Goal: Task Accomplishment & Management: Use online tool/utility

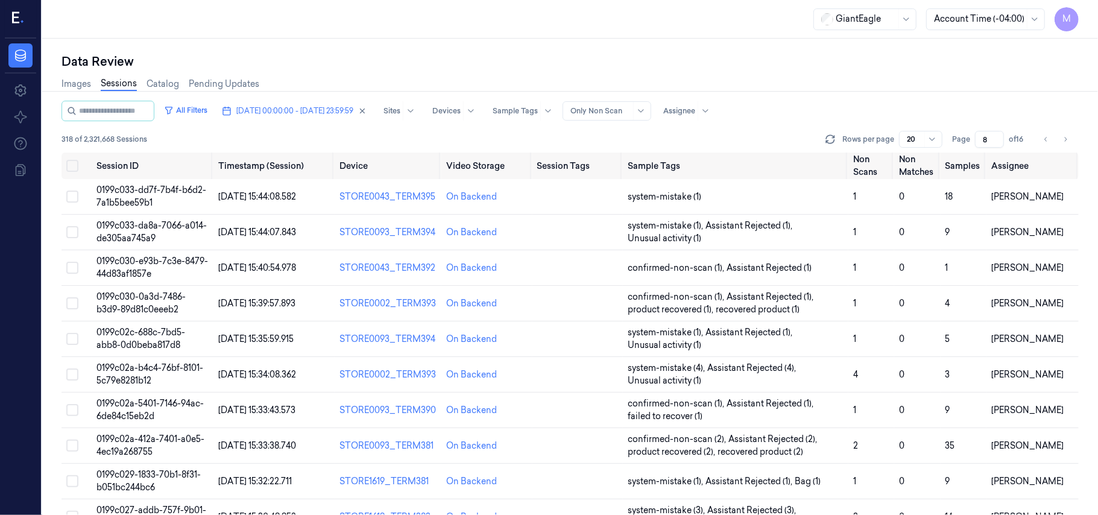
scroll to position [388, 0]
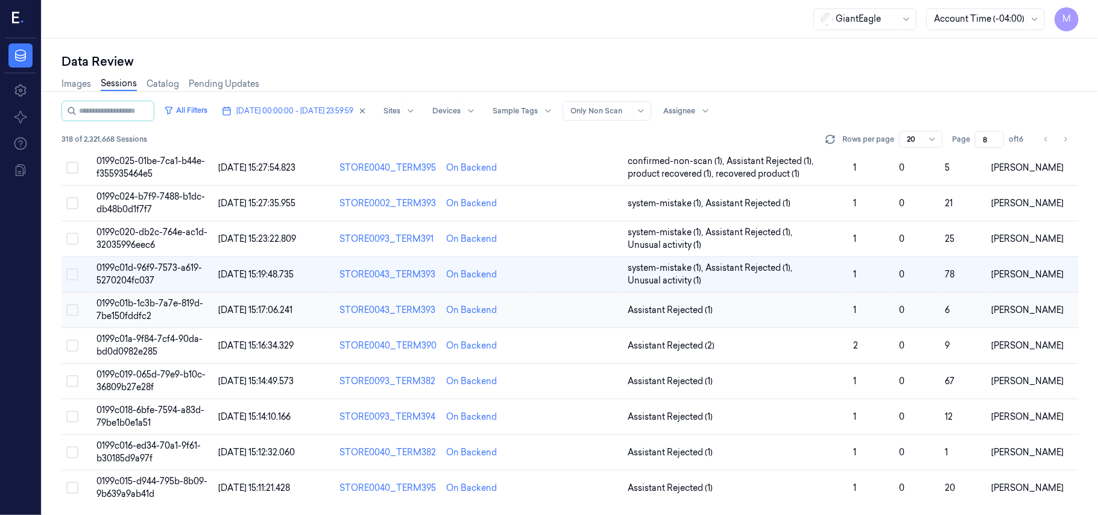
click at [156, 302] on span "0199c01b-1c3b-7a7e-819d-7be150fddfc2" at bounding box center [149, 310] width 107 height 24
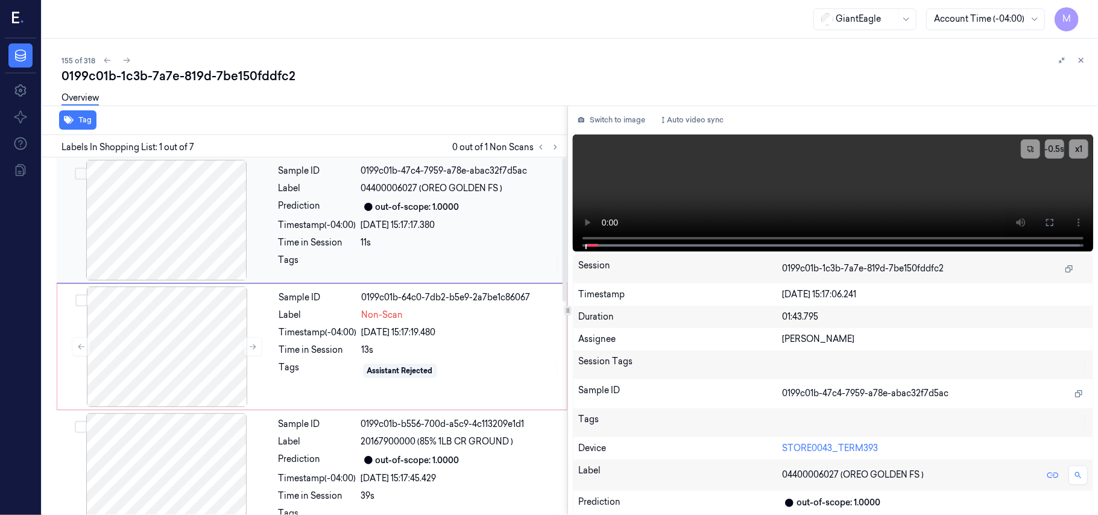
click at [169, 208] on div at bounding box center [166, 220] width 215 height 121
click at [210, 207] on div at bounding box center [166, 220] width 215 height 121
click at [1047, 218] on icon at bounding box center [1050, 223] width 10 height 10
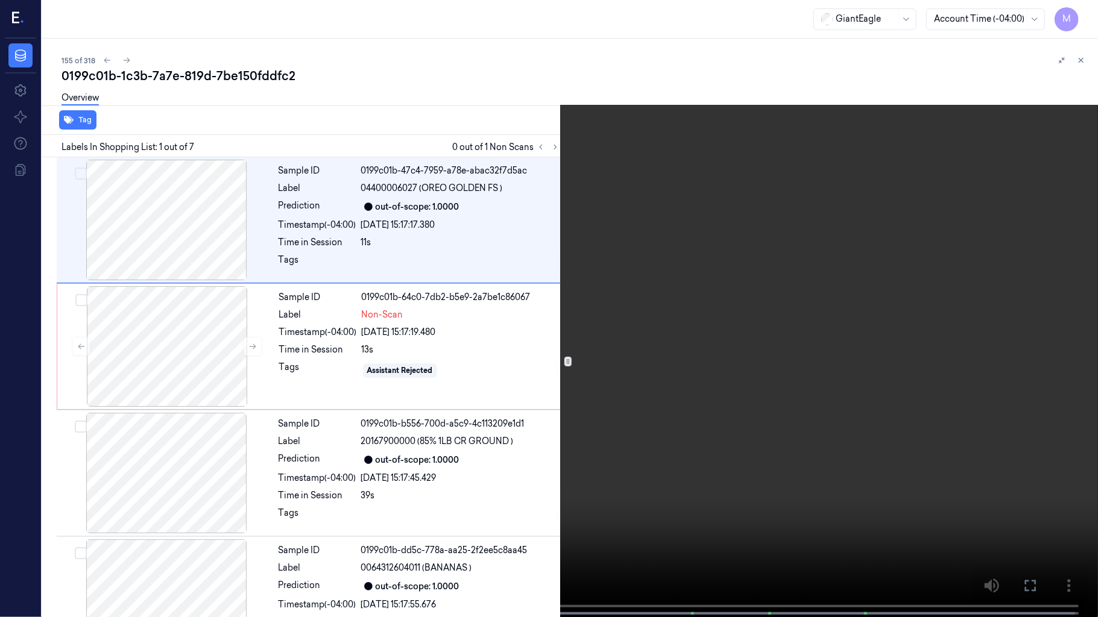
click at [717, 193] on video at bounding box center [549, 310] width 1098 height 620
click at [0, 0] on icon at bounding box center [0, 0] width 0 height 0
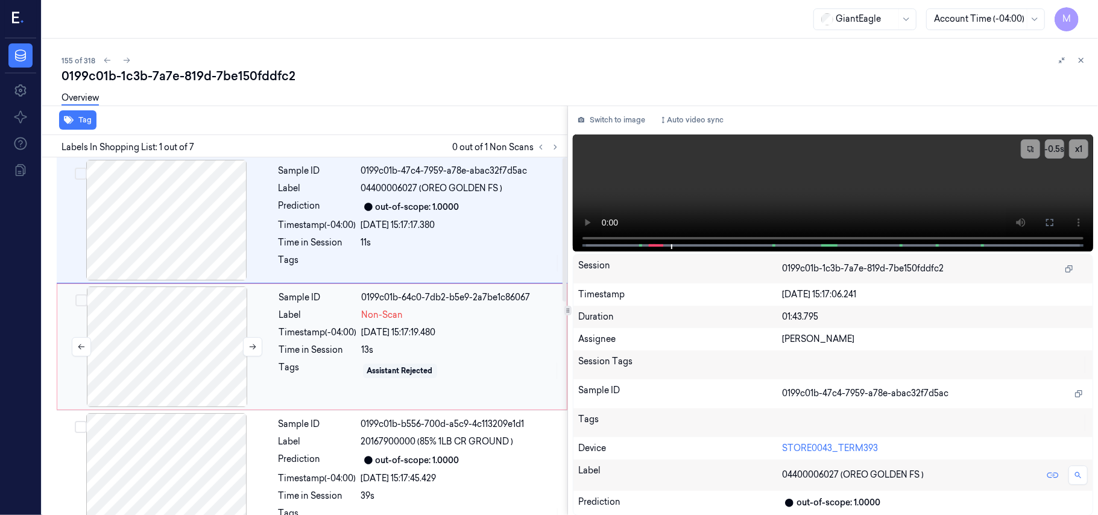
click at [168, 338] on div at bounding box center [167, 346] width 215 height 121
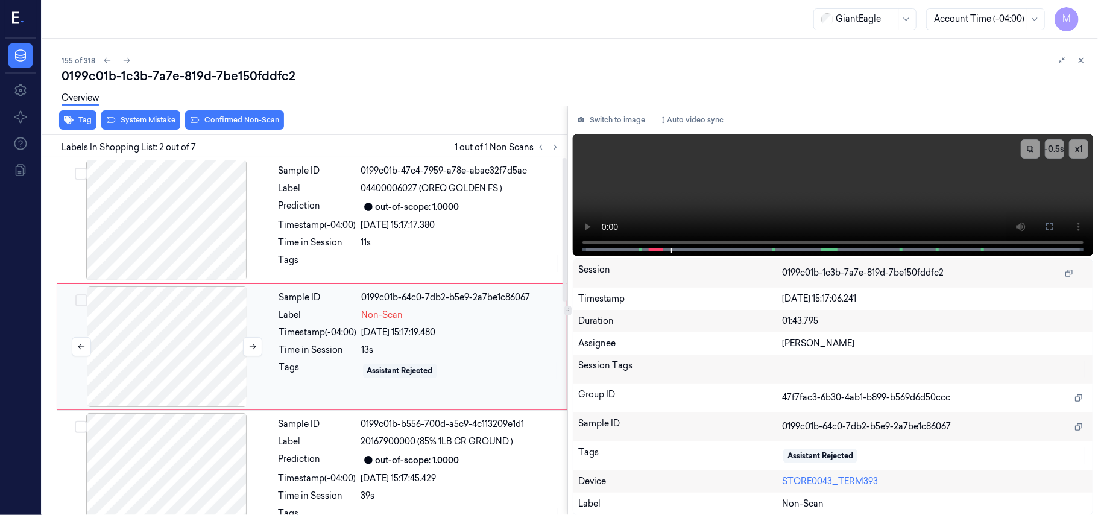
scroll to position [10, 0]
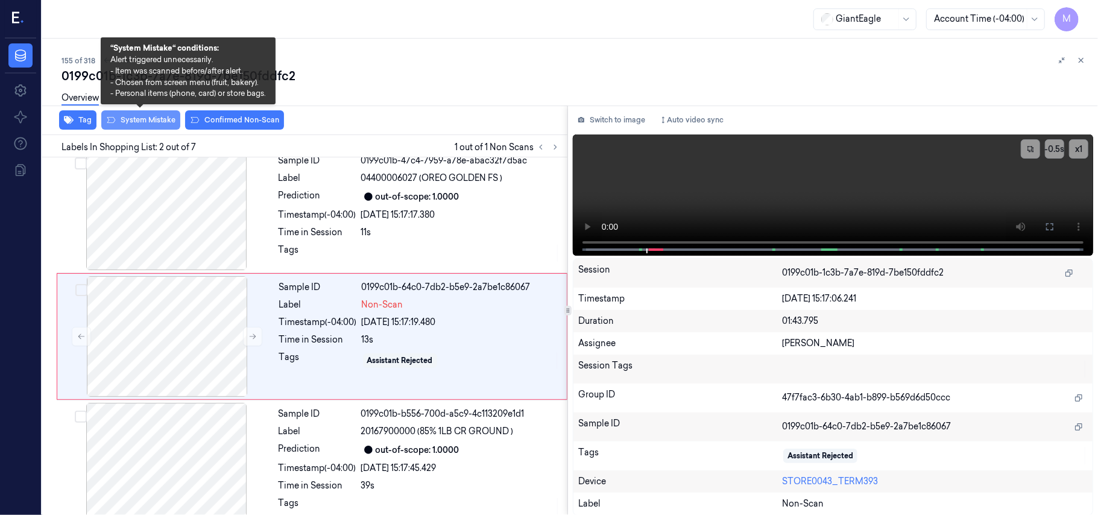
click at [143, 118] on button "System Mistake" at bounding box center [140, 119] width 79 height 19
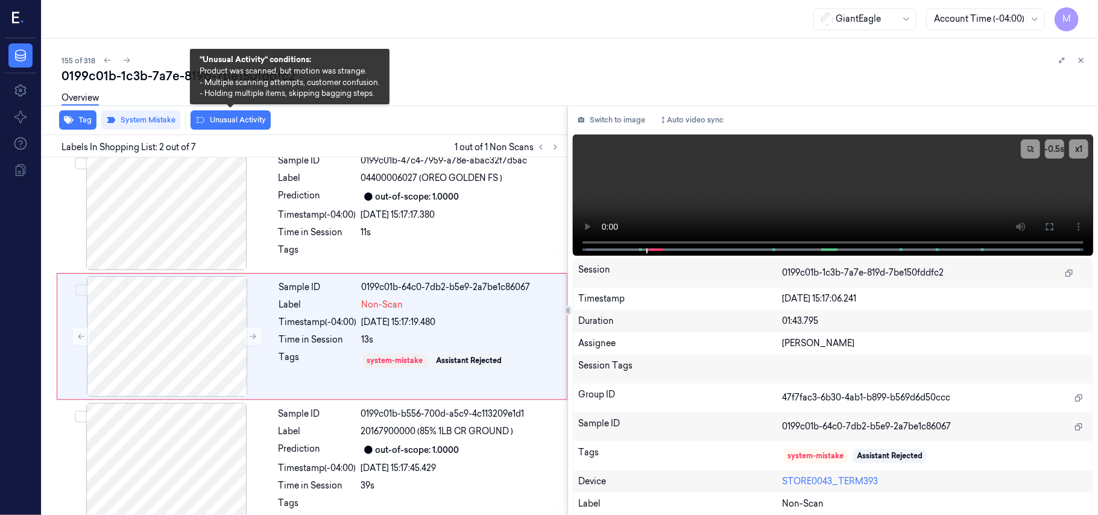
click at [247, 121] on button "Unusual Activity" at bounding box center [231, 119] width 80 height 19
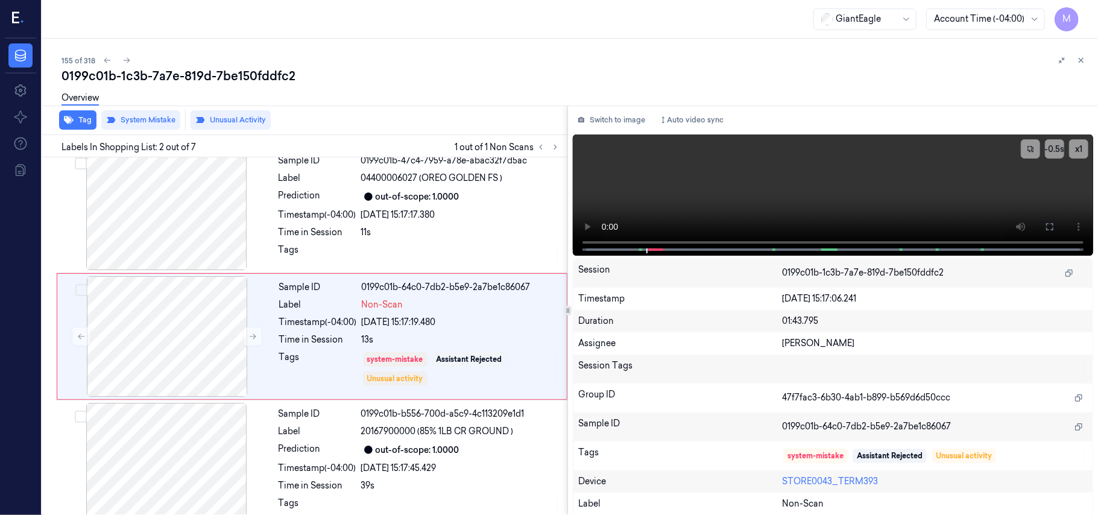
drag, startPoint x: 1083, startPoint y: 55, endPoint x: 1061, endPoint y: 112, distance: 60.7
click at [1083, 56] on icon at bounding box center [1081, 60] width 8 height 8
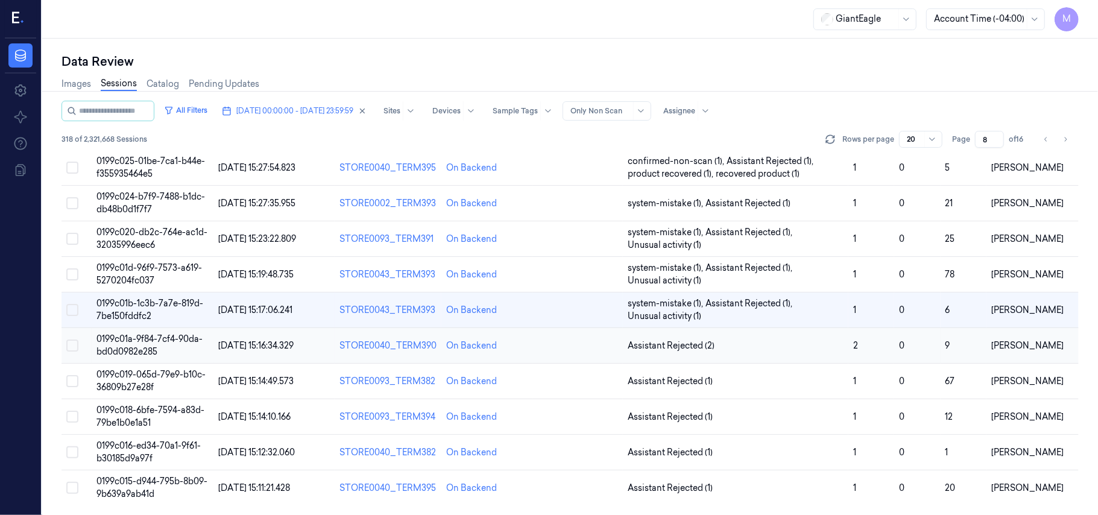
scroll to position [388, 0]
click at [157, 340] on span "0199c01a-9f84-7cf4-90da-bd0d0982e285" at bounding box center [149, 345] width 106 height 24
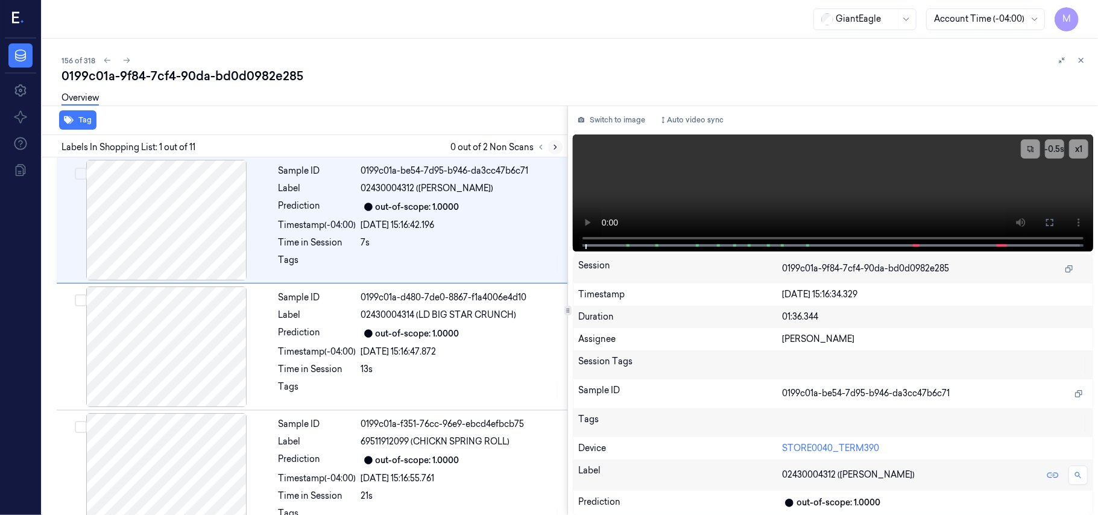
click at [556, 146] on icon at bounding box center [555, 147] width 2 height 4
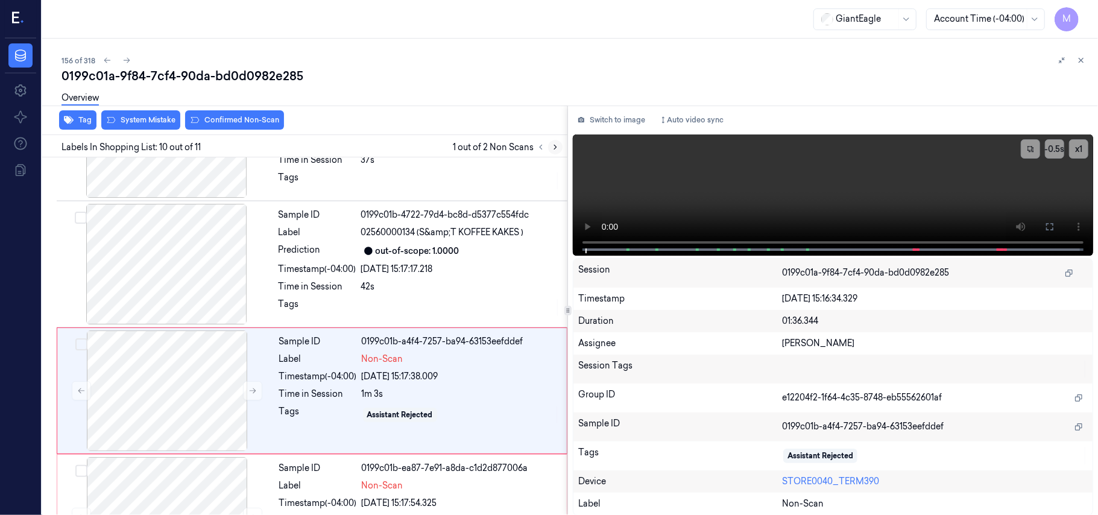
scroll to position [1026, 0]
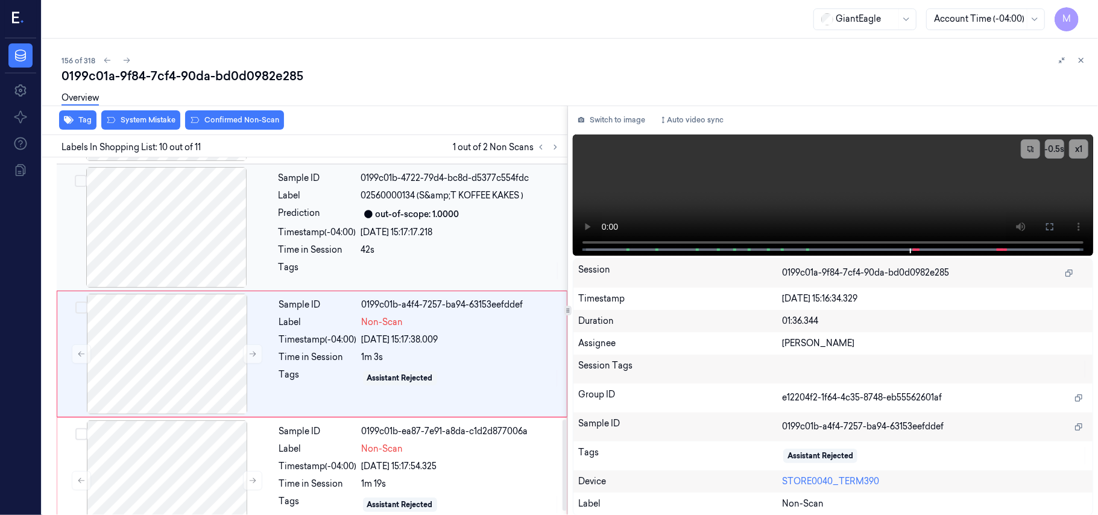
click at [342, 204] on div "Sample ID 0199c01b-4722-79d4-bc8d-d5377c554fdc Label 02560000134 (S&amp;T KOFFE…" at bounding box center [419, 227] width 291 height 121
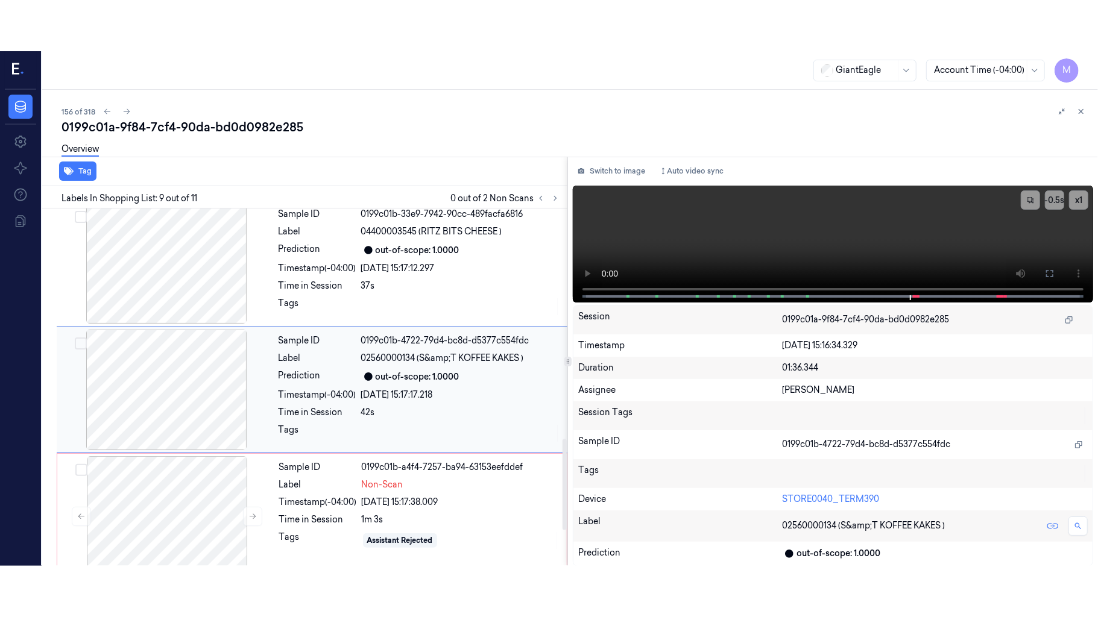
scroll to position [900, 0]
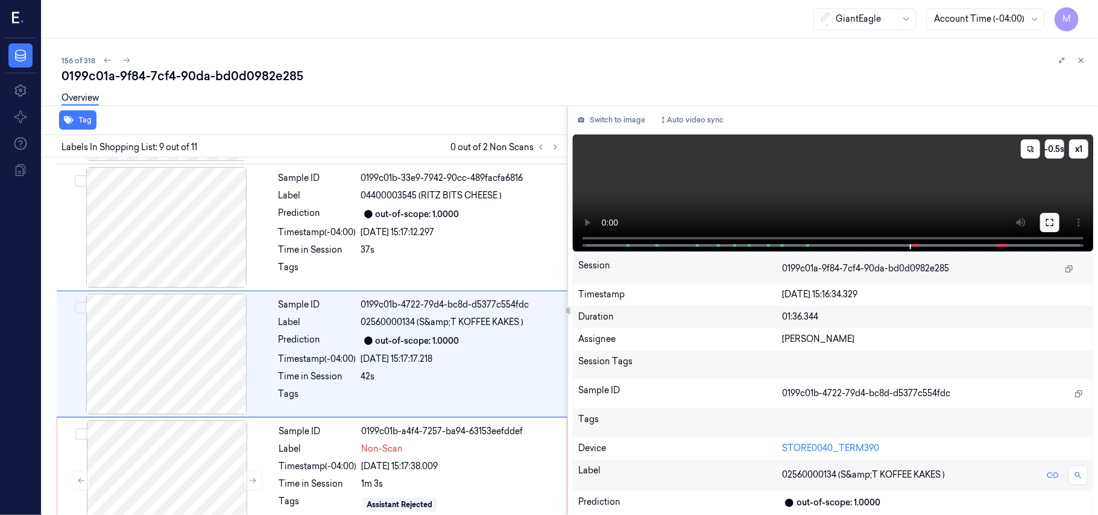
click at [1051, 219] on icon at bounding box center [1050, 223] width 10 height 10
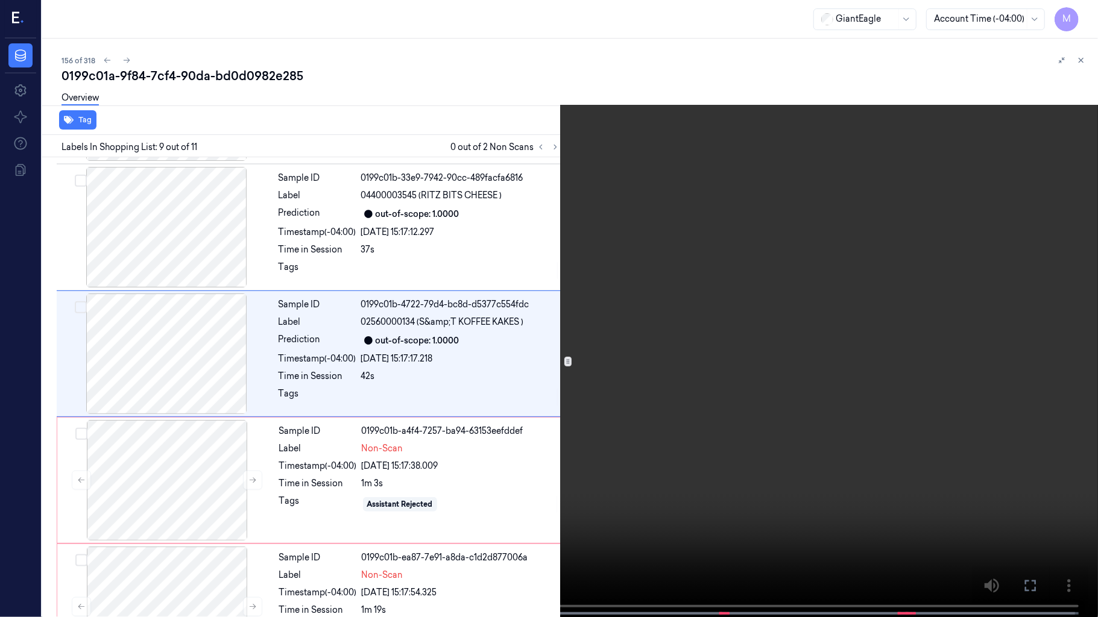
click at [714, 336] on video at bounding box center [549, 310] width 1098 height 620
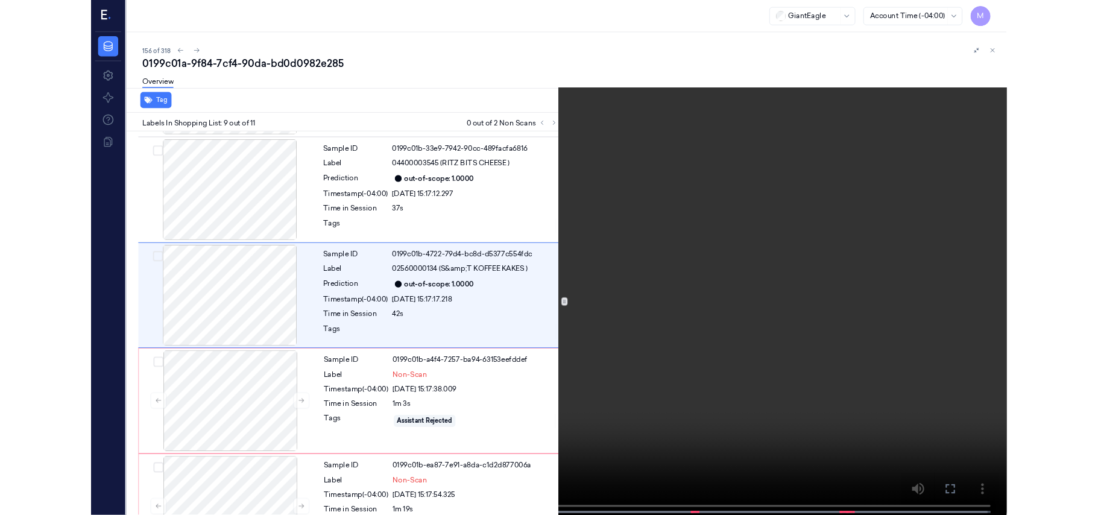
scroll to position [849, 0]
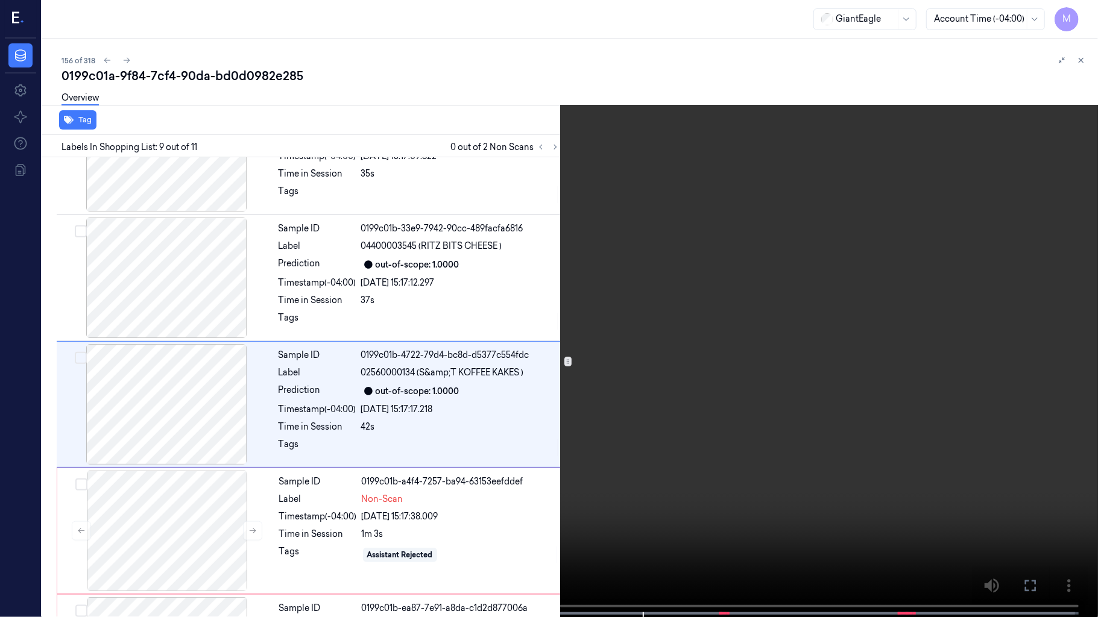
click at [809, 277] on video at bounding box center [549, 310] width 1098 height 620
click at [927, 437] on video at bounding box center [549, 310] width 1098 height 620
click at [963, 427] on video at bounding box center [549, 310] width 1098 height 620
click at [0, 0] on icon at bounding box center [0, 0] width 0 height 0
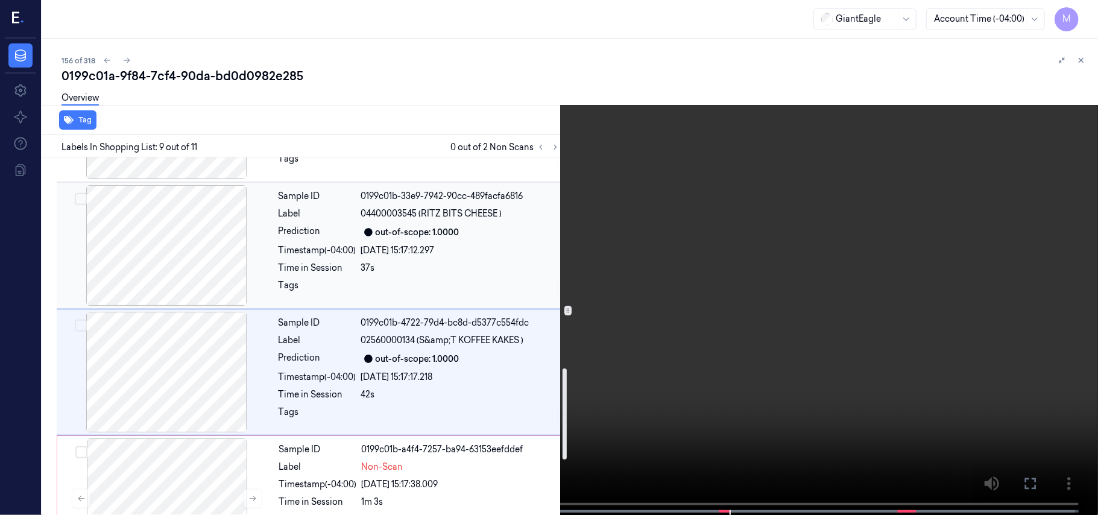
scroll to position [721, 0]
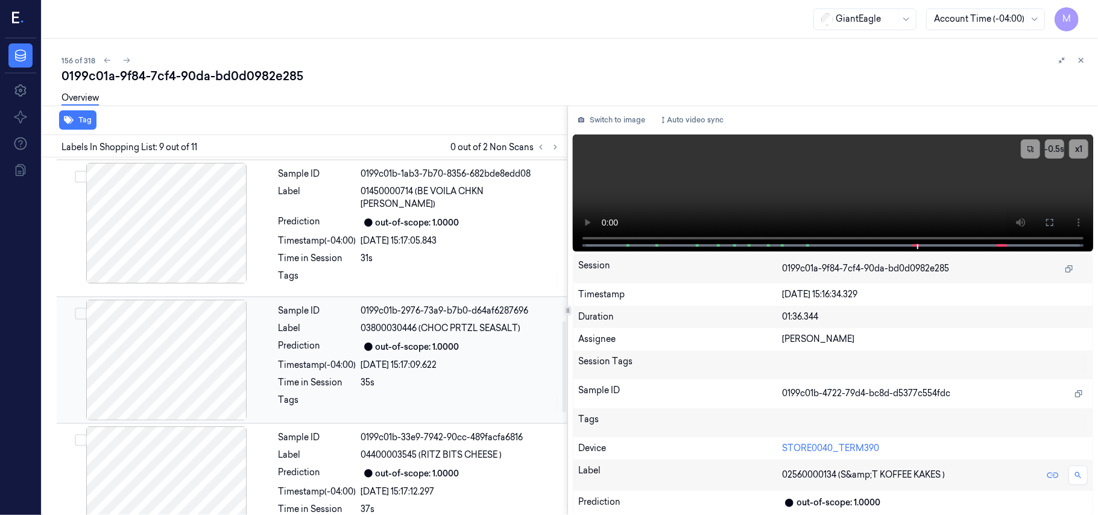
click at [169, 302] on div at bounding box center [166, 360] width 215 height 121
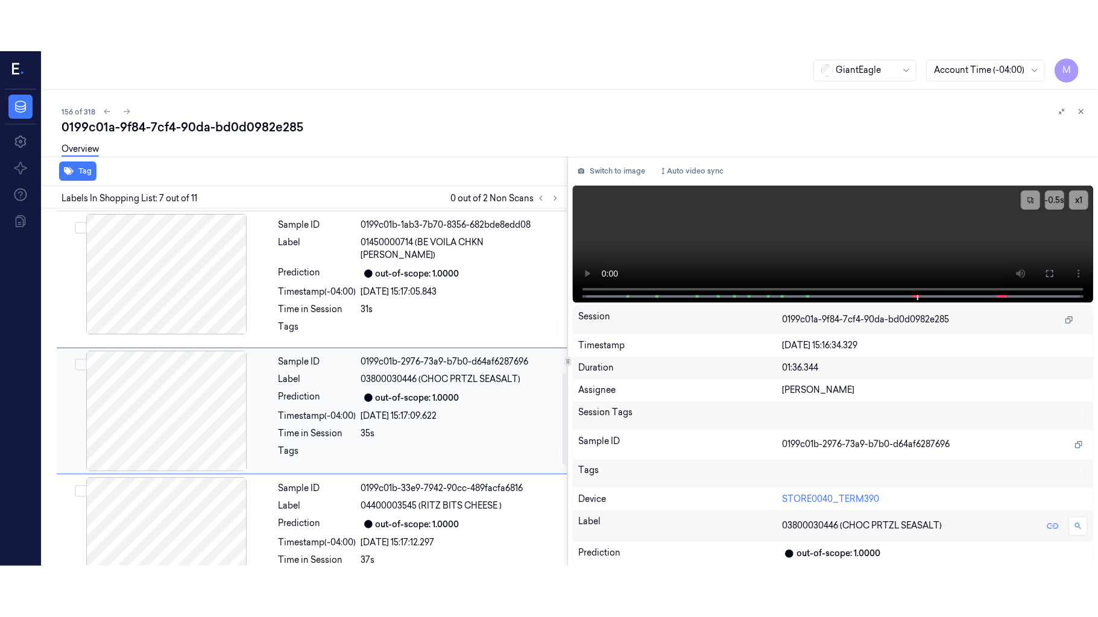
scroll to position [645, 0]
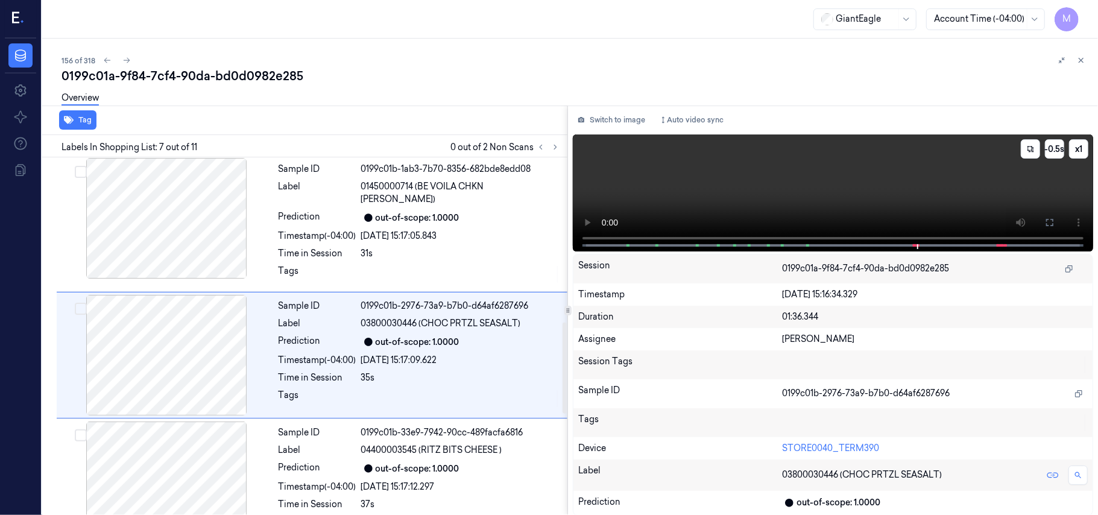
click at [965, 188] on video at bounding box center [833, 192] width 520 height 117
click at [1052, 218] on icon at bounding box center [1050, 223] width 10 height 10
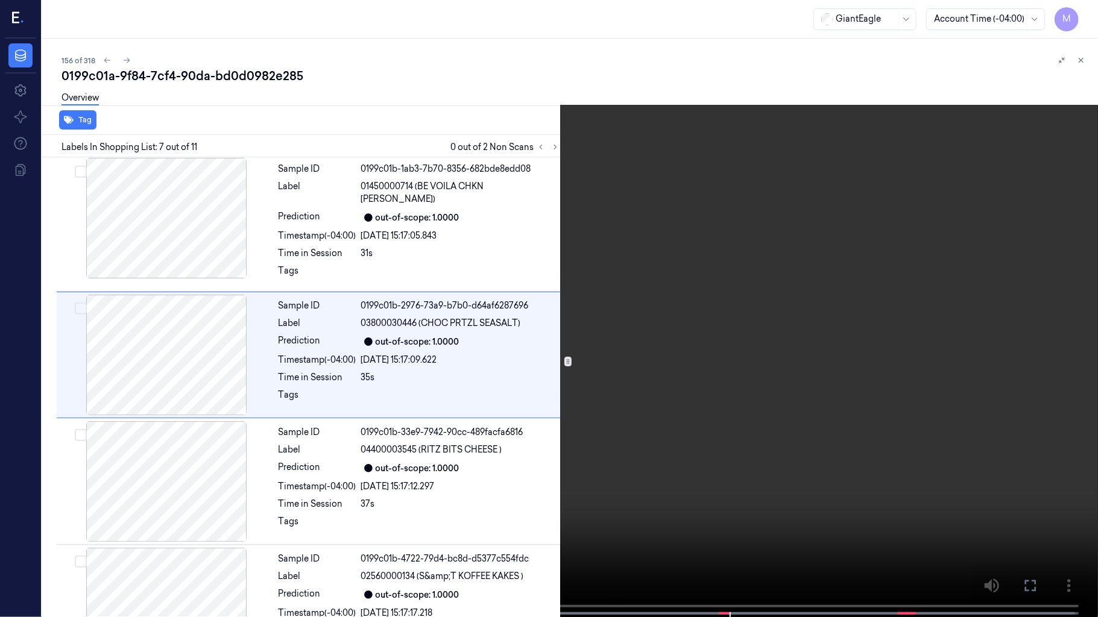
click at [806, 285] on video at bounding box center [549, 310] width 1098 height 620
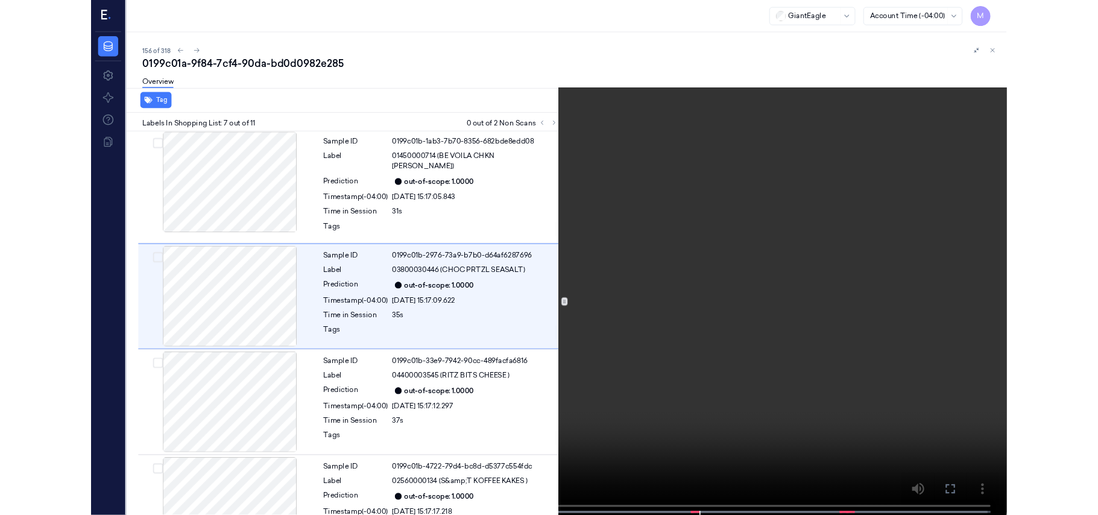
scroll to position [594, 0]
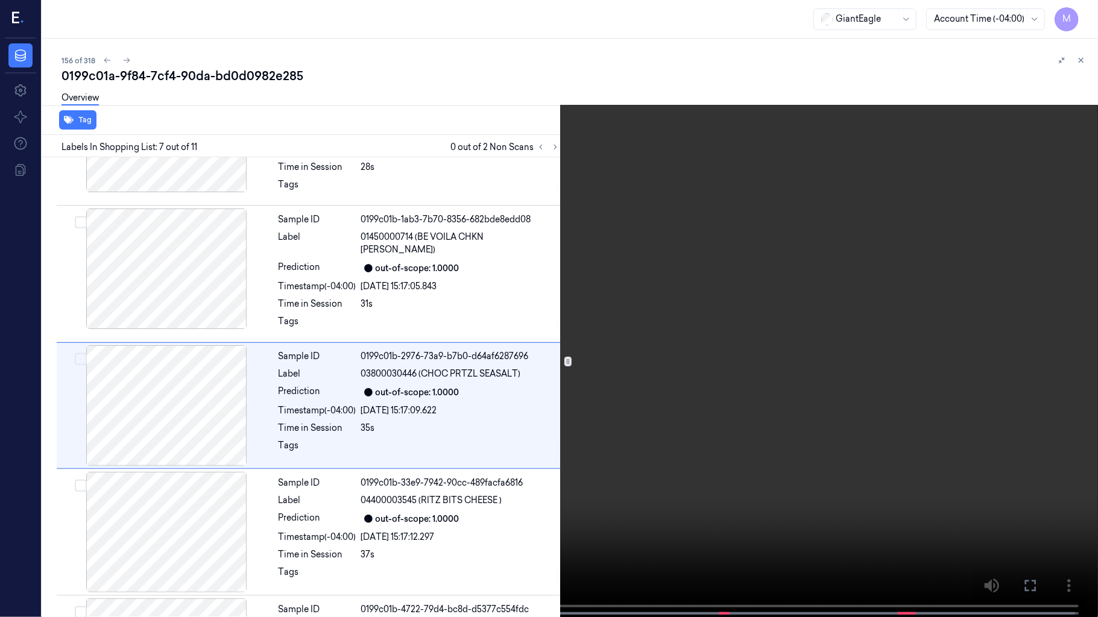
click at [806, 285] on video at bounding box center [549, 310] width 1098 height 620
click at [751, 329] on video at bounding box center [549, 310] width 1098 height 620
click at [0, 0] on icon at bounding box center [0, 0] width 0 height 0
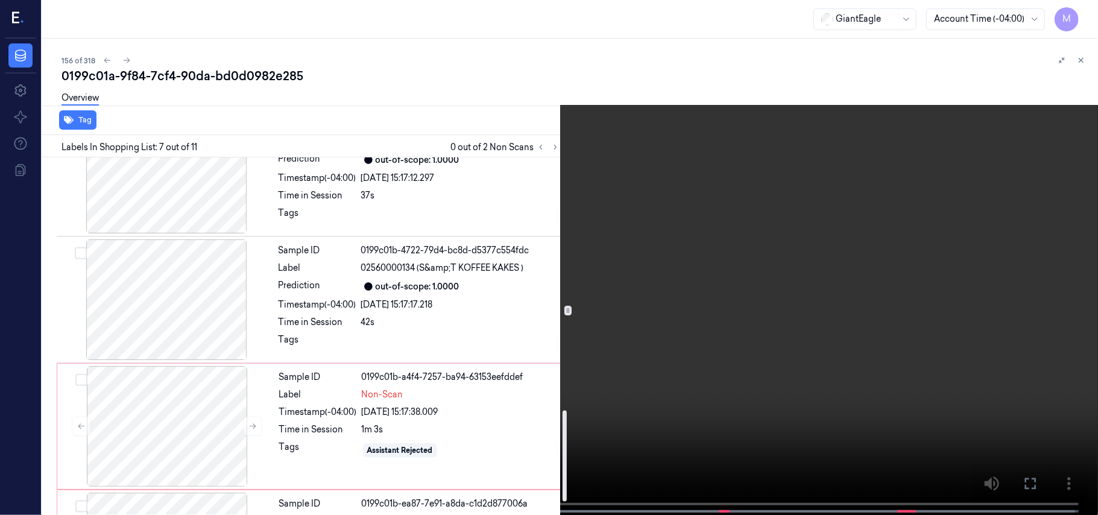
scroll to position [997, 0]
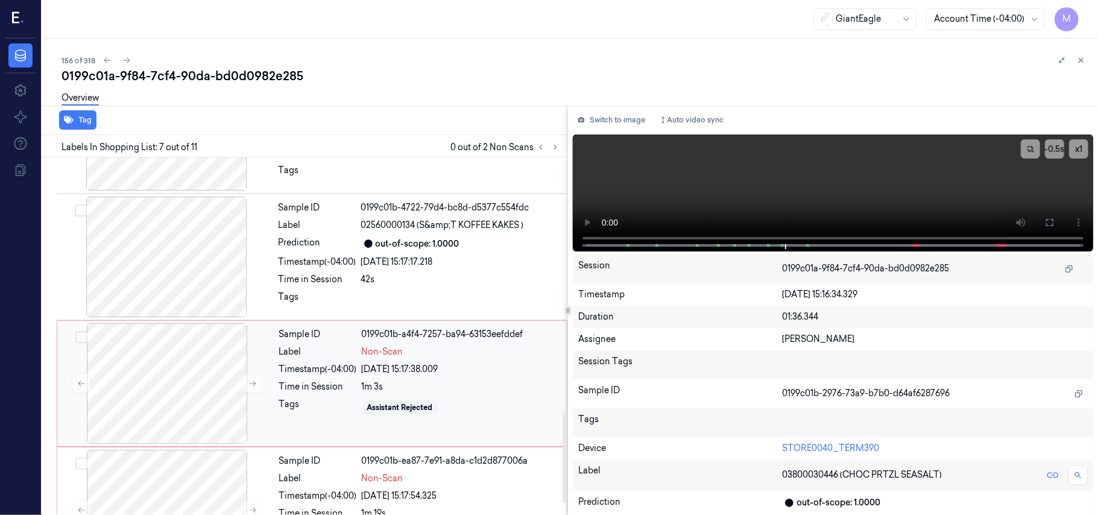
click at [362, 345] on div "Label Non-Scan" at bounding box center [419, 351] width 280 height 13
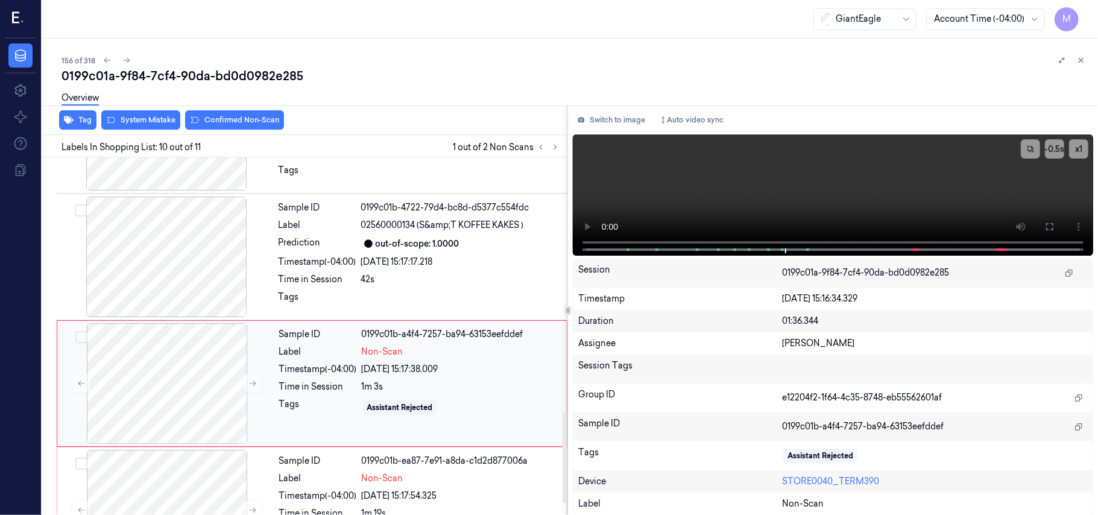
scroll to position [1026, 0]
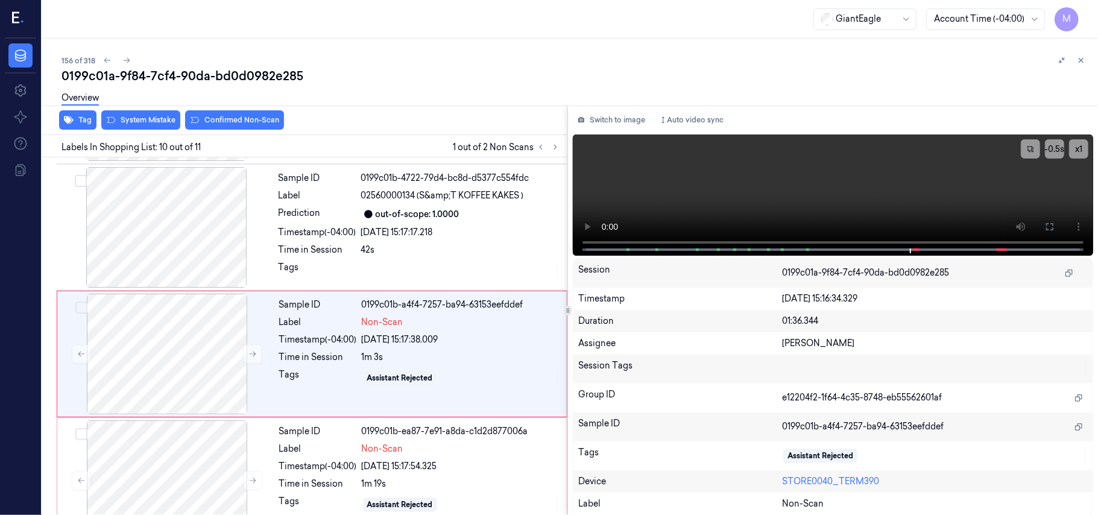
click at [141, 114] on div "Overview" at bounding box center [574, 99] width 1027 height 31
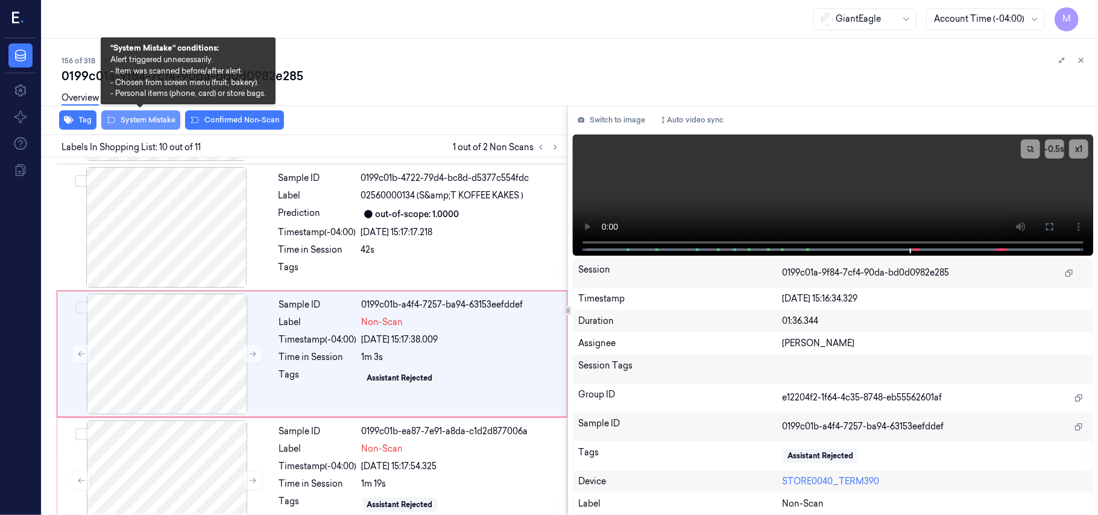
click at [141, 116] on button "System Mistake" at bounding box center [140, 119] width 79 height 19
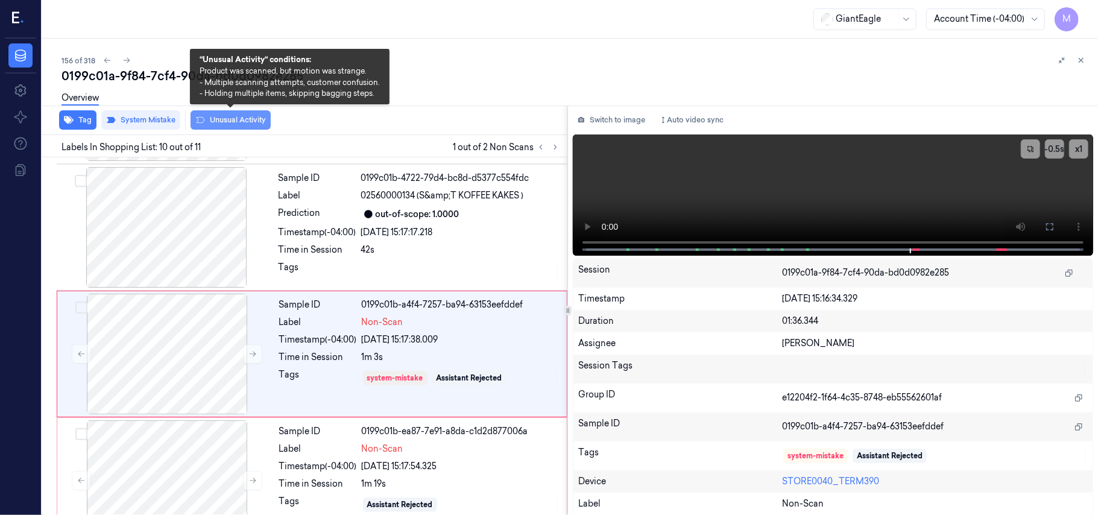
click at [237, 119] on button "Unusual Activity" at bounding box center [231, 119] width 80 height 19
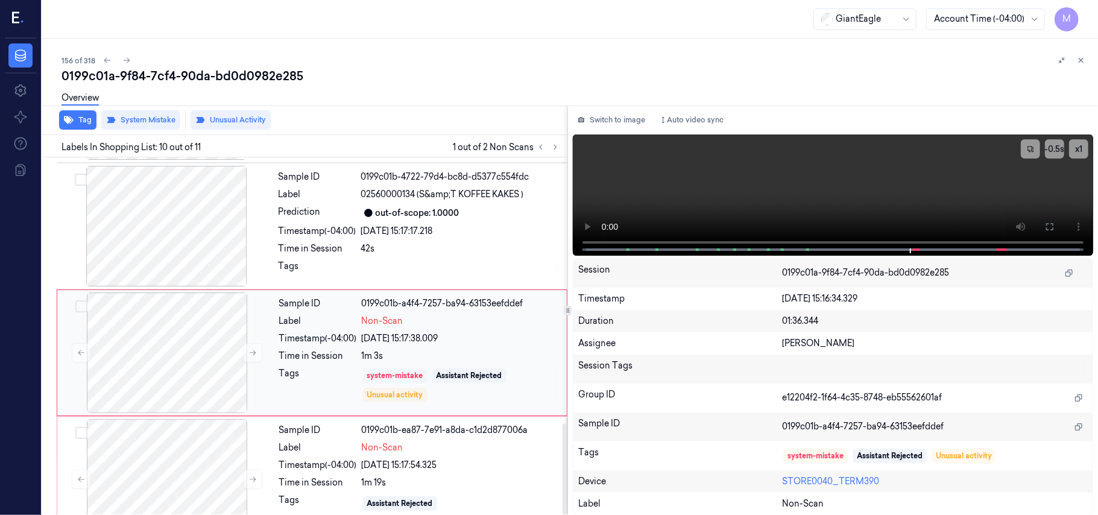
scroll to position [1042, 0]
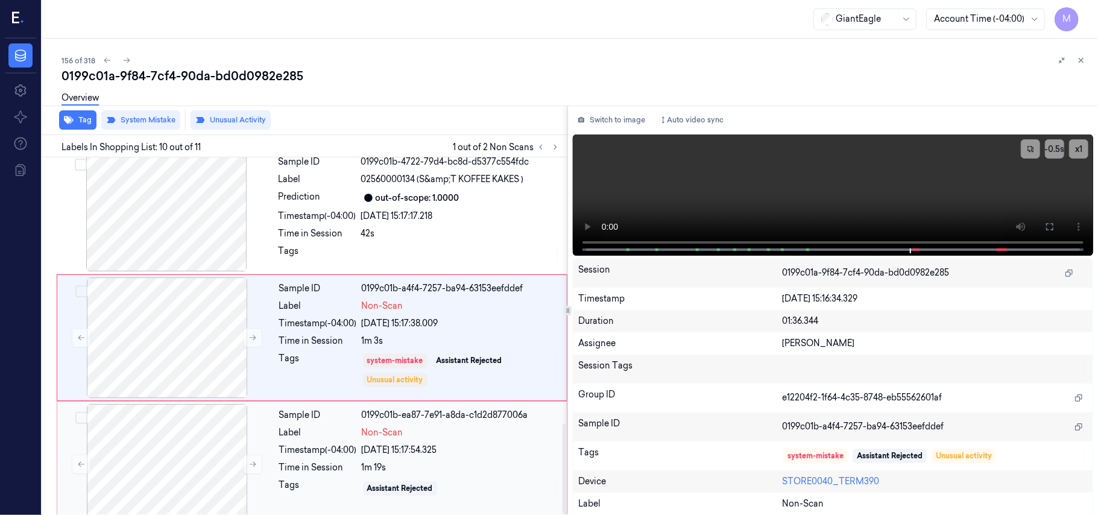
click at [363, 426] on span "Non-Scan" at bounding box center [383, 432] width 42 height 13
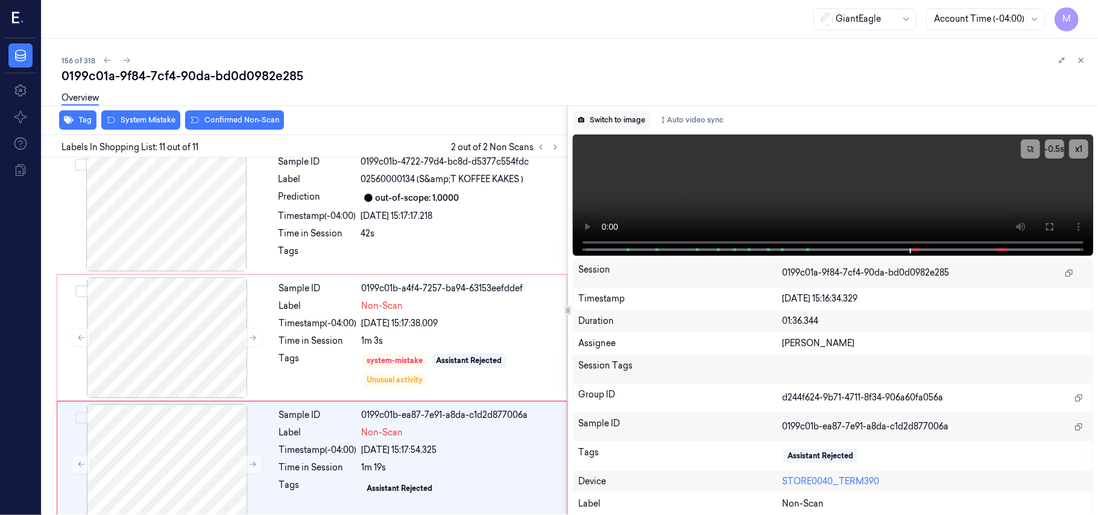
click at [623, 122] on button "Switch to image" at bounding box center [611, 119] width 77 height 19
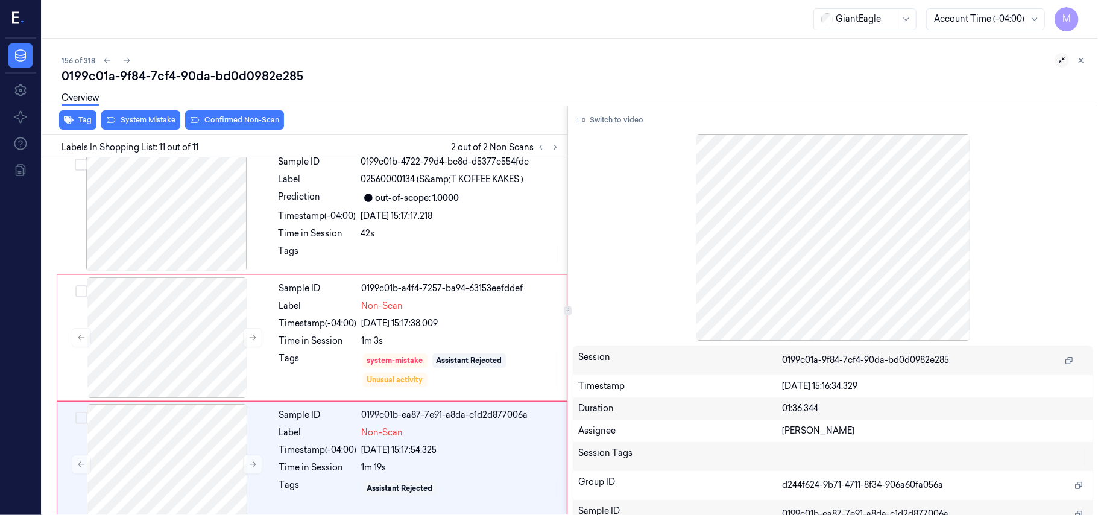
click at [1060, 58] on icon at bounding box center [1062, 60] width 8 height 8
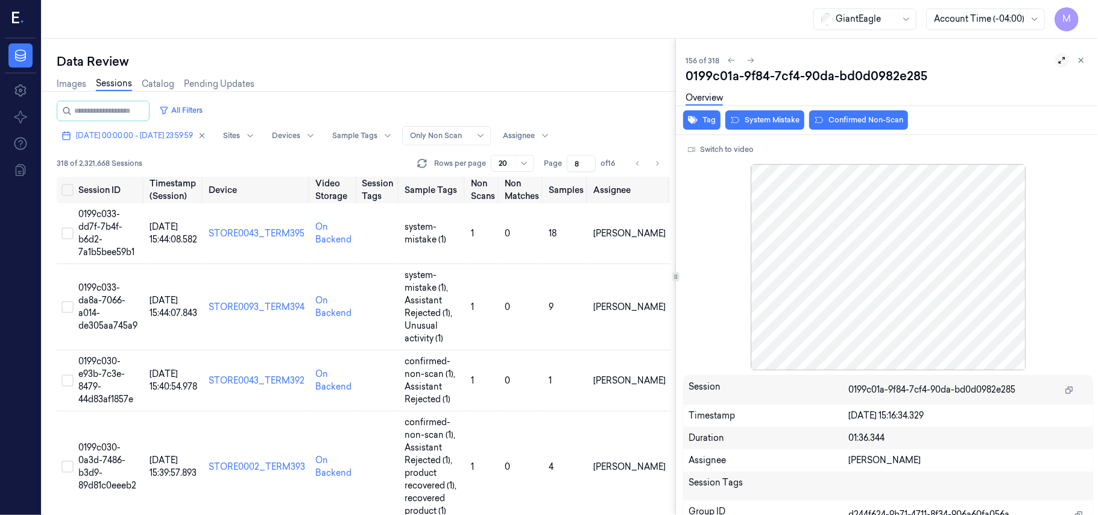
click at [1058, 60] on icon at bounding box center [1062, 60] width 8 height 8
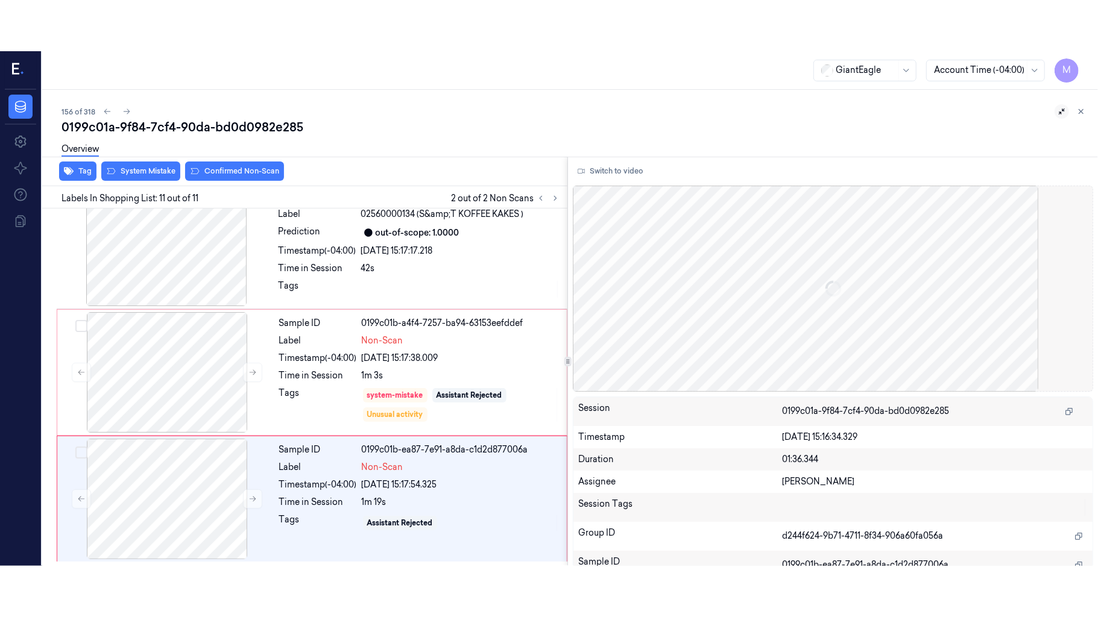
scroll to position [1042, 0]
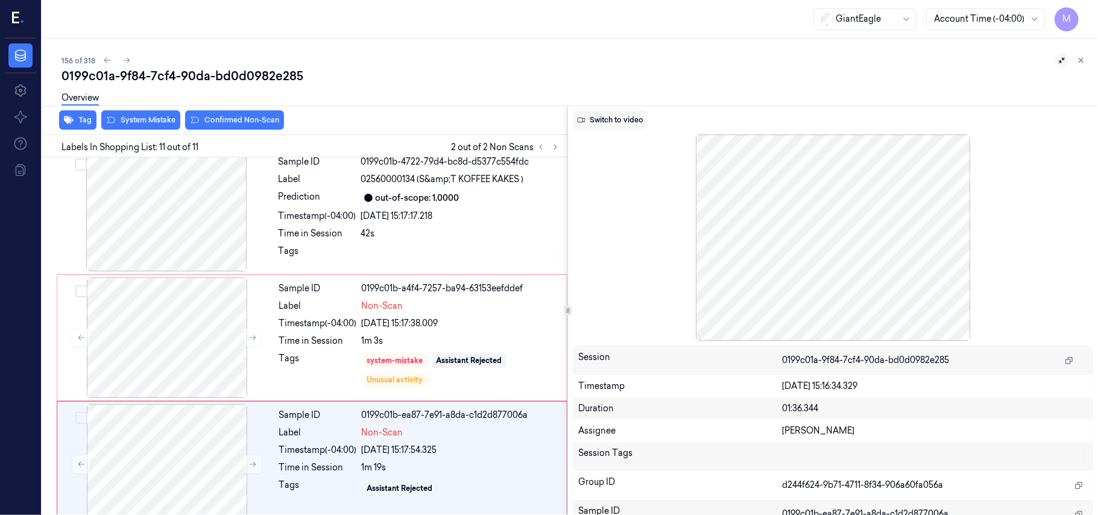
click at [622, 119] on button "Switch to video" at bounding box center [610, 119] width 75 height 19
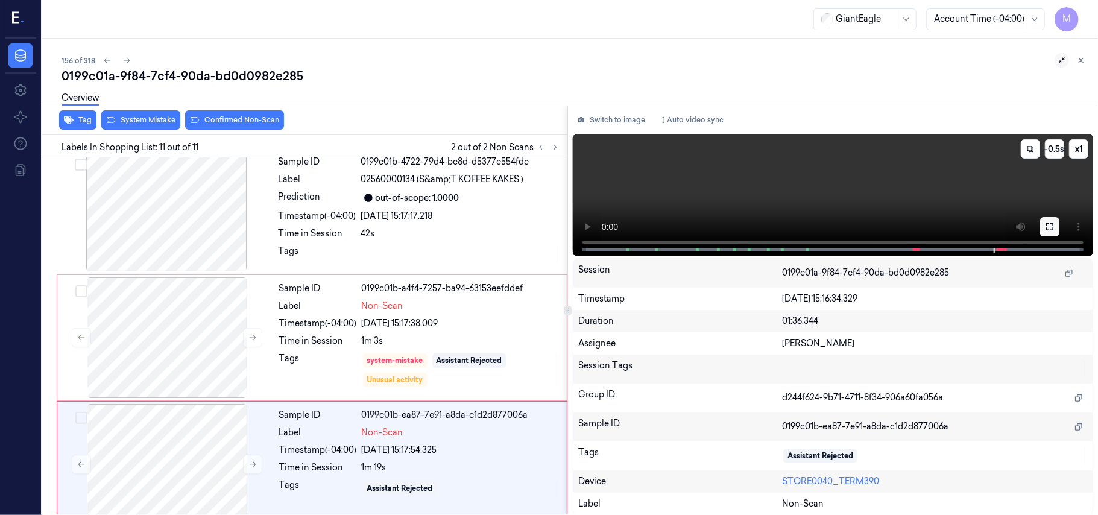
click at [1050, 227] on icon at bounding box center [1050, 227] width 10 height 10
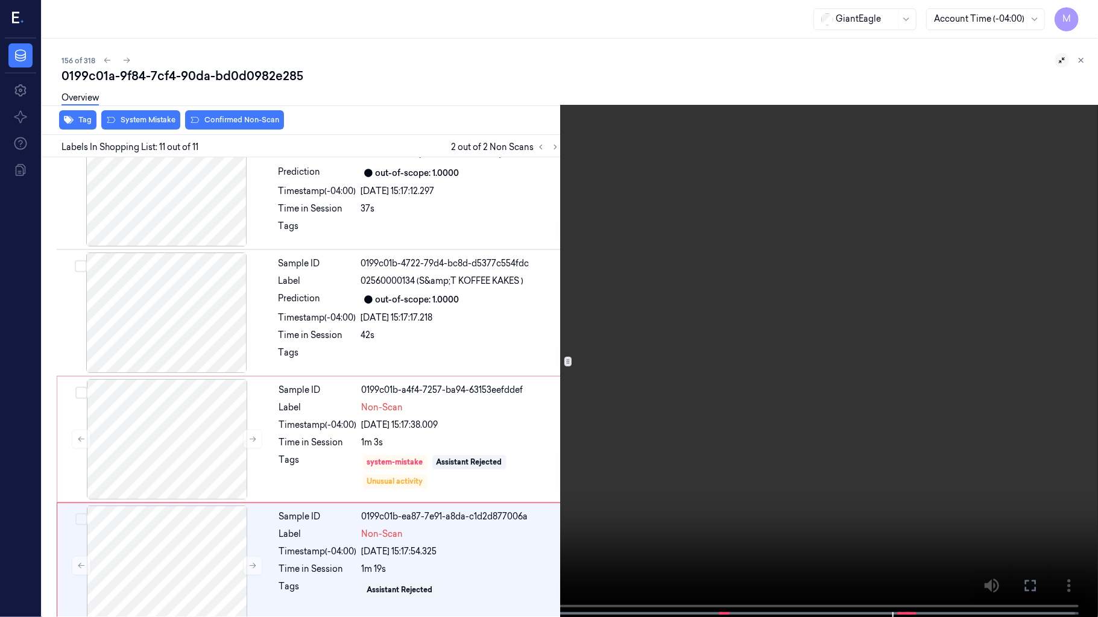
click at [699, 502] on video at bounding box center [549, 310] width 1098 height 620
click at [693, 500] on video at bounding box center [549, 310] width 1098 height 620
click at [570, 452] on video at bounding box center [549, 310] width 1098 height 620
click at [1084, 15] on button "x 1" at bounding box center [1083, 14] width 19 height 19
click at [620, 345] on video at bounding box center [549, 310] width 1098 height 620
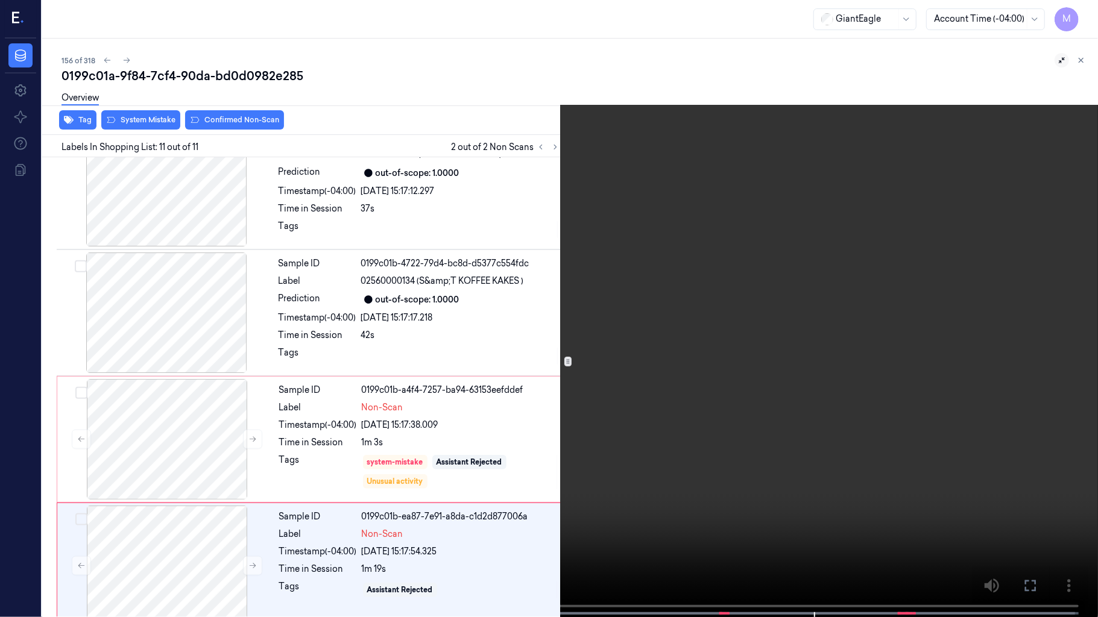
click at [787, 446] on video at bounding box center [549, 310] width 1098 height 620
click at [777, 440] on video at bounding box center [549, 310] width 1098 height 620
click at [0, 0] on button at bounding box center [0, 0] width 0 height 0
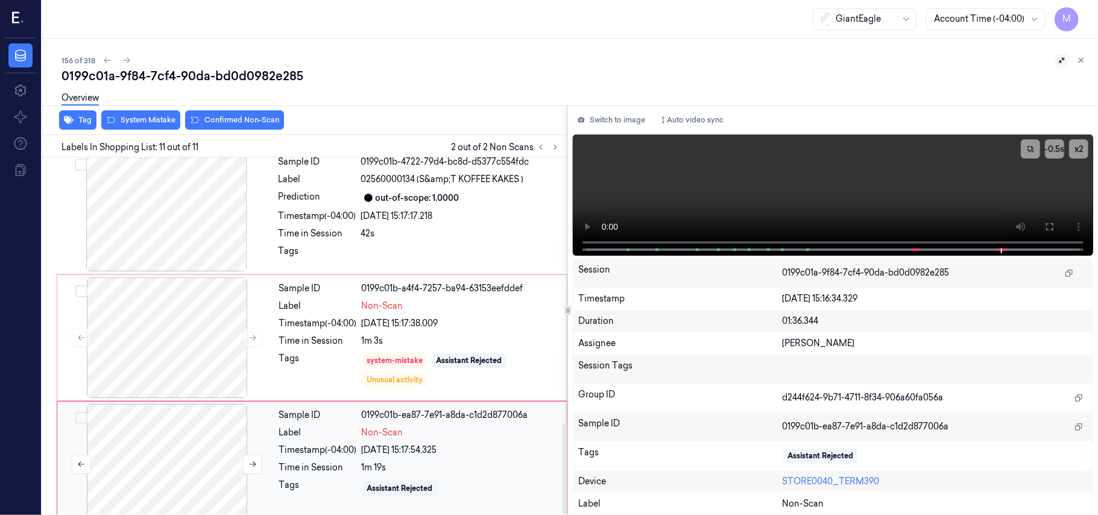
click at [166, 404] on div at bounding box center [167, 464] width 215 height 121
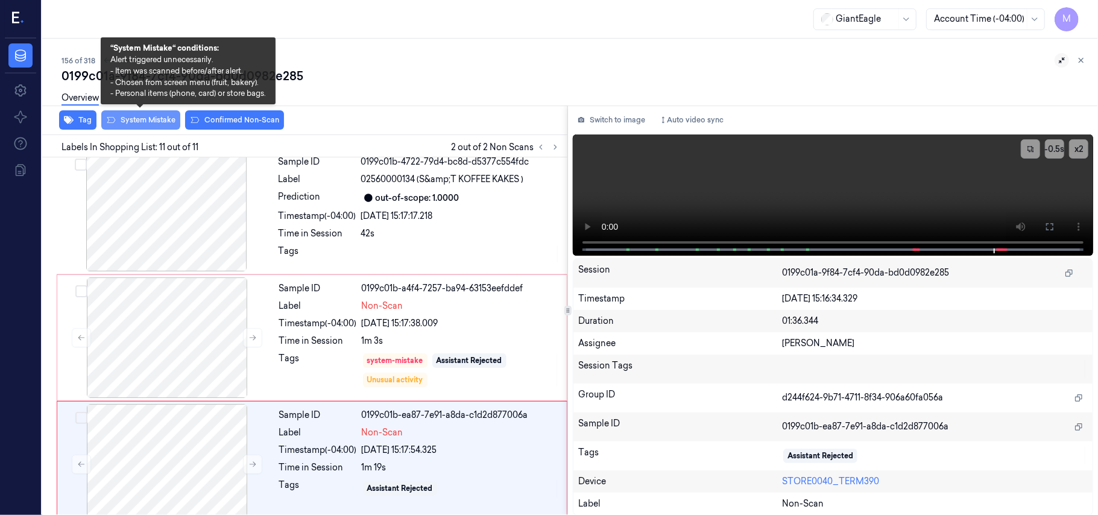
click at [145, 119] on button "System Mistake" at bounding box center [140, 119] width 79 height 19
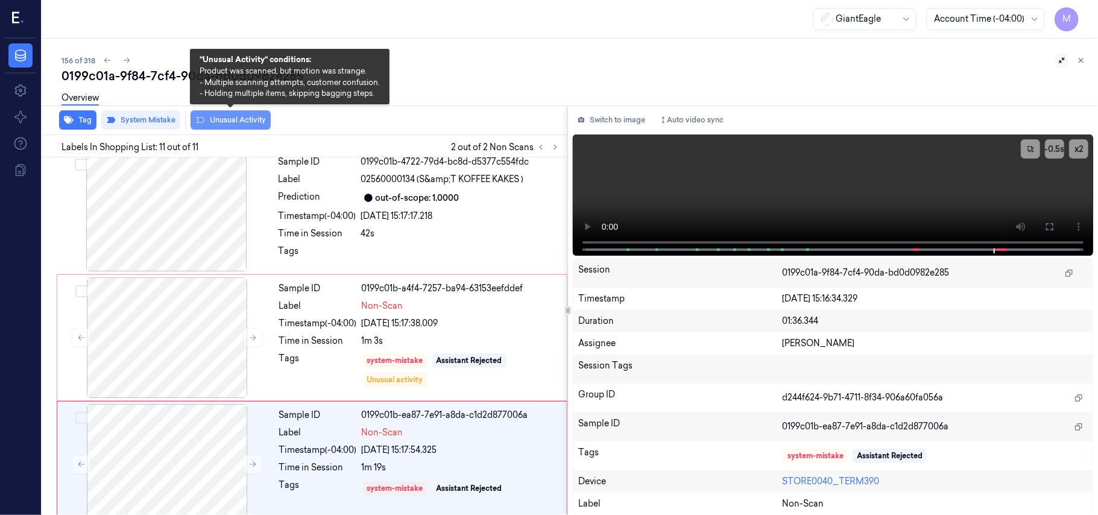
click at [245, 116] on button "Unusual Activity" at bounding box center [231, 119] width 80 height 19
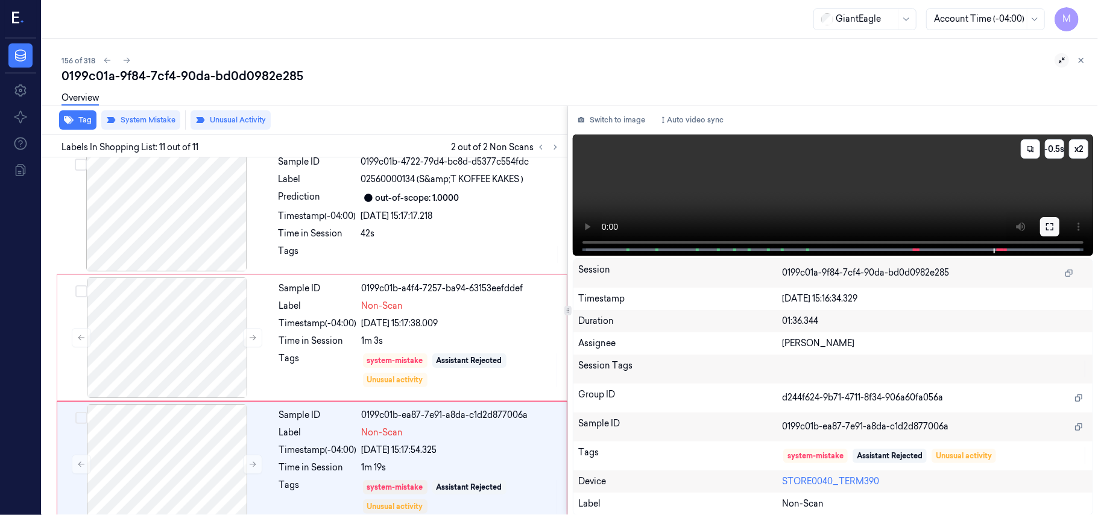
click at [1051, 223] on icon at bounding box center [1049, 226] width 7 height 7
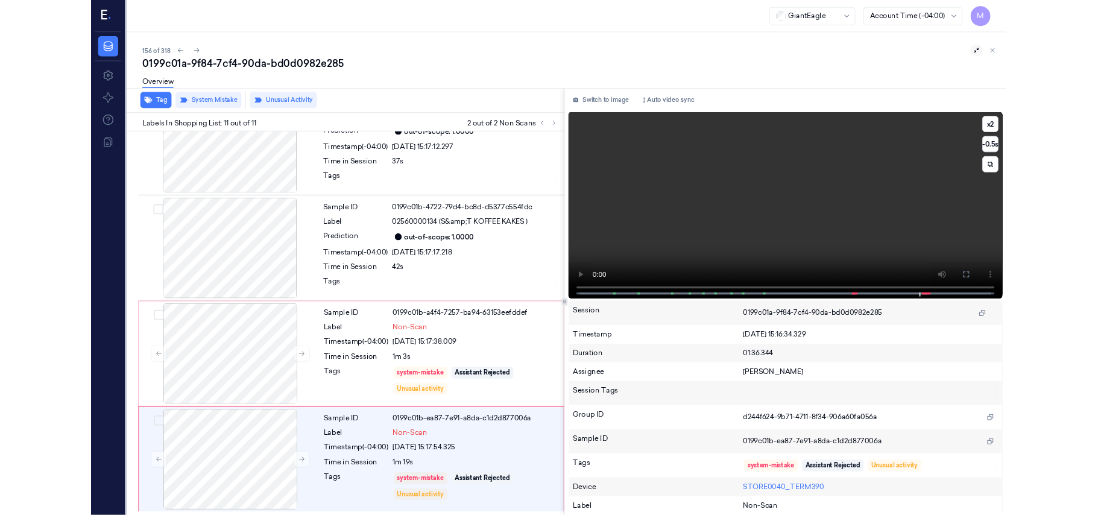
scroll to position [941, 0]
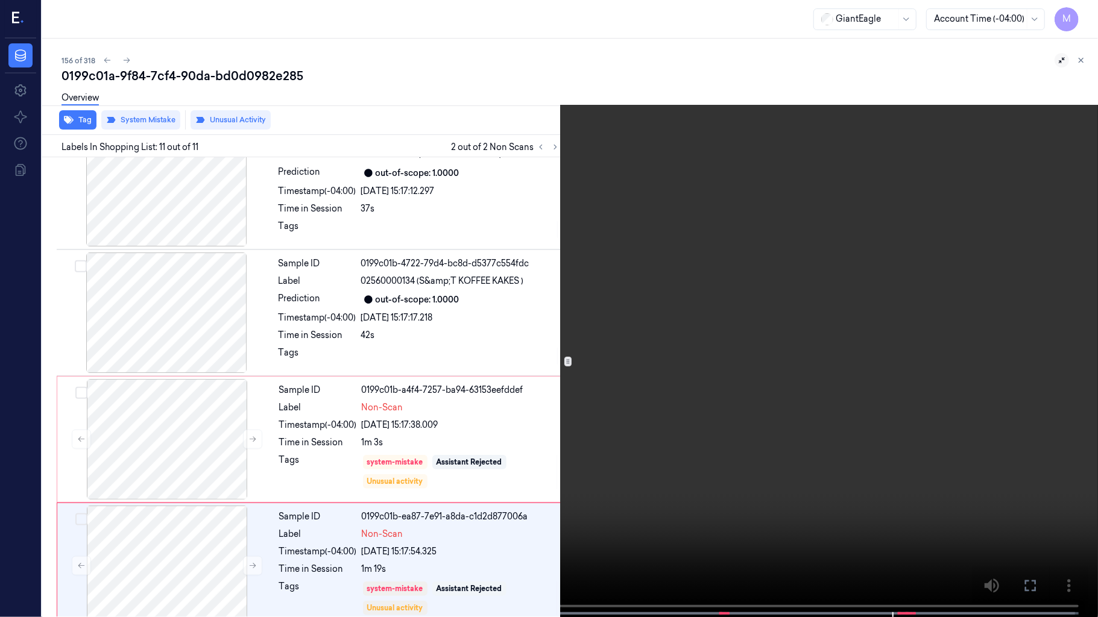
click at [0, 0] on icon at bounding box center [0, 0] width 0 height 0
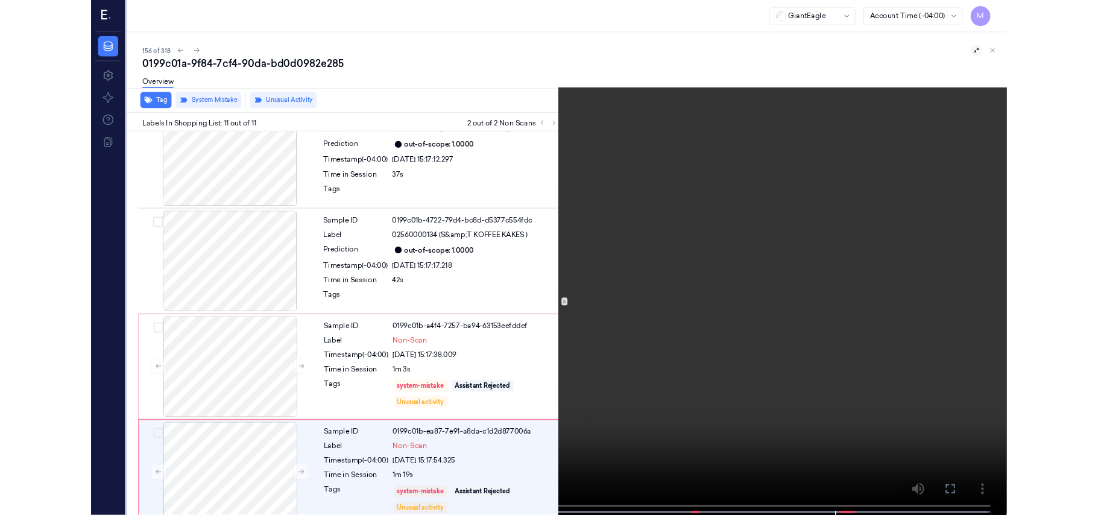
scroll to position [1042, 0]
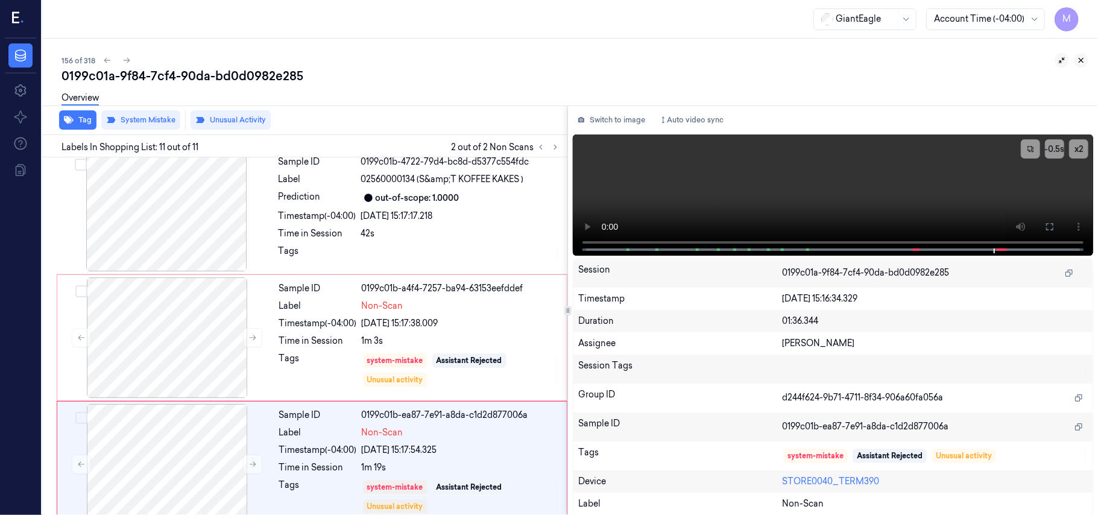
click at [1083, 59] on icon at bounding box center [1081, 60] width 8 height 8
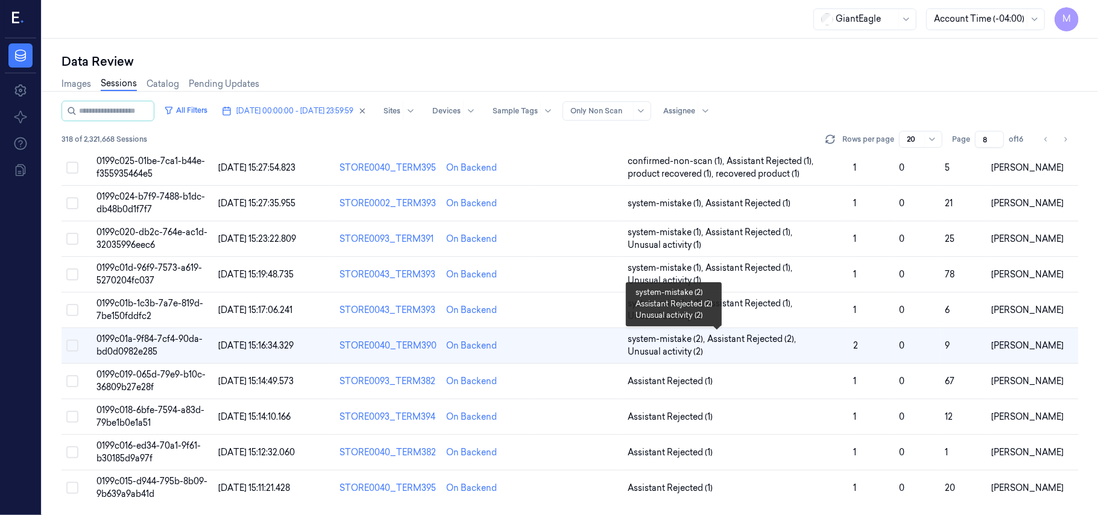
scroll to position [388, 0]
click at [121, 377] on span "0199c019-065d-79e9-b10c-36809b27e28f" at bounding box center [150, 381] width 109 height 24
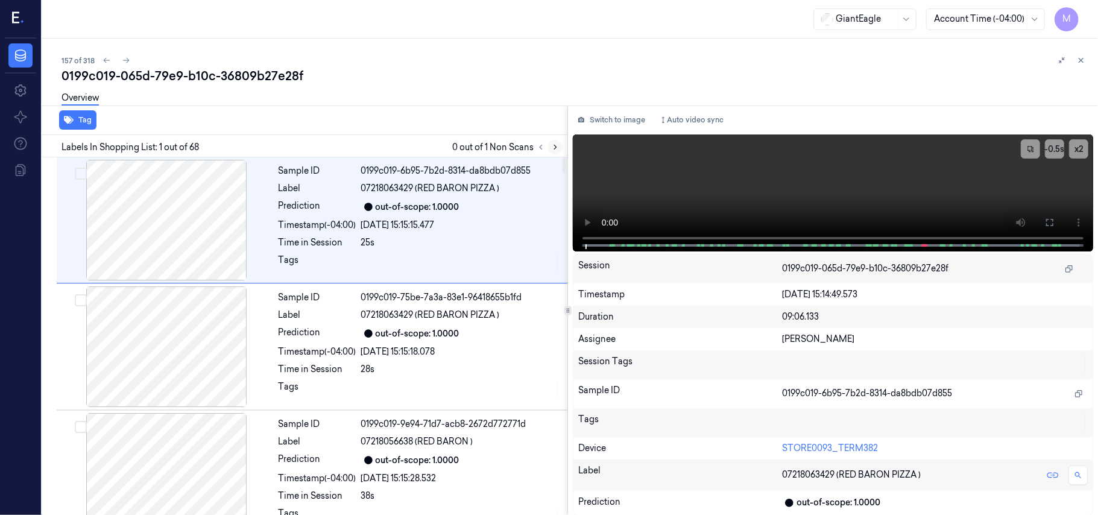
click at [553, 147] on icon at bounding box center [555, 147] width 8 height 8
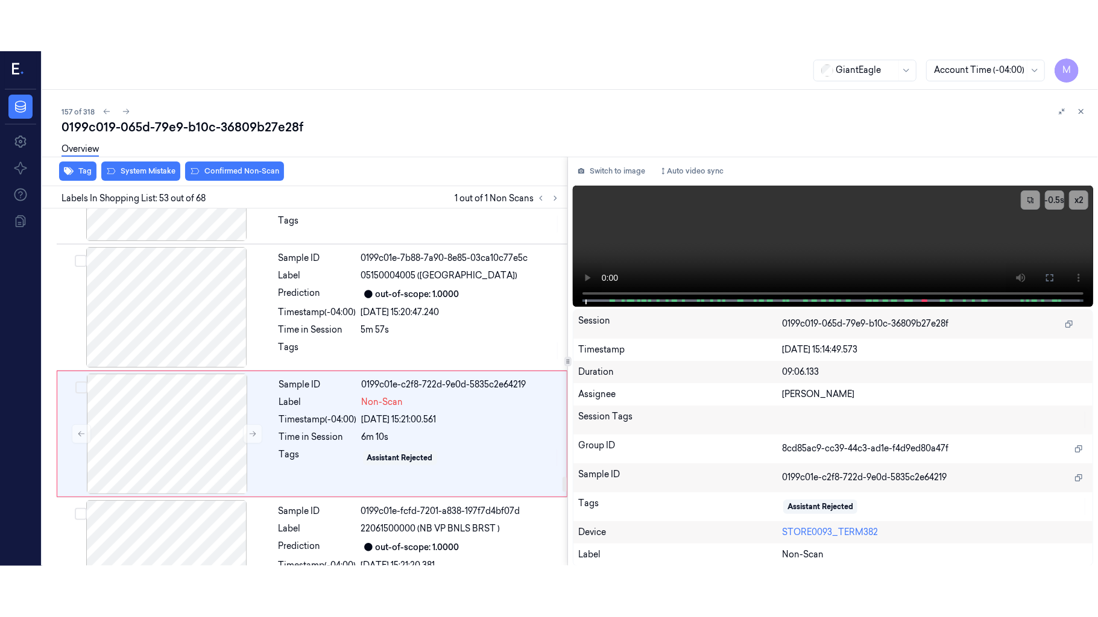
scroll to position [6488, 0]
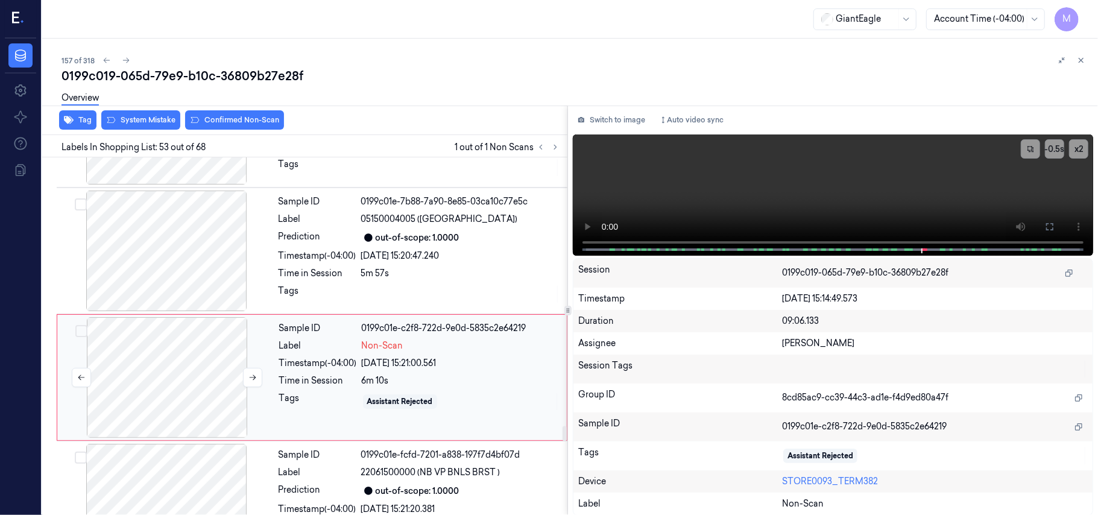
click at [206, 317] on div at bounding box center [167, 377] width 215 height 121
click at [1051, 225] on icon at bounding box center [1050, 227] width 10 height 10
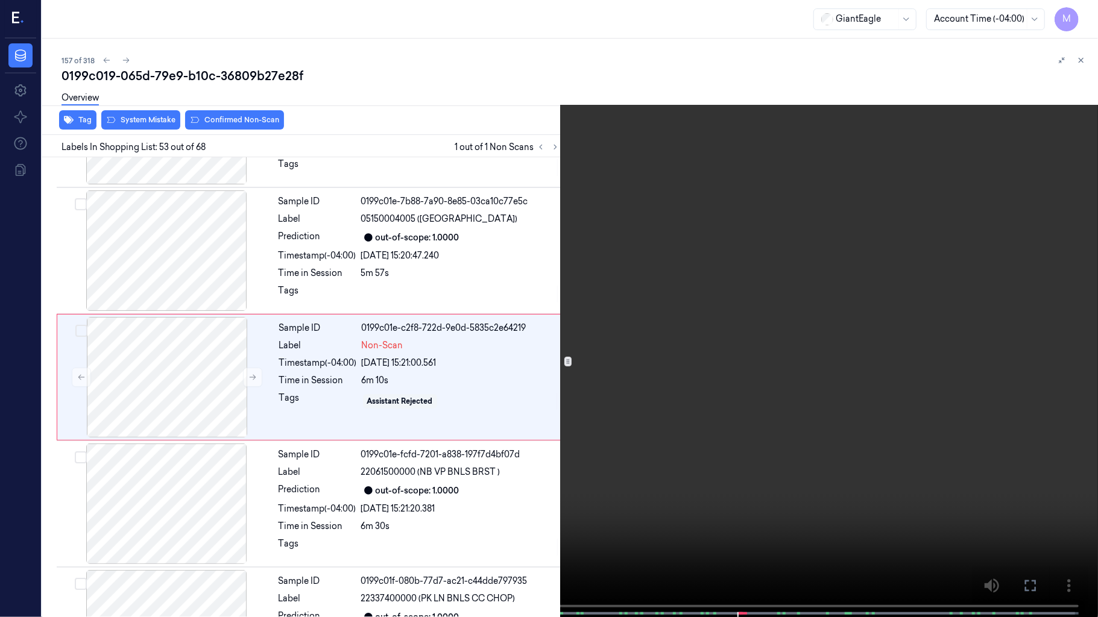
click at [762, 240] on video at bounding box center [549, 310] width 1098 height 620
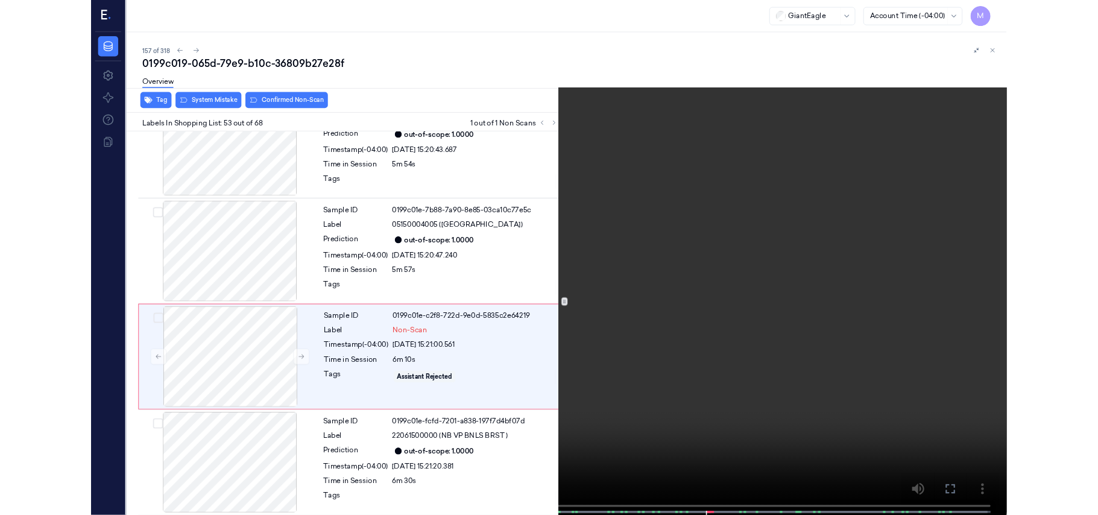
scroll to position [6437, 0]
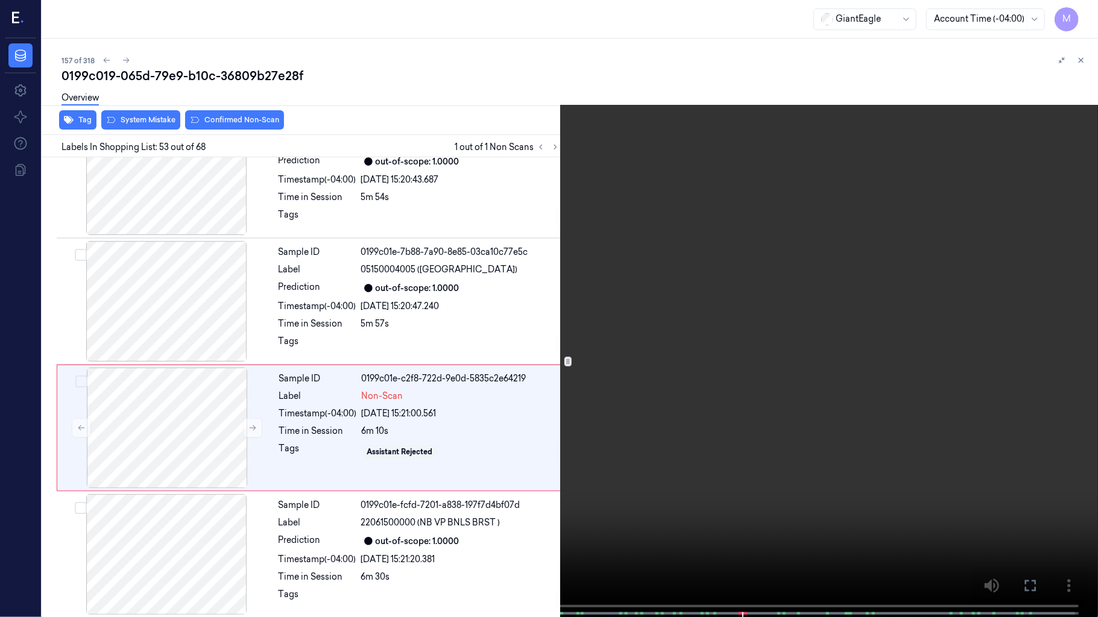
click at [768, 265] on video at bounding box center [549, 310] width 1098 height 620
click at [766, 324] on video at bounding box center [549, 310] width 1098 height 620
click at [774, 396] on video at bounding box center [549, 310] width 1098 height 620
click at [0, 0] on icon at bounding box center [0, 0] width 0 height 0
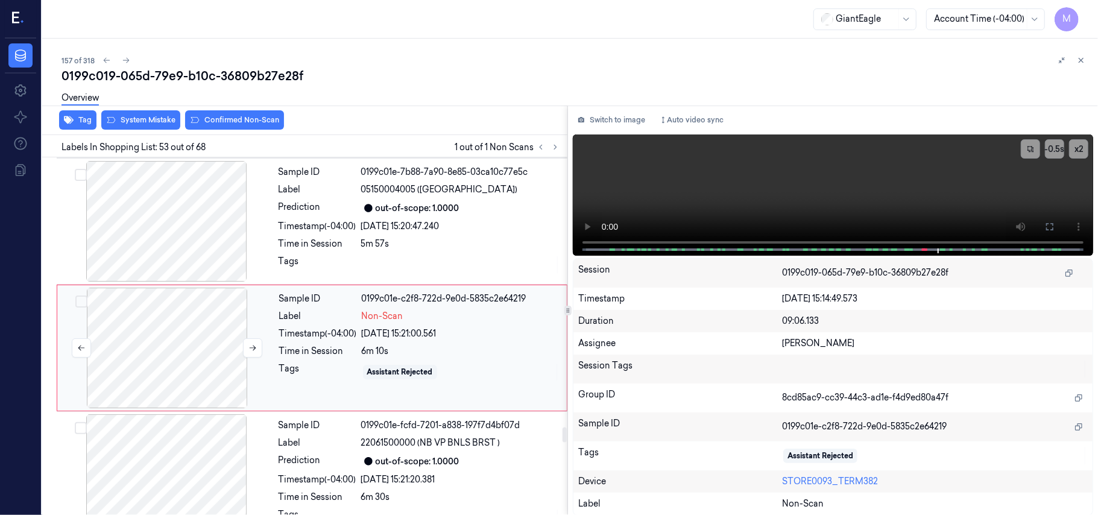
click at [164, 288] on div at bounding box center [167, 348] width 215 height 121
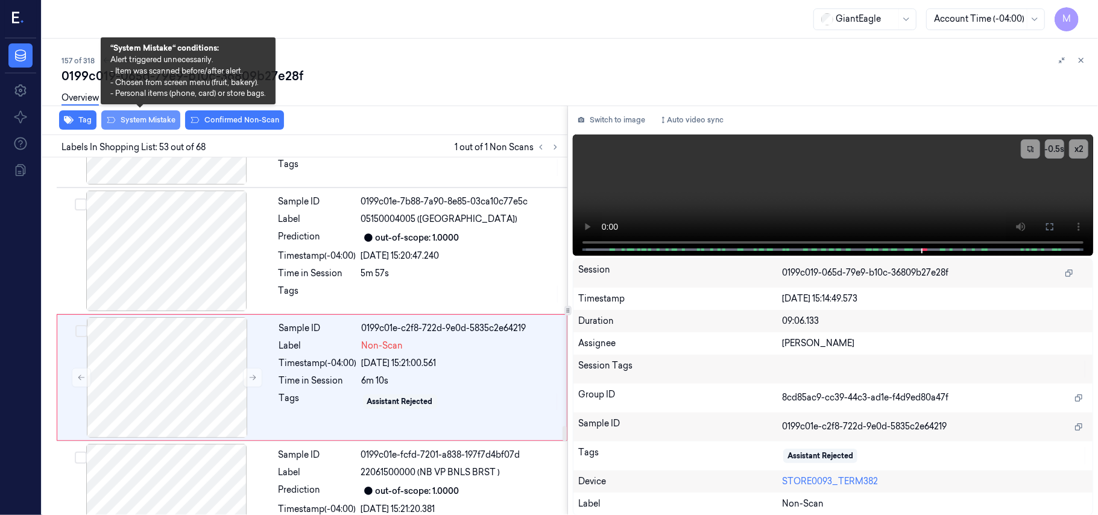
click at [145, 121] on button "System Mistake" at bounding box center [140, 119] width 79 height 19
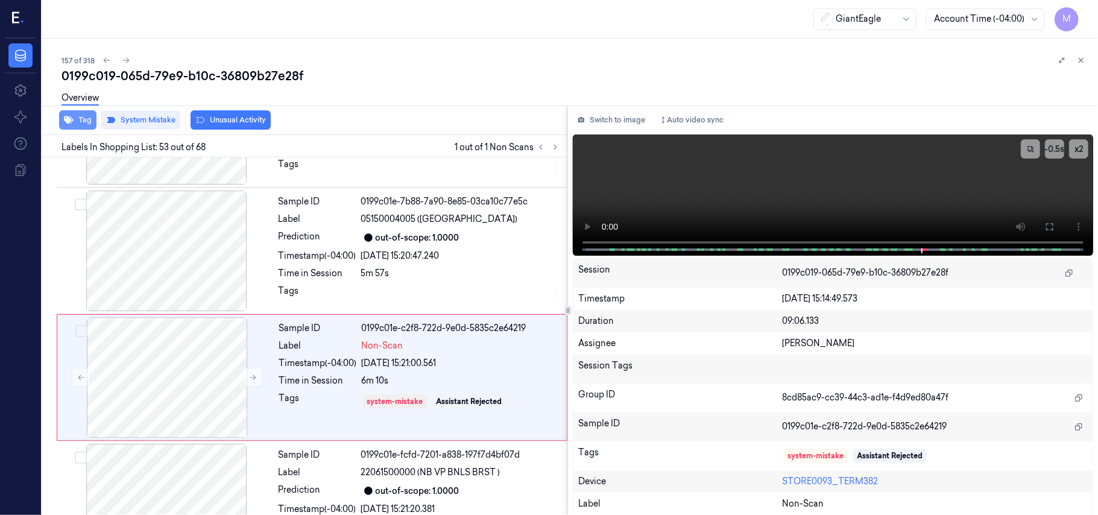
click at [78, 121] on button "Tag" at bounding box center [77, 119] width 37 height 19
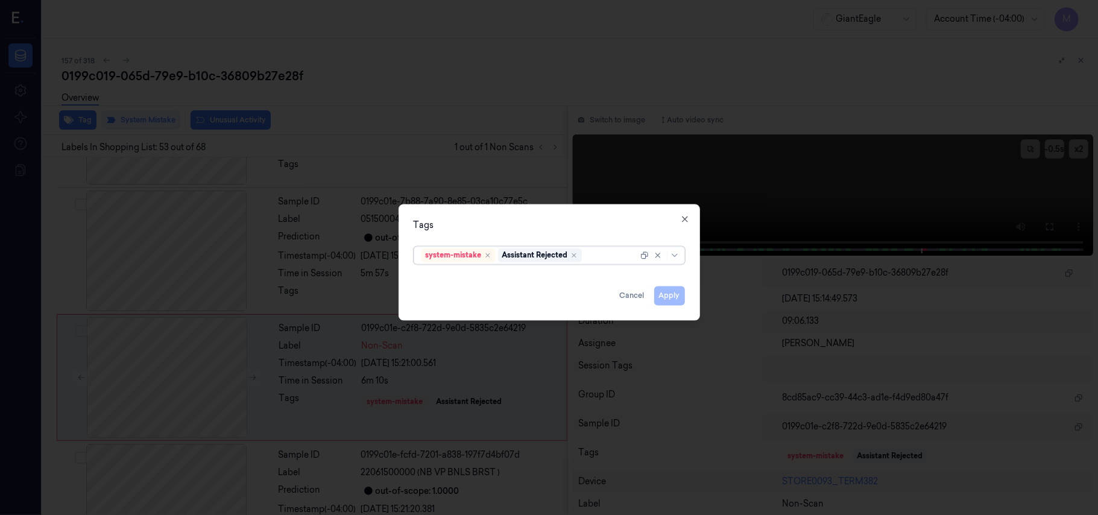
click at [601, 256] on div at bounding box center [611, 255] width 54 height 13
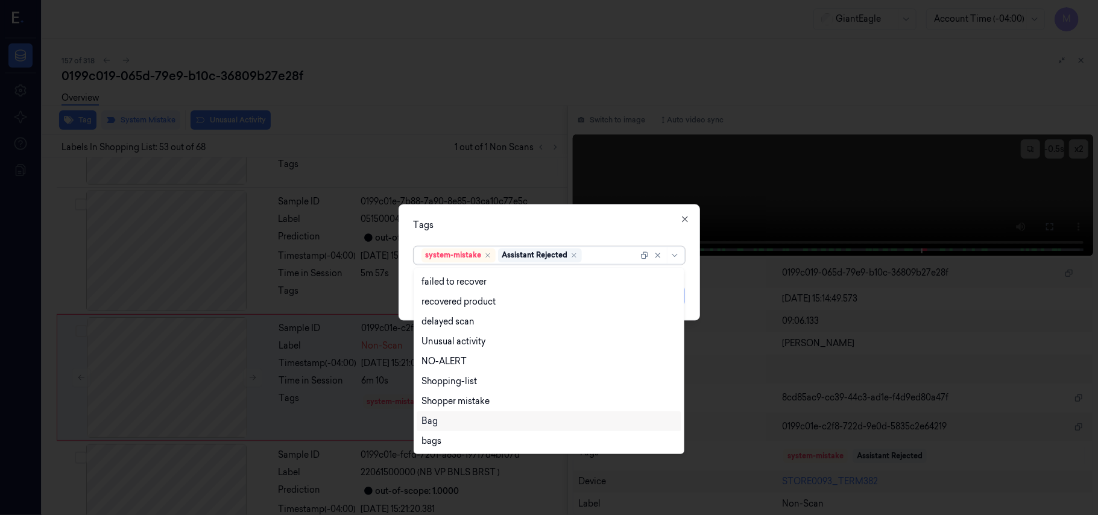
click at [439, 423] on div "Bag" at bounding box center [548, 421] width 255 height 13
click at [539, 218] on div "Tags option Bag, selected. 13 results available. Use Up and Down to choose opti…" at bounding box center [549, 262] width 301 height 116
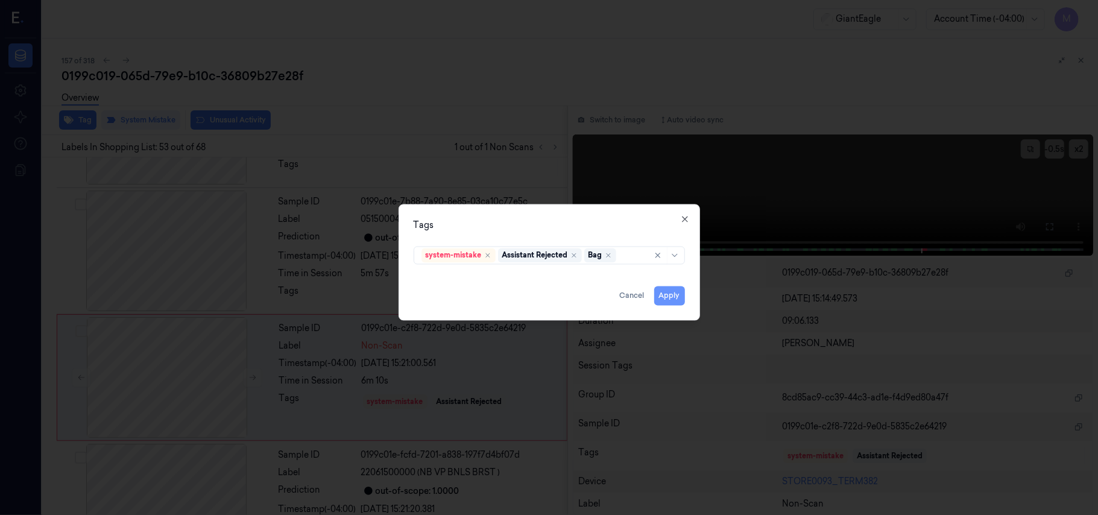
click at [675, 295] on button "Apply" at bounding box center [669, 295] width 31 height 19
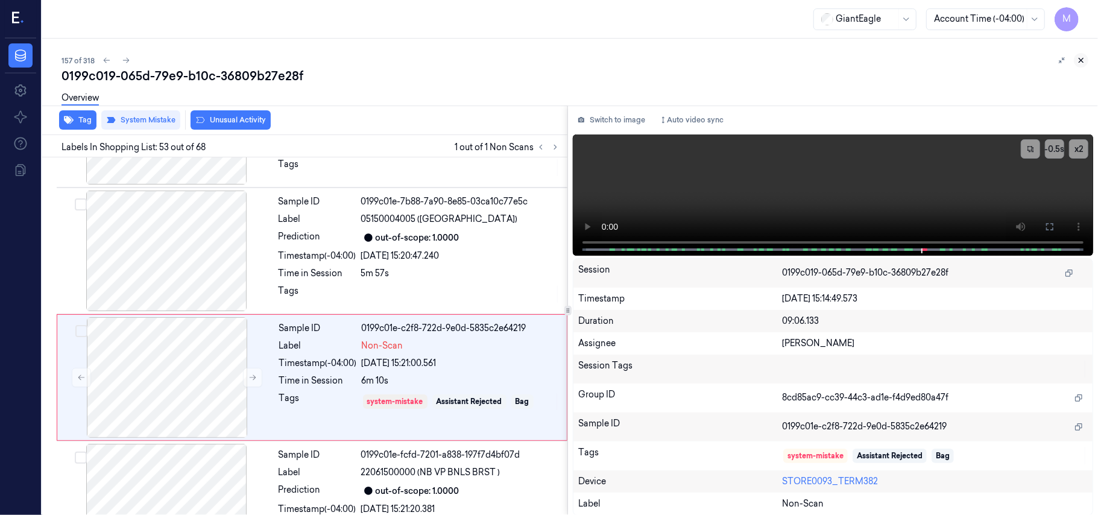
click at [1079, 59] on icon at bounding box center [1081, 60] width 8 height 8
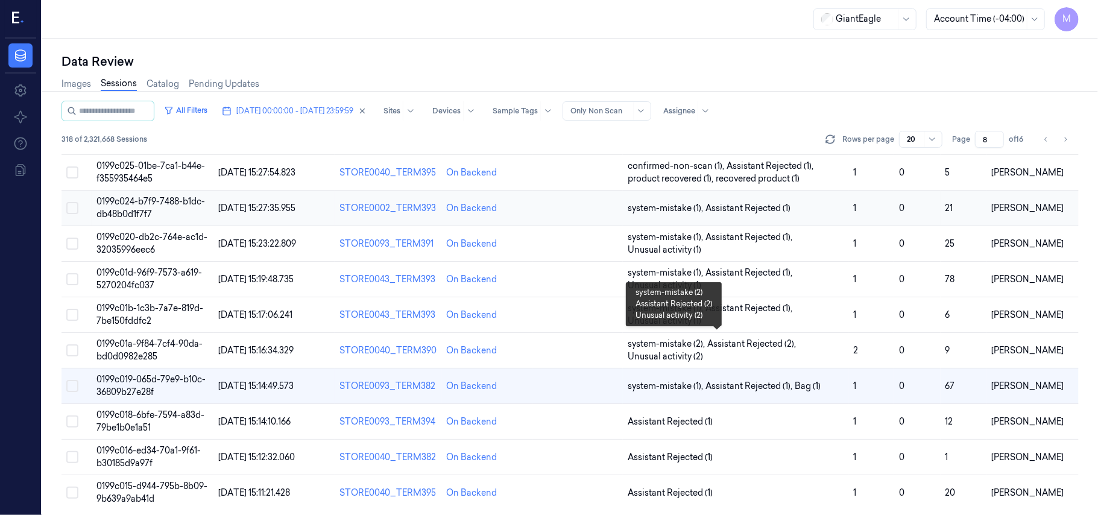
scroll to position [388, 0]
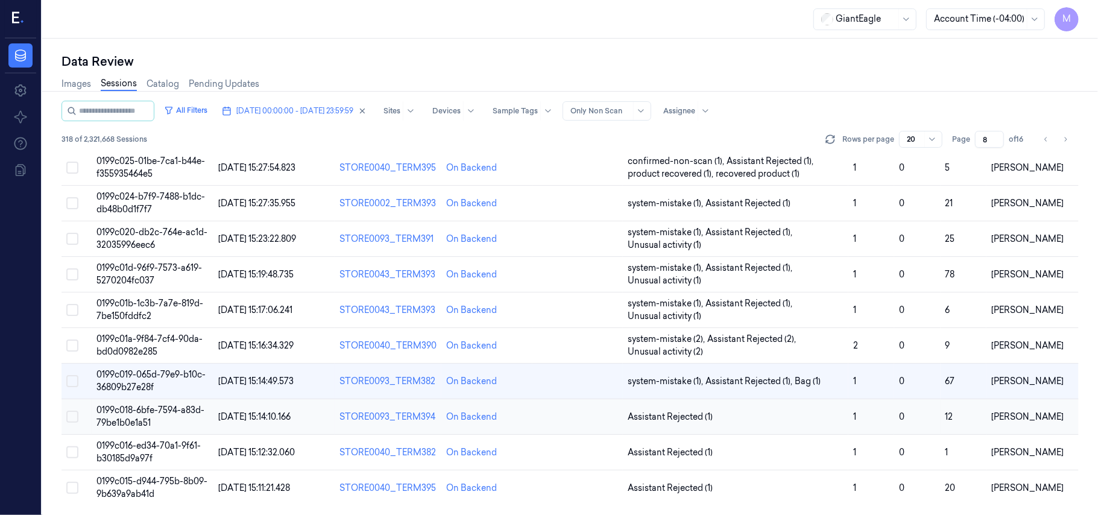
click at [151, 410] on span "0199c018-6bfe-7594-a83d-79be1b0e1a51" at bounding box center [150, 417] width 108 height 24
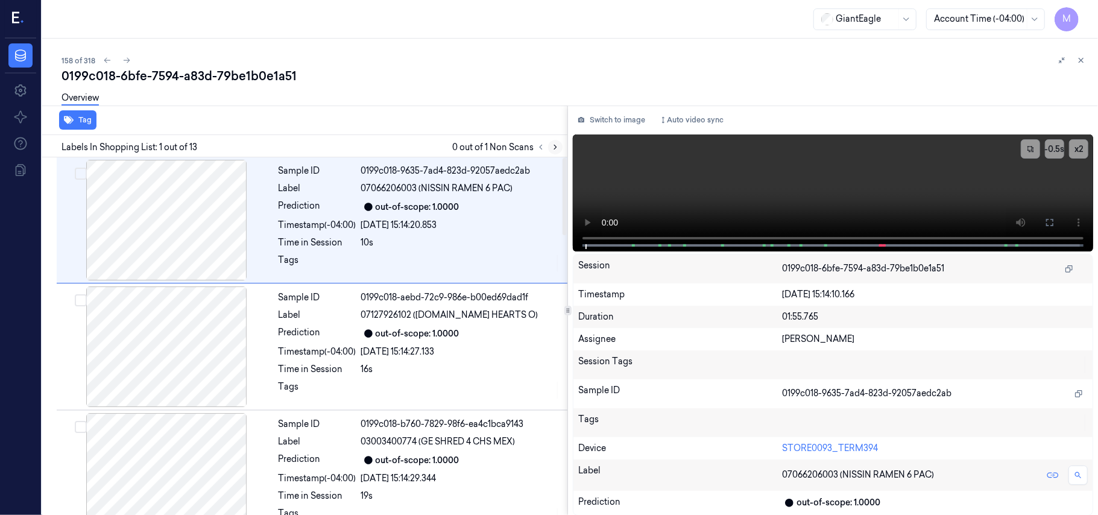
click at [553, 145] on icon at bounding box center [555, 147] width 8 height 8
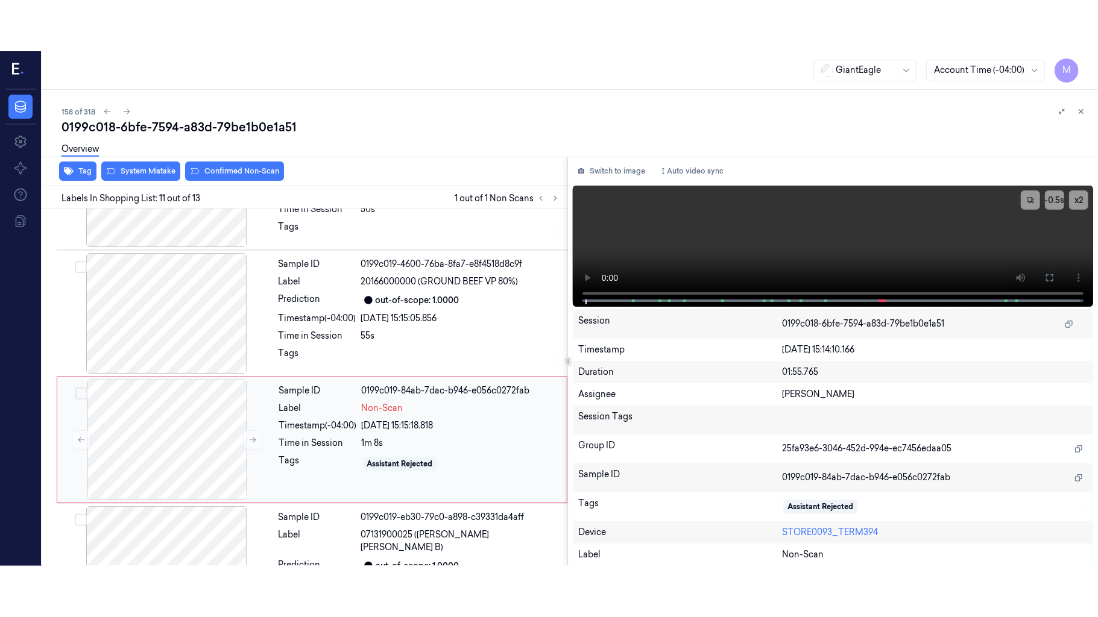
scroll to position [1153, 0]
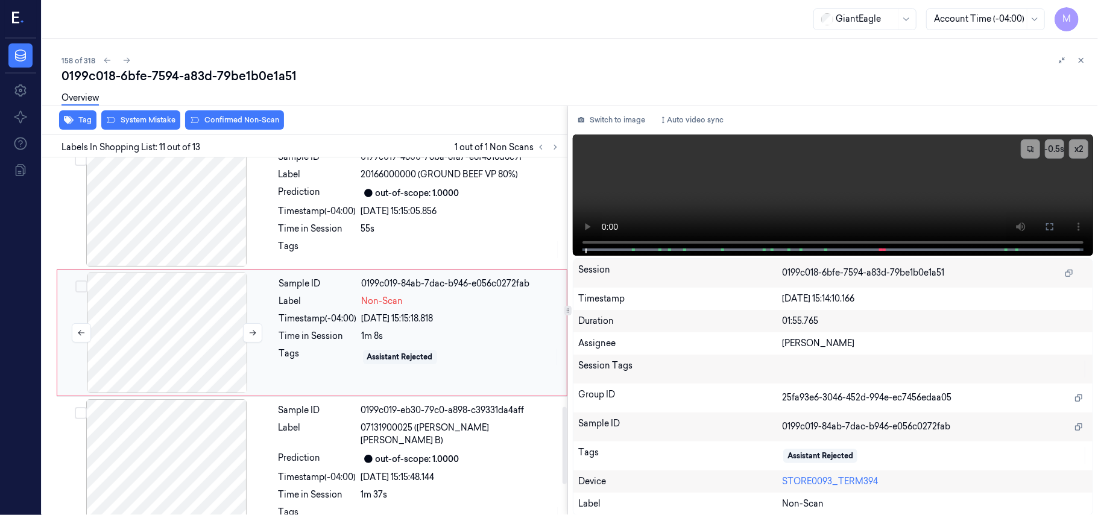
click at [179, 305] on div at bounding box center [167, 333] width 215 height 121
click at [1047, 229] on icon at bounding box center [1049, 226] width 7 height 7
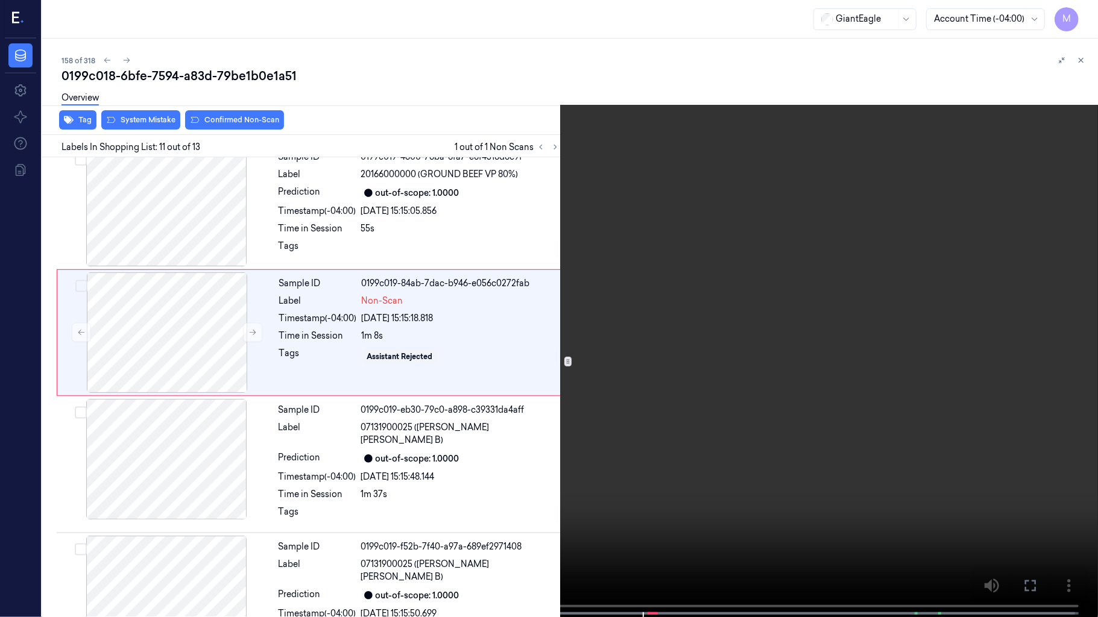
click at [659, 329] on video at bounding box center [549, 310] width 1098 height 620
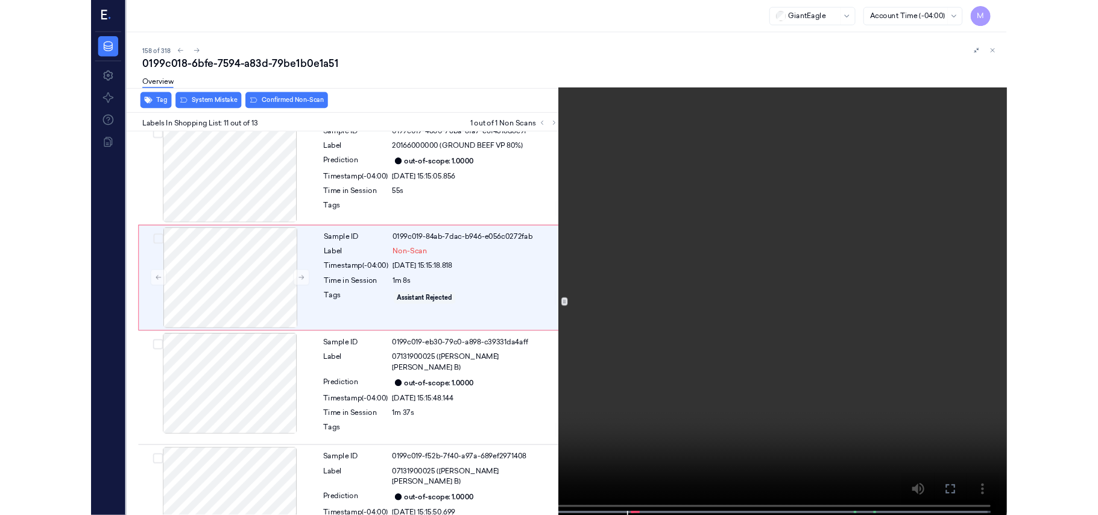
scroll to position [1103, 0]
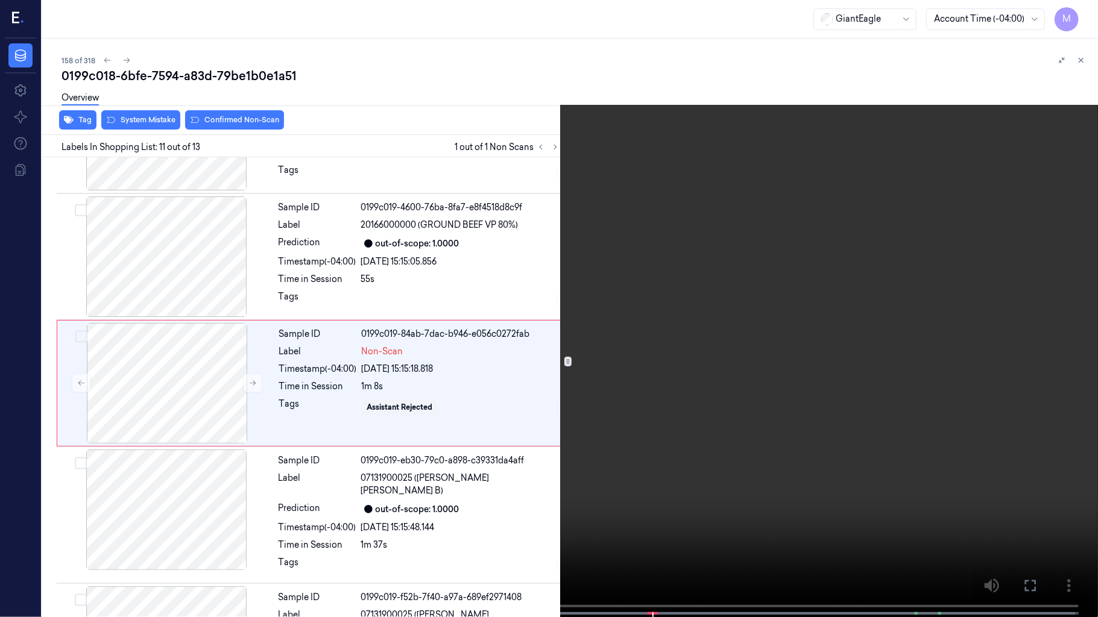
click at [659, 329] on video at bounding box center [549, 310] width 1098 height 620
click at [500, 373] on video at bounding box center [549, 310] width 1098 height 620
click at [526, 365] on video at bounding box center [549, 310] width 1098 height 620
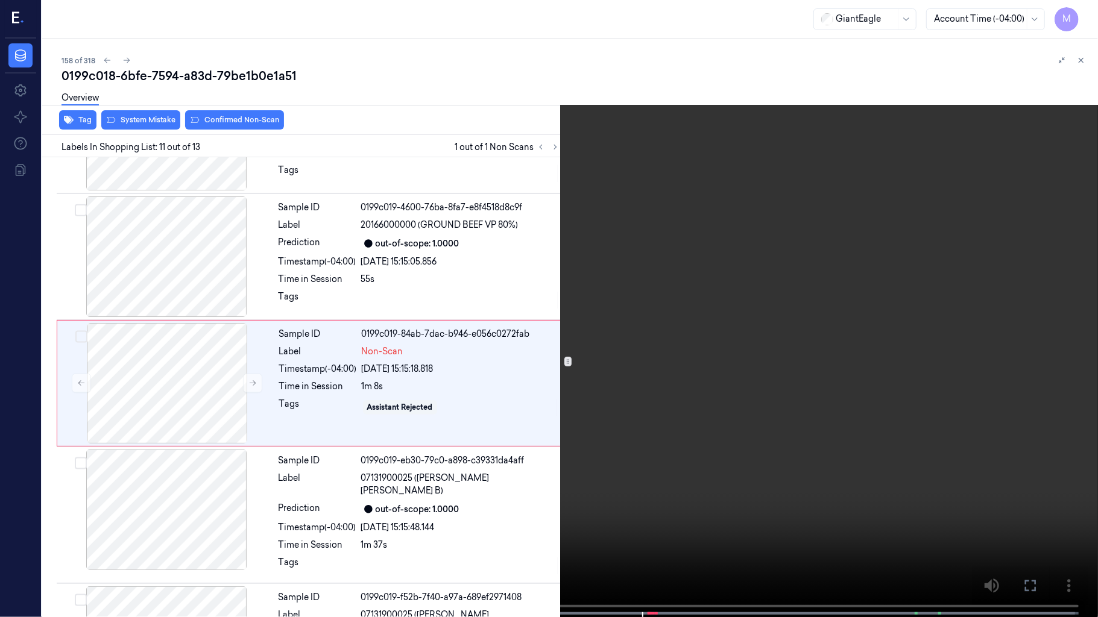
click at [0, 0] on icon at bounding box center [0, 0] width 0 height 0
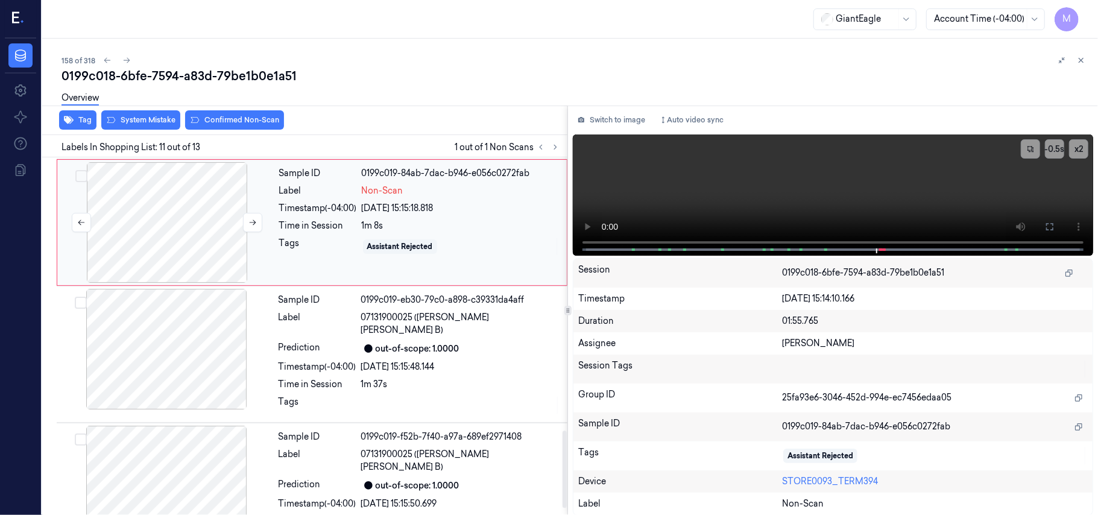
click at [194, 225] on div at bounding box center [167, 222] width 215 height 121
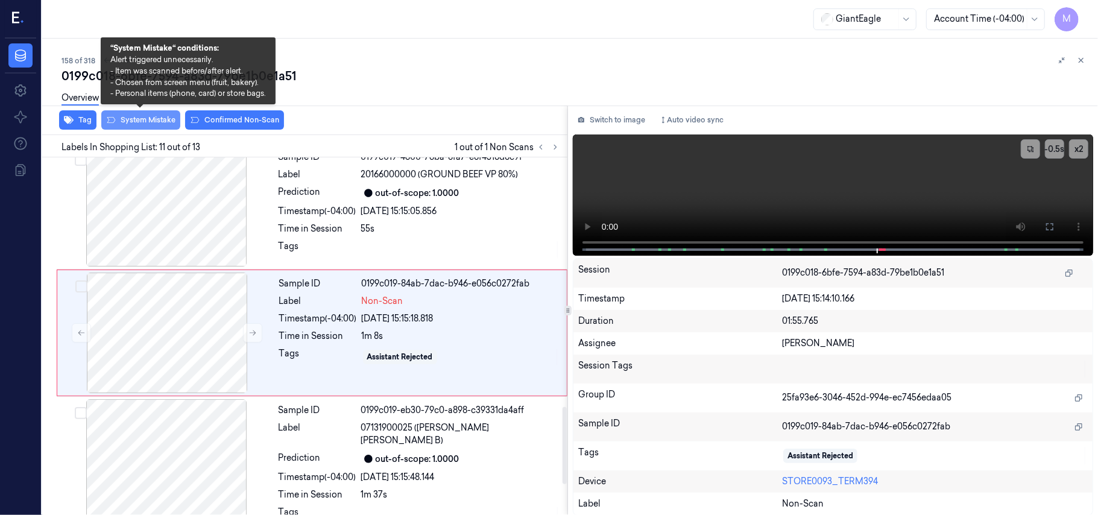
click at [148, 119] on button "System Mistake" at bounding box center [140, 119] width 79 height 19
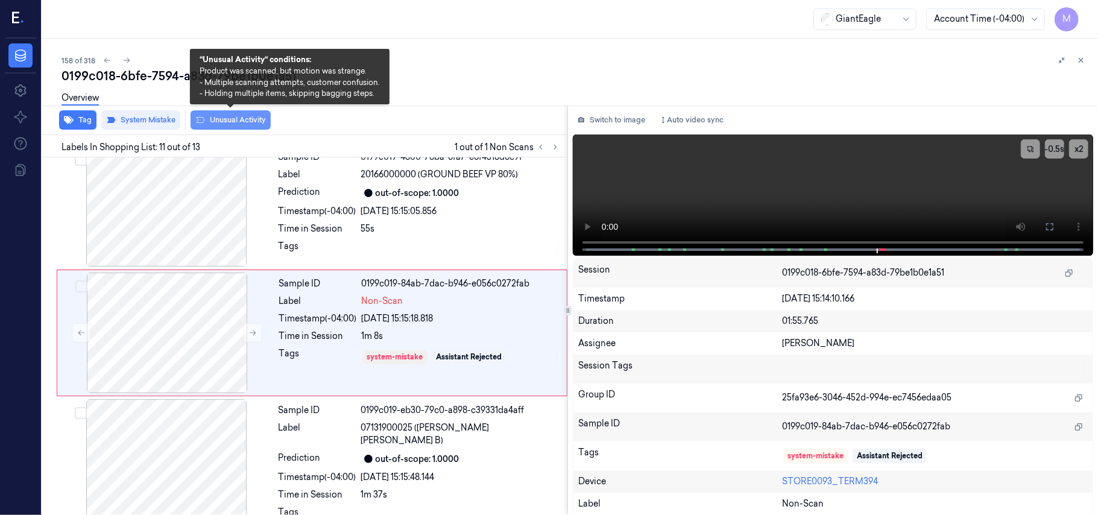
click at [242, 119] on button "Unusual Activity" at bounding box center [231, 119] width 80 height 19
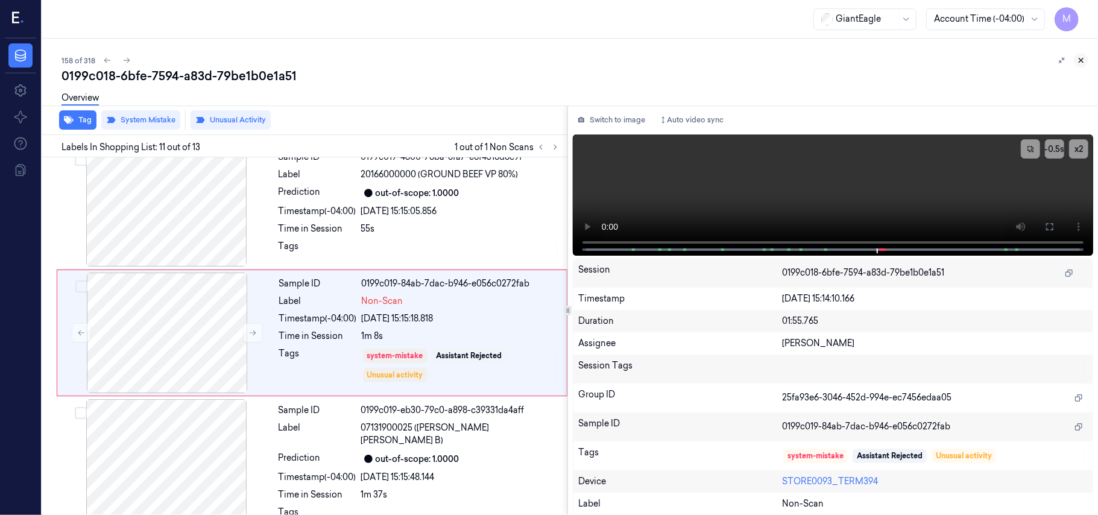
click at [1081, 59] on icon at bounding box center [1081, 60] width 8 height 8
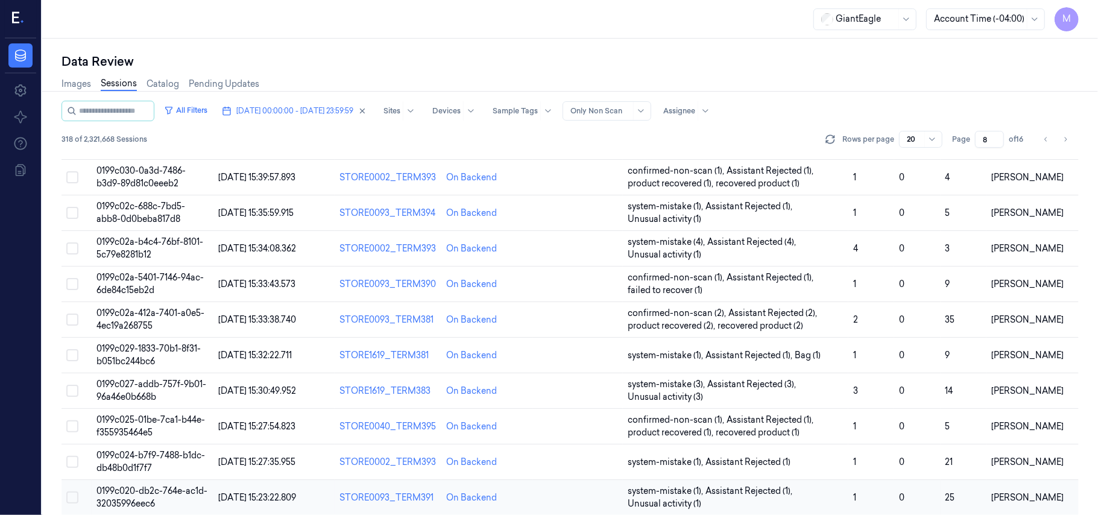
scroll to position [388, 0]
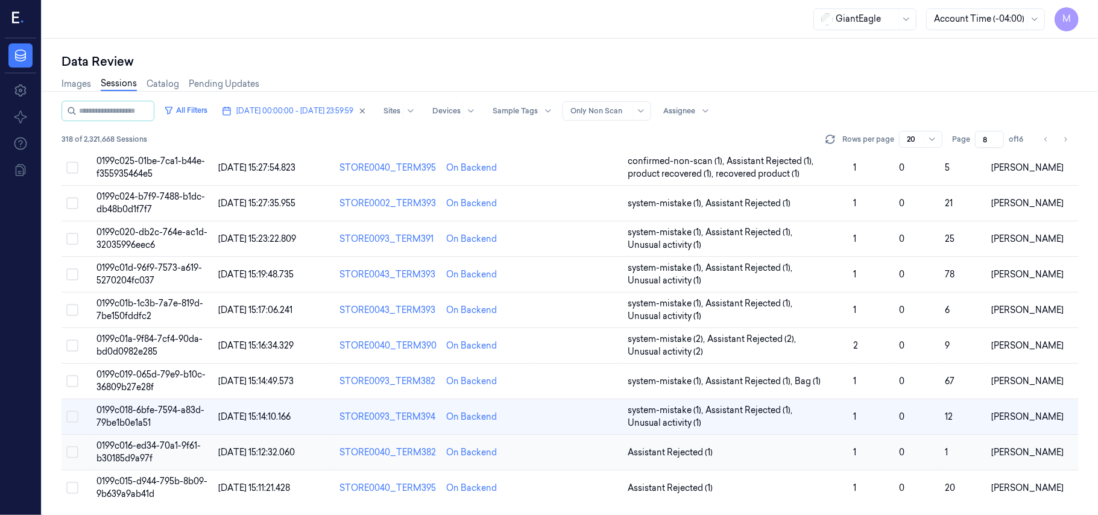
click at [154, 450] on span "0199c016-ed34-70a1-9f61-b30185d9a97f" at bounding box center [148, 452] width 104 height 24
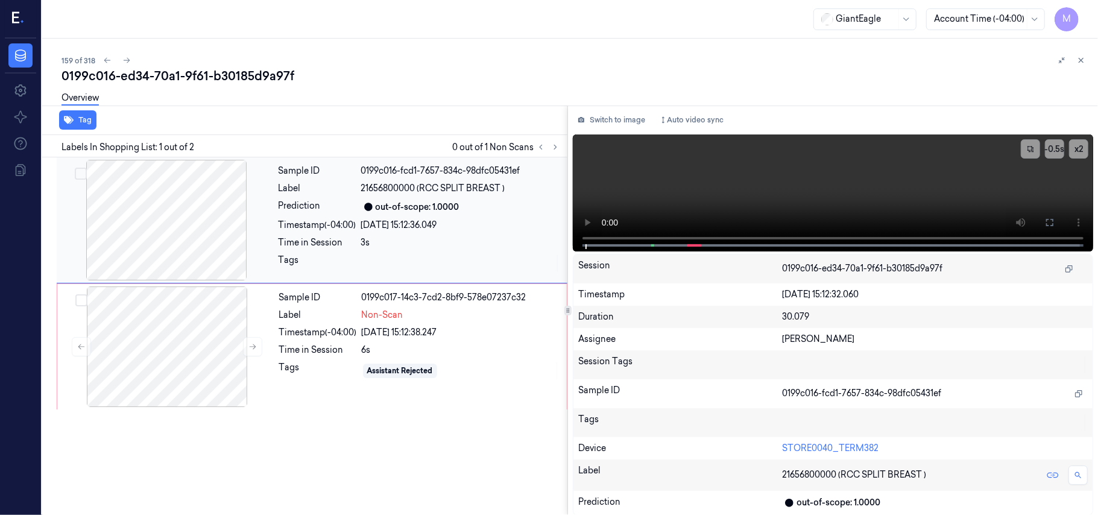
click at [174, 216] on div at bounding box center [166, 220] width 215 height 121
click at [1050, 222] on icon at bounding box center [1050, 223] width 10 height 10
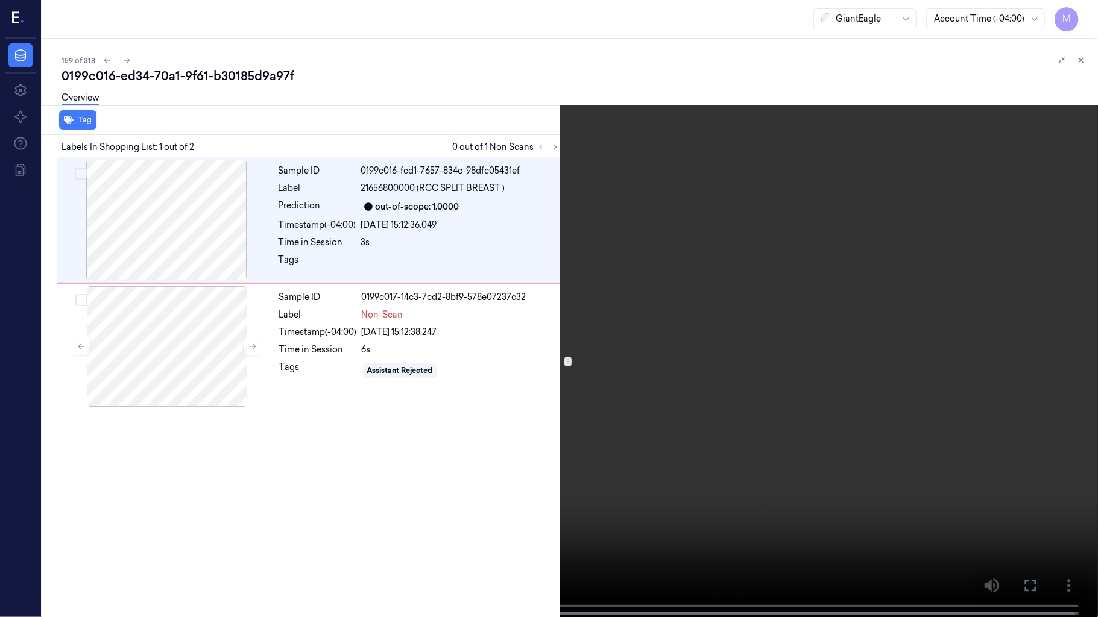
click at [689, 277] on video at bounding box center [549, 310] width 1098 height 620
click at [640, 166] on video at bounding box center [549, 310] width 1098 height 620
click at [816, 166] on video at bounding box center [549, 310] width 1098 height 620
click at [0, 0] on icon at bounding box center [0, 0] width 0 height 0
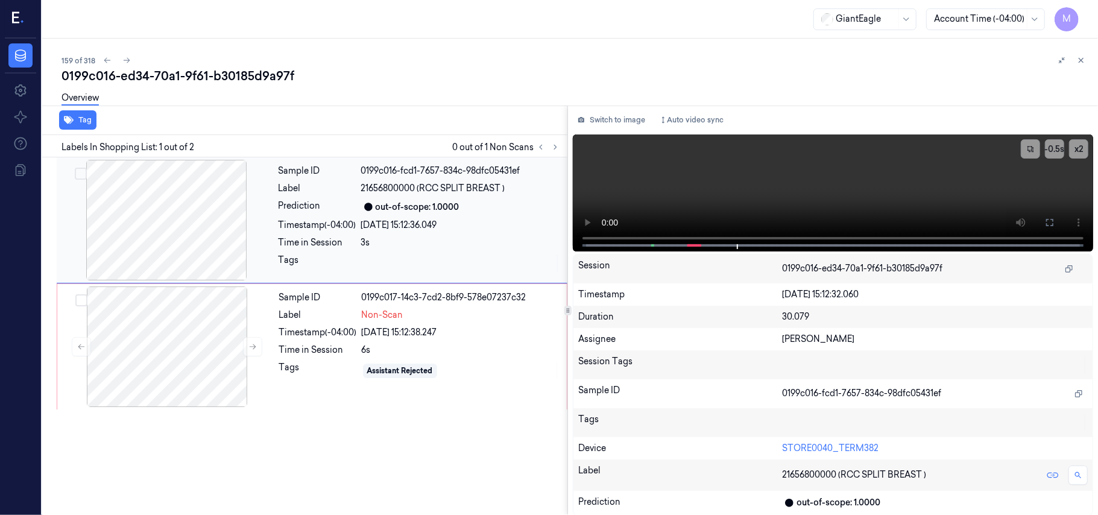
click at [426, 209] on div "out-of-scope: 1.0000" at bounding box center [418, 207] width 84 height 13
click at [1077, 153] on button "x 2" at bounding box center [1078, 148] width 19 height 19
click at [1077, 153] on button "x 4" at bounding box center [1078, 148] width 19 height 19
click at [1047, 222] on icon at bounding box center [1050, 223] width 10 height 10
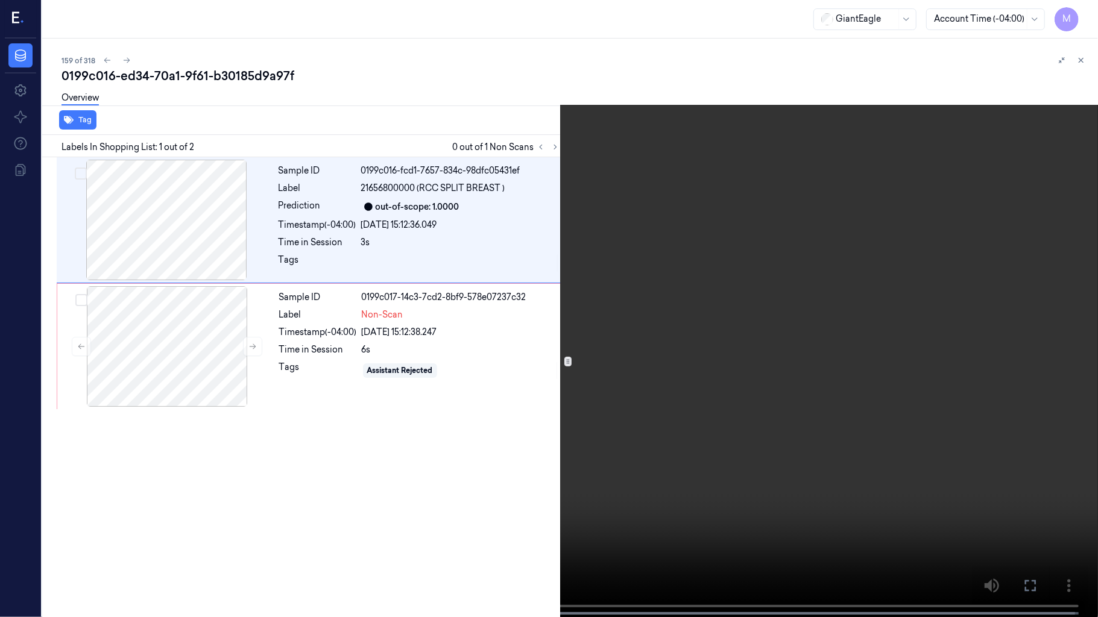
click at [881, 264] on video at bounding box center [549, 310] width 1098 height 620
click at [520, 263] on video at bounding box center [549, 310] width 1098 height 620
click at [1080, 17] on button "x 1" at bounding box center [1083, 14] width 19 height 19
click at [577, 465] on video at bounding box center [549, 310] width 1098 height 620
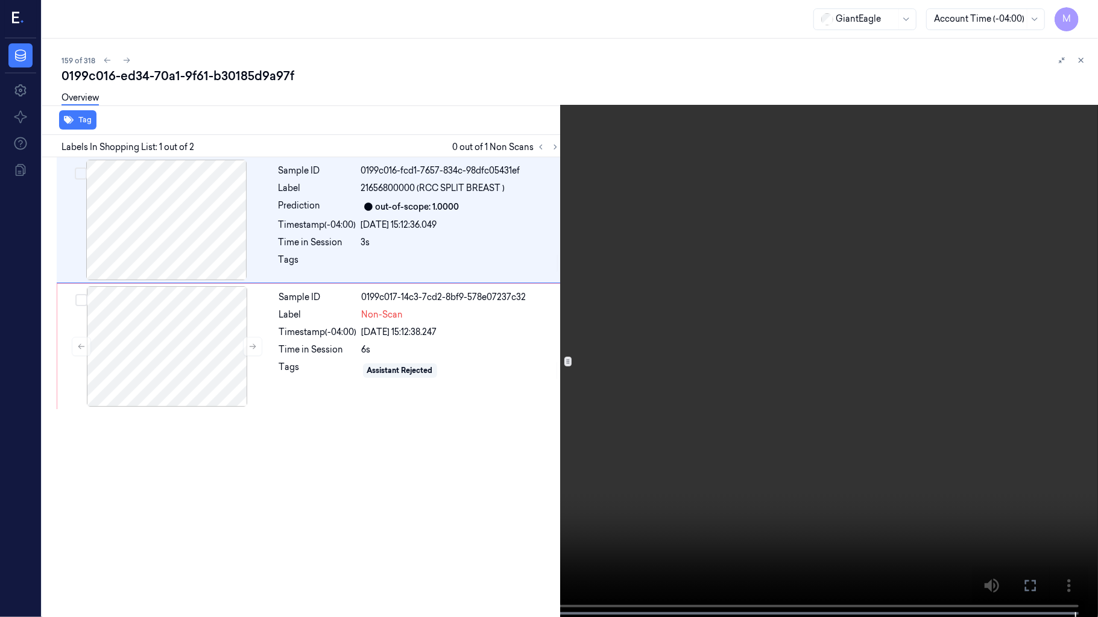
click at [0, 0] on icon at bounding box center [0, 0] width 0 height 0
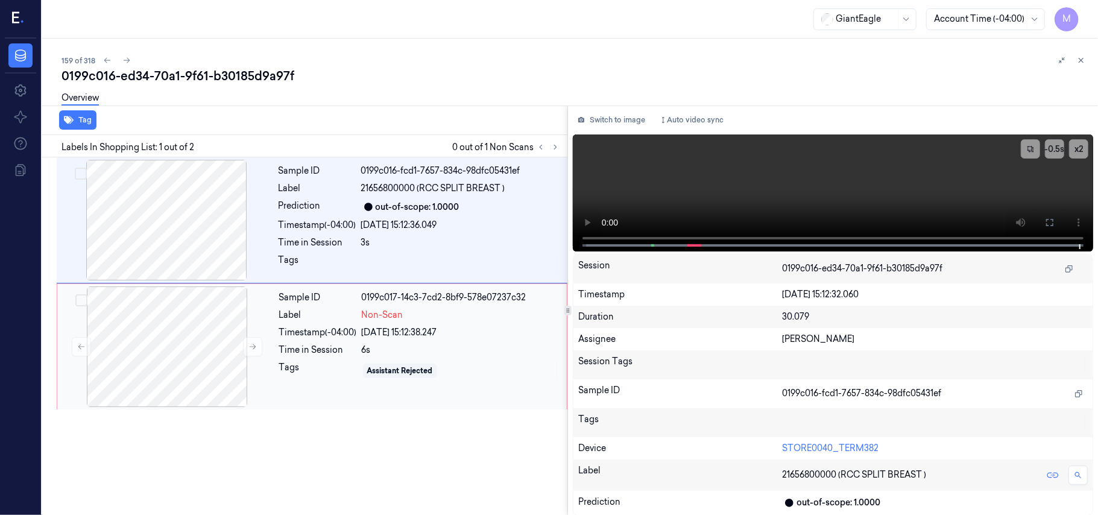
click at [392, 328] on div "07/10/2025 15:12:38.247" at bounding box center [461, 332] width 198 height 13
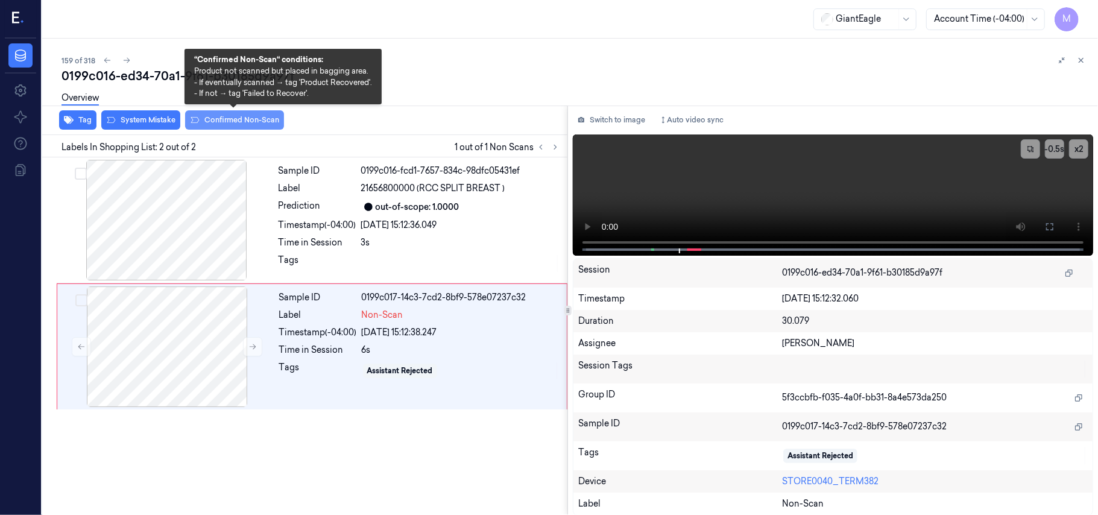
click at [238, 117] on button "Confirmed Non-Scan" at bounding box center [234, 119] width 99 height 19
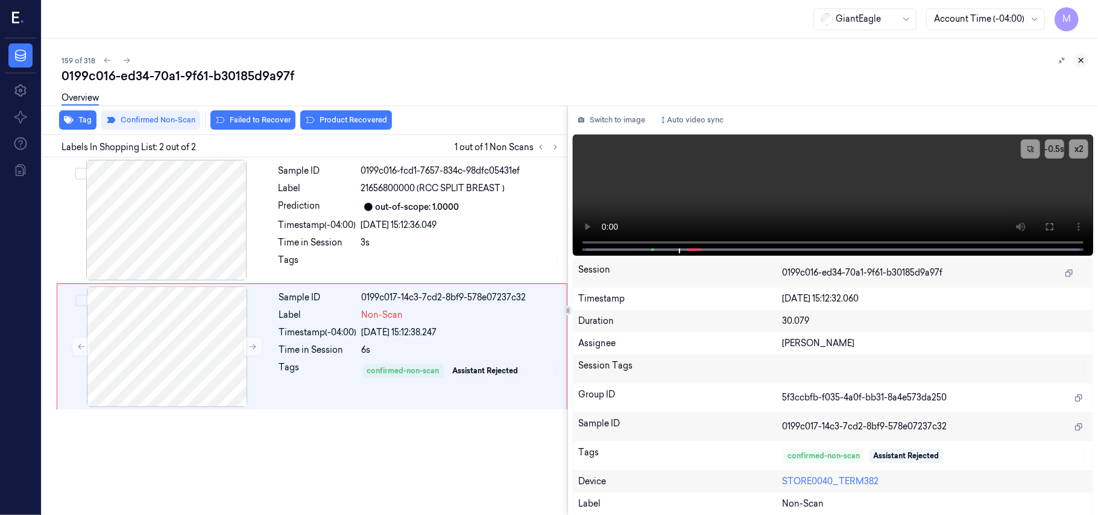
click at [1086, 58] on button at bounding box center [1081, 60] width 14 height 14
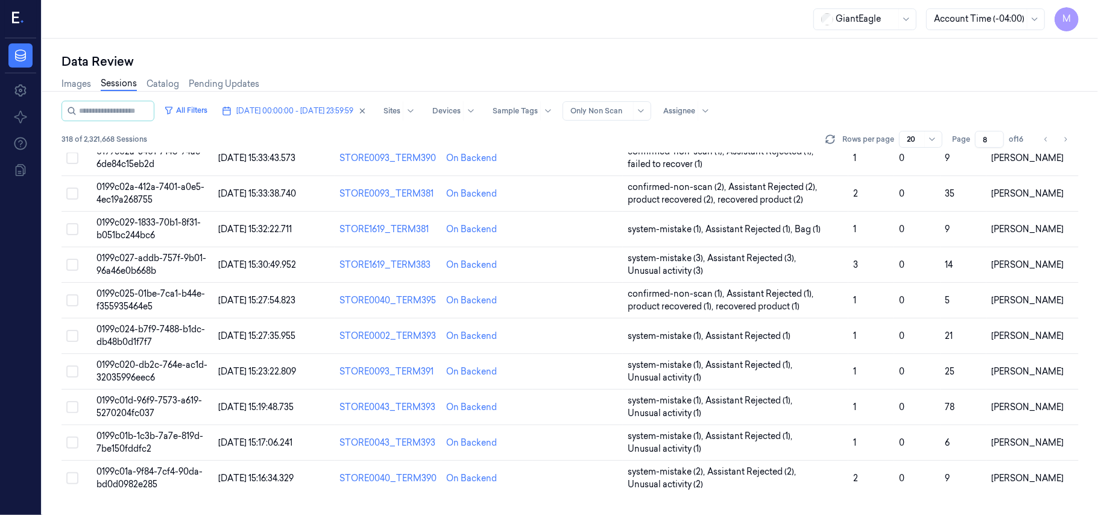
scroll to position [388, 0]
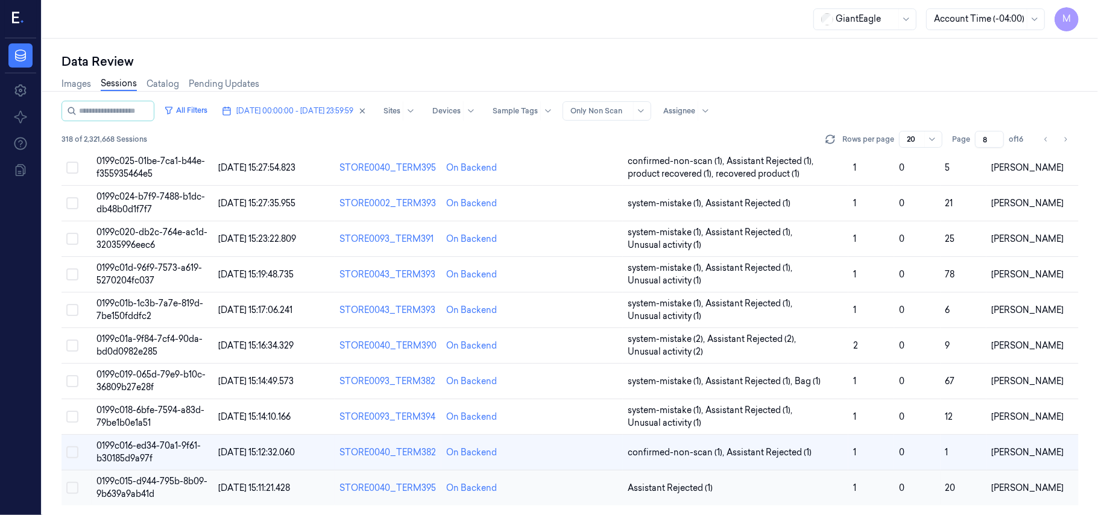
click at [148, 485] on span "0199c015-d944-795b-8b09-9b639a9ab41d" at bounding box center [151, 488] width 111 height 24
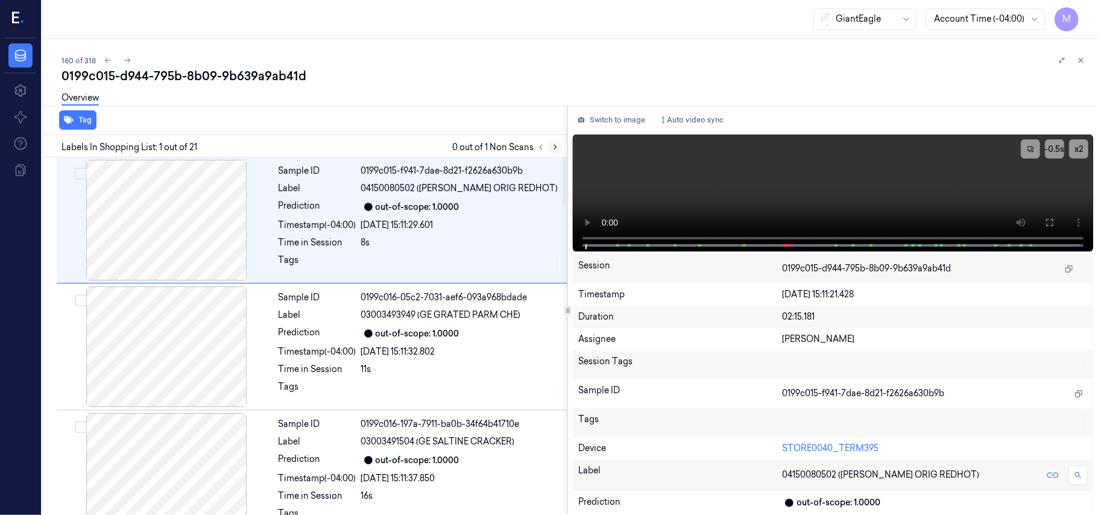
click at [553, 146] on icon at bounding box center [555, 147] width 8 height 8
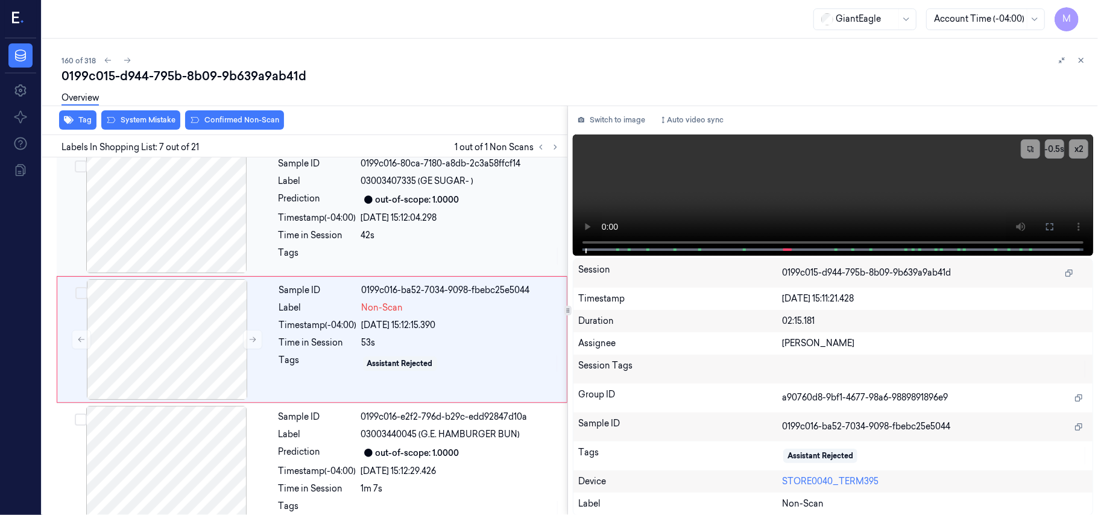
scroll to position [645, 0]
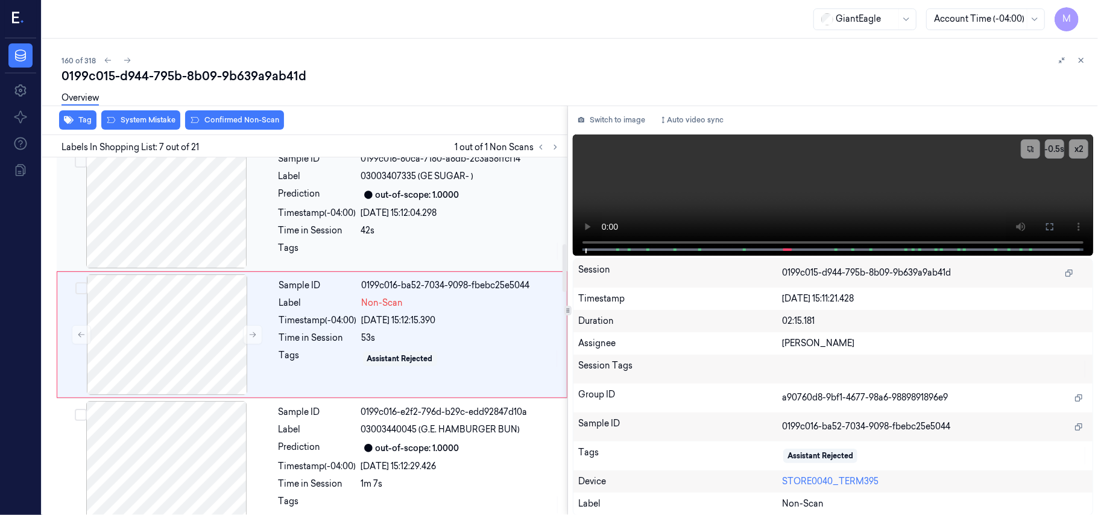
click at [396, 198] on div "out-of-scope: 1.0000" at bounding box center [418, 195] width 84 height 13
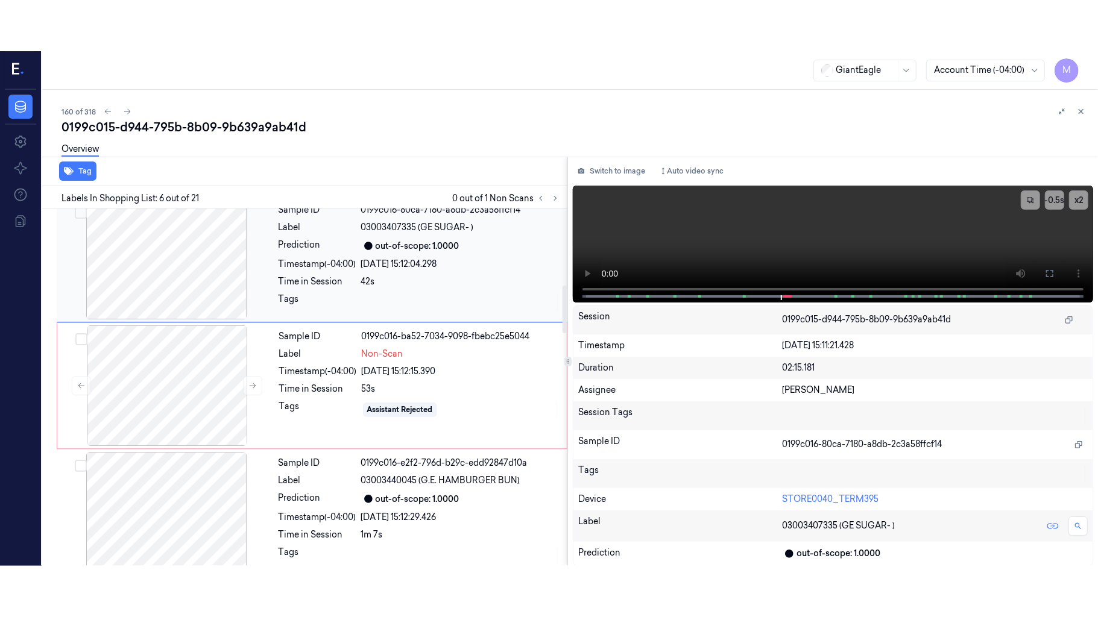
scroll to position [519, 0]
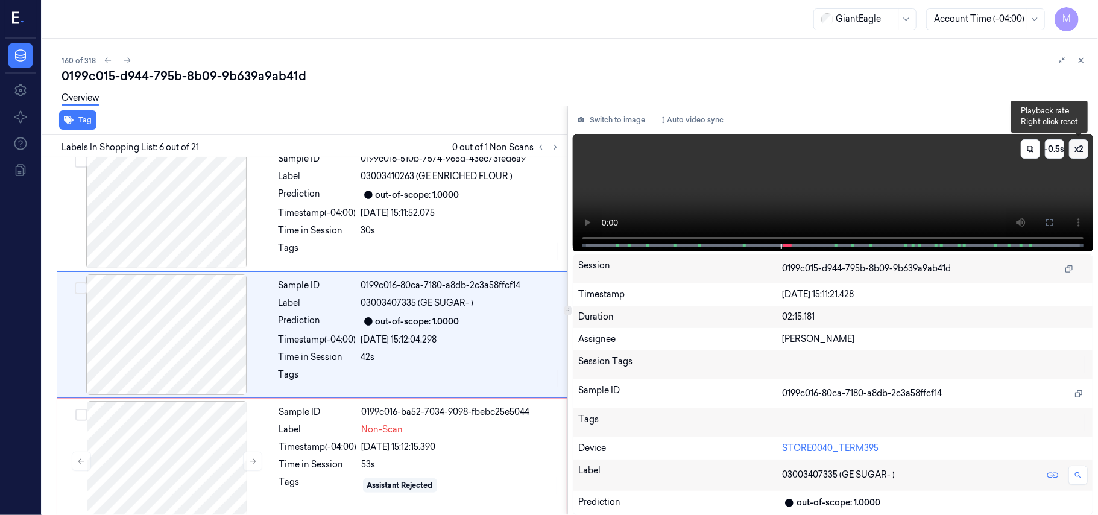
click at [1077, 146] on button "x 2" at bounding box center [1078, 148] width 19 height 19
click at [1077, 148] on button "x 4" at bounding box center [1078, 148] width 19 height 19
click at [1052, 221] on icon at bounding box center [1050, 223] width 10 height 10
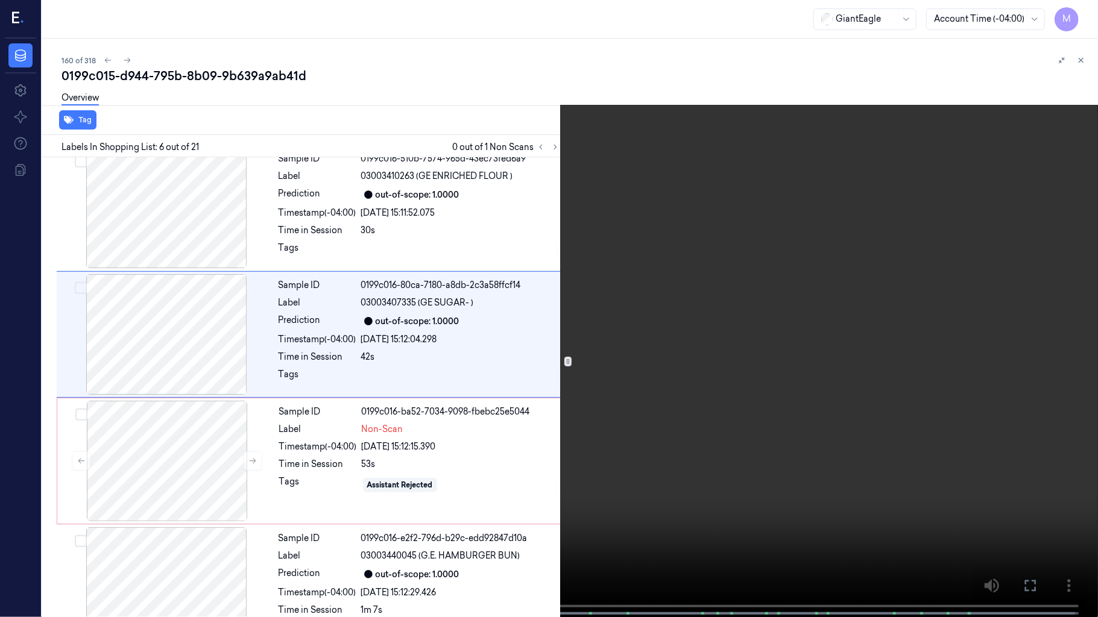
click at [874, 329] on video at bounding box center [549, 310] width 1098 height 620
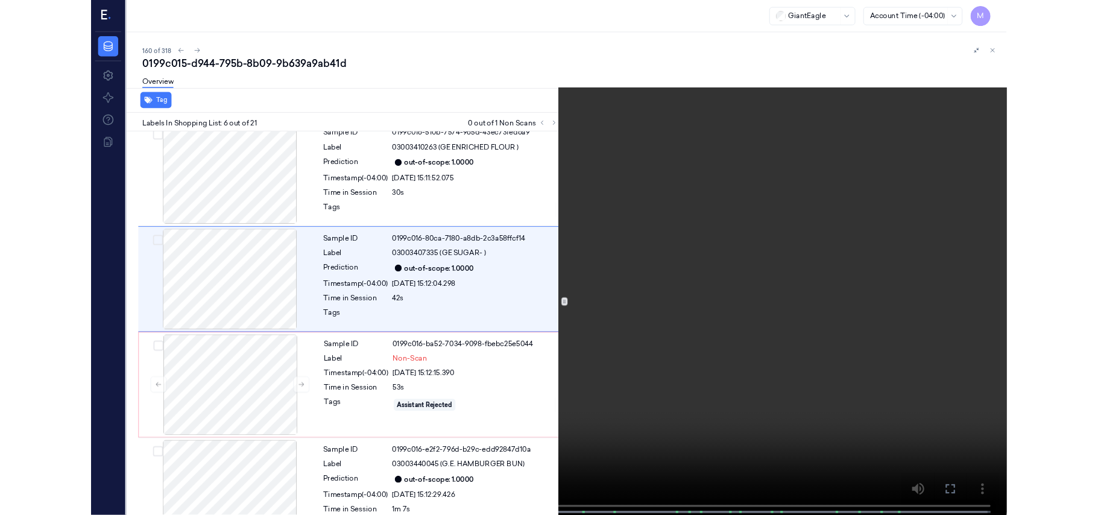
scroll to position [468, 0]
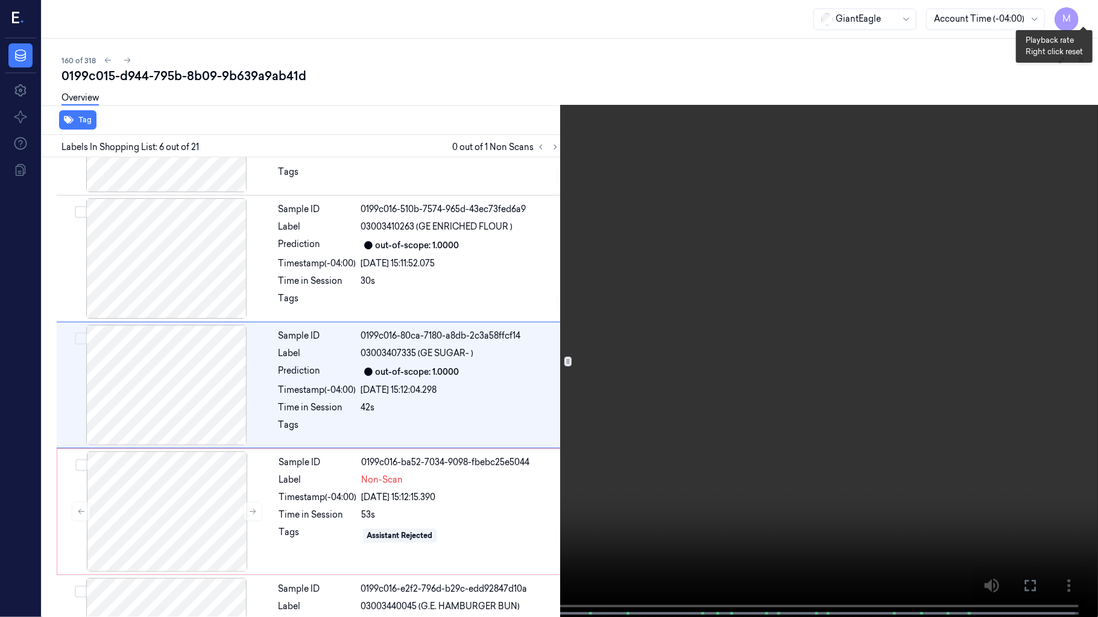
click at [1081, 8] on button "x 1" at bounding box center [1083, 14] width 19 height 19
click at [912, 288] on video at bounding box center [549, 310] width 1098 height 620
click at [0, 0] on icon at bounding box center [0, 0] width 0 height 0
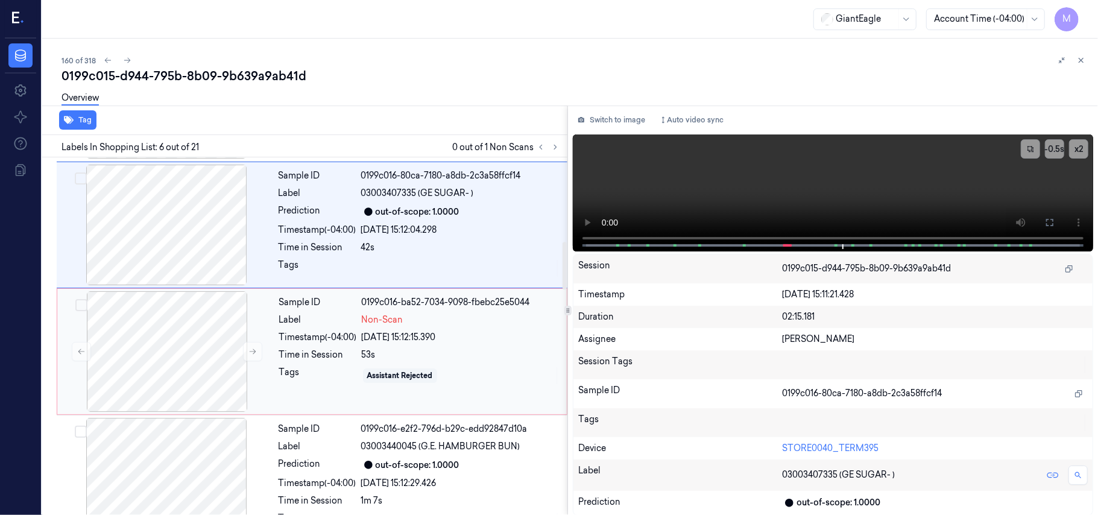
click at [414, 321] on div "Non-Scan" at bounding box center [461, 320] width 198 height 13
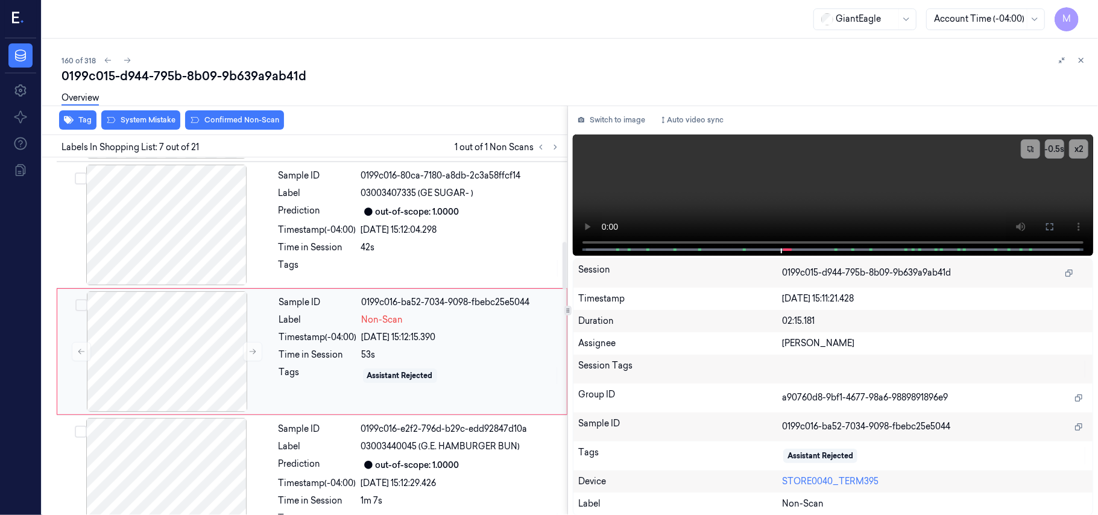
scroll to position [645, 0]
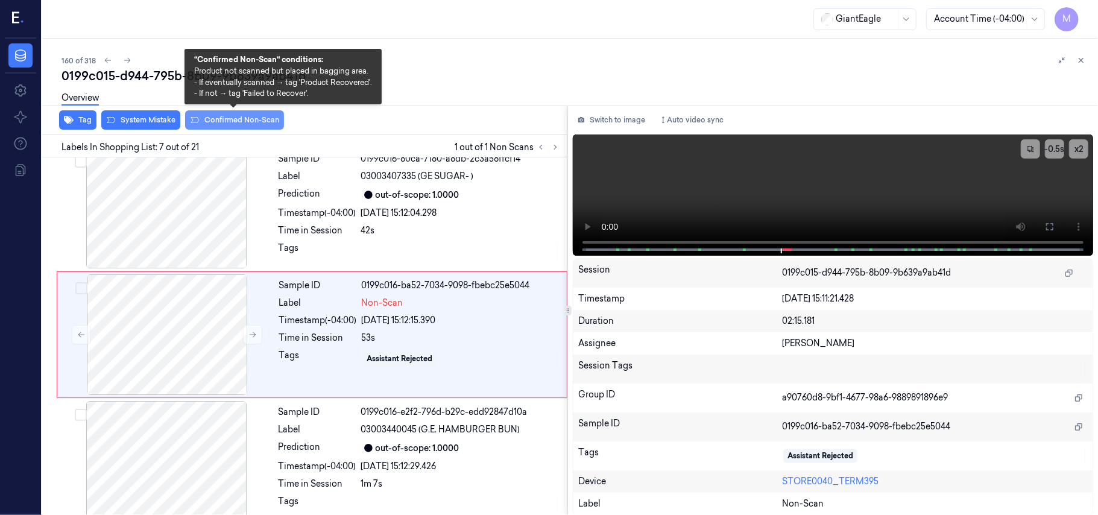
click at [230, 119] on button "Confirmed Non-Scan" at bounding box center [234, 119] width 99 height 19
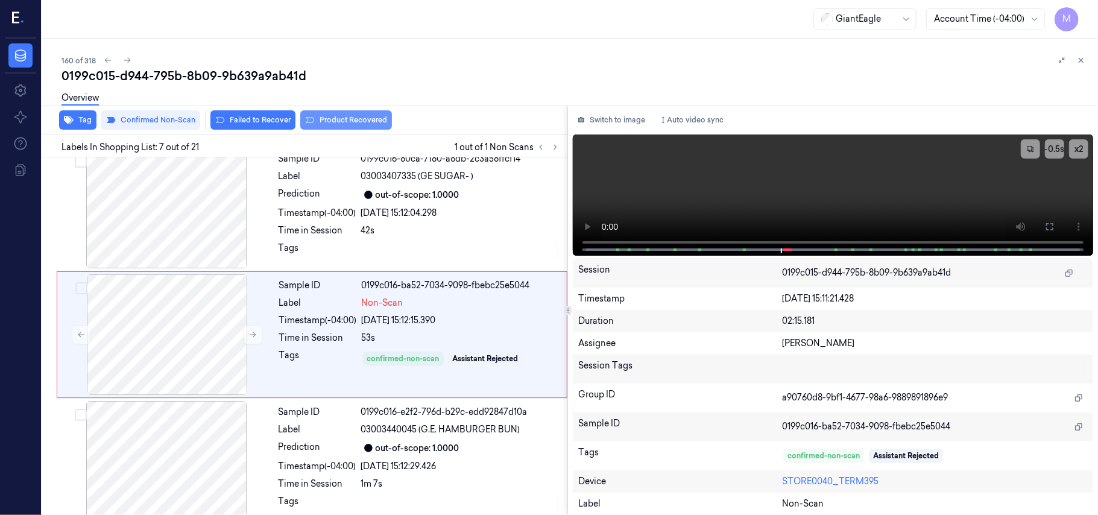
click at [336, 117] on button "Product Recovered" at bounding box center [346, 119] width 92 height 19
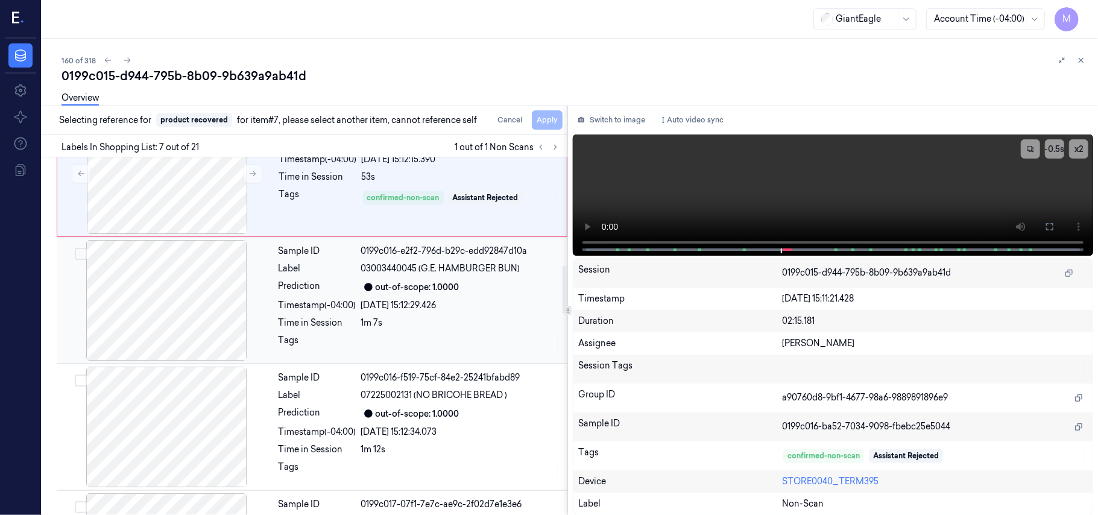
click at [449, 304] on div "07/10/2025 15:12:29.426" at bounding box center [460, 305] width 199 height 13
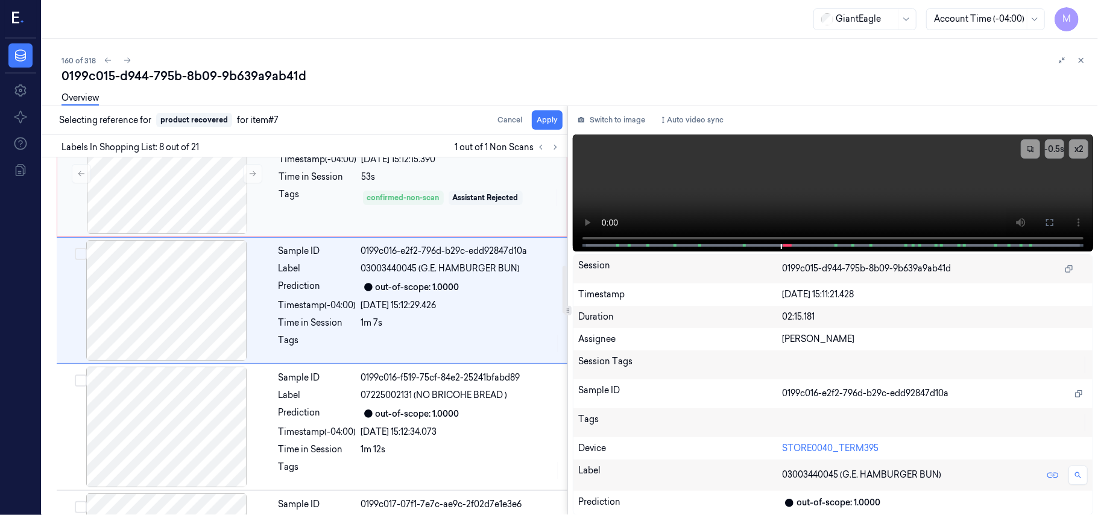
scroll to position [772, 0]
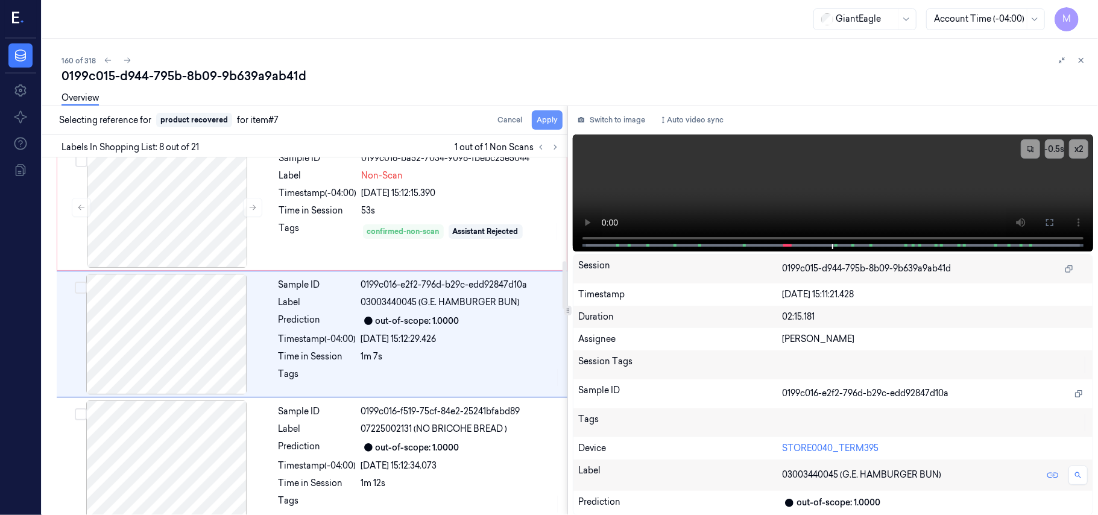
click at [543, 119] on button "Apply" at bounding box center [547, 119] width 31 height 19
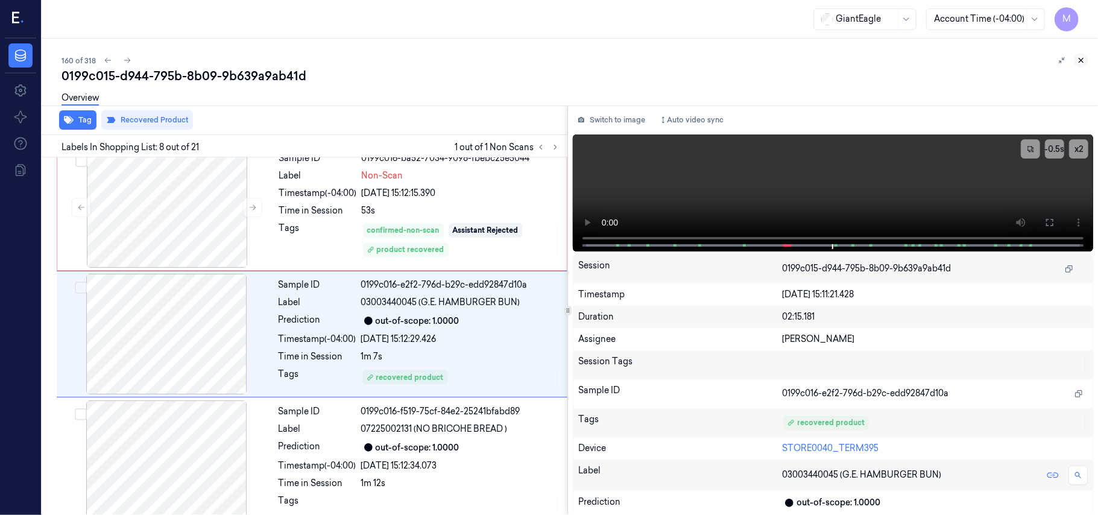
click at [1079, 57] on icon at bounding box center [1081, 60] width 8 height 8
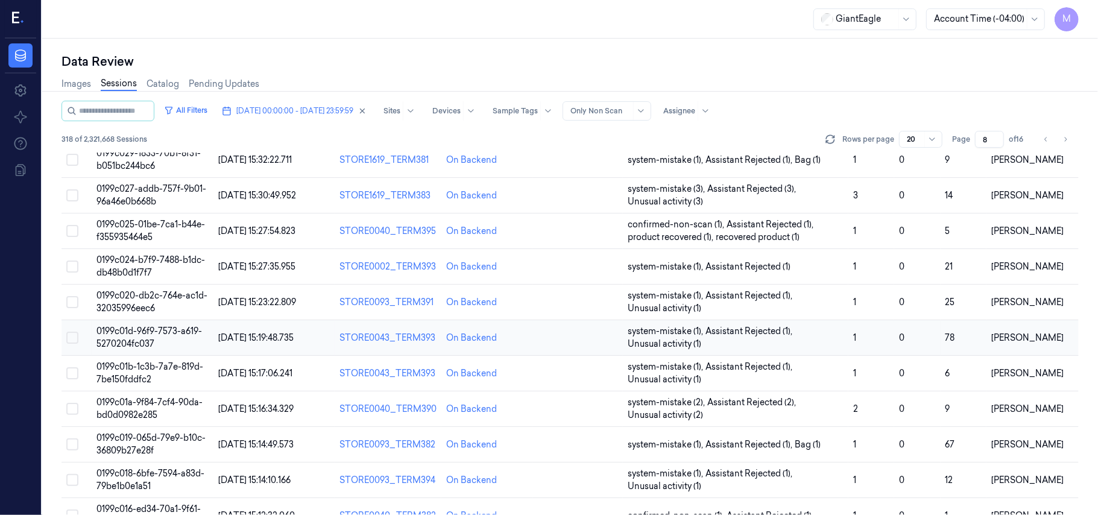
scroll to position [388, 0]
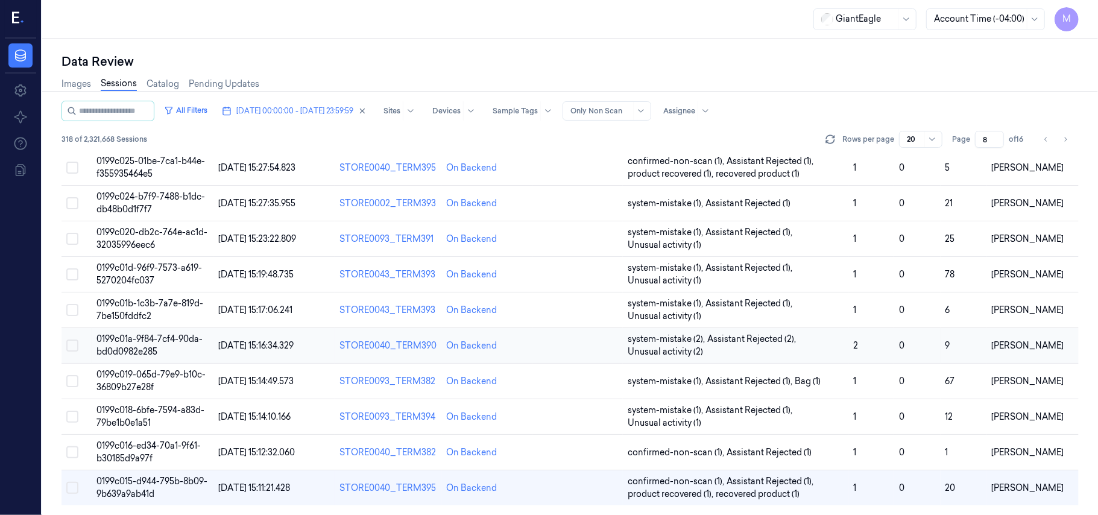
click at [147, 339] on span "0199c01a-9f84-7cf4-90da-bd0d0982e285" at bounding box center [149, 345] width 106 height 24
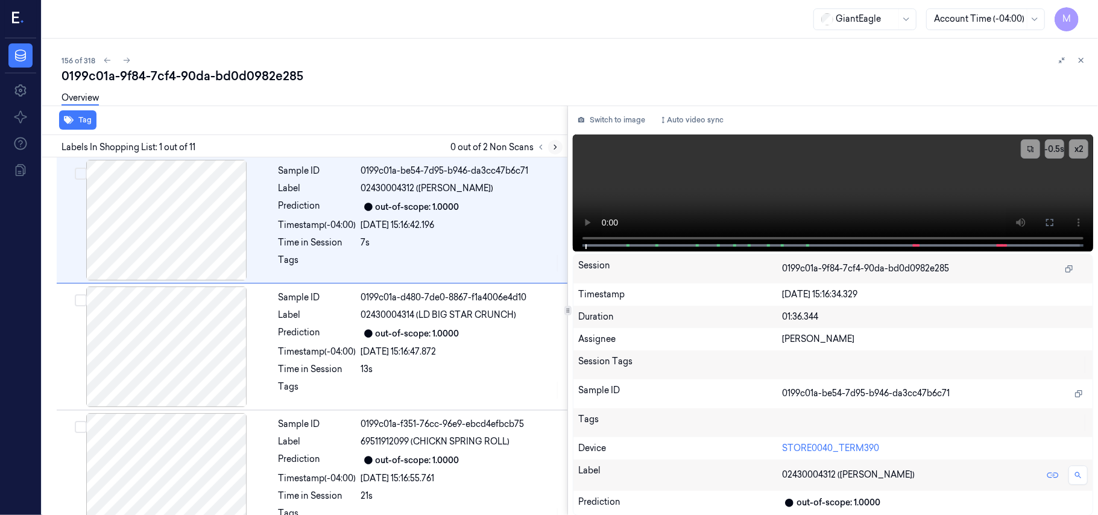
click at [555, 145] on icon at bounding box center [555, 147] width 8 height 8
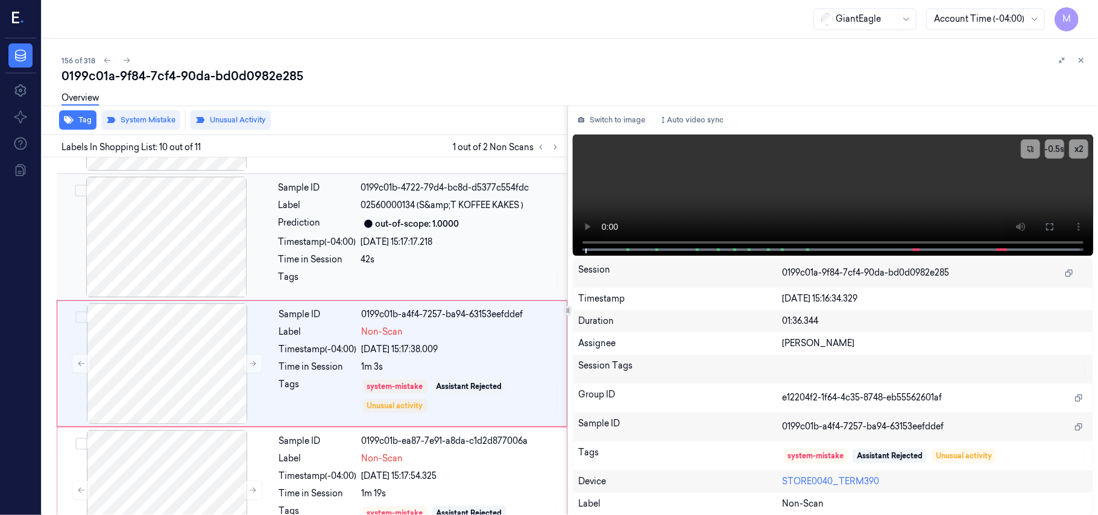
scroll to position [1026, 0]
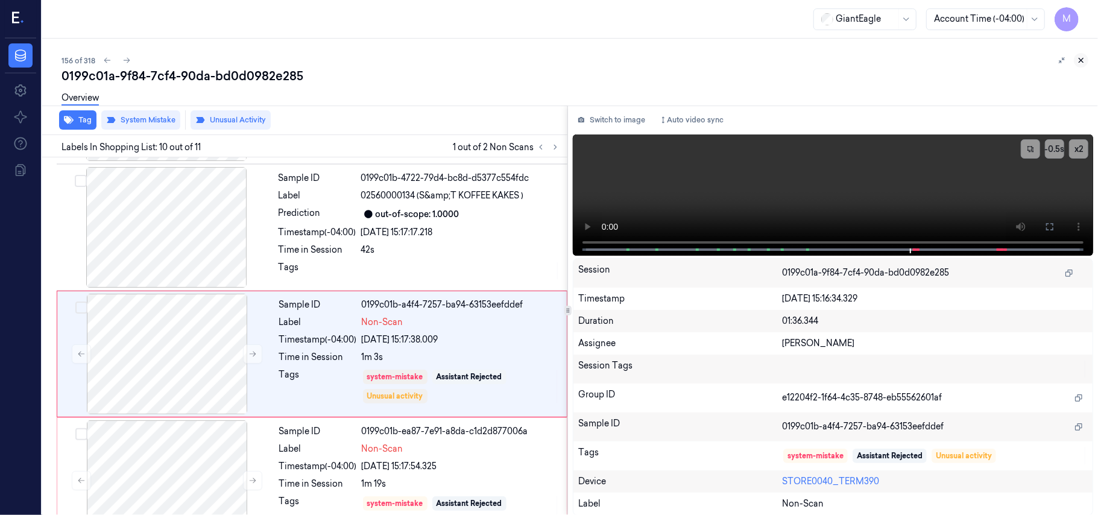
click at [1083, 58] on icon at bounding box center [1081, 60] width 4 height 4
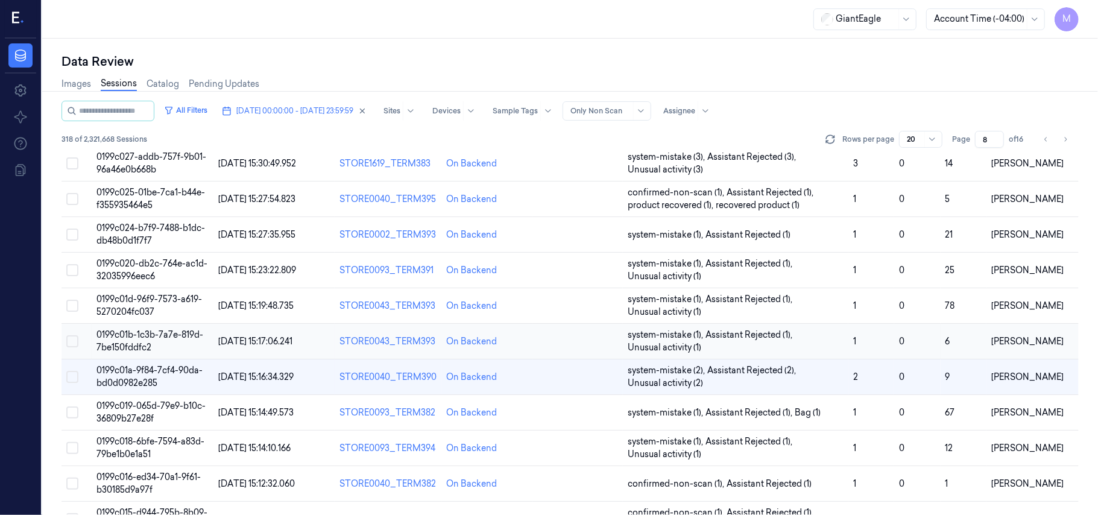
scroll to position [388, 0]
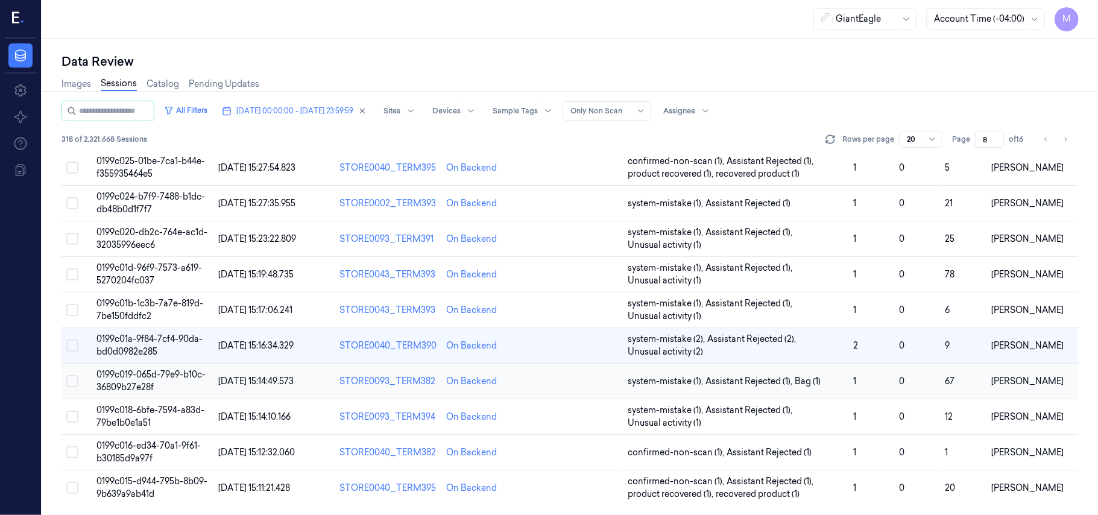
click at [169, 373] on span "0199c019-065d-79e9-b10c-36809b27e28f" at bounding box center [150, 381] width 109 height 24
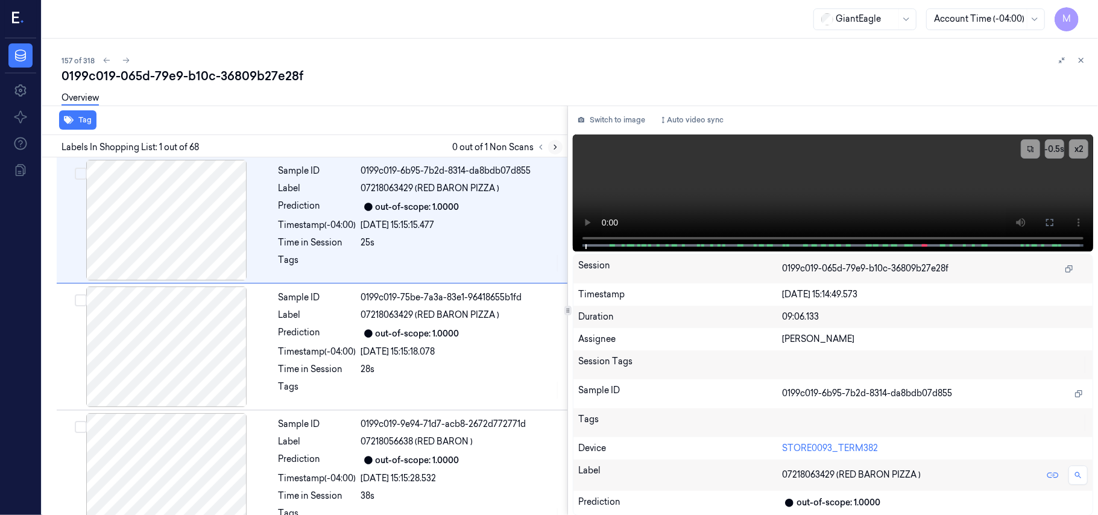
click at [555, 146] on icon at bounding box center [555, 147] width 8 height 8
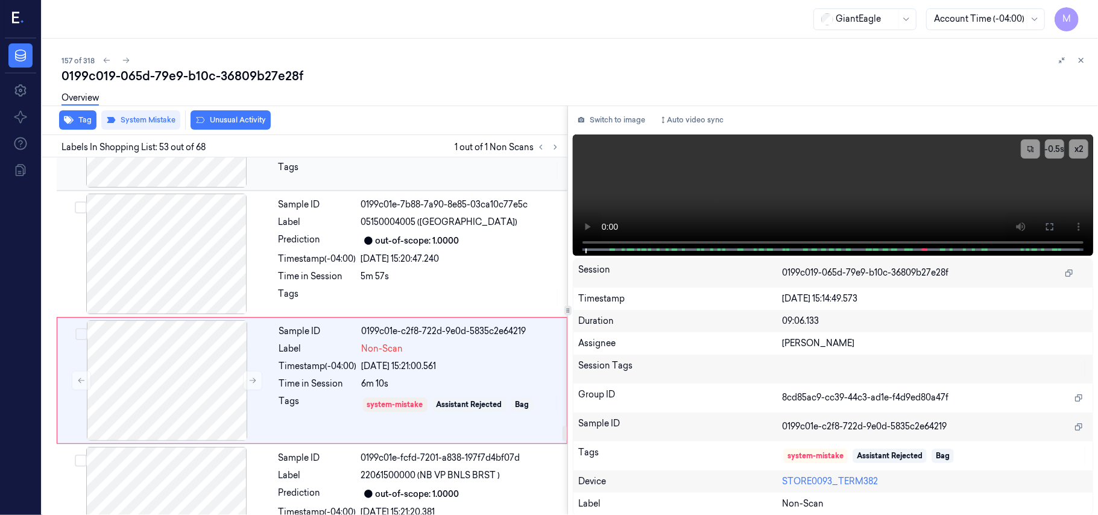
scroll to position [6488, 0]
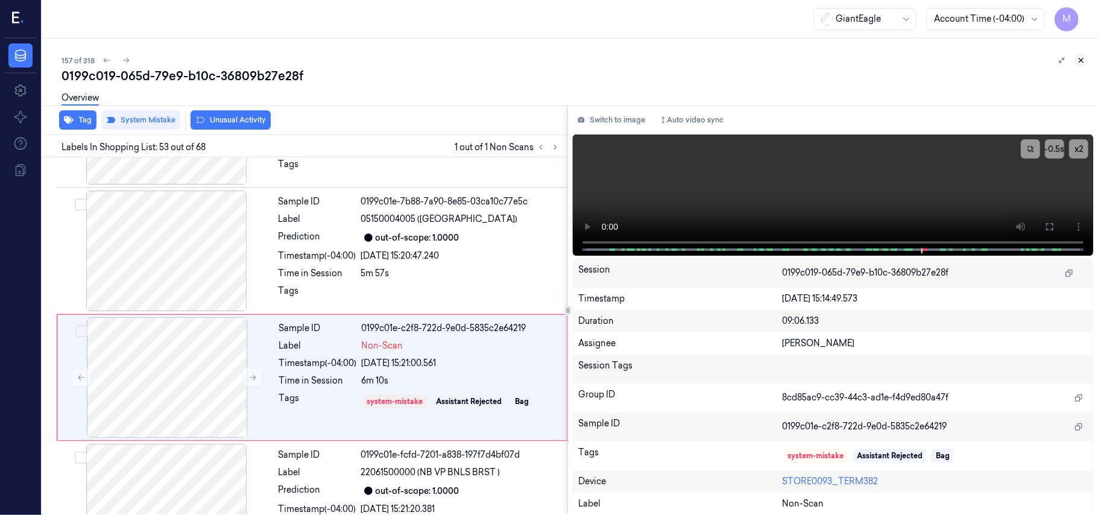
click at [1081, 57] on icon at bounding box center [1081, 60] width 8 height 8
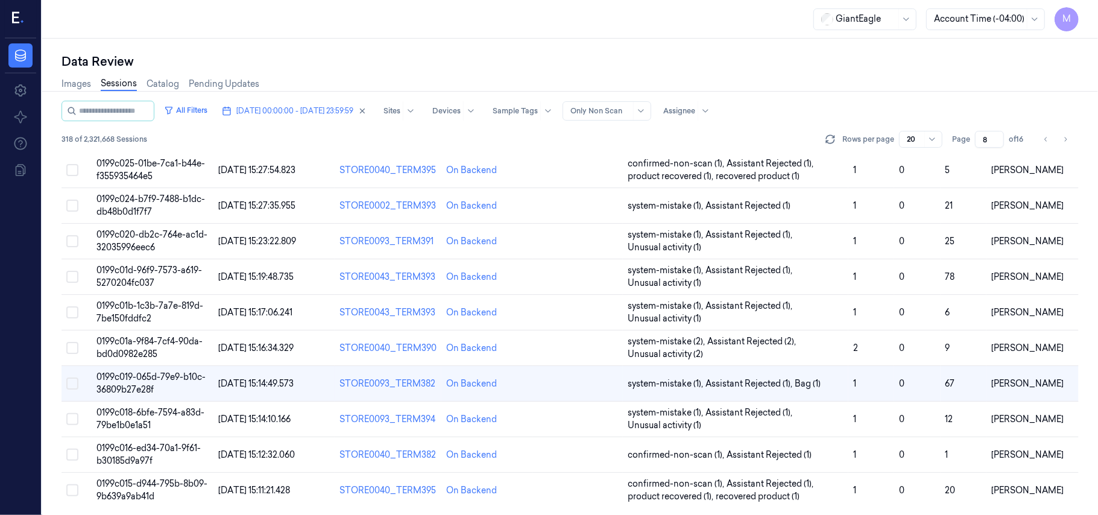
scroll to position [388, 0]
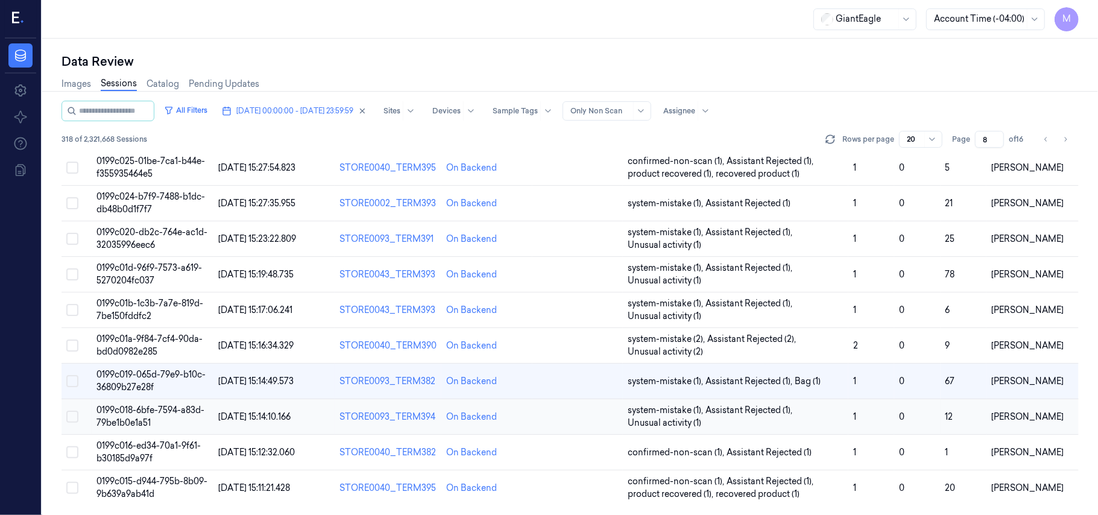
click at [142, 411] on span "0199c018-6bfe-7594-a83d-79be1b0e1a51" at bounding box center [150, 417] width 108 height 24
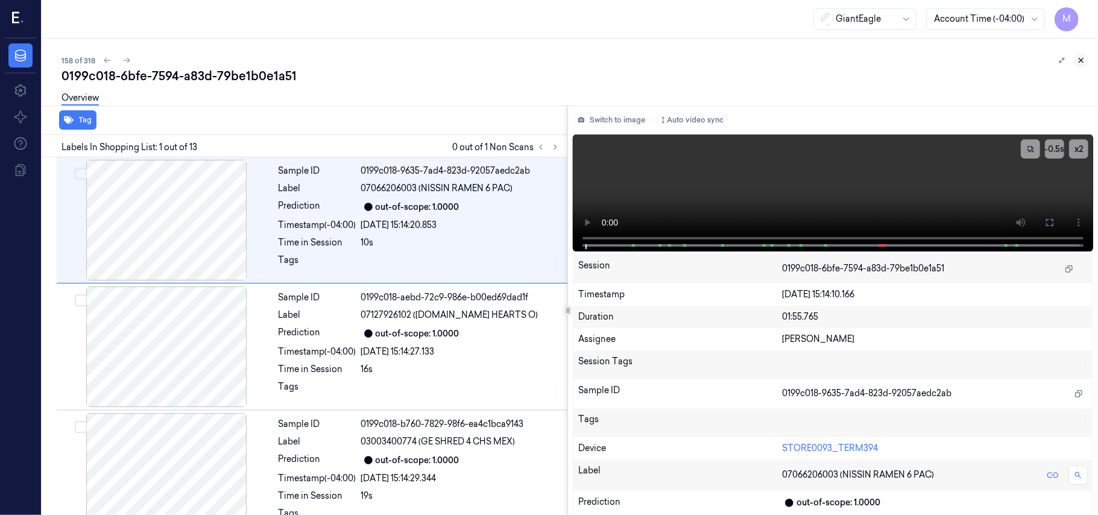
click at [1080, 56] on icon at bounding box center [1081, 60] width 8 height 8
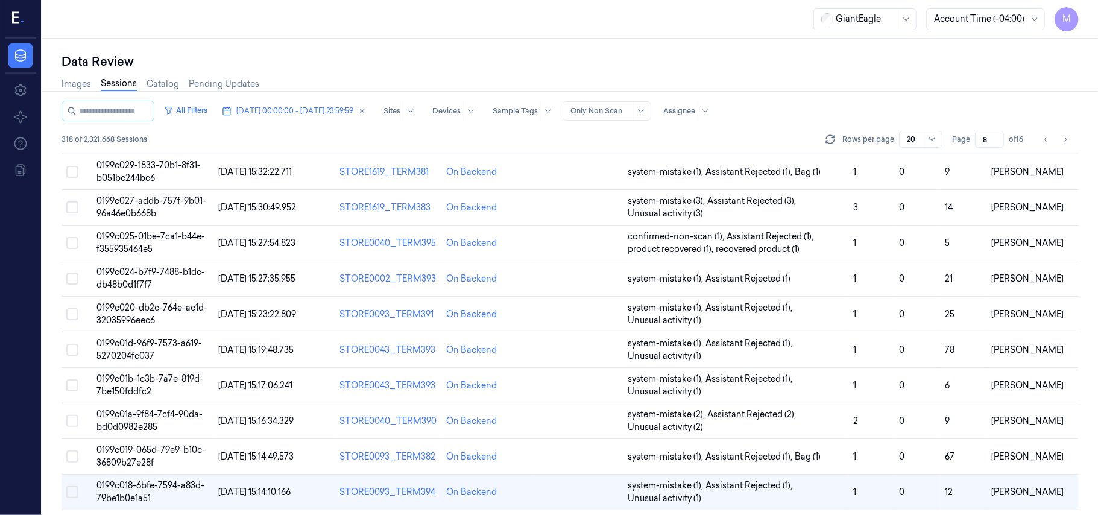
scroll to position [388, 0]
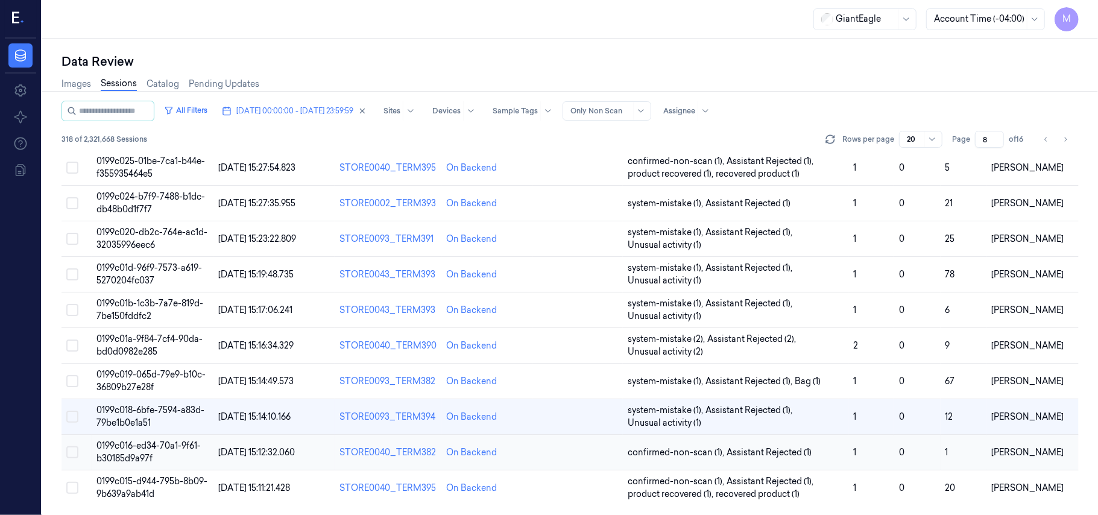
click at [153, 444] on span "0199c016-ed34-70a1-9f61-b30185d9a97f" at bounding box center [148, 452] width 104 height 24
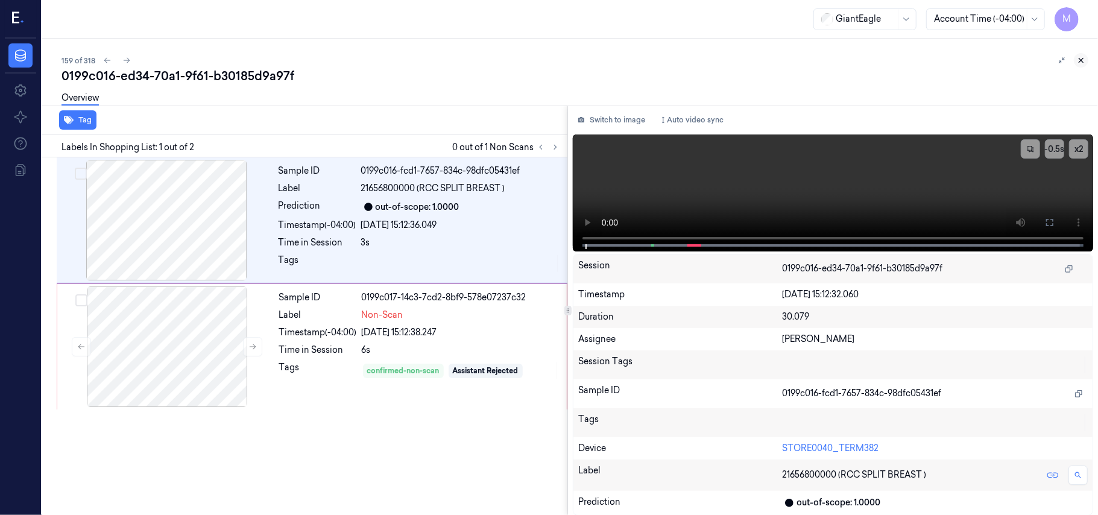
click at [1083, 59] on icon at bounding box center [1081, 60] width 8 height 8
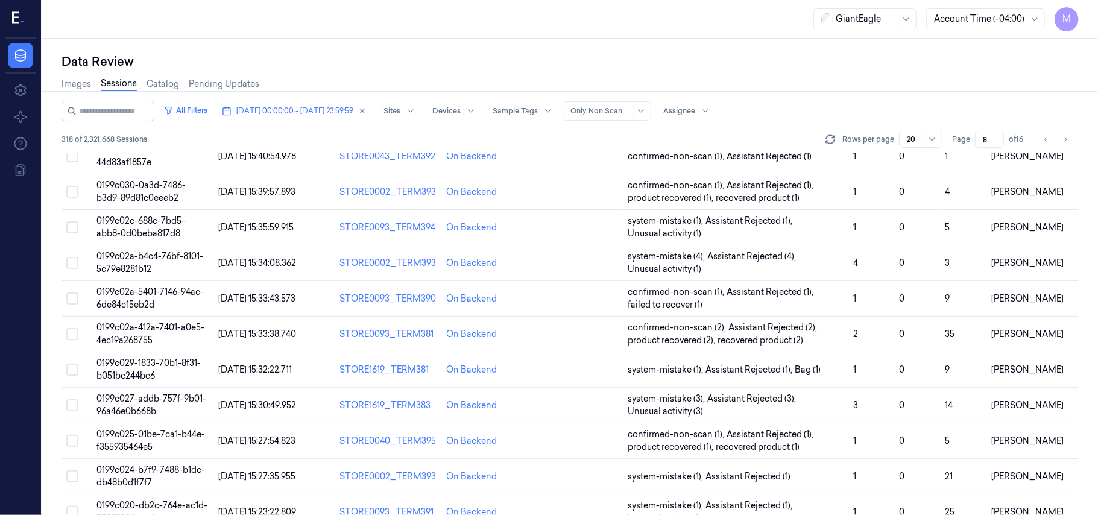
scroll to position [388, 0]
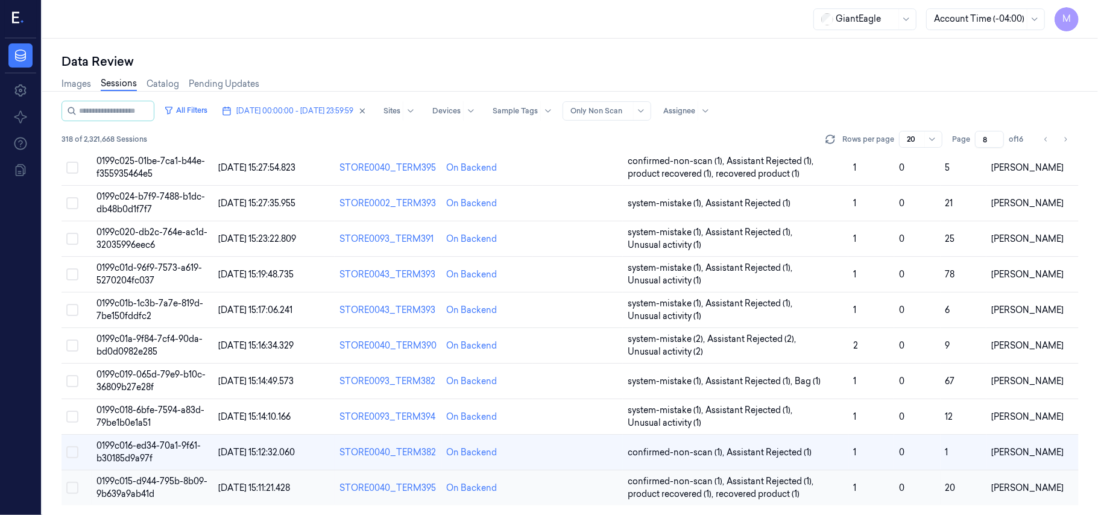
click at [154, 479] on span "0199c015-d944-795b-8b09-9b639a9ab41d" at bounding box center [151, 488] width 111 height 24
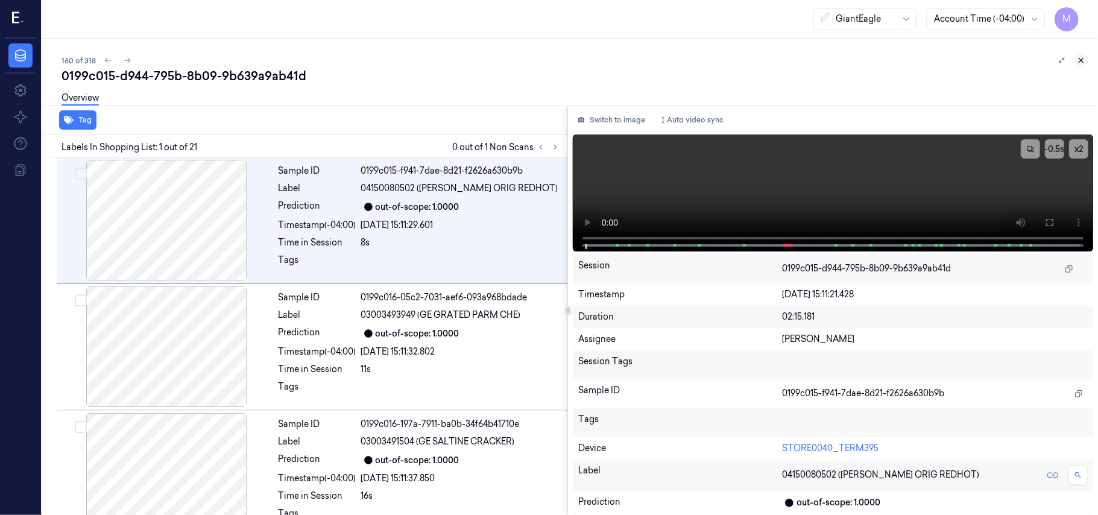
click at [1083, 59] on icon at bounding box center [1081, 60] width 8 height 8
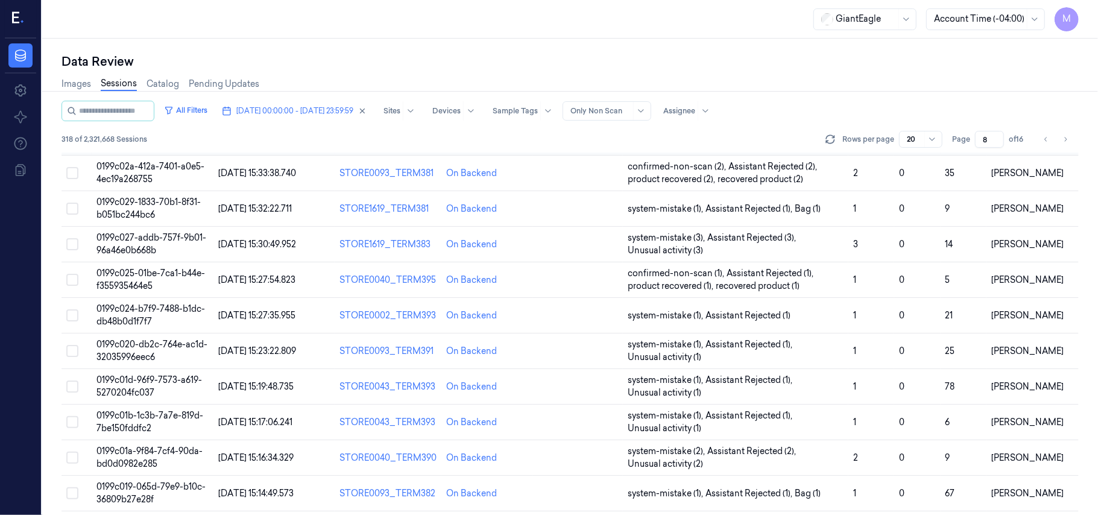
scroll to position [388, 0]
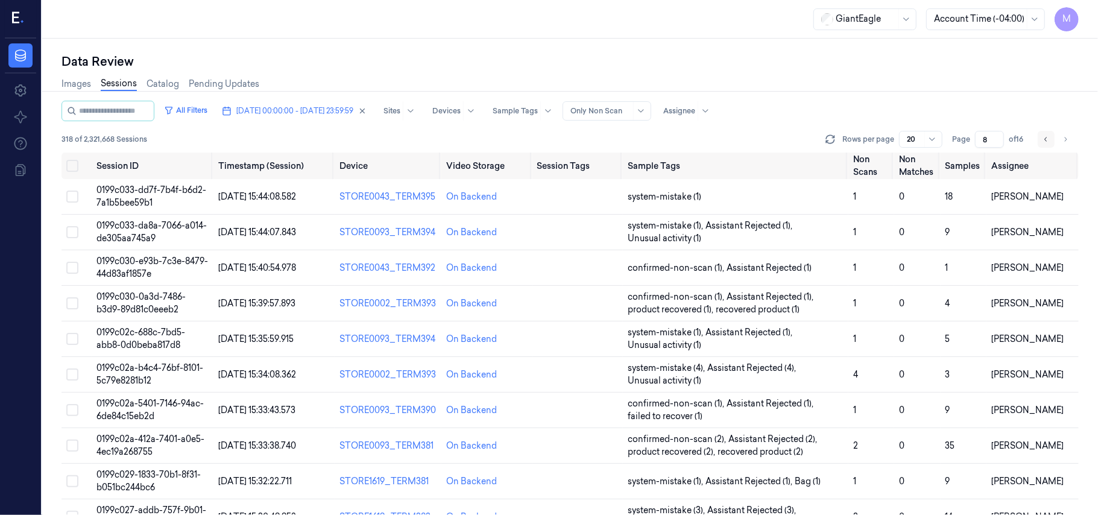
click at [1045, 140] on icon "Go to previous page" at bounding box center [1045, 139] width 7 height 10
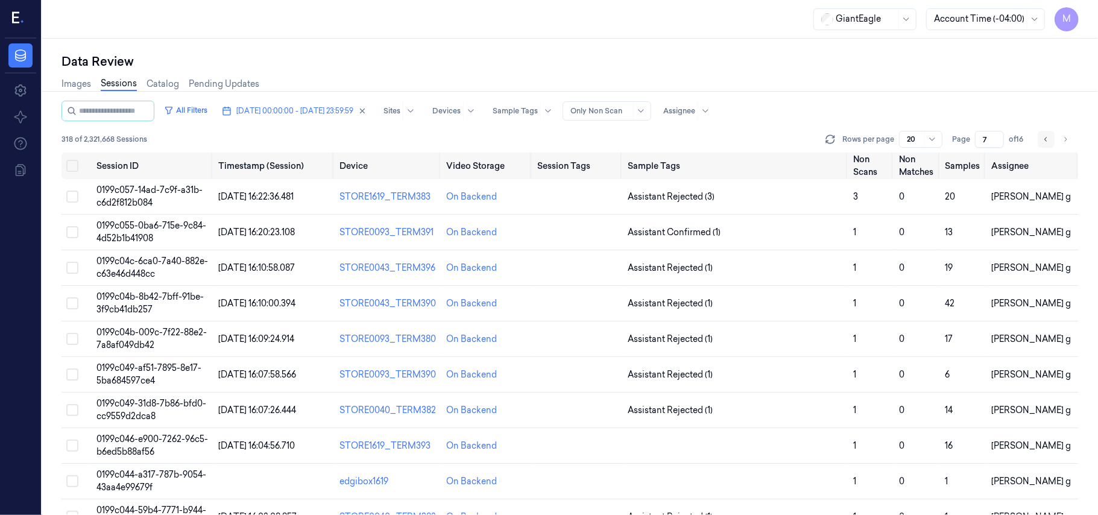
click at [1045, 140] on icon "Go to previous page" at bounding box center [1045, 139] width 7 height 10
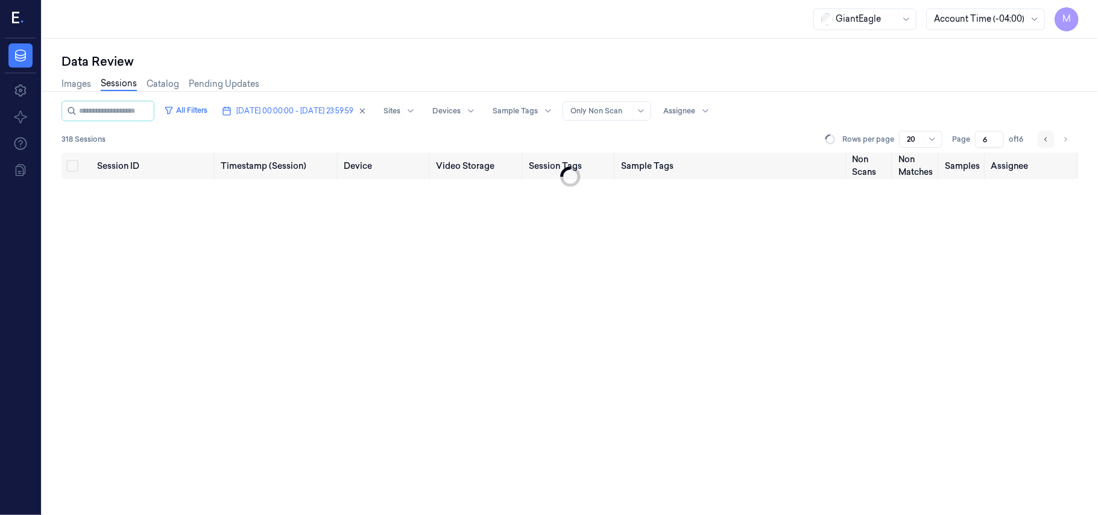
click at [1045, 140] on icon "Go to previous page" at bounding box center [1045, 139] width 7 height 10
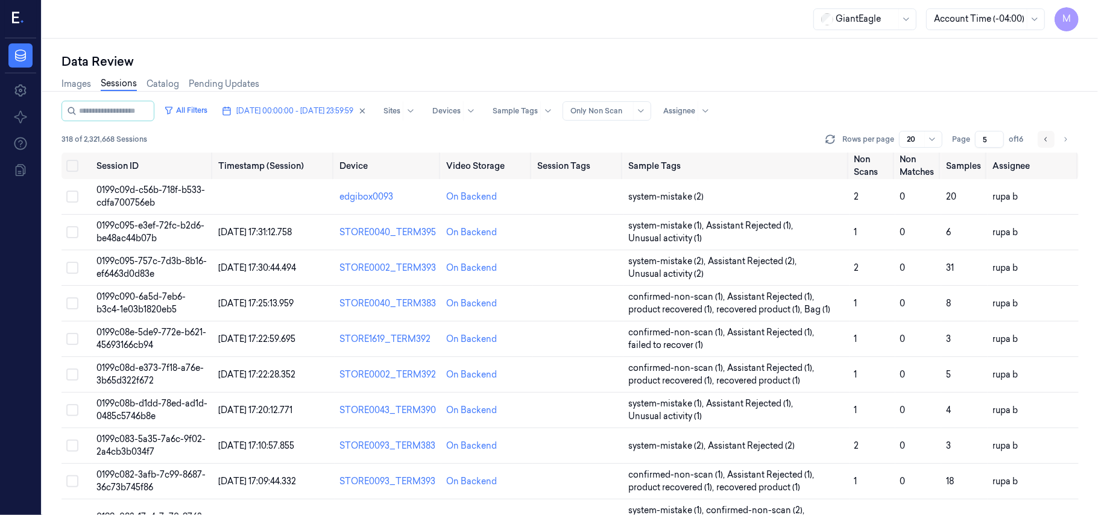
click at [1045, 140] on icon "Go to previous page" at bounding box center [1045, 139] width 7 height 10
type input "4"
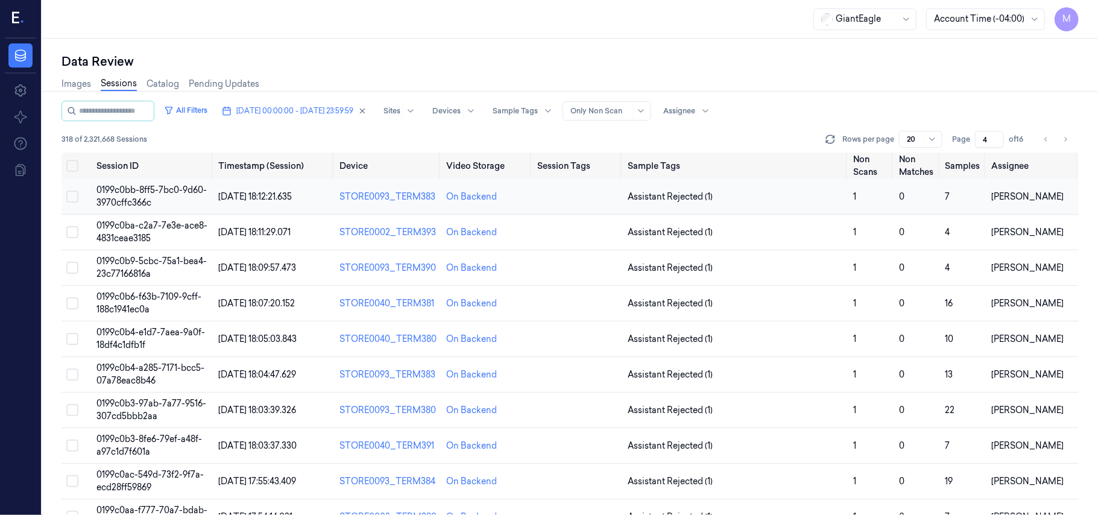
click at [171, 188] on span "0199c0bb-8ff5-7bc0-9d60-3970cffc366c" at bounding box center [151, 196] width 110 height 24
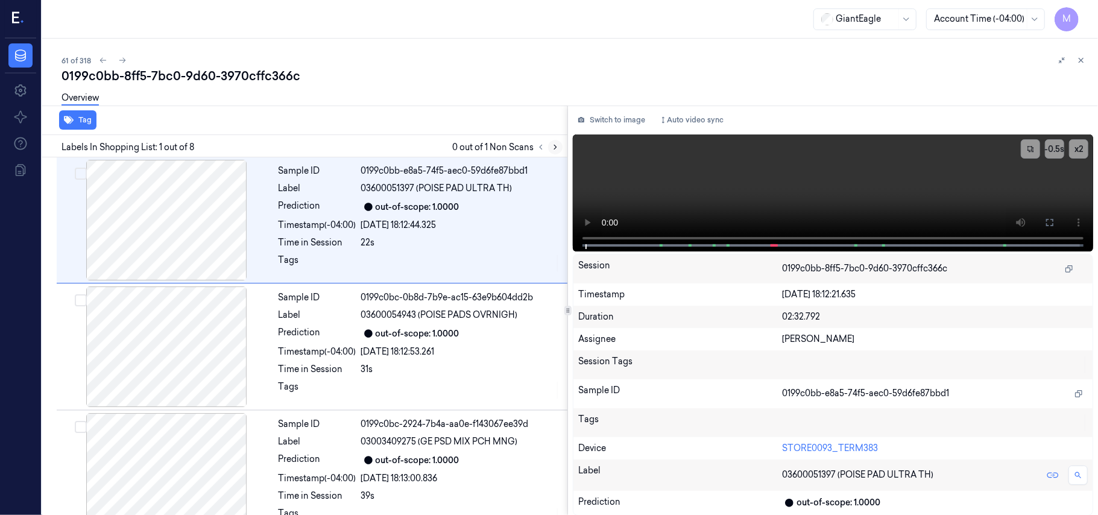
click at [555, 145] on icon at bounding box center [555, 147] width 8 height 8
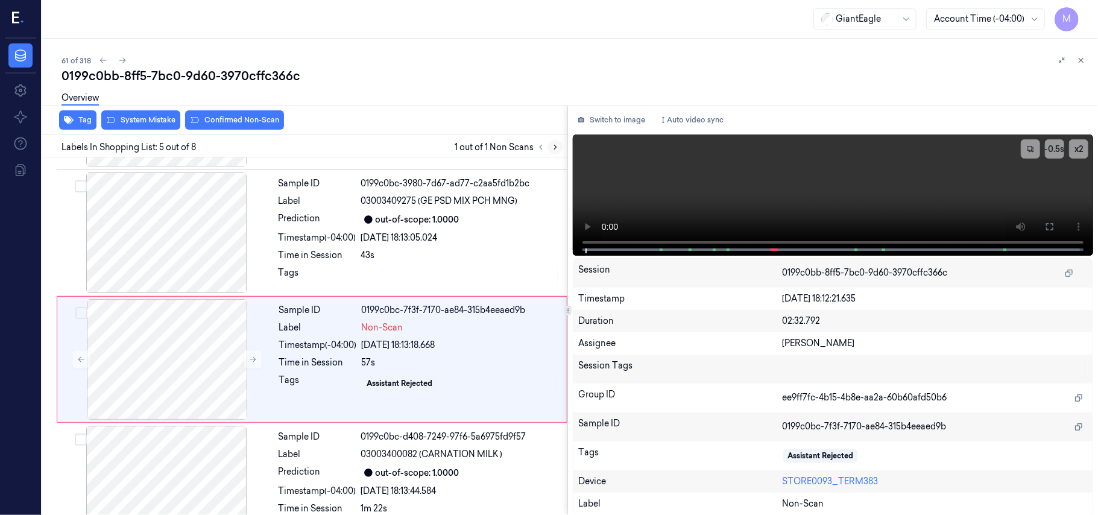
scroll to position [391, 0]
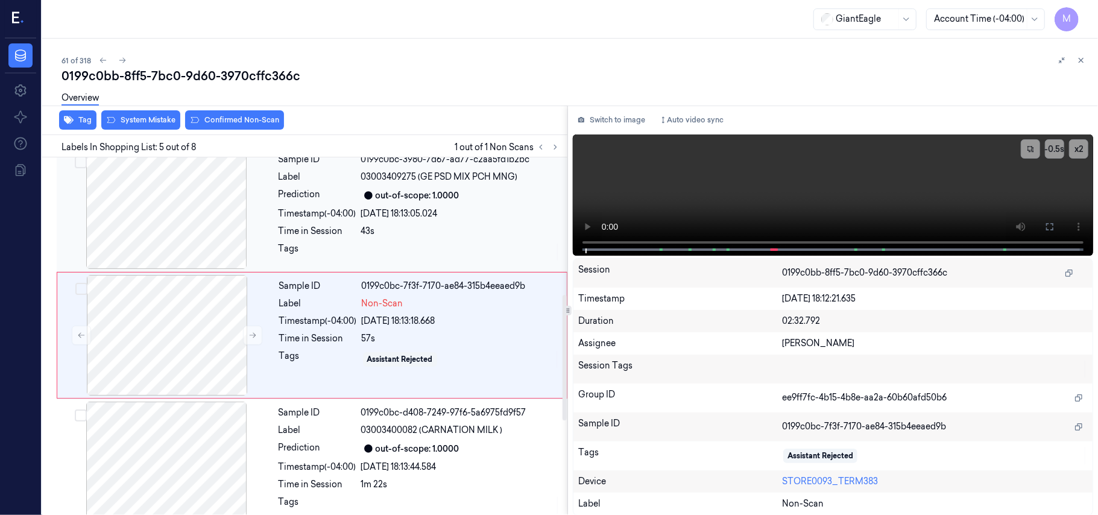
click at [459, 213] on div "07/10/2025 18:13:05.024" at bounding box center [460, 213] width 199 height 13
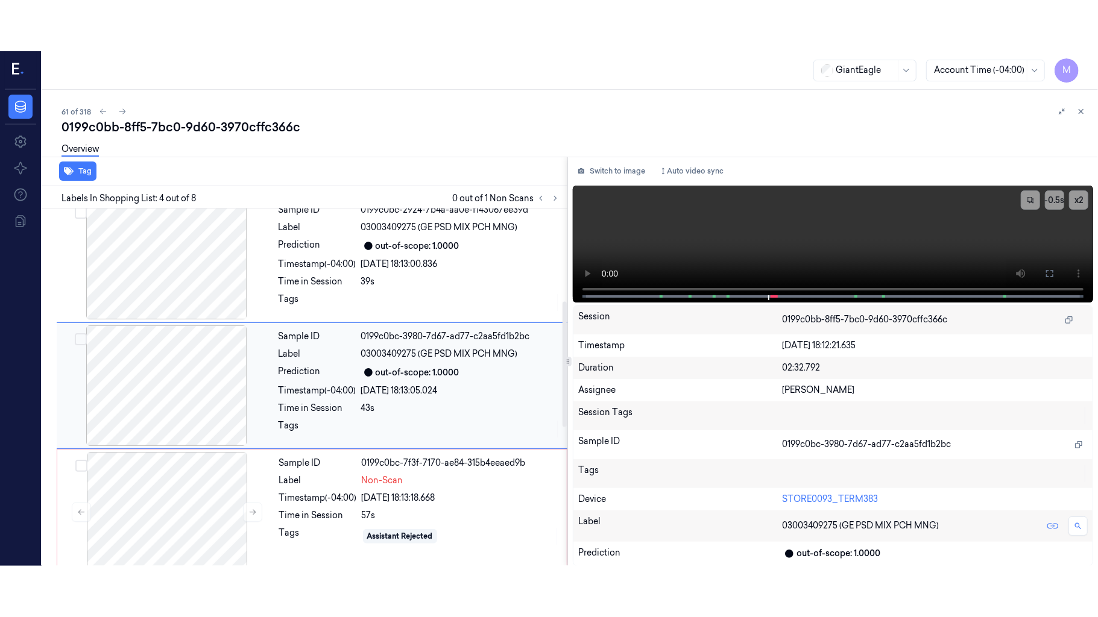
scroll to position [264, 0]
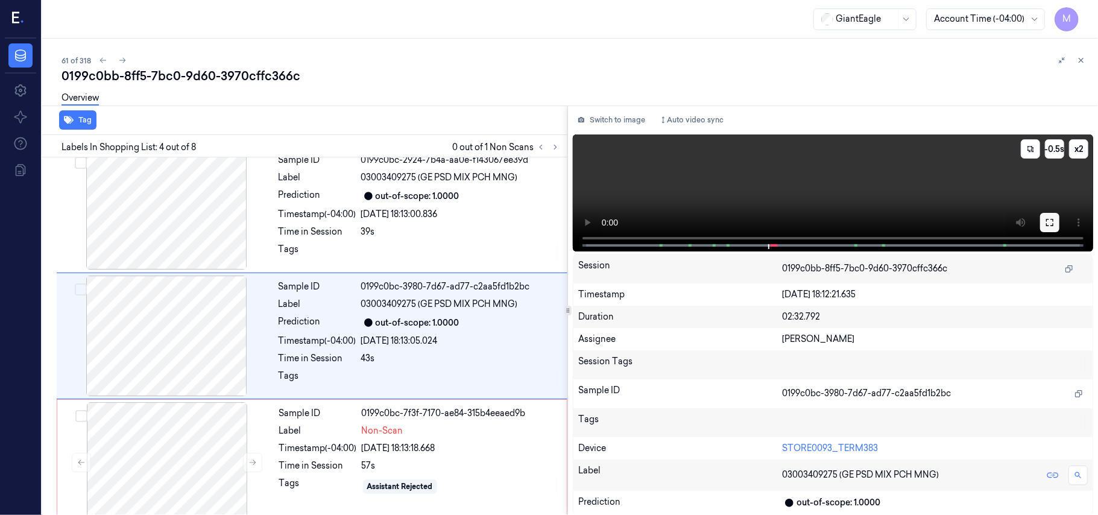
click at [1049, 220] on icon at bounding box center [1050, 223] width 10 height 10
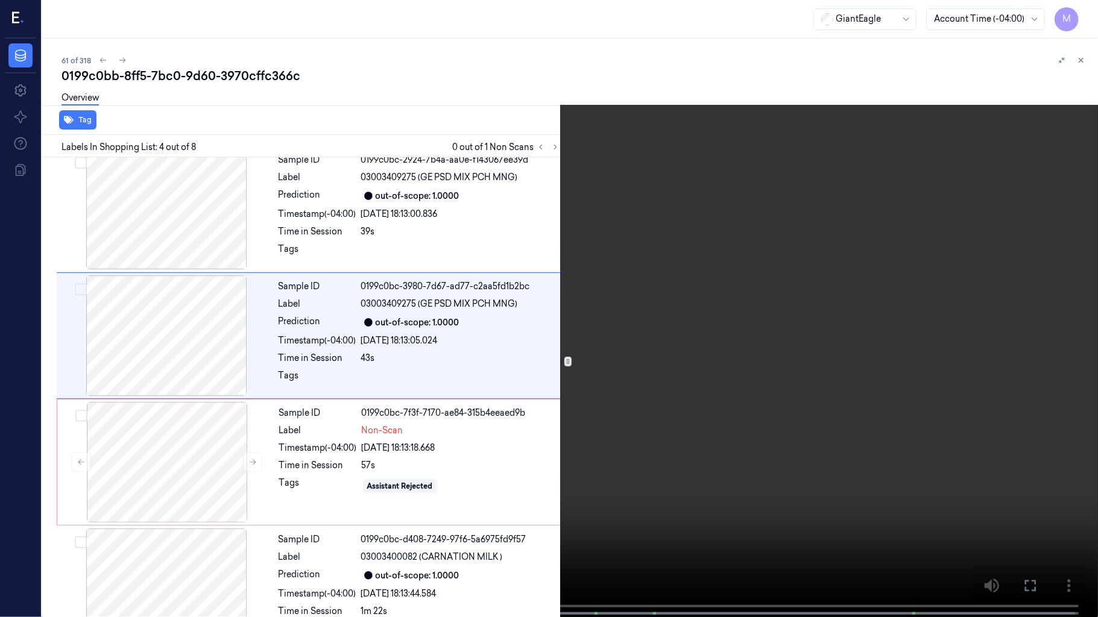
click at [843, 274] on video at bounding box center [549, 310] width 1098 height 620
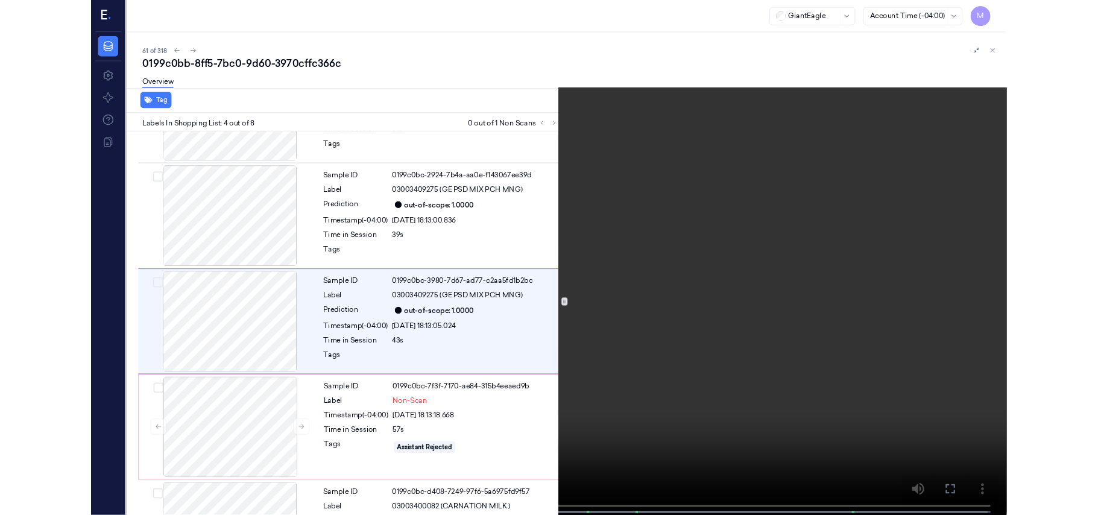
scroll to position [213, 0]
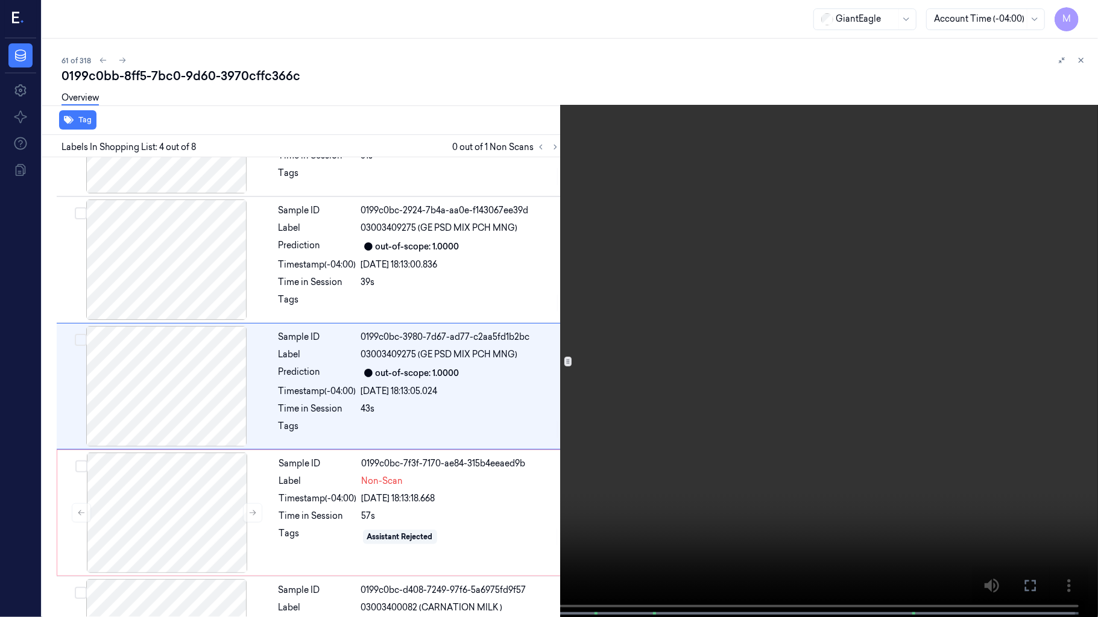
click at [780, 298] on video at bounding box center [549, 310] width 1098 height 620
click at [793, 414] on video at bounding box center [549, 310] width 1098 height 620
click at [809, 359] on video at bounding box center [549, 310] width 1098 height 620
click at [0, 0] on button at bounding box center [0, 0] width 0 height 0
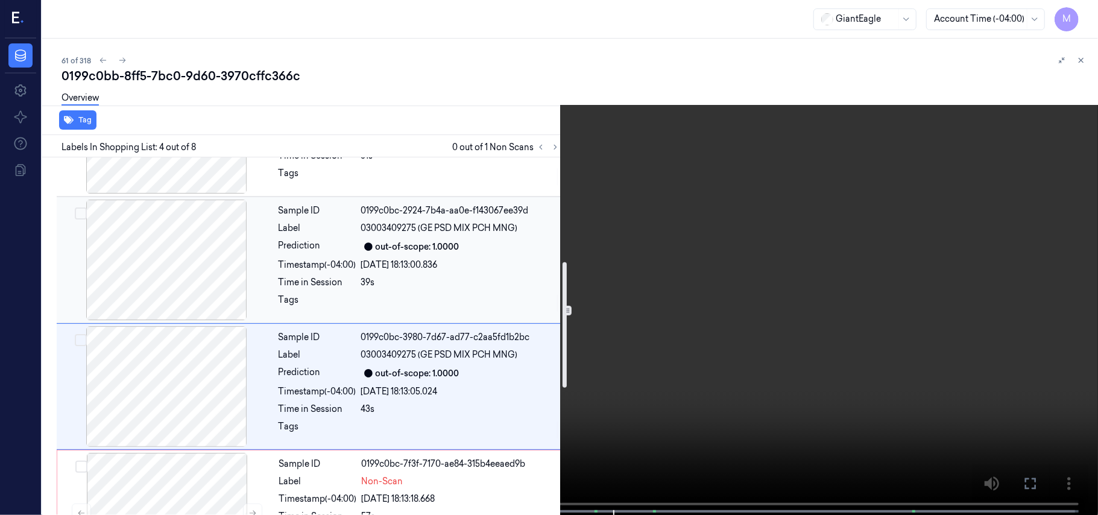
scroll to position [374, 0]
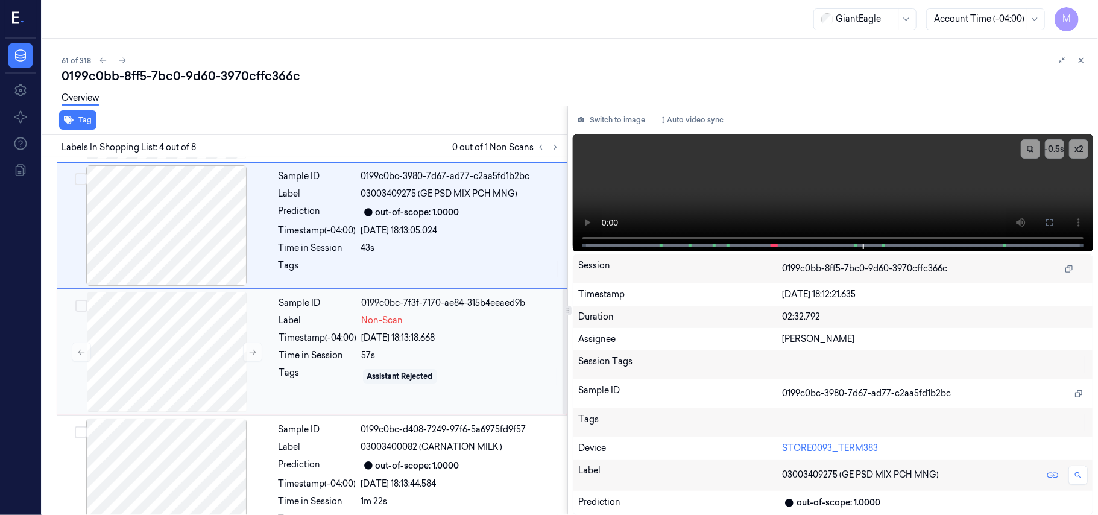
click at [415, 340] on div "07/10/2025 18:13:18.668" at bounding box center [461, 338] width 198 height 13
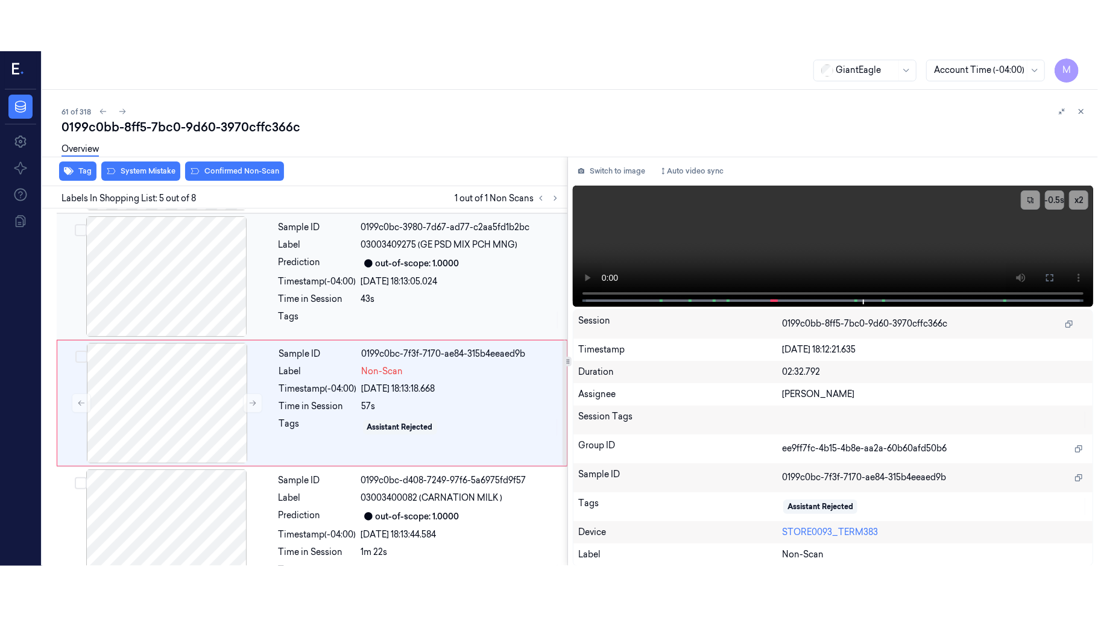
scroll to position [391, 0]
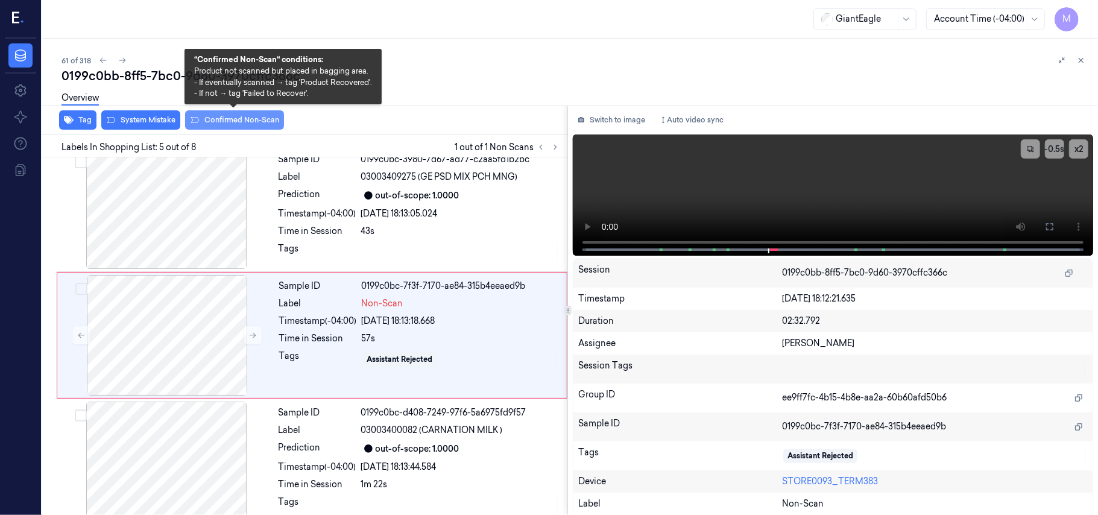
click at [251, 119] on button "Confirmed Non-Scan" at bounding box center [234, 119] width 99 height 19
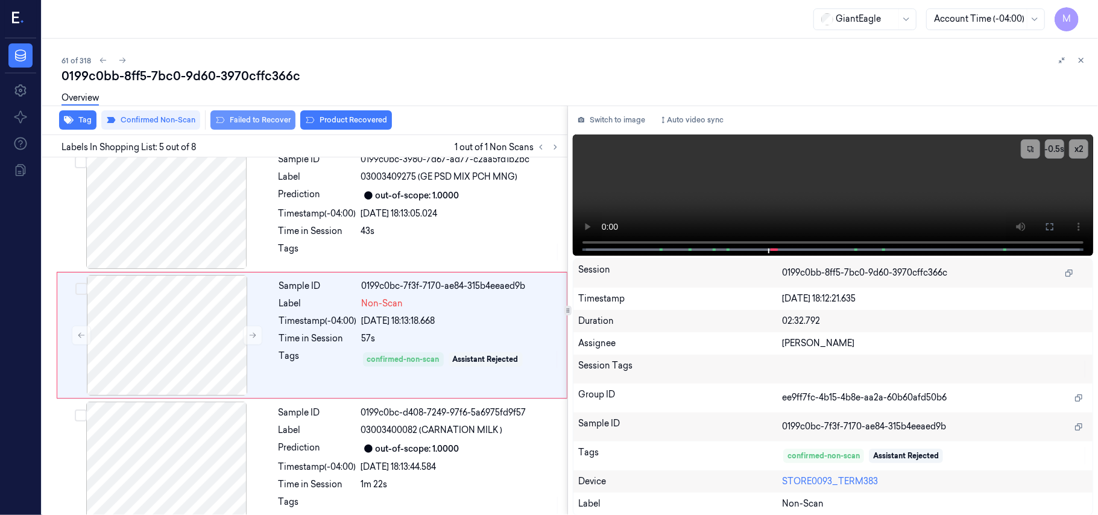
click at [270, 119] on button "Failed to Recover" at bounding box center [252, 119] width 85 height 19
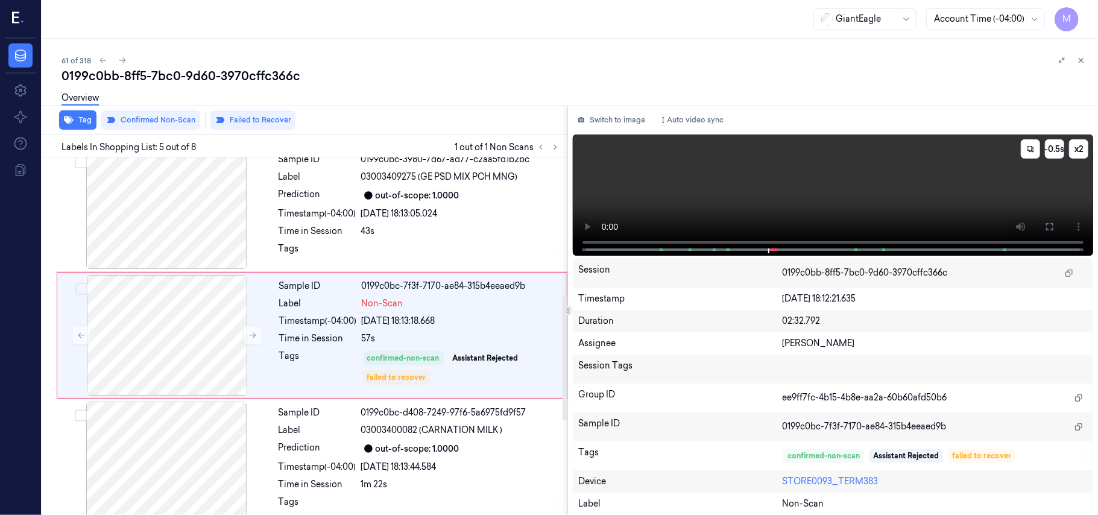
click at [961, 184] on video at bounding box center [833, 194] width 520 height 121
click at [1054, 220] on button at bounding box center [1049, 226] width 19 height 19
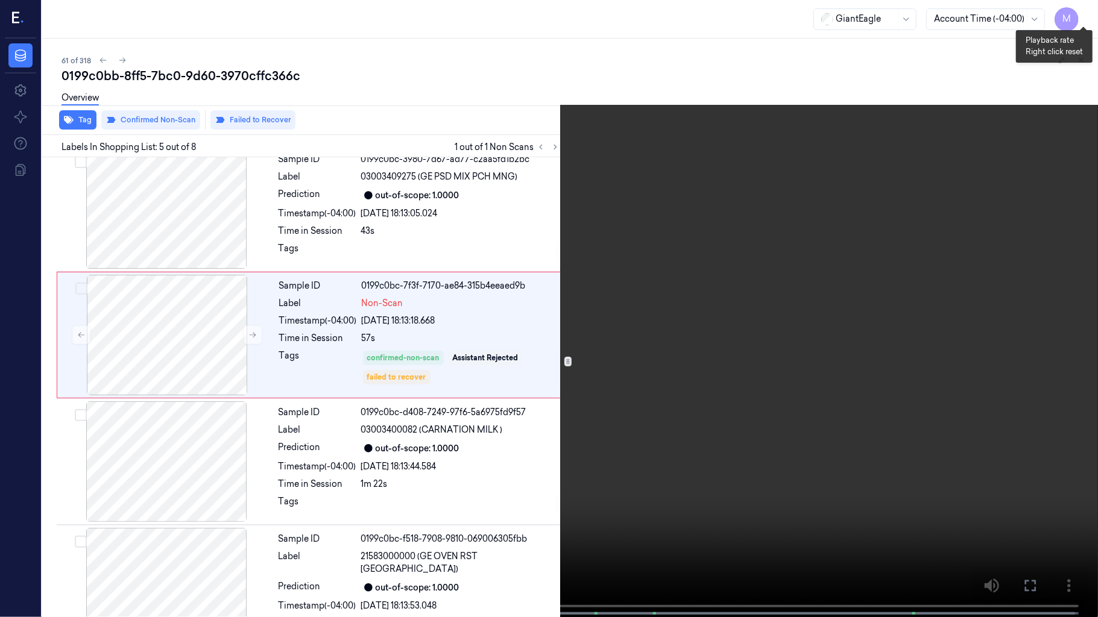
click at [1083, 13] on button "x 2" at bounding box center [1083, 14] width 19 height 19
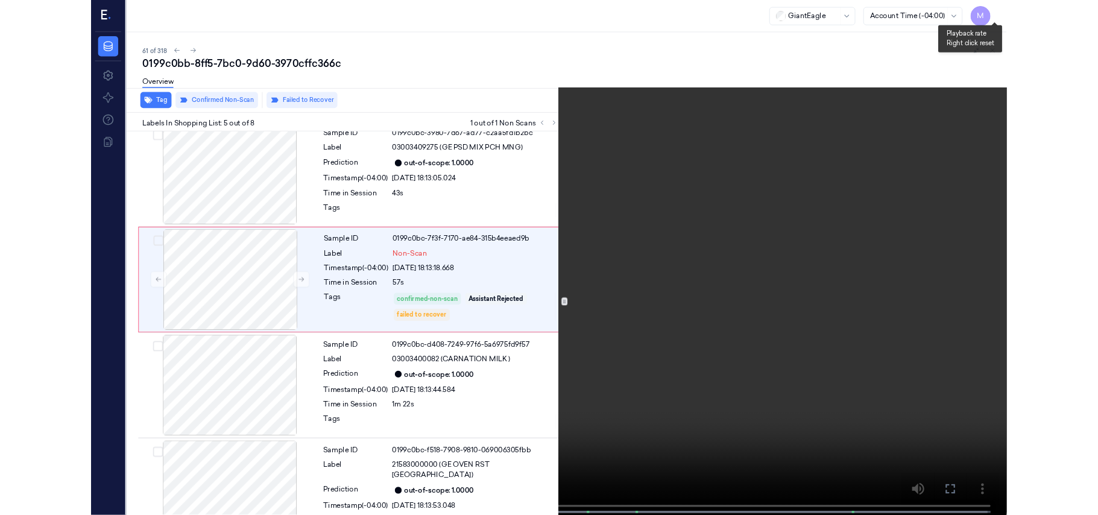
scroll to position [341, 0]
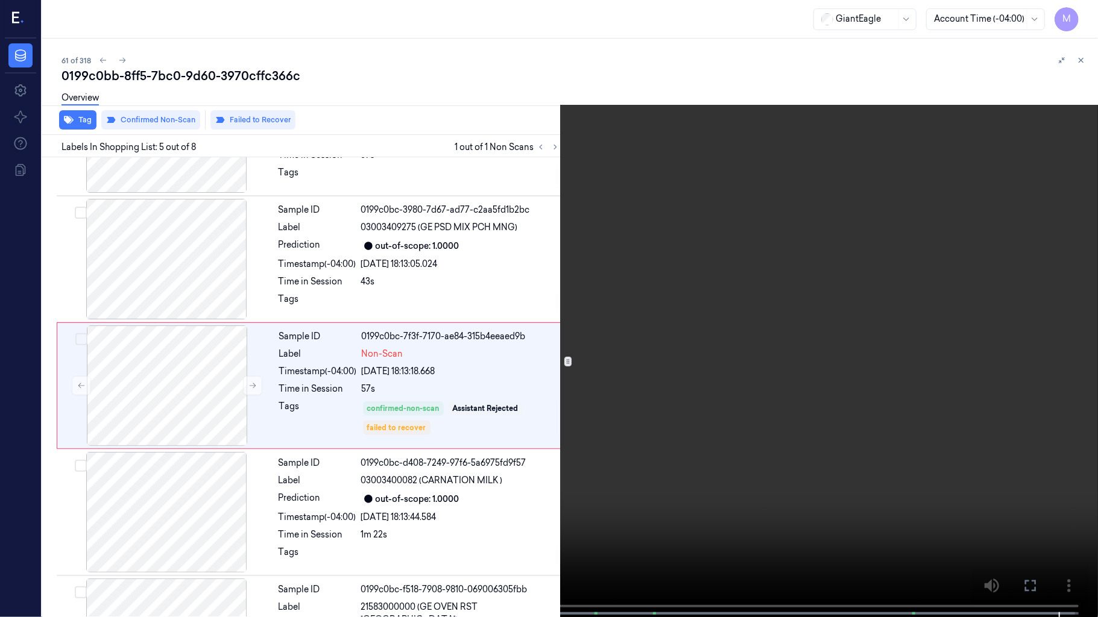
click at [0, 0] on icon at bounding box center [0, 0] width 0 height 0
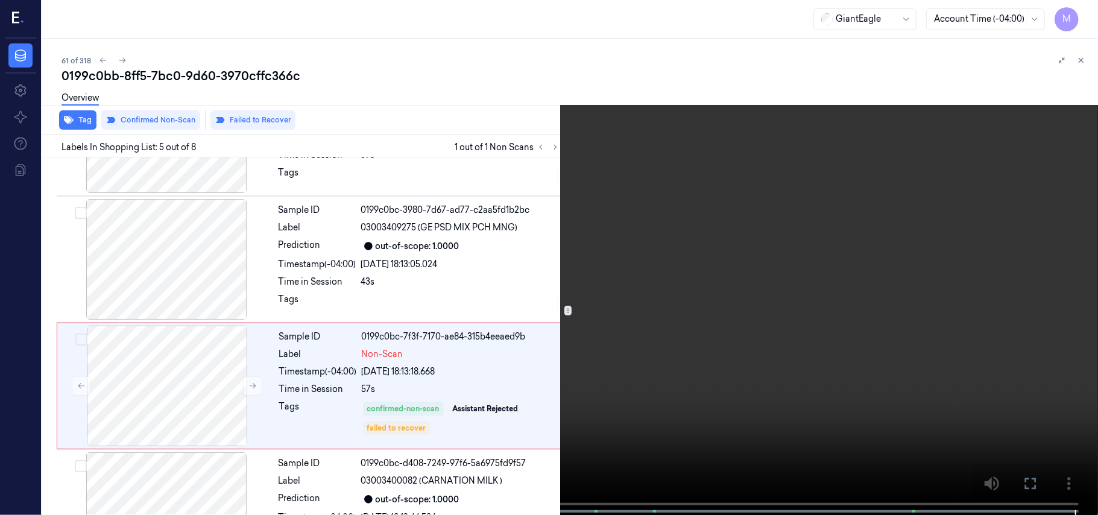
scroll to position [391, 0]
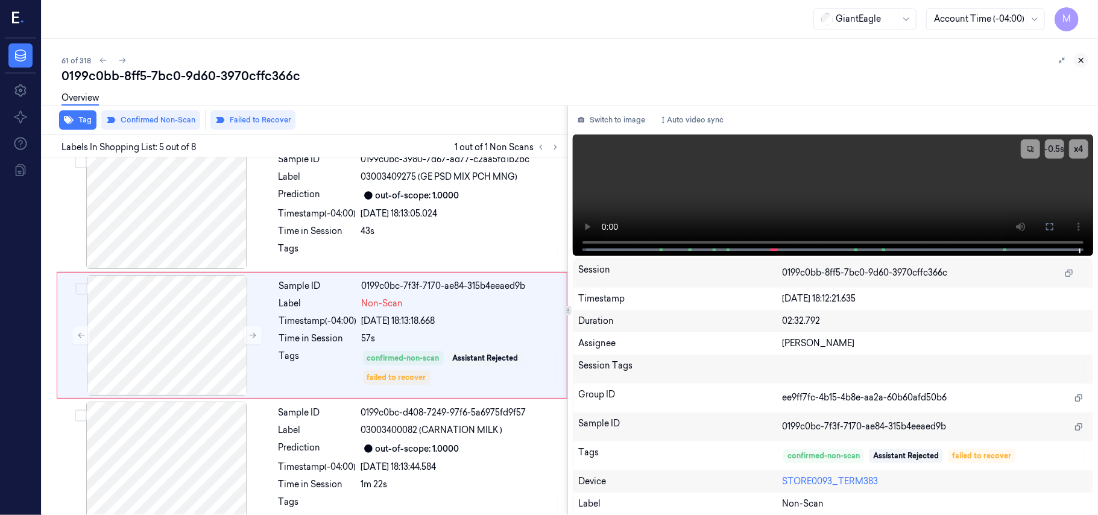
click at [1083, 58] on icon at bounding box center [1081, 60] width 8 height 8
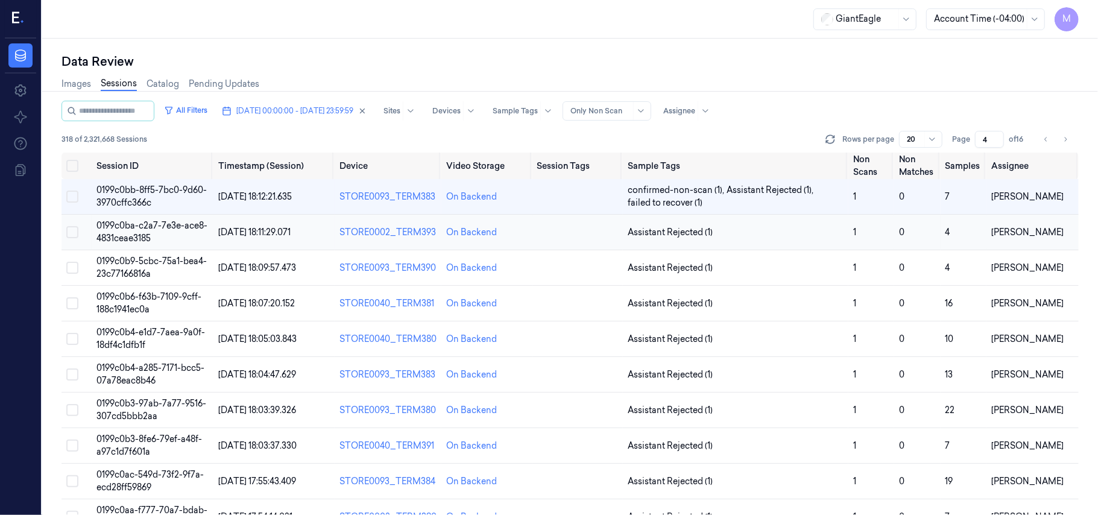
click at [155, 228] on span "0199c0ba-c2a7-7e3e-ace8-4831ceae3185" at bounding box center [151, 232] width 111 height 24
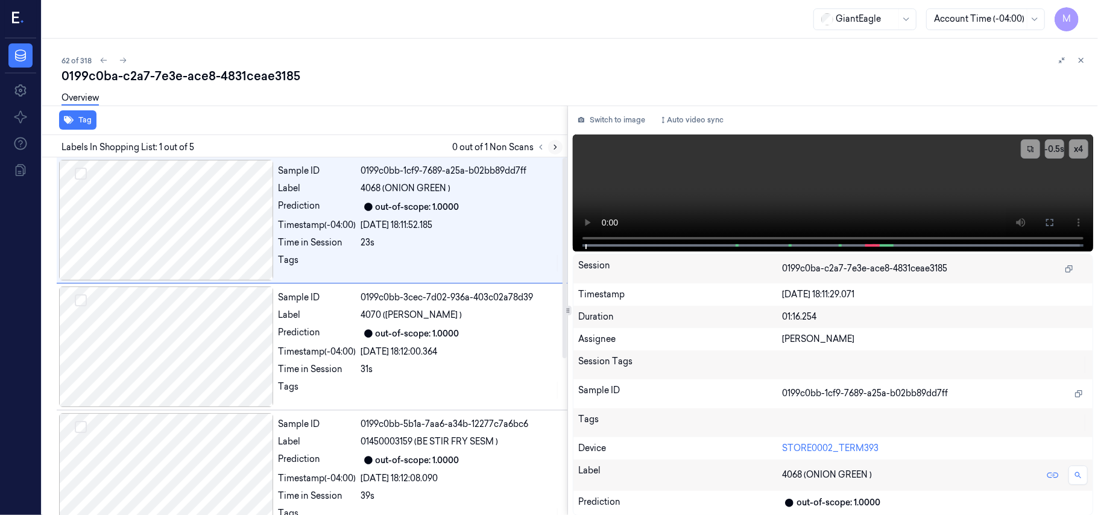
click at [556, 148] on icon at bounding box center [555, 147] width 8 height 8
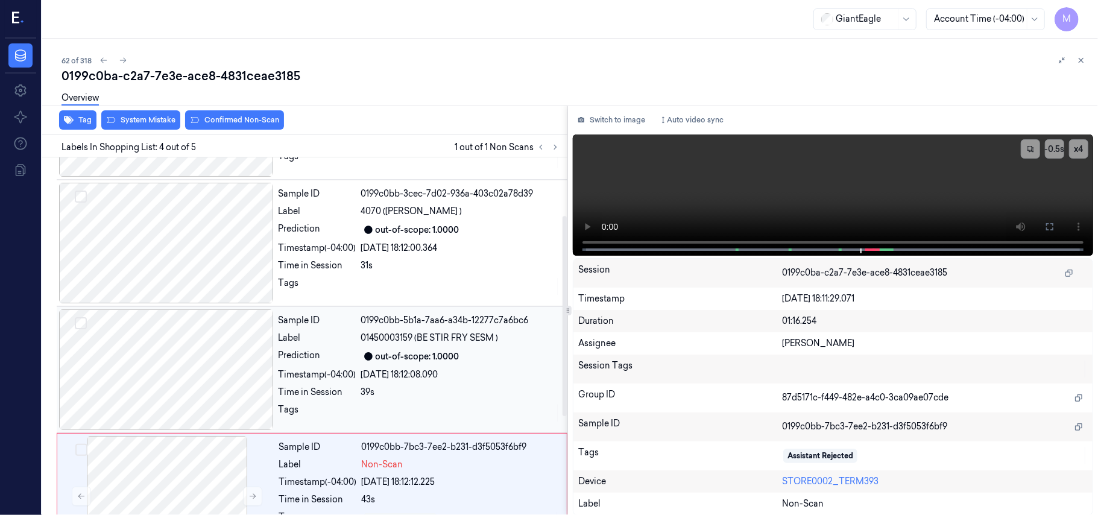
click at [227, 324] on div at bounding box center [166, 369] width 215 height 121
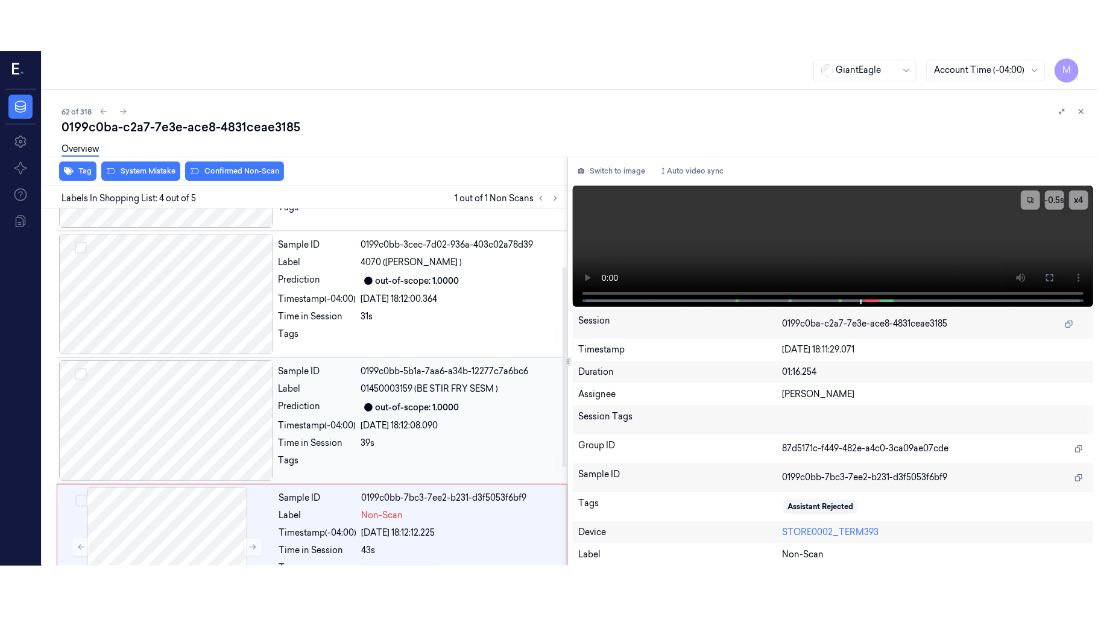
scroll to position [137, 0]
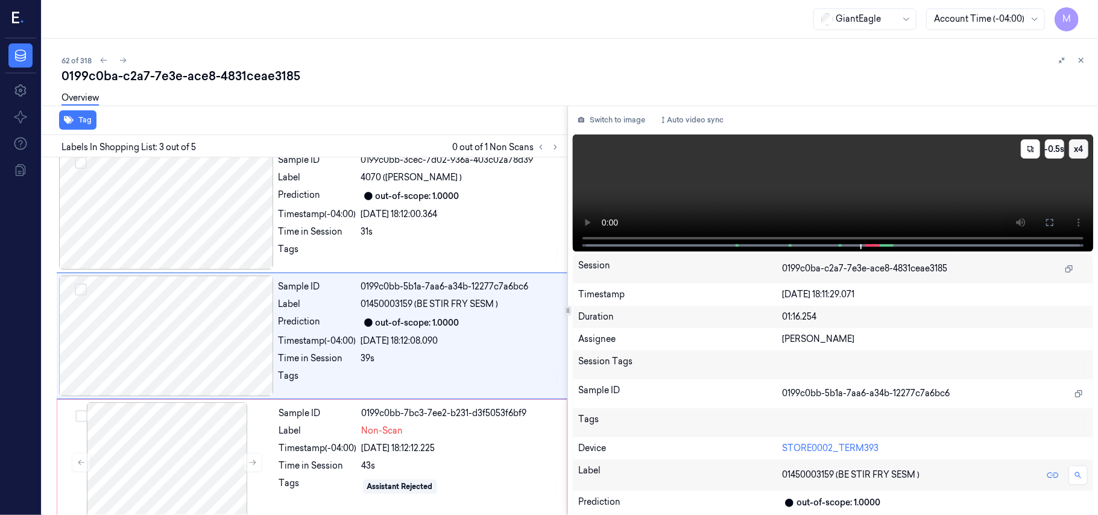
click at [1077, 147] on button "x 4" at bounding box center [1078, 148] width 19 height 19
click at [928, 159] on video at bounding box center [833, 192] width 520 height 117
click at [1045, 222] on icon at bounding box center [1050, 223] width 10 height 10
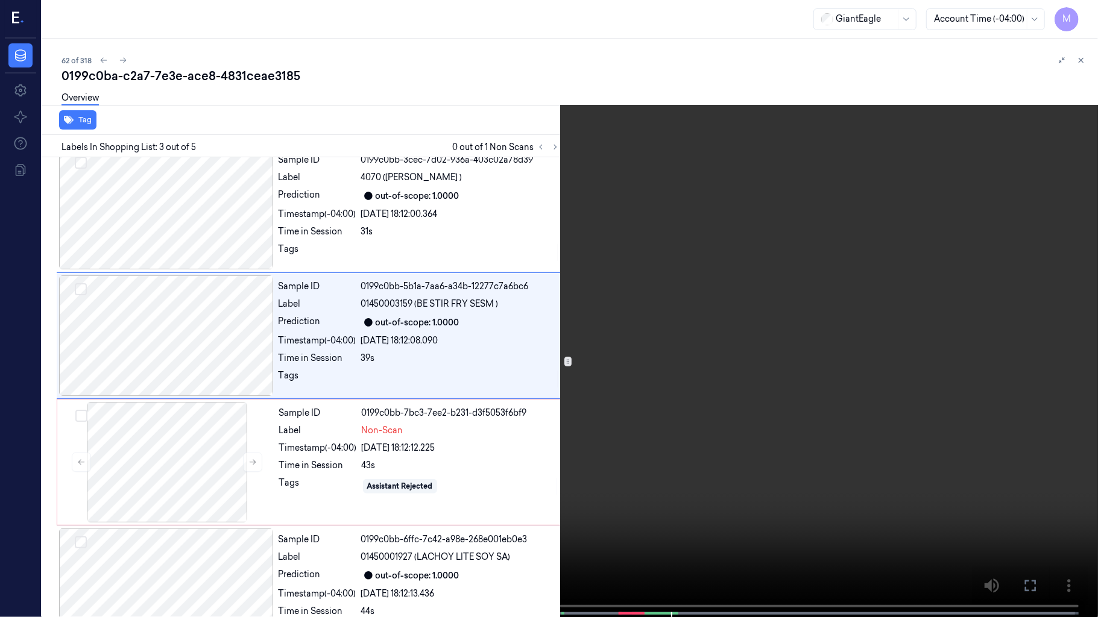
click at [746, 329] on video at bounding box center [549, 310] width 1098 height 620
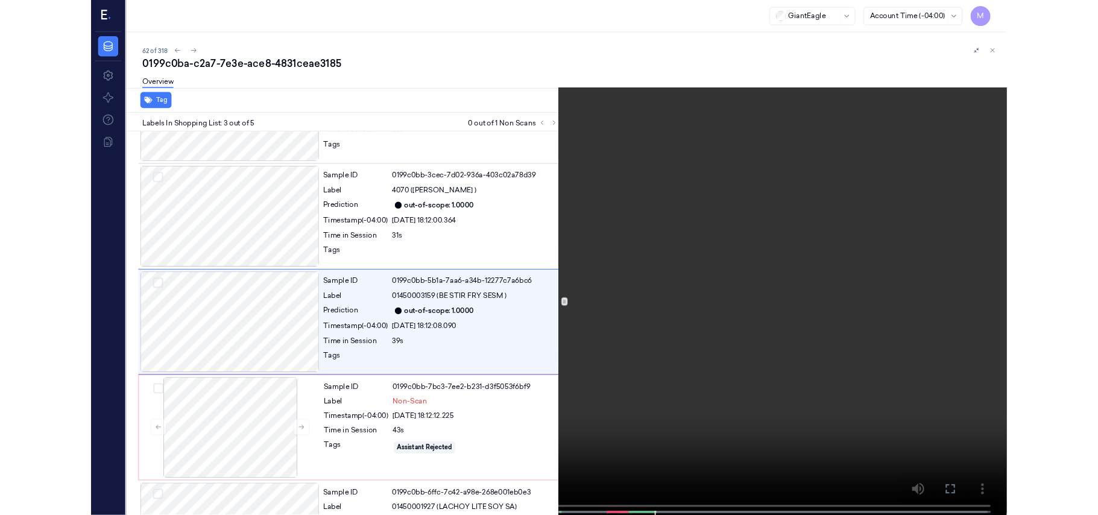
scroll to position [87, 0]
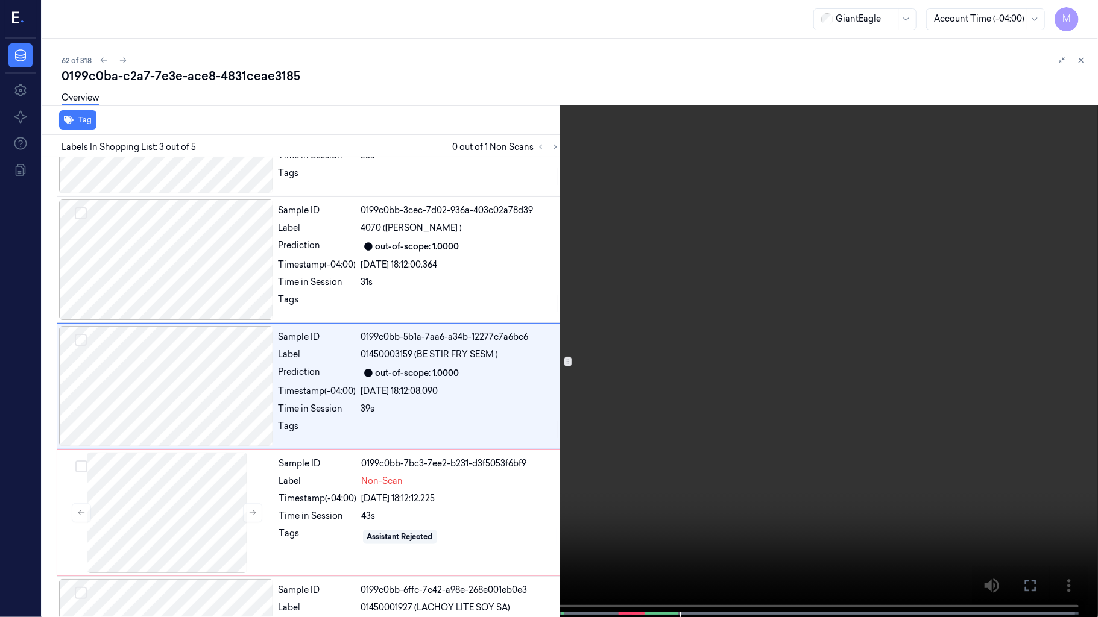
click at [0, 0] on icon at bounding box center [0, 0] width 0 height 0
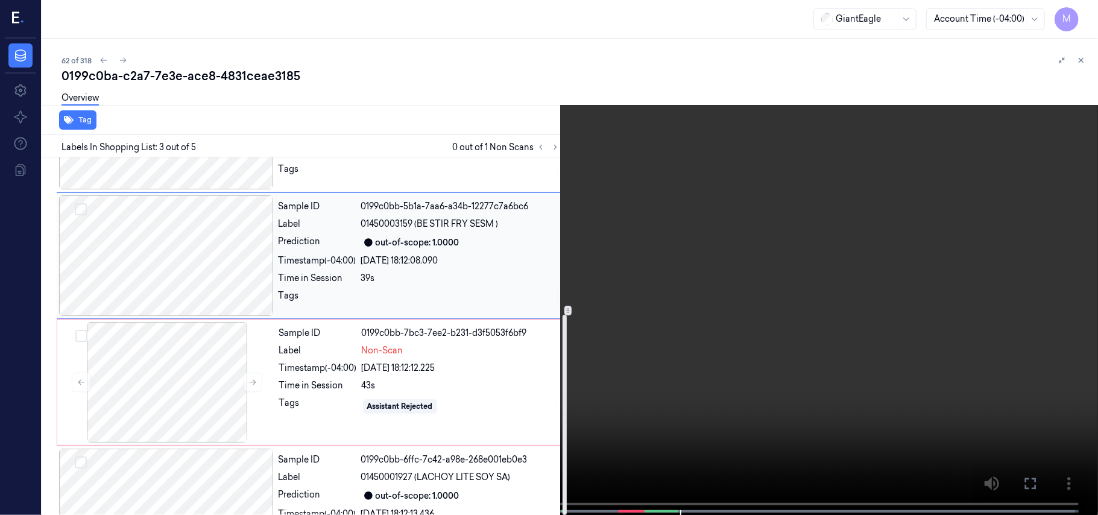
scroll to position [280, 0]
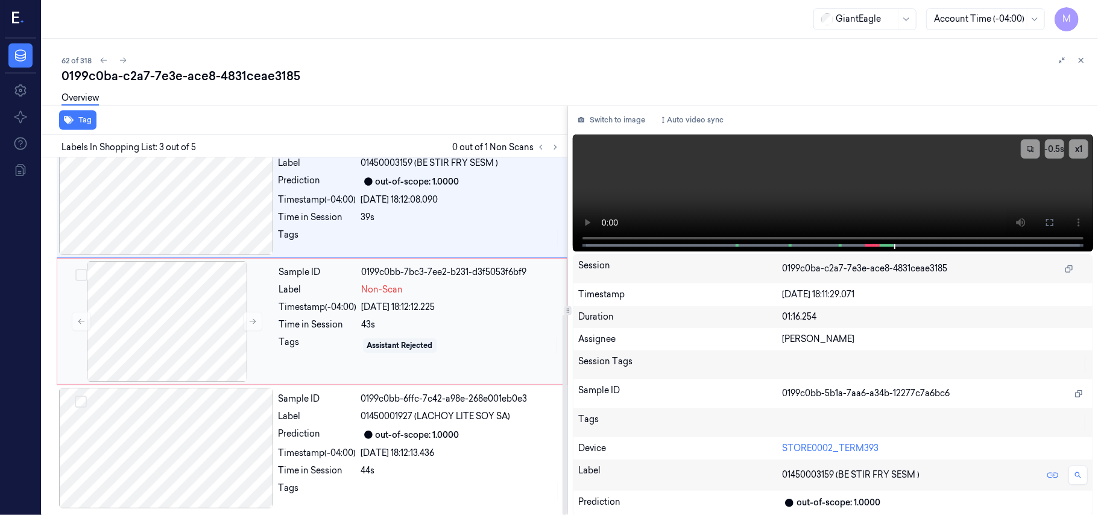
click at [304, 324] on div "Time in Session" at bounding box center [318, 324] width 78 height 13
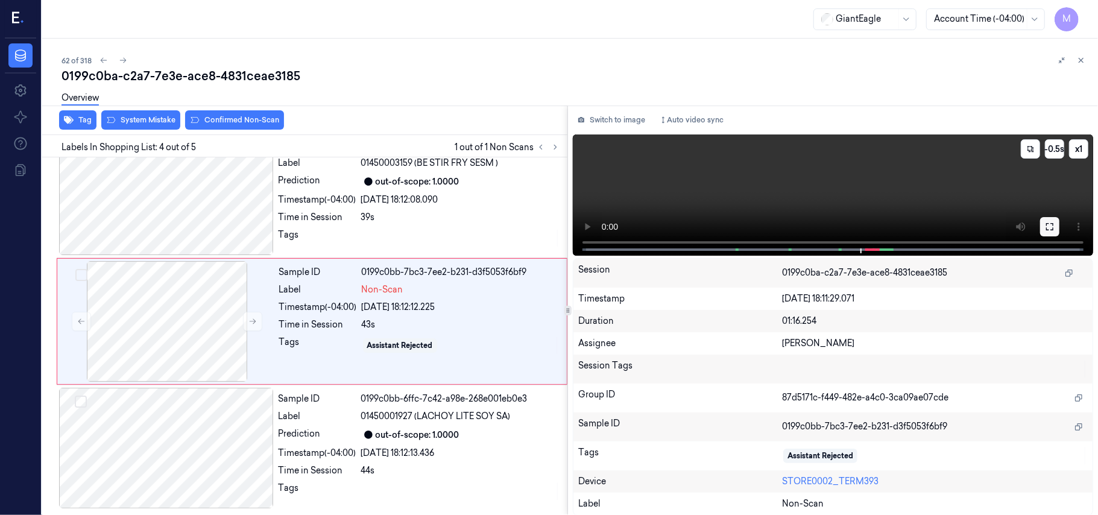
click at [1050, 219] on button at bounding box center [1049, 226] width 19 height 19
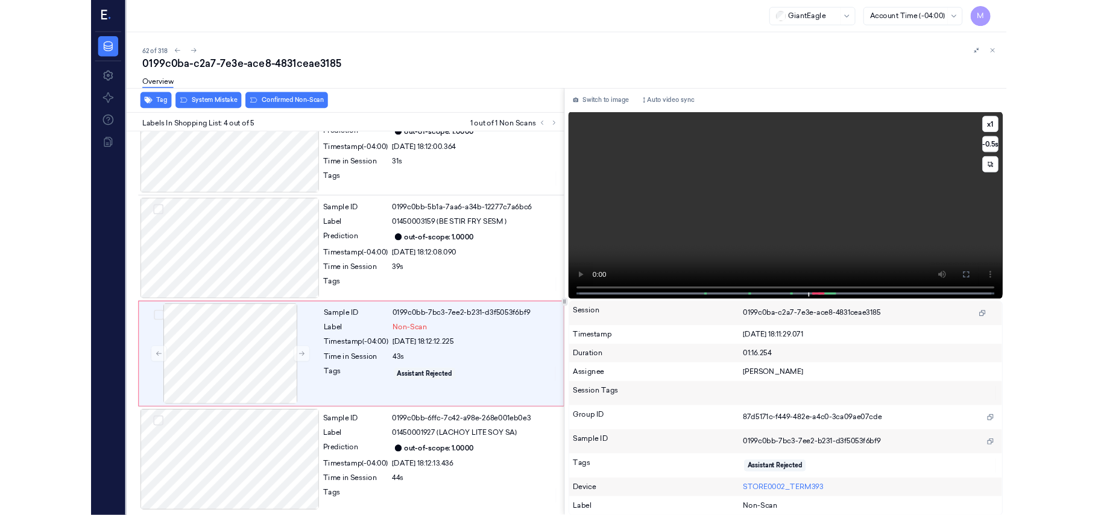
scroll to position [178, 0]
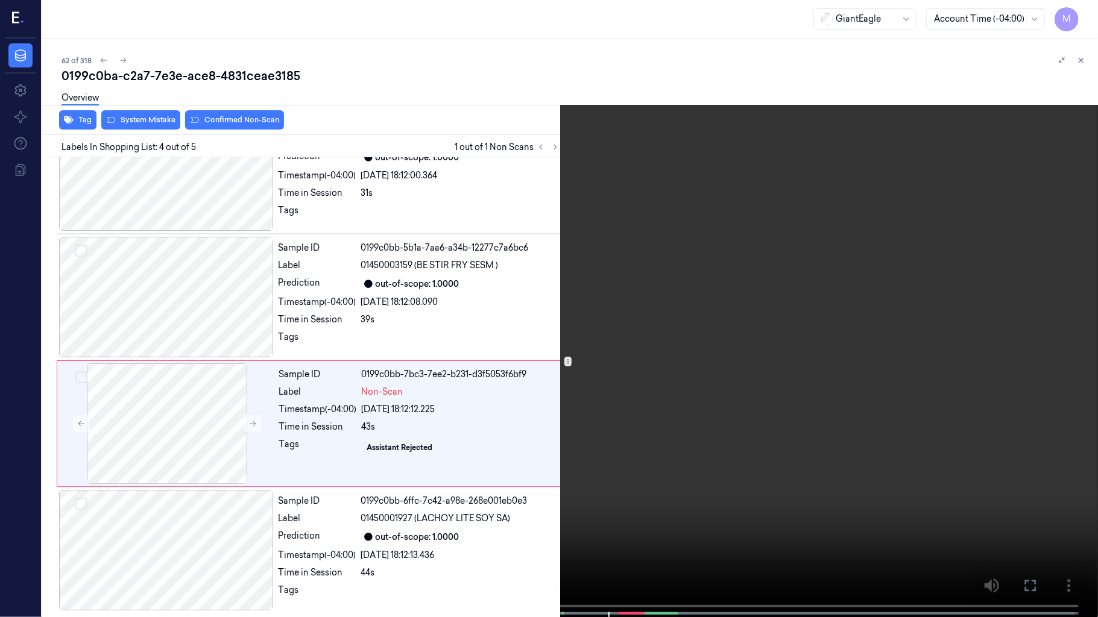
click at [843, 319] on video at bounding box center [549, 310] width 1098 height 620
click at [0, 0] on icon at bounding box center [0, 0] width 0 height 0
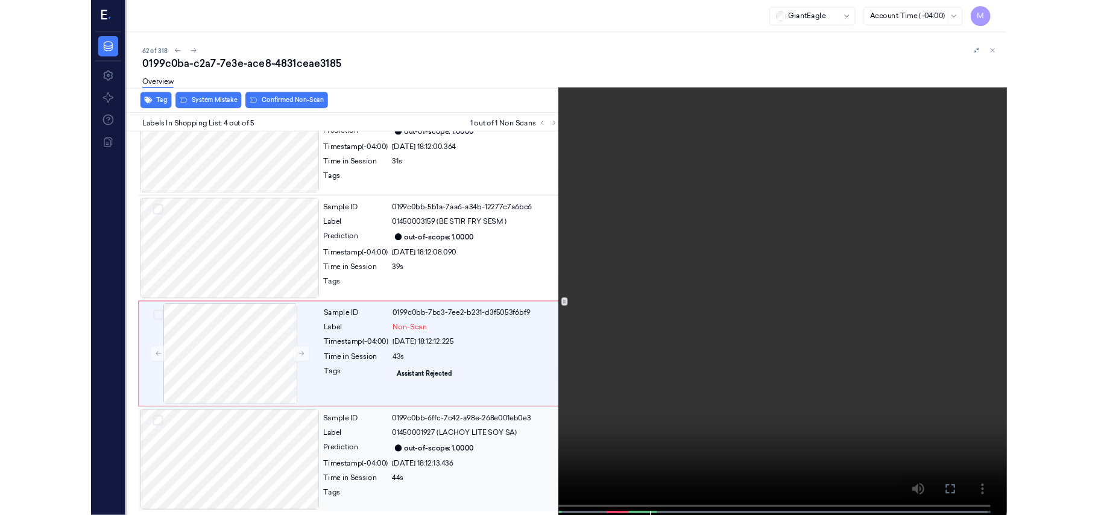
scroll to position [280, 0]
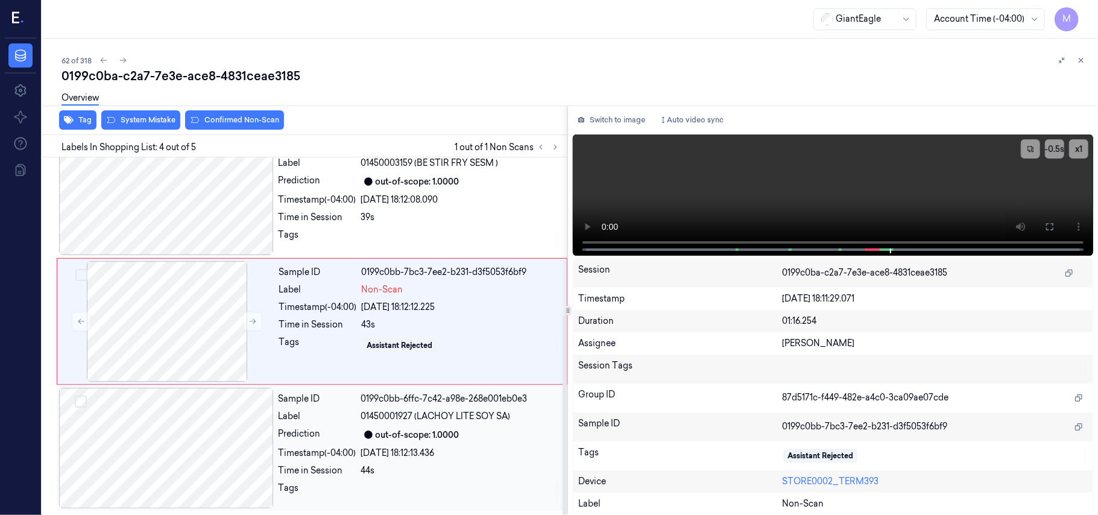
click at [433, 440] on div "out-of-scope: 1.0000" at bounding box center [418, 435] width 84 height 13
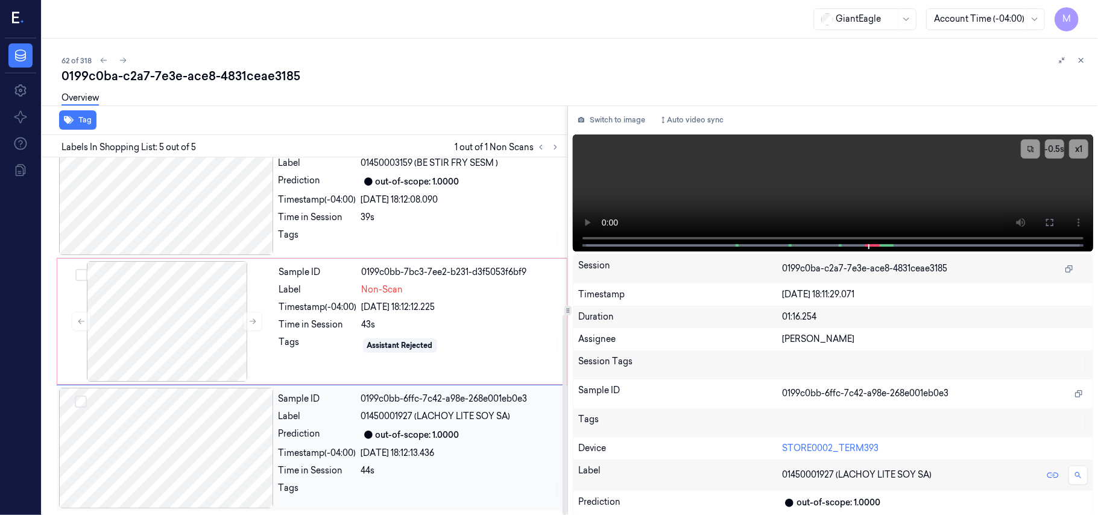
click at [210, 437] on div at bounding box center [166, 448] width 215 height 121
click at [203, 341] on div at bounding box center [167, 321] width 215 height 121
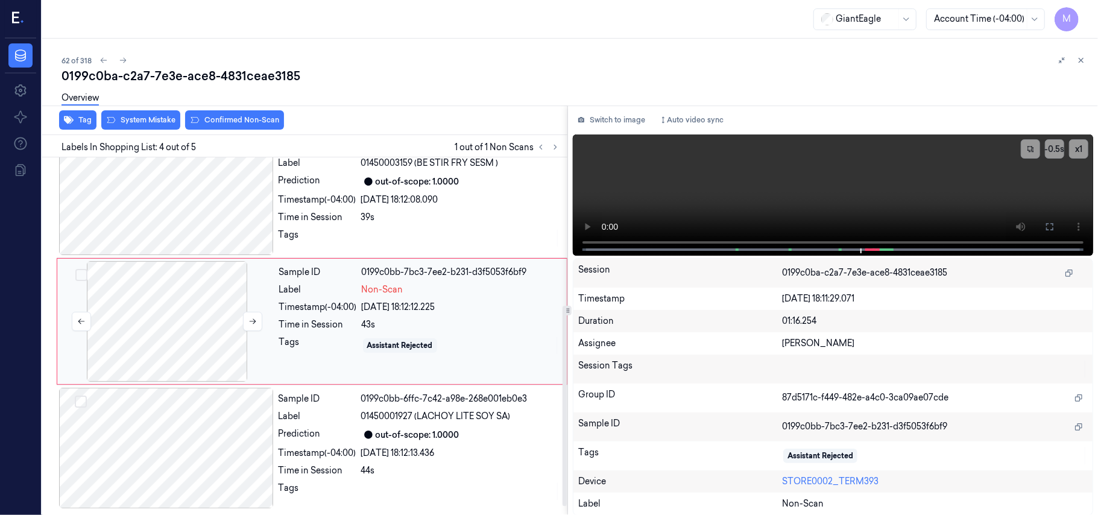
scroll to position [264, 0]
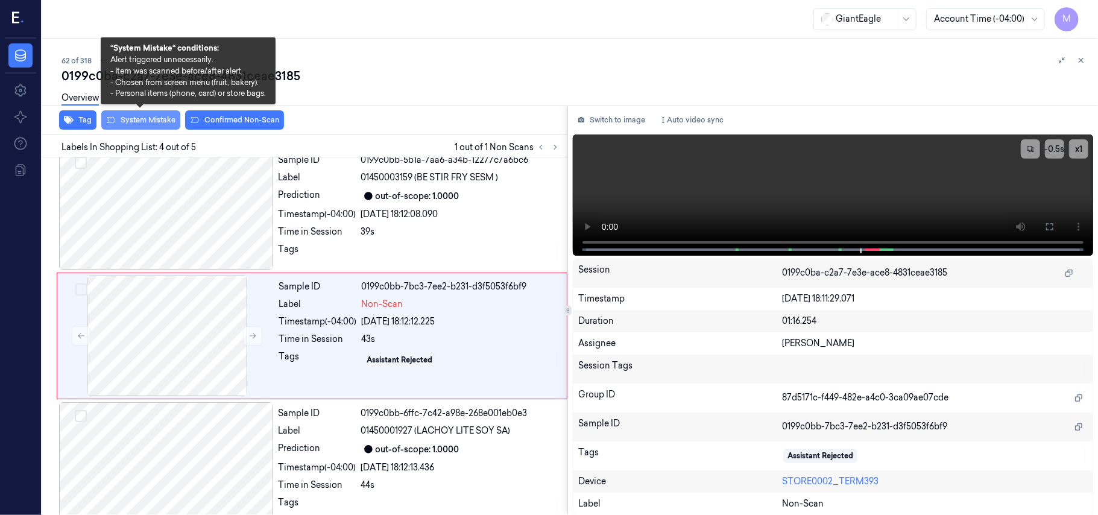
click at [143, 119] on button "System Mistake" at bounding box center [140, 119] width 79 height 19
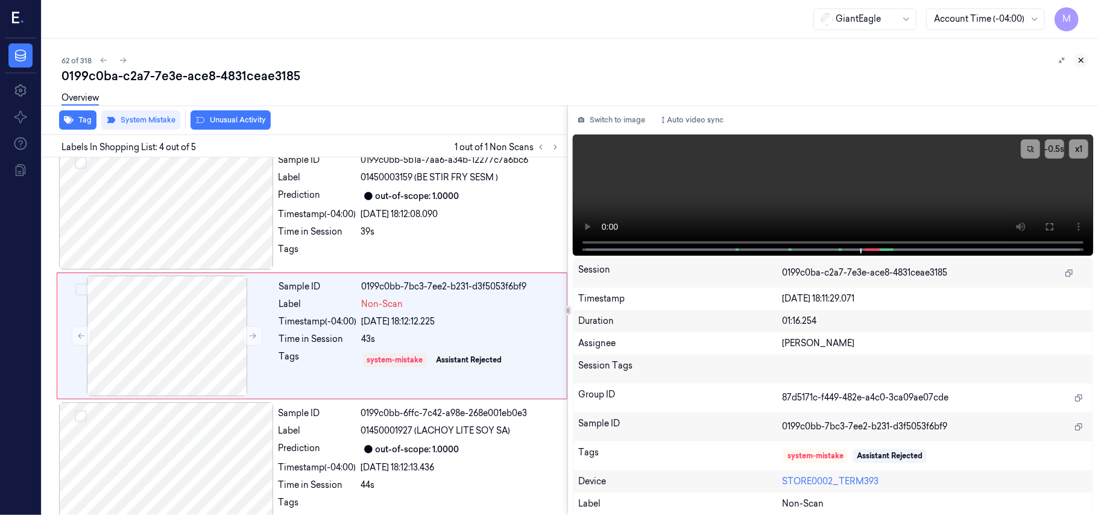
click at [1077, 58] on icon at bounding box center [1081, 60] width 8 height 8
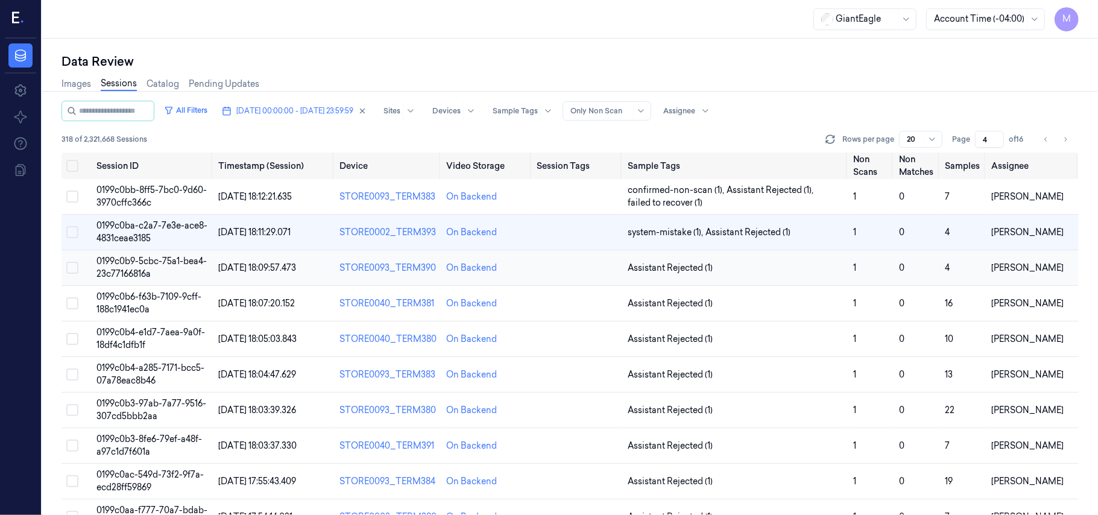
click at [158, 266] on span "0199c0b9-5cbc-75a1-bea4-23c77166816a" at bounding box center [151, 268] width 110 height 24
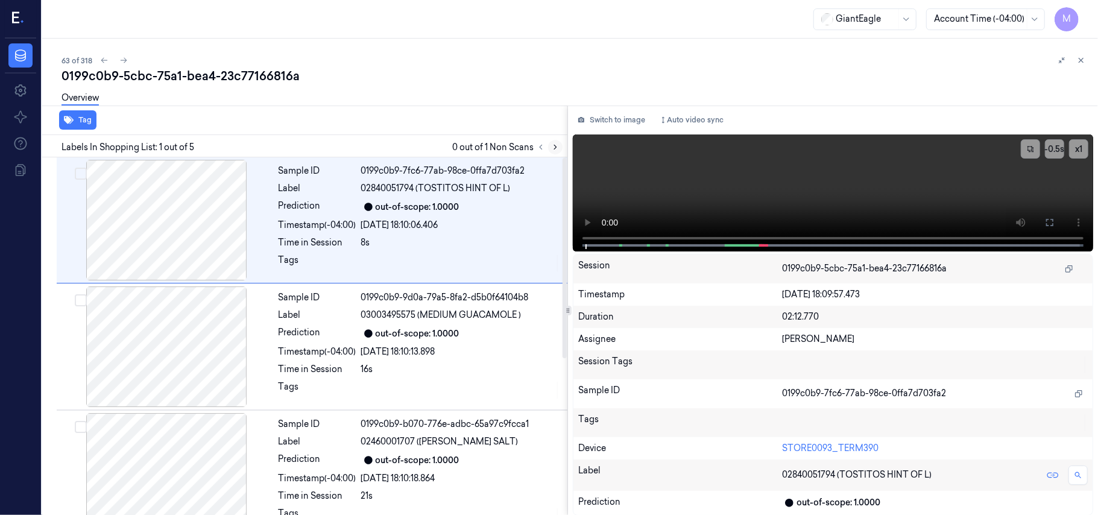
click at [558, 150] on icon at bounding box center [555, 147] width 8 height 8
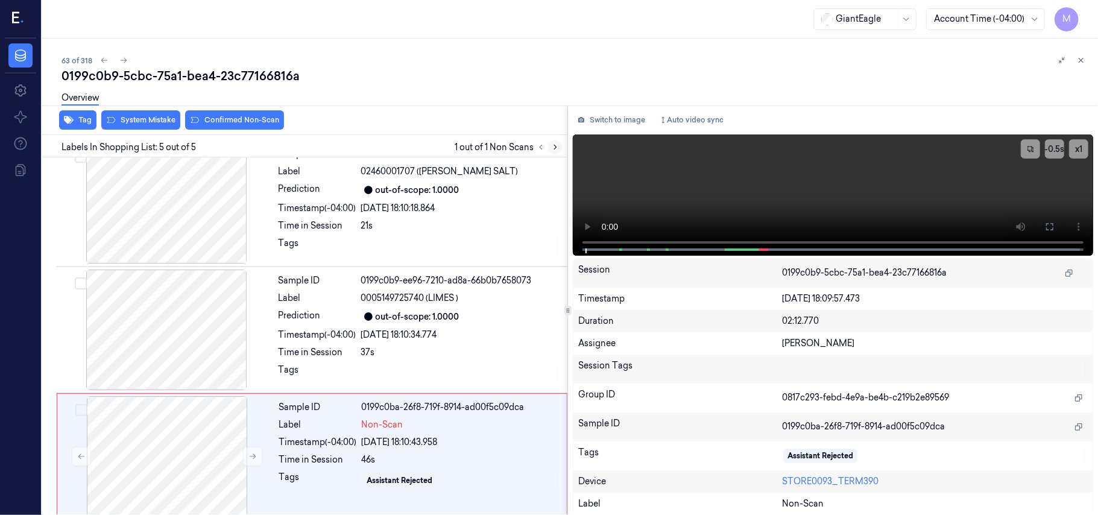
scroll to position [280, 0]
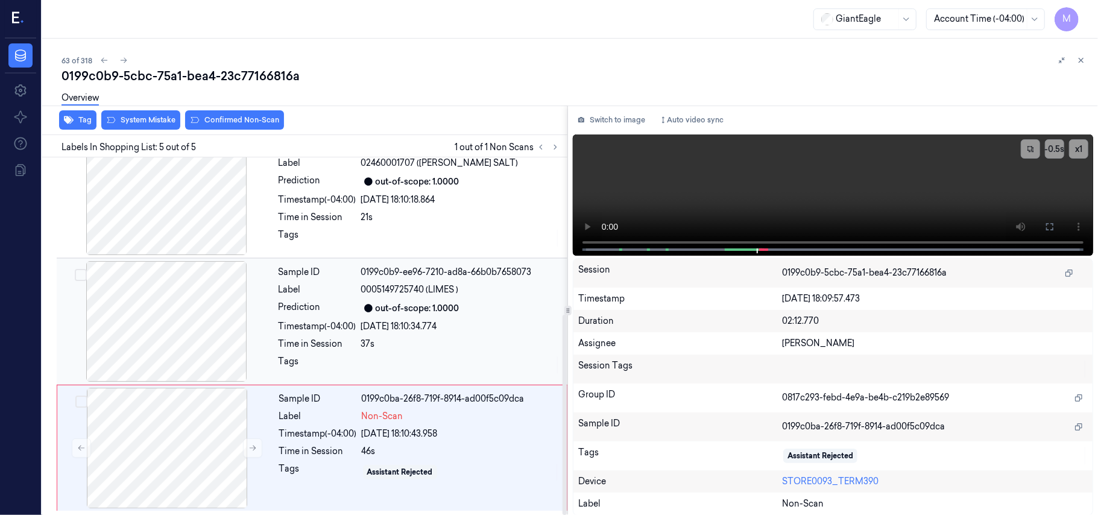
click at [379, 317] on div "Sample ID 0199c0b9-ee96-7210-ad8a-66b0b7658073 Label 0005149725740 (LIMES ) Pre…" at bounding box center [419, 321] width 291 height 121
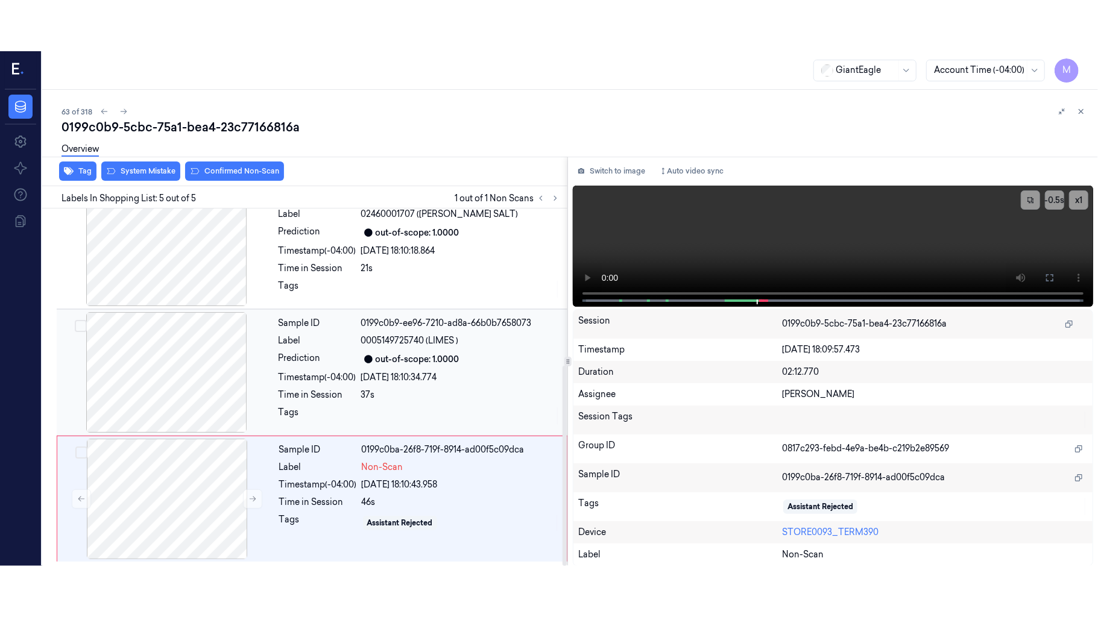
scroll to position [264, 0]
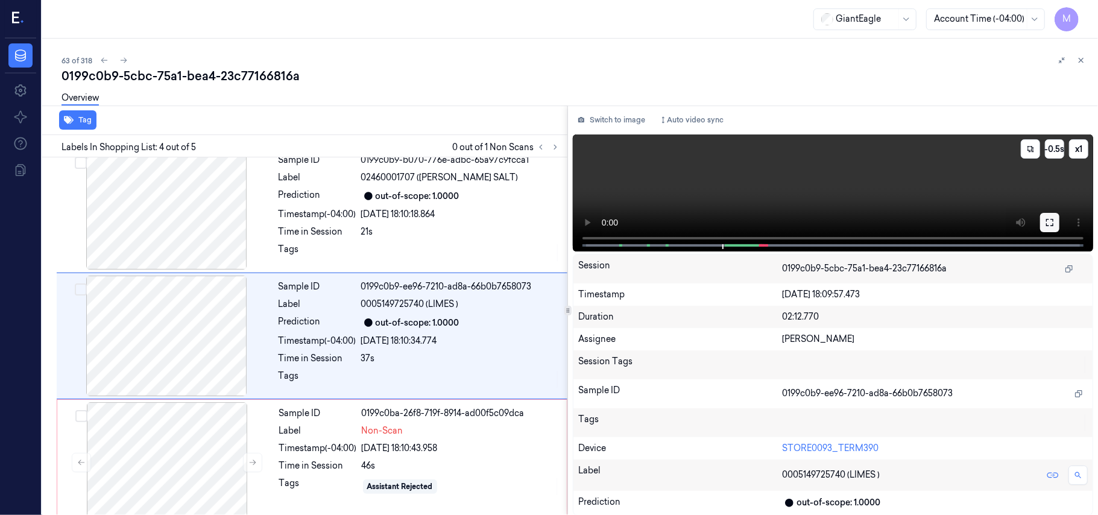
click at [1049, 222] on icon at bounding box center [1050, 223] width 10 height 10
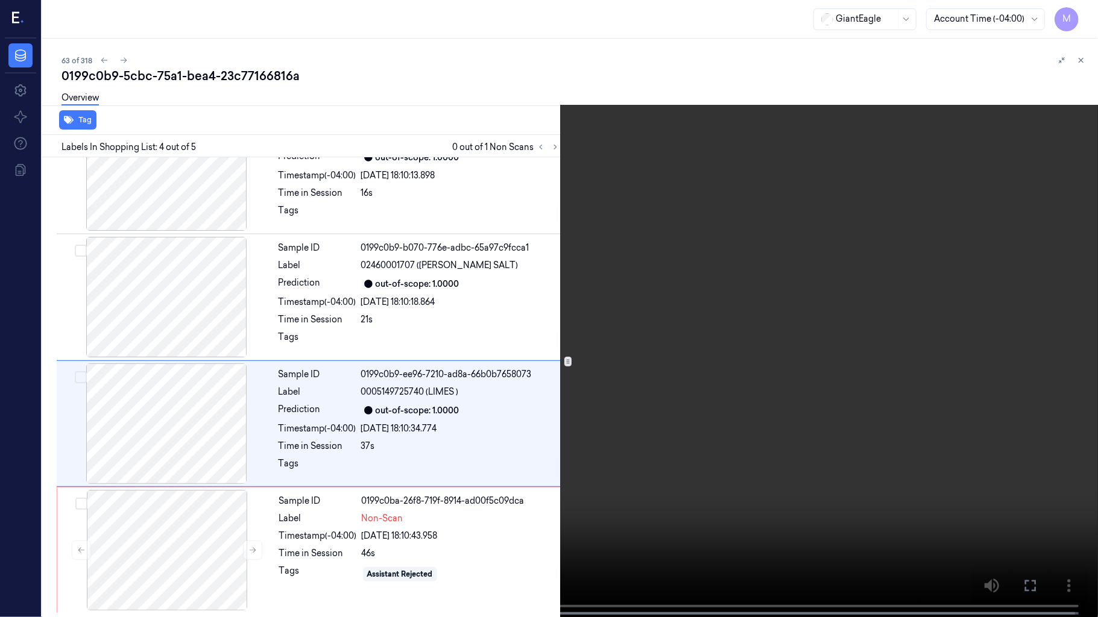
click at [818, 312] on video at bounding box center [549, 310] width 1098 height 620
click at [878, 399] on video at bounding box center [549, 310] width 1098 height 620
click at [0, 0] on icon at bounding box center [0, 0] width 0 height 0
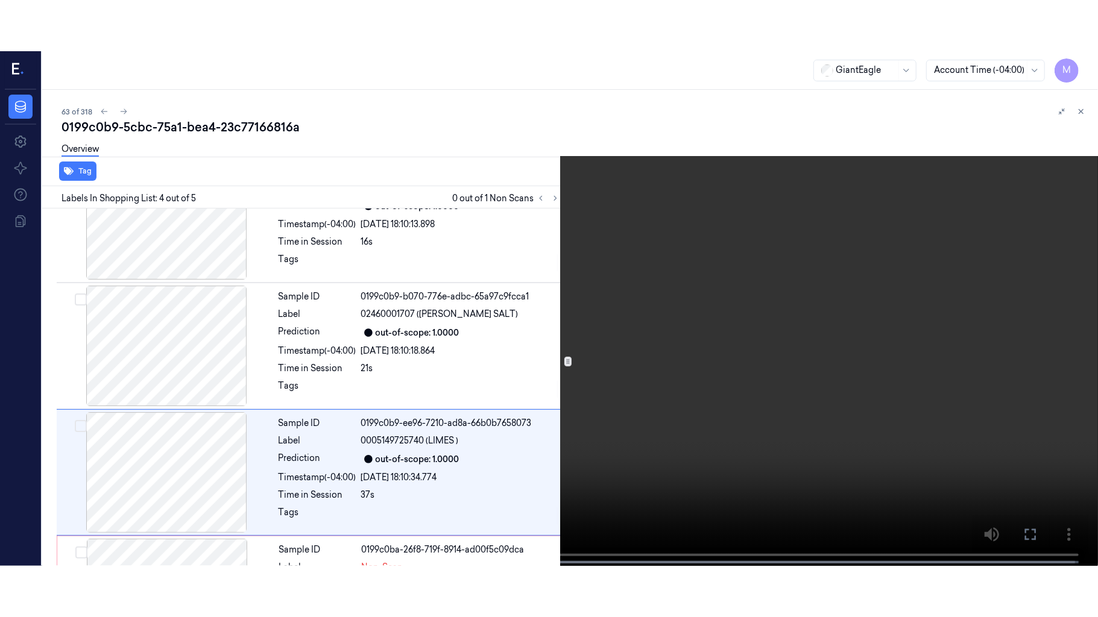
scroll to position [264, 0]
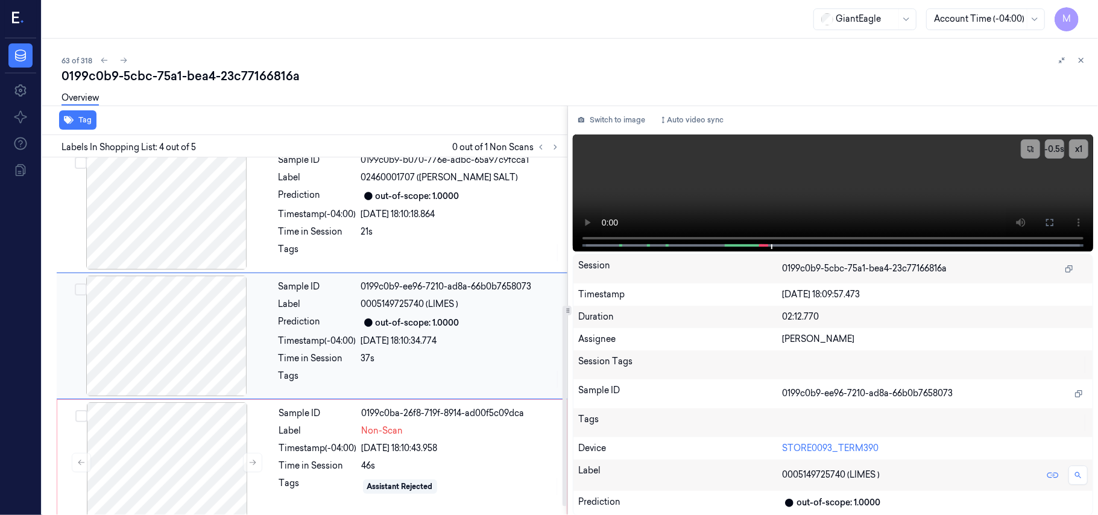
click at [410, 326] on div "out-of-scope: 1.0000" at bounding box center [418, 323] width 84 height 13
click at [1051, 222] on icon at bounding box center [1050, 223] width 10 height 10
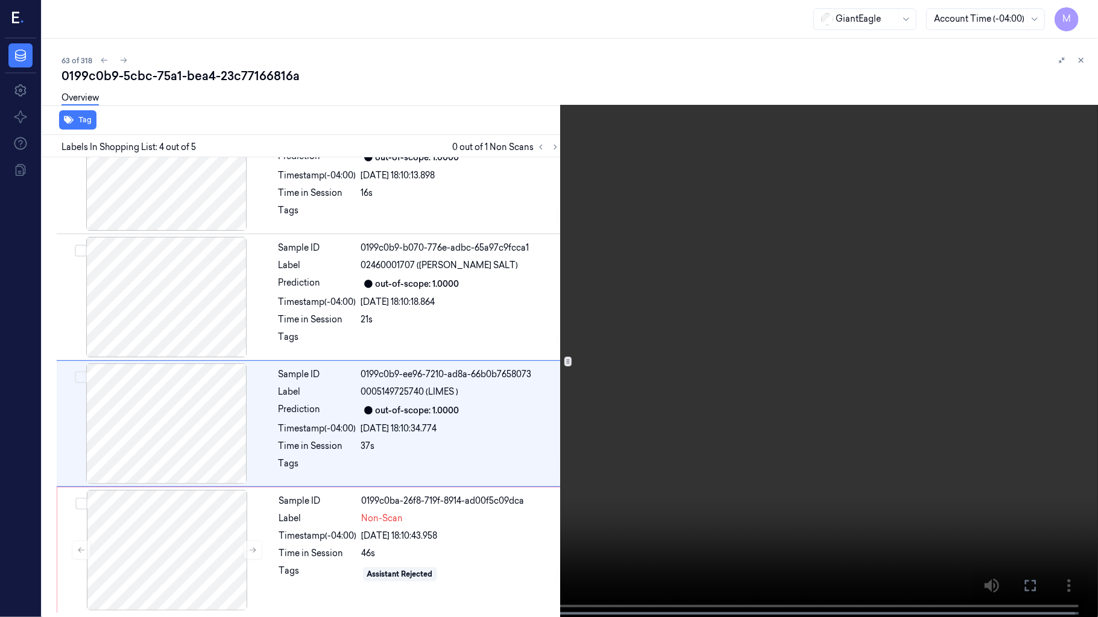
click at [682, 307] on video at bounding box center [549, 310] width 1098 height 620
click at [768, 369] on video at bounding box center [549, 310] width 1098 height 620
click at [0, 0] on icon at bounding box center [0, 0] width 0 height 0
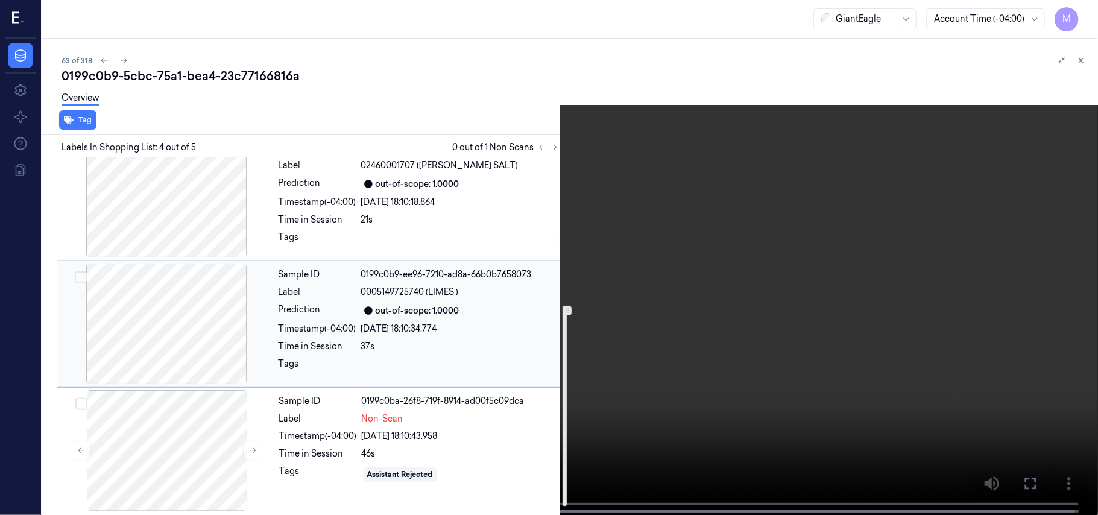
scroll to position [280, 0]
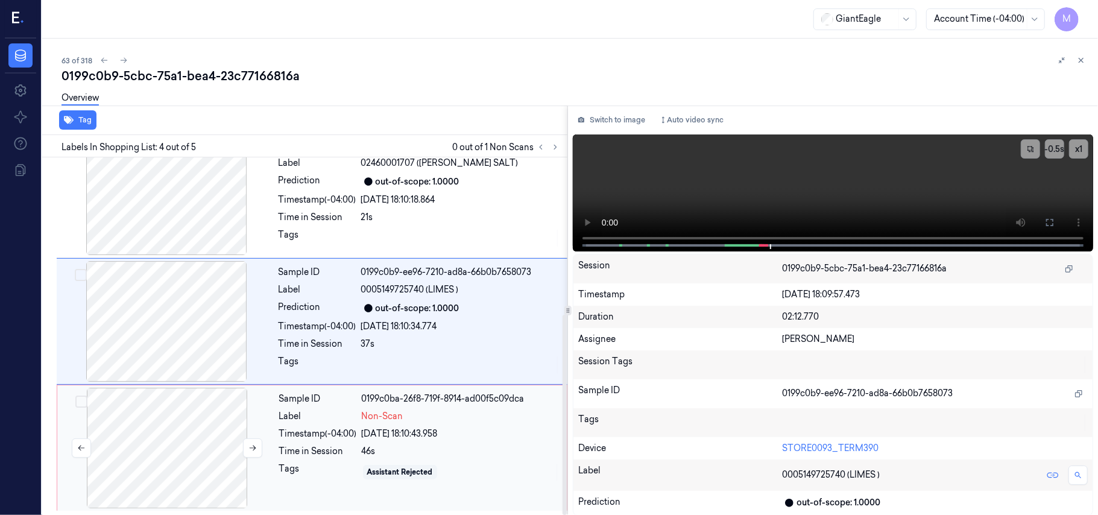
click at [174, 408] on div at bounding box center [167, 448] width 215 height 121
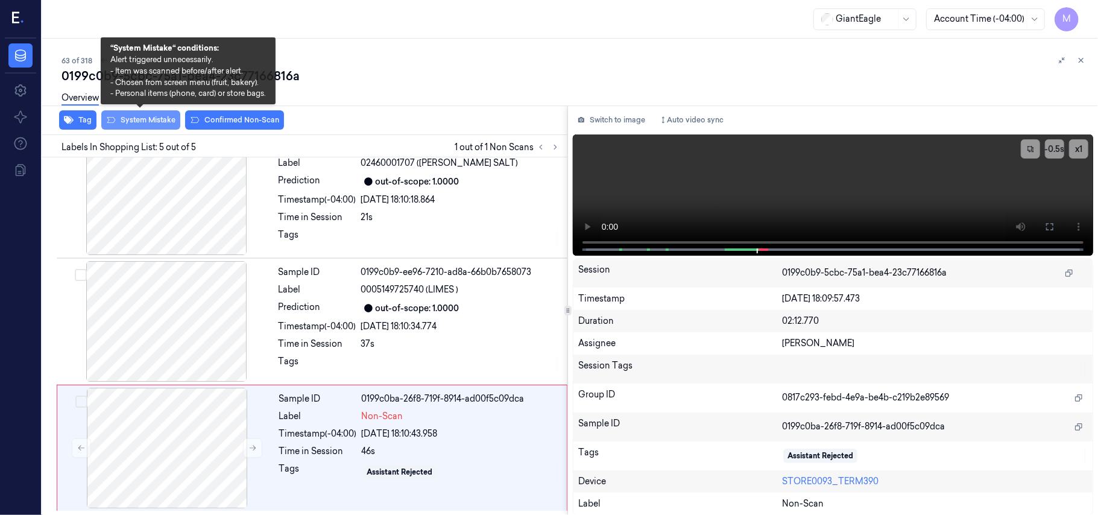
click at [147, 119] on button "System Mistake" at bounding box center [140, 119] width 79 height 19
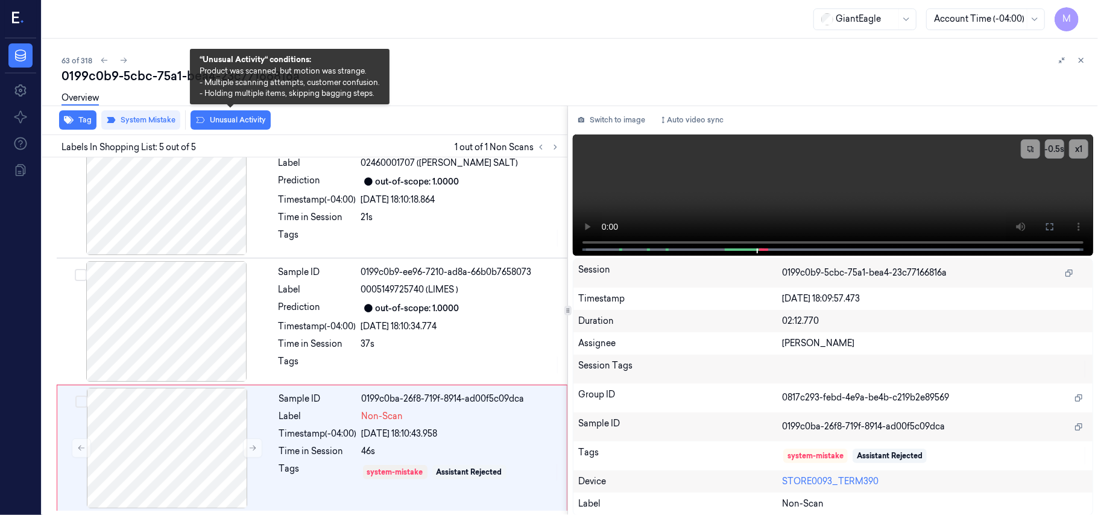
click at [228, 119] on button "Unusual Activity" at bounding box center [231, 119] width 80 height 19
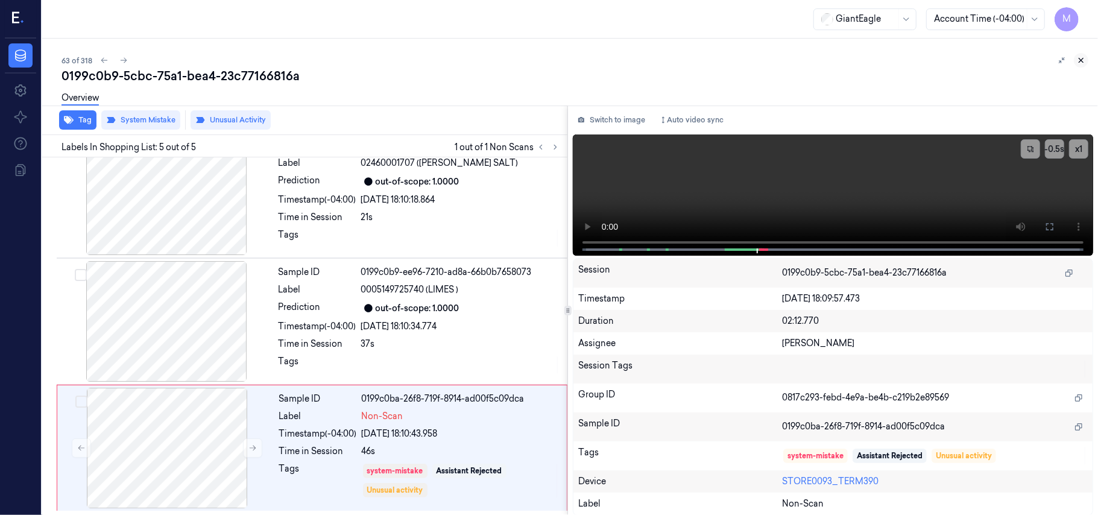
click at [1079, 57] on icon at bounding box center [1081, 60] width 8 height 8
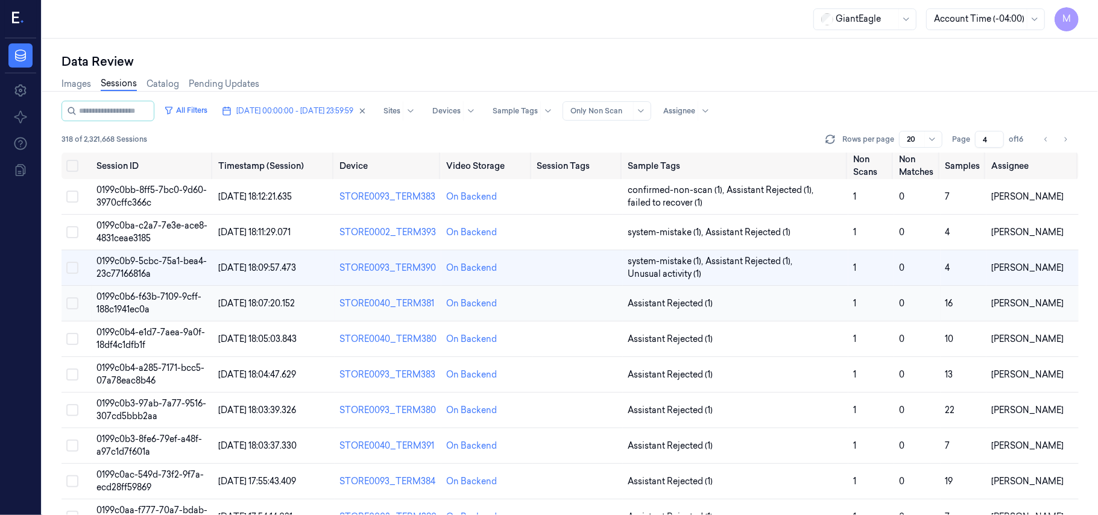
click at [125, 299] on span "0199c0b6-f63b-7109-9cff-188c1941ec0a" at bounding box center [148, 303] width 105 height 24
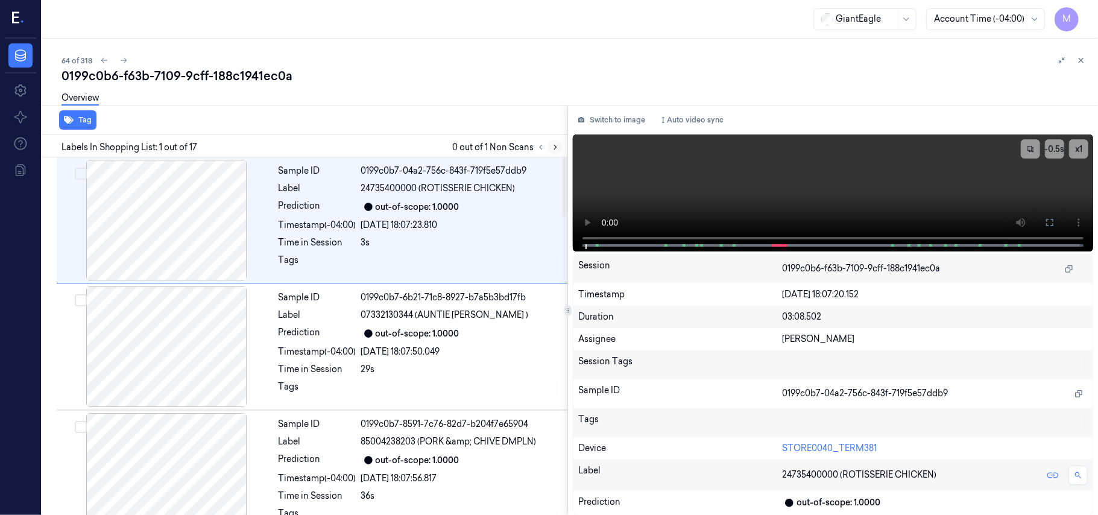
click at [555, 146] on icon at bounding box center [555, 147] width 8 height 8
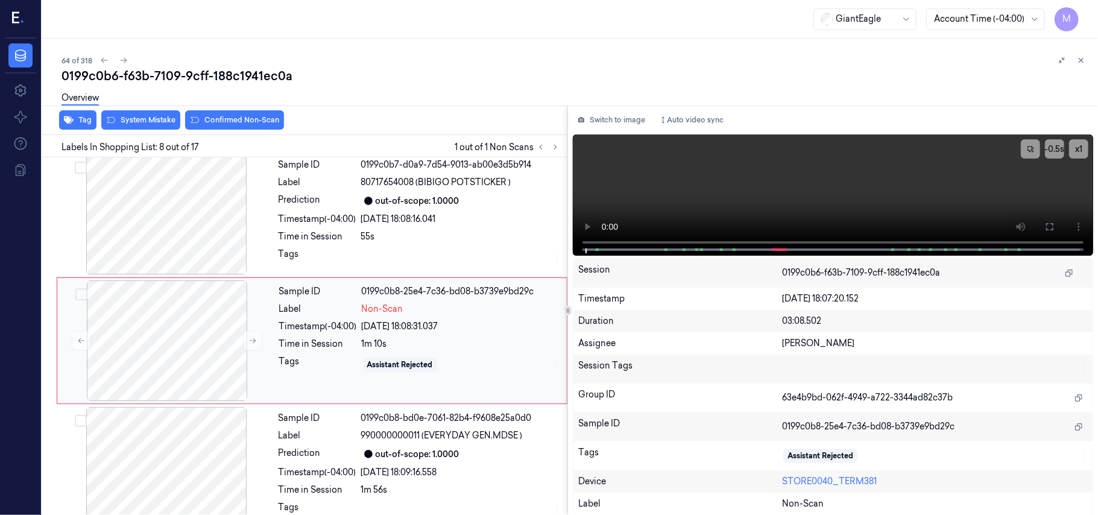
scroll to position [772, 0]
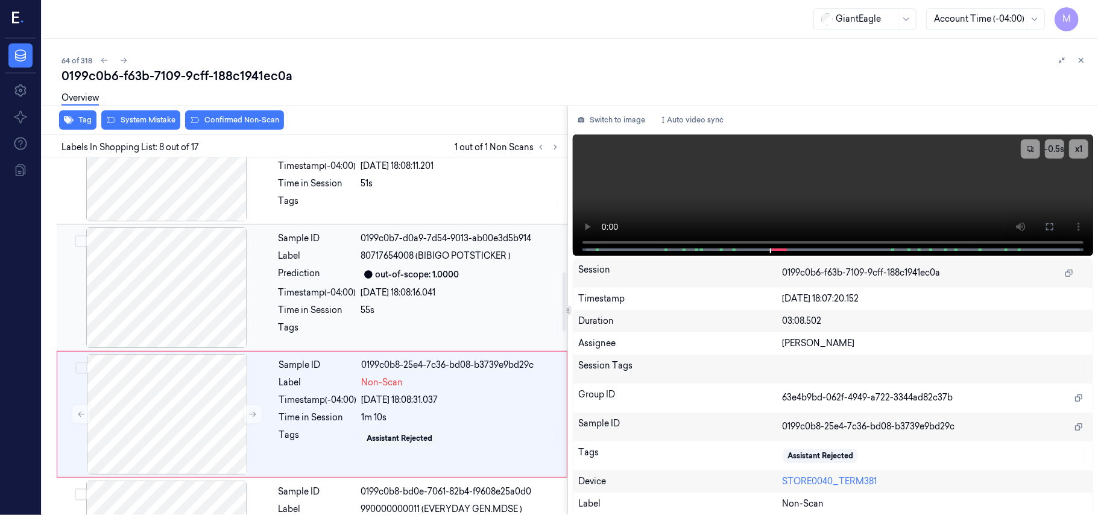
click at [447, 285] on div "Sample ID 0199c0b7-d0a9-7d54-9013-ab00e3d5b914 Label 80717654008 (BIBIGO POTSTI…" at bounding box center [419, 287] width 291 height 121
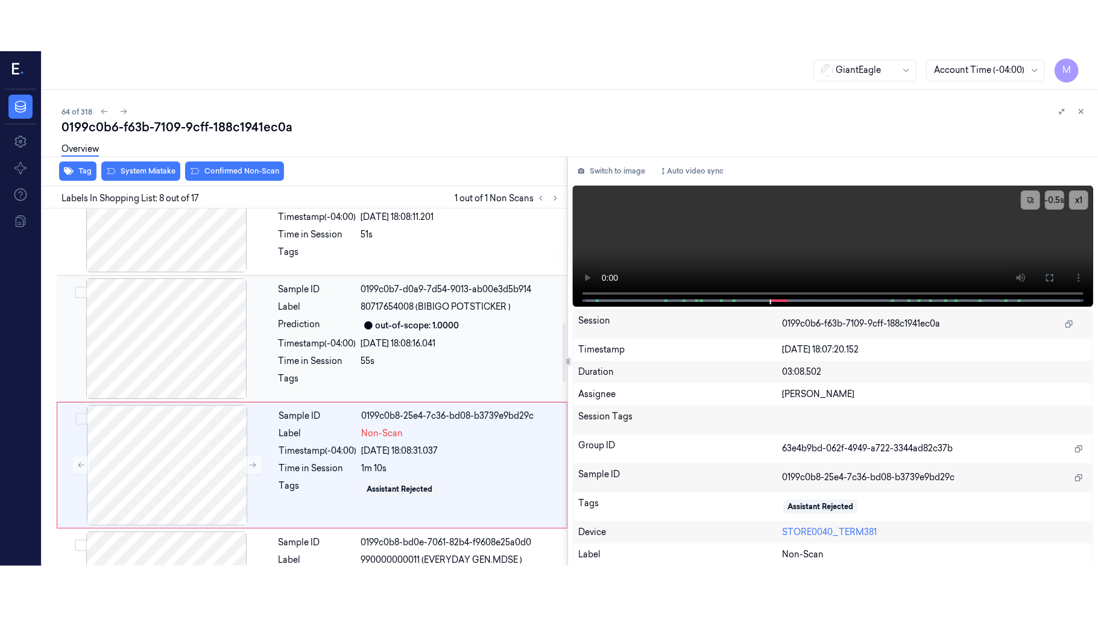
scroll to position [645, 0]
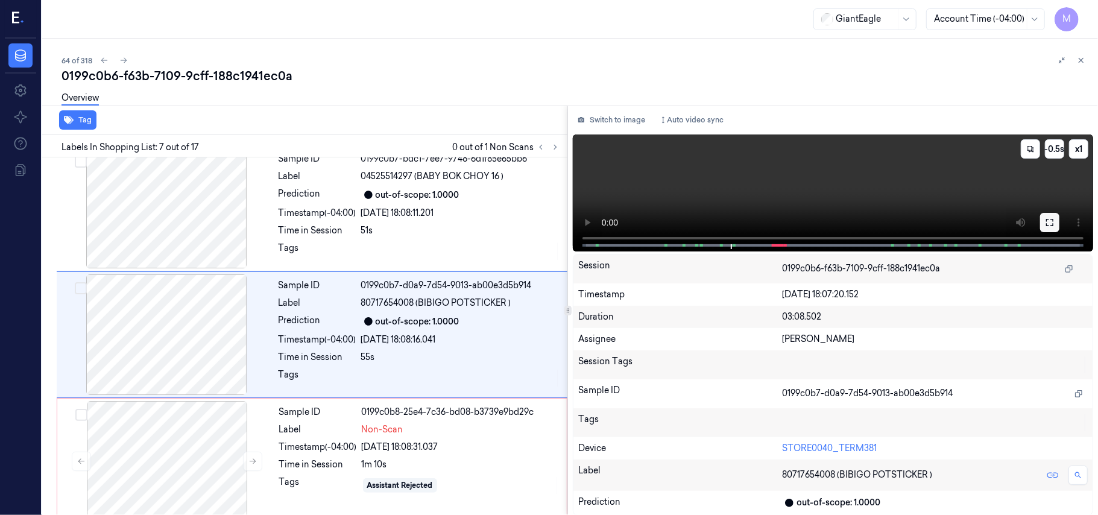
click at [1053, 222] on icon at bounding box center [1049, 222] width 7 height 7
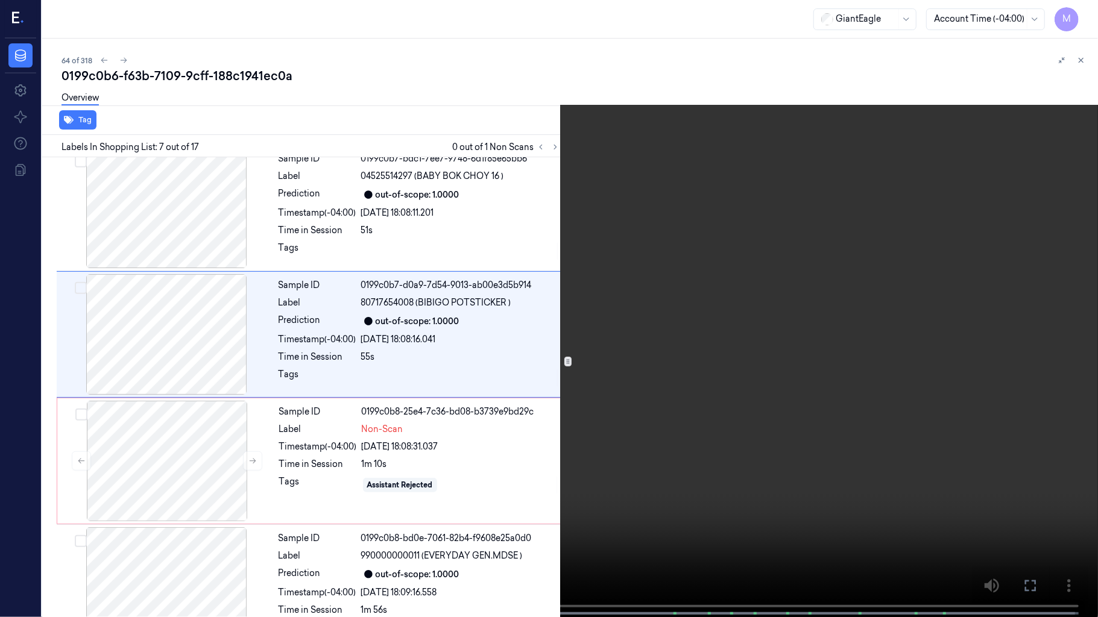
click at [837, 317] on video at bounding box center [549, 310] width 1098 height 620
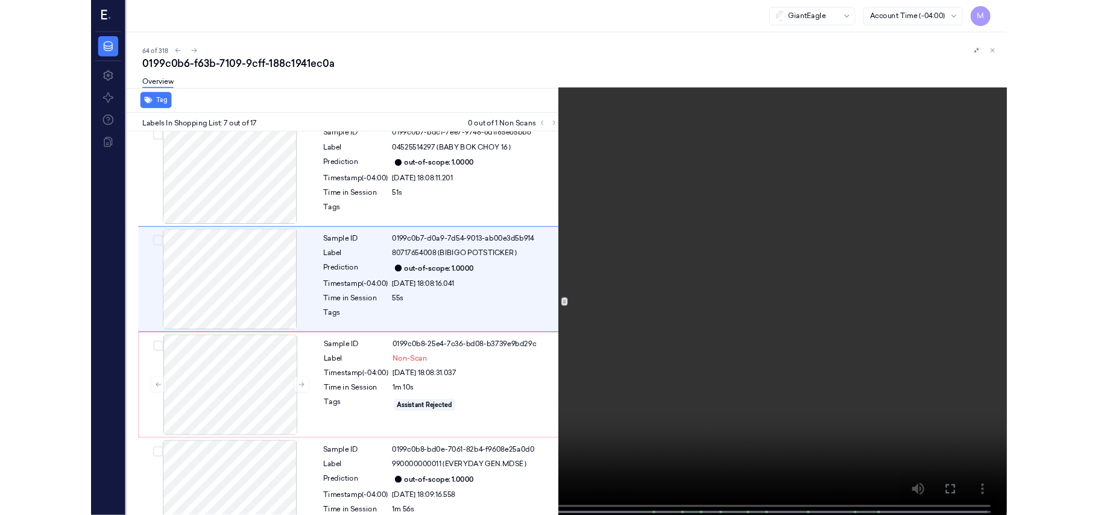
scroll to position [594, 0]
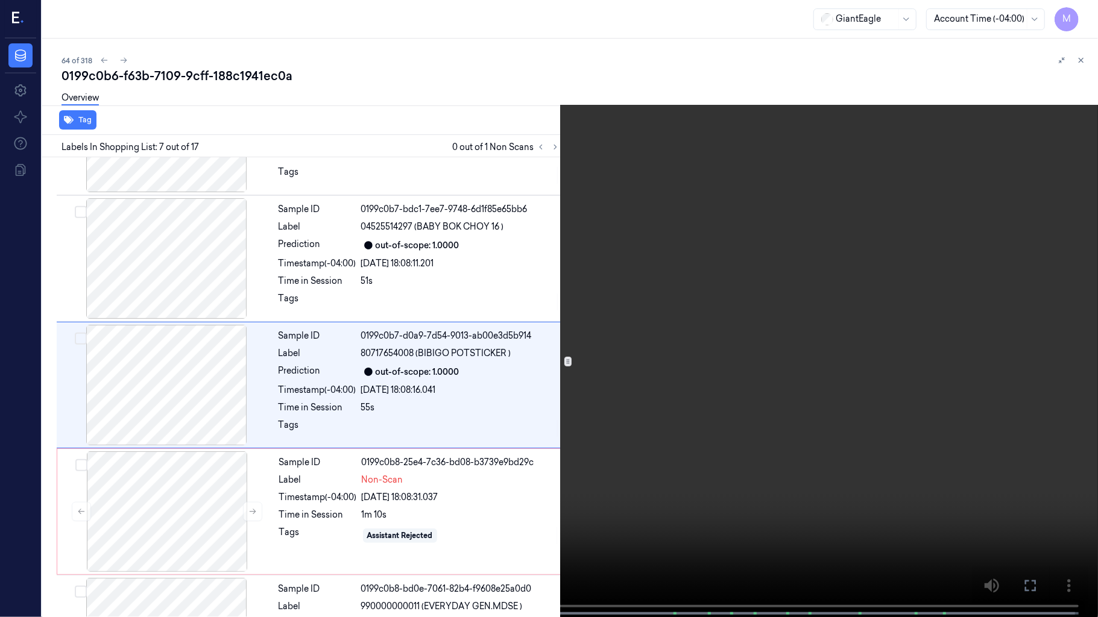
click at [586, 415] on video at bounding box center [549, 310] width 1098 height 620
click at [338, 514] on span at bounding box center [338, 614] width 2 height 6
click at [685, 370] on video at bounding box center [549, 310] width 1098 height 620
click at [623, 408] on video at bounding box center [549, 310] width 1098 height 620
click at [0, 0] on icon at bounding box center [0, 0] width 0 height 0
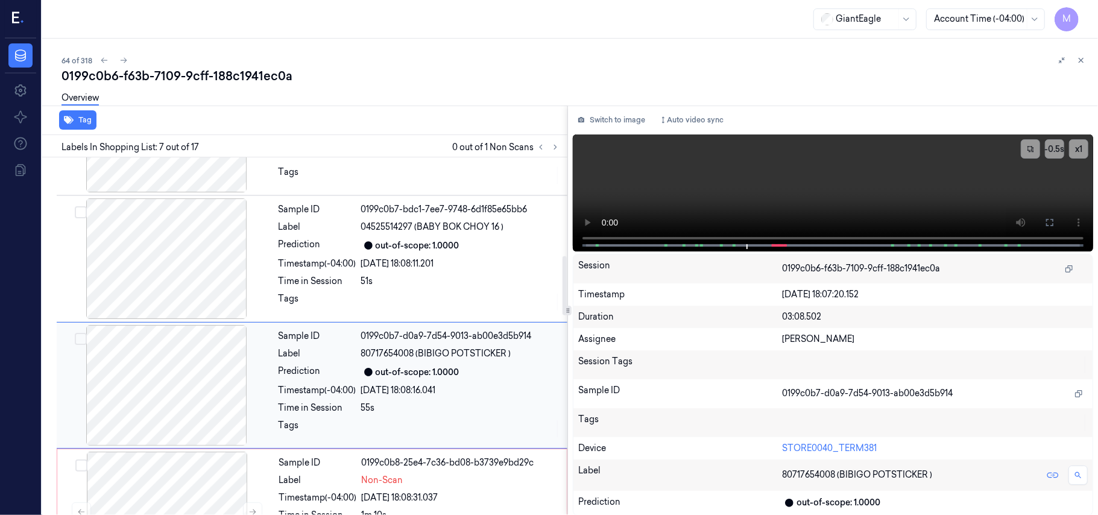
click at [418, 371] on div "out-of-scope: 1.0000" at bounding box center [418, 372] width 84 height 13
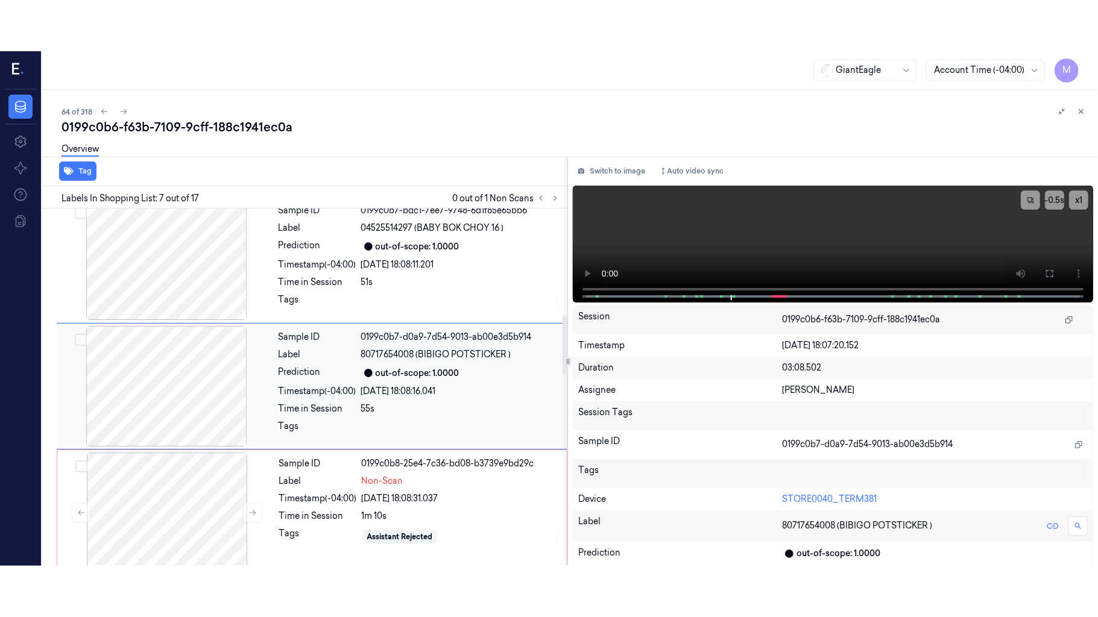
scroll to position [645, 0]
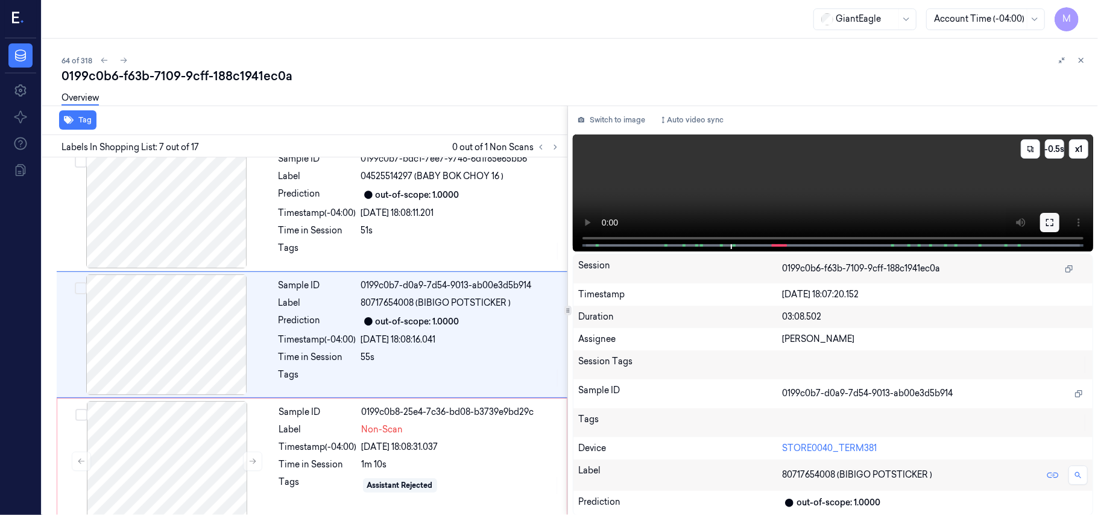
click at [1045, 225] on icon at bounding box center [1050, 223] width 10 height 10
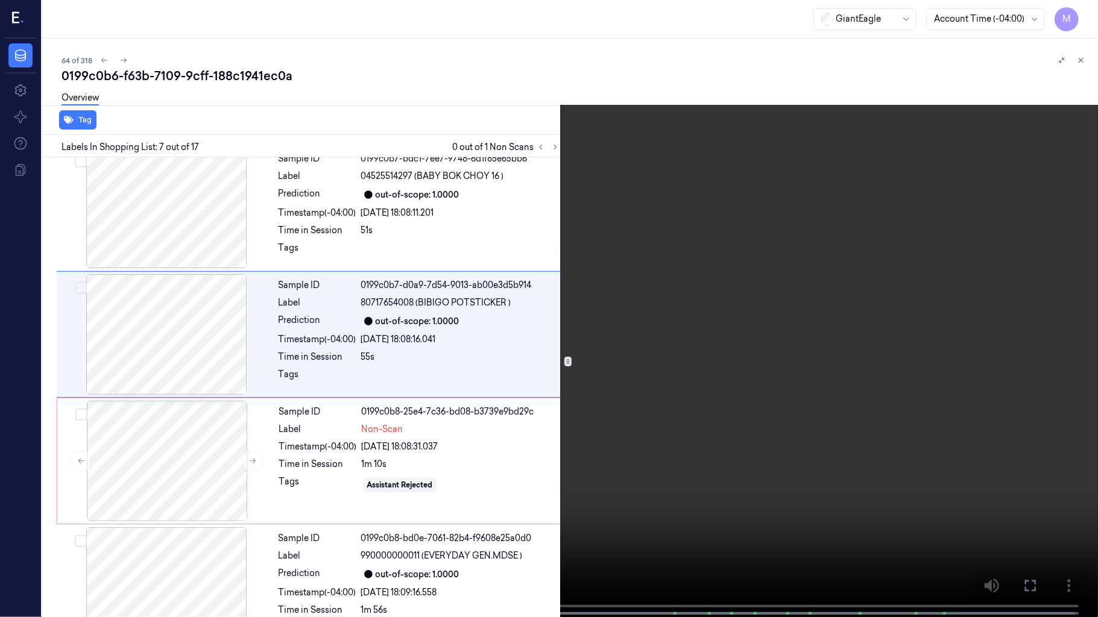
click at [880, 328] on video at bounding box center [549, 310] width 1098 height 620
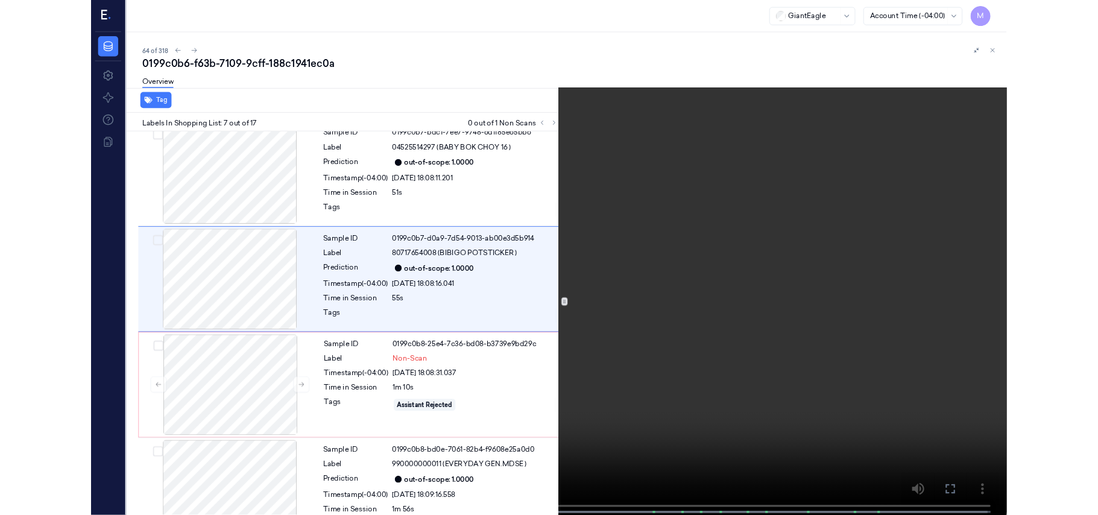
scroll to position [594, 0]
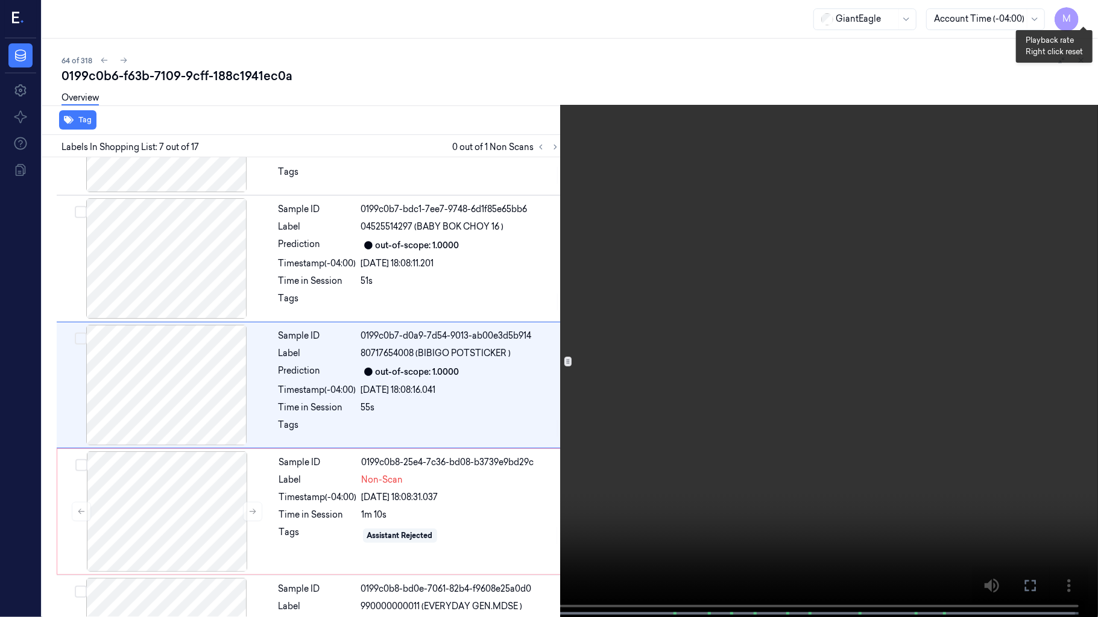
click at [1086, 8] on button "x 1" at bounding box center [1083, 14] width 19 height 19
click at [666, 314] on video at bounding box center [549, 310] width 1098 height 620
click at [0, 0] on icon at bounding box center [0, 0] width 0 height 0
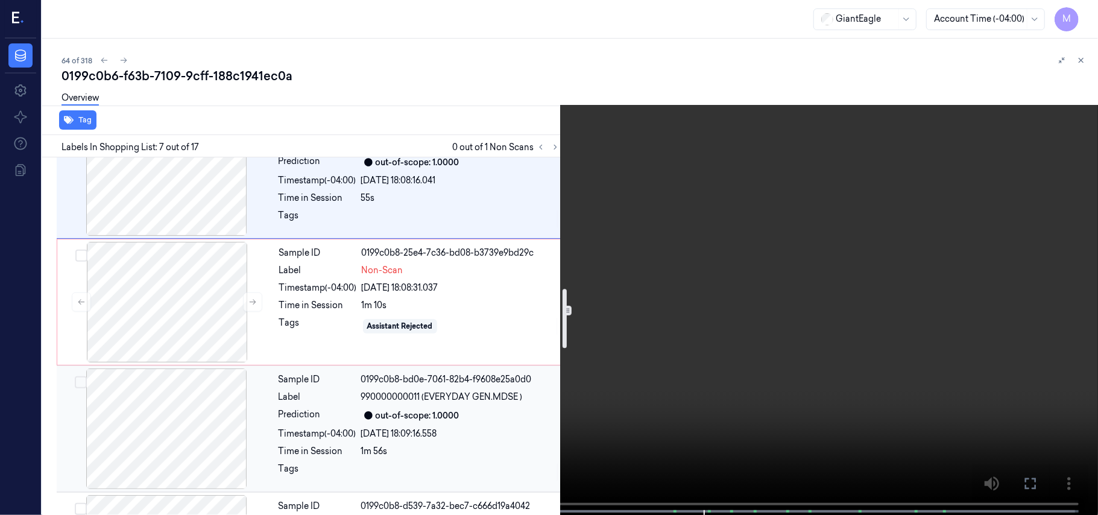
scroll to position [836, 0]
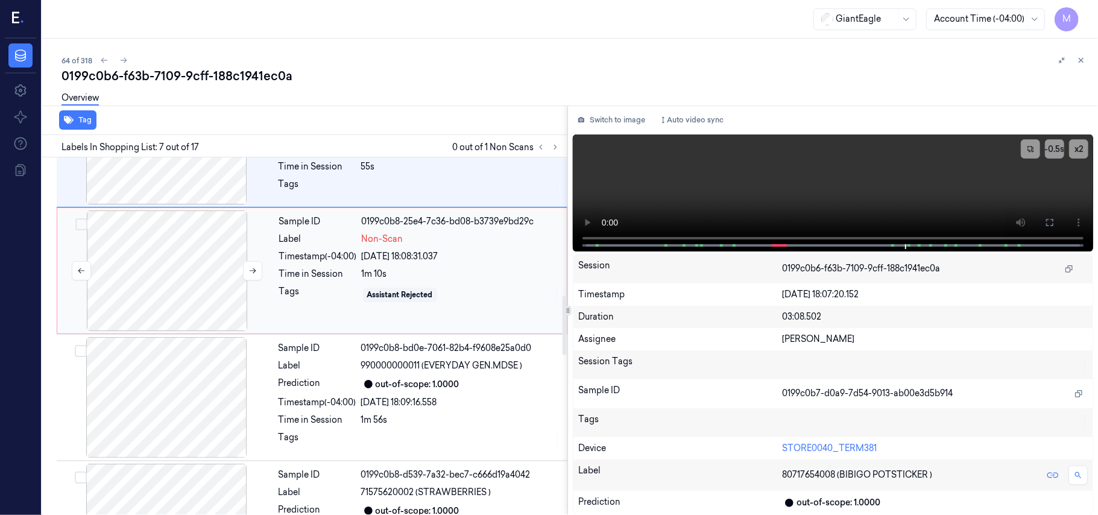
click at [169, 275] on div at bounding box center [167, 270] width 215 height 121
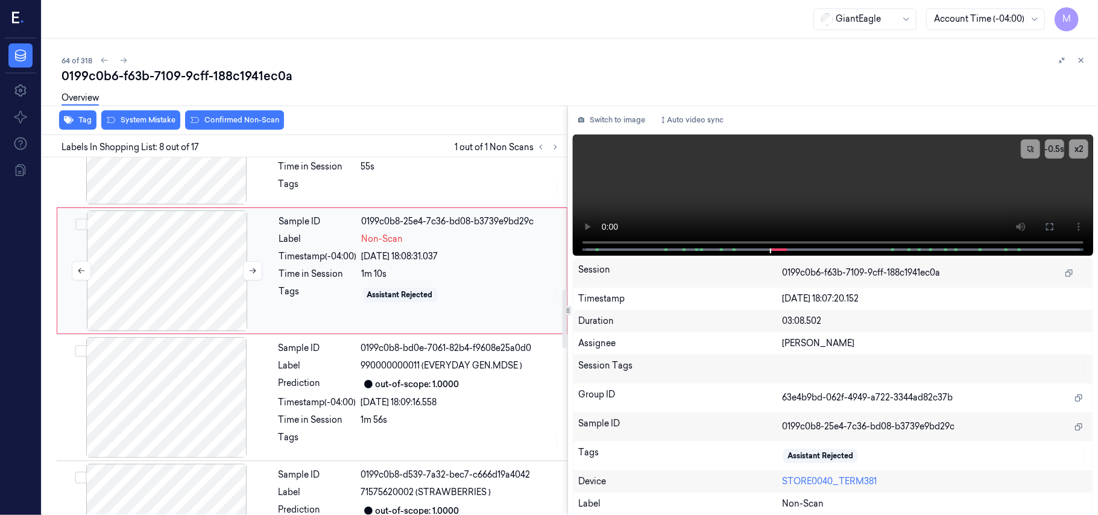
scroll to position [772, 0]
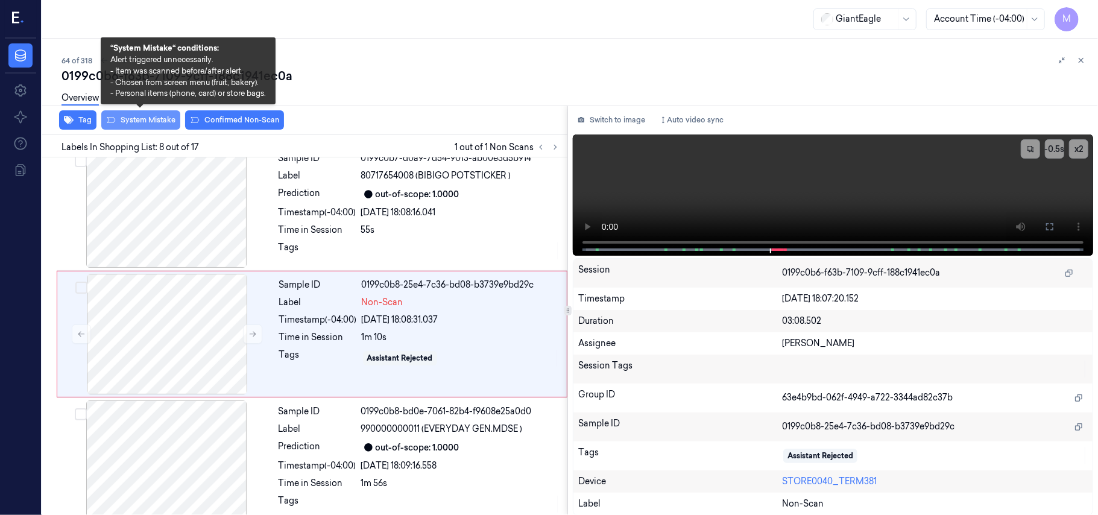
click at [146, 116] on button "System Mistake" at bounding box center [140, 119] width 79 height 19
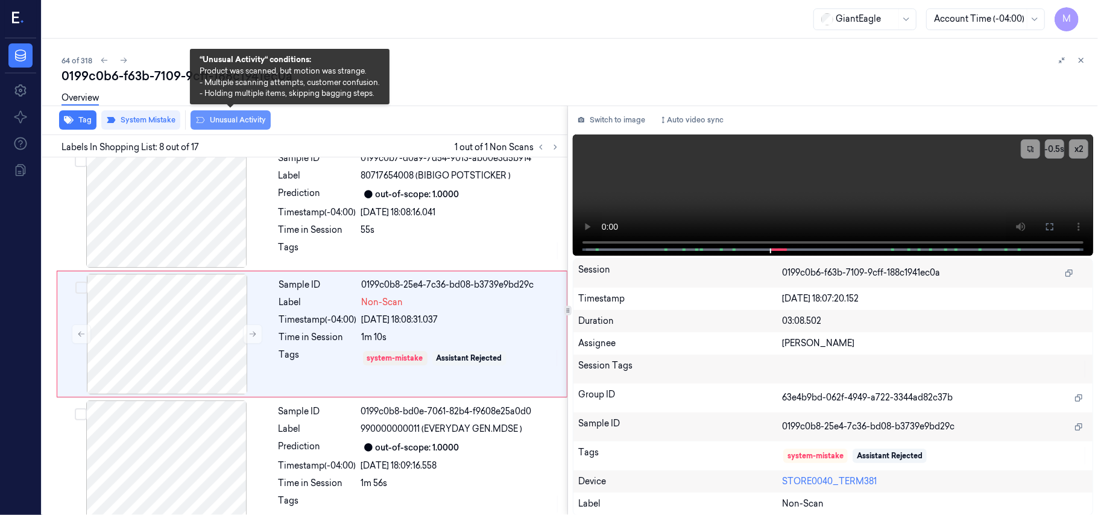
click at [249, 121] on button "Unusual Activity" at bounding box center [231, 119] width 80 height 19
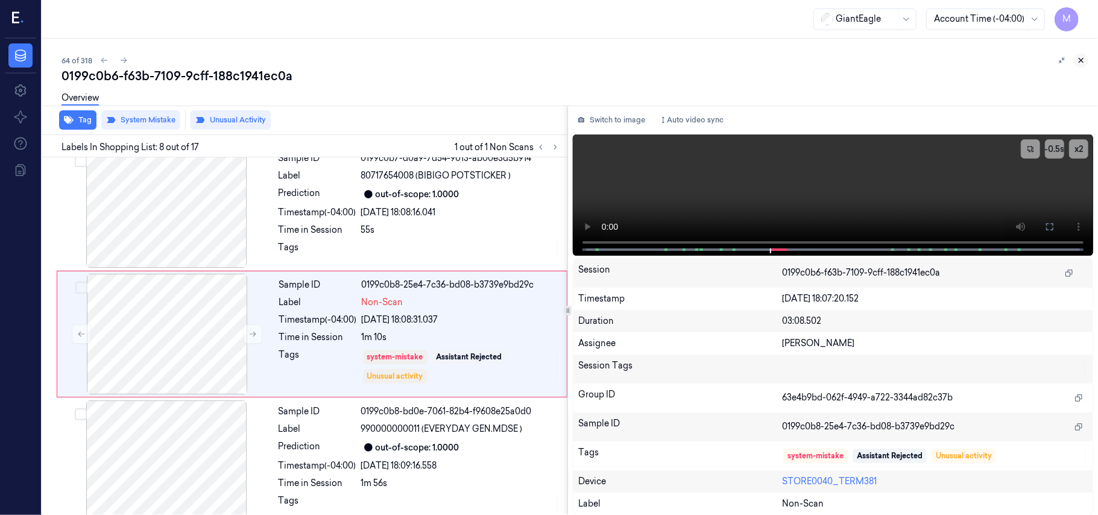
click at [1084, 58] on icon at bounding box center [1081, 60] width 8 height 8
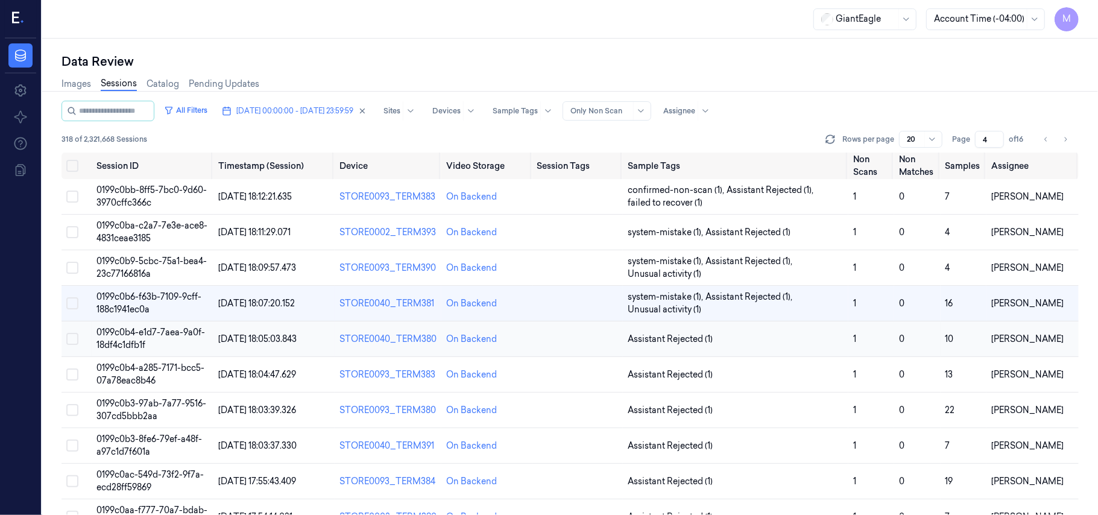
click at [153, 329] on span "0199c0b4-e1d7-7aea-9a0f-18df4c1dfb1f" at bounding box center [150, 339] width 109 height 24
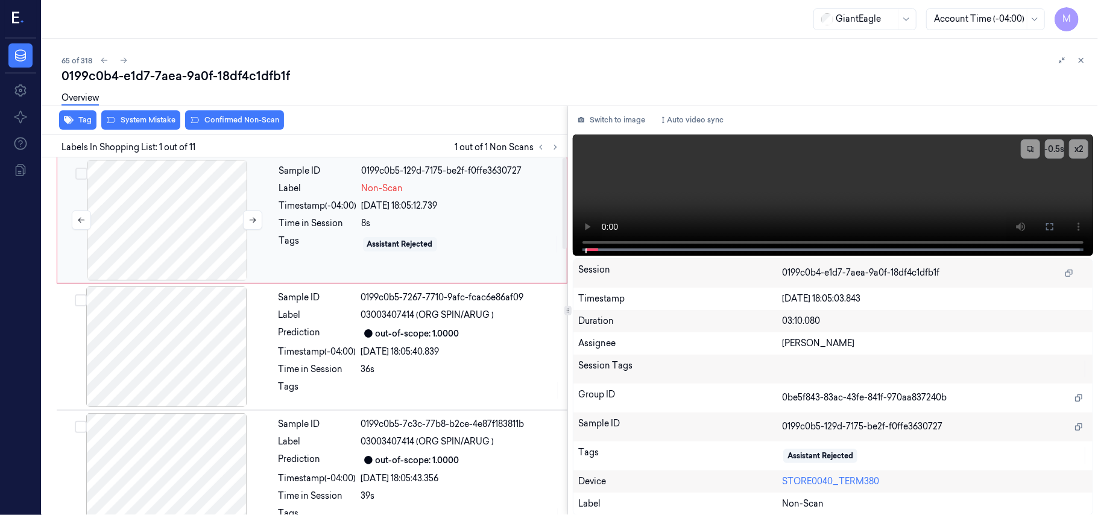
click at [195, 196] on div at bounding box center [167, 220] width 215 height 121
click at [1057, 221] on button at bounding box center [1049, 226] width 19 height 19
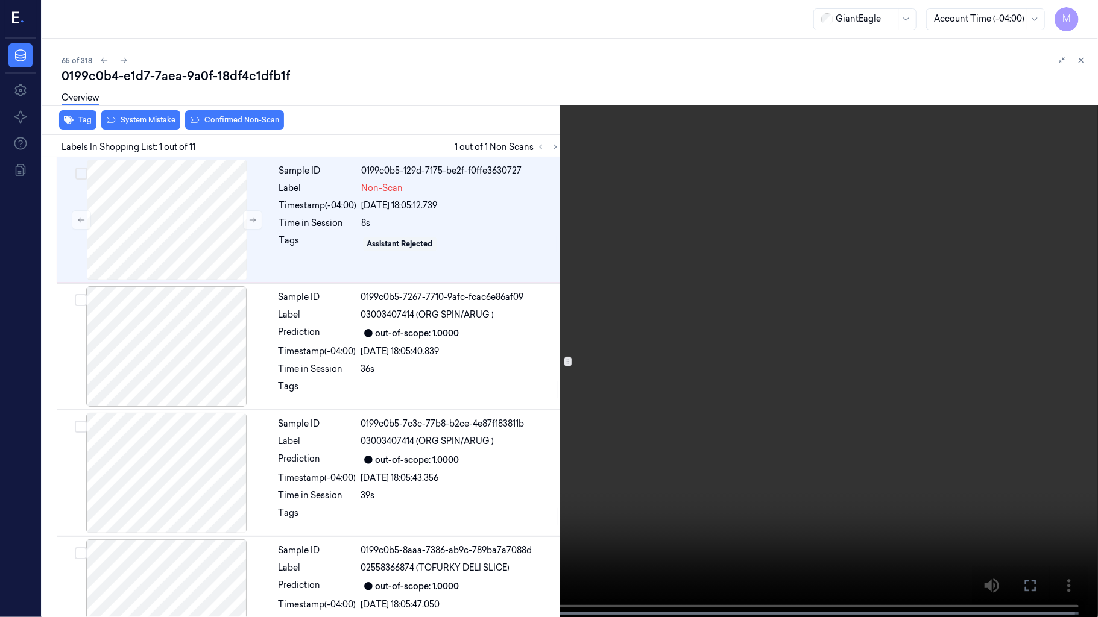
click at [355, 227] on video at bounding box center [549, 310] width 1098 height 620
click at [323, 306] on video at bounding box center [549, 310] width 1098 height 620
click at [403, 348] on video at bounding box center [549, 310] width 1098 height 620
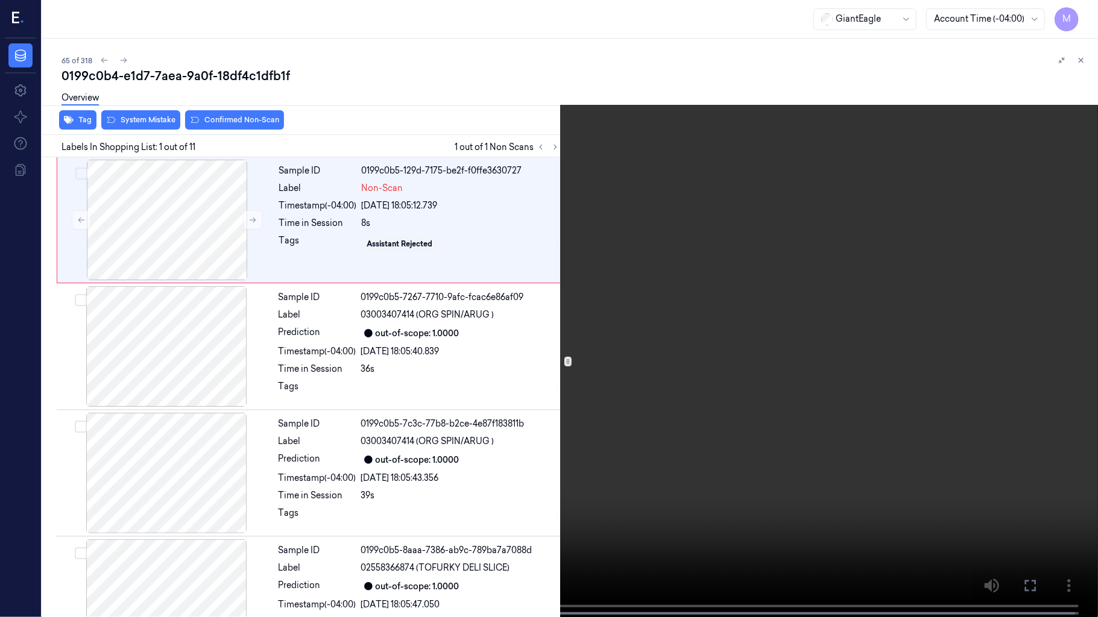
click at [403, 348] on video at bounding box center [549, 310] width 1098 height 620
click at [0, 0] on icon at bounding box center [0, 0] width 0 height 0
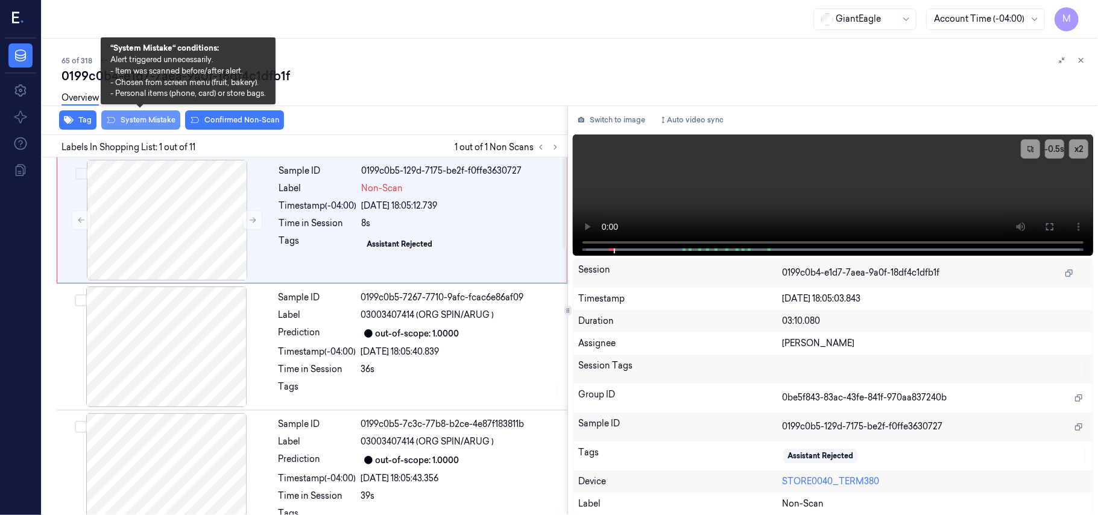
click at [143, 122] on button "System Mistake" at bounding box center [140, 119] width 79 height 19
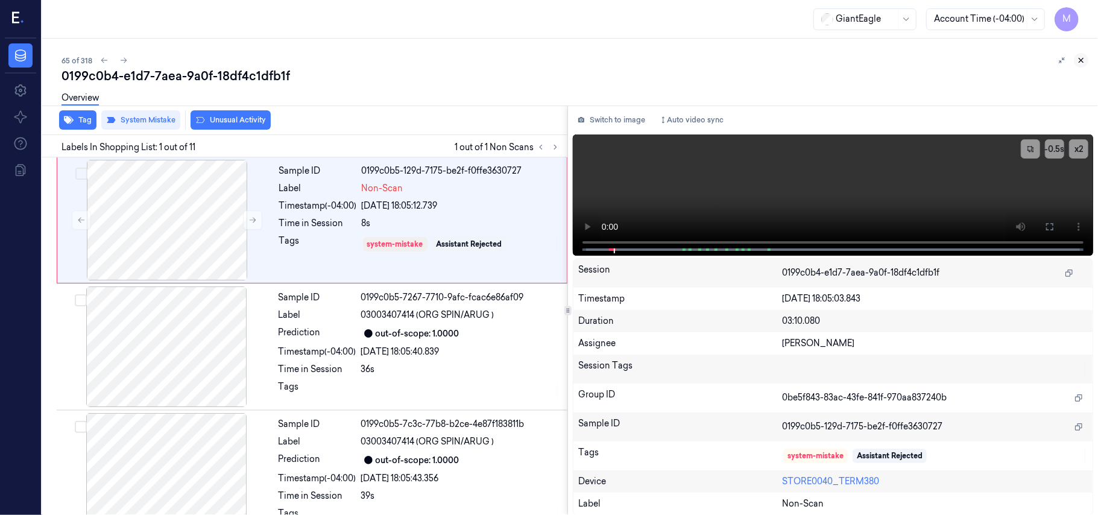
click at [1084, 59] on icon at bounding box center [1081, 60] width 8 height 8
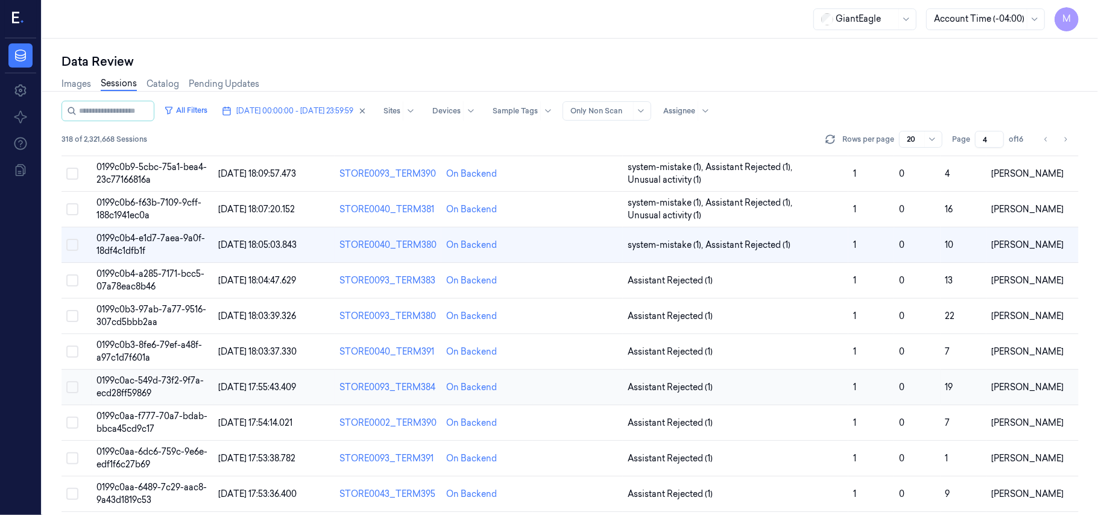
scroll to position [86, 0]
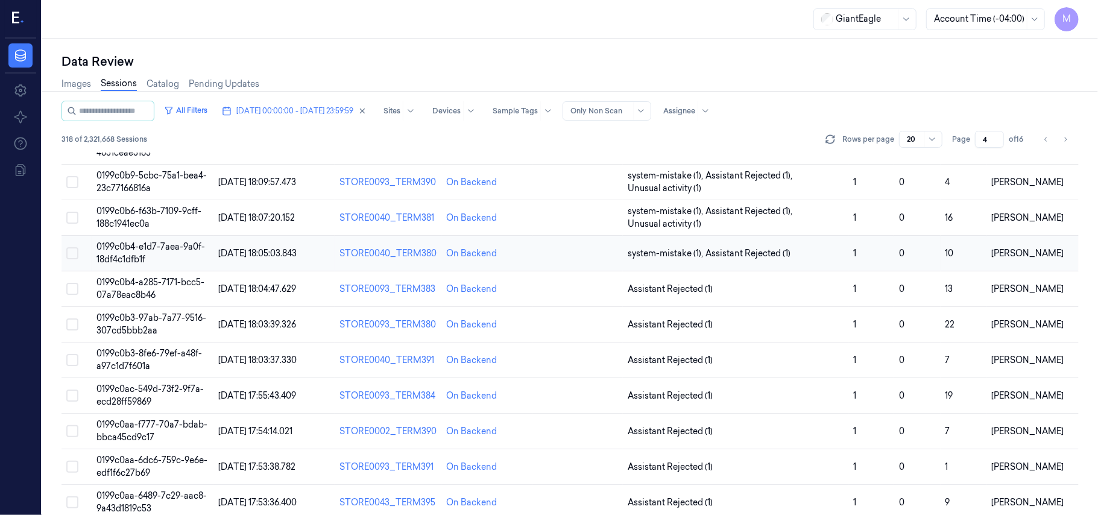
click at [129, 263] on span "0199c0b4-e1d7-7aea-9a0f-18df4c1dfb1f" at bounding box center [150, 253] width 109 height 24
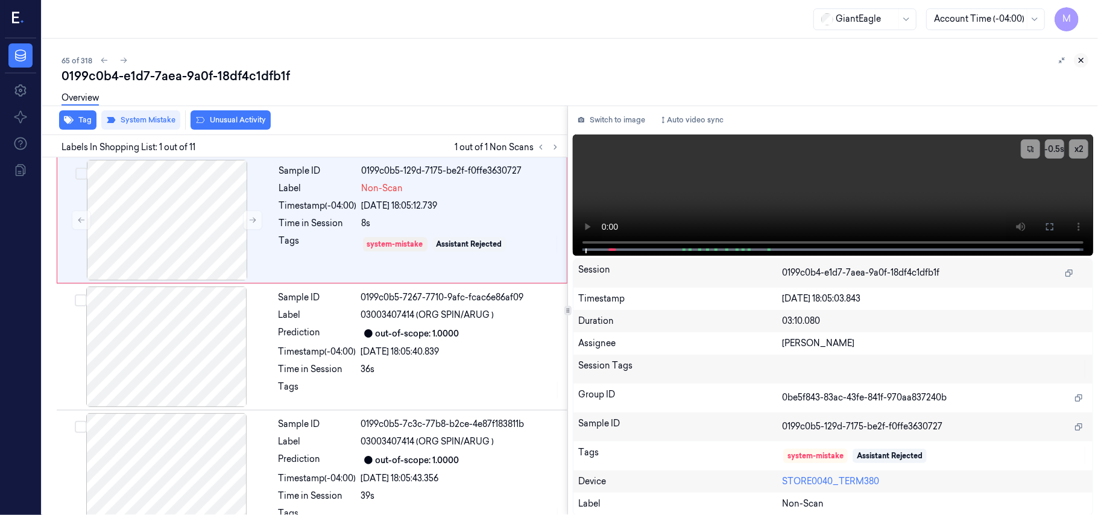
click at [1076, 58] on button at bounding box center [1081, 60] width 14 height 14
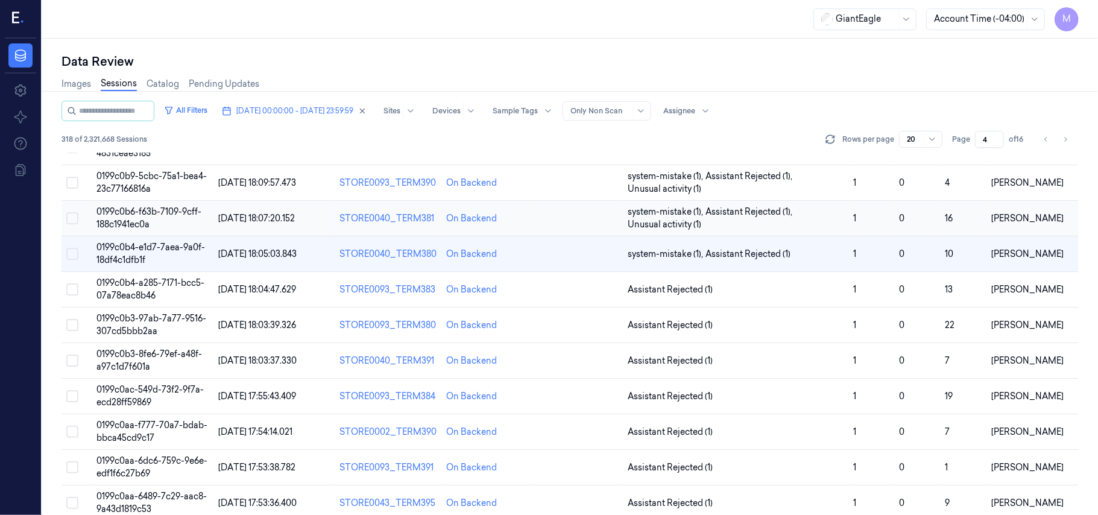
scroll to position [86, 0]
click at [140, 285] on span "0199c0b4-a285-7171-bcc5-07a78eac8b46" at bounding box center [150, 289] width 108 height 24
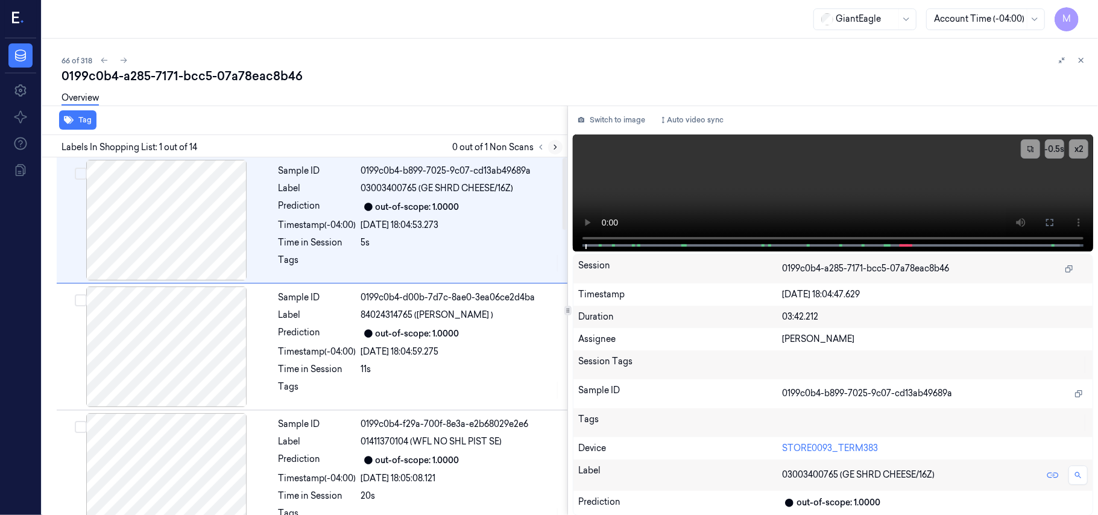
click at [553, 147] on icon at bounding box center [555, 147] width 8 height 8
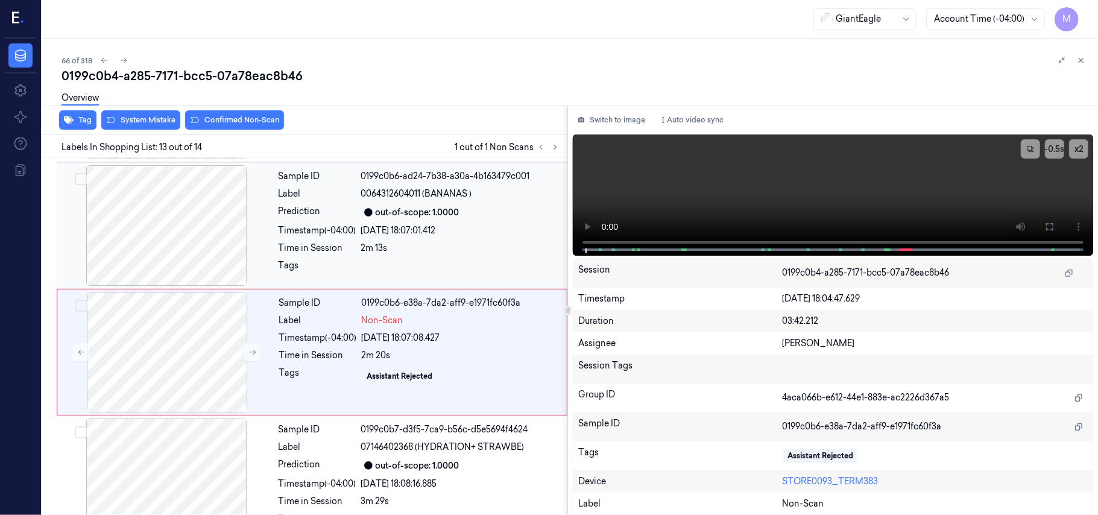
scroll to position [1407, 0]
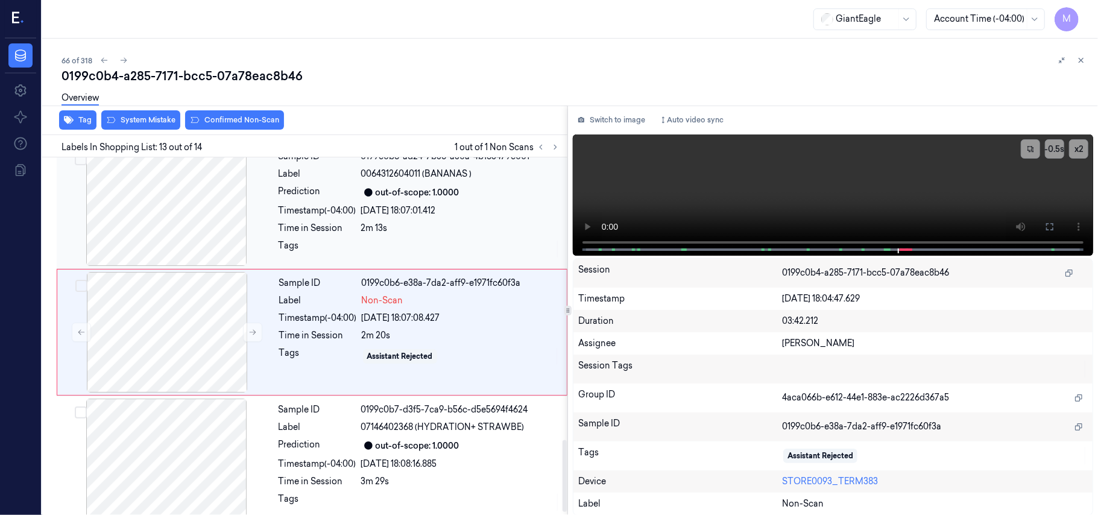
click at [446, 225] on div "Sample ID 0199c0b6-ad24-7b38-a30a-4b163479c001 Label 0064312604011 (BANANAS ) P…" at bounding box center [419, 205] width 291 height 121
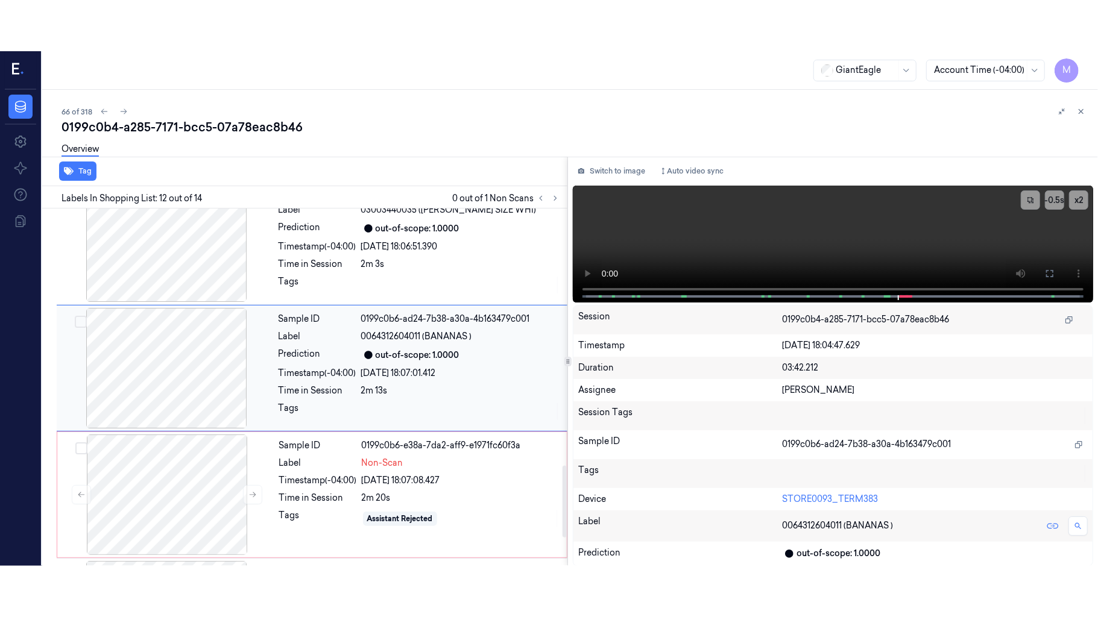
scroll to position [1281, 0]
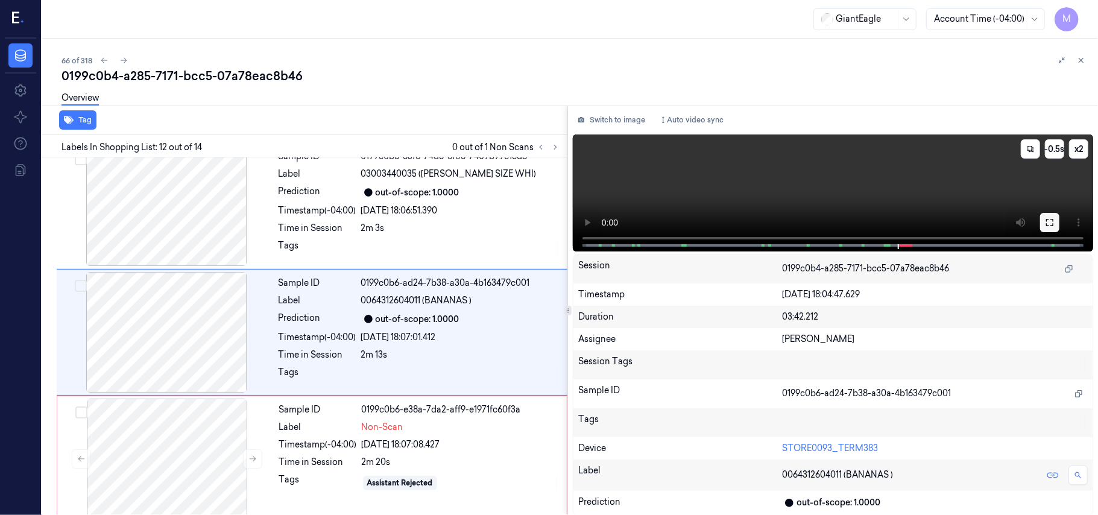
click at [1051, 221] on icon at bounding box center [1050, 223] width 10 height 10
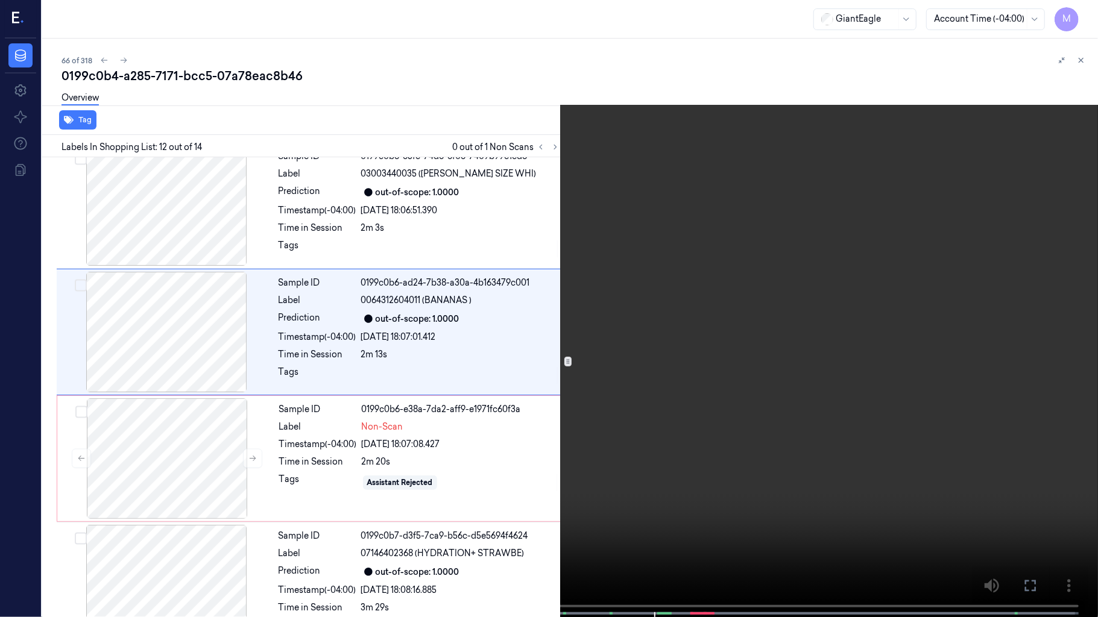
click at [697, 247] on video at bounding box center [549, 310] width 1098 height 620
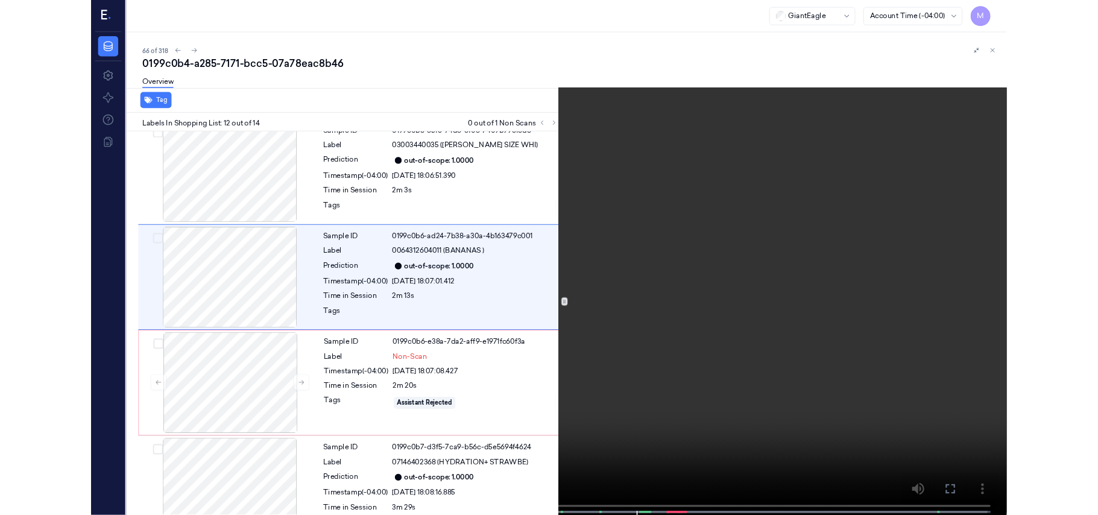
scroll to position [1230, 0]
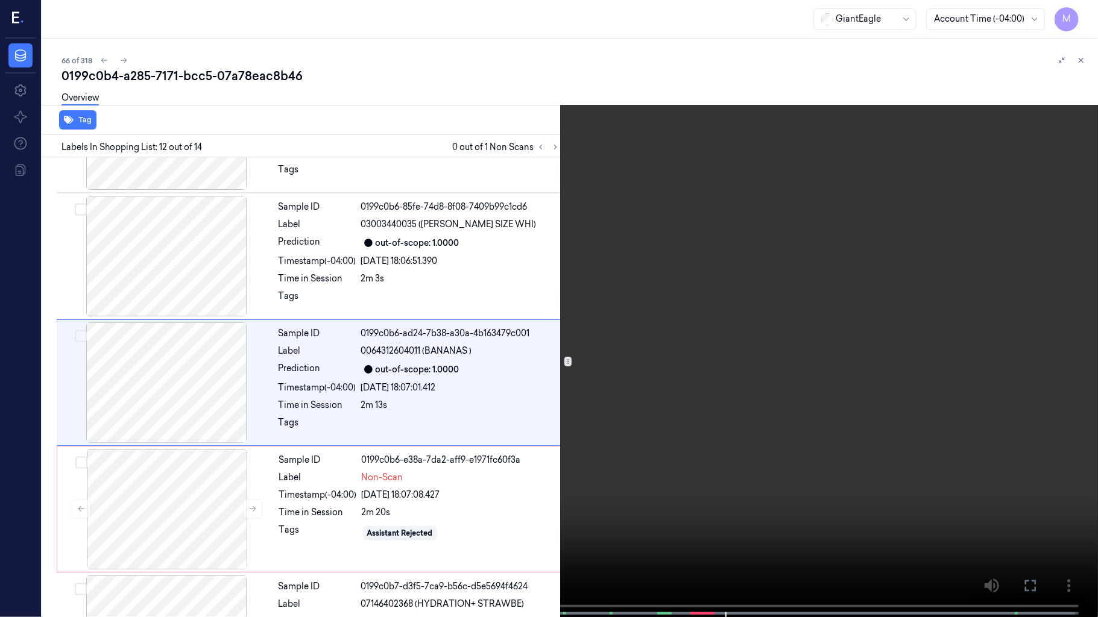
click at [590, 312] on video at bounding box center [549, 310] width 1098 height 620
click at [0, 0] on icon at bounding box center [0, 0] width 0 height 0
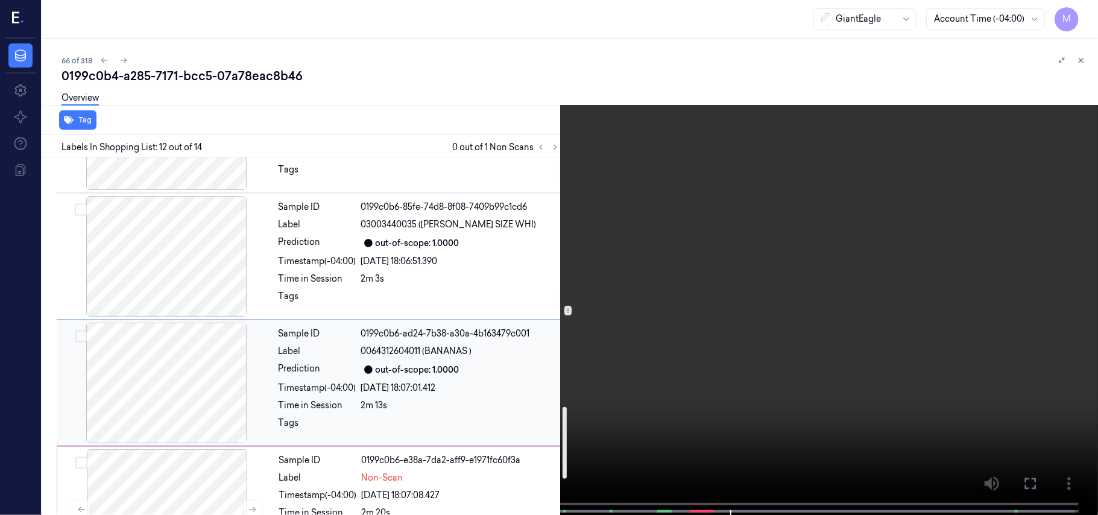
scroll to position [1390, 0]
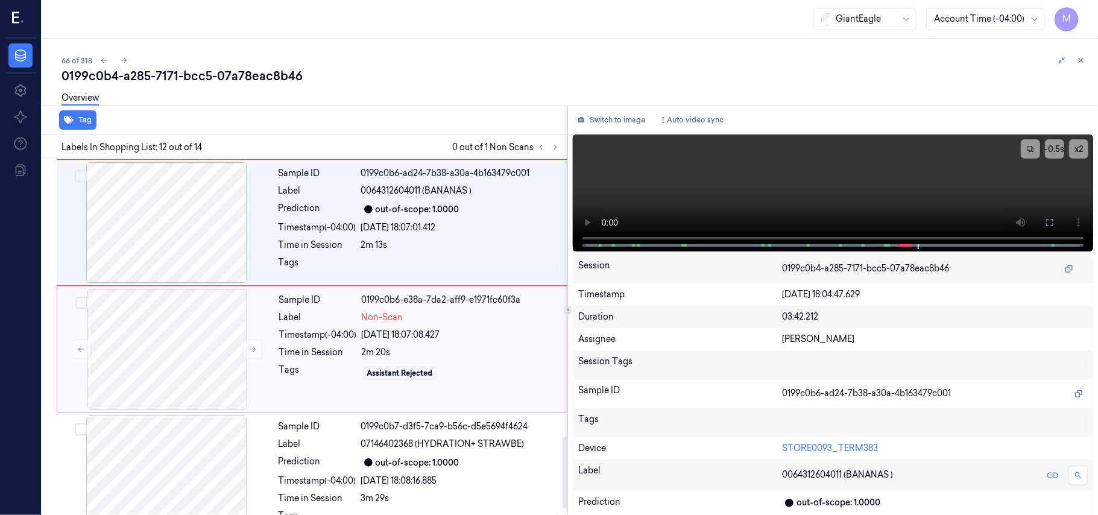
click at [357, 332] on div "Sample ID 0199c0b6-e38a-7da2-aff9-e1971fc60f3a Label Non-Scan Timestamp (-04:00…" at bounding box center [419, 349] width 290 height 121
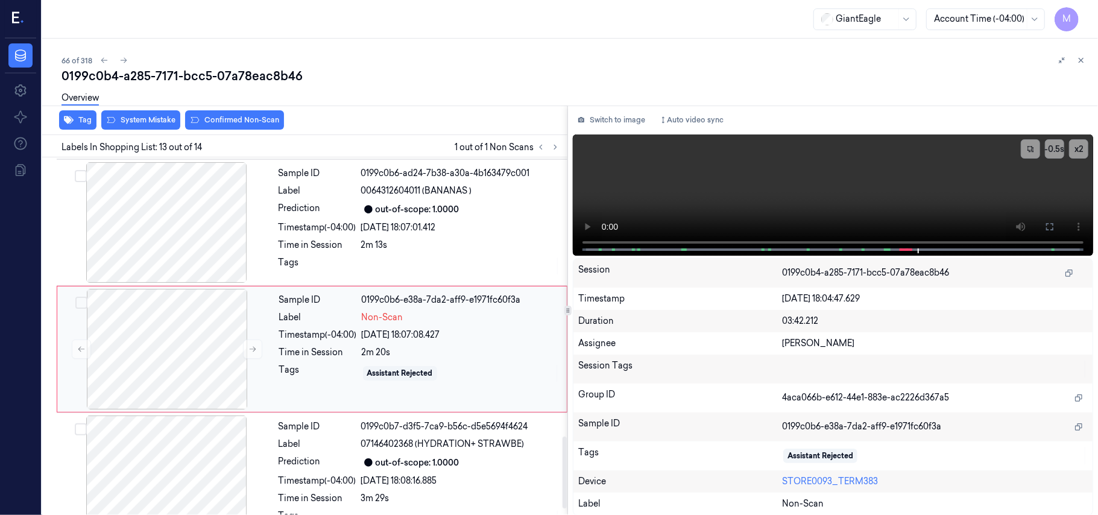
scroll to position [1407, 0]
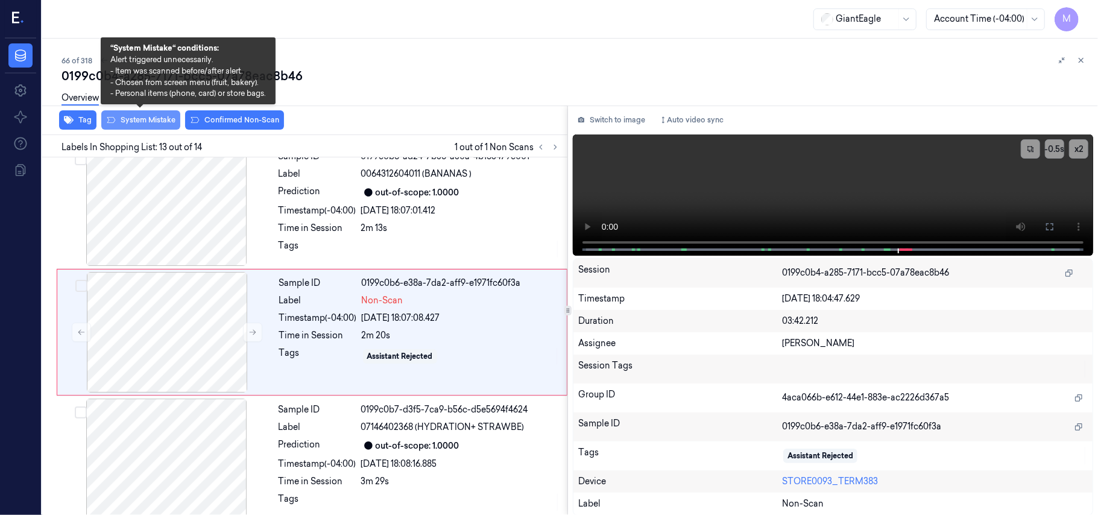
click at [130, 116] on button "System Mistake" at bounding box center [140, 119] width 79 height 19
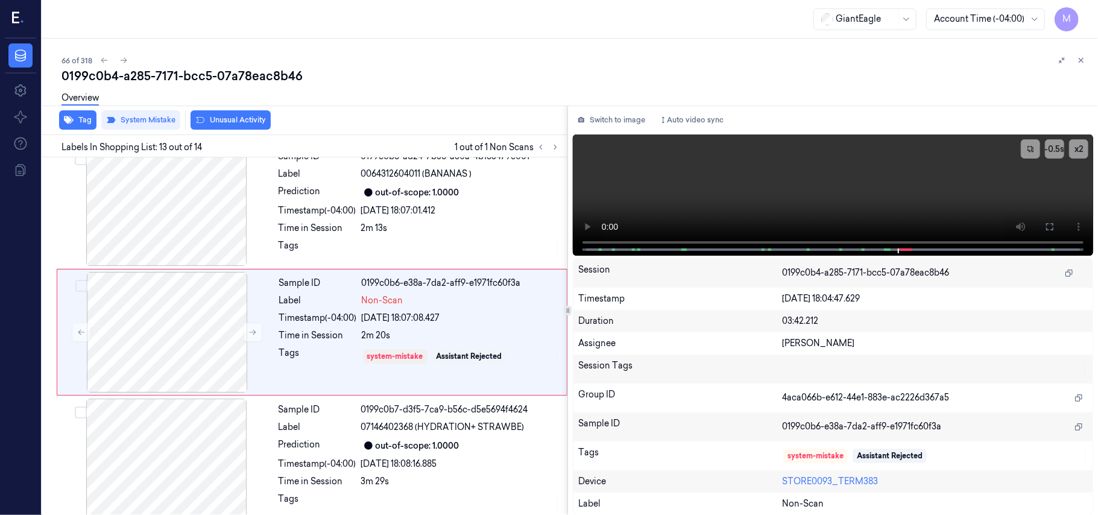
click at [244, 113] on div "Overview" at bounding box center [574, 99] width 1027 height 31
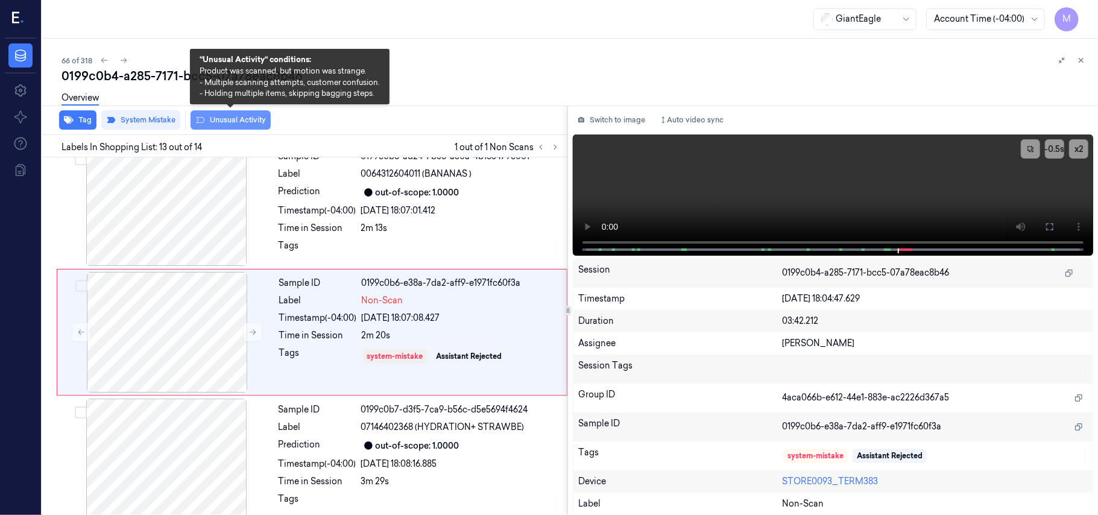
click at [244, 119] on button "Unusual Activity" at bounding box center [231, 119] width 80 height 19
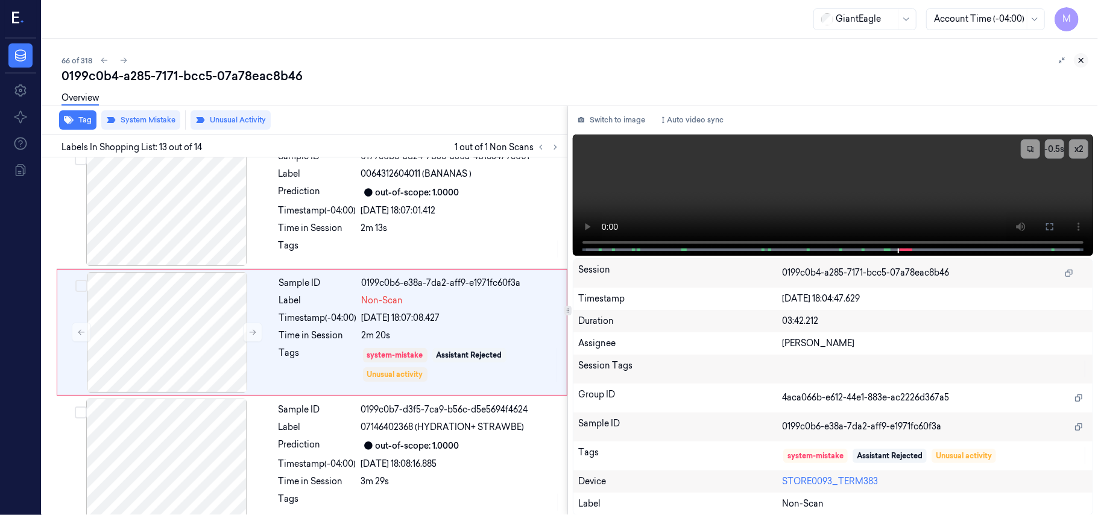
click at [1080, 57] on icon at bounding box center [1081, 60] width 8 height 8
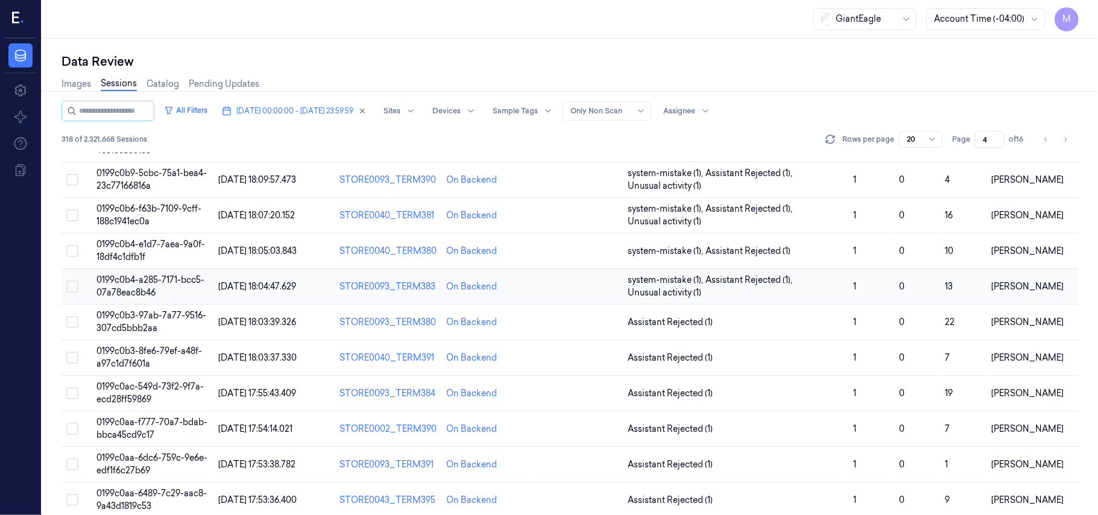
scroll to position [122, 0]
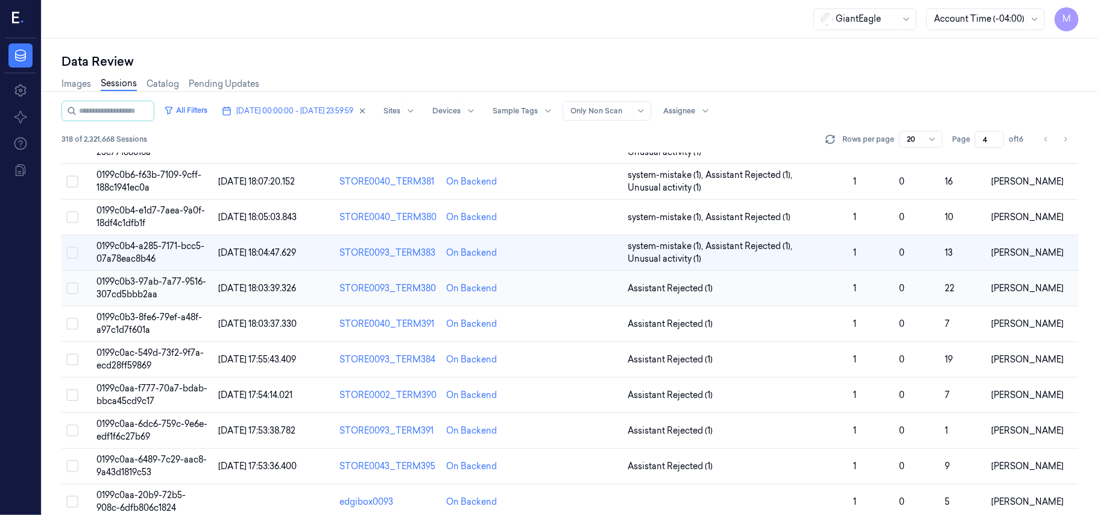
click at [133, 283] on span "0199c0b3-97ab-7a77-9516-307cd5bbb2aa" at bounding box center [151, 288] width 110 height 24
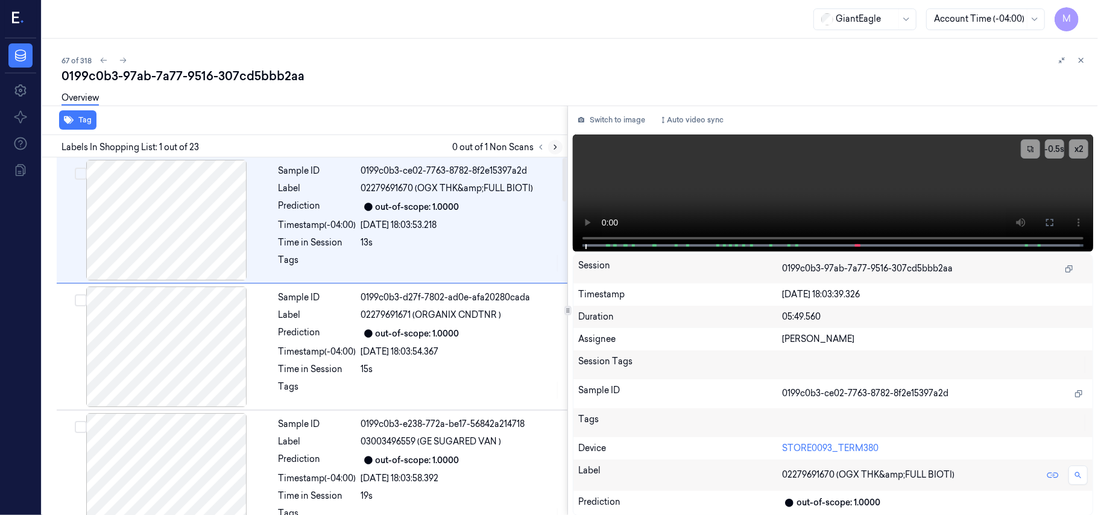
click at [551, 145] on icon at bounding box center [555, 147] width 8 height 8
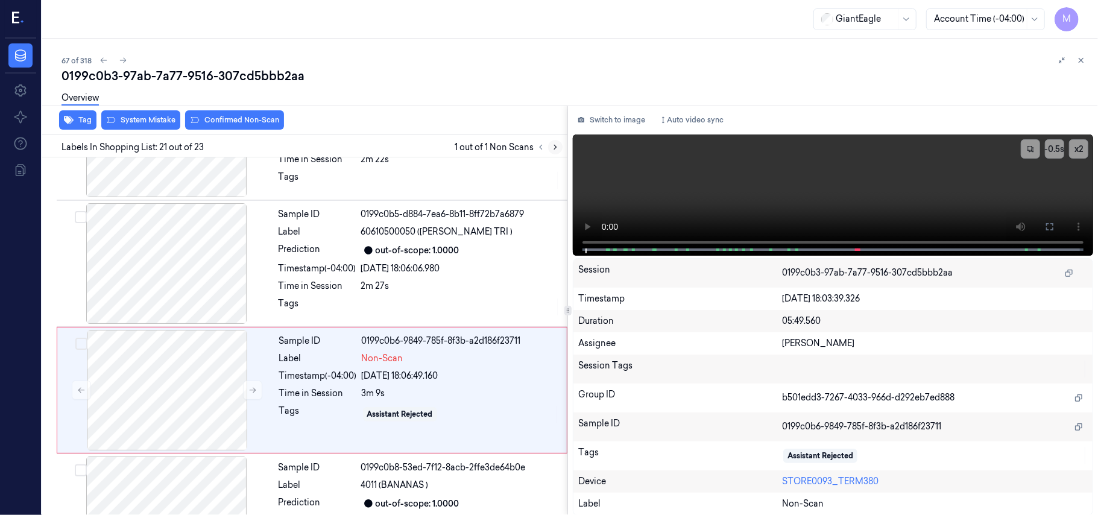
scroll to position [2424, 0]
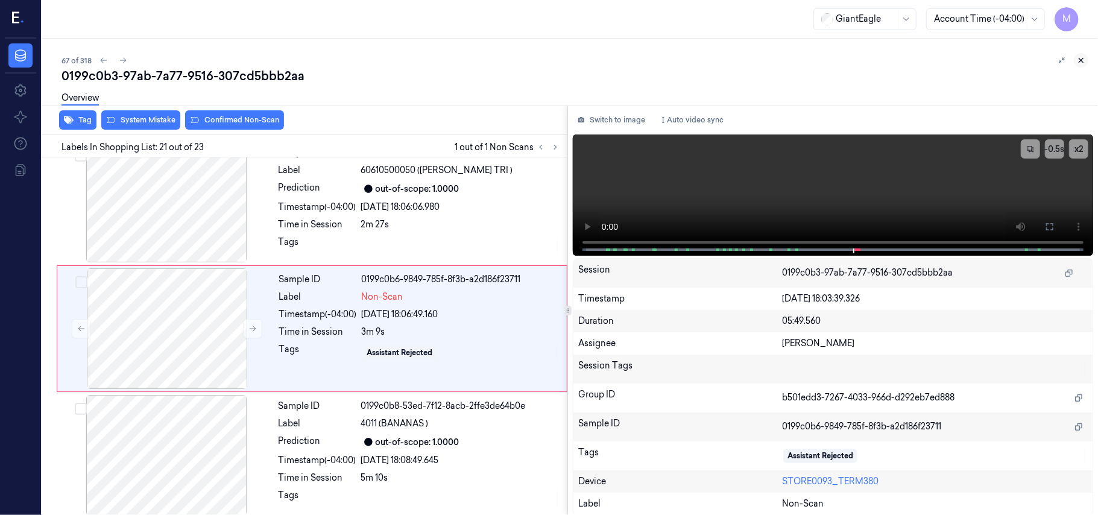
click at [1081, 58] on icon at bounding box center [1081, 60] width 8 height 8
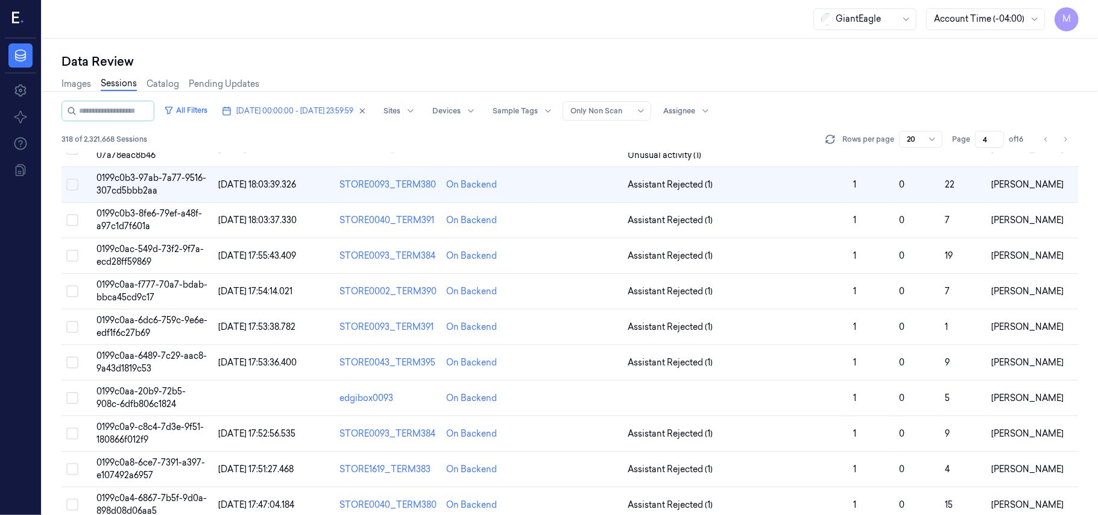
scroll to position [77, 0]
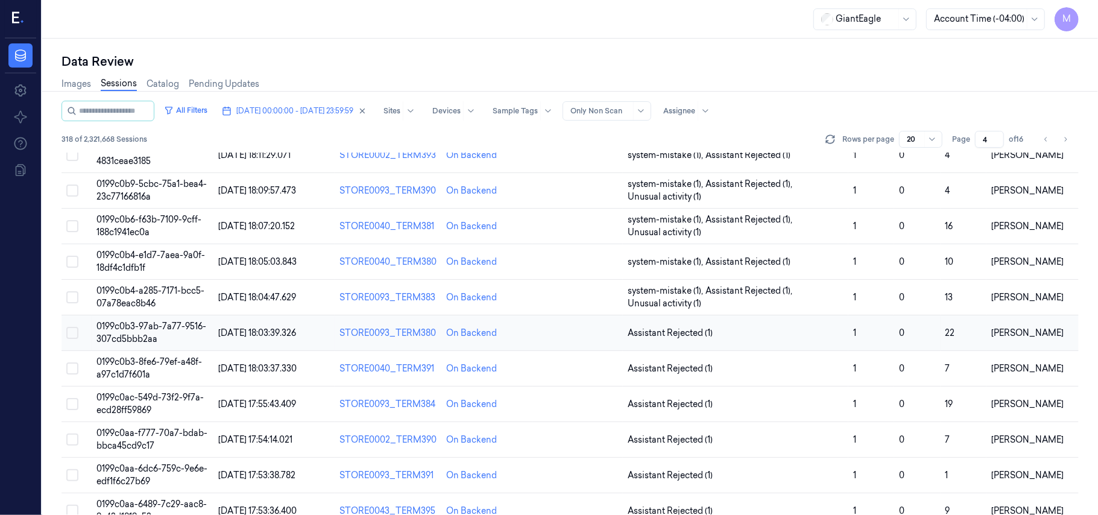
click at [152, 330] on span "0199c0b3-97ab-7a77-9516-307cd5bbb2aa" at bounding box center [151, 333] width 110 height 24
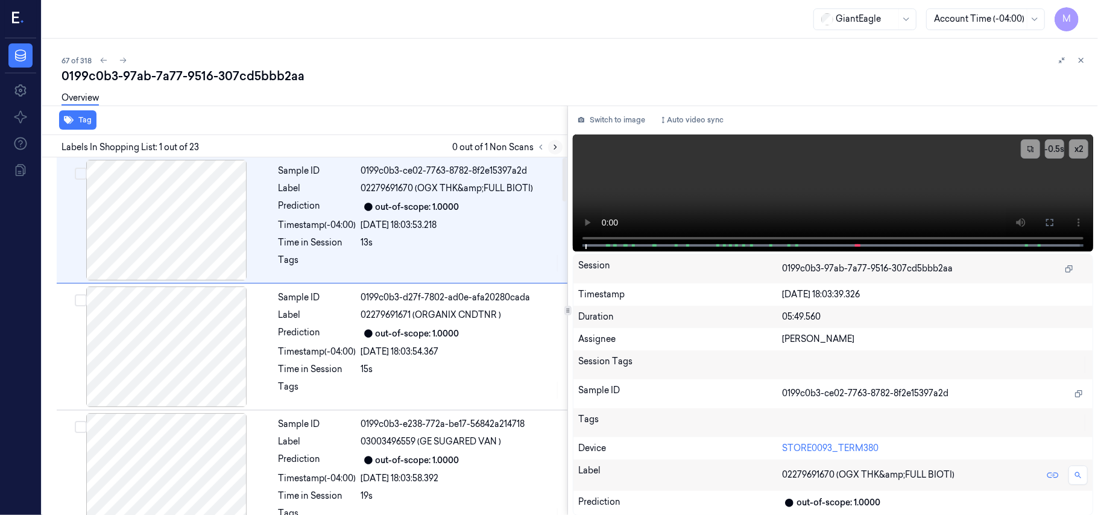
click at [552, 146] on icon at bounding box center [555, 147] width 8 height 8
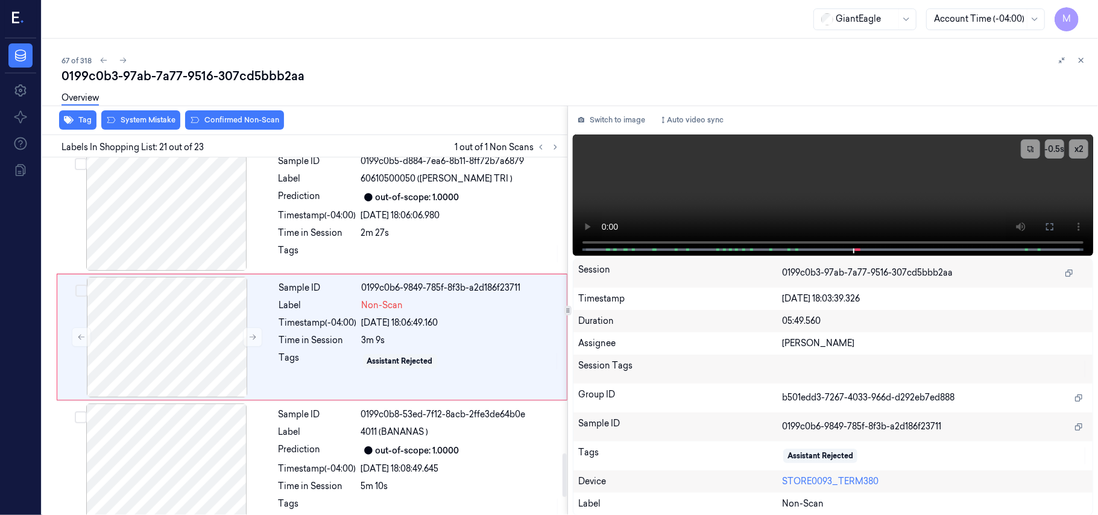
scroll to position [2424, 0]
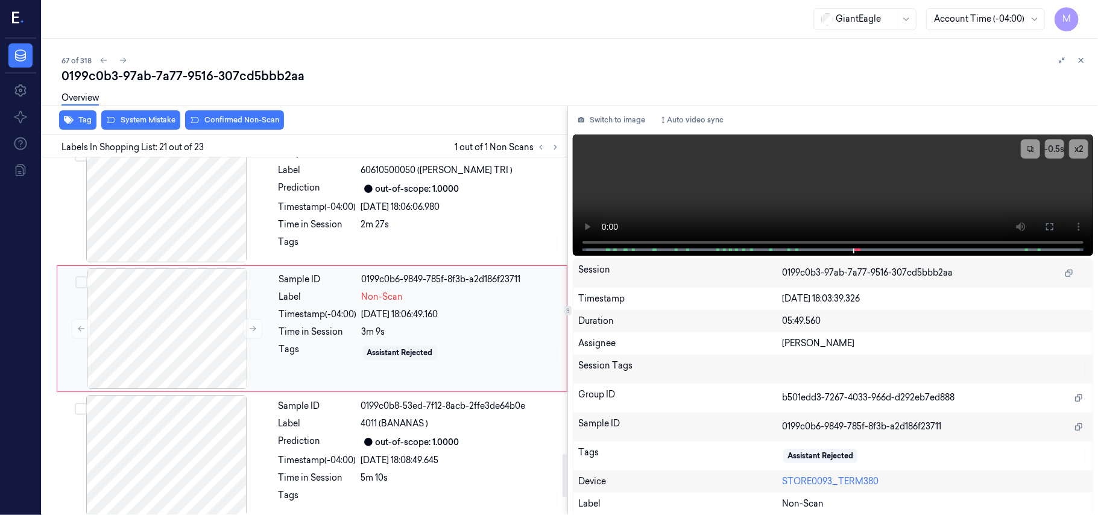
click at [426, 312] on div "Sample ID 0199c0b6-9849-785f-8f3b-a2d186f23711 Label Non-Scan Timestamp (-04:00…" at bounding box center [419, 328] width 290 height 121
click at [445, 206] on div "Sample ID 0199c0b5-d884-7ea6-8b11-8ff72b7a6879 Label 60610500050 (TOM MARZANO T…" at bounding box center [419, 202] width 291 height 121
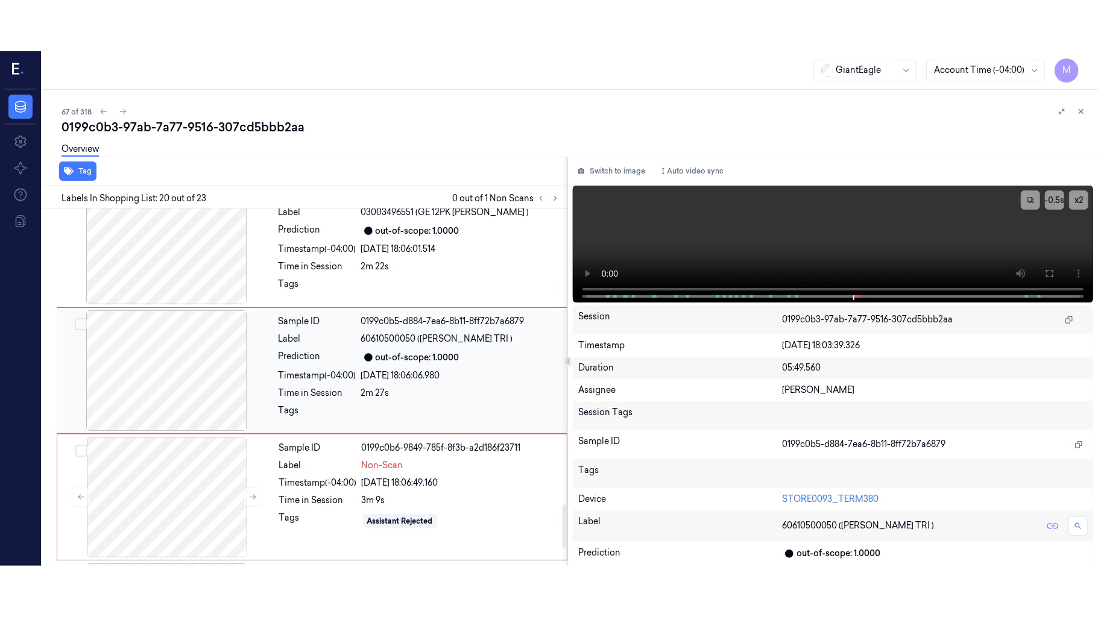
scroll to position [2297, 0]
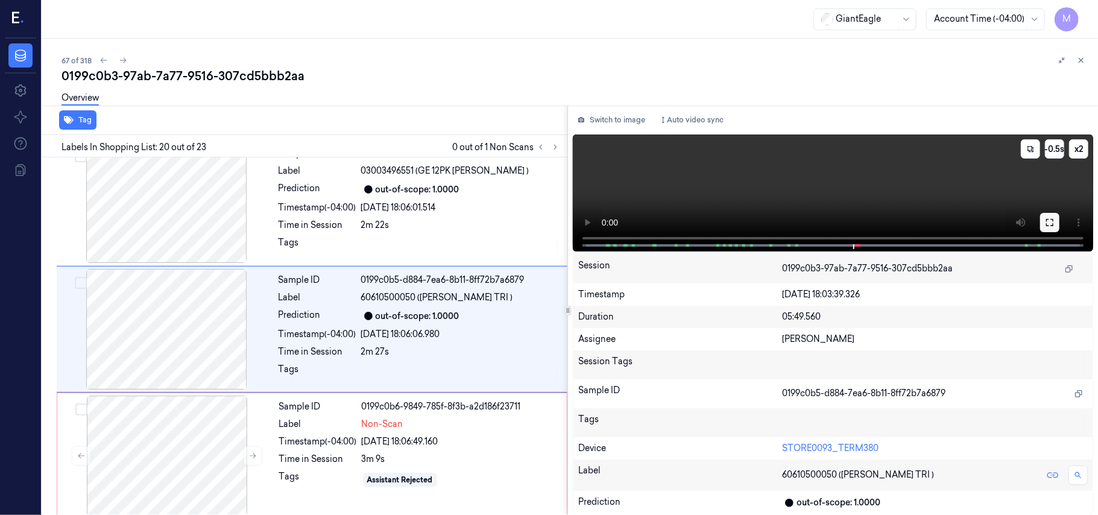
click at [1054, 218] on icon at bounding box center [1050, 223] width 10 height 10
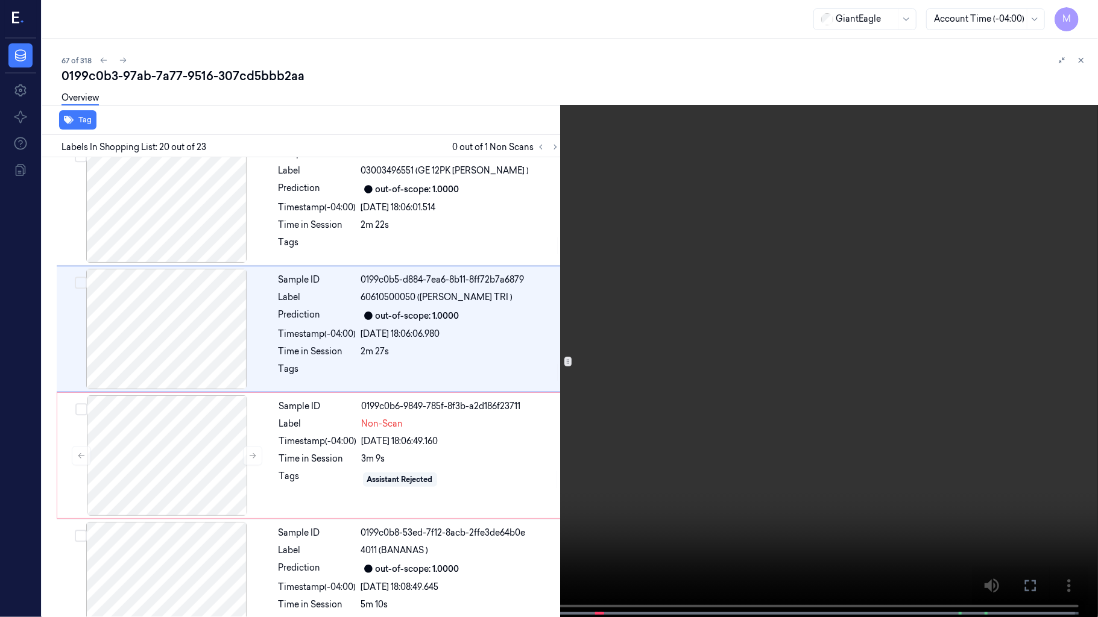
click at [743, 266] on video at bounding box center [549, 310] width 1098 height 620
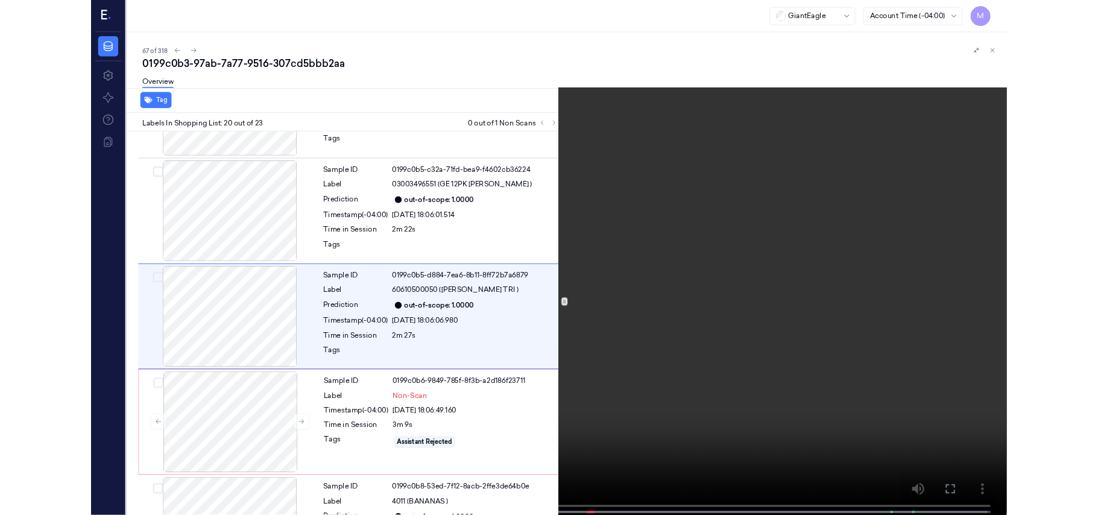
scroll to position [2246, 0]
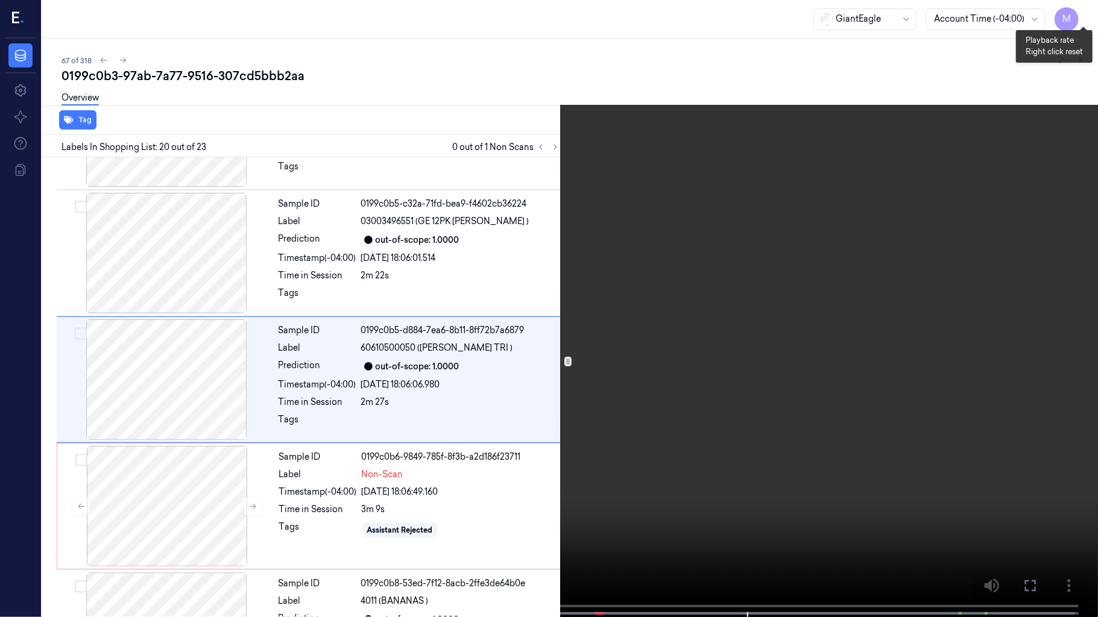
click at [1084, 11] on button "x 2" at bounding box center [1083, 14] width 19 height 19
click at [820, 256] on video at bounding box center [549, 310] width 1098 height 620
click at [0, 0] on icon at bounding box center [0, 0] width 0 height 0
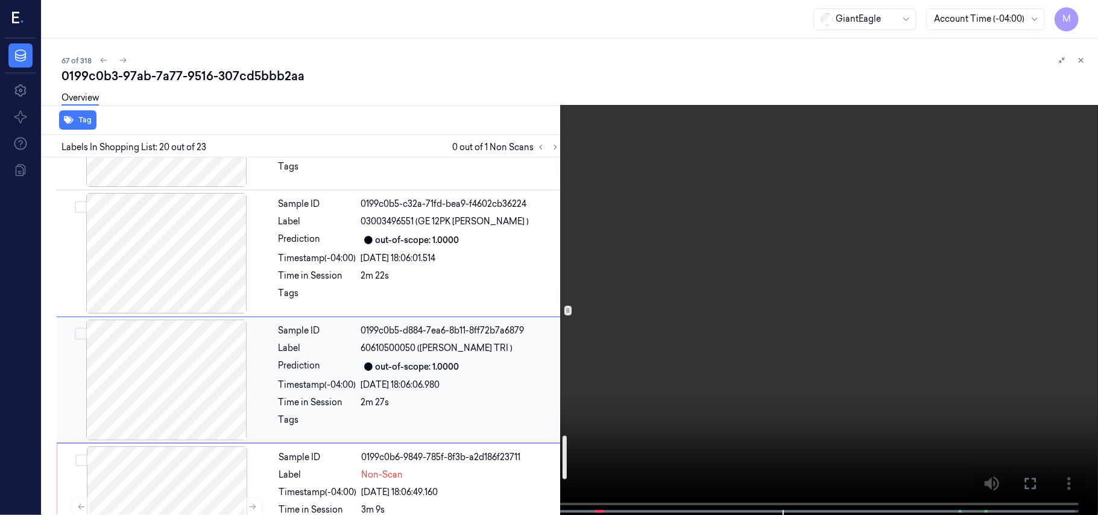
scroll to position [2407, 0]
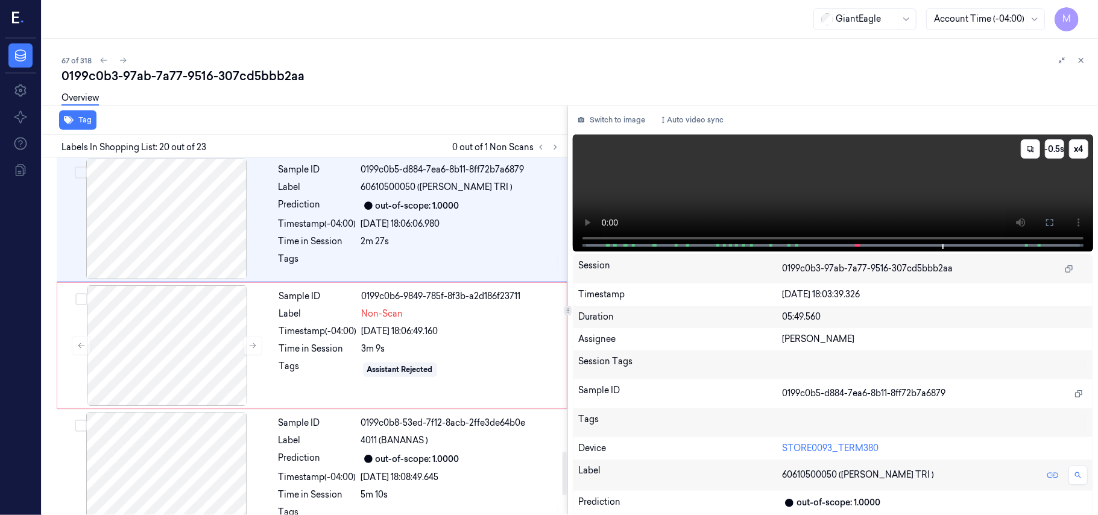
click at [1017, 181] on video at bounding box center [833, 192] width 520 height 117
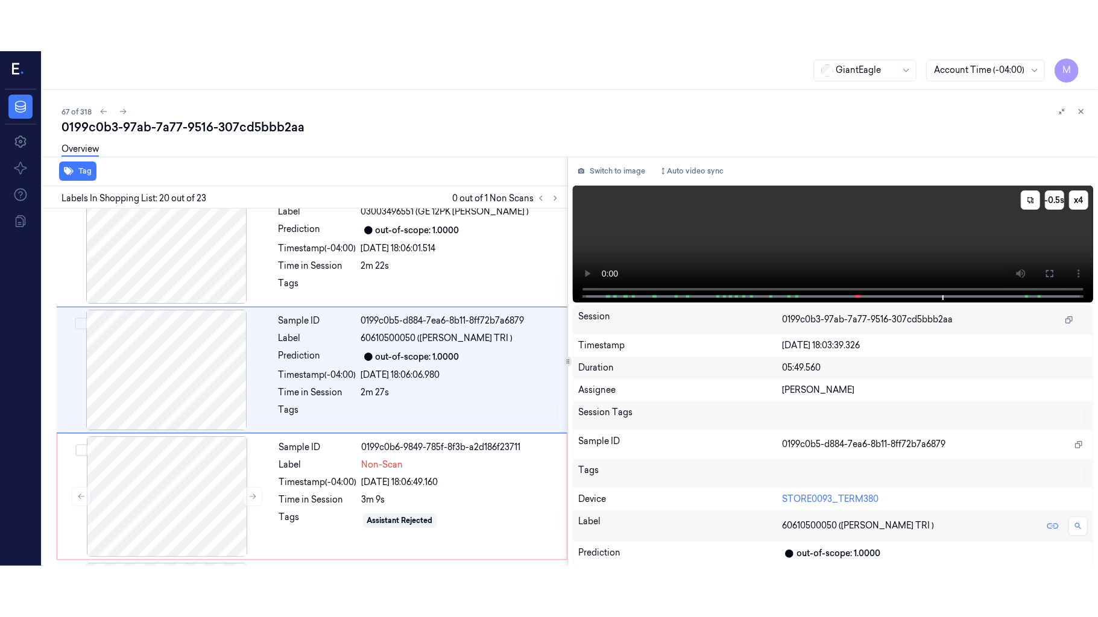
scroll to position [2297, 0]
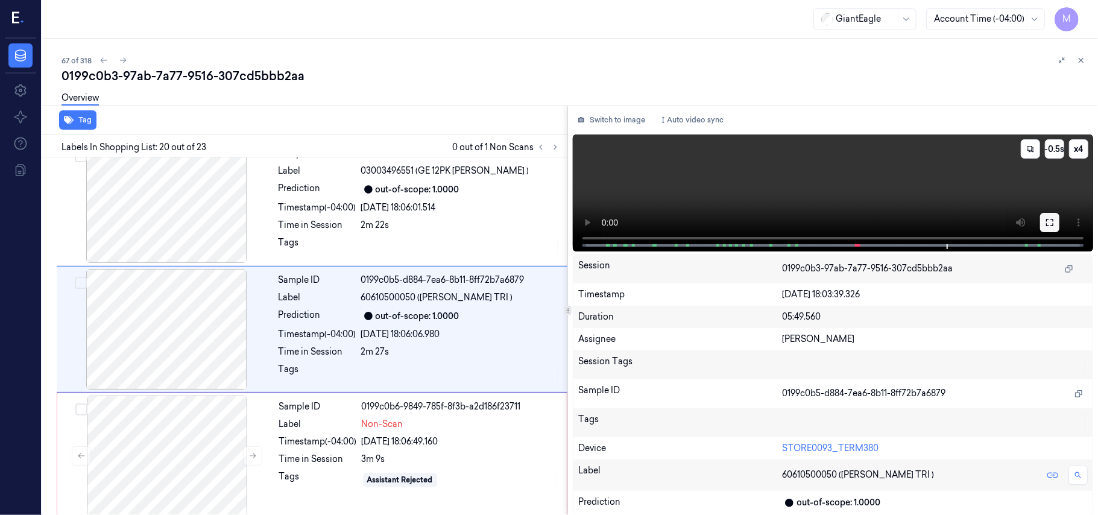
click at [1052, 219] on icon at bounding box center [1050, 223] width 10 height 10
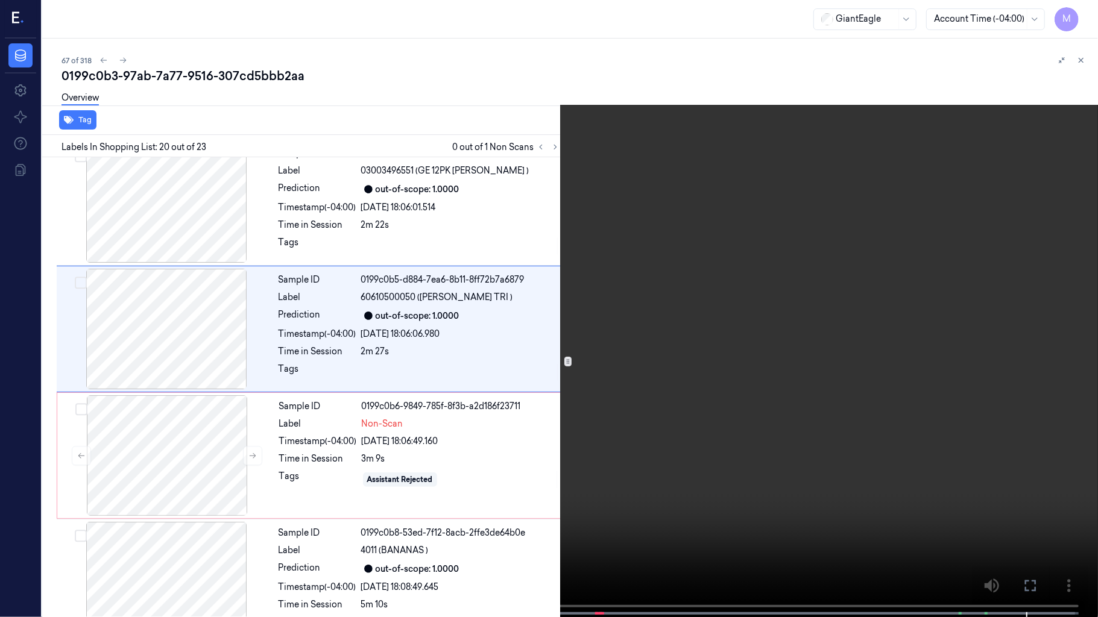
click at [732, 403] on video at bounding box center [549, 310] width 1098 height 620
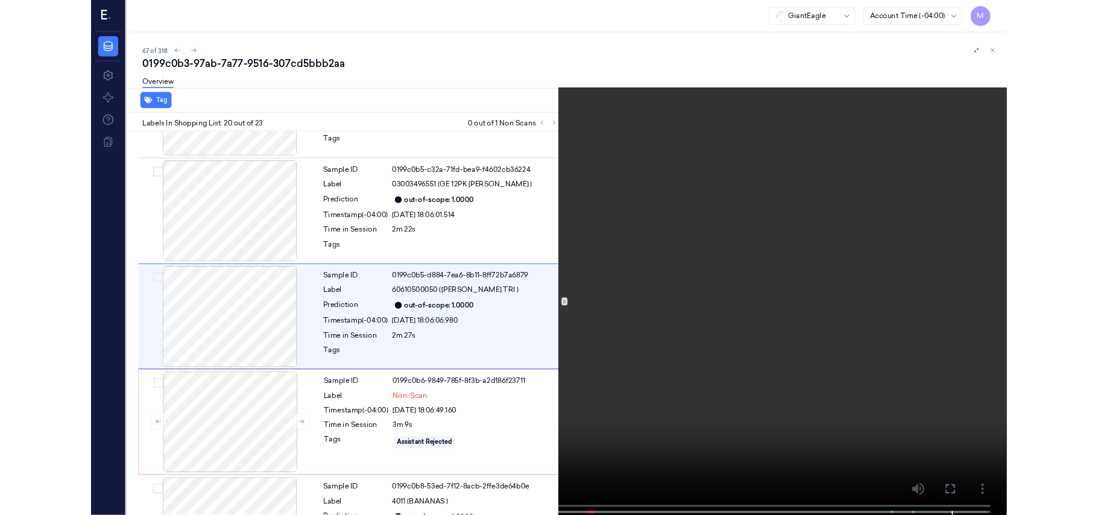
scroll to position [2246, 0]
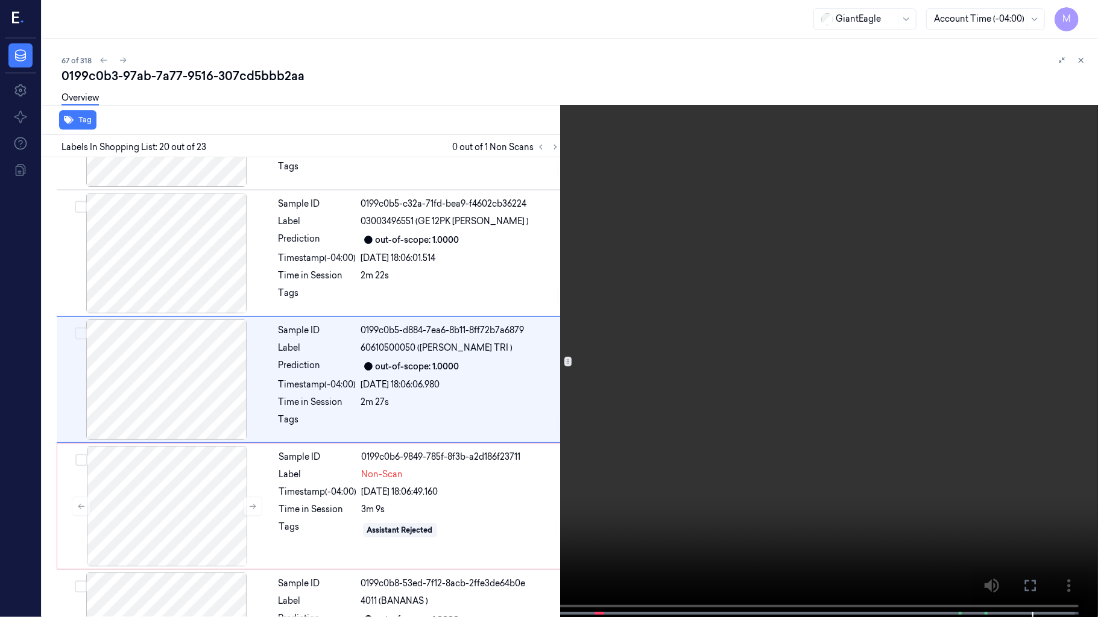
click at [0, 0] on icon at bounding box center [0, 0] width 0 height 0
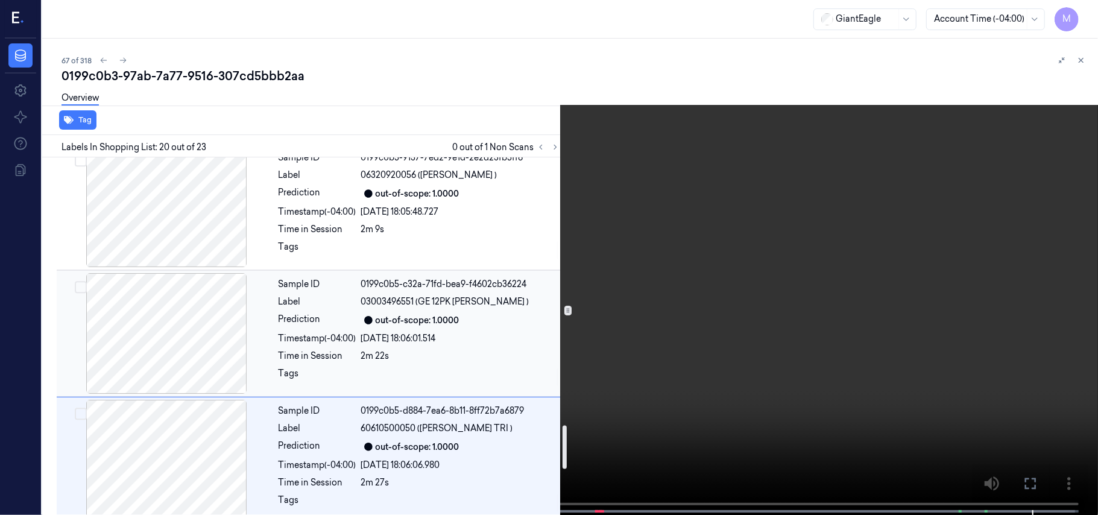
scroll to position [2326, 0]
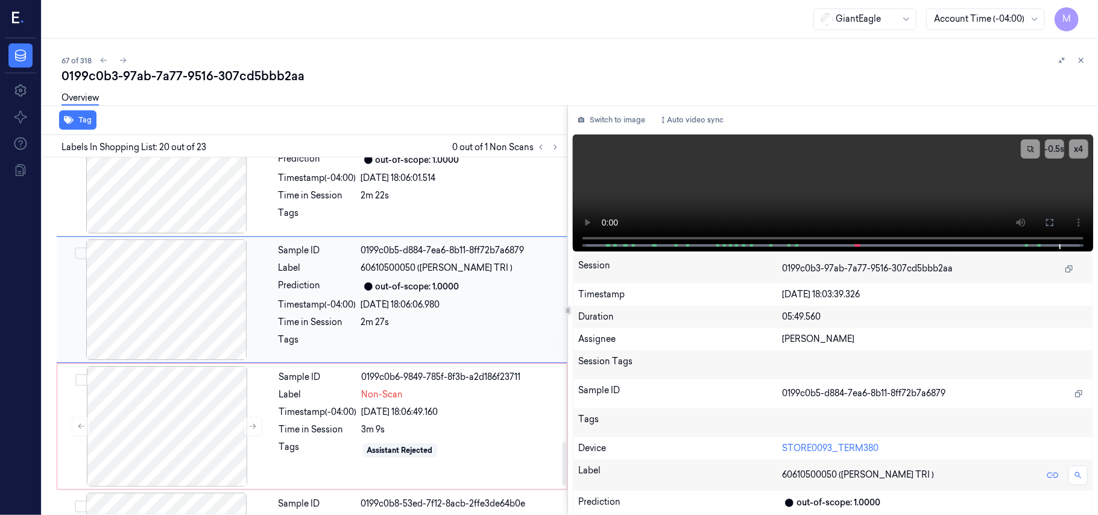
click at [405, 307] on div "07/10/2025 18:06:06.980" at bounding box center [460, 304] width 199 height 13
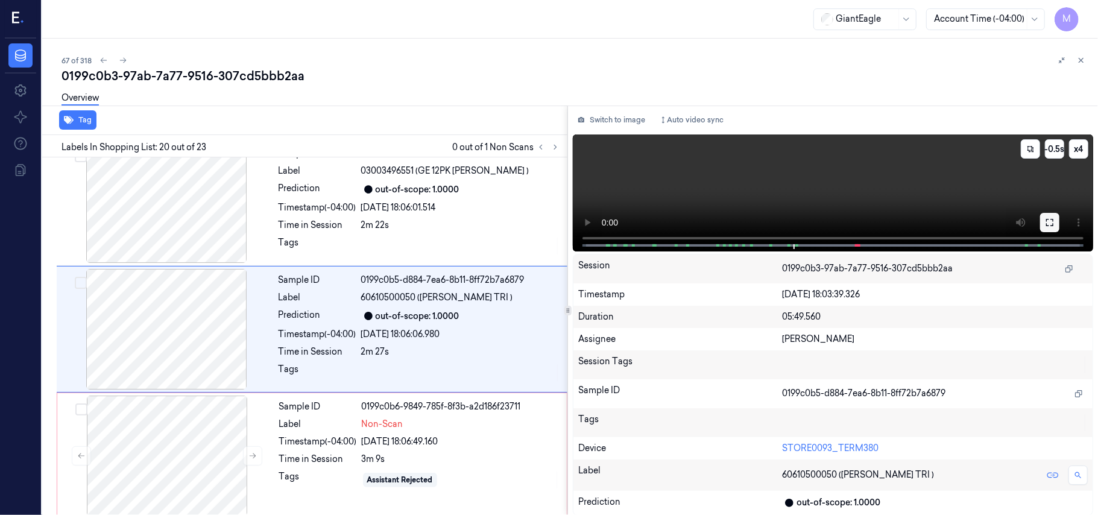
click at [1049, 219] on icon at bounding box center [1049, 222] width 7 height 7
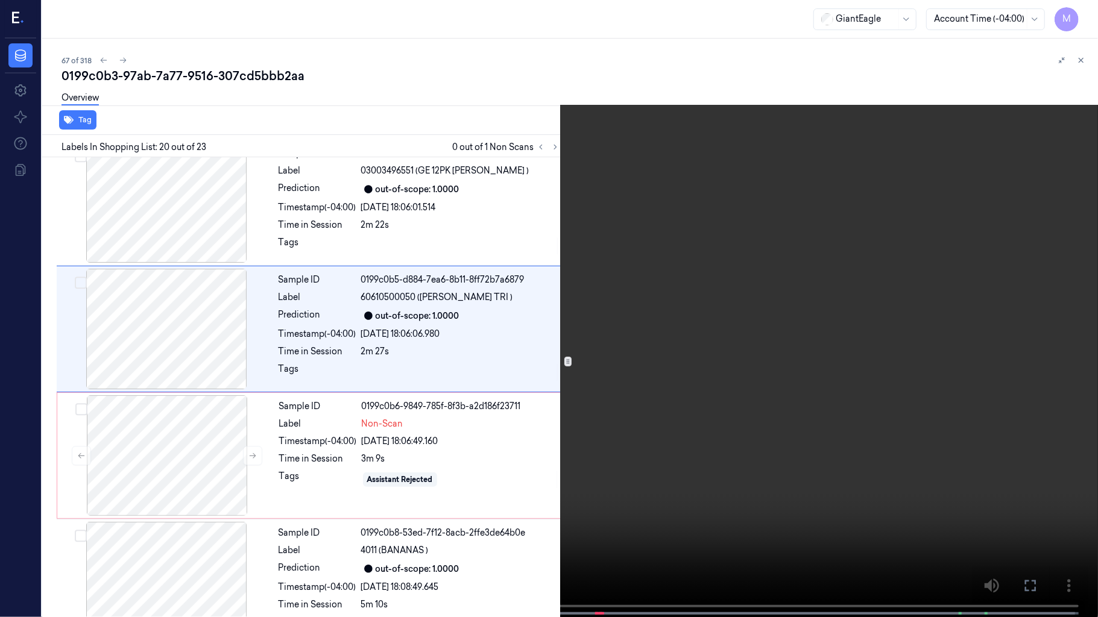
click at [0, 0] on icon at bounding box center [0, 0] width 0 height 0
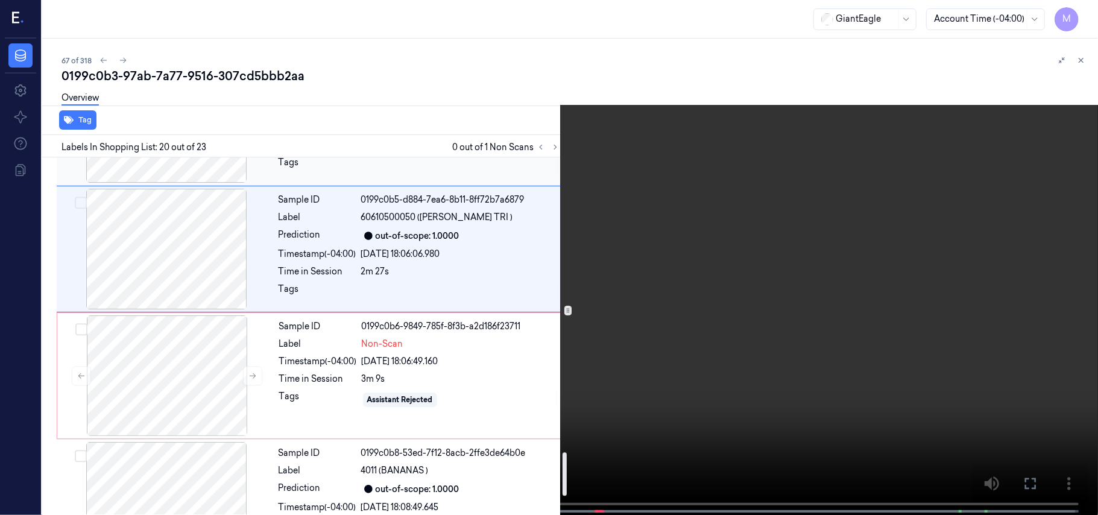
scroll to position [2457, 0]
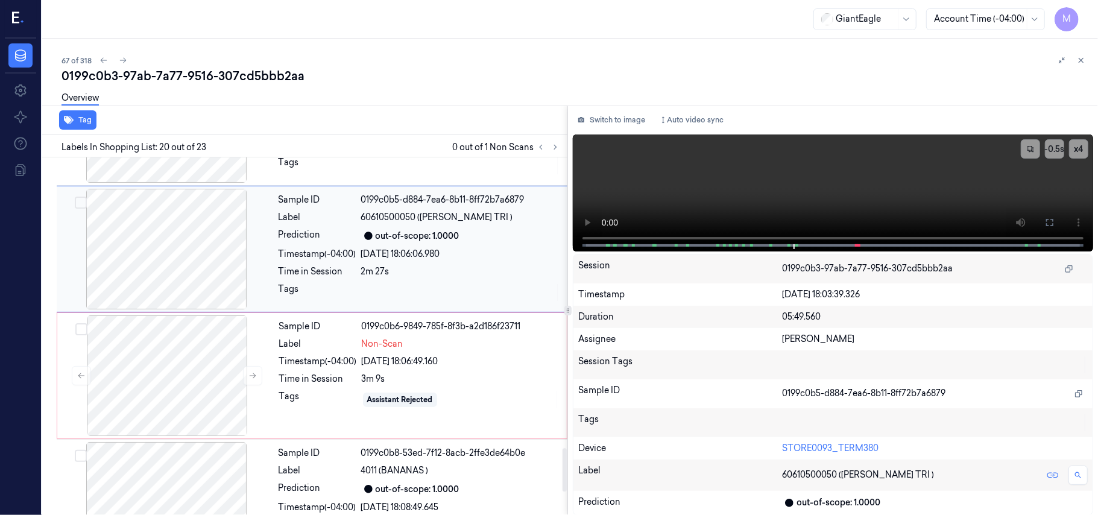
click at [359, 256] on div "Timestamp (-04:00) 07/10/2025 18:06:06.980" at bounding box center [420, 254] width 282 height 13
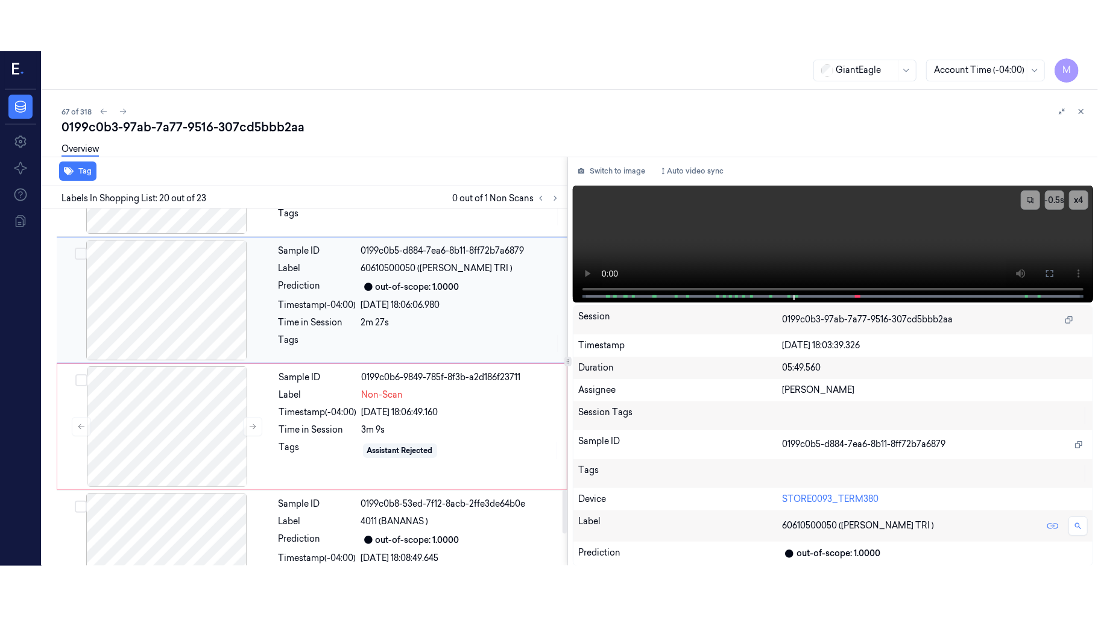
scroll to position [2297, 0]
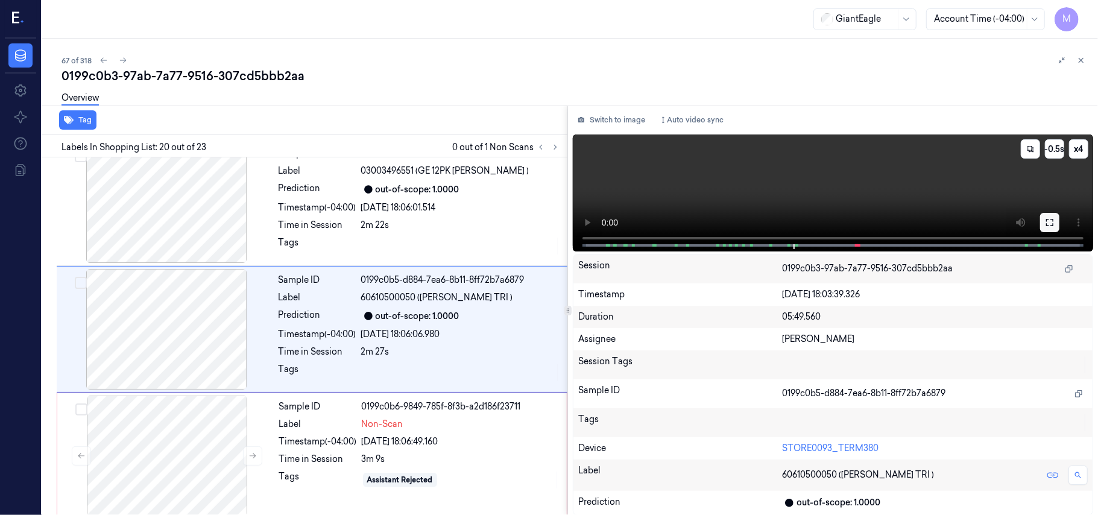
click at [1050, 218] on icon at bounding box center [1050, 223] width 10 height 10
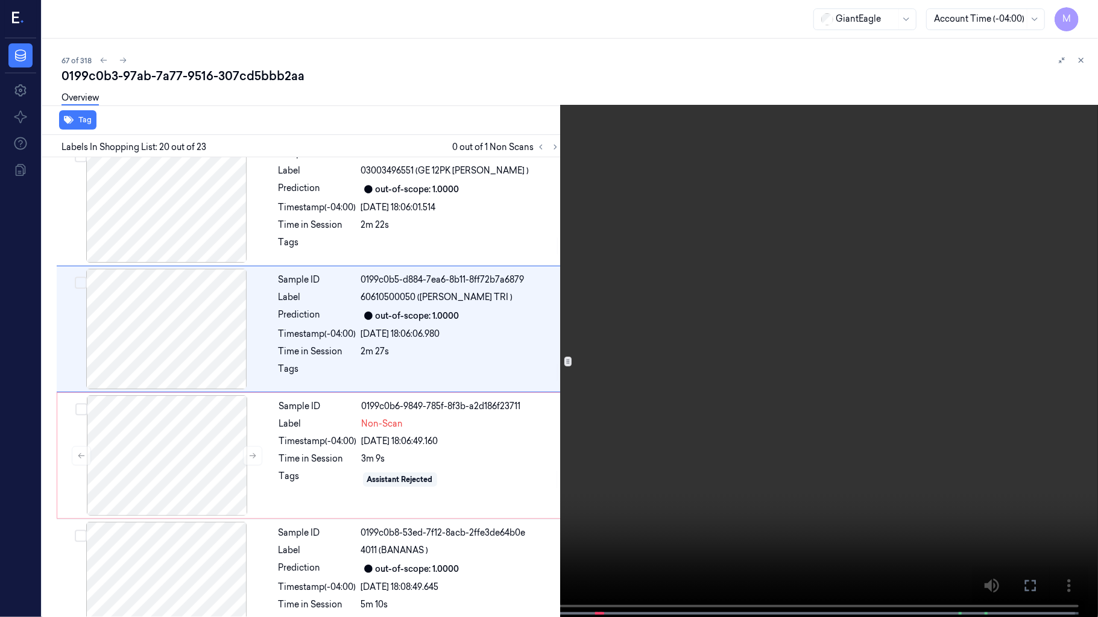
click at [732, 279] on video at bounding box center [549, 310] width 1098 height 620
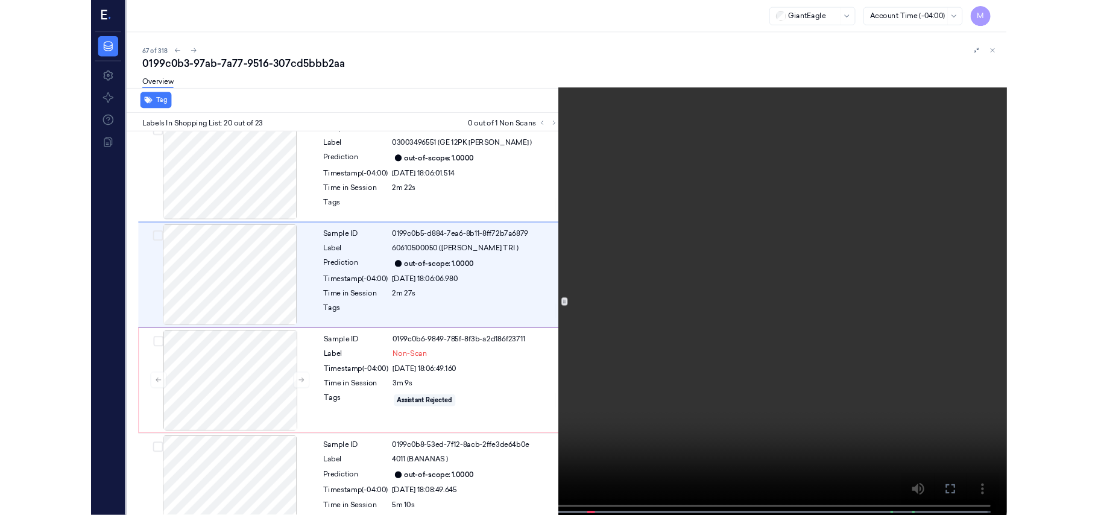
scroll to position [2246, 0]
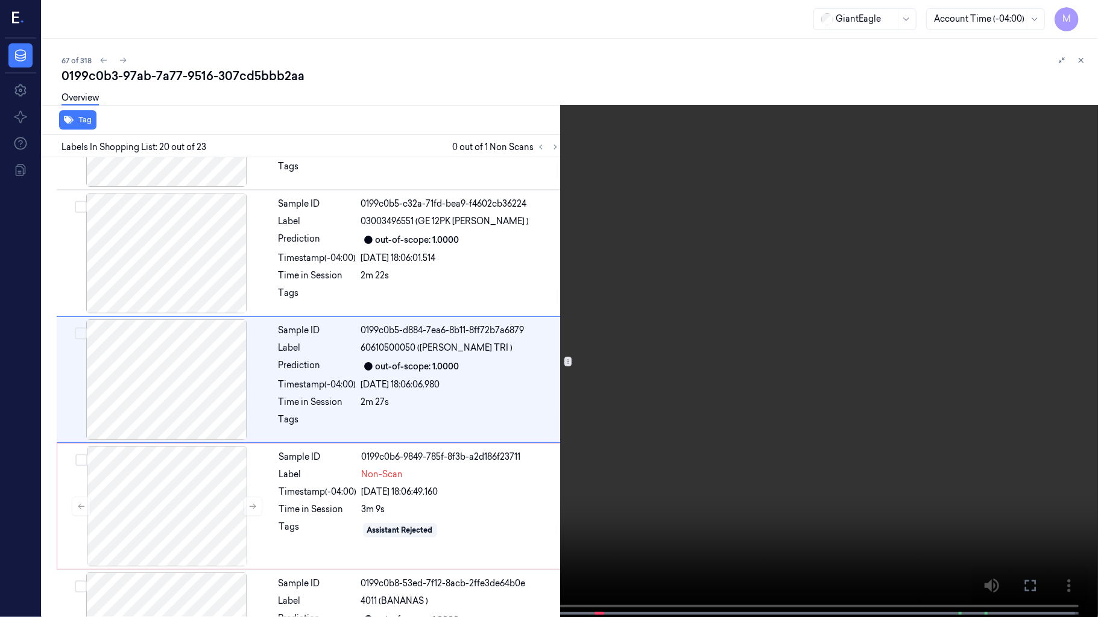
click at [719, 370] on video at bounding box center [549, 310] width 1098 height 620
click at [0, 0] on icon at bounding box center [0, 0] width 0 height 0
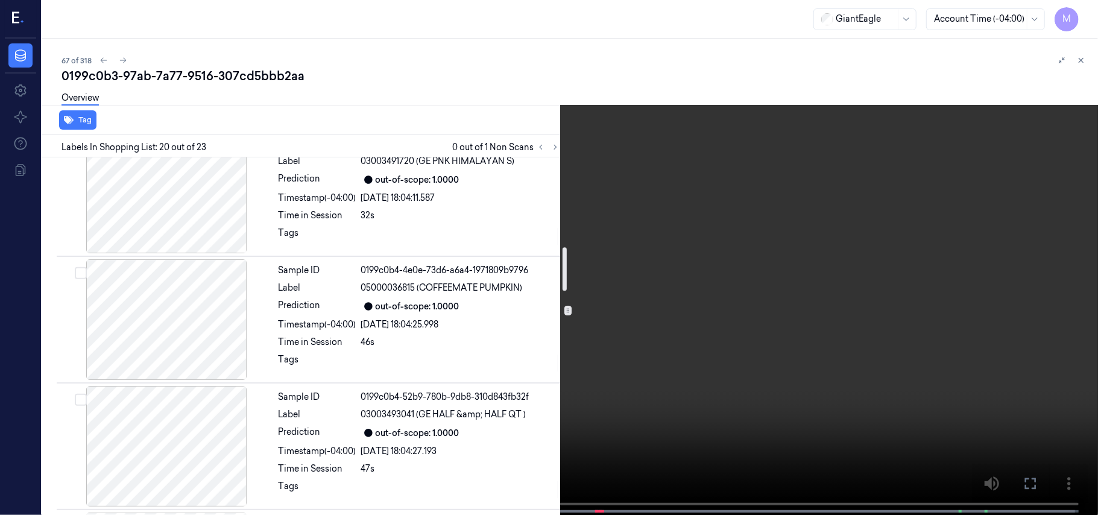
scroll to position [719, 0]
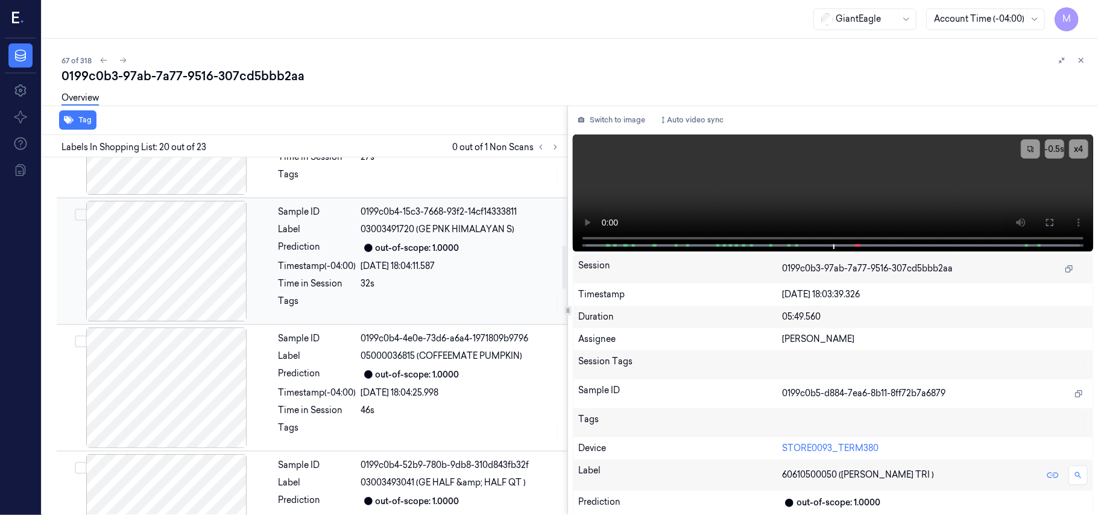
click at [437, 266] on div "07/10/2025 18:04:11.587" at bounding box center [460, 266] width 199 height 13
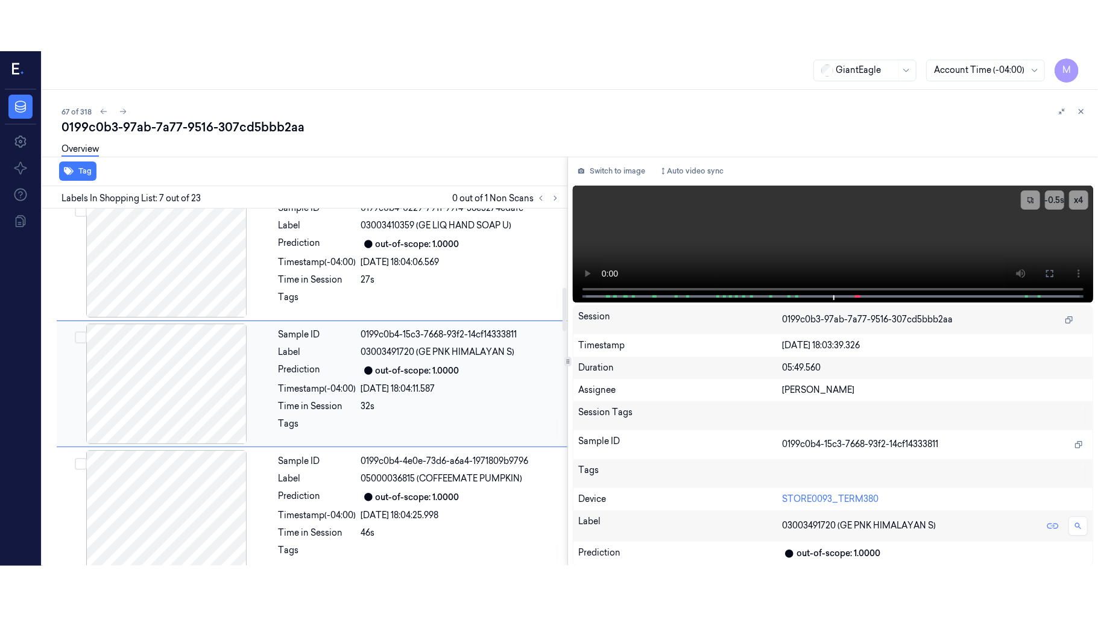
scroll to position [645, 0]
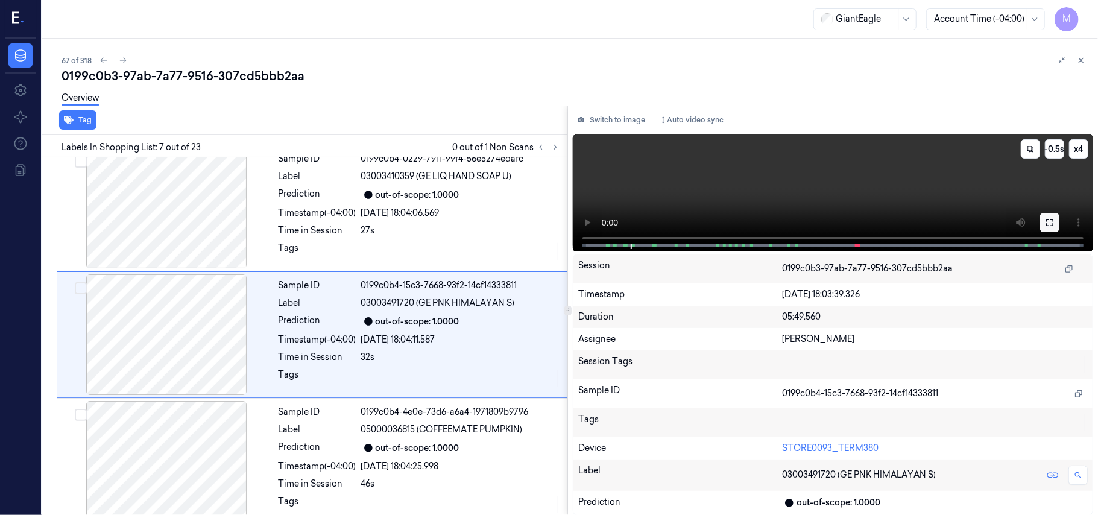
click at [1047, 219] on icon at bounding box center [1049, 222] width 7 height 7
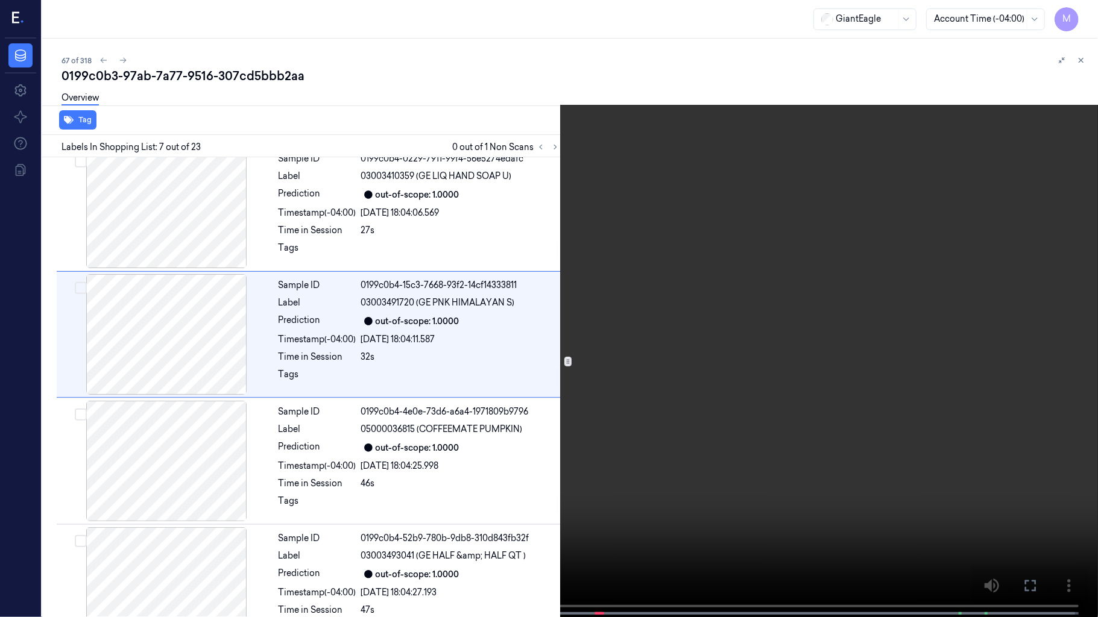
click at [793, 312] on video at bounding box center [549, 310] width 1098 height 620
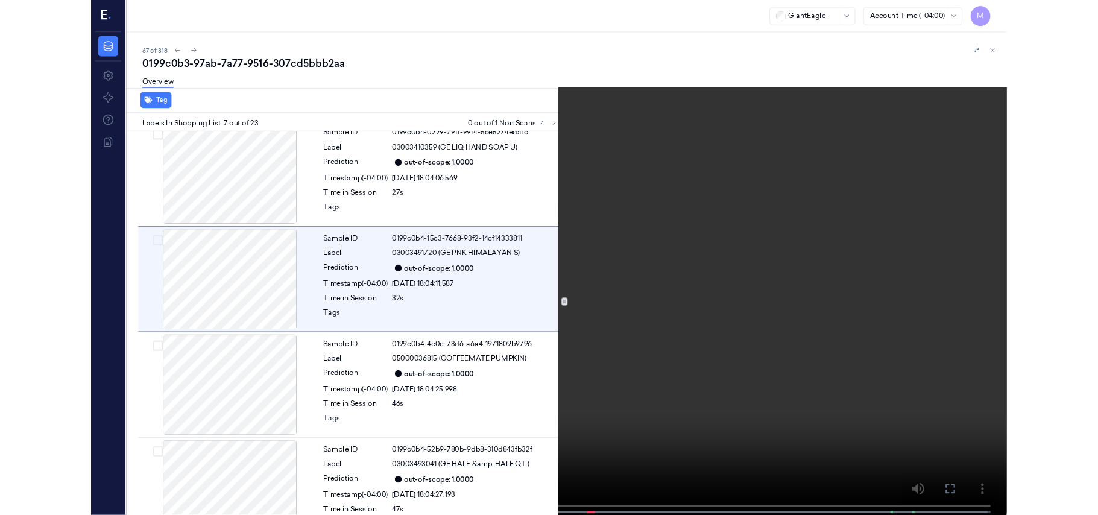
scroll to position [594, 0]
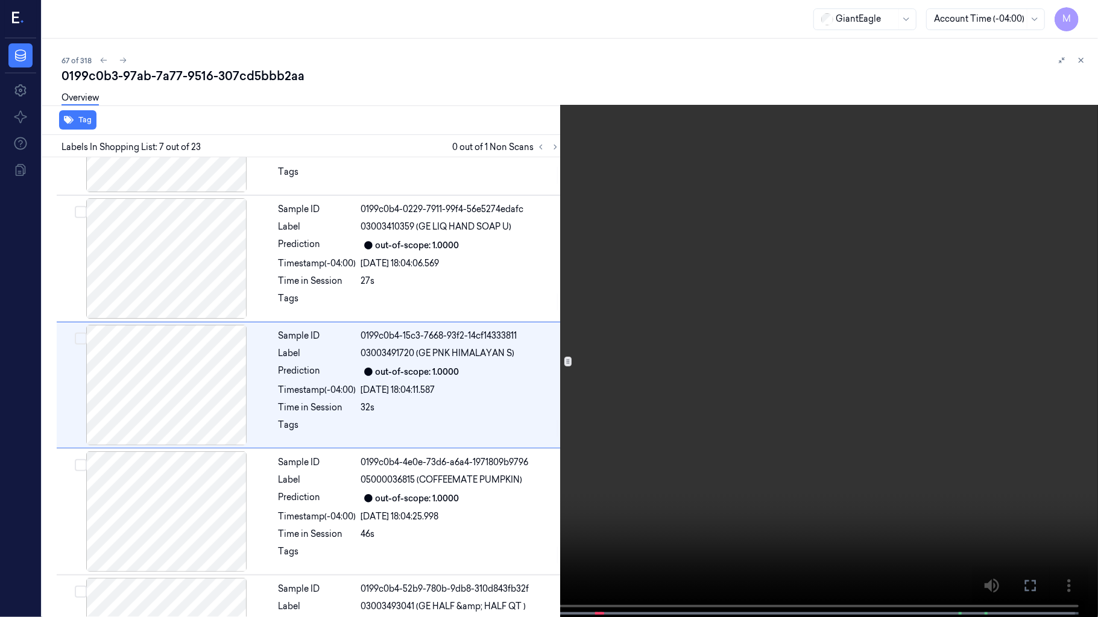
click at [793, 312] on video at bounding box center [549, 310] width 1098 height 620
click at [0, 0] on icon at bounding box center [0, 0] width 0 height 0
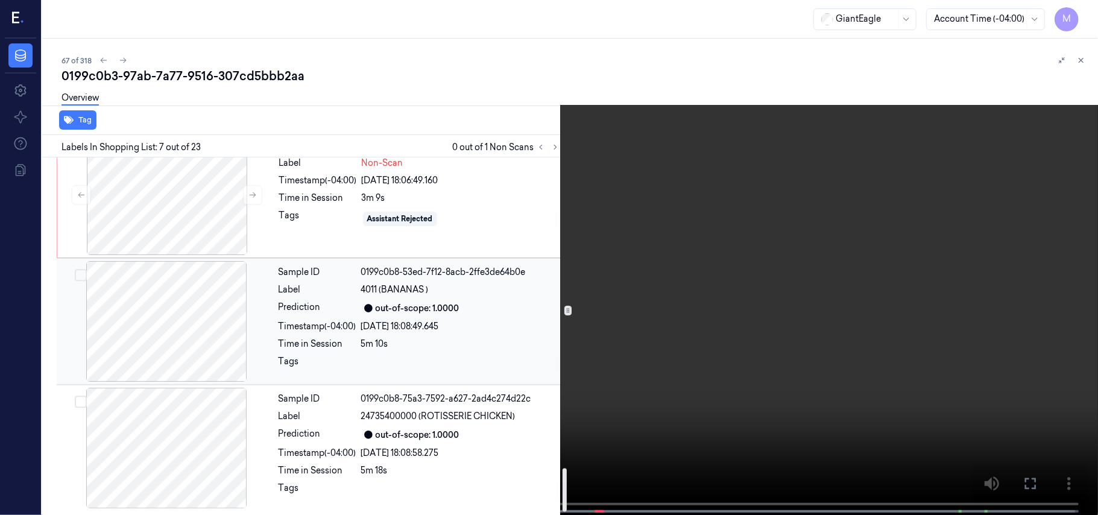
scroll to position [2406, 0]
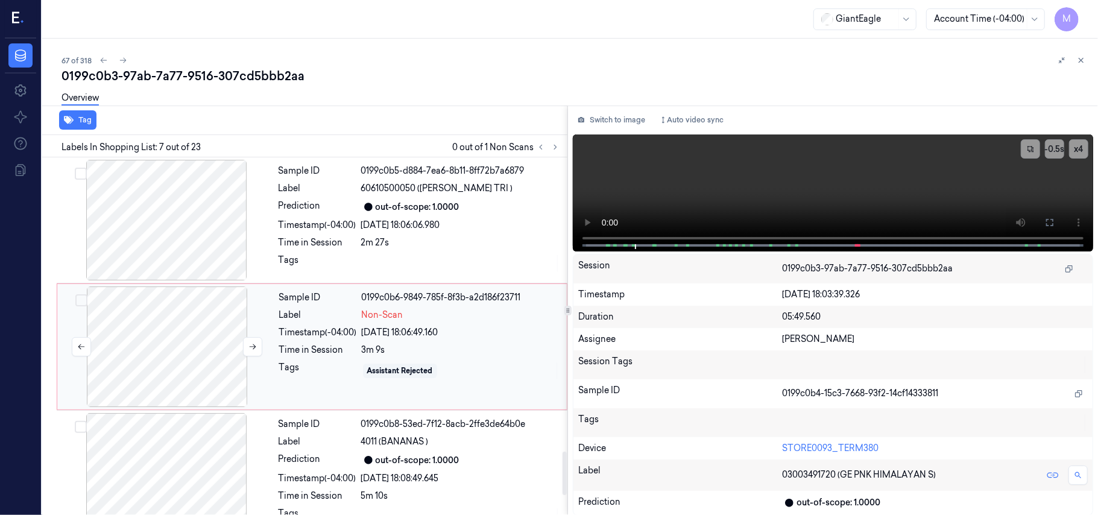
click at [158, 321] on div at bounding box center [167, 346] width 215 height 121
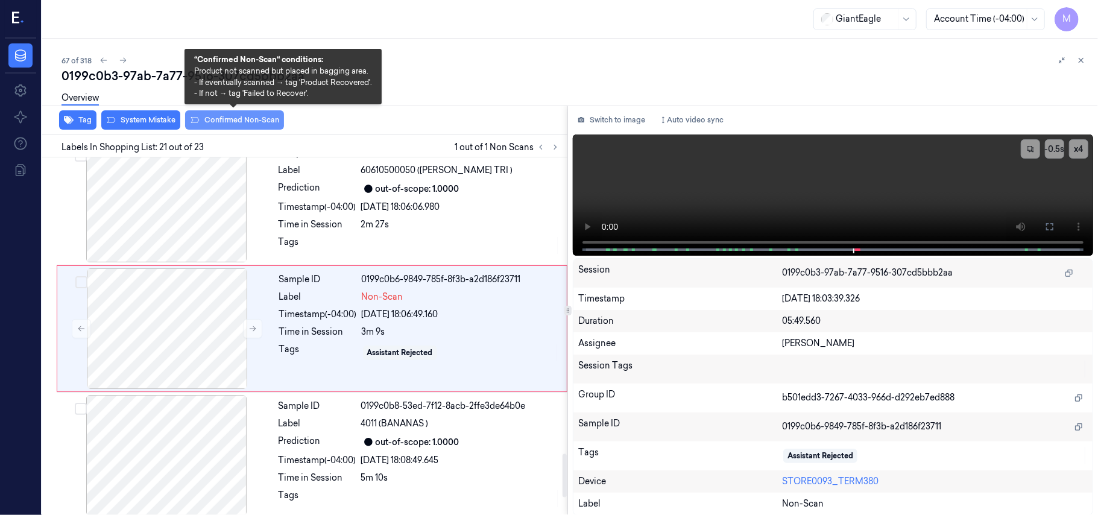
click at [233, 122] on button "Confirmed Non-Scan" at bounding box center [234, 119] width 99 height 19
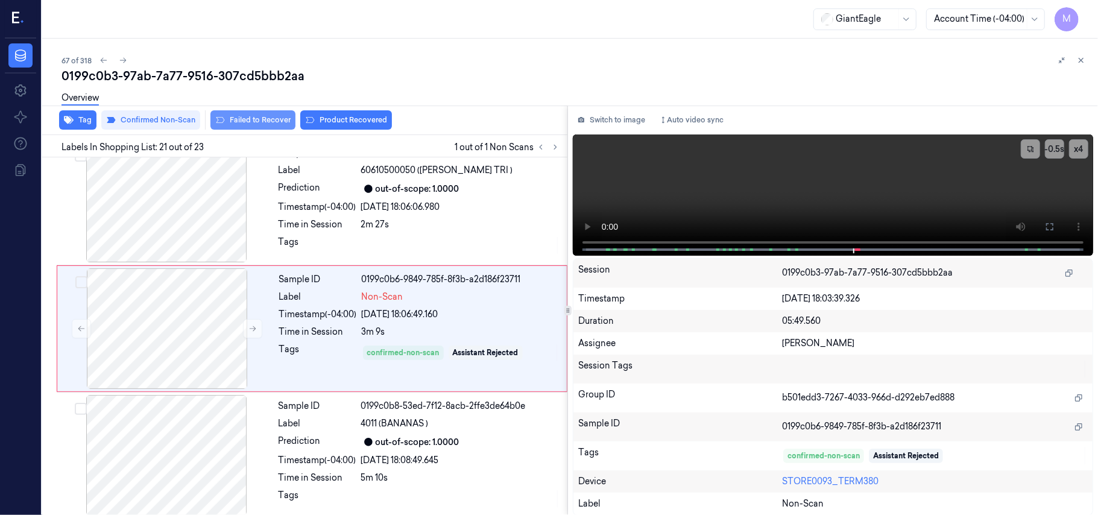
click at [273, 119] on button "Failed to Recover" at bounding box center [252, 119] width 85 height 19
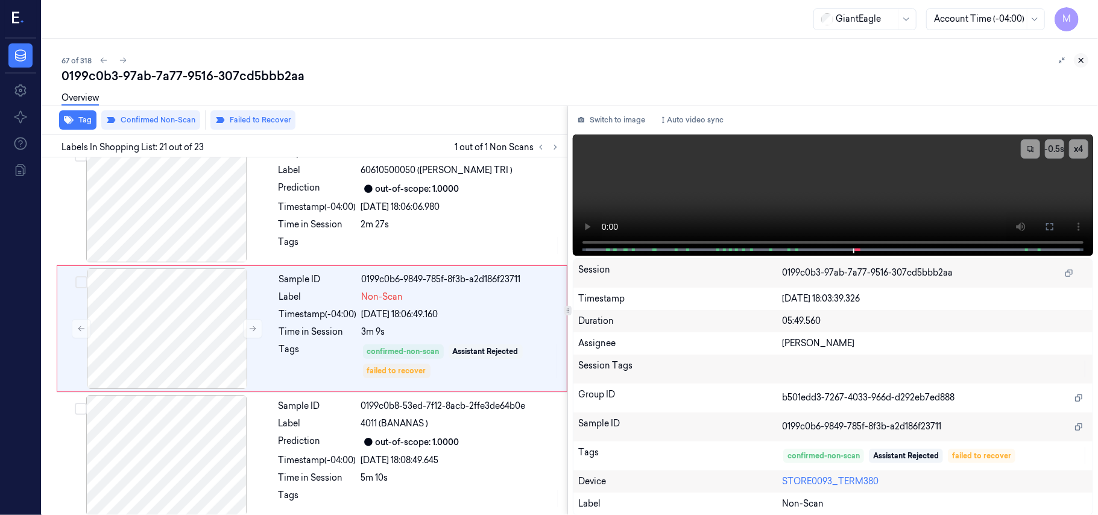
click at [1084, 60] on icon at bounding box center [1081, 60] width 8 height 8
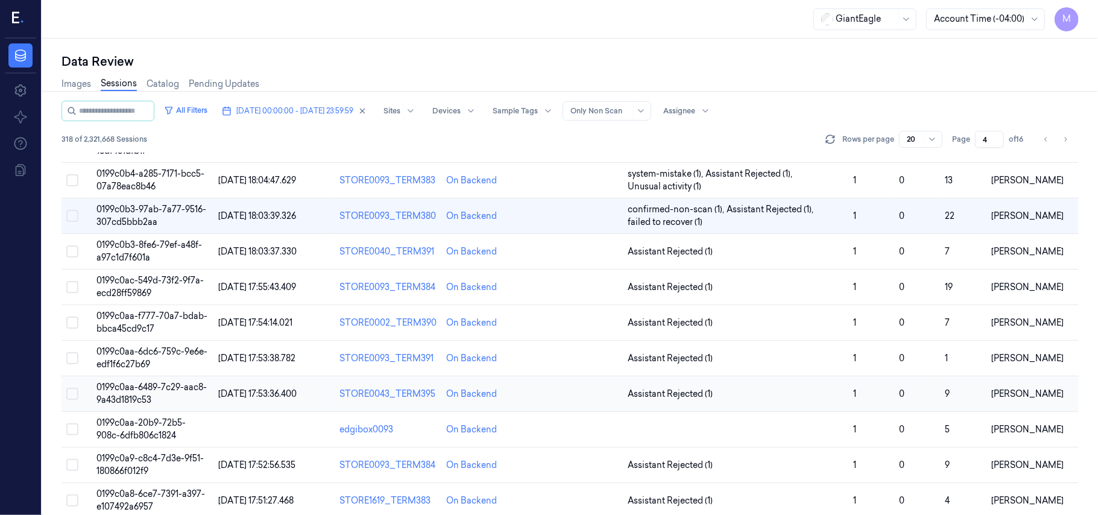
scroll to position [160, 0]
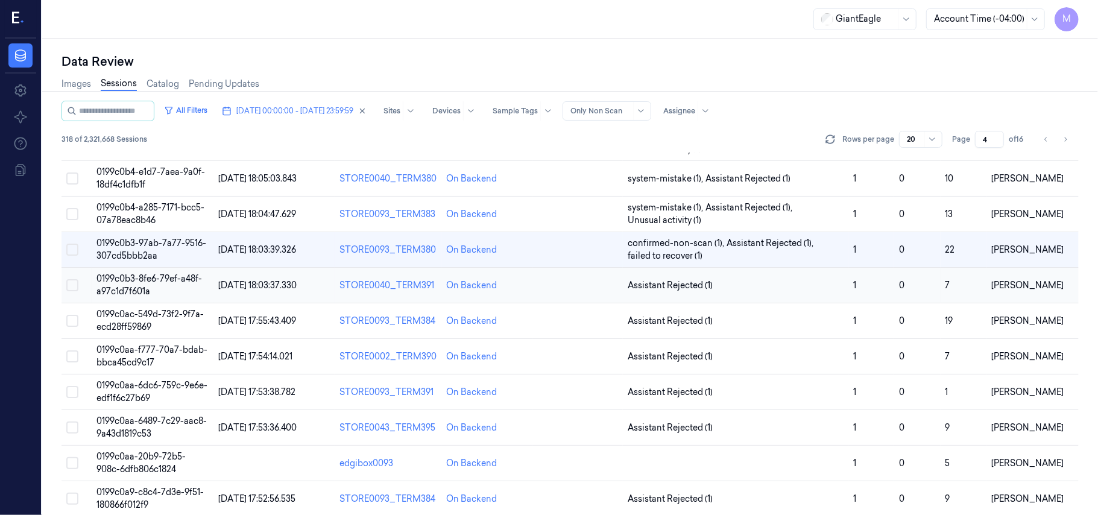
click at [162, 279] on span "0199c0b3-8fe6-79ef-a48f-a97c1d7f601a" at bounding box center [149, 285] width 106 height 24
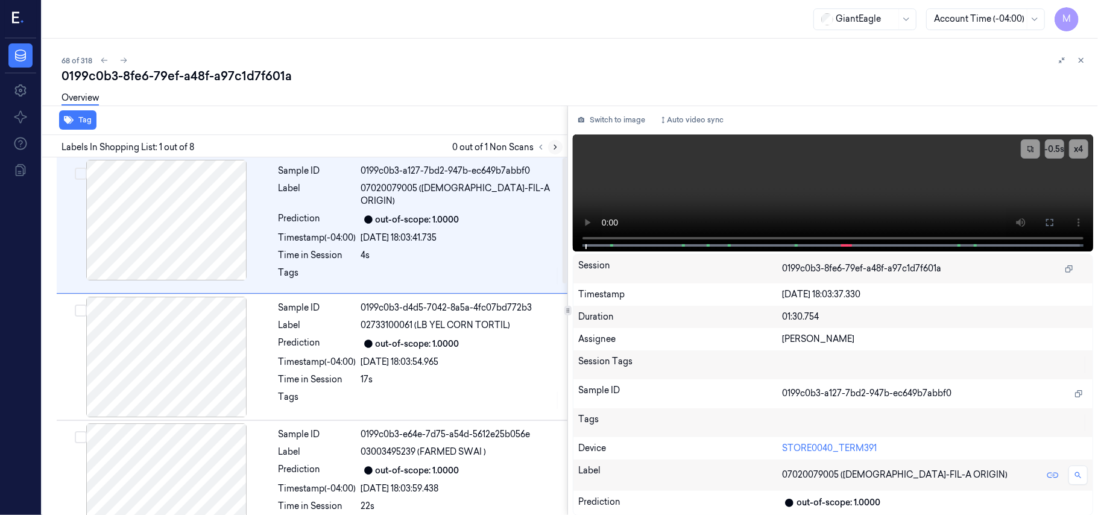
click at [555, 148] on icon at bounding box center [555, 147] width 8 height 8
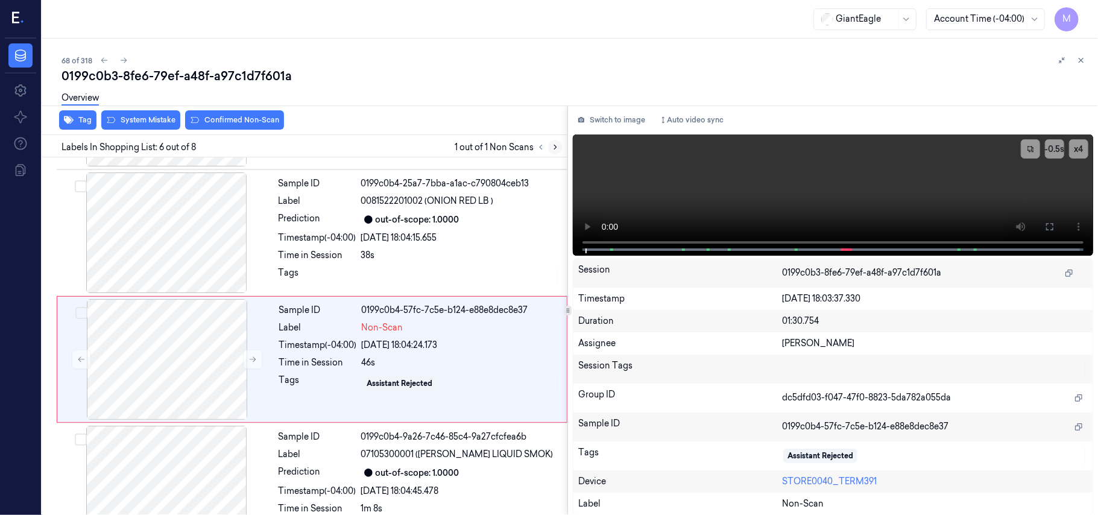
scroll to position [519, 0]
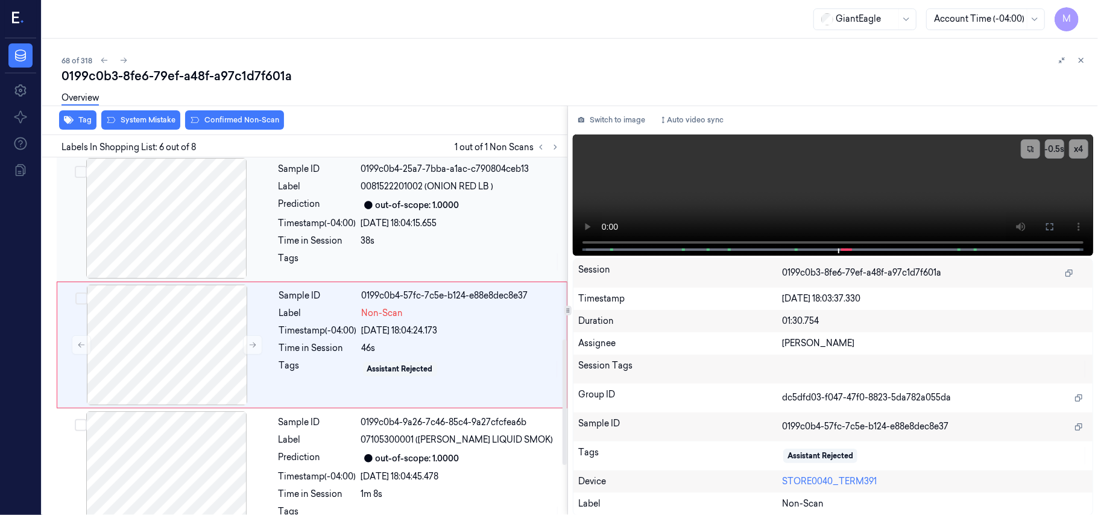
click at [201, 200] on div at bounding box center [166, 218] width 215 height 121
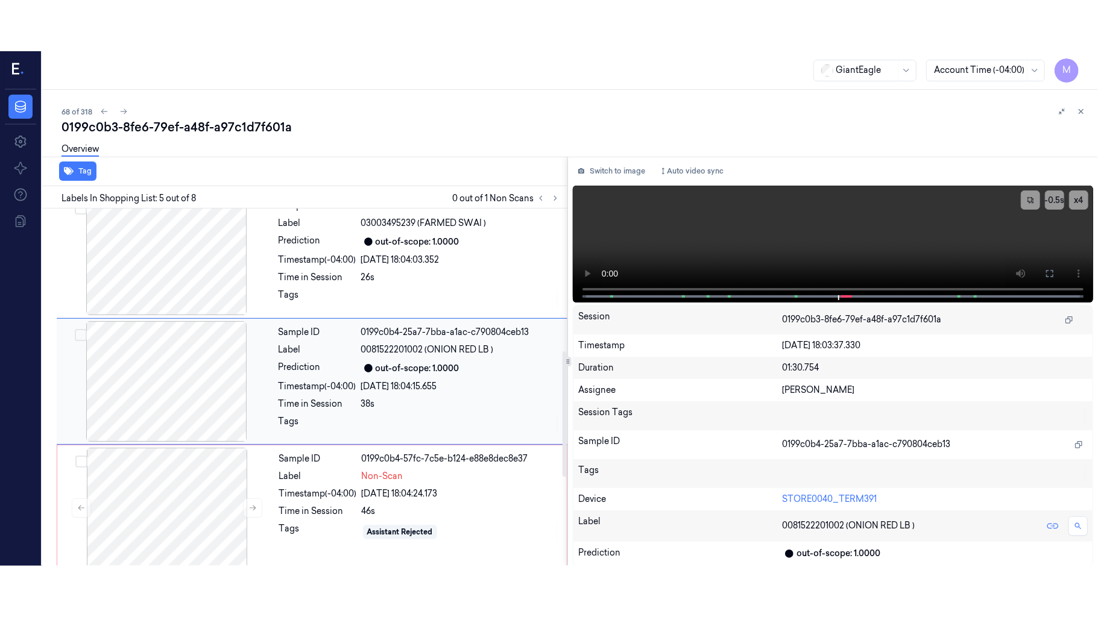
scroll to position [391, 0]
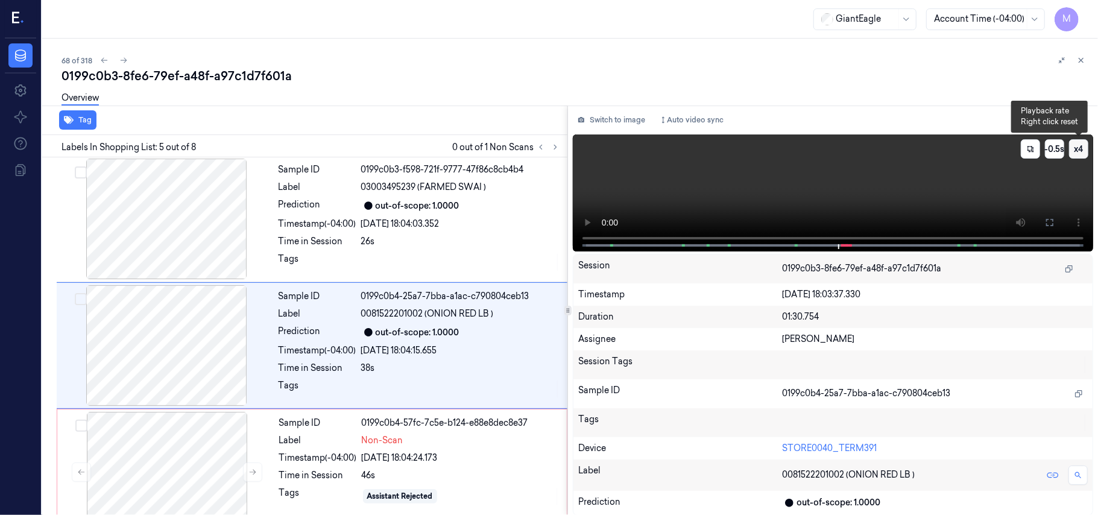
click at [1079, 150] on button "x 4" at bounding box center [1078, 148] width 19 height 19
click at [1048, 222] on icon at bounding box center [1050, 223] width 10 height 10
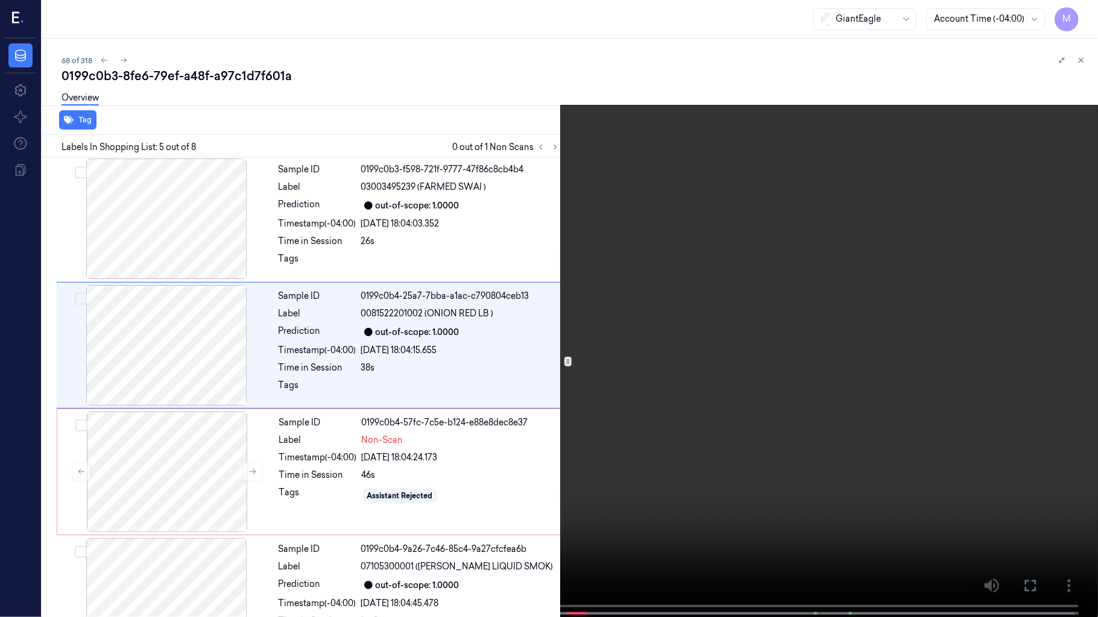
click at [828, 299] on video at bounding box center [549, 310] width 1098 height 620
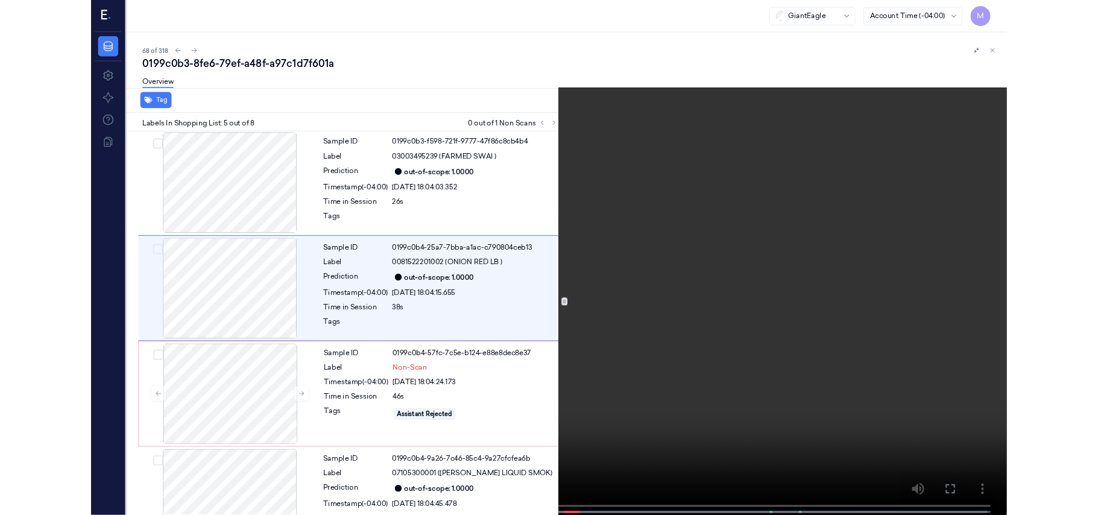
scroll to position [341, 0]
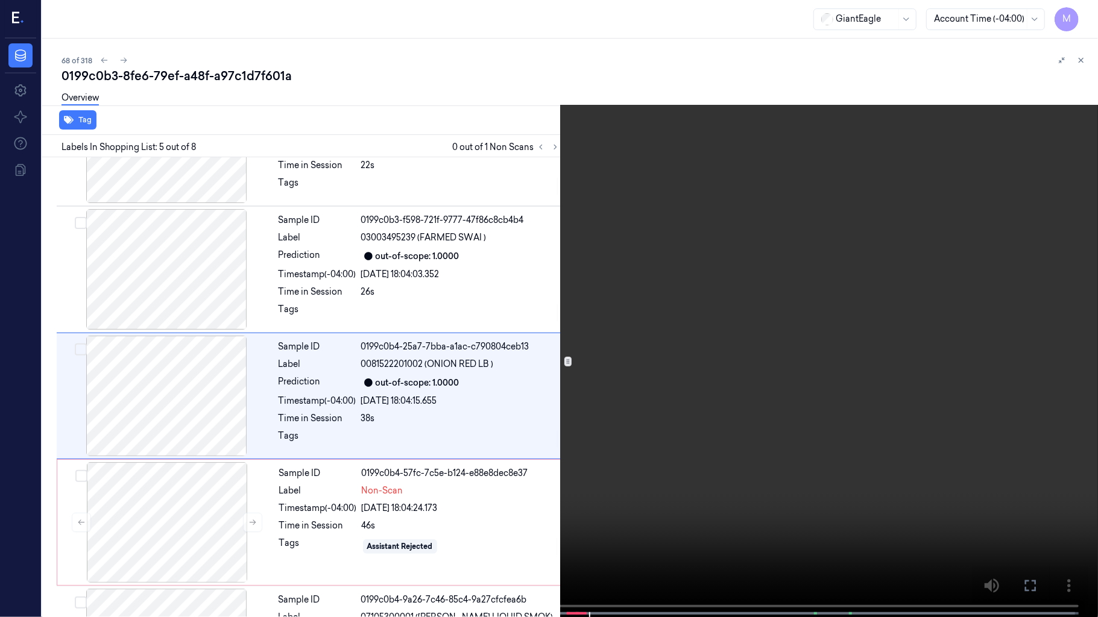
click at [755, 303] on video at bounding box center [549, 310] width 1098 height 620
click at [0, 0] on icon at bounding box center [0, 0] width 0 height 0
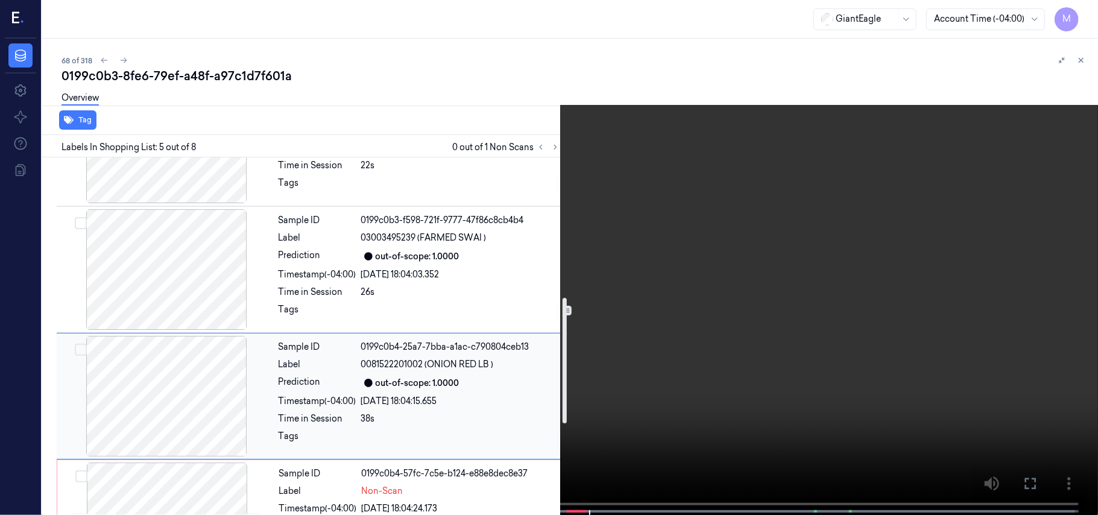
scroll to position [421, 0]
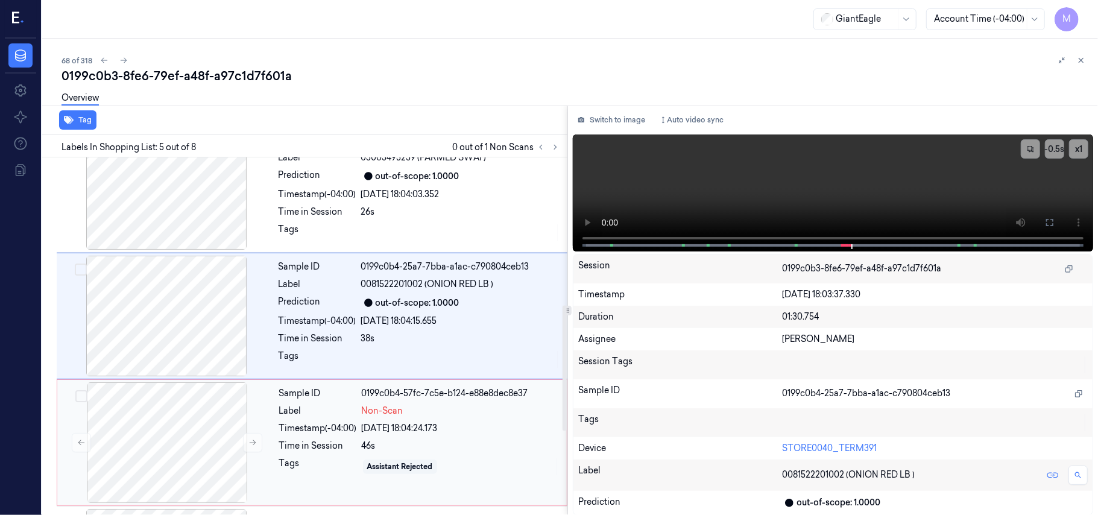
click at [335, 422] on div "Timestamp (-04:00)" at bounding box center [318, 428] width 78 height 13
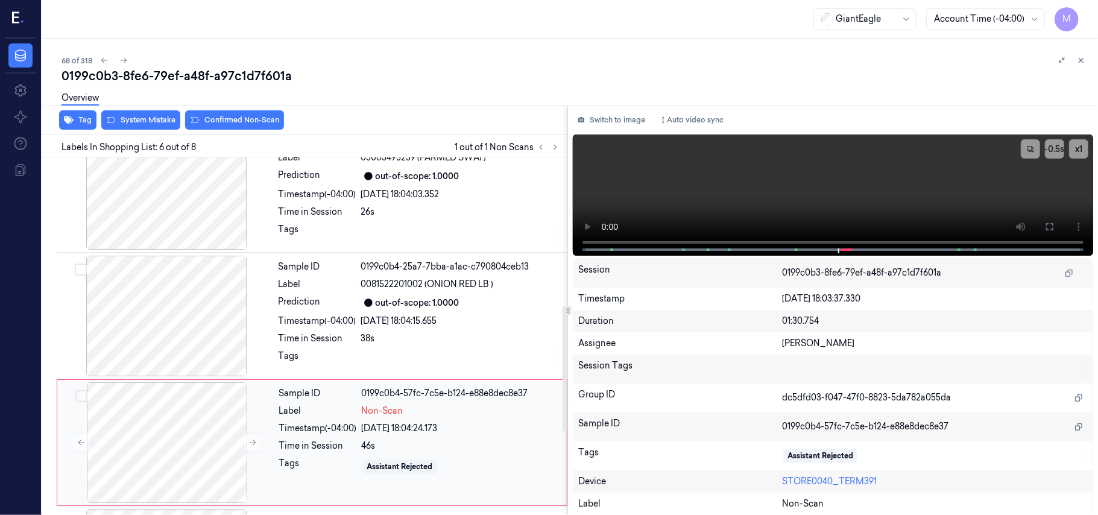
scroll to position [519, 0]
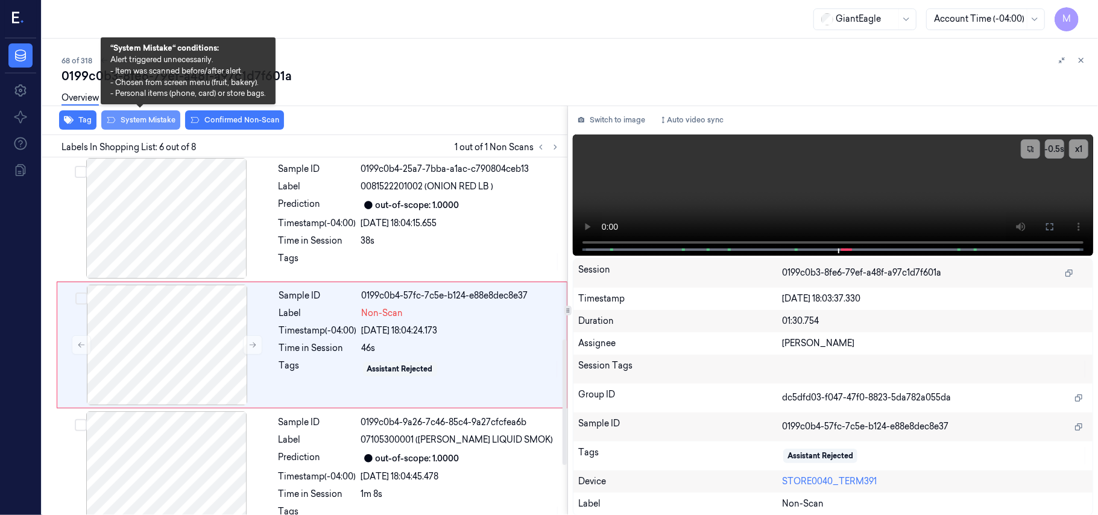
click at [150, 121] on button "System Mistake" at bounding box center [140, 119] width 79 height 19
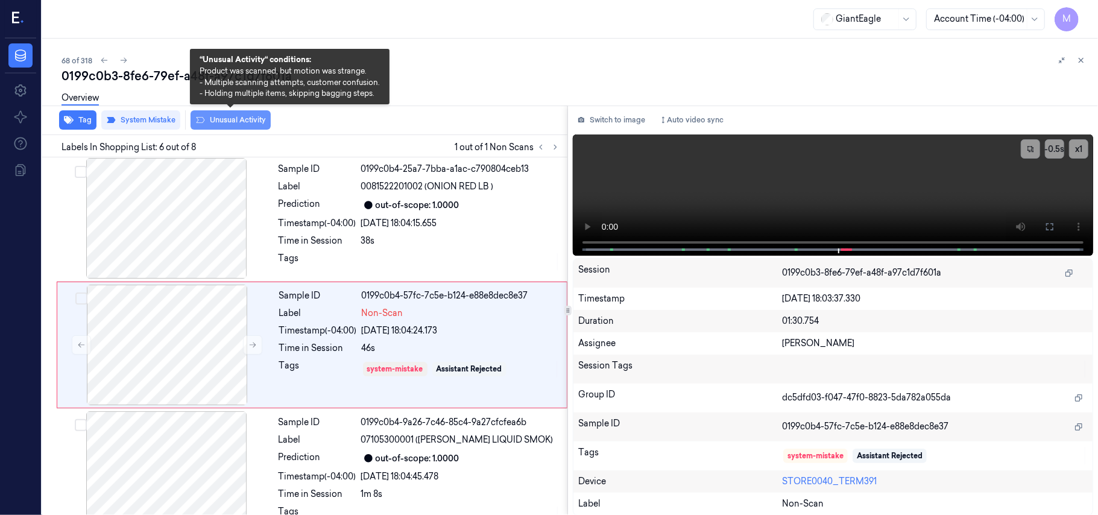
click at [232, 118] on button "Unusual Activity" at bounding box center [231, 119] width 80 height 19
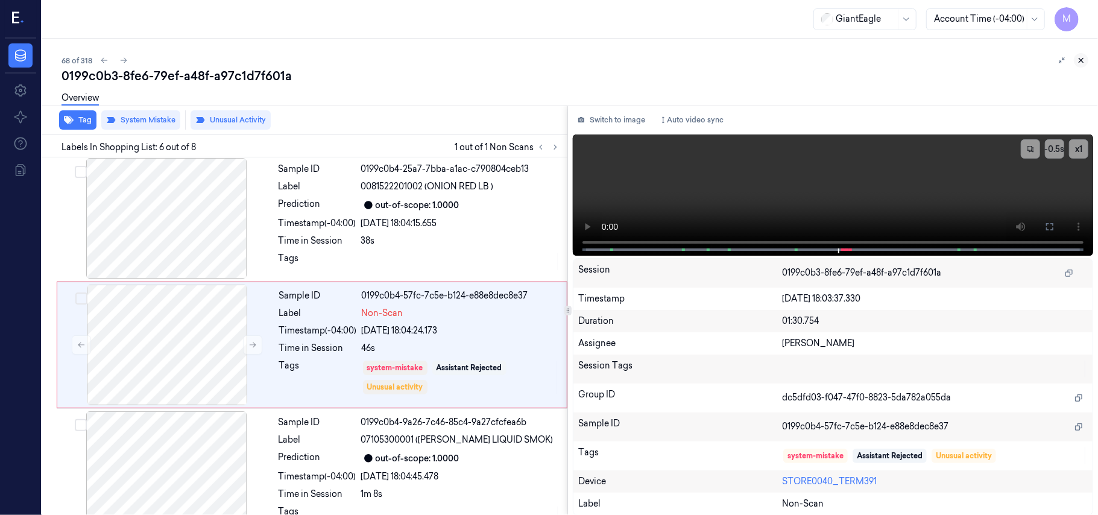
click at [1083, 61] on icon at bounding box center [1081, 60] width 8 height 8
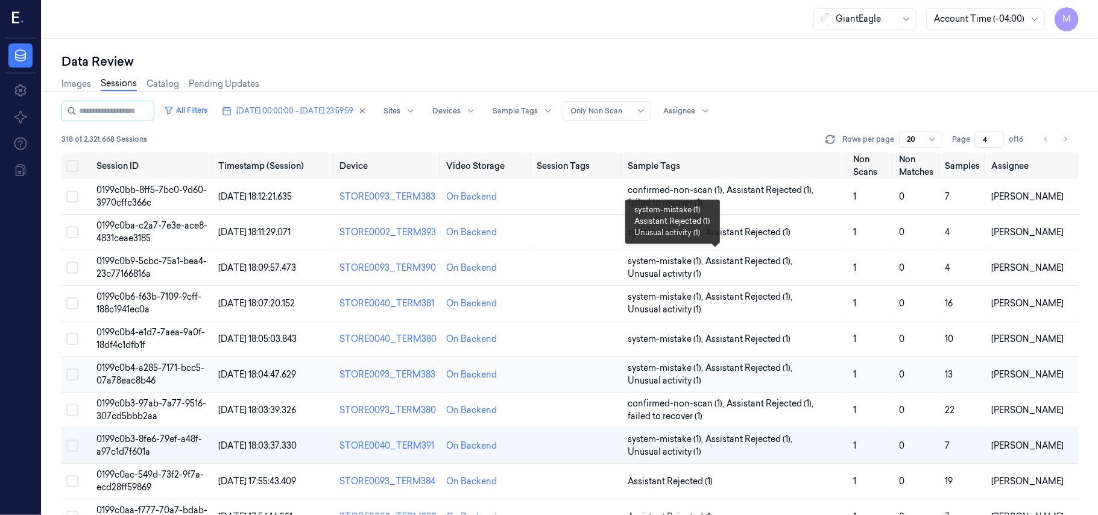
scroll to position [113, 0]
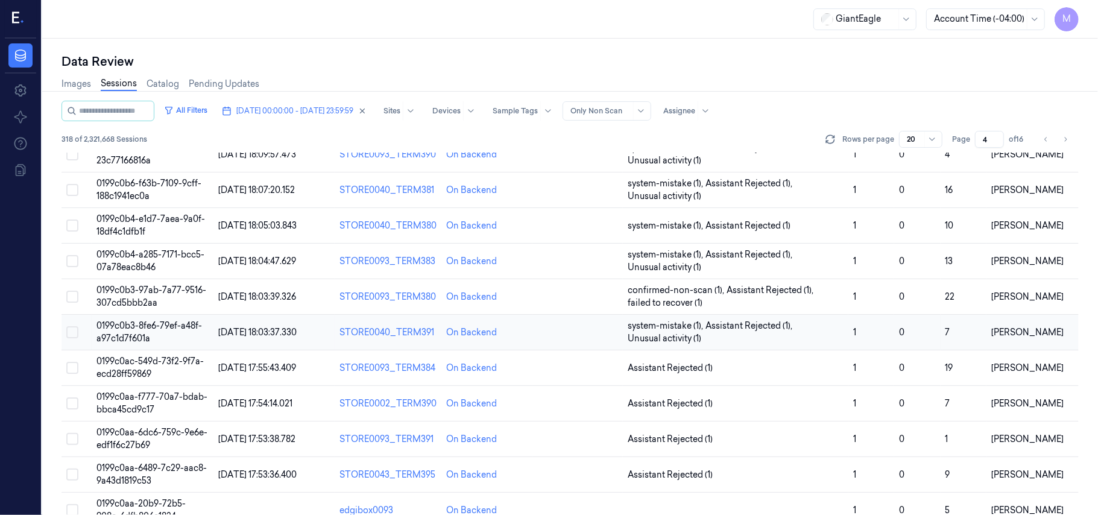
click at [148, 321] on span "0199c0b3-8fe6-79ef-a48f-a97c1d7f601a" at bounding box center [149, 332] width 106 height 24
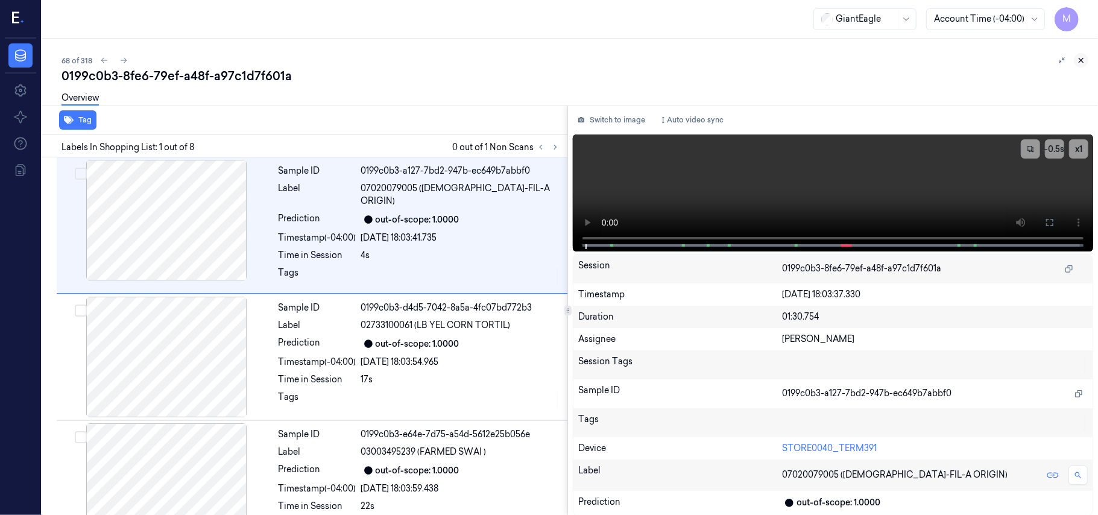
click at [1081, 59] on icon at bounding box center [1081, 60] width 8 height 8
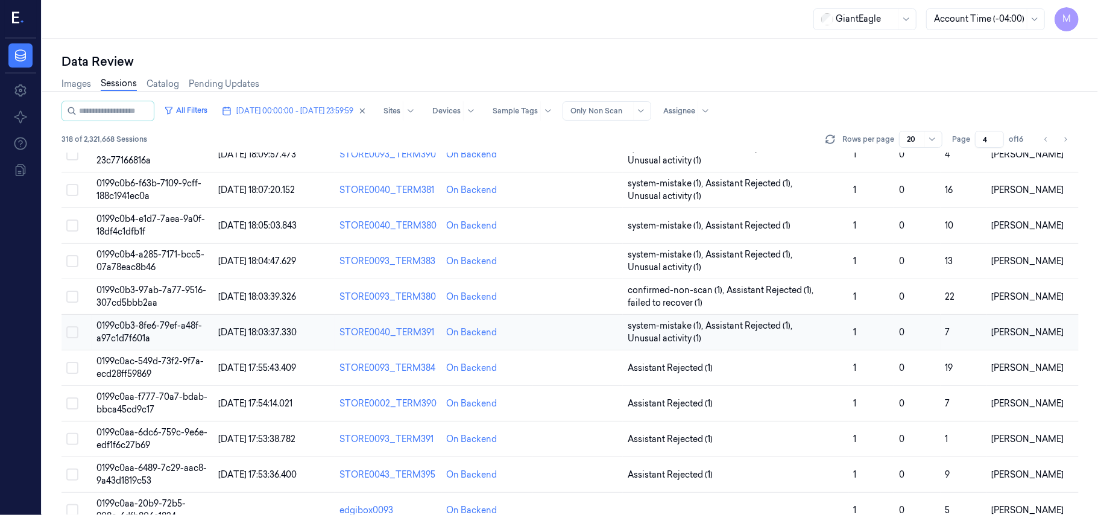
scroll to position [194, 0]
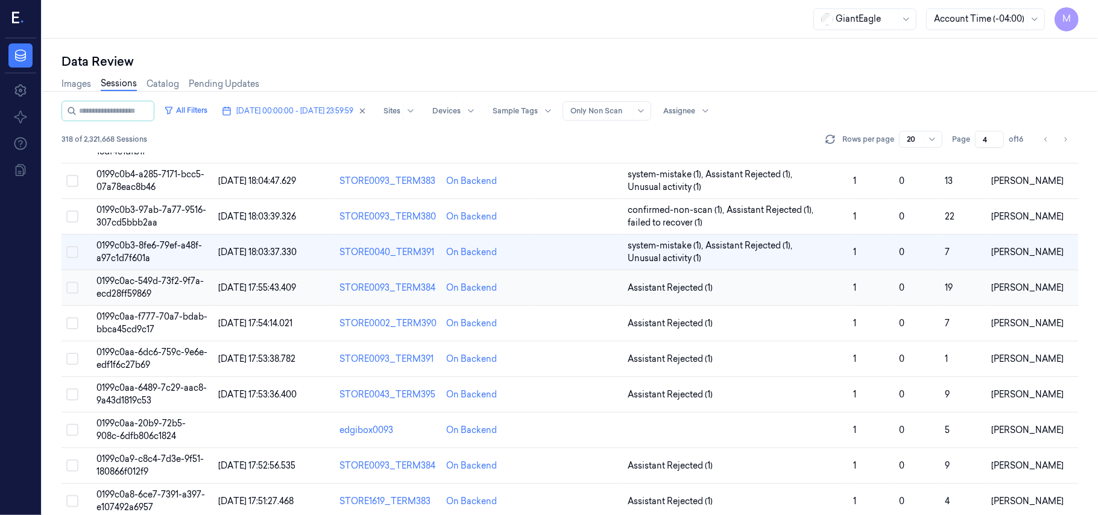
click at [155, 282] on span "0199c0ac-549d-73f2-9f7a-ecd28ff59869" at bounding box center [149, 288] width 107 height 24
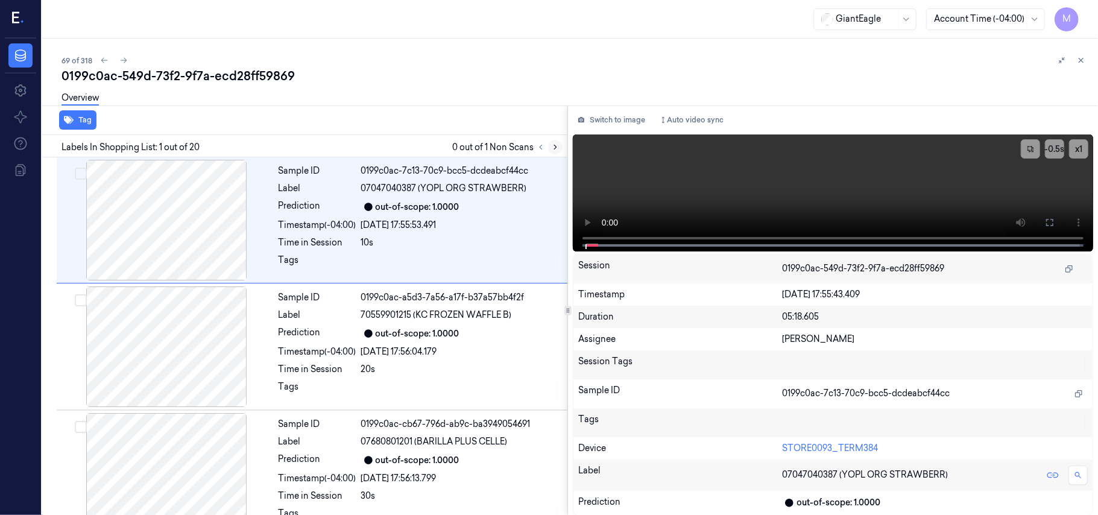
click at [557, 148] on icon at bounding box center [555, 147] width 8 height 8
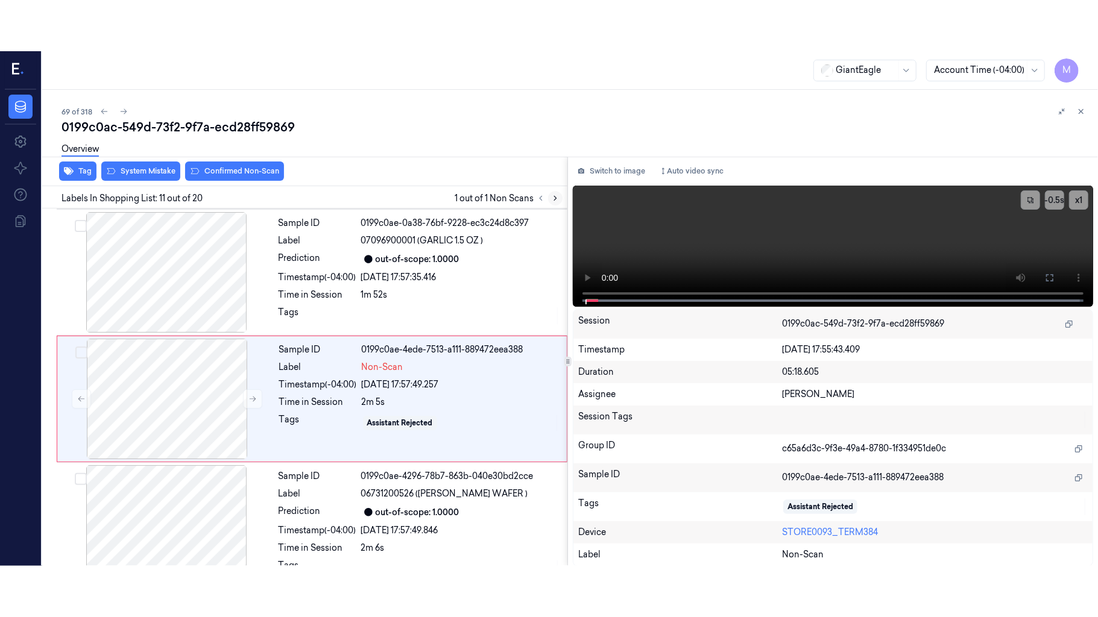
scroll to position [1153, 0]
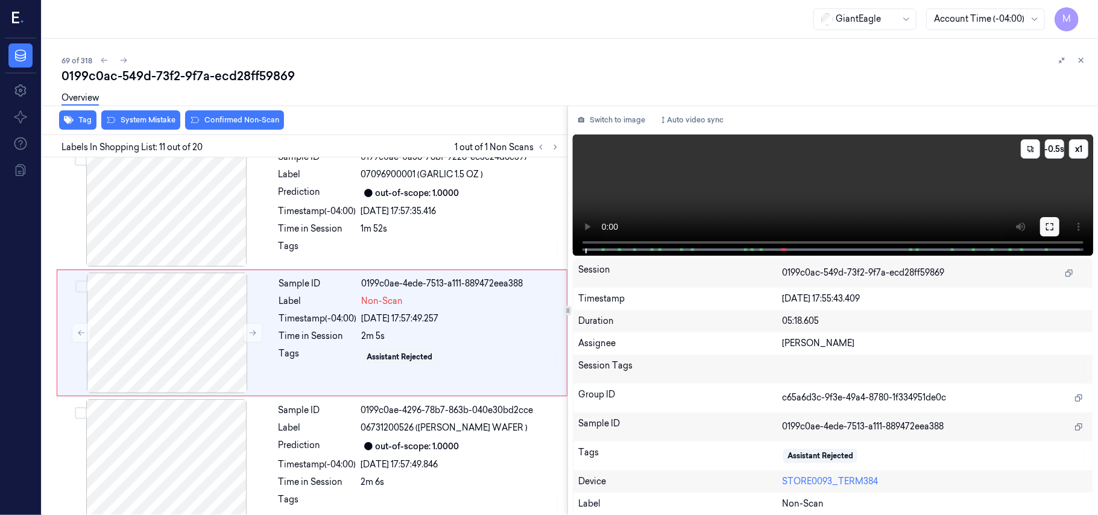
click at [1049, 222] on icon at bounding box center [1050, 227] width 10 height 10
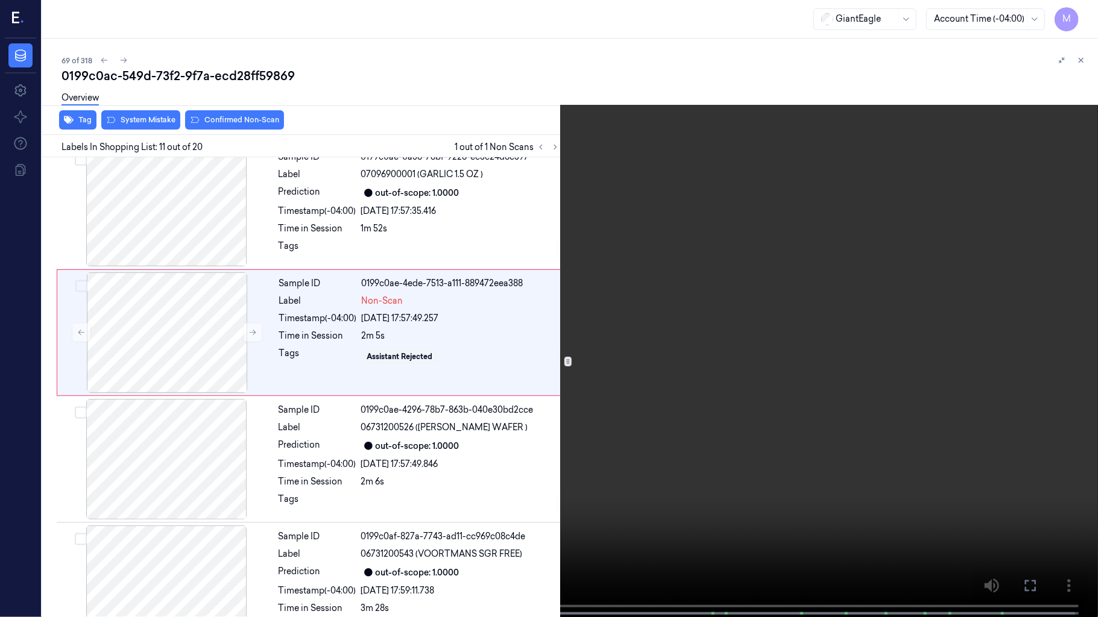
click at [833, 291] on video at bounding box center [549, 310] width 1098 height 620
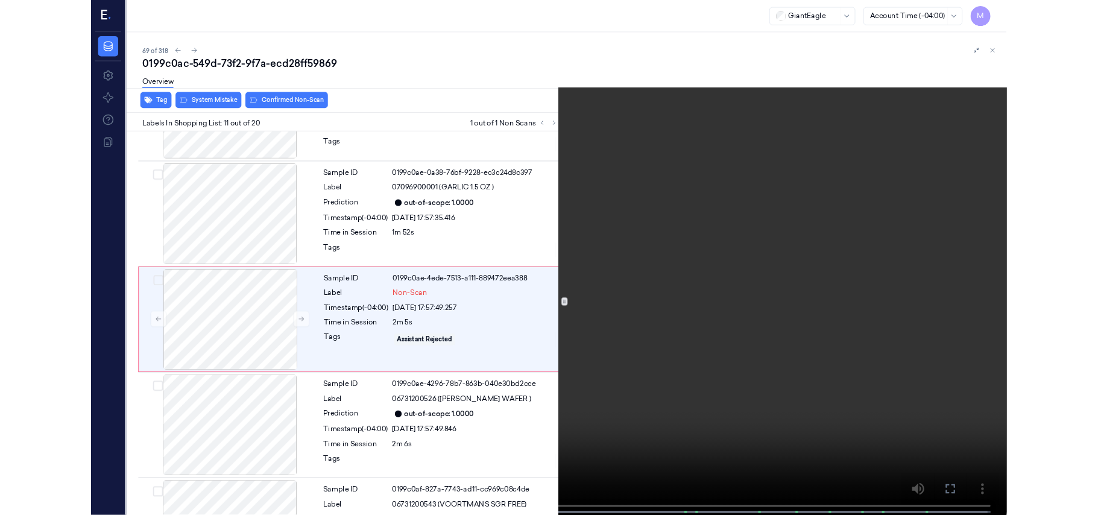
scroll to position [1103, 0]
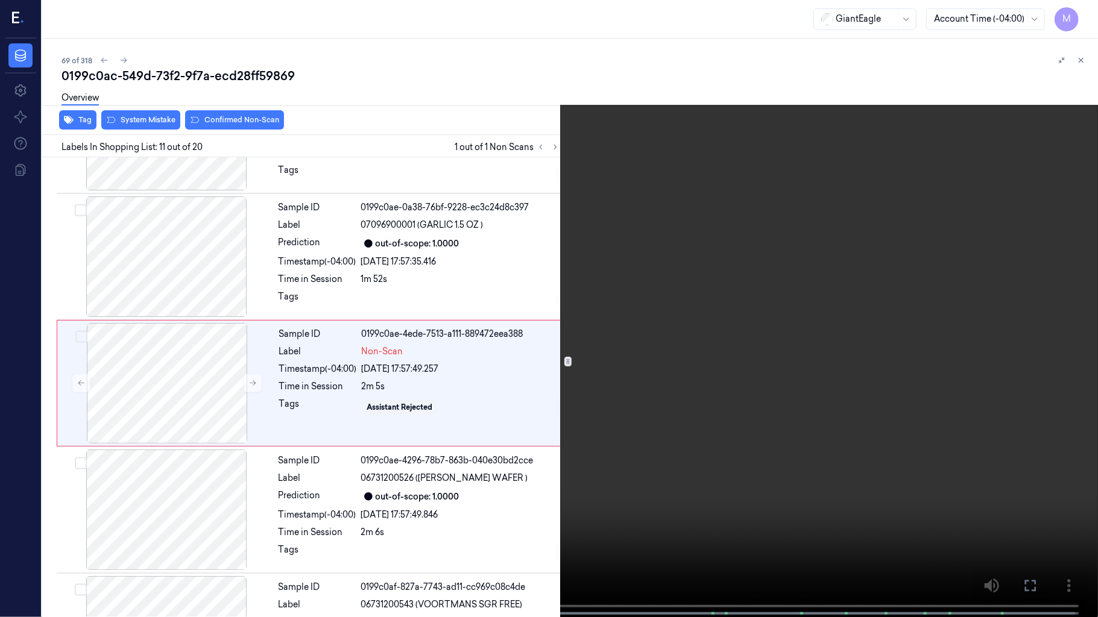
click at [797, 292] on video at bounding box center [549, 310] width 1098 height 620
click at [545, 188] on video at bounding box center [549, 310] width 1098 height 620
click at [1077, 12] on button "x 1" at bounding box center [1083, 14] width 19 height 19
click at [1080, 12] on button "x 2" at bounding box center [1083, 14] width 19 height 19
click at [838, 330] on video at bounding box center [549, 310] width 1098 height 620
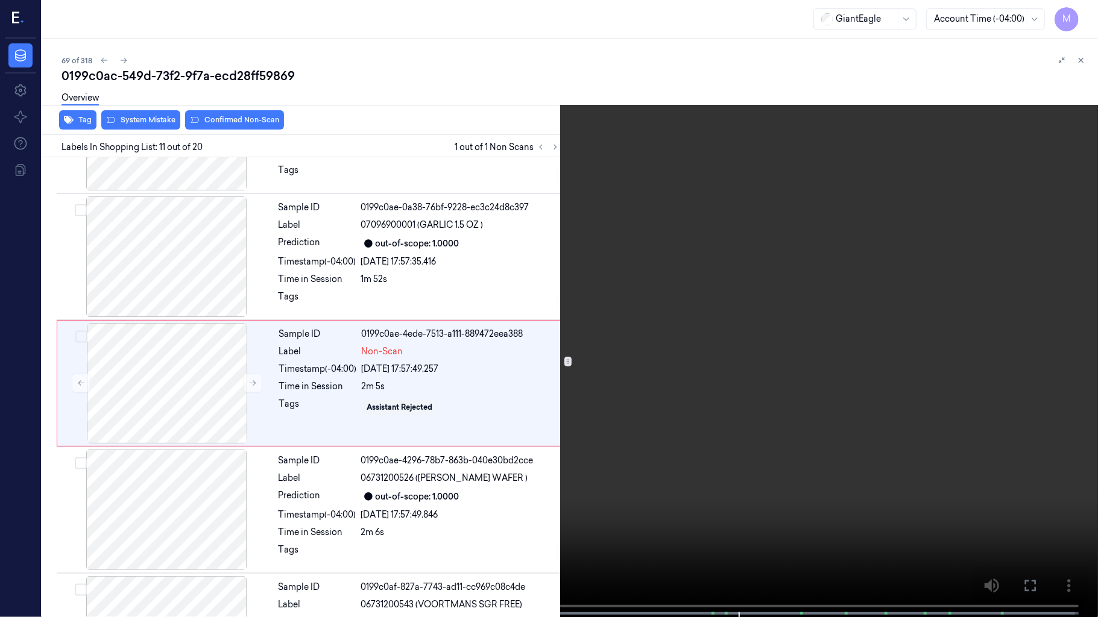
click at [0, 0] on icon at bounding box center [0, 0] width 0 height 0
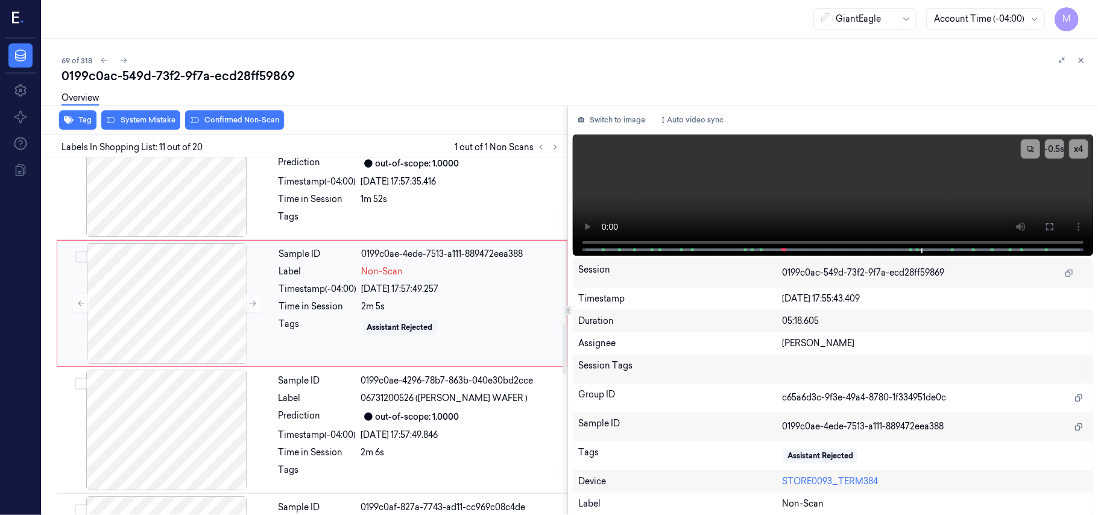
click at [326, 294] on div "Timestamp (-04:00)" at bounding box center [318, 289] width 78 height 13
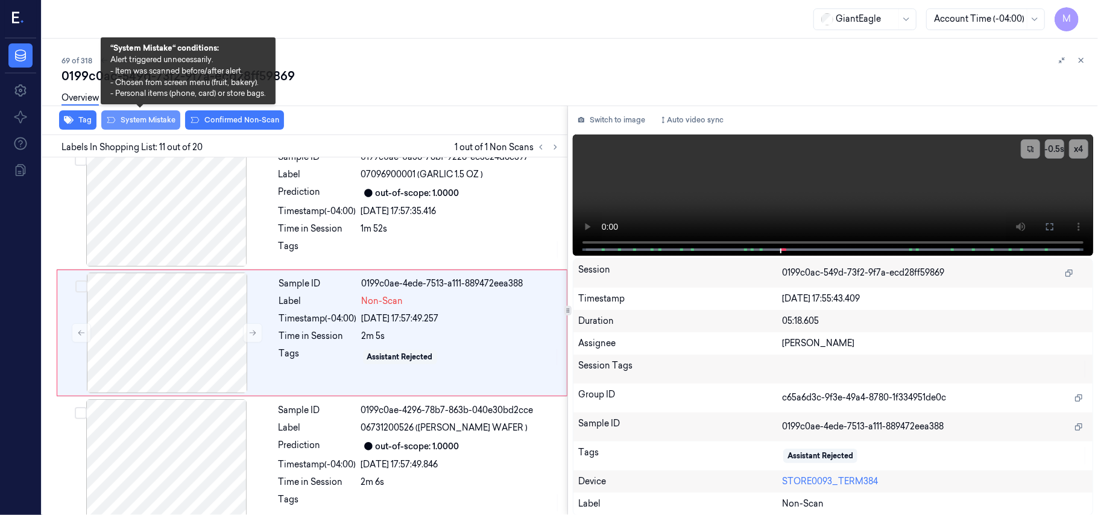
click at [145, 115] on button "System Mistake" at bounding box center [140, 119] width 79 height 19
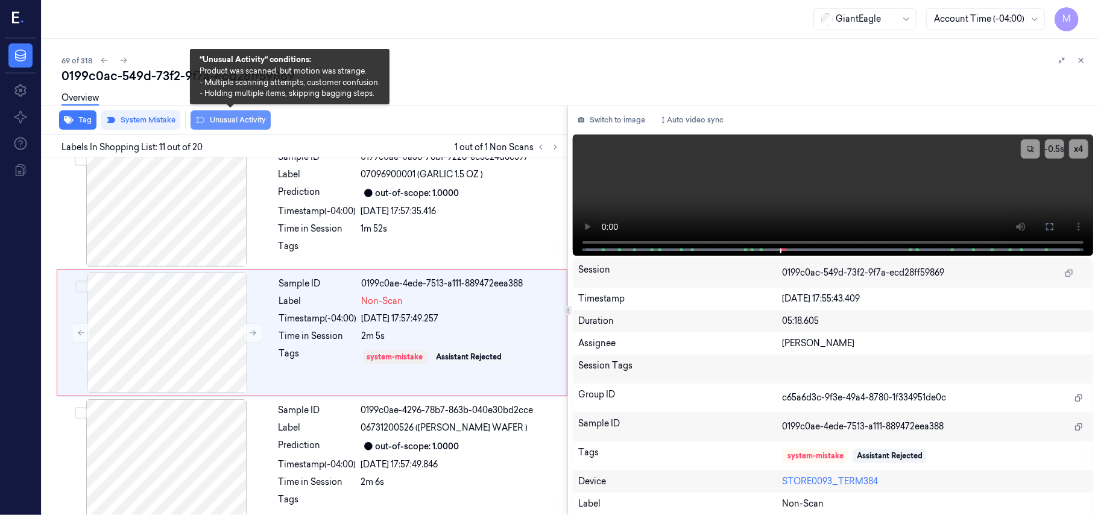
click at [235, 121] on button "Unusual Activity" at bounding box center [231, 119] width 80 height 19
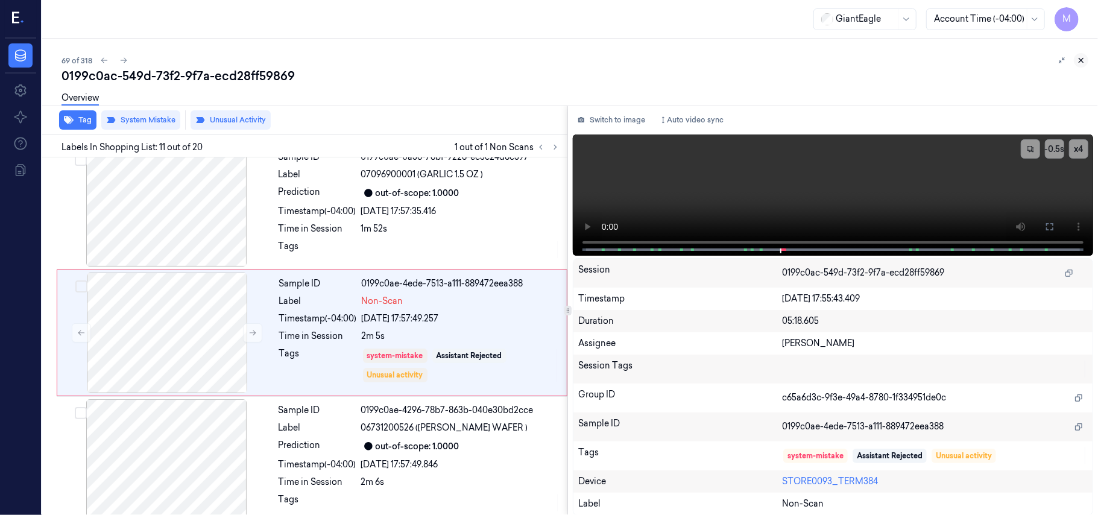
click at [1083, 59] on icon at bounding box center [1081, 60] width 8 height 8
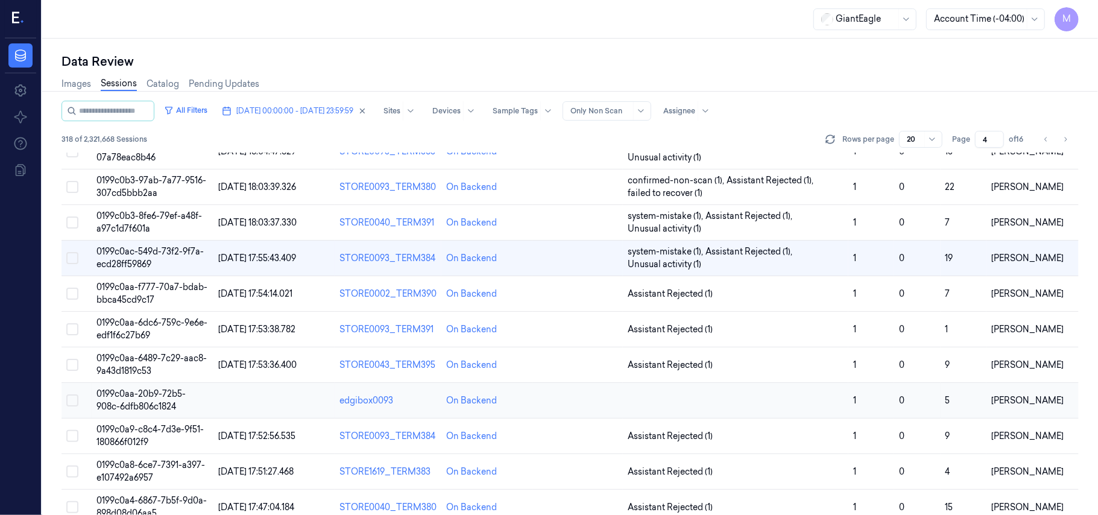
scroll to position [309, 0]
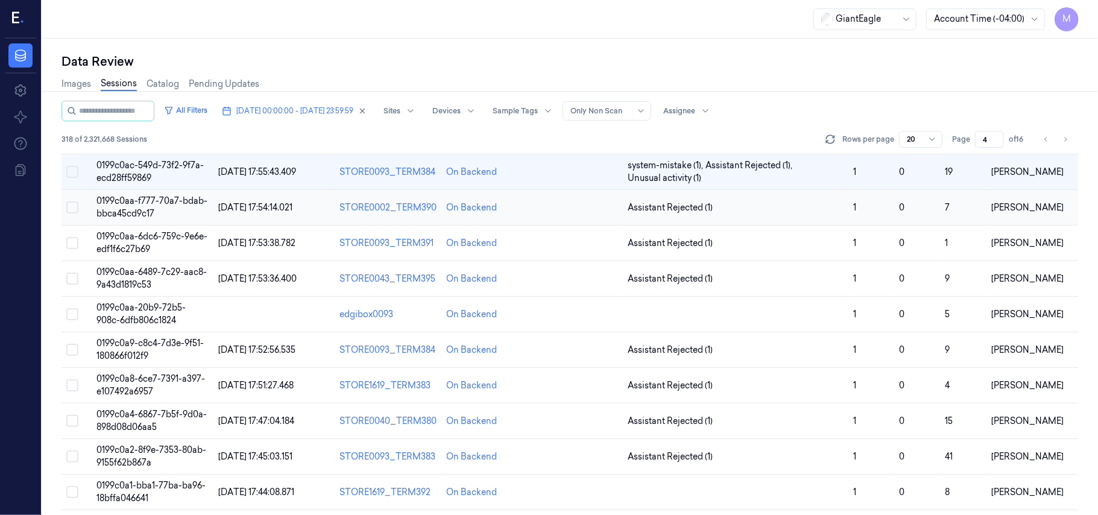
click at [128, 206] on span "0199c0aa-f777-70a7-bdab-bbca45cd9c17" at bounding box center [151, 207] width 111 height 24
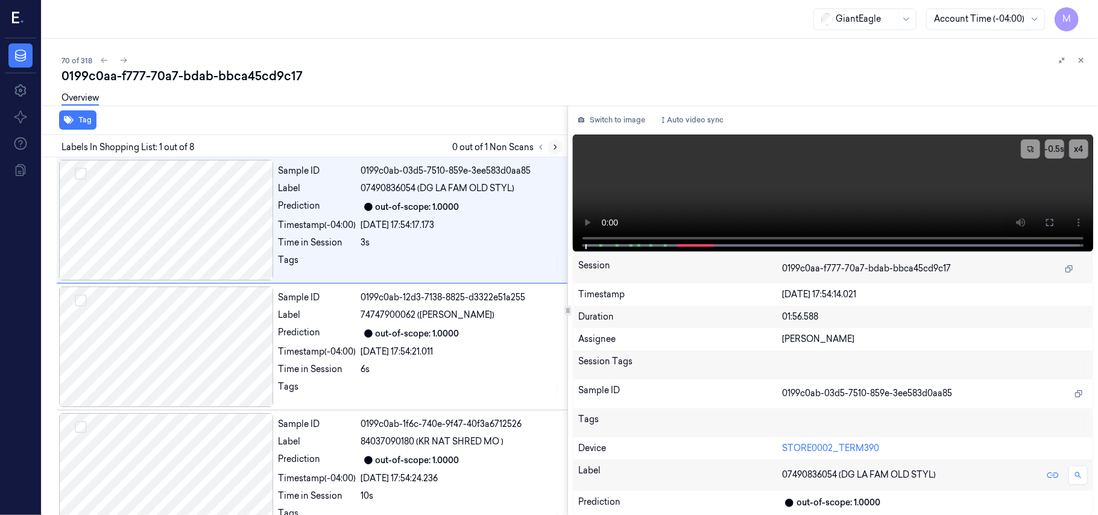
click at [555, 143] on icon at bounding box center [555, 147] width 8 height 8
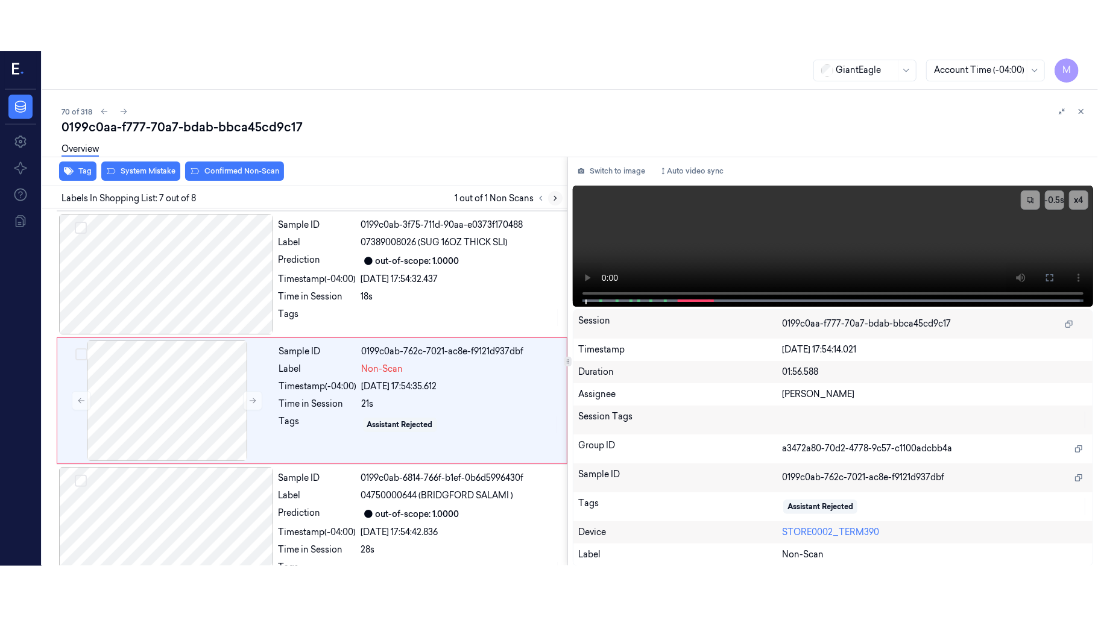
scroll to position [645, 0]
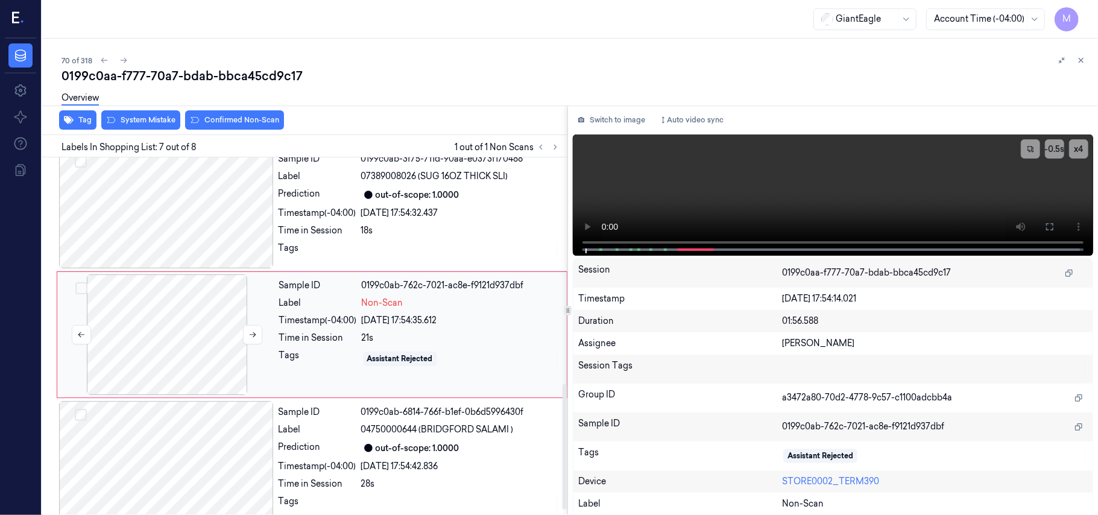
click at [168, 324] on div at bounding box center [167, 334] width 215 height 121
click at [1057, 232] on button at bounding box center [1049, 226] width 19 height 19
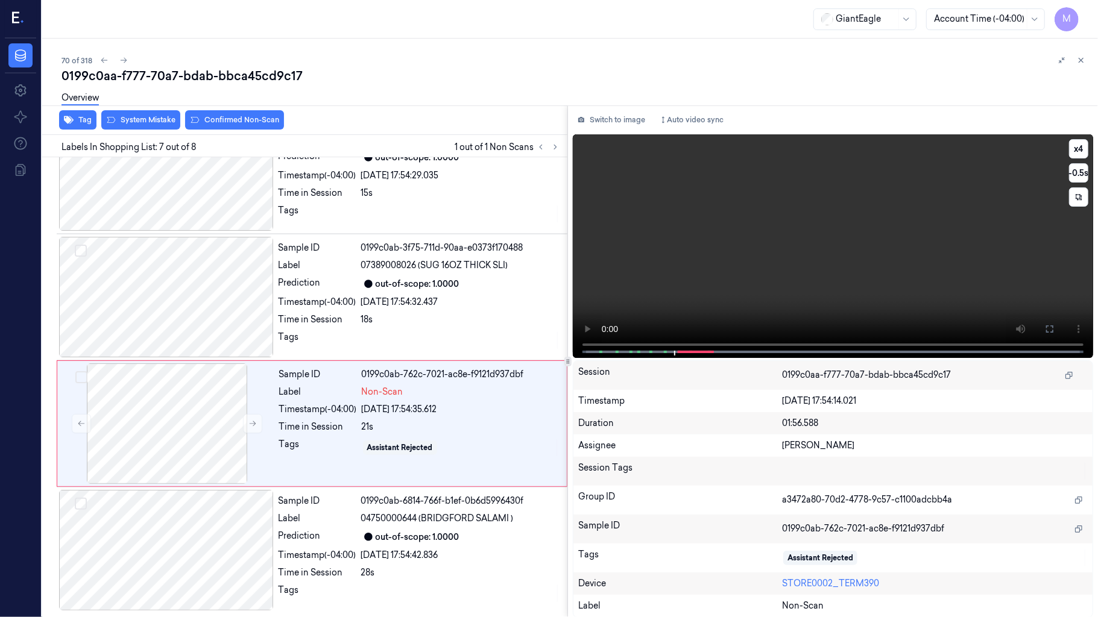
scroll to position [560, 0]
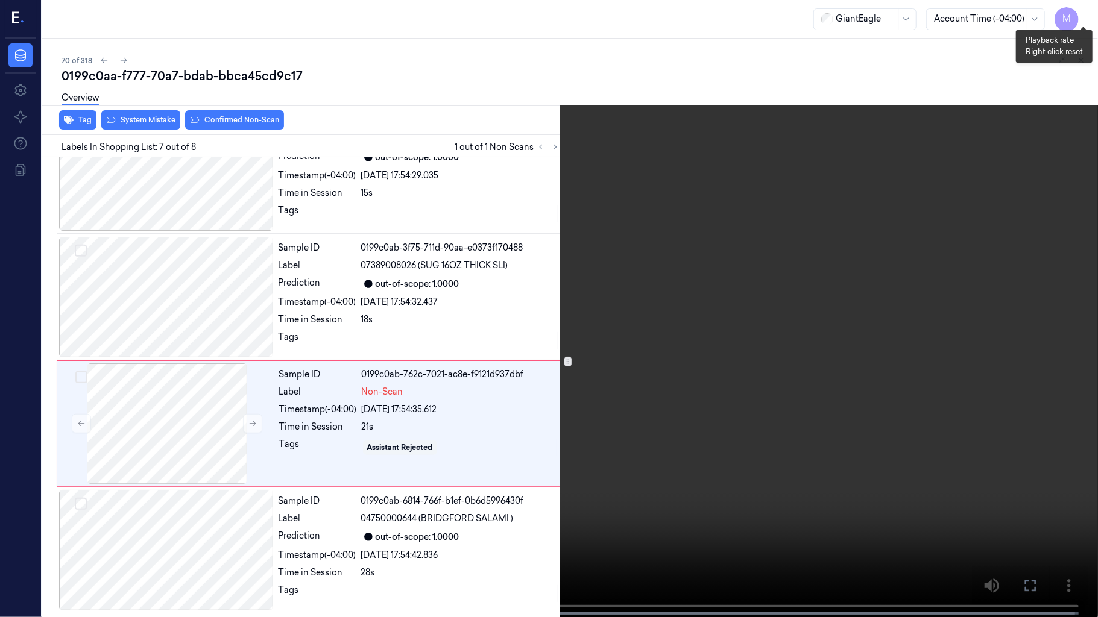
click at [1090, 14] on button "x 4" at bounding box center [1083, 14] width 19 height 19
click at [900, 180] on video at bounding box center [549, 310] width 1098 height 620
click at [524, 260] on video at bounding box center [549, 310] width 1098 height 620
click at [427, 399] on video at bounding box center [549, 310] width 1098 height 620
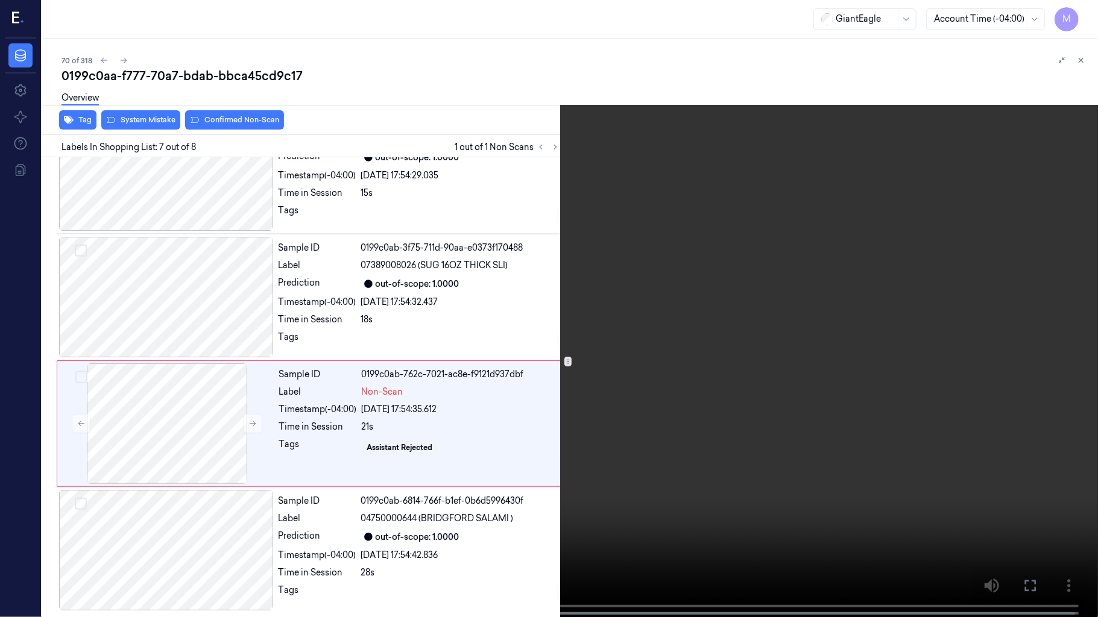
click at [332, 256] on video at bounding box center [549, 310] width 1098 height 620
click at [375, 271] on video at bounding box center [549, 310] width 1098 height 620
click at [159, 514] on span at bounding box center [160, 614] width 2 height 6
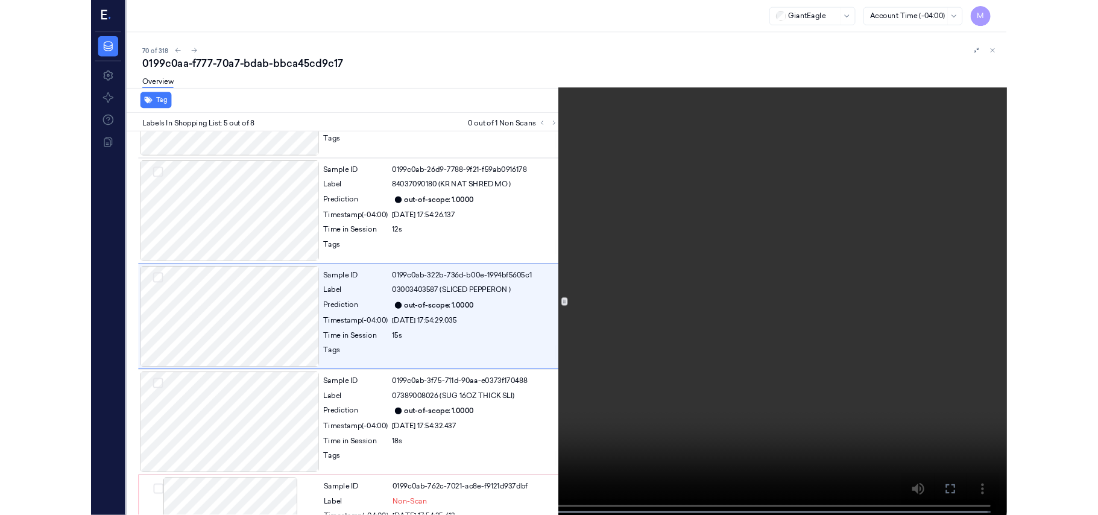
scroll to position [341, 0]
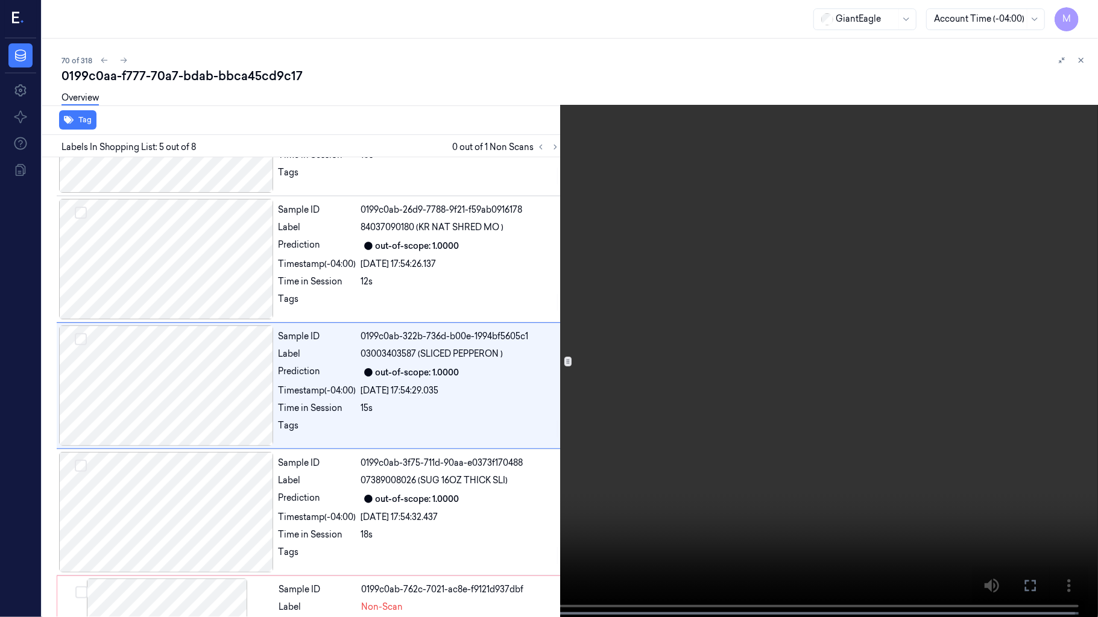
click at [561, 377] on video at bounding box center [549, 310] width 1098 height 620
click at [0, 0] on icon at bounding box center [0, 0] width 0 height 0
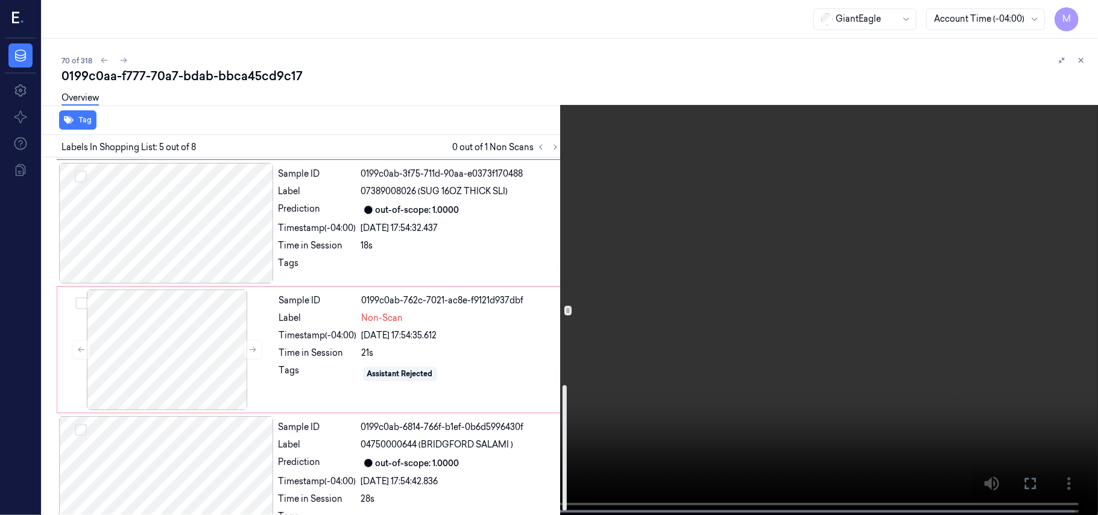
scroll to position [661, 0]
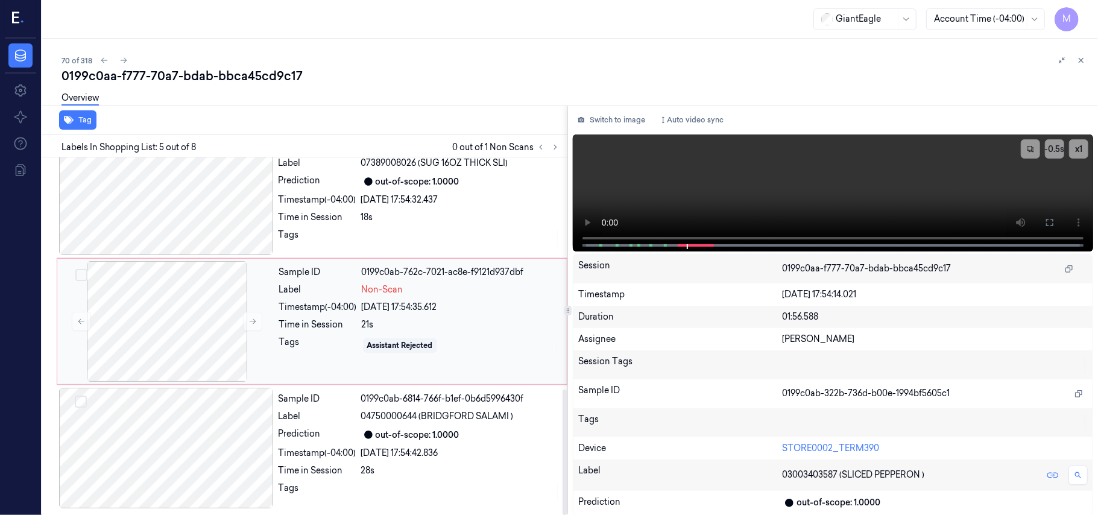
click at [434, 327] on div "21s" at bounding box center [461, 324] width 198 height 13
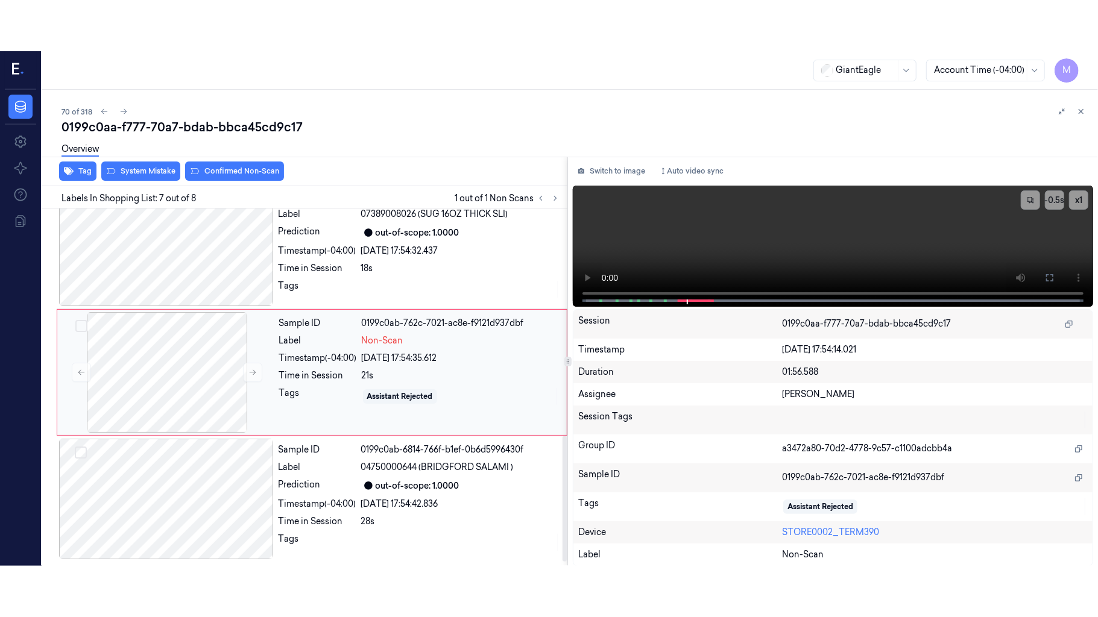
scroll to position [645, 0]
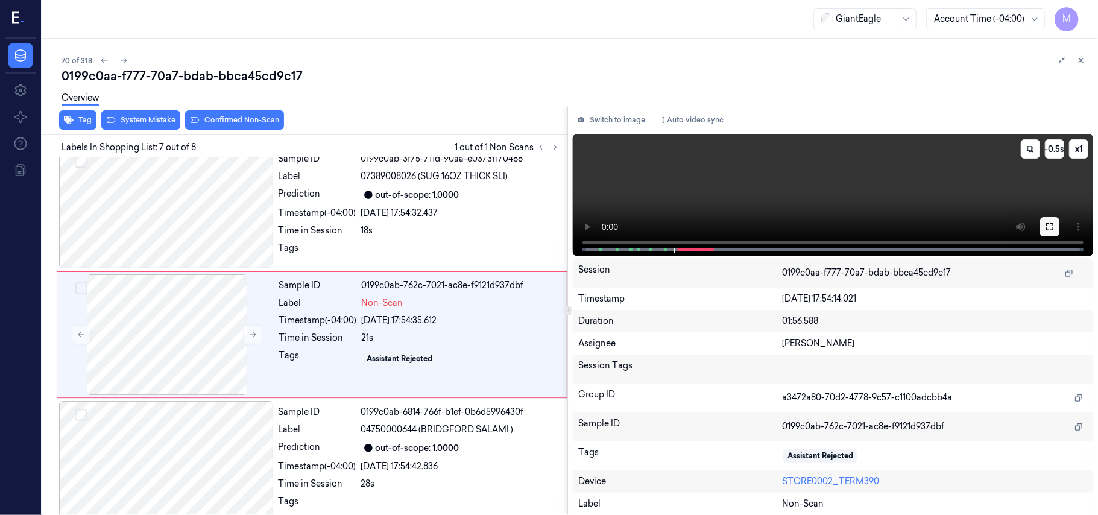
click at [1049, 225] on icon at bounding box center [1050, 227] width 10 height 10
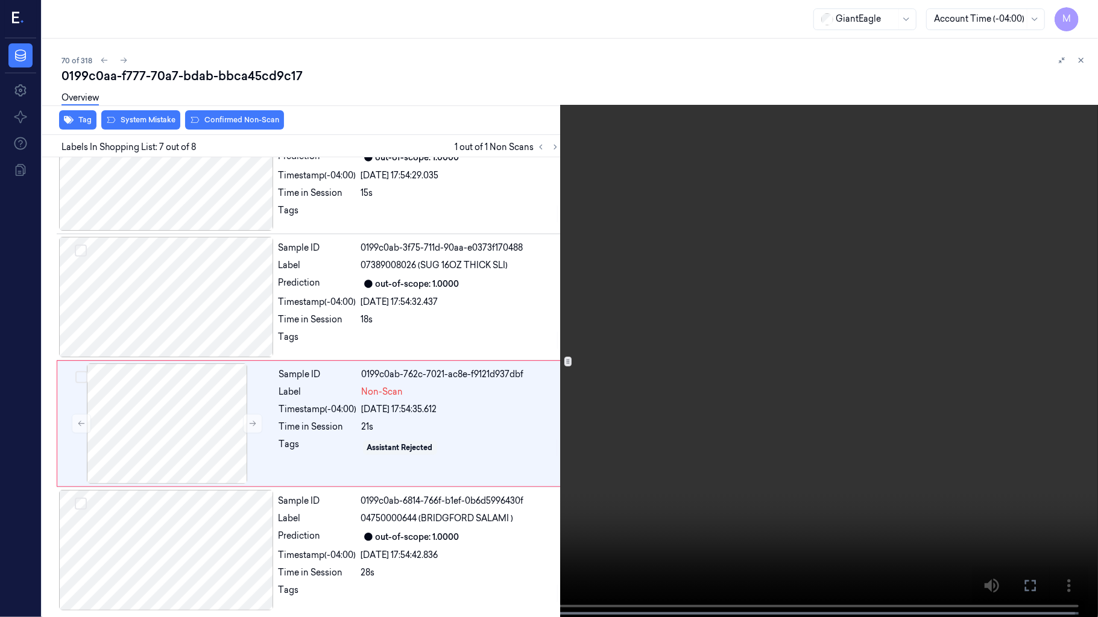
click at [771, 277] on video at bounding box center [549, 310] width 1098 height 620
click at [0, 0] on icon at bounding box center [0, 0] width 0 height 0
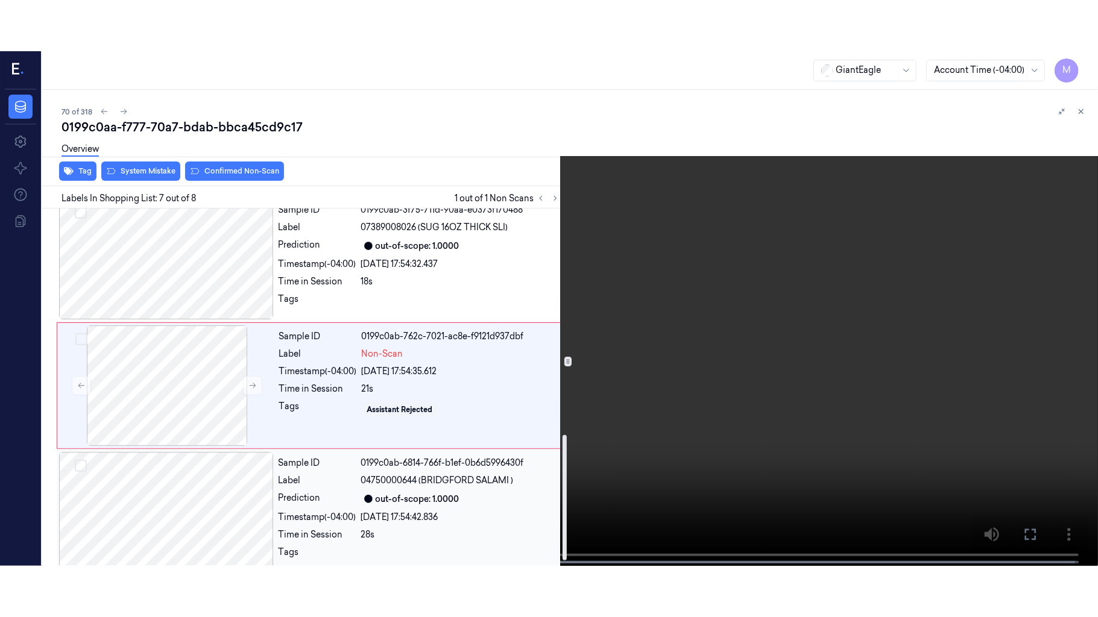
scroll to position [661, 0]
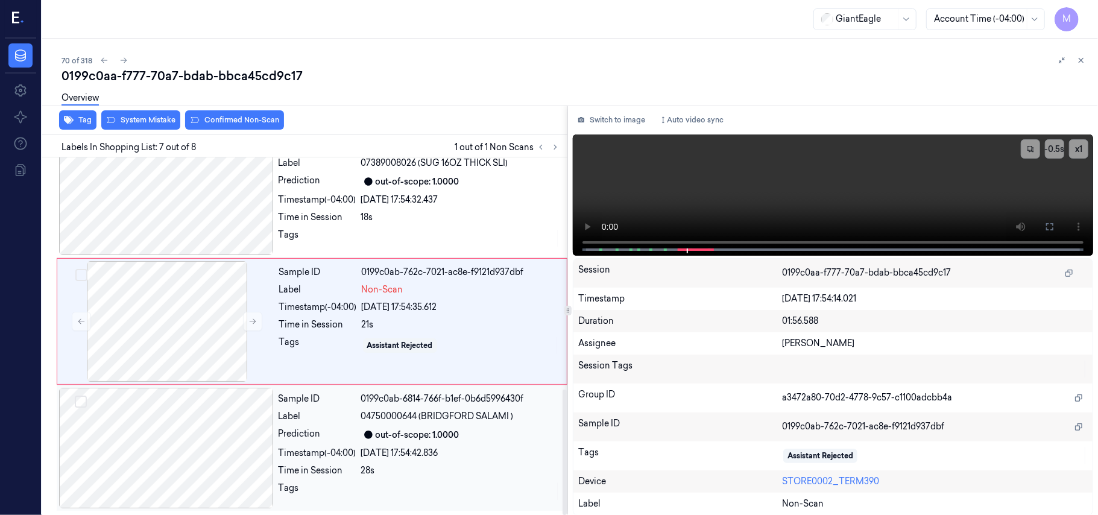
click at [340, 420] on div "Label" at bounding box center [318, 416] width 78 height 13
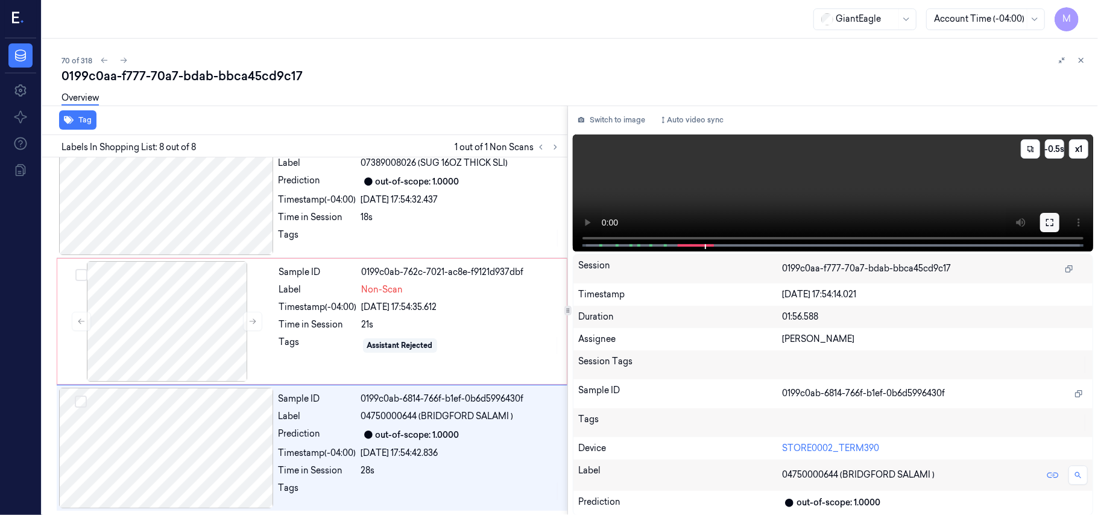
click at [1044, 225] on button at bounding box center [1049, 222] width 19 height 19
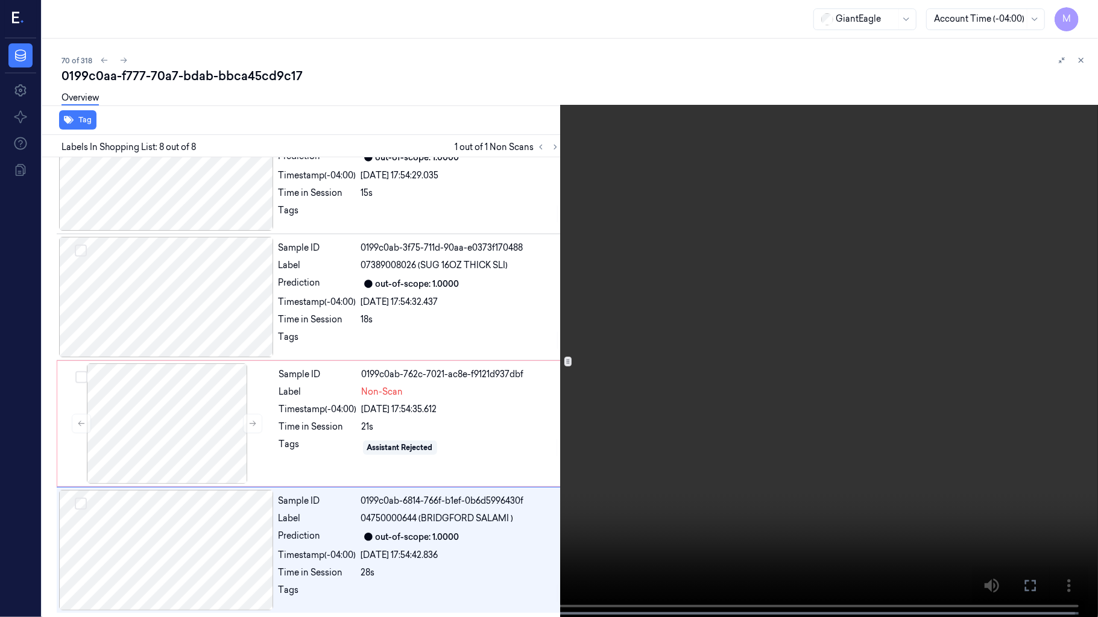
click at [762, 338] on video at bounding box center [549, 310] width 1098 height 620
click at [0, 0] on button at bounding box center [0, 0] width 0 height 0
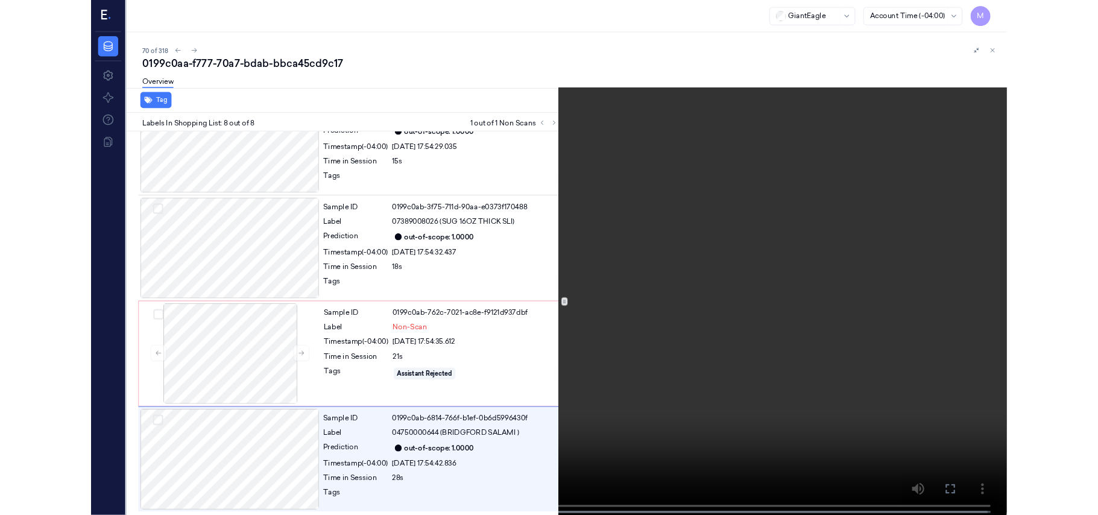
scroll to position [661, 0]
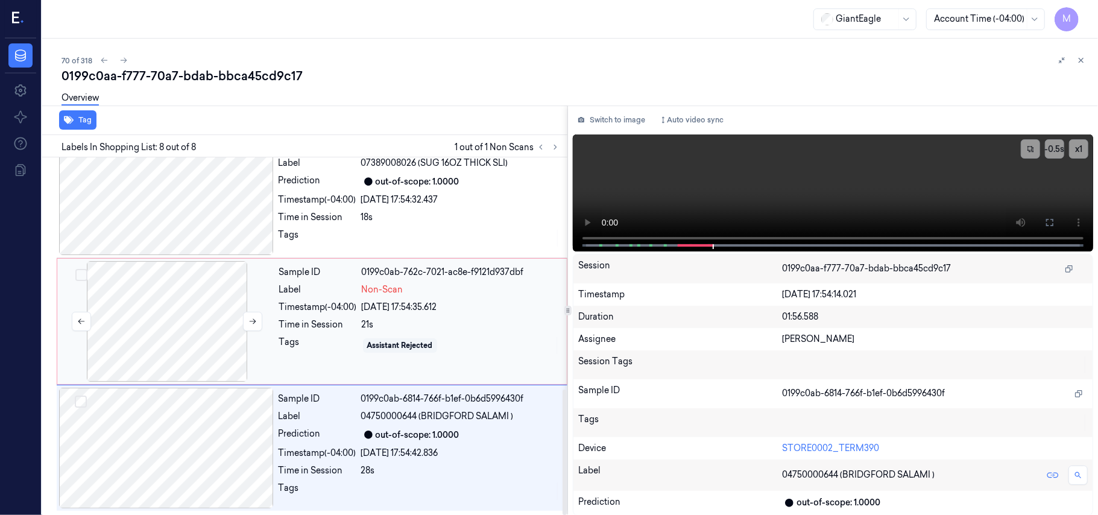
click at [186, 310] on div at bounding box center [167, 321] width 215 height 121
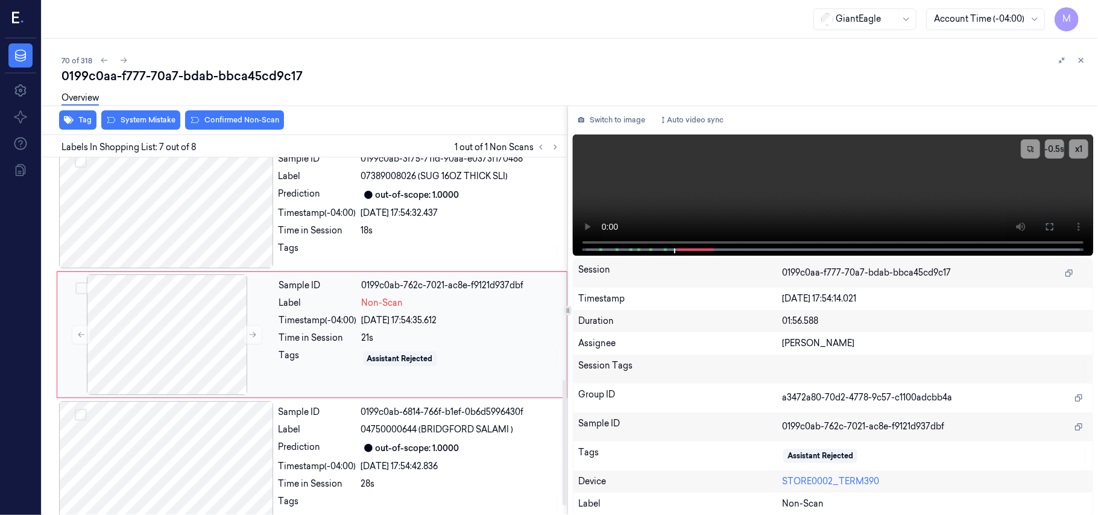
scroll to position [565, 0]
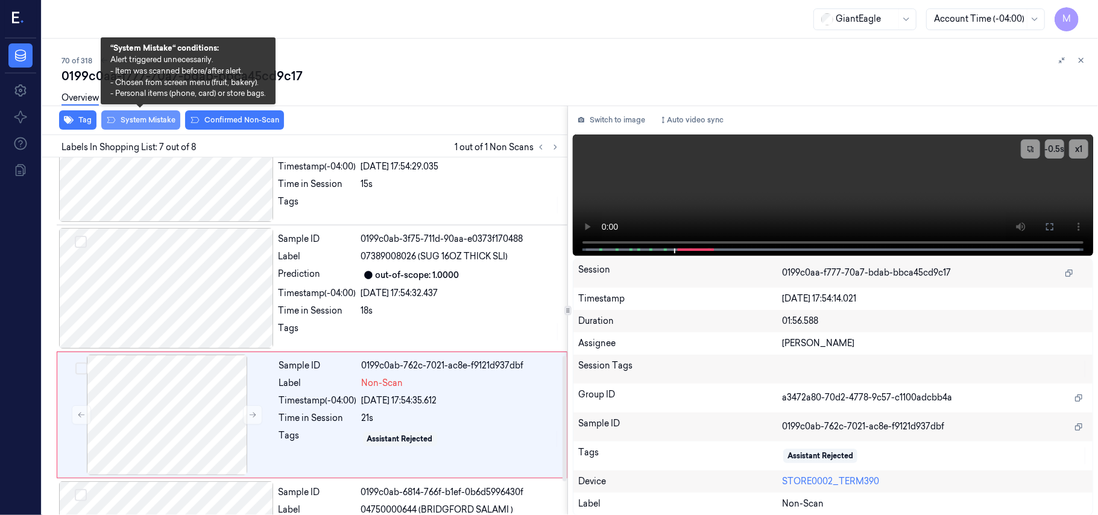
click at [137, 117] on button "System Mistake" at bounding box center [140, 119] width 79 height 19
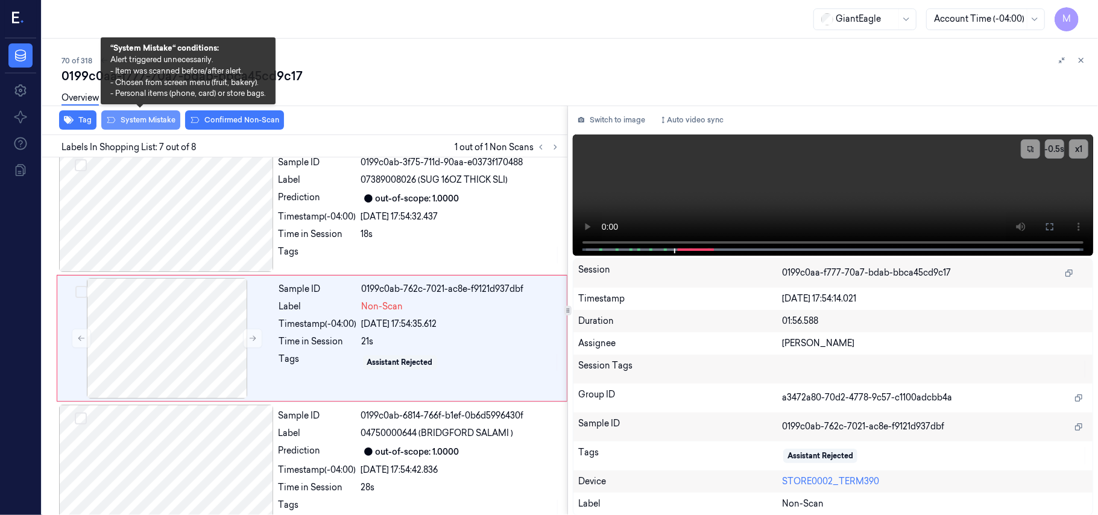
scroll to position [645, 0]
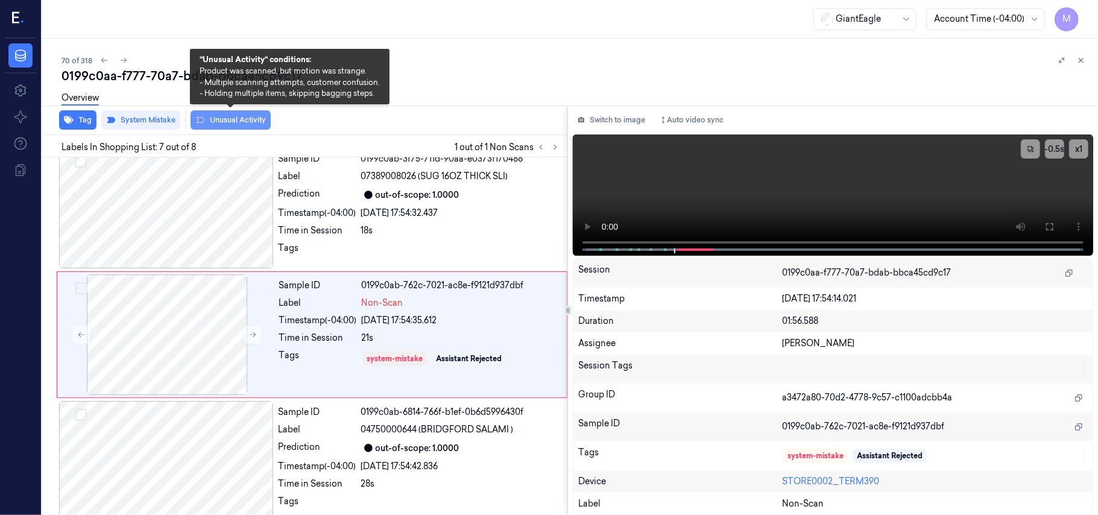
click at [225, 123] on button "Unusual Activity" at bounding box center [231, 119] width 80 height 19
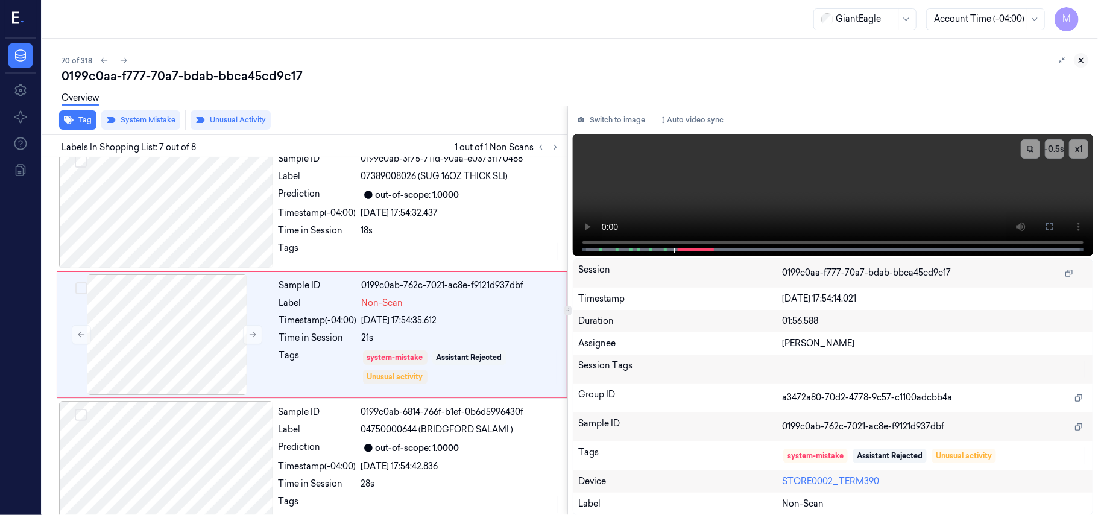
click at [1081, 61] on icon at bounding box center [1081, 60] width 8 height 8
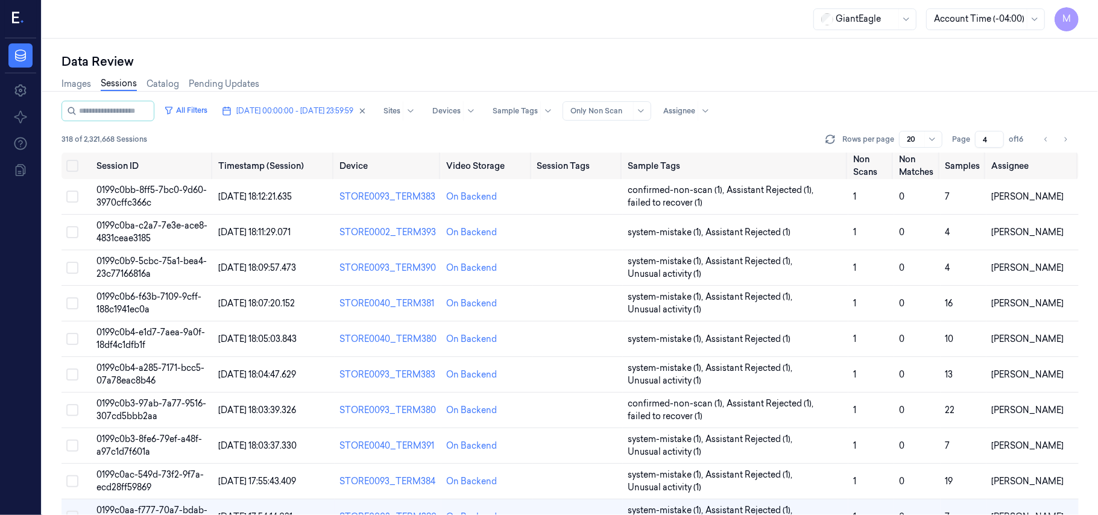
scroll to position [184, 0]
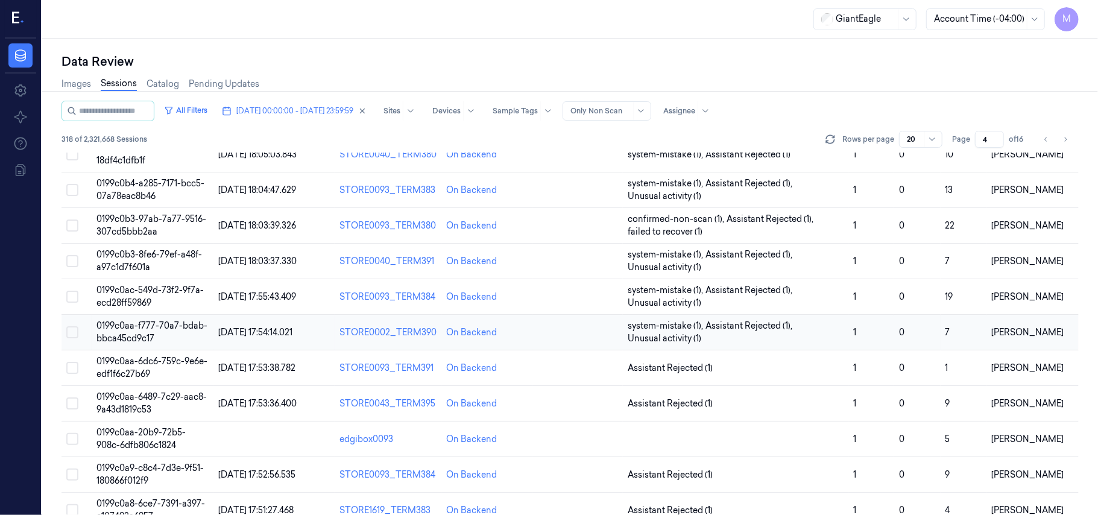
click at [129, 328] on span "0199c0aa-f777-70a7-bdab-bbca45cd9c17" at bounding box center [151, 332] width 111 height 24
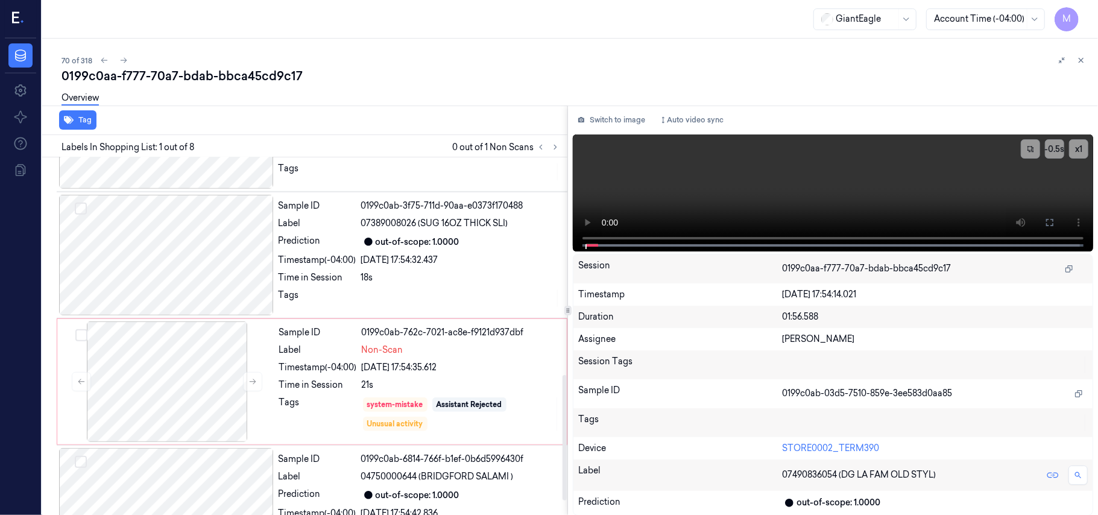
scroll to position [661, 0]
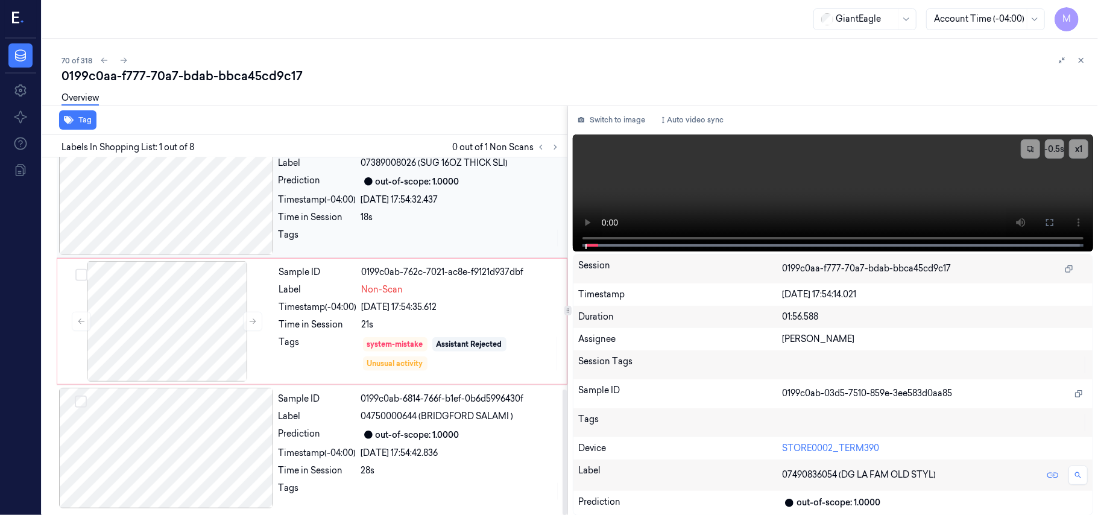
click at [183, 198] on div at bounding box center [166, 194] width 215 height 121
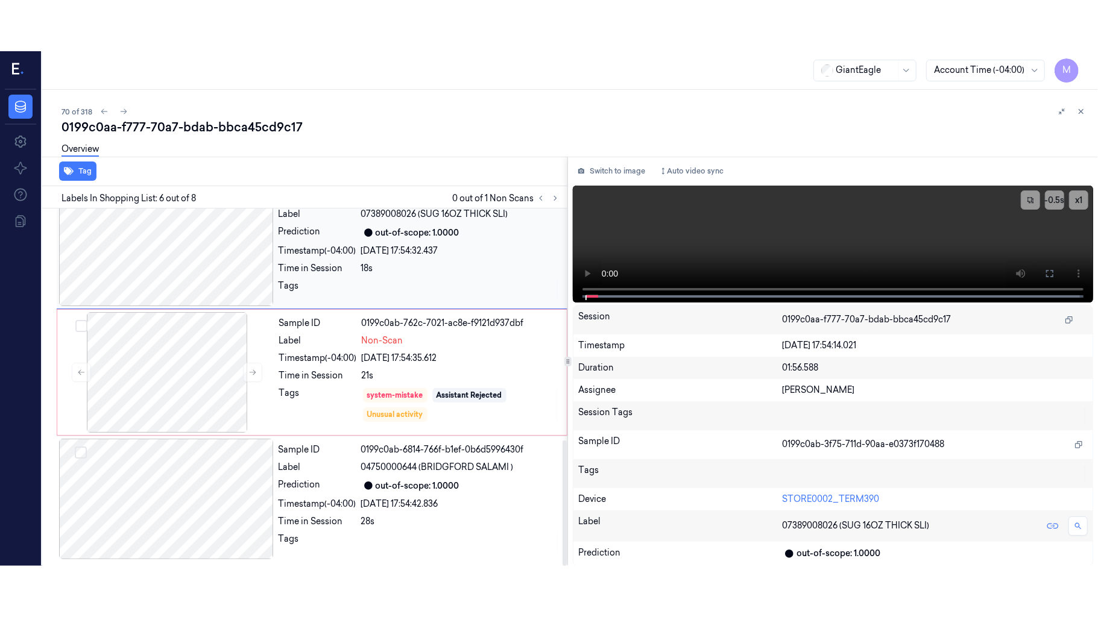
scroll to position [519, 0]
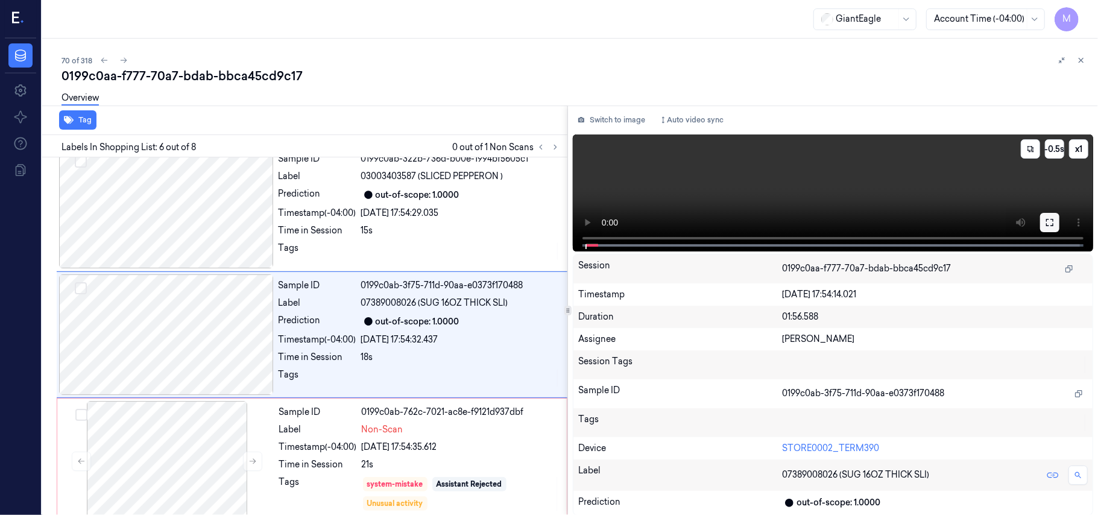
click at [1047, 225] on icon at bounding box center [1050, 223] width 10 height 10
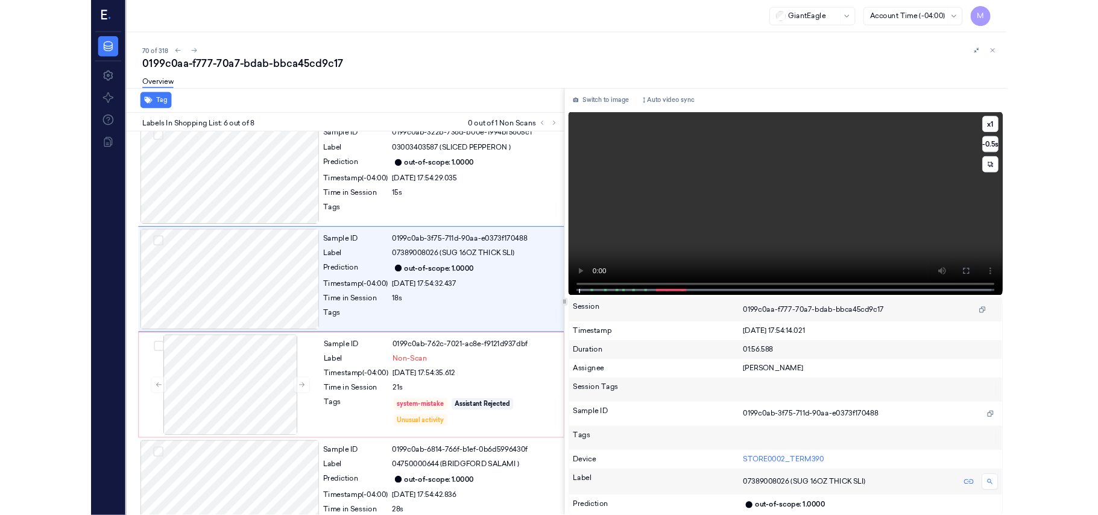
scroll to position [468, 0]
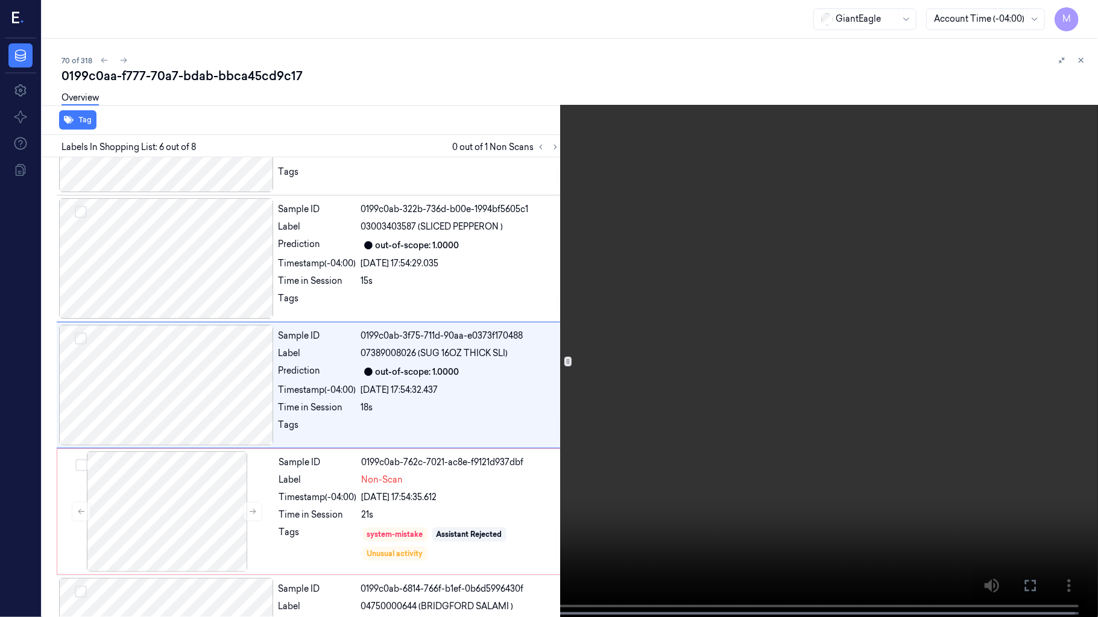
click at [799, 295] on video at bounding box center [549, 310] width 1098 height 620
click at [797, 295] on video at bounding box center [549, 310] width 1098 height 620
click at [427, 353] on video at bounding box center [549, 310] width 1098 height 620
click at [198, 514] on video at bounding box center [549, 310] width 1098 height 620
click at [543, 256] on video at bounding box center [549, 310] width 1098 height 620
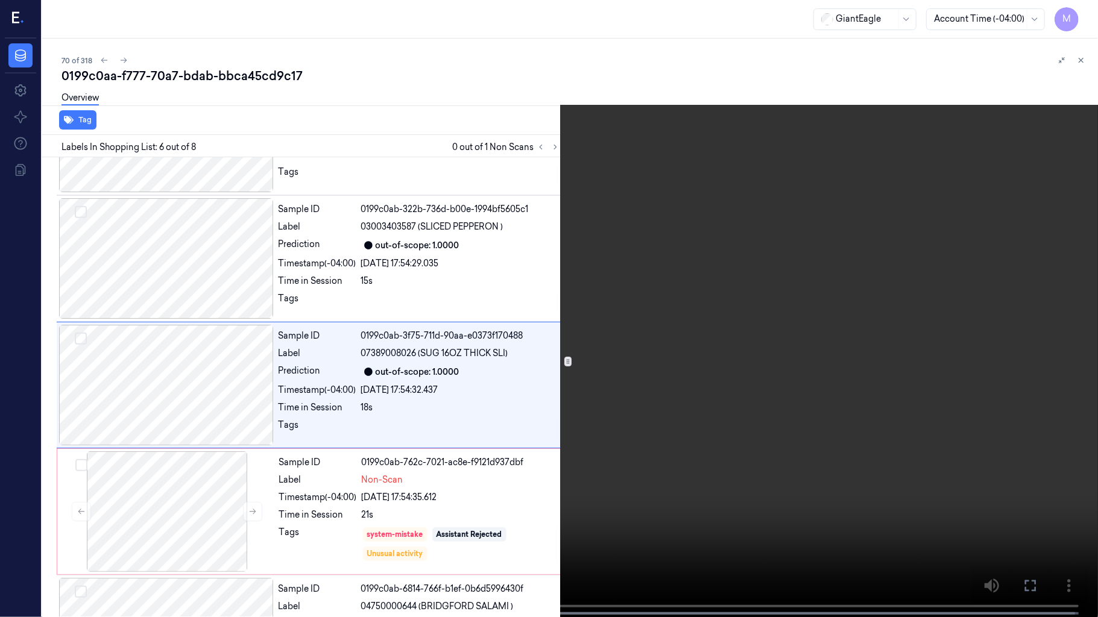
click at [809, 370] on video at bounding box center [549, 310] width 1098 height 620
click at [707, 410] on video at bounding box center [549, 310] width 1098 height 620
click at [0, 0] on icon at bounding box center [0, 0] width 0 height 0
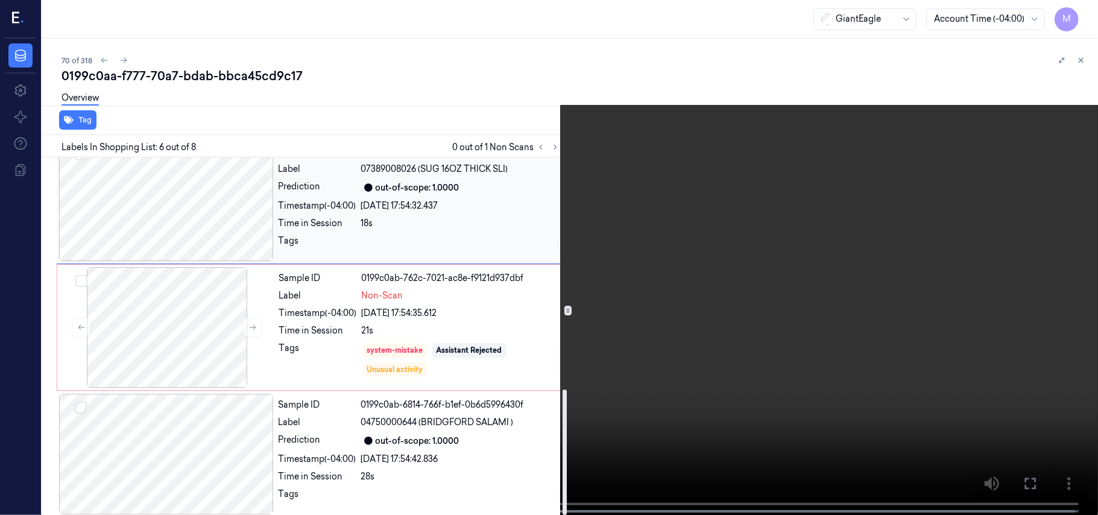
scroll to position [661, 0]
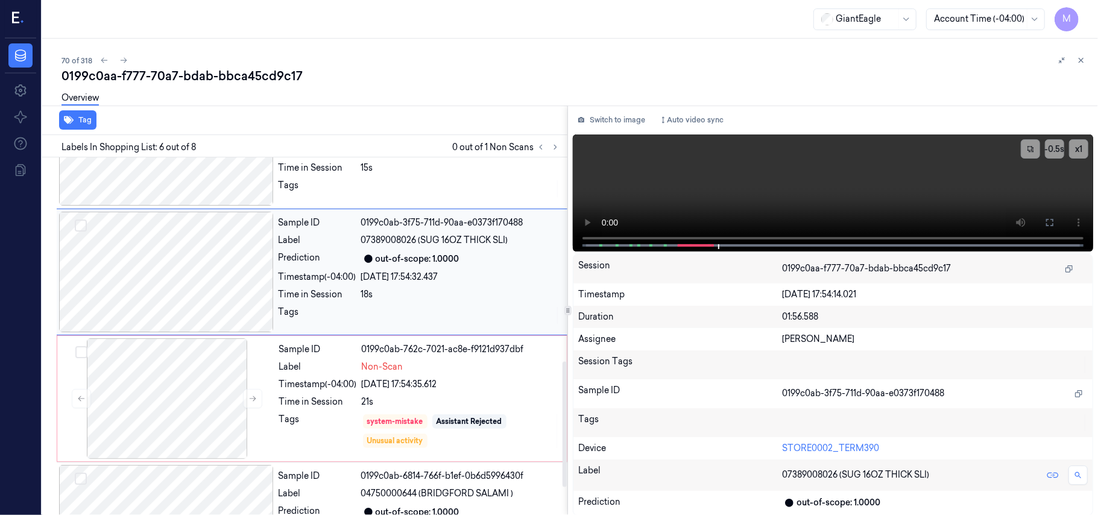
click at [402, 288] on div "Sample ID 0199c0ab-3f75-711d-90aa-e0373f170488 Label 07389008026 (SUG 16OZ THIC…" at bounding box center [419, 272] width 291 height 121
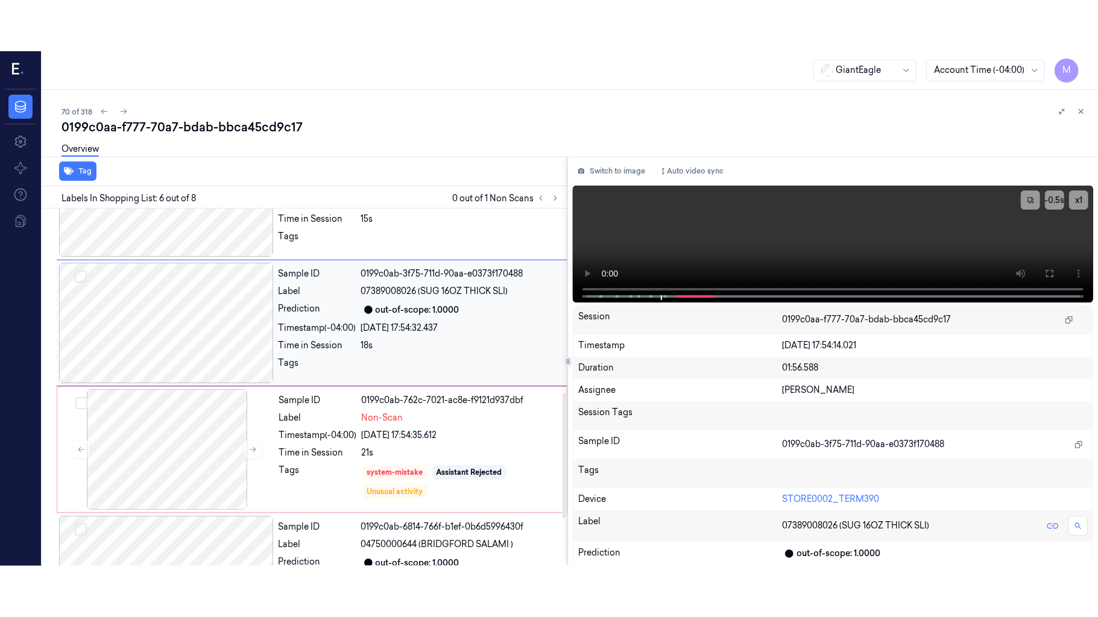
scroll to position [519, 0]
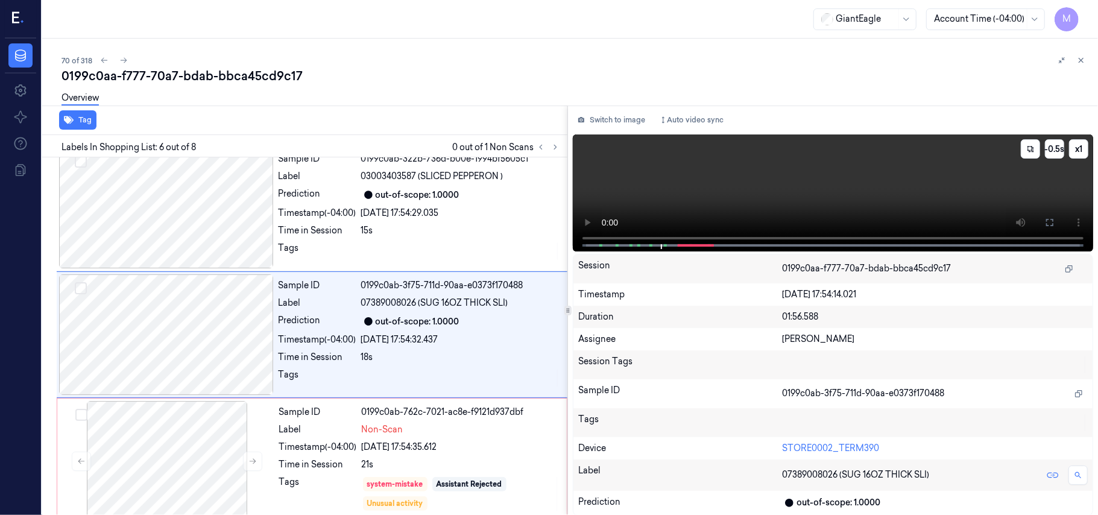
click at [1048, 219] on icon at bounding box center [1049, 222] width 7 height 7
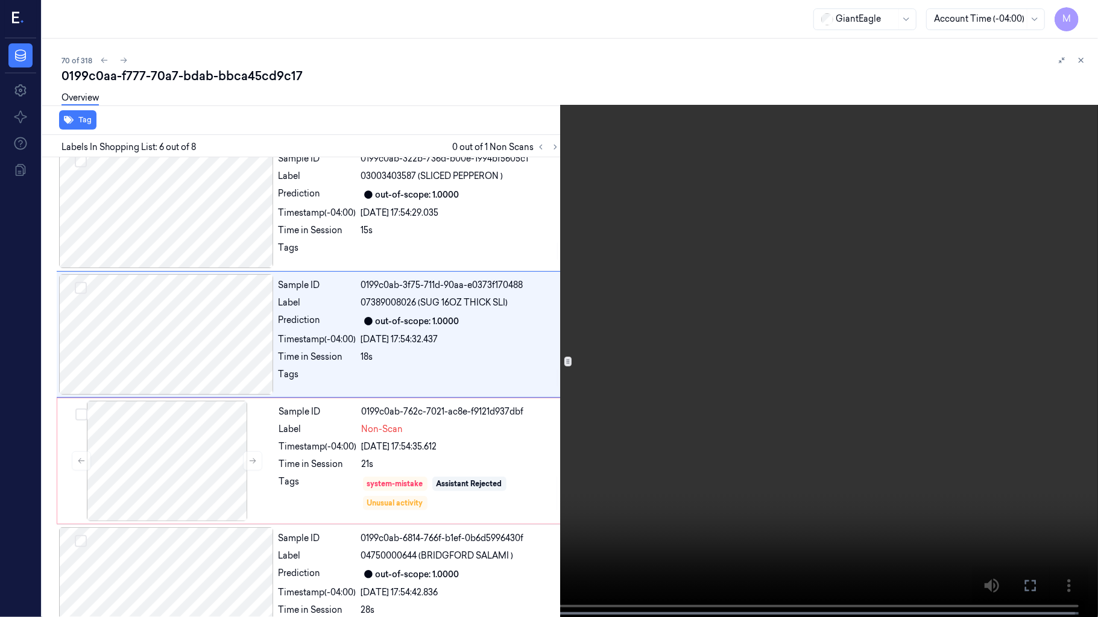
click at [711, 333] on video at bounding box center [549, 310] width 1098 height 620
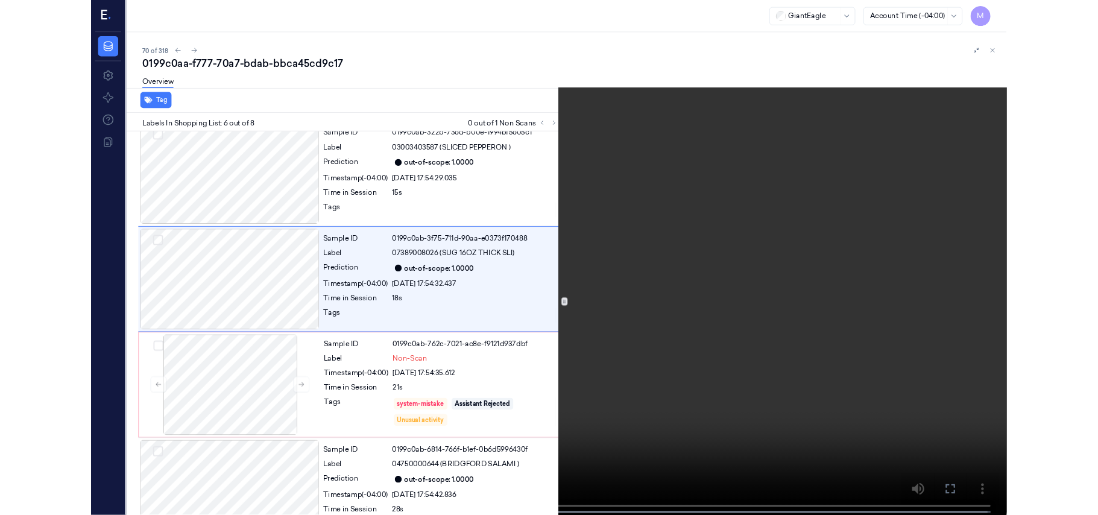
scroll to position [468, 0]
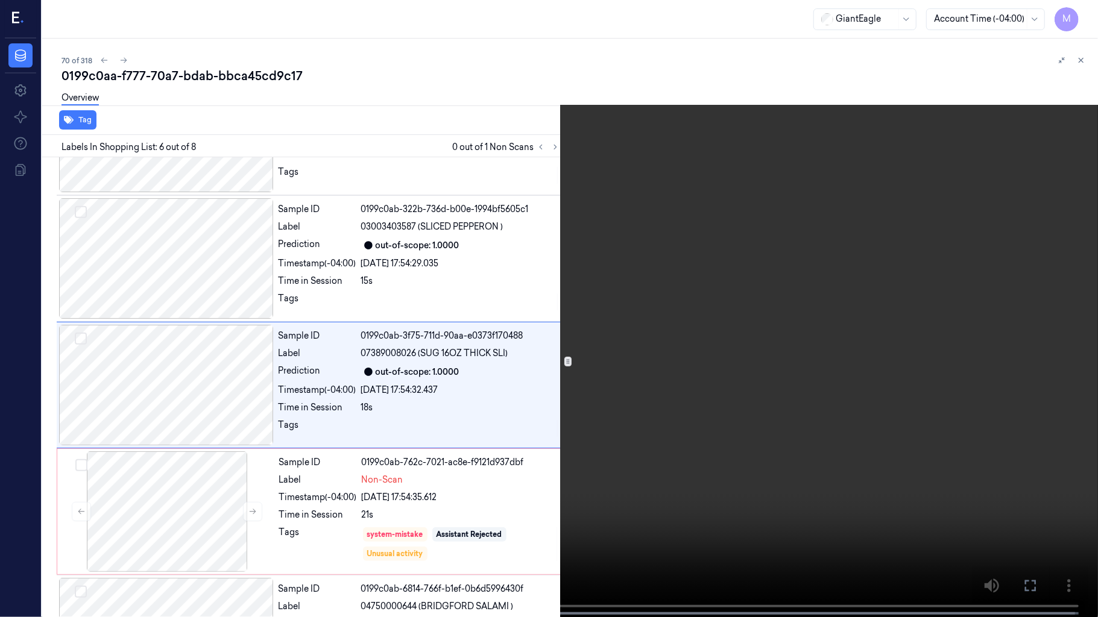
click at [711, 333] on video at bounding box center [549, 310] width 1098 height 620
click at [0, 0] on icon at bounding box center [0, 0] width 0 height 0
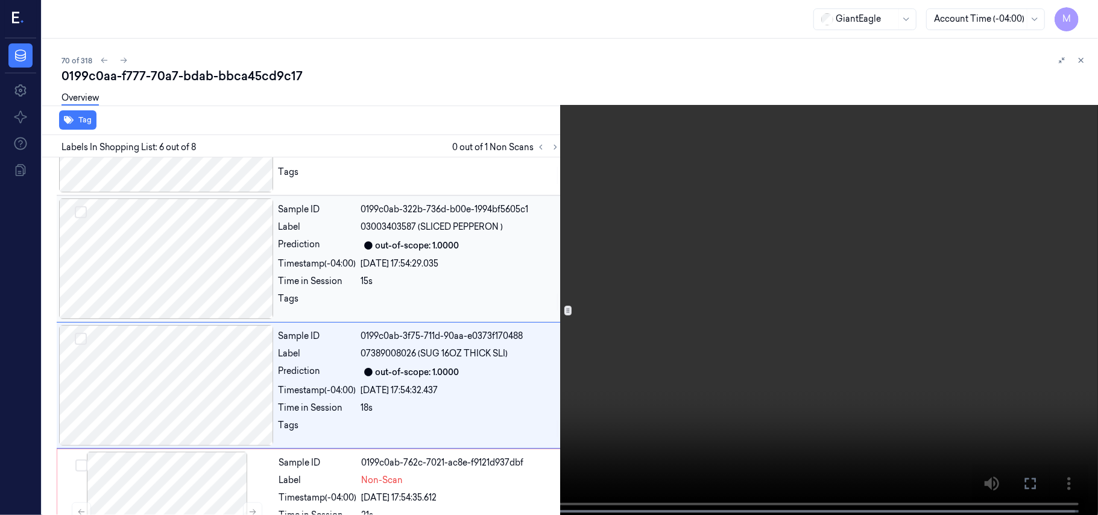
scroll to position [519, 0]
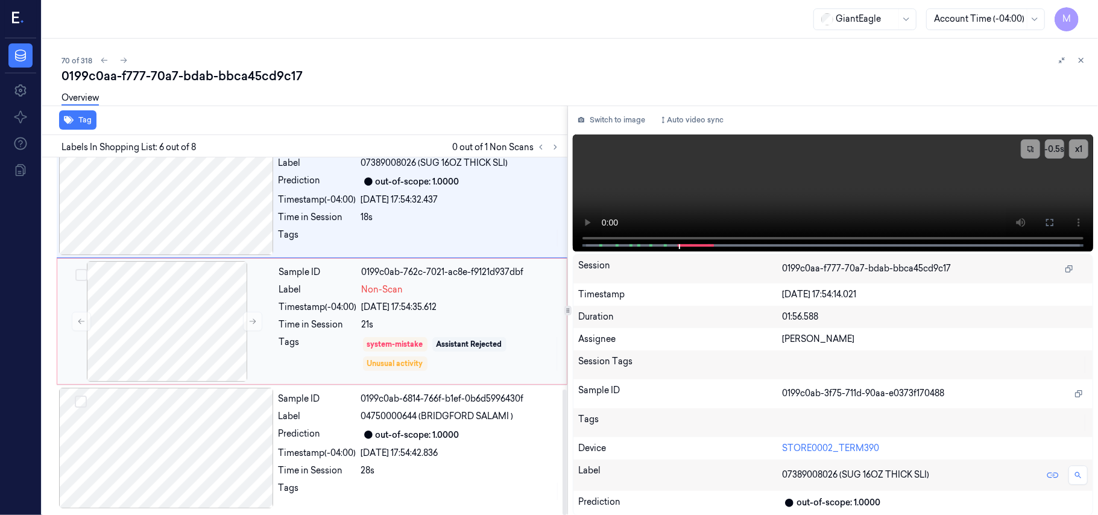
click at [461, 323] on div "21s" at bounding box center [461, 324] width 198 height 13
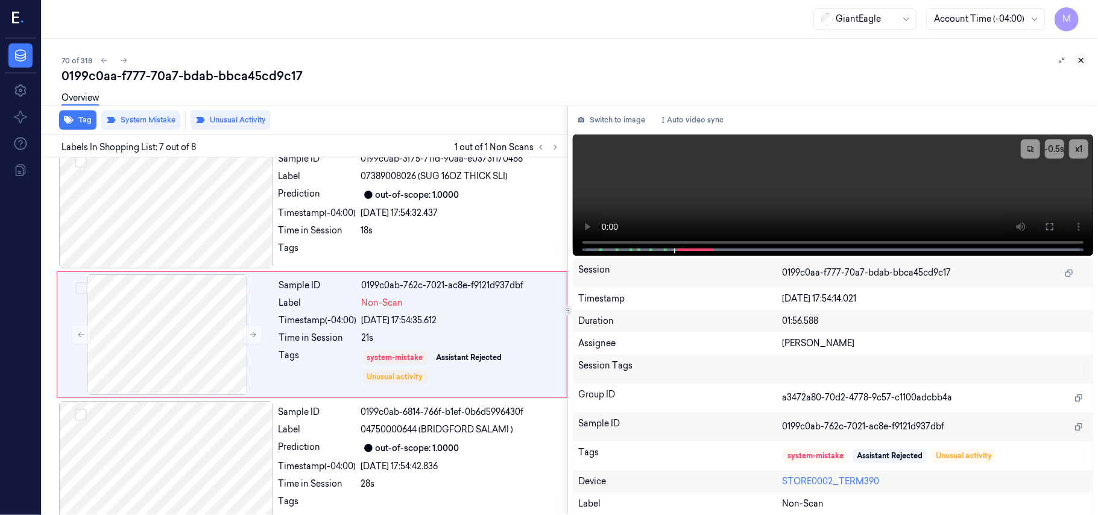
click at [1081, 58] on icon at bounding box center [1081, 60] width 8 height 8
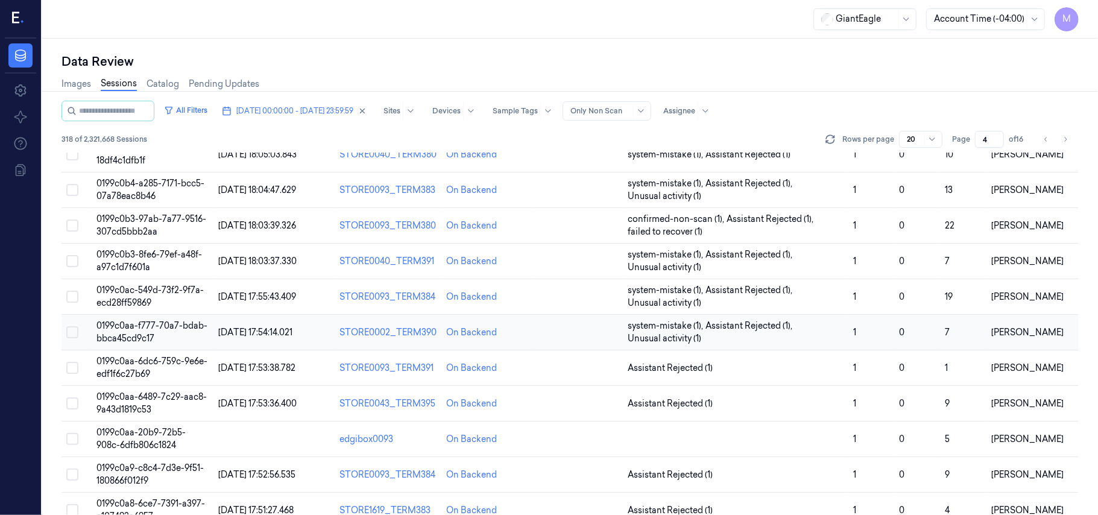
scroll to position [265, 0]
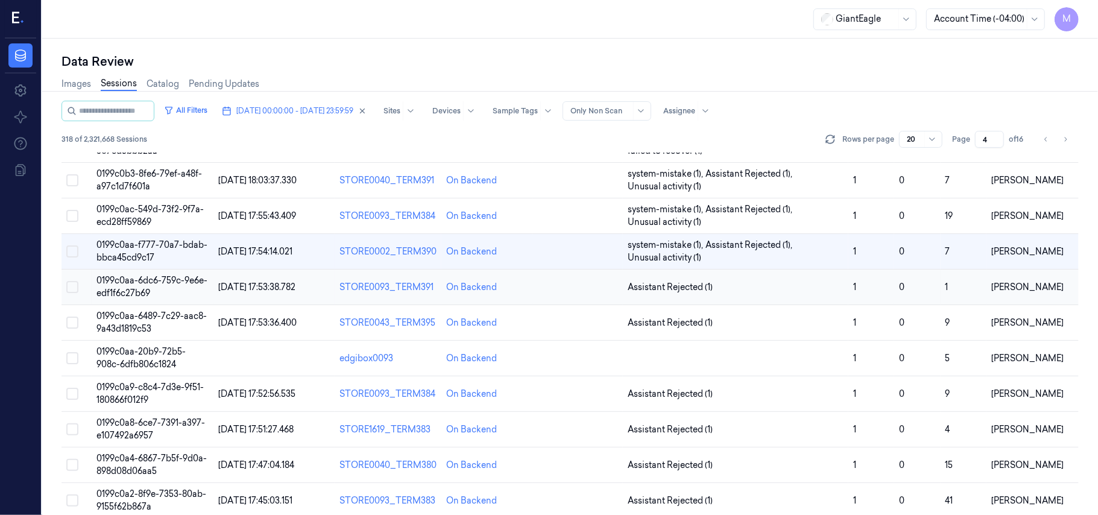
click at [121, 280] on span "0199c0aa-6dc6-759c-9e6e-edf1f6c27b69" at bounding box center [151, 287] width 111 height 24
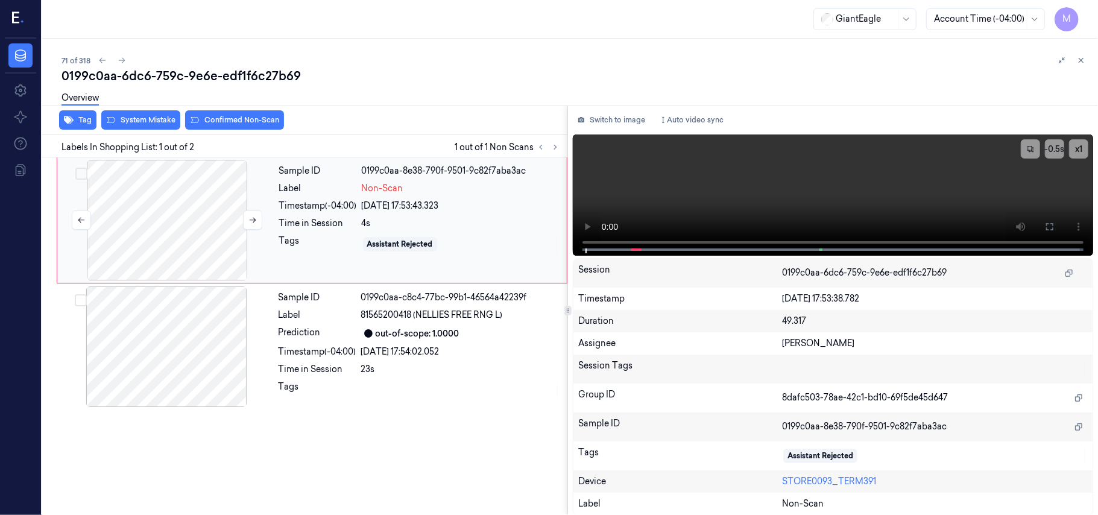
click at [160, 189] on div at bounding box center [167, 220] width 215 height 121
click at [1048, 225] on icon at bounding box center [1050, 227] width 10 height 10
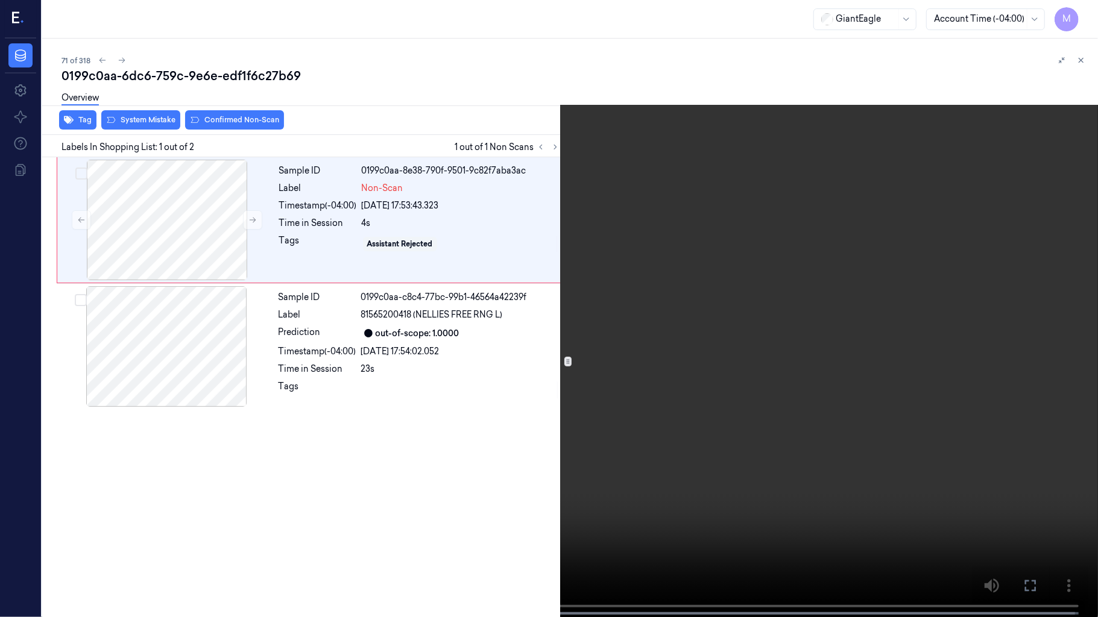
click at [740, 249] on video at bounding box center [549, 310] width 1098 height 620
click at [502, 369] on video at bounding box center [549, 310] width 1098 height 620
click at [645, 338] on video at bounding box center [549, 310] width 1098 height 620
click at [1081, 13] on button "x 1" at bounding box center [1083, 14] width 19 height 19
click at [889, 408] on video at bounding box center [549, 310] width 1098 height 620
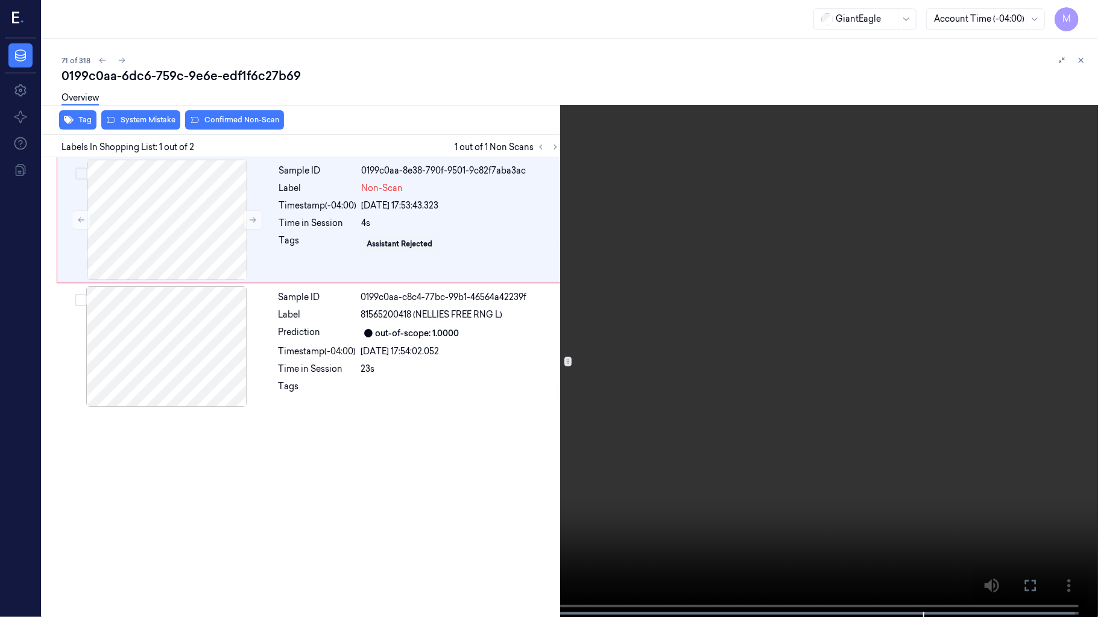
click at [0, 0] on button at bounding box center [0, 0] width 0 height 0
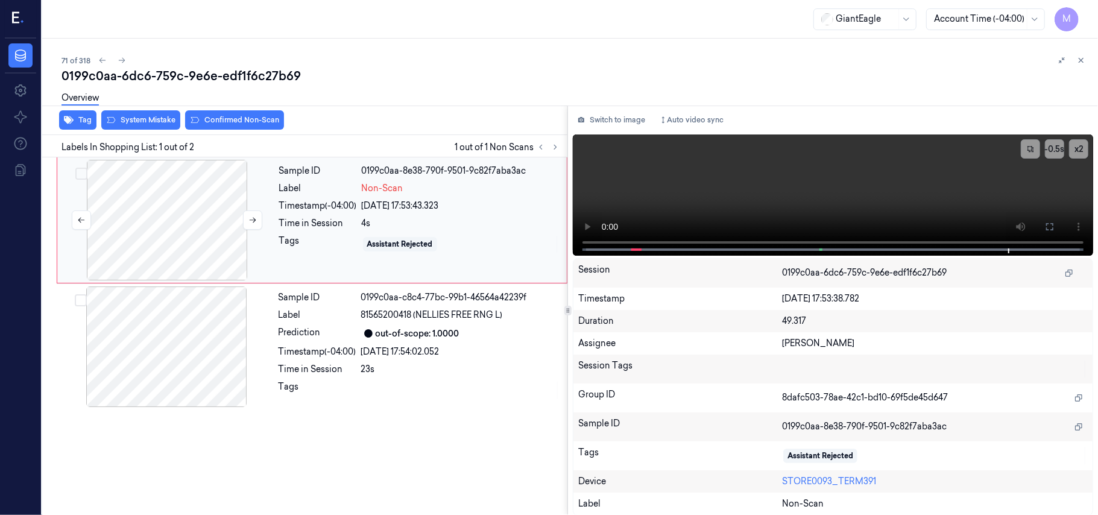
click at [153, 209] on div at bounding box center [167, 220] width 215 height 121
click at [1015, 186] on video at bounding box center [833, 194] width 520 height 121
click at [1045, 222] on icon at bounding box center [1050, 227] width 10 height 10
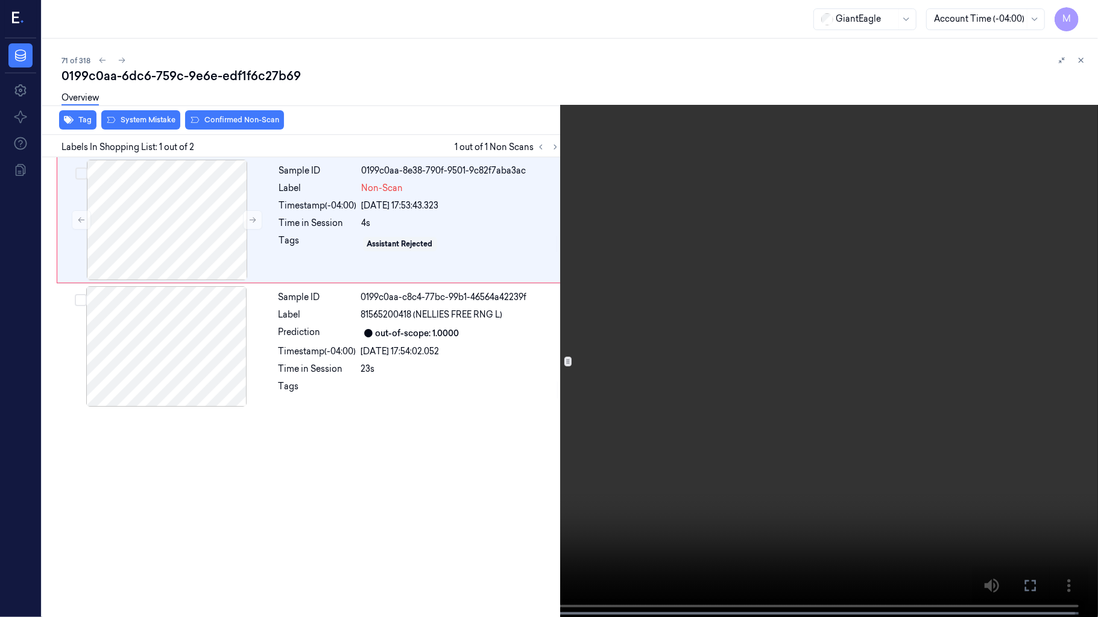
click at [895, 283] on video at bounding box center [549, 310] width 1098 height 620
click at [0, 0] on icon at bounding box center [0, 0] width 0 height 0
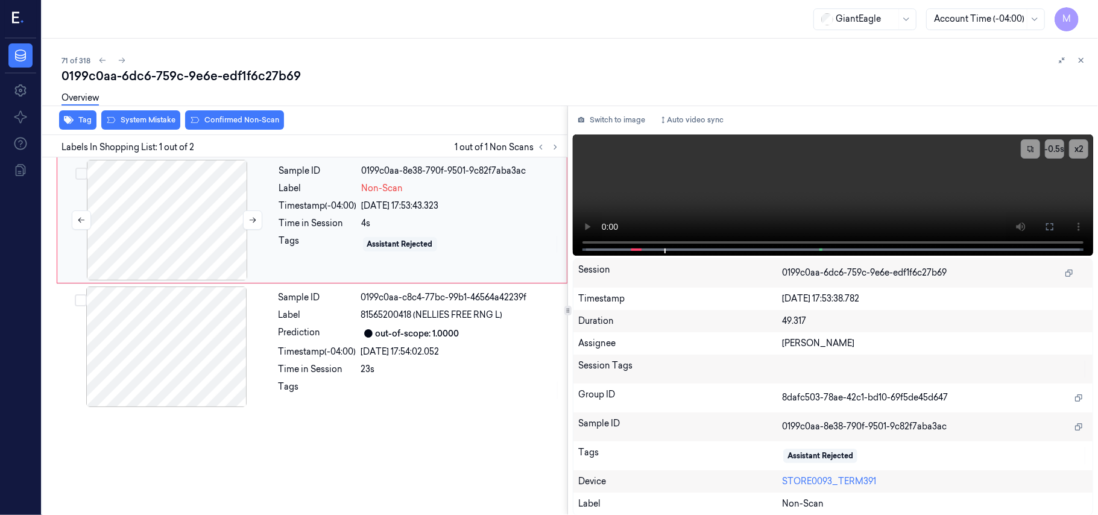
click at [165, 203] on div at bounding box center [167, 220] width 215 height 121
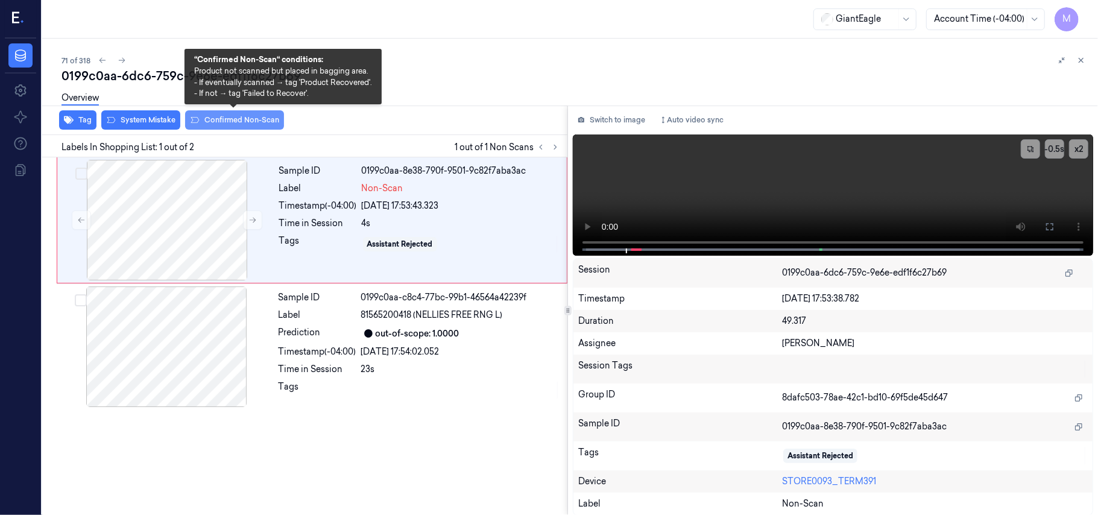
click at [233, 118] on button "Confirmed Non-Scan" at bounding box center [234, 119] width 99 height 19
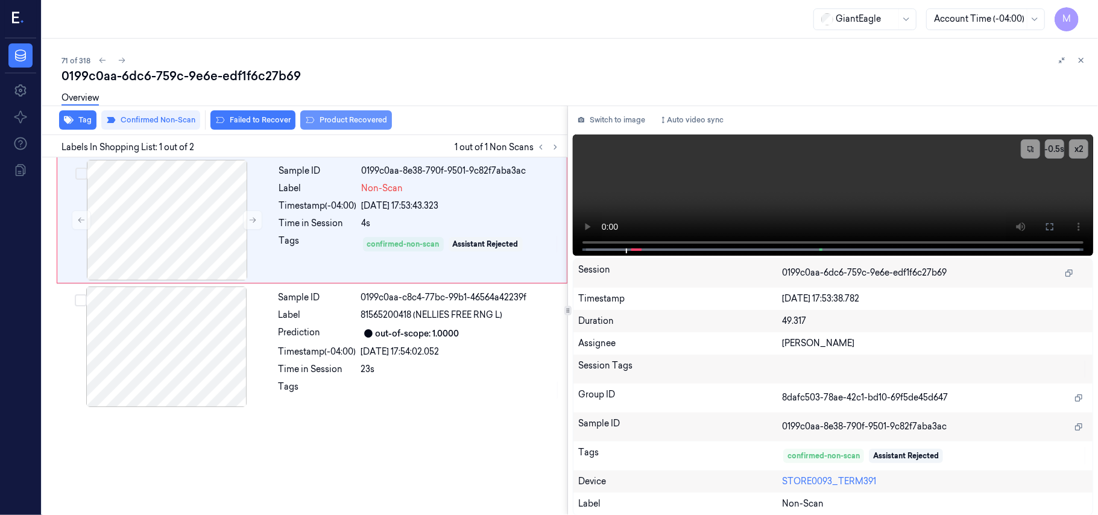
click at [341, 119] on button "Product Recovered" at bounding box center [346, 119] width 92 height 19
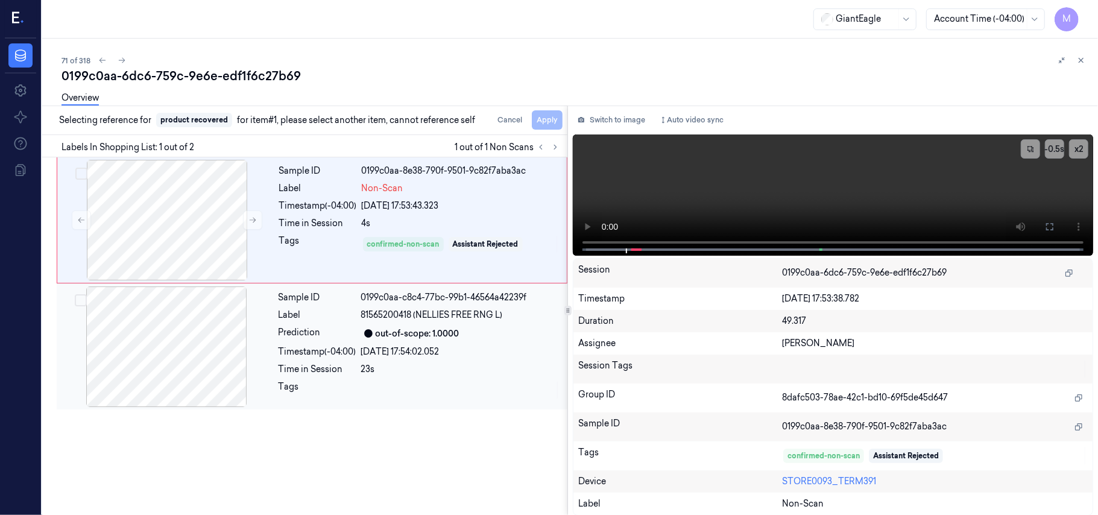
click at [423, 317] on span "81565200418 (NELLIES FREE RNG L)" at bounding box center [432, 315] width 142 height 13
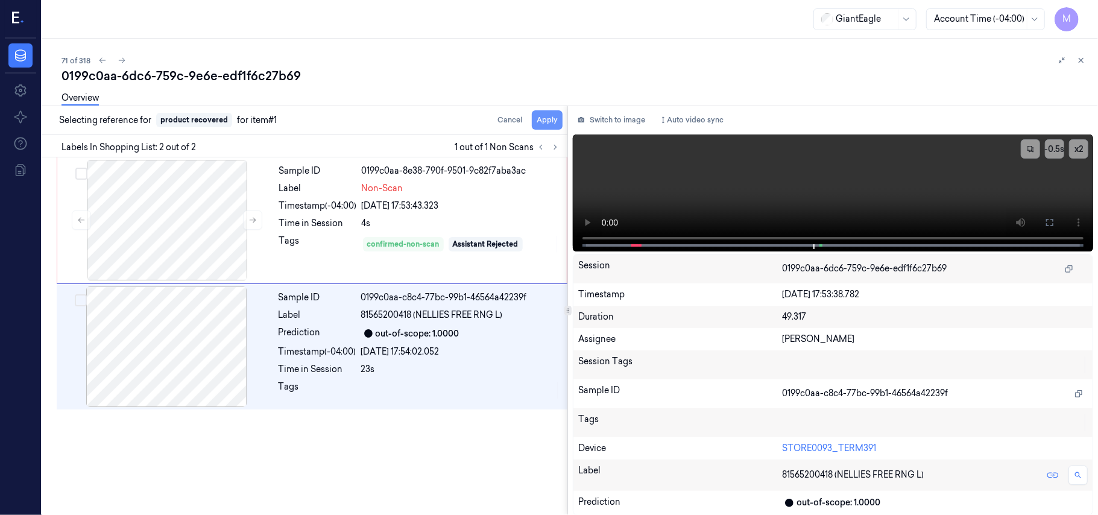
click at [553, 117] on button "Apply" at bounding box center [547, 119] width 31 height 19
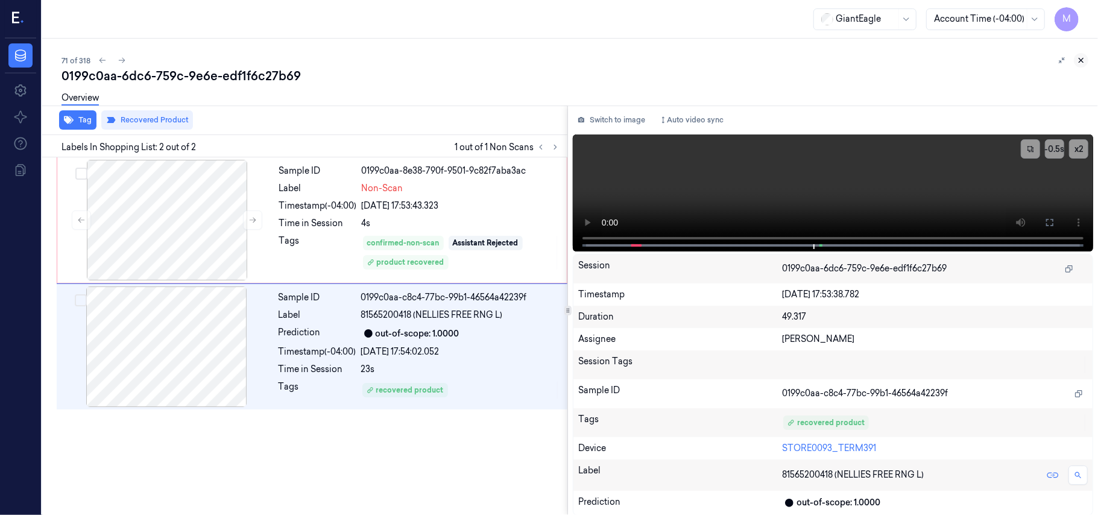
click at [1082, 59] on icon at bounding box center [1081, 60] width 4 height 4
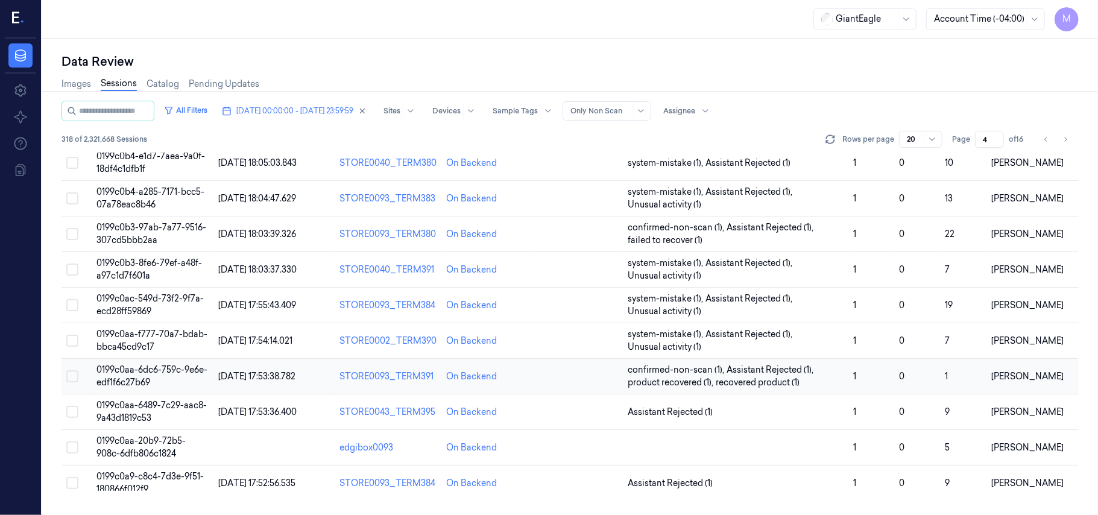
scroll to position [227, 0]
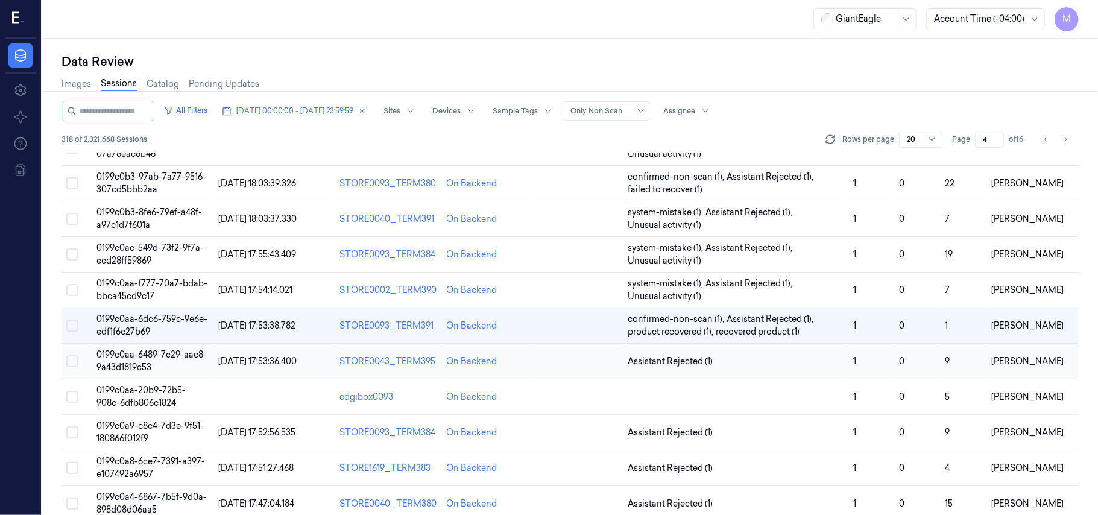
click at [146, 358] on span "0199c0aa-6489-7c29-aac8-9a43d1819c53" at bounding box center [151, 361] width 110 height 24
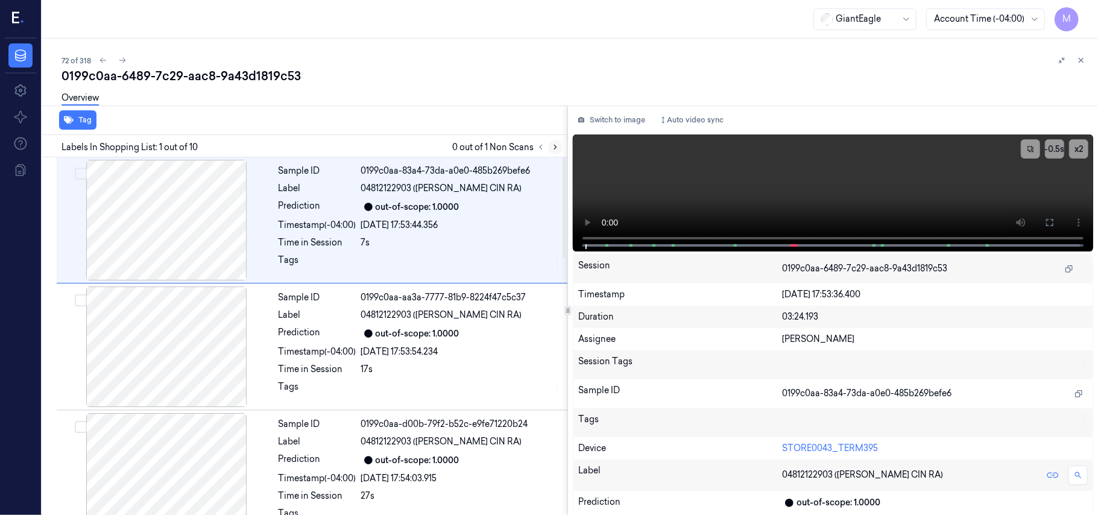
click at [555, 147] on icon at bounding box center [555, 147] width 8 height 8
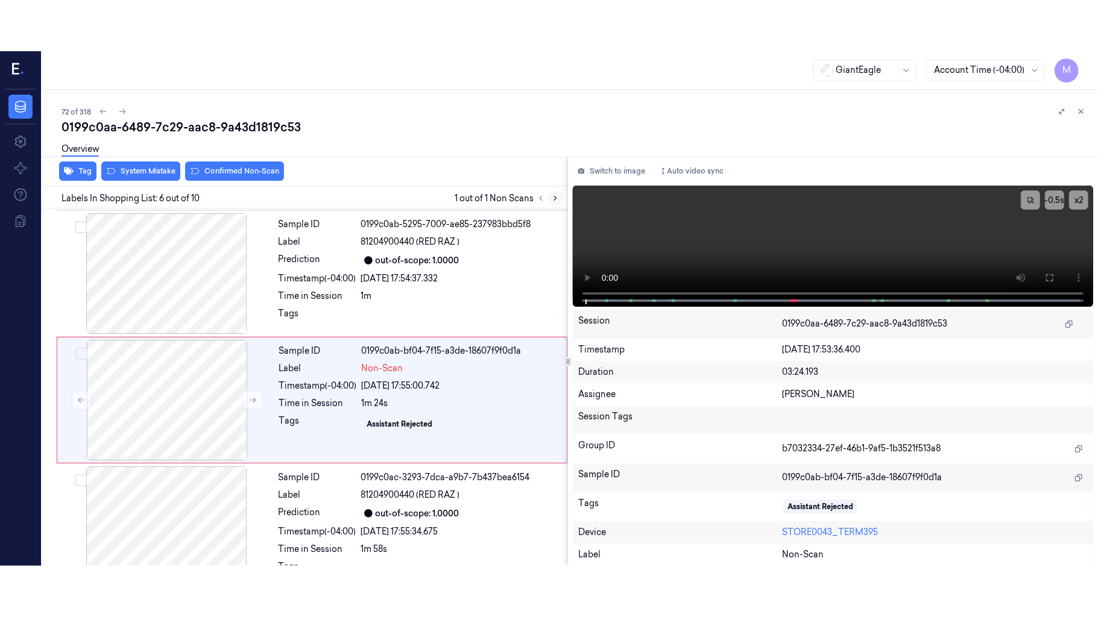
scroll to position [519, 0]
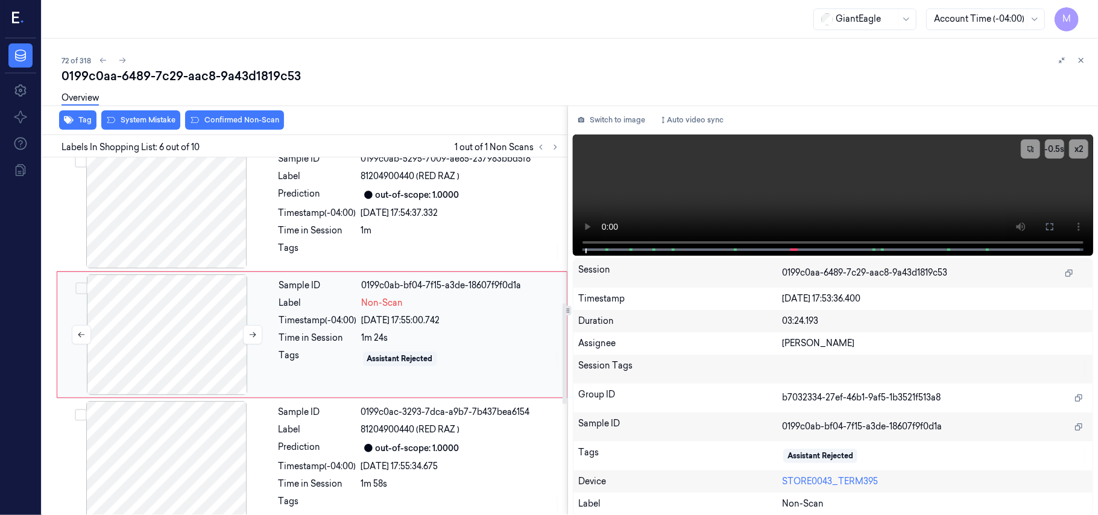
click at [198, 321] on div at bounding box center [167, 334] width 215 height 121
click at [1052, 223] on icon at bounding box center [1050, 227] width 10 height 10
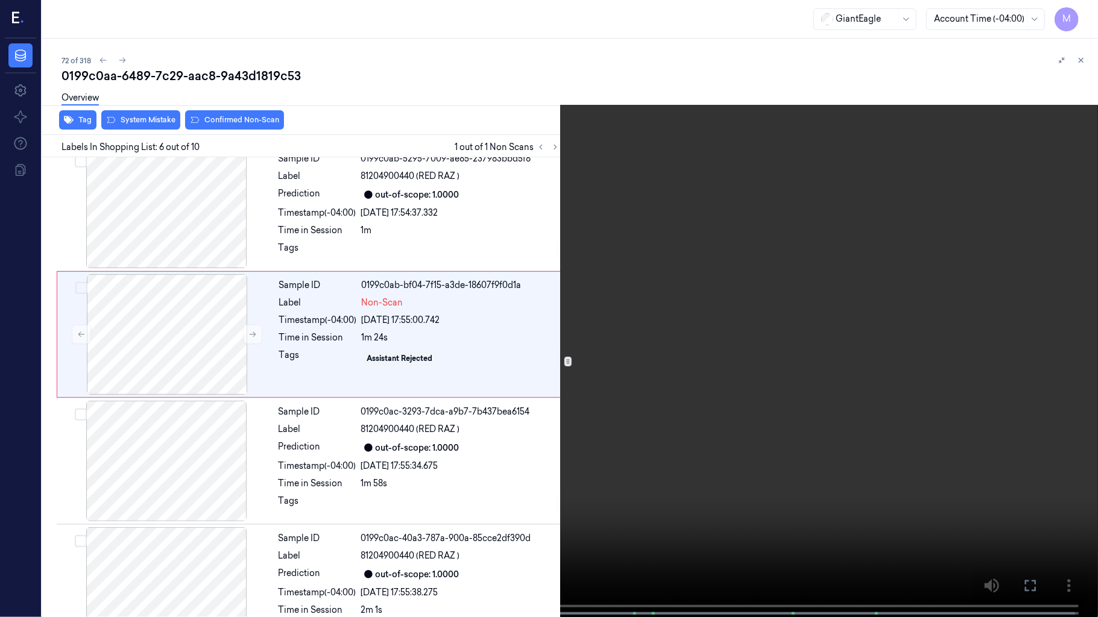
click at [621, 297] on video at bounding box center [549, 310] width 1098 height 620
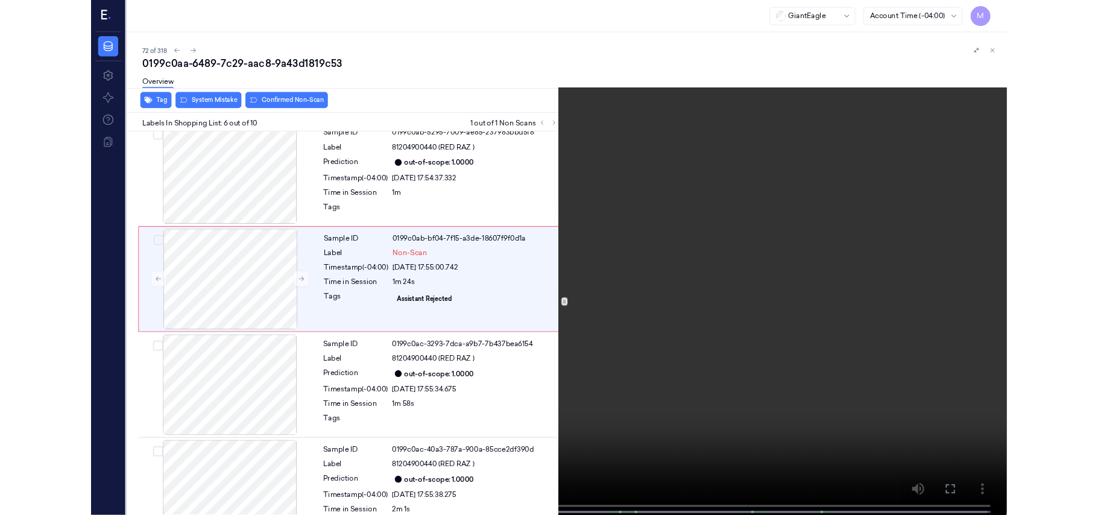
scroll to position [468, 0]
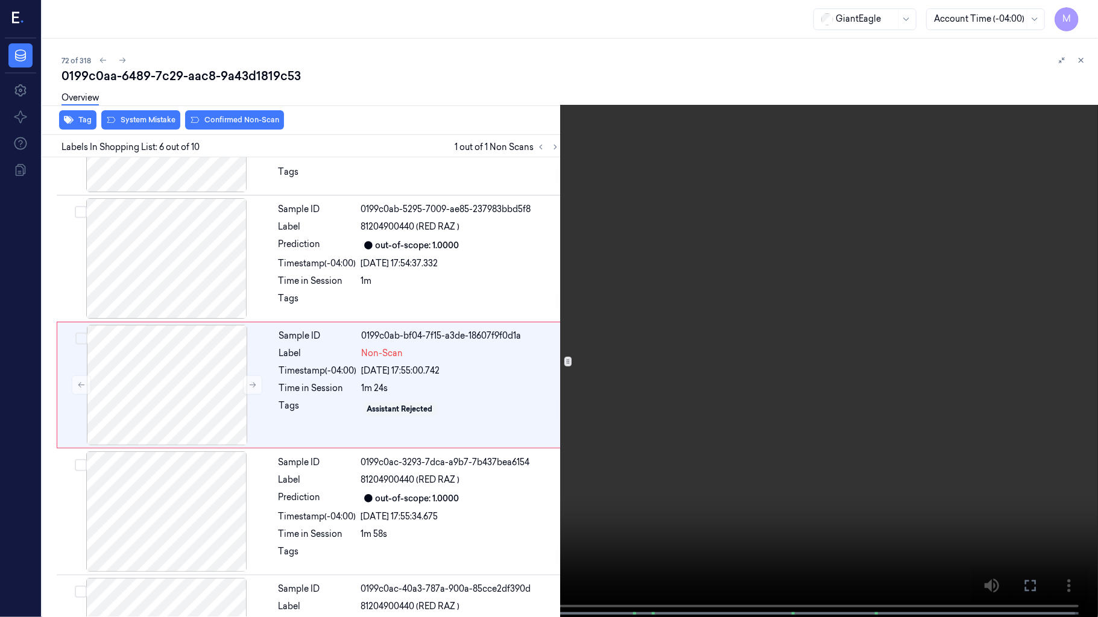
click at [618, 301] on video at bounding box center [549, 310] width 1098 height 620
click at [673, 327] on video at bounding box center [549, 310] width 1098 height 620
click at [0, 0] on icon at bounding box center [0, 0] width 0 height 0
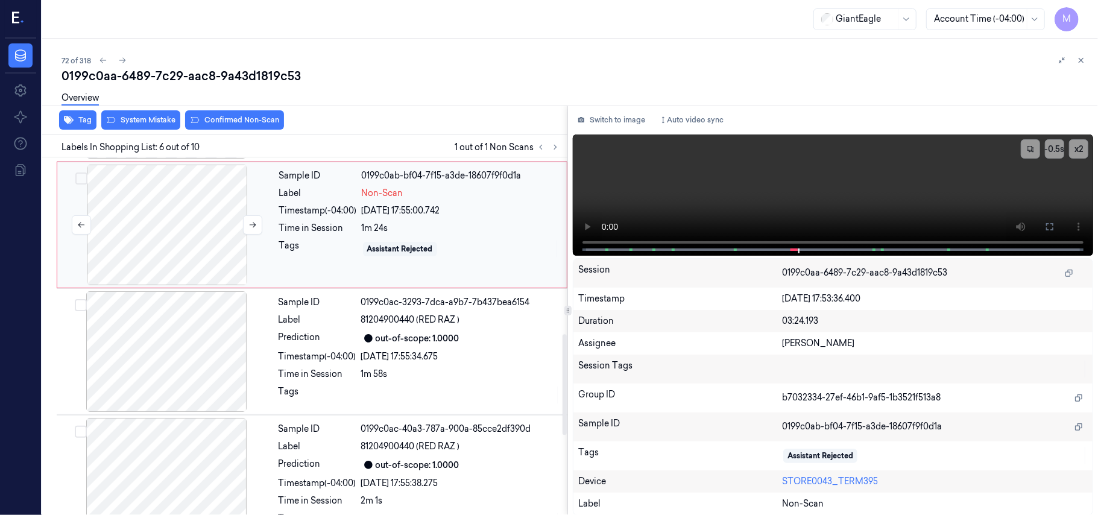
click at [196, 245] on div at bounding box center [167, 225] width 215 height 121
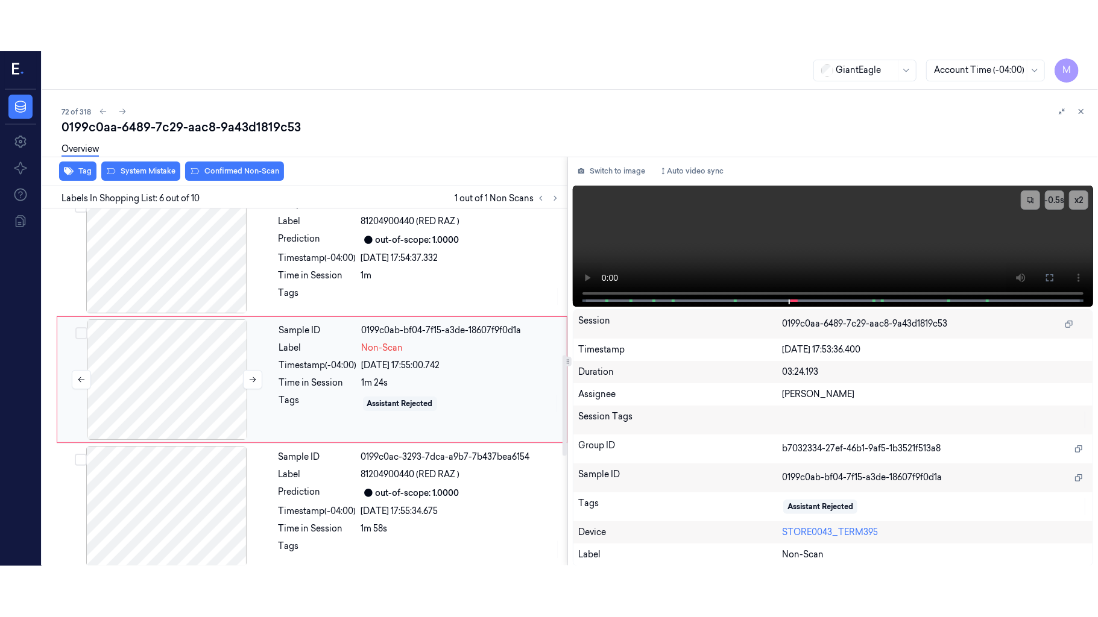
scroll to position [519, 0]
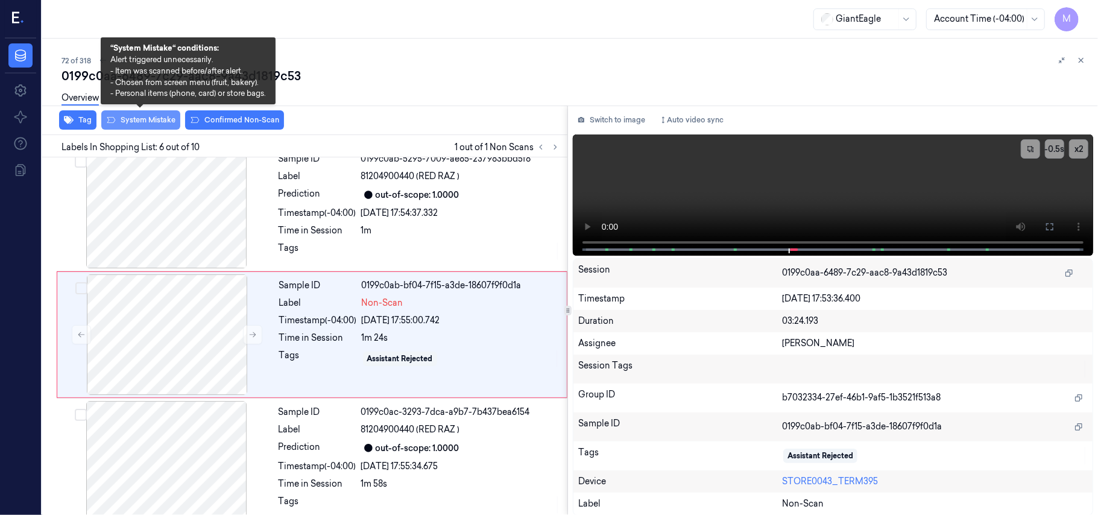
click at [140, 121] on button "System Mistake" at bounding box center [140, 119] width 79 height 19
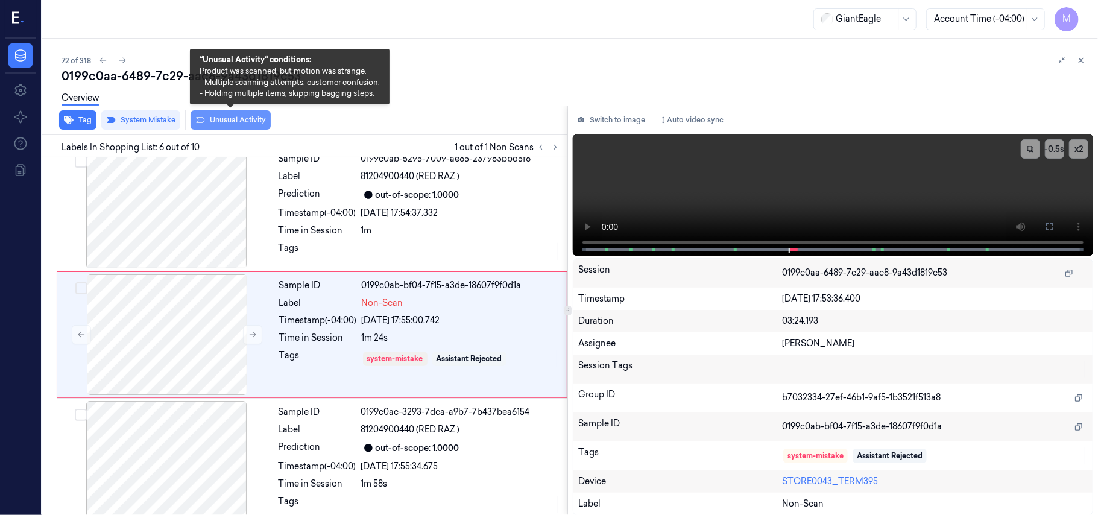
click at [242, 116] on button "Unusual Activity" at bounding box center [231, 119] width 80 height 19
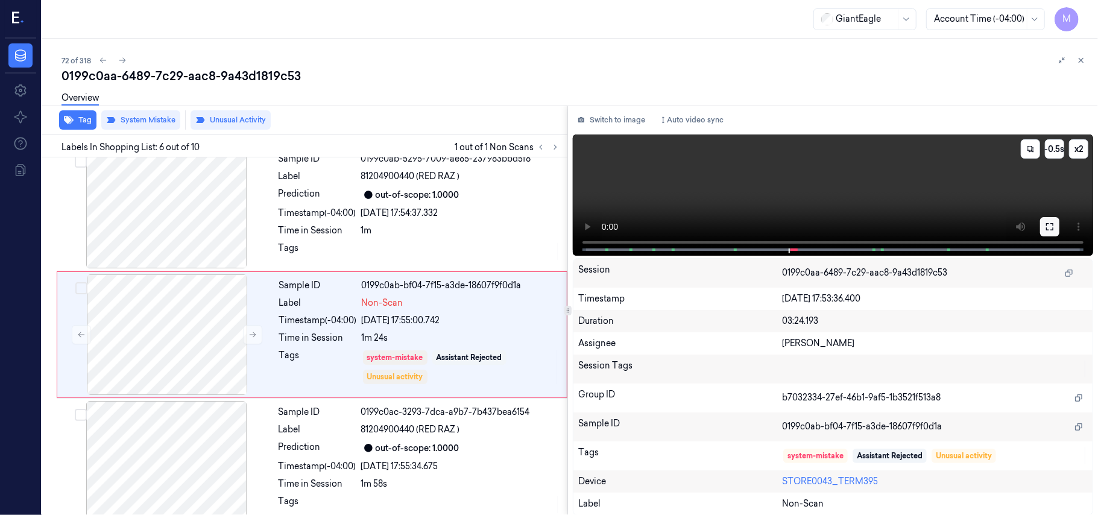
click at [1047, 225] on icon at bounding box center [1050, 227] width 10 height 10
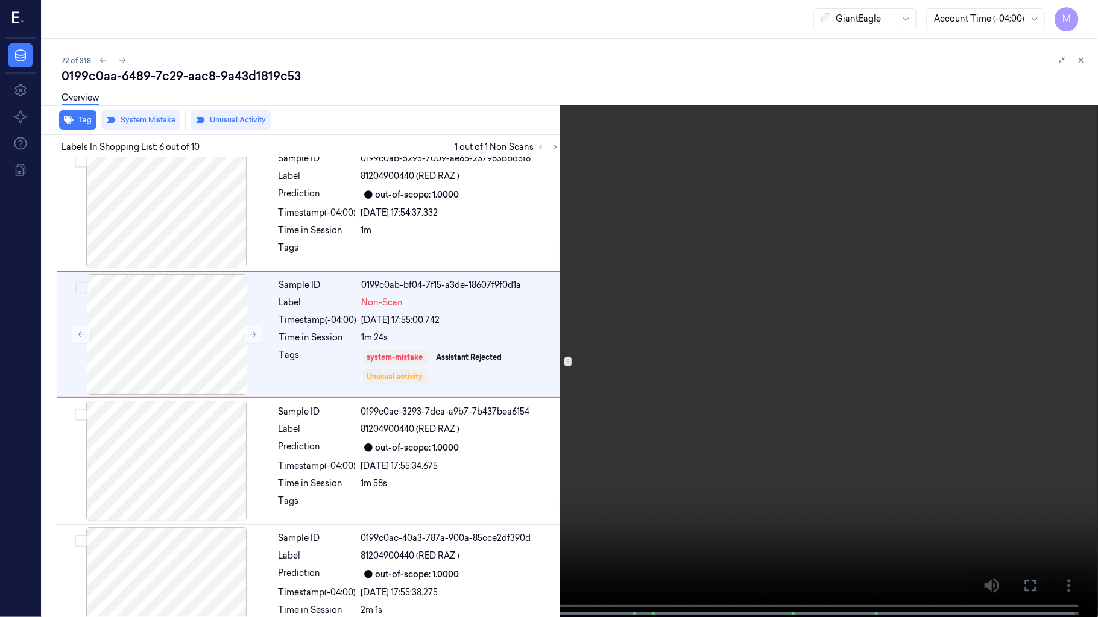
click at [762, 324] on video at bounding box center [549, 310] width 1098 height 620
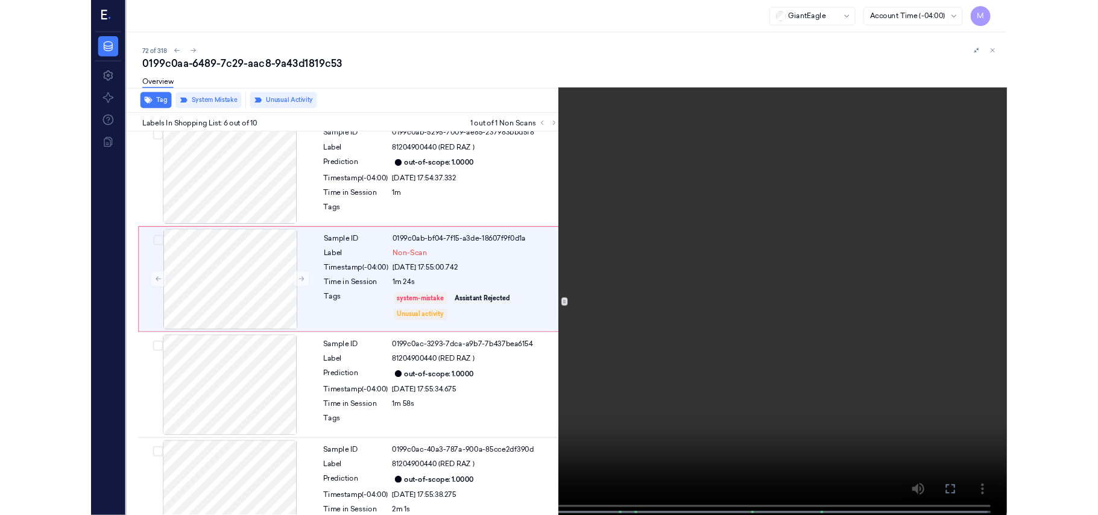
scroll to position [468, 0]
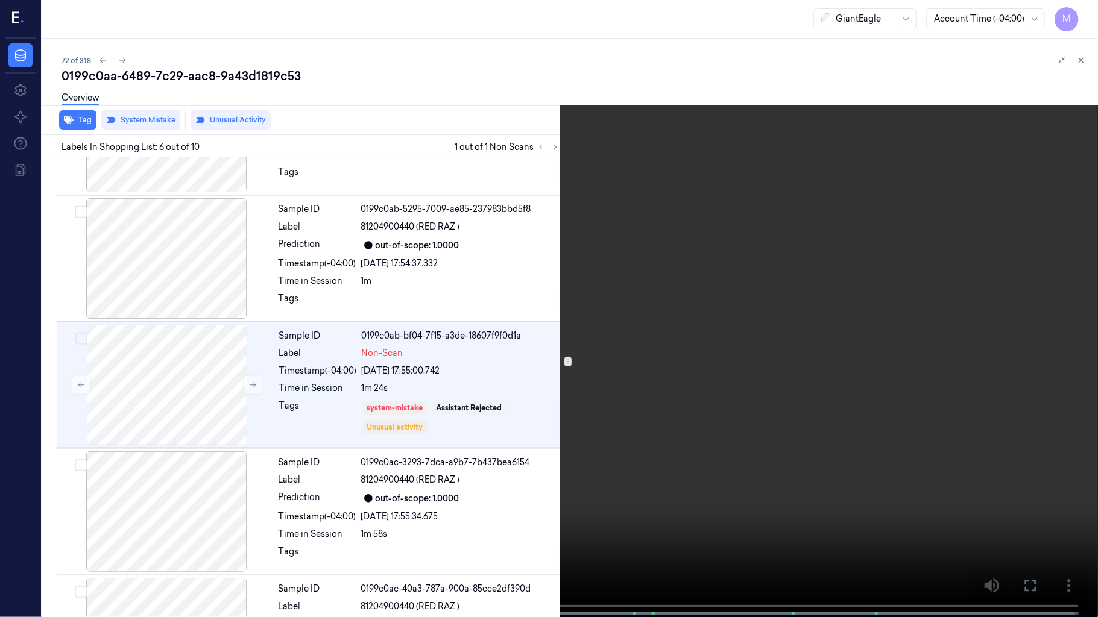
click at [762, 324] on video at bounding box center [549, 310] width 1098 height 620
click at [0, 0] on icon at bounding box center [0, 0] width 0 height 0
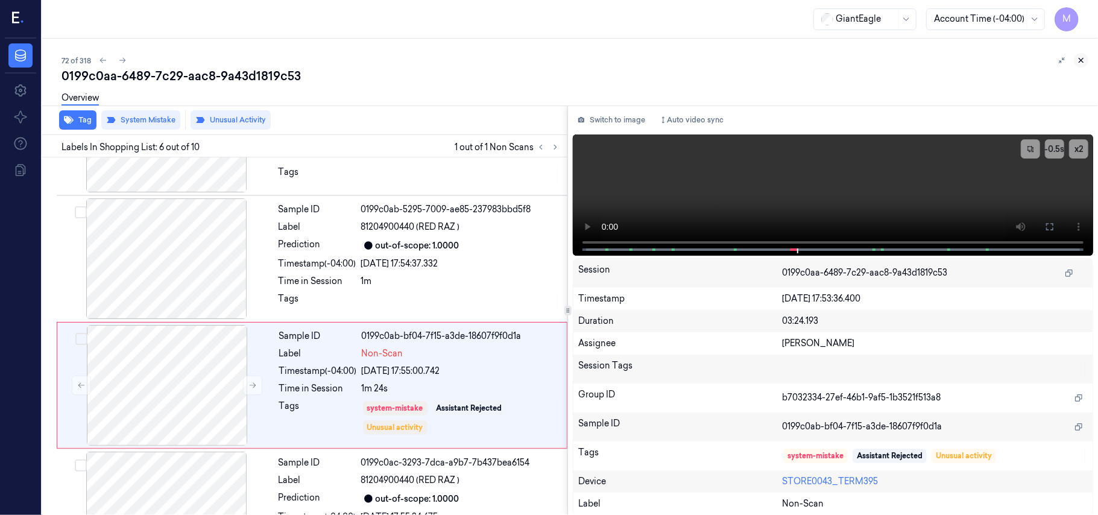
click at [1079, 56] on icon at bounding box center [1081, 60] width 8 height 8
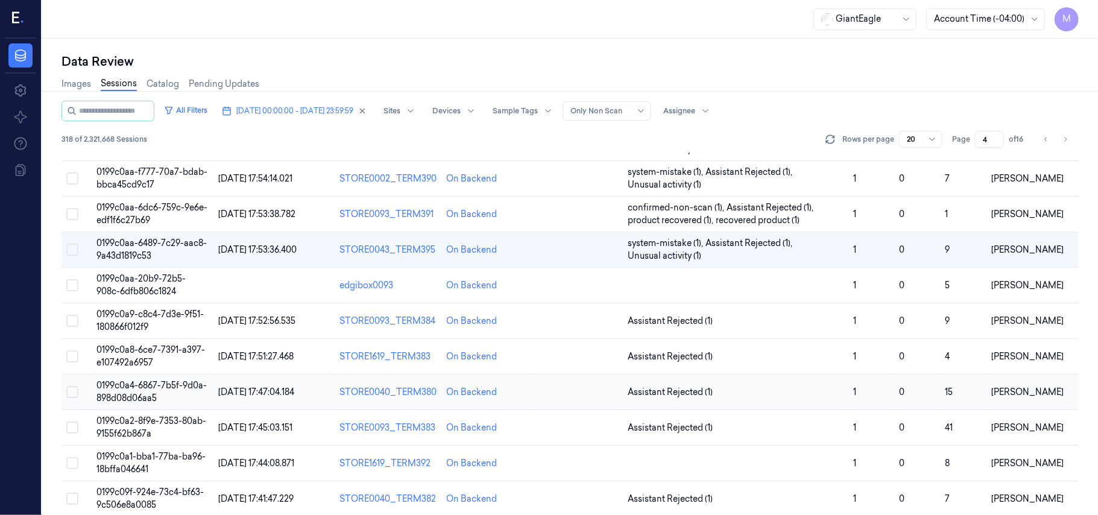
scroll to position [307, 0]
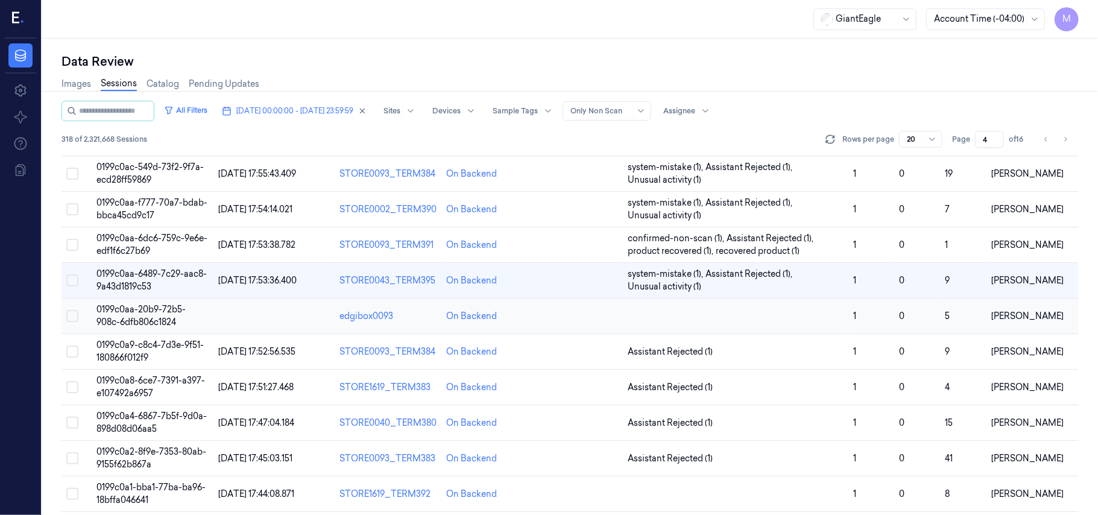
click at [157, 319] on span "0199c0aa-20b9-72b5-908c-6dfb806c1824" at bounding box center [140, 316] width 89 height 24
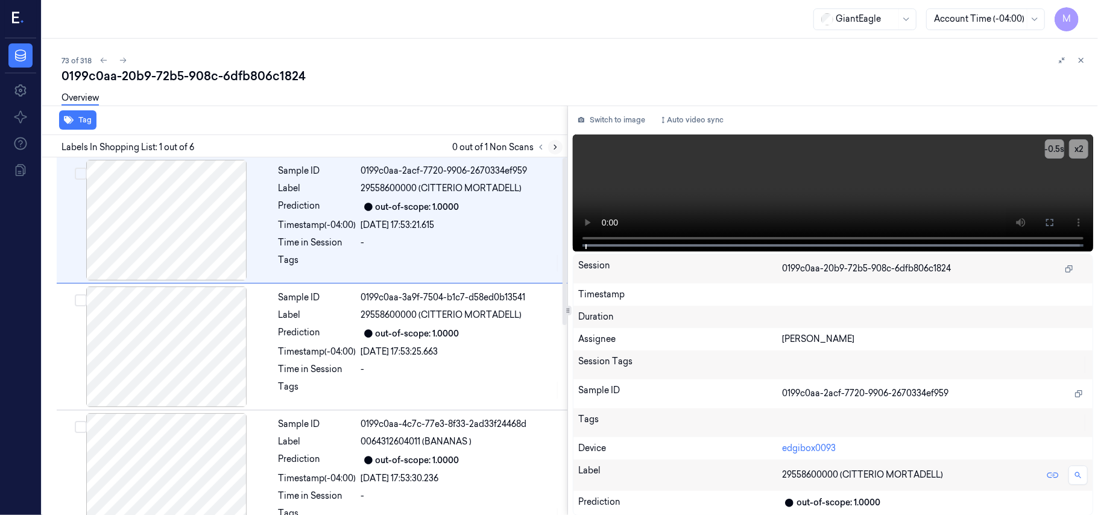
click at [553, 151] on button at bounding box center [555, 147] width 14 height 14
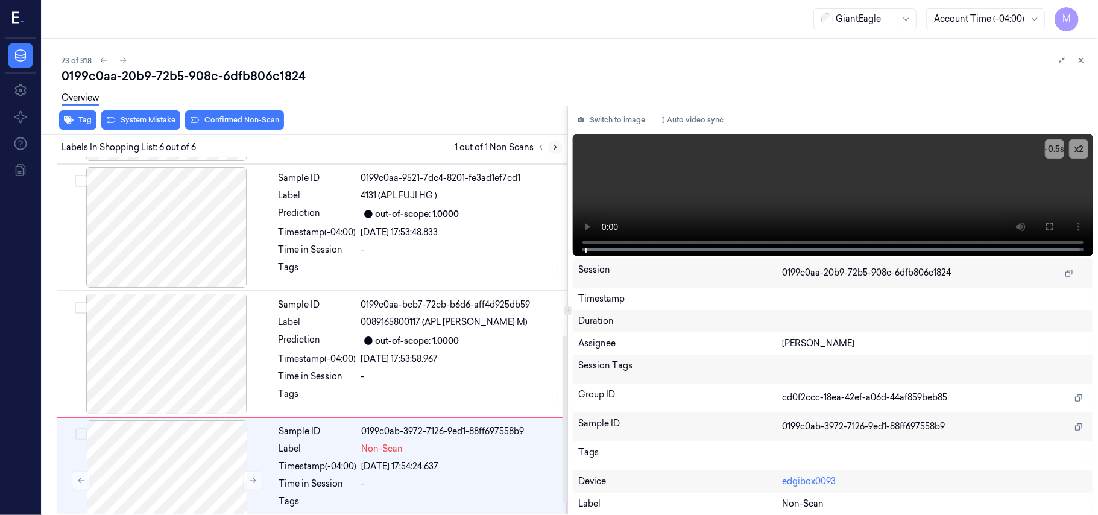
scroll to position [408, 0]
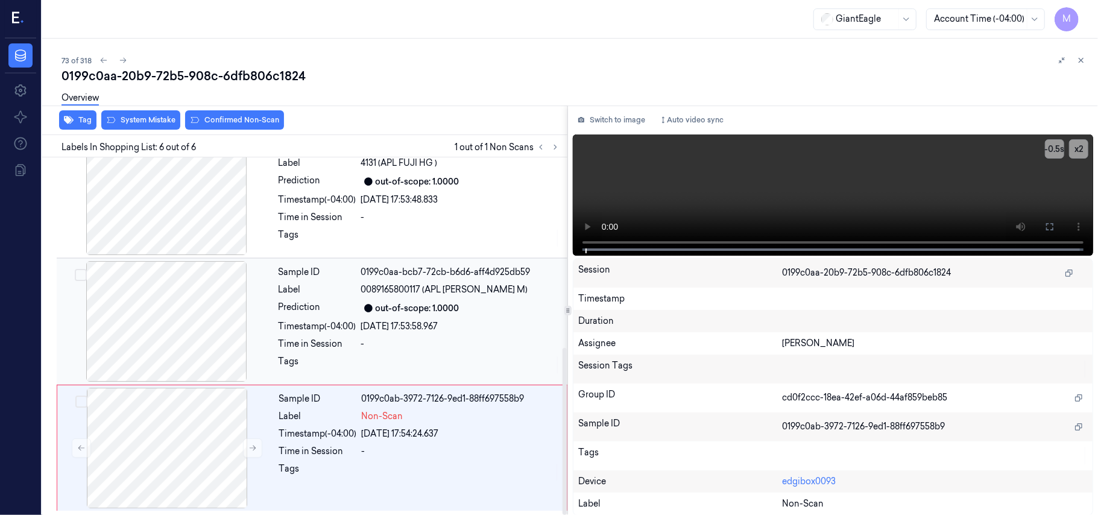
click at [184, 295] on div at bounding box center [166, 321] width 215 height 121
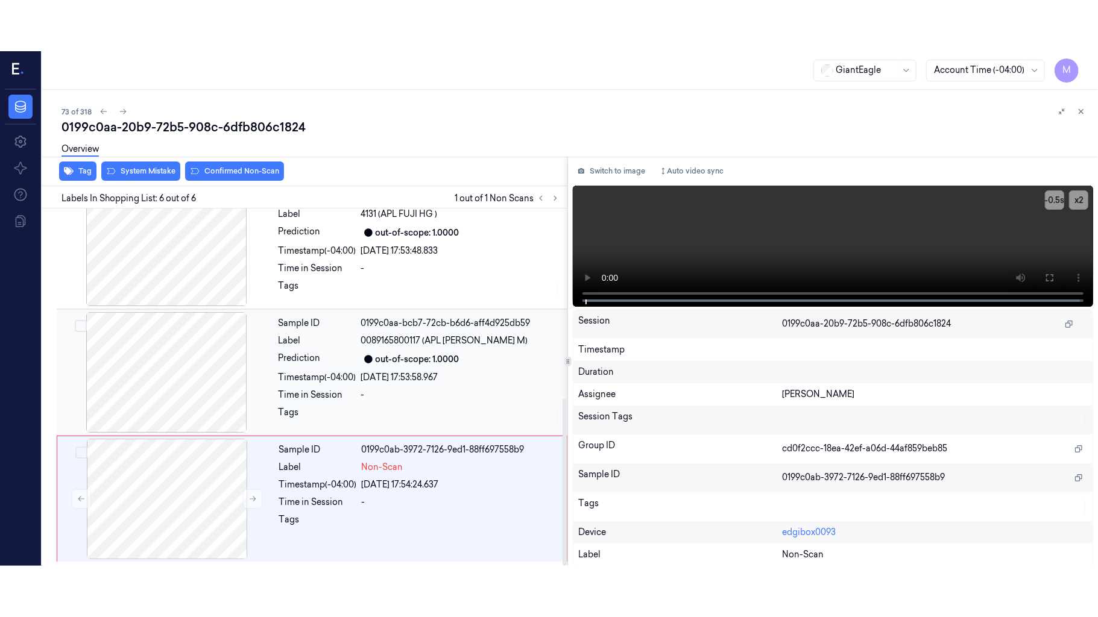
scroll to position [391, 0]
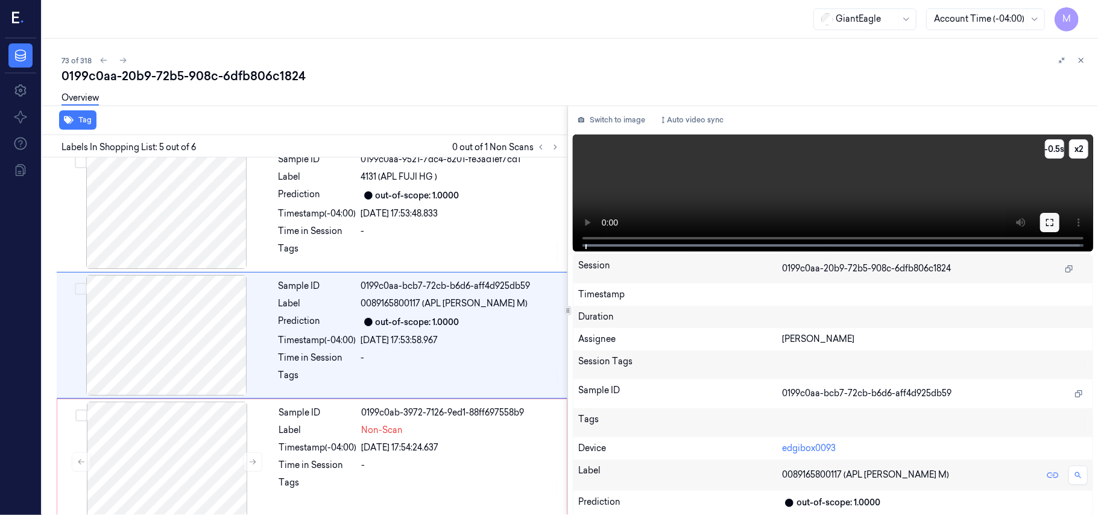
click at [1051, 228] on button at bounding box center [1049, 222] width 19 height 19
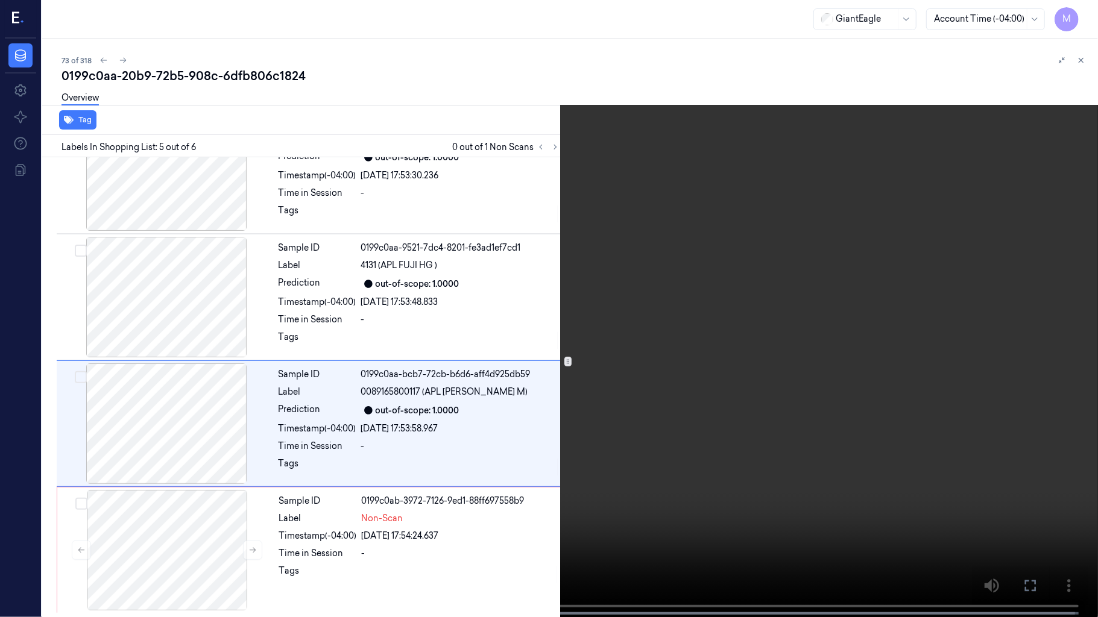
click at [661, 338] on video at bounding box center [549, 310] width 1098 height 620
click at [725, 304] on video at bounding box center [549, 310] width 1098 height 620
click at [0, 0] on icon at bounding box center [0, 0] width 0 height 0
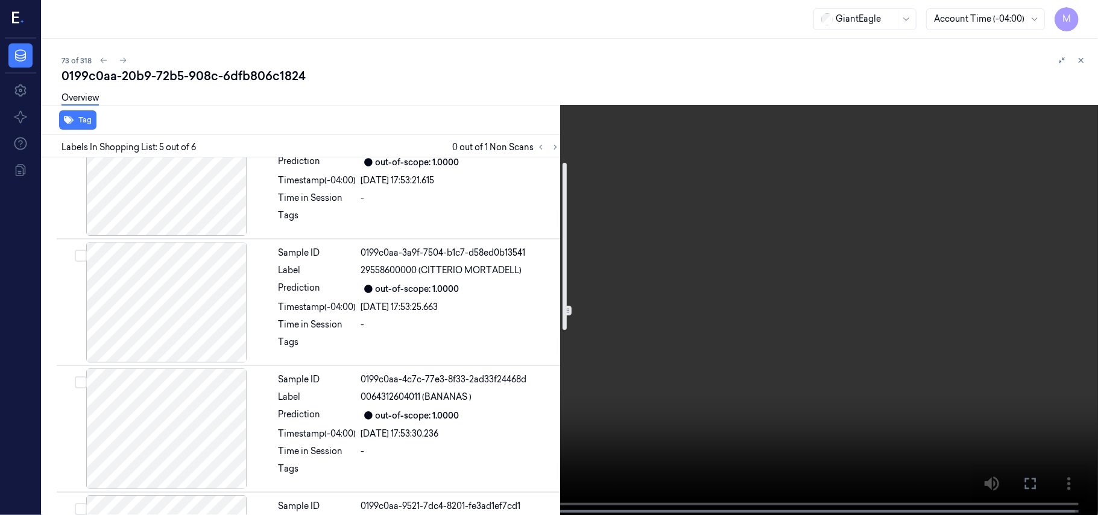
scroll to position [0, 0]
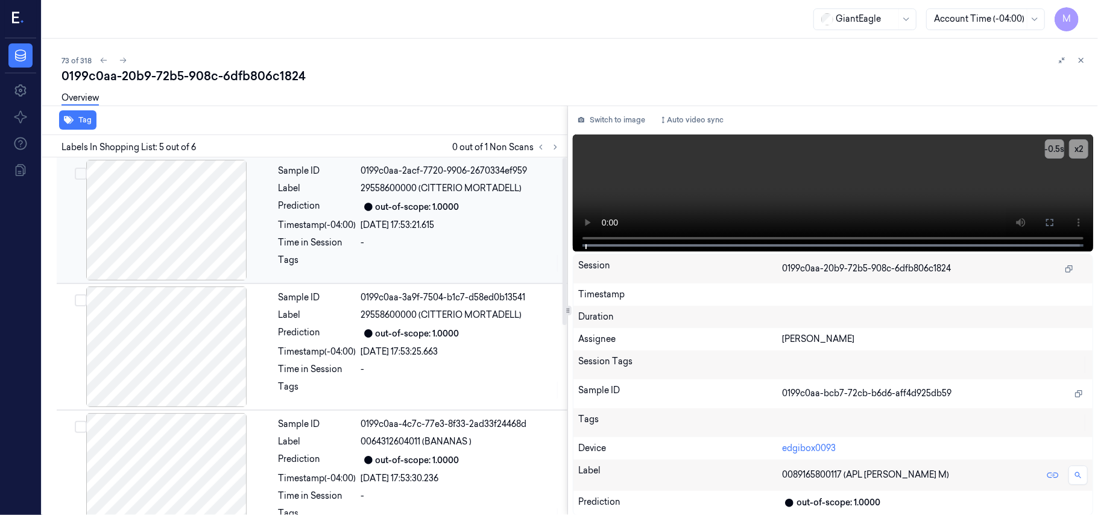
click at [336, 223] on div "Timestamp (-04:00)" at bounding box center [318, 225] width 78 height 13
click at [818, 174] on video at bounding box center [833, 192] width 520 height 117
click at [1047, 220] on icon at bounding box center [1049, 222] width 7 height 7
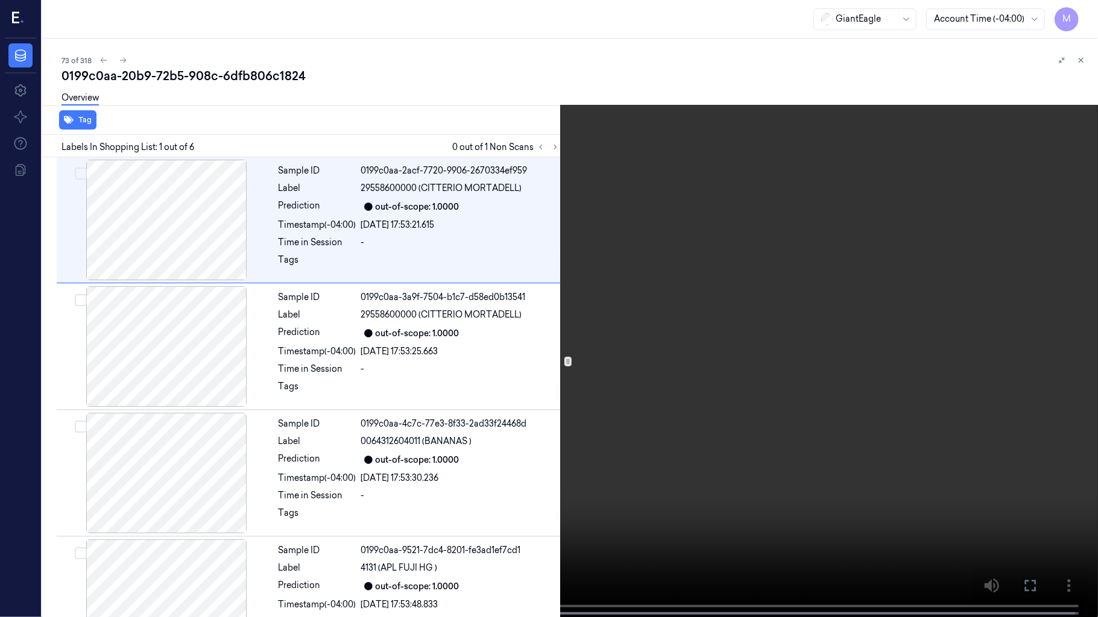
click at [830, 333] on video at bounding box center [549, 310] width 1098 height 620
click at [0, 0] on icon at bounding box center [0, 0] width 0 height 0
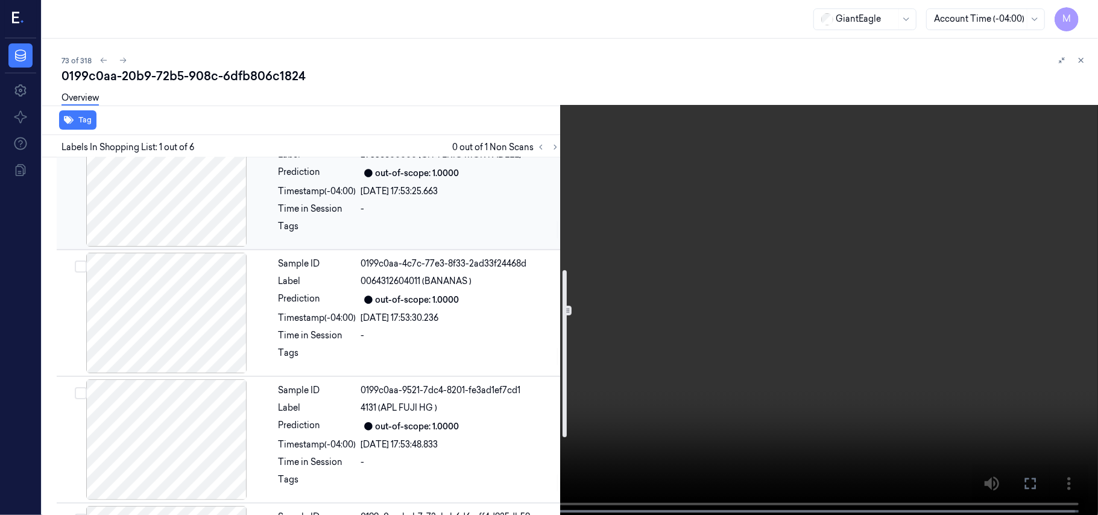
scroll to position [402, 0]
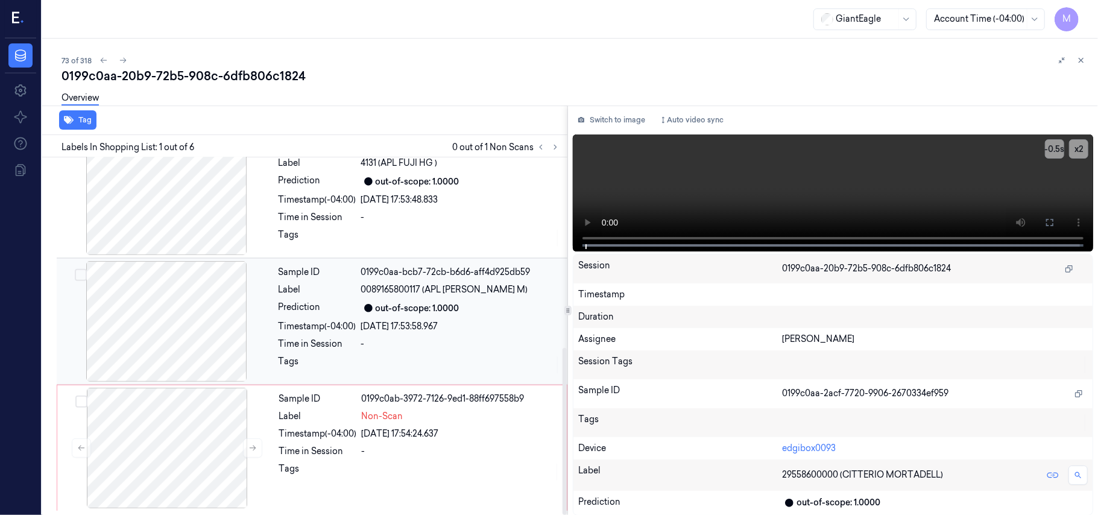
click at [376, 326] on div "07/10/2025 17:53:58.967" at bounding box center [460, 326] width 199 height 13
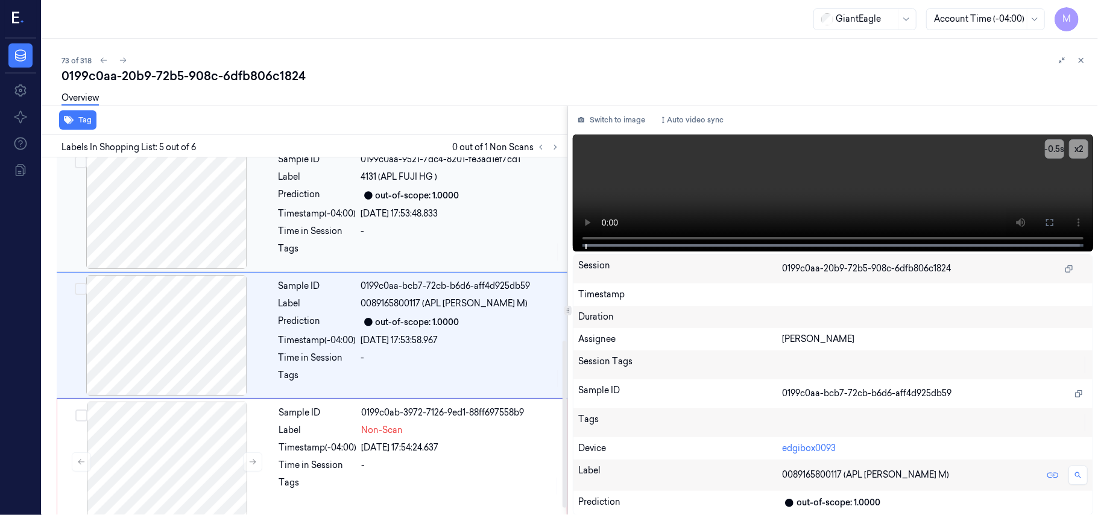
click at [402, 221] on div "Sample ID 0199c0aa-9521-7dc4-8201-fe3ad1ef7cd1 Label 4131 (APL FUJI HG ) Predic…" at bounding box center [419, 208] width 291 height 121
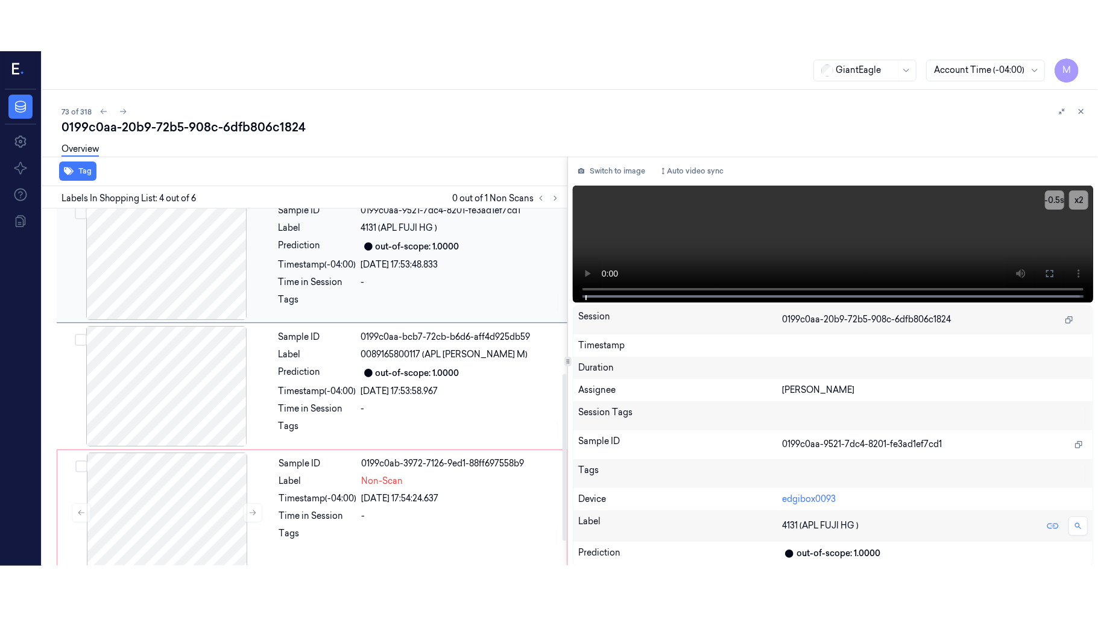
scroll to position [264, 0]
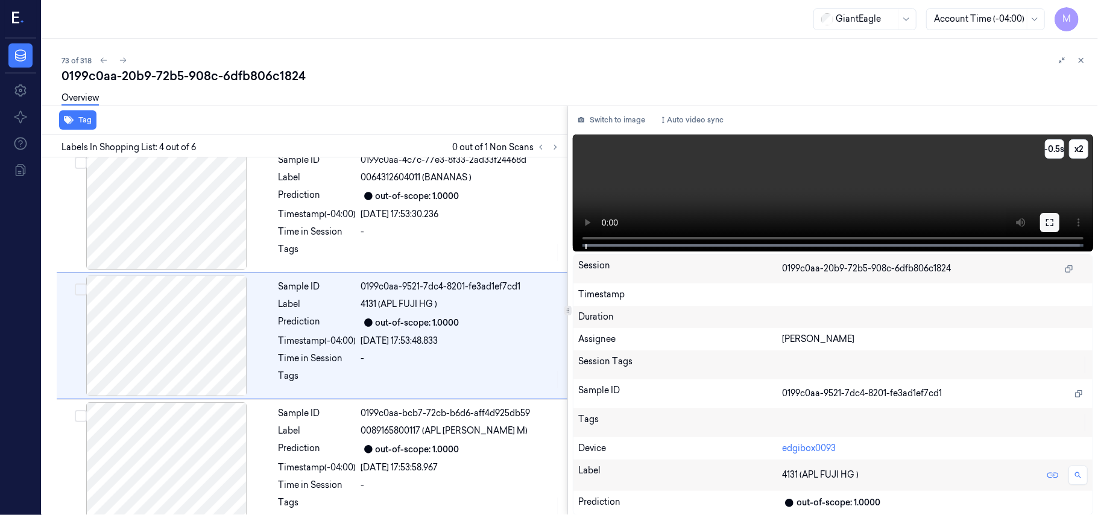
click at [1052, 223] on icon at bounding box center [1050, 223] width 10 height 10
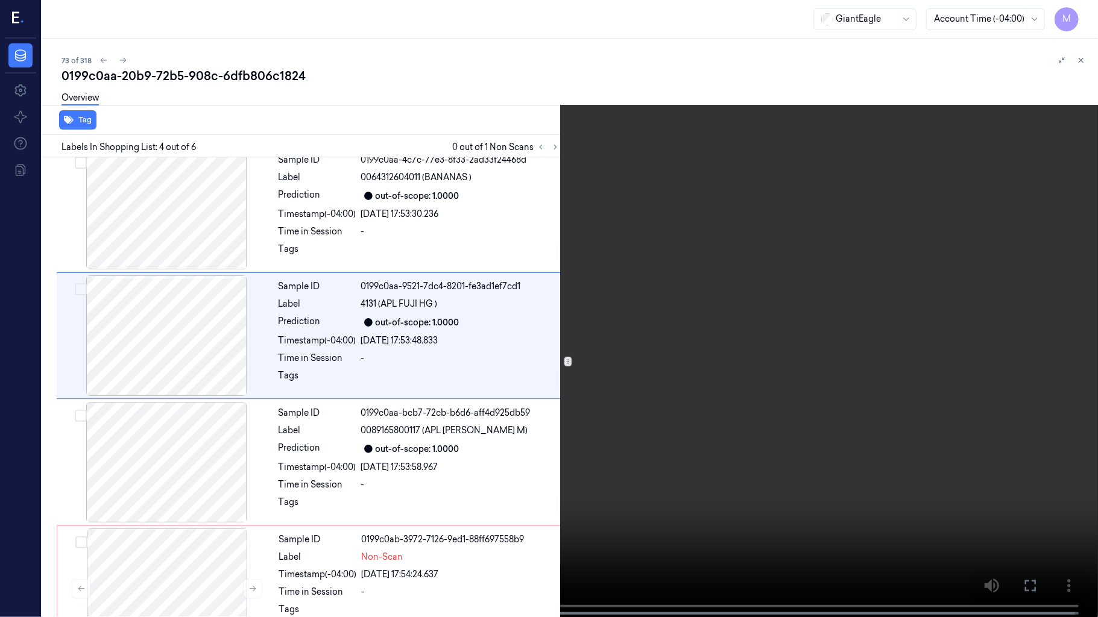
click at [726, 389] on video at bounding box center [549, 310] width 1098 height 620
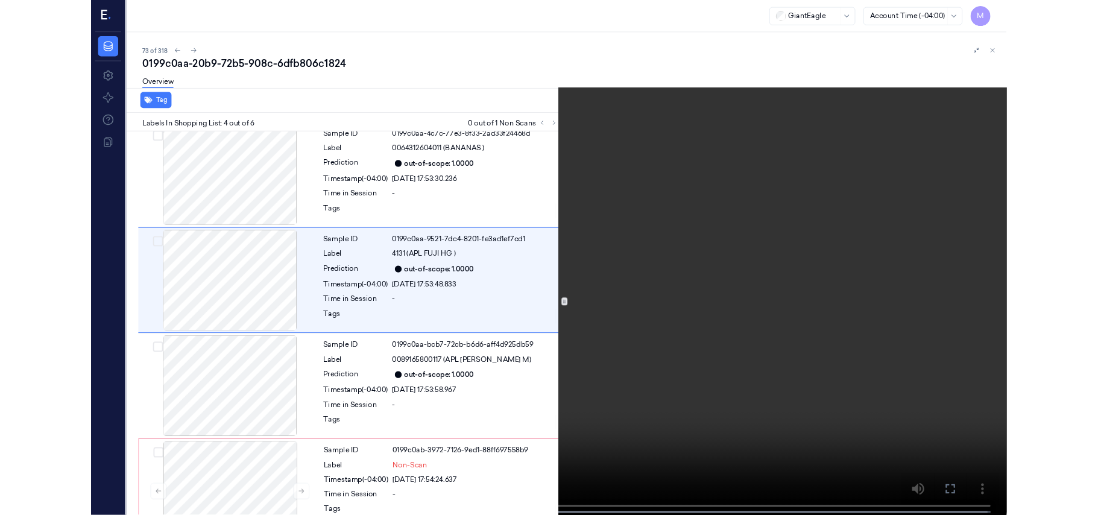
scroll to position [213, 0]
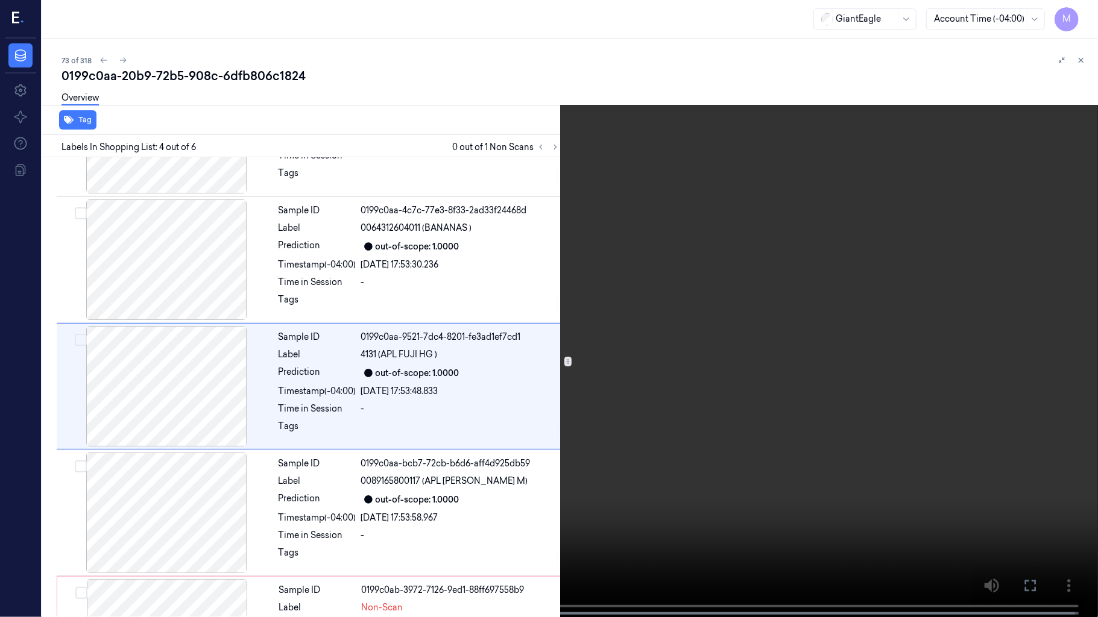
click at [726, 389] on video at bounding box center [549, 310] width 1098 height 620
click at [663, 396] on video at bounding box center [549, 310] width 1098 height 620
click at [862, 475] on video at bounding box center [549, 310] width 1098 height 620
click at [857, 473] on video at bounding box center [549, 310] width 1098 height 620
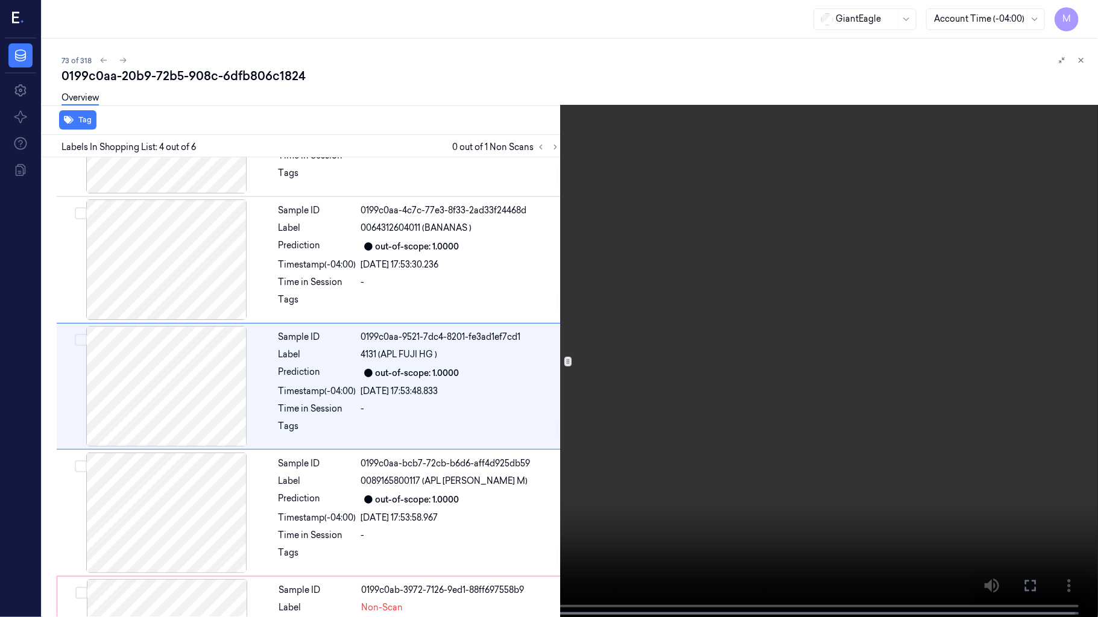
click at [0, 0] on icon at bounding box center [0, 0] width 0 height 0
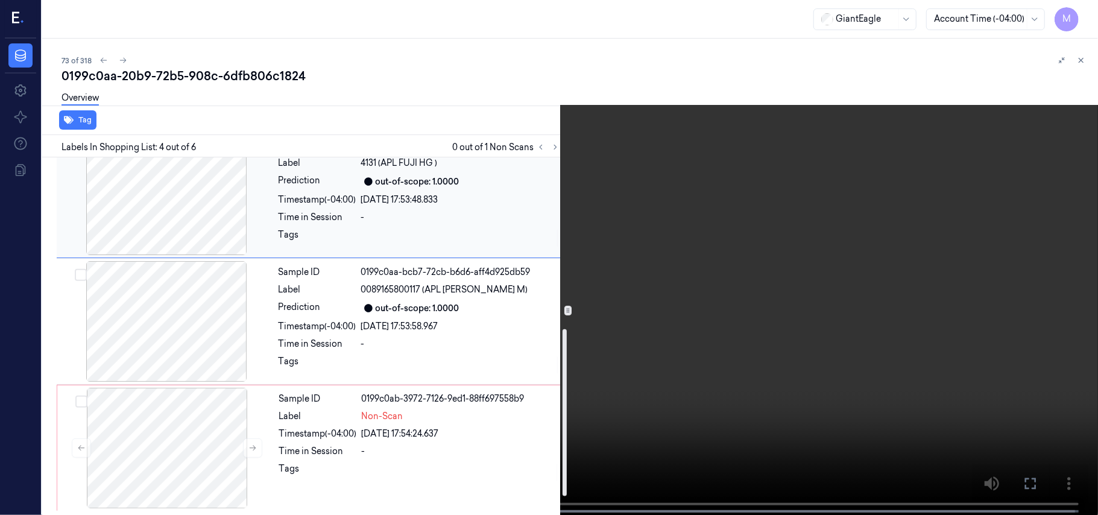
scroll to position [408, 0]
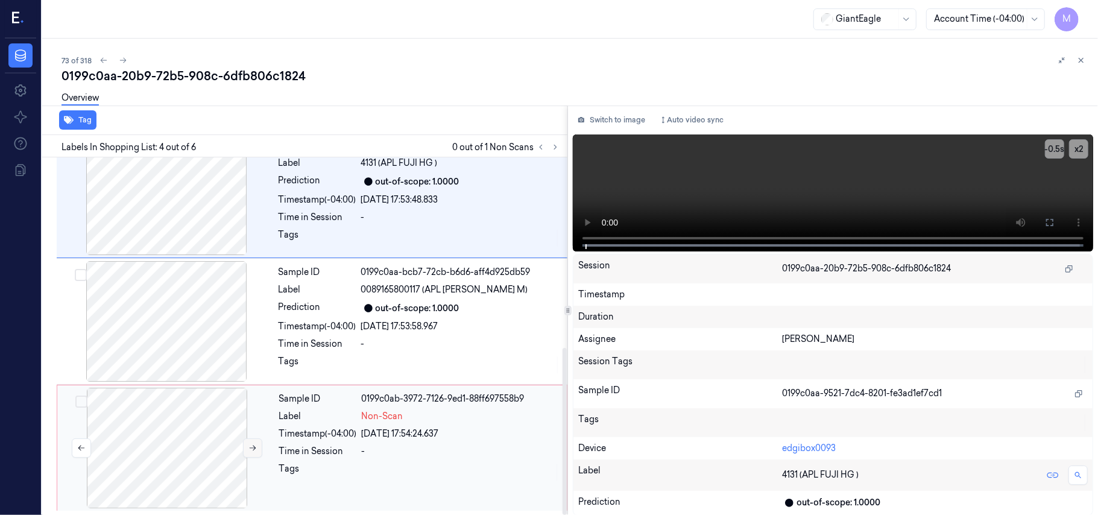
click at [253, 444] on icon at bounding box center [252, 448] width 8 height 8
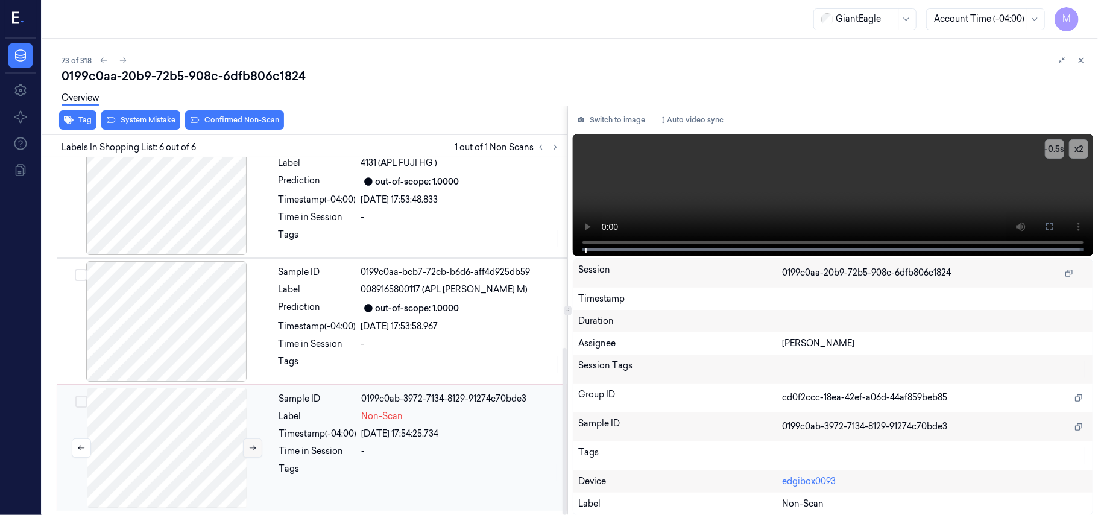
click at [253, 444] on icon at bounding box center [252, 448] width 8 height 8
click at [462, 310] on div "out-of-scope: 1.0000" at bounding box center [460, 308] width 199 height 14
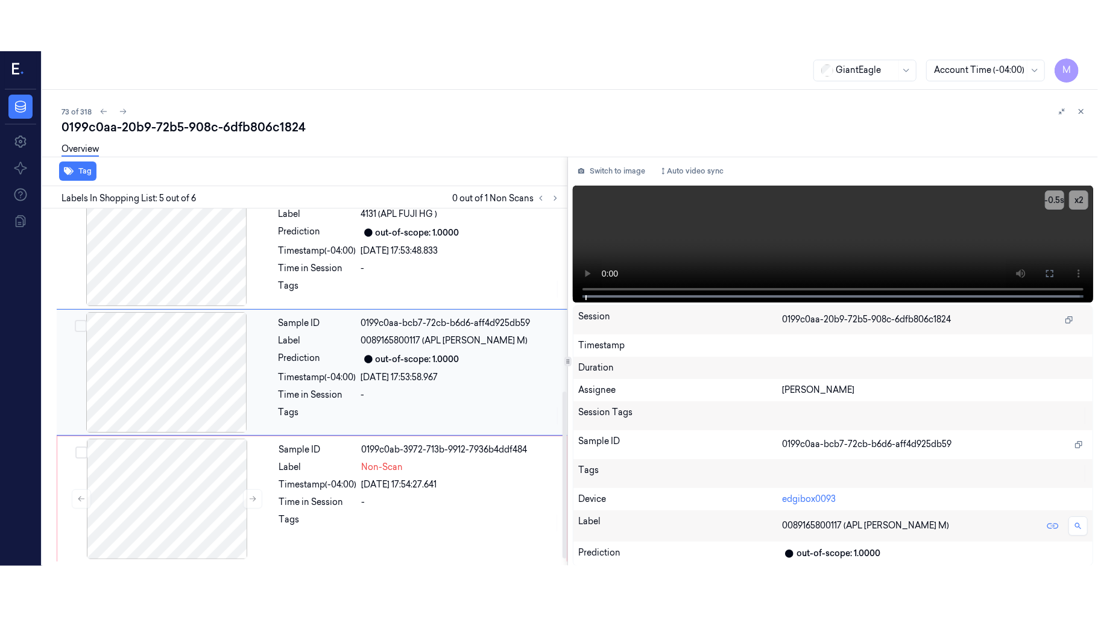
scroll to position [391, 0]
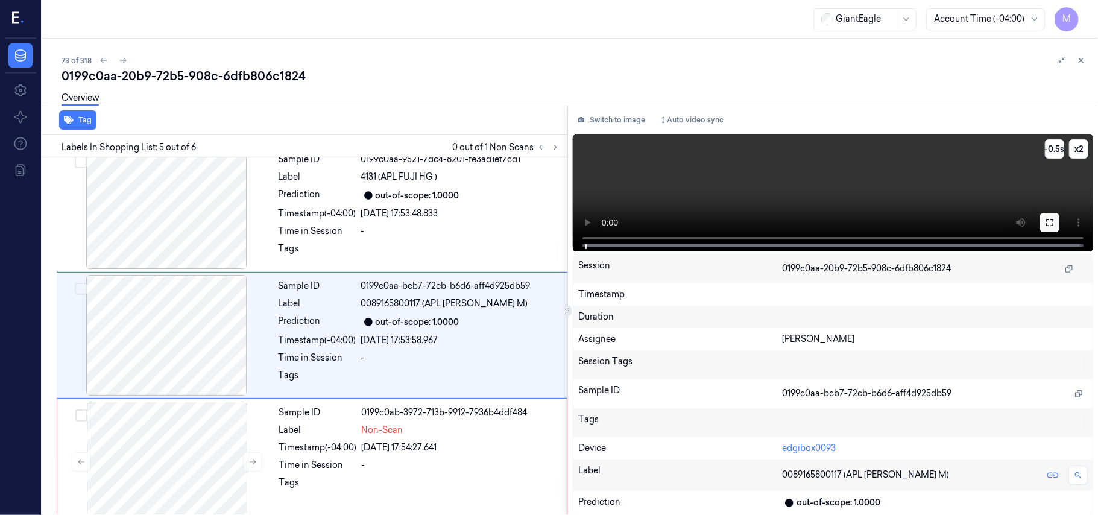
click at [1050, 218] on icon at bounding box center [1050, 223] width 10 height 10
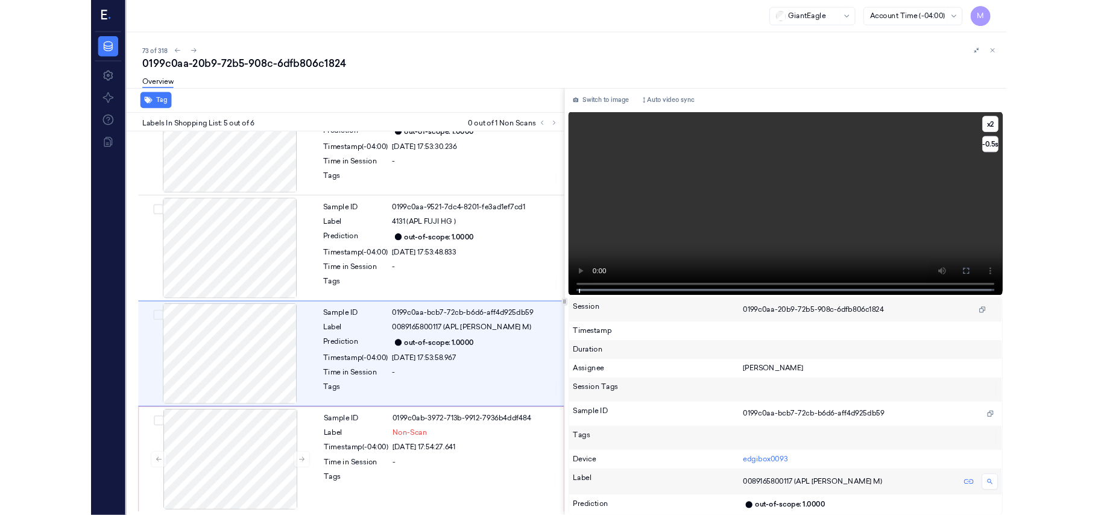
scroll to position [305, 0]
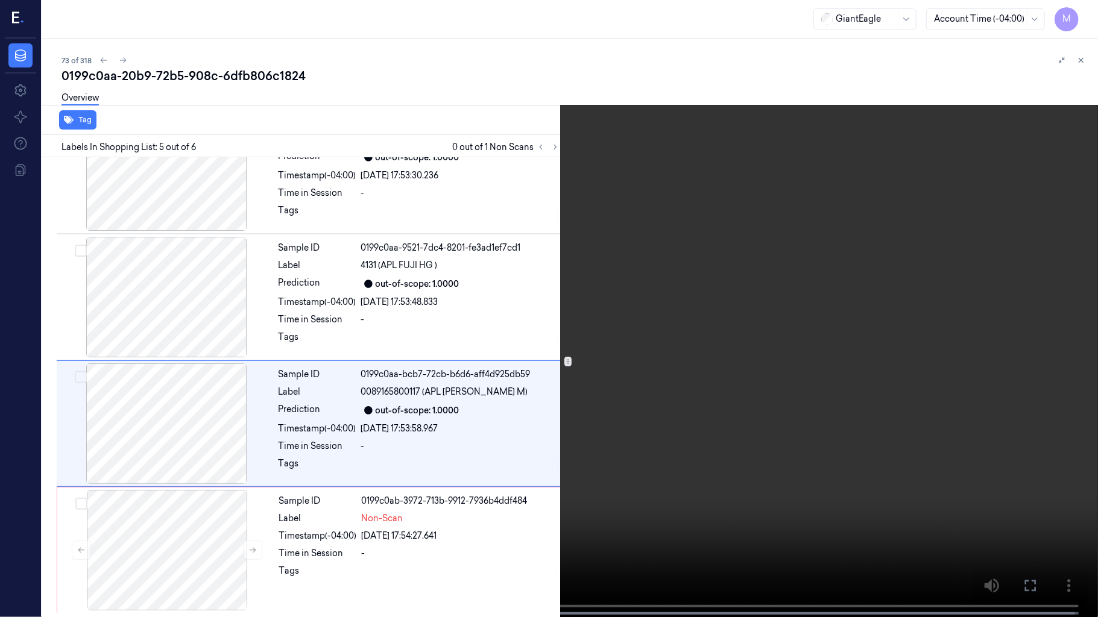
click at [781, 328] on video at bounding box center [549, 310] width 1098 height 620
click at [758, 352] on video at bounding box center [549, 310] width 1098 height 620
click at [0, 0] on icon at bounding box center [0, 0] width 0 height 0
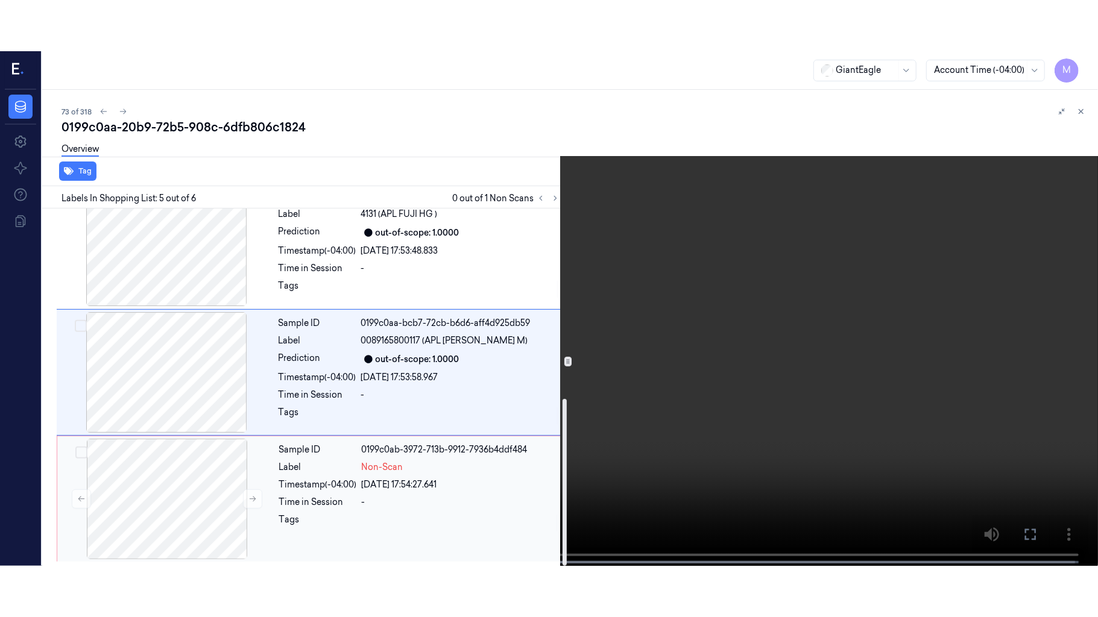
scroll to position [408, 0]
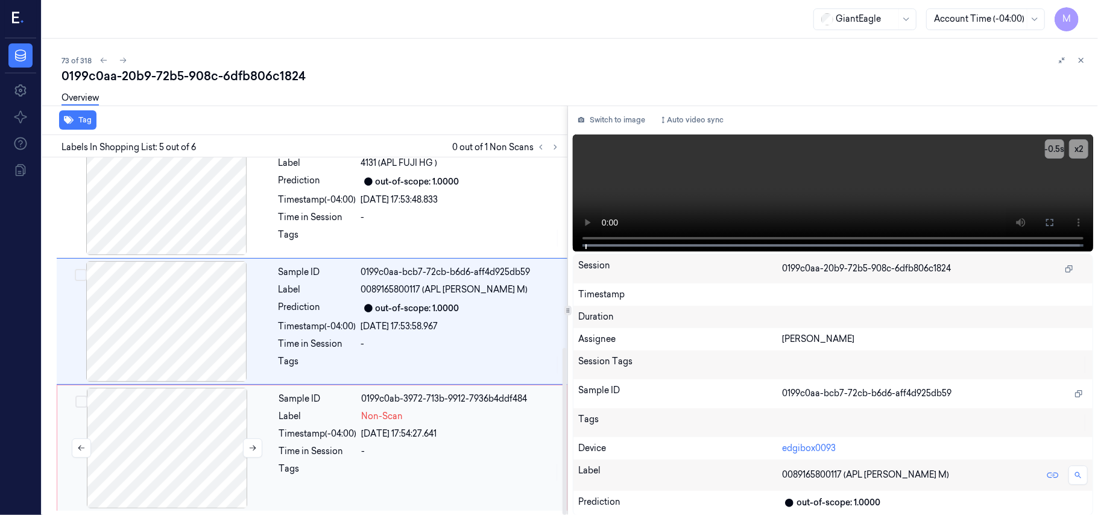
click at [184, 442] on div at bounding box center [167, 448] width 215 height 121
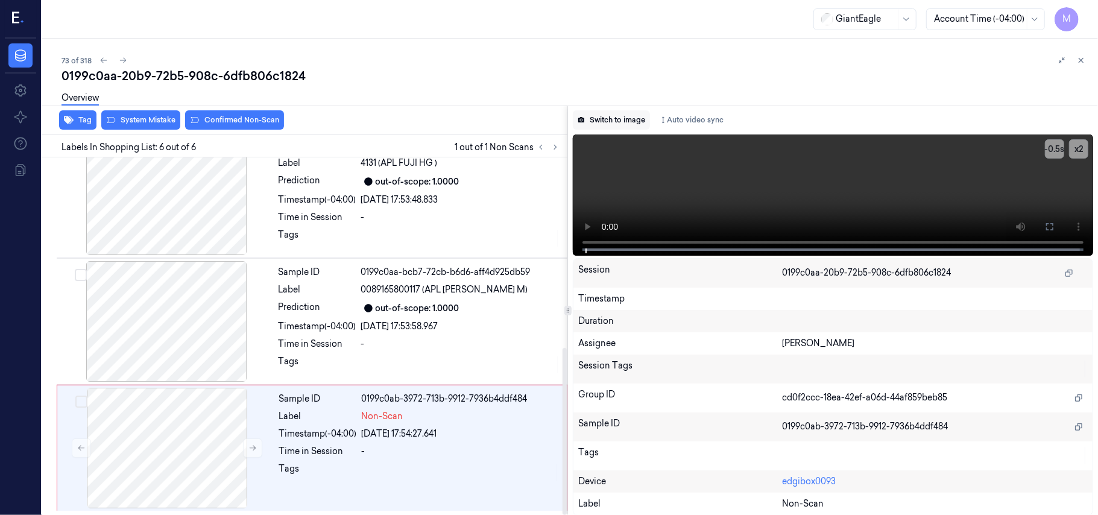
click at [604, 115] on button "Switch to image" at bounding box center [611, 119] width 77 height 19
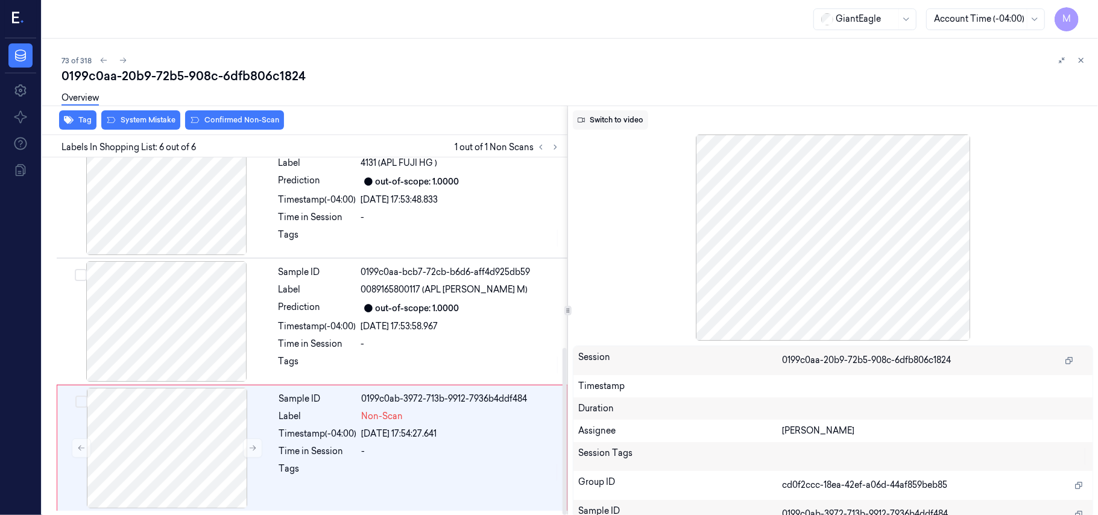
click at [616, 116] on button "Switch to video" at bounding box center [610, 119] width 75 height 19
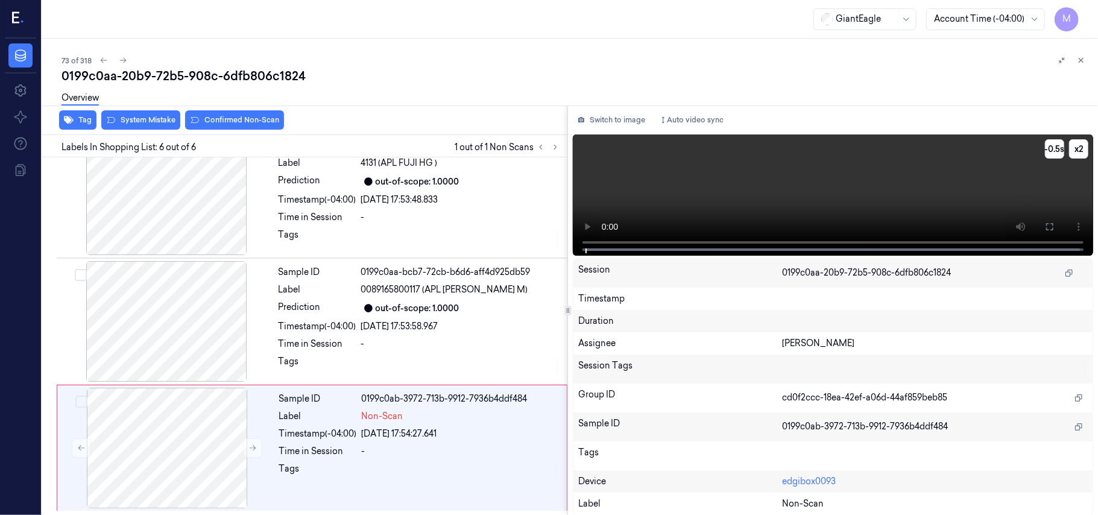
click at [846, 172] on video at bounding box center [833, 194] width 520 height 121
click at [1048, 228] on icon at bounding box center [1050, 227] width 10 height 10
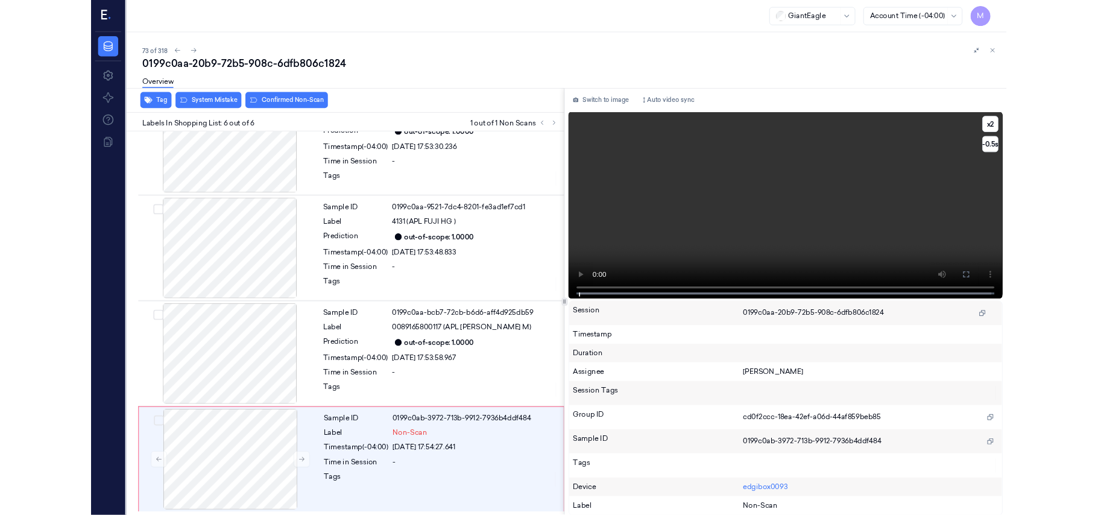
scroll to position [305, 0]
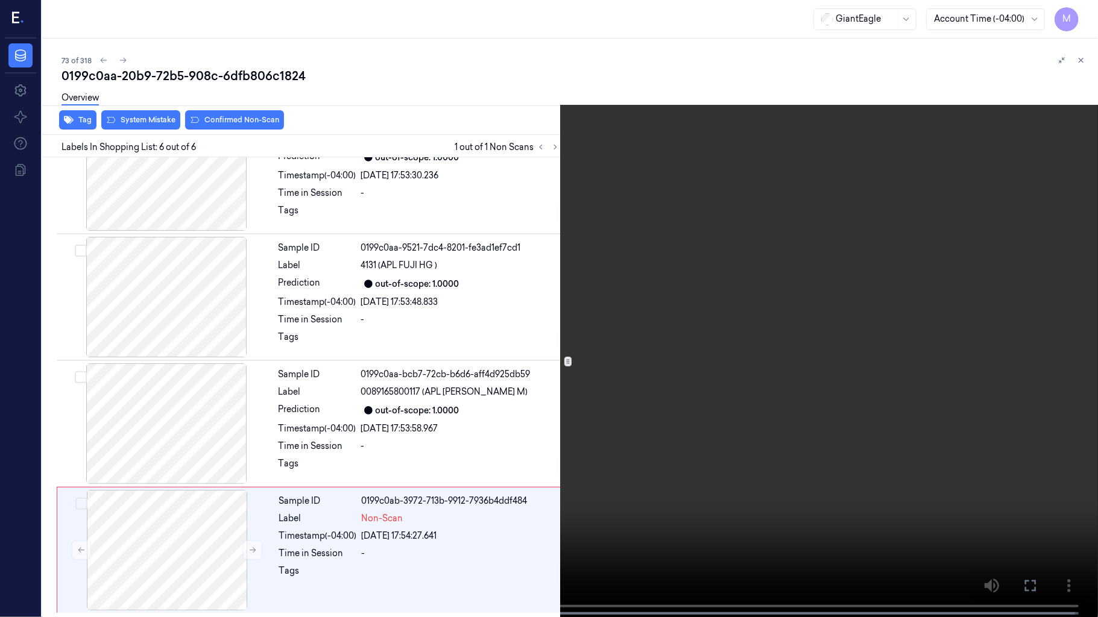
click at [810, 493] on video at bounding box center [549, 310] width 1098 height 620
click at [960, 451] on video at bounding box center [549, 310] width 1098 height 620
click at [0, 0] on button at bounding box center [0, 0] width 0 height 0
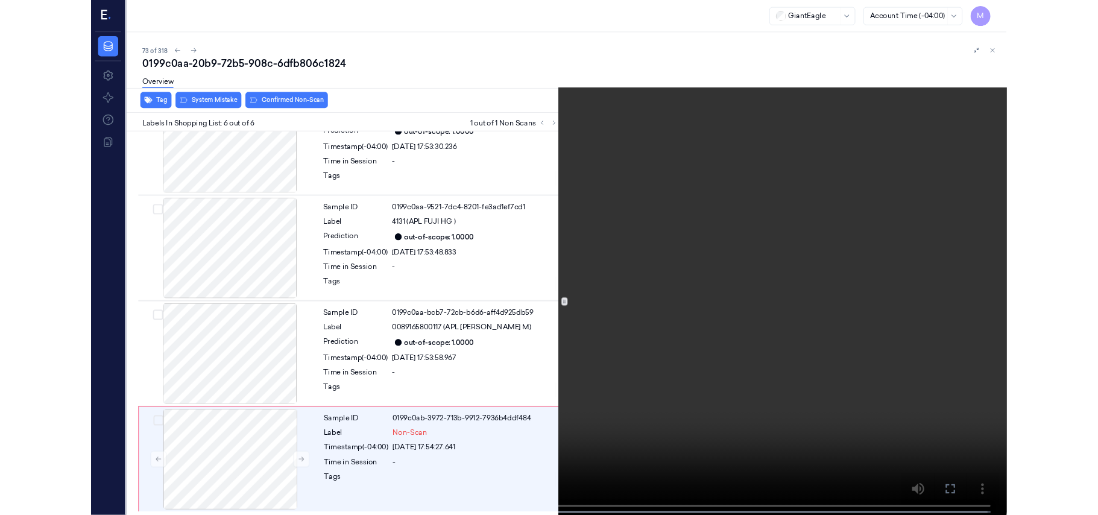
scroll to position [408, 0]
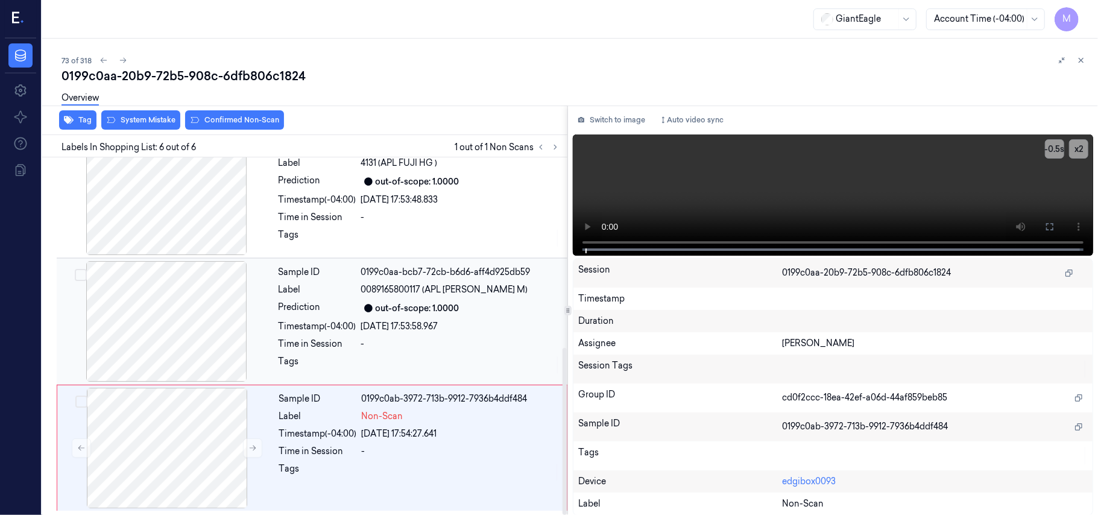
click at [124, 310] on div at bounding box center [166, 321] width 215 height 121
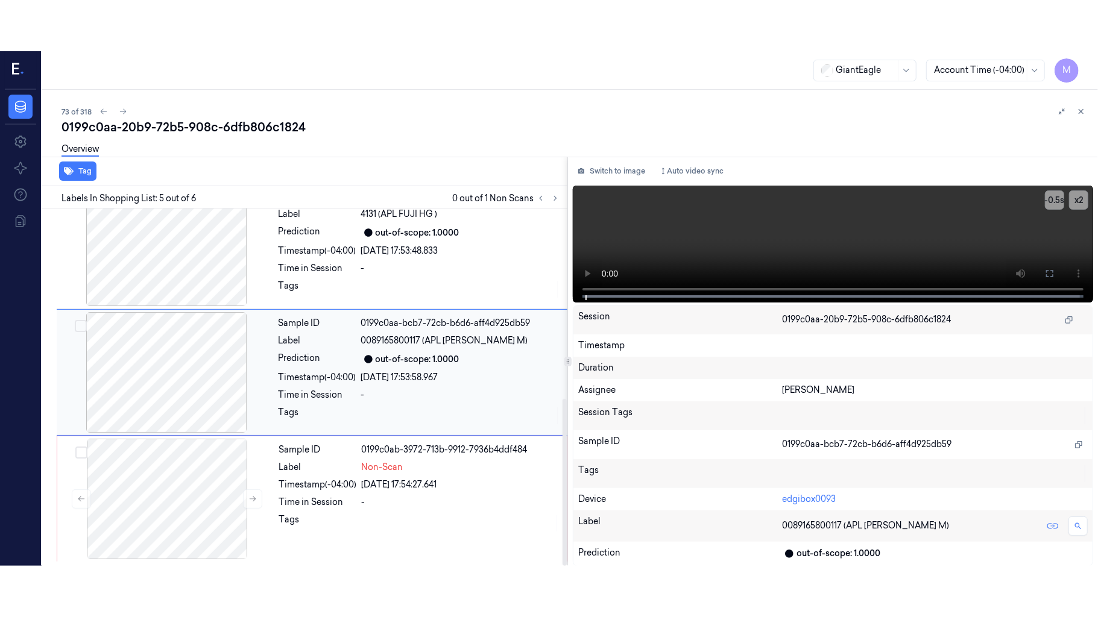
scroll to position [391, 0]
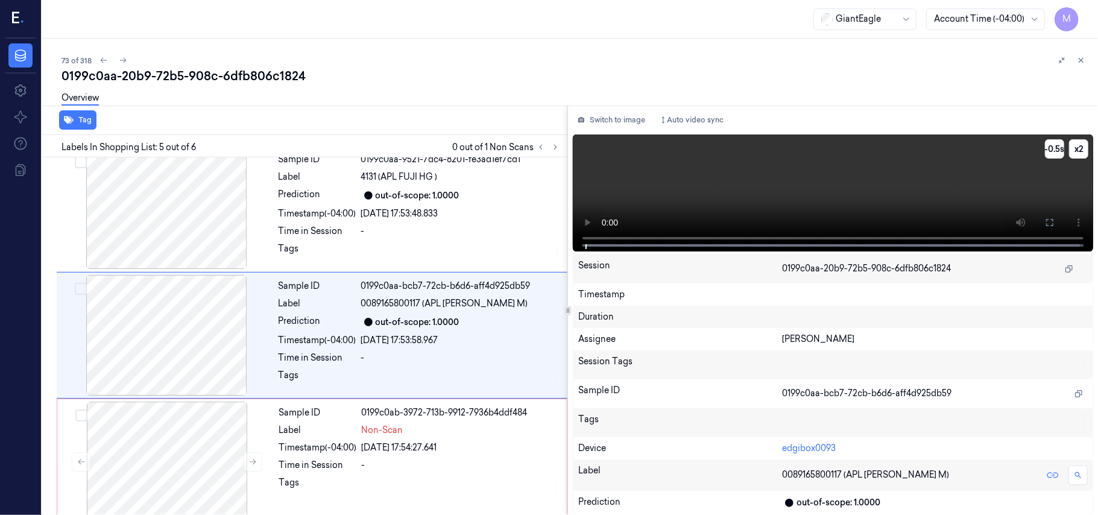
drag, startPoint x: 1045, startPoint y: 221, endPoint x: 1047, endPoint y: 291, distance: 69.9
click at [1047, 221] on icon at bounding box center [1050, 223] width 10 height 10
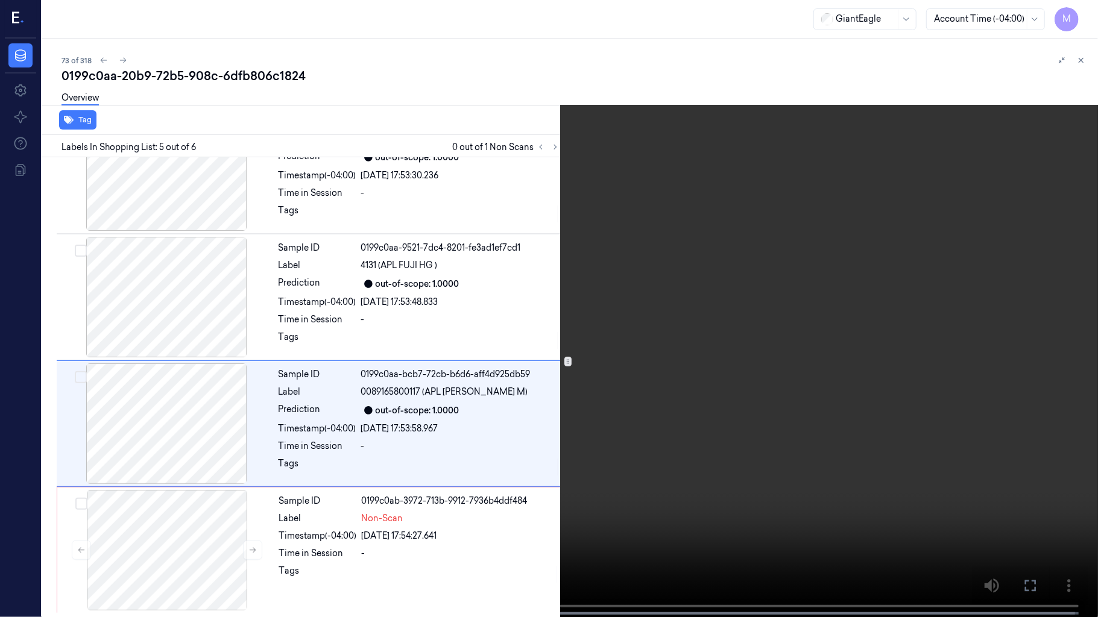
click at [650, 329] on video at bounding box center [549, 310] width 1098 height 620
click at [637, 456] on video at bounding box center [549, 310] width 1098 height 620
click at [0, 0] on icon at bounding box center [0, 0] width 0 height 0
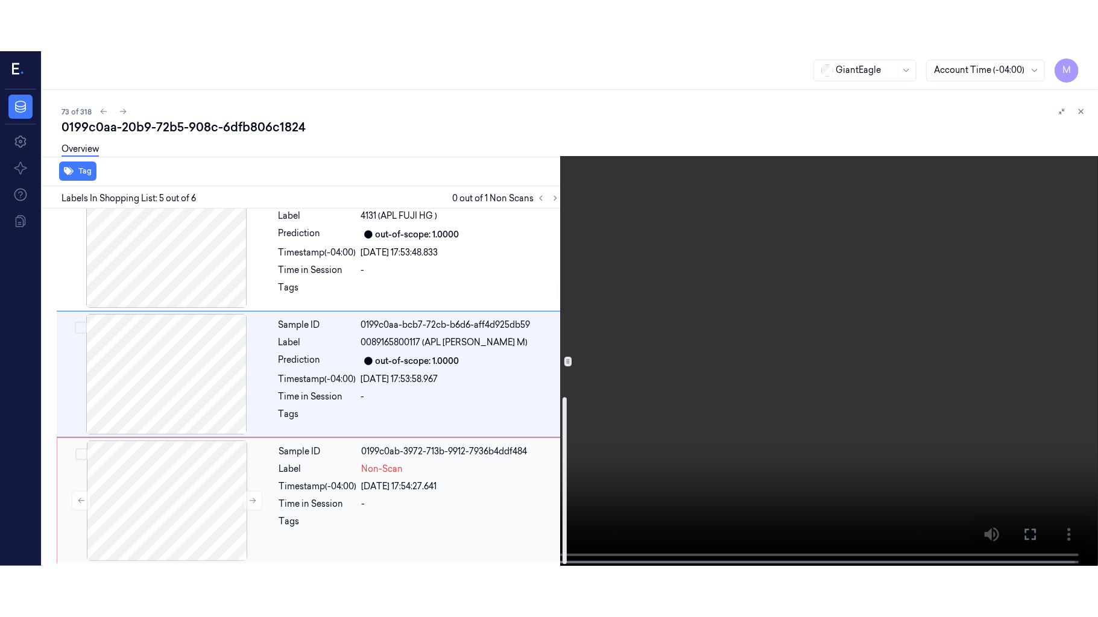
scroll to position [408, 0]
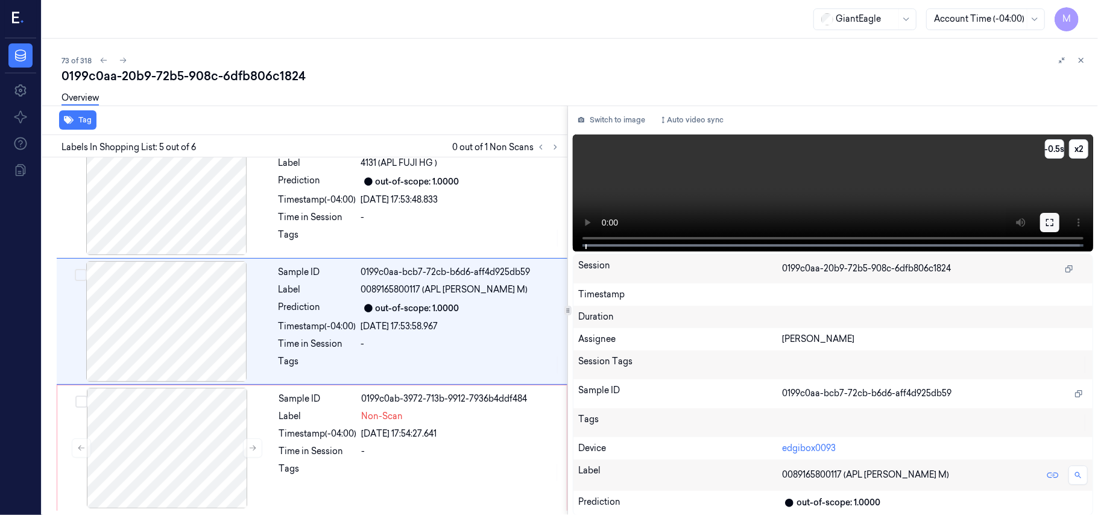
click at [1049, 227] on button at bounding box center [1049, 222] width 19 height 19
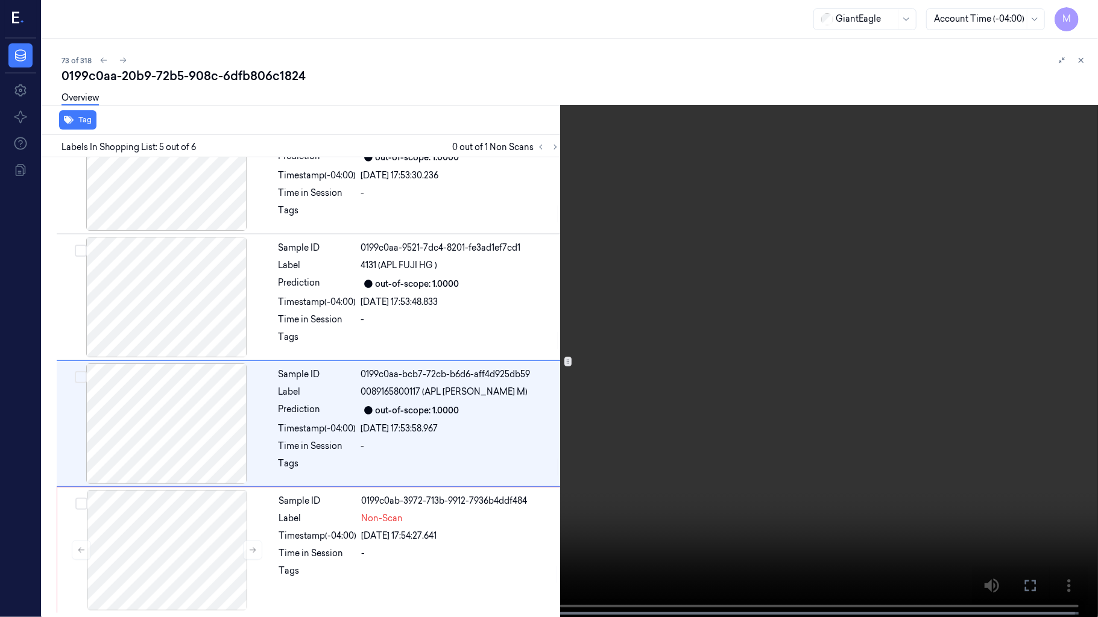
click at [666, 404] on video at bounding box center [549, 310] width 1098 height 620
click at [352, 514] on video at bounding box center [549, 310] width 1098 height 620
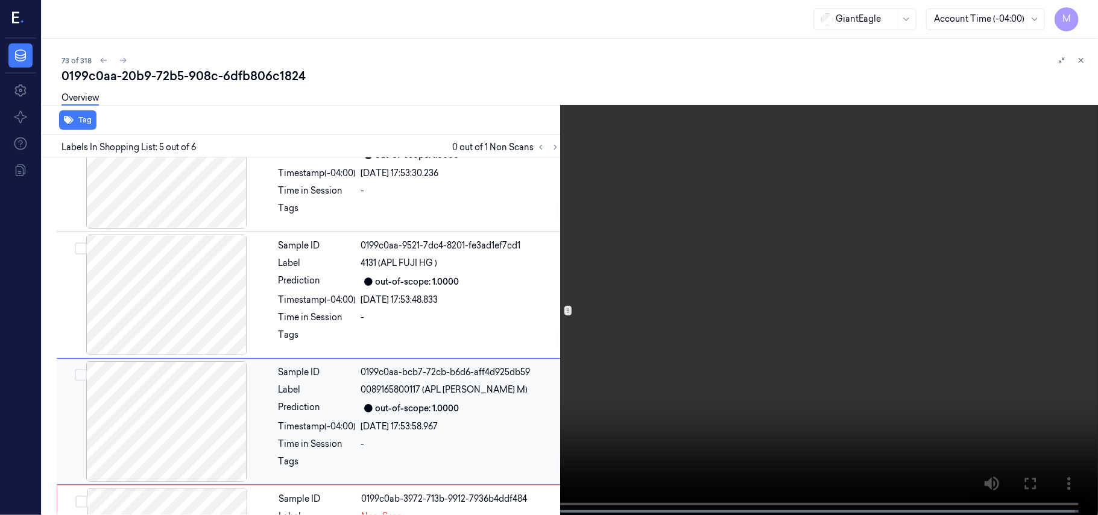
scroll to position [408, 0]
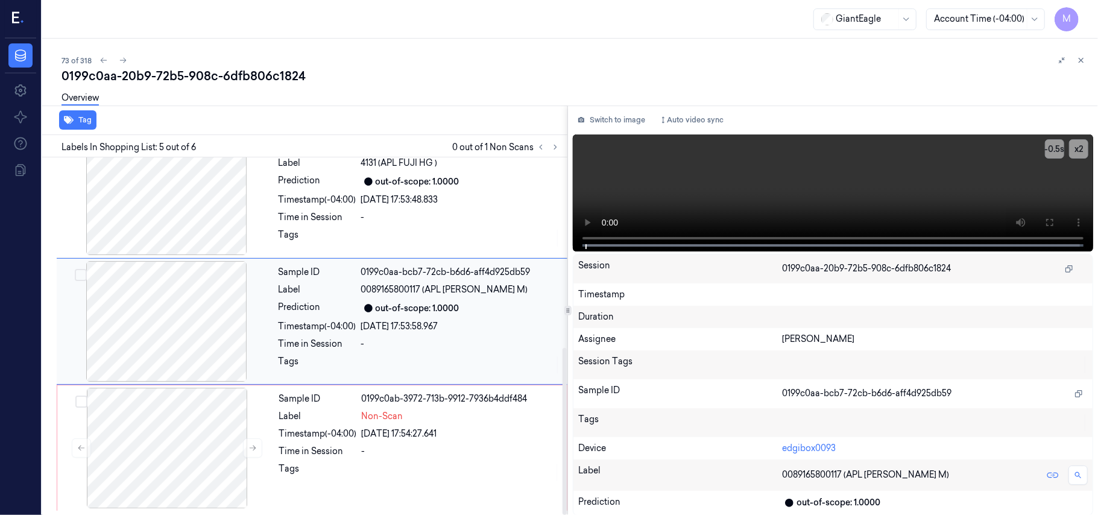
click at [228, 348] on div at bounding box center [166, 321] width 215 height 121
click at [215, 335] on div at bounding box center [166, 321] width 215 height 121
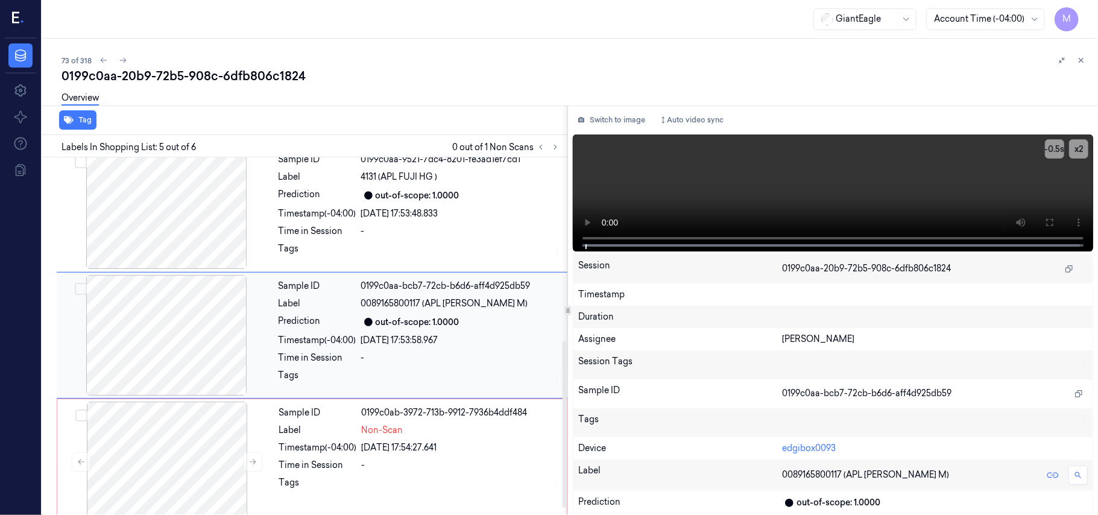
click at [215, 335] on div at bounding box center [166, 335] width 215 height 121
click at [210, 453] on div at bounding box center [167, 462] width 215 height 121
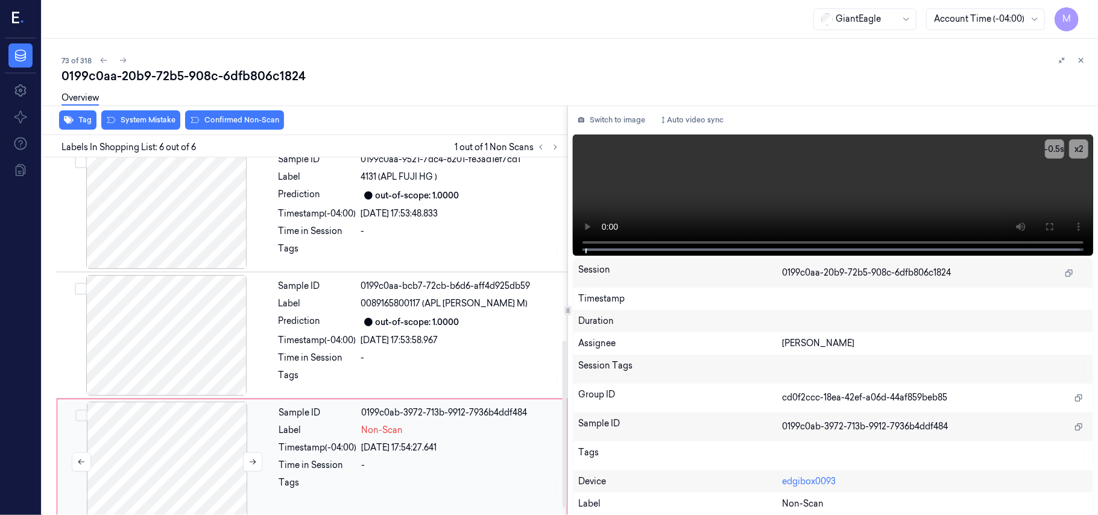
scroll to position [408, 0]
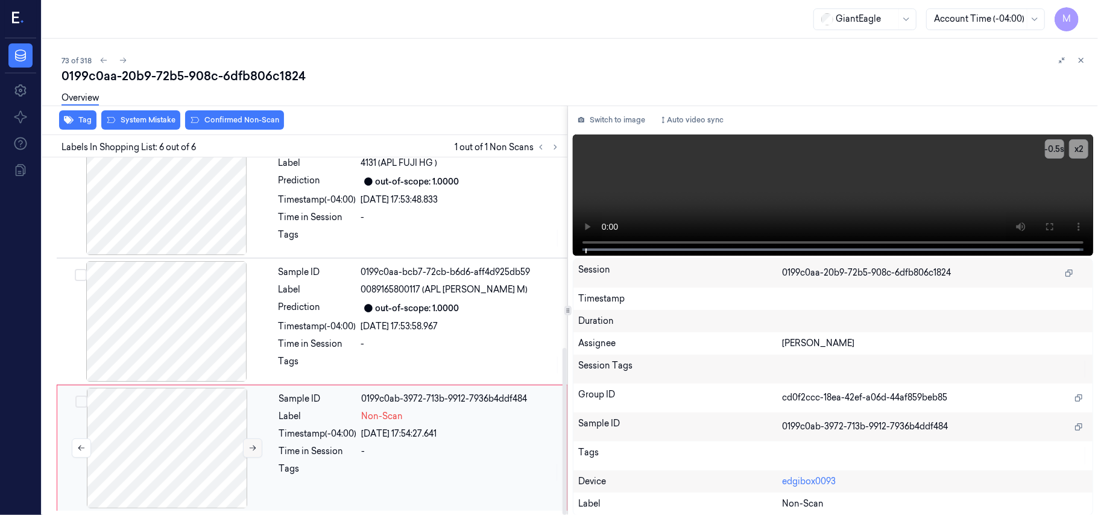
click at [248, 446] on icon at bounding box center [252, 448] width 8 height 8
click at [145, 335] on div at bounding box center [166, 321] width 215 height 121
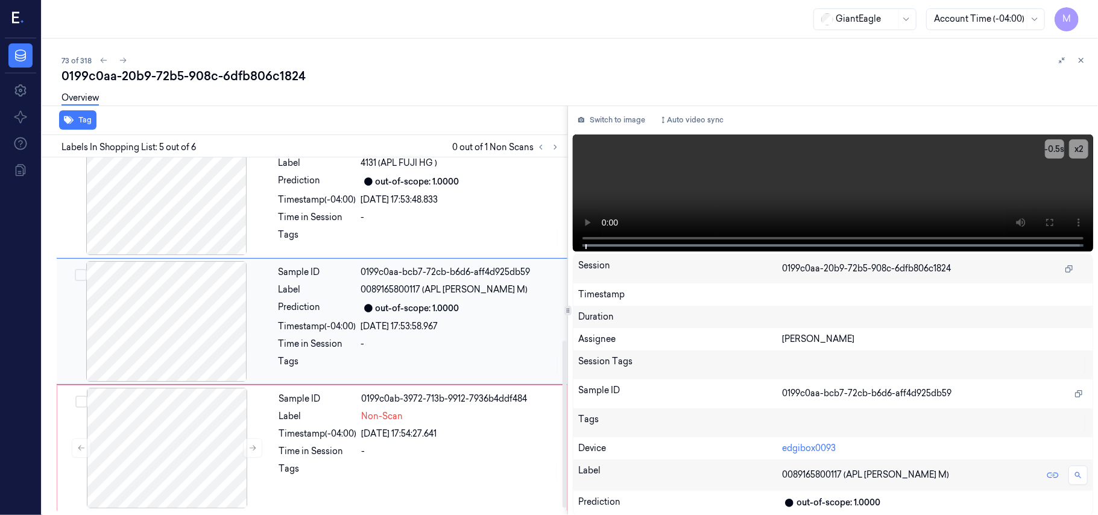
scroll to position [391, 0]
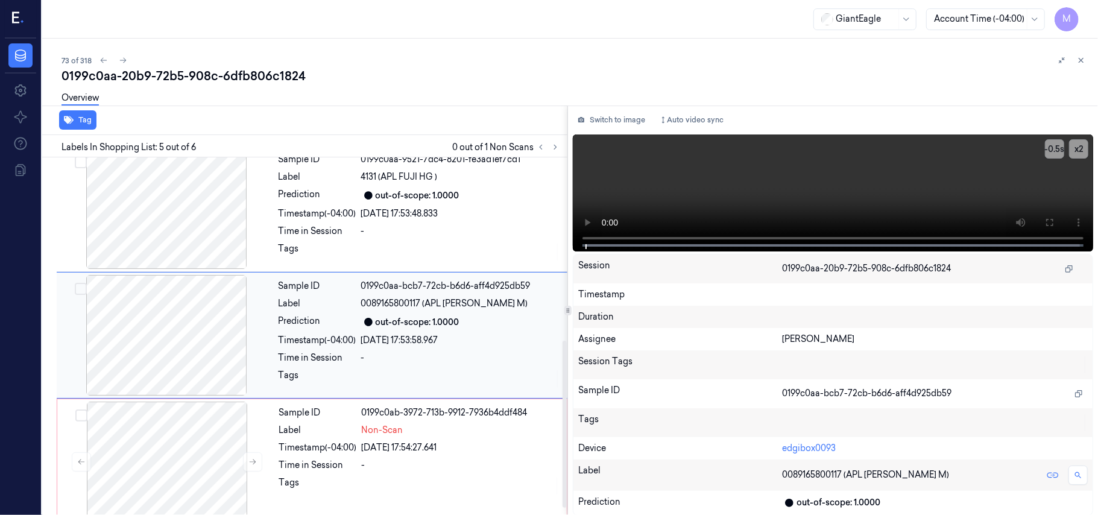
click at [169, 344] on div at bounding box center [166, 335] width 215 height 121
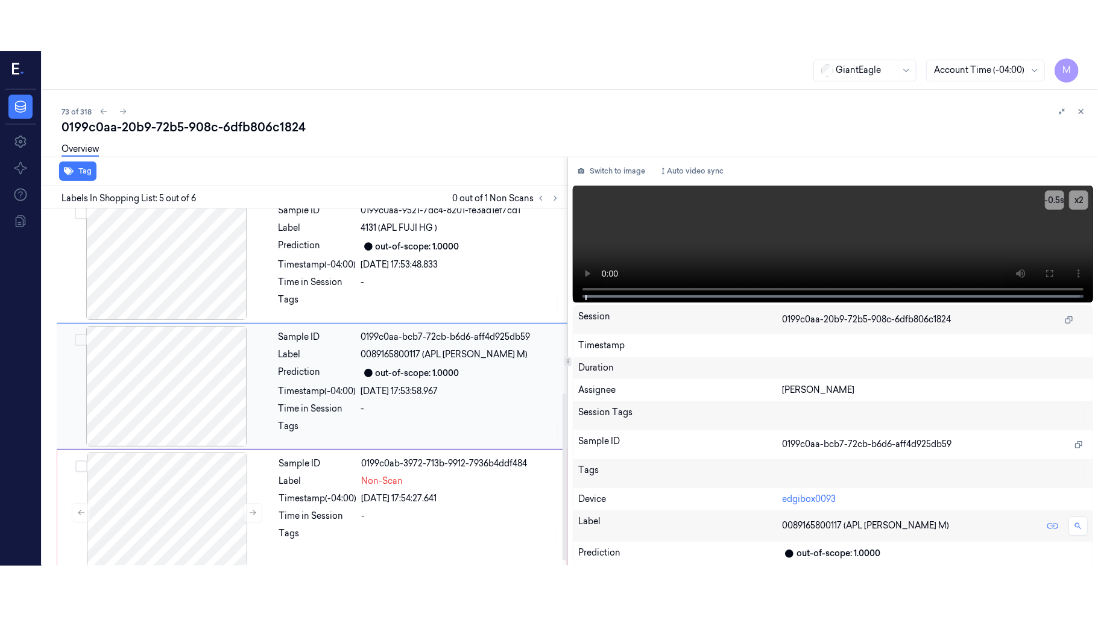
scroll to position [408, 0]
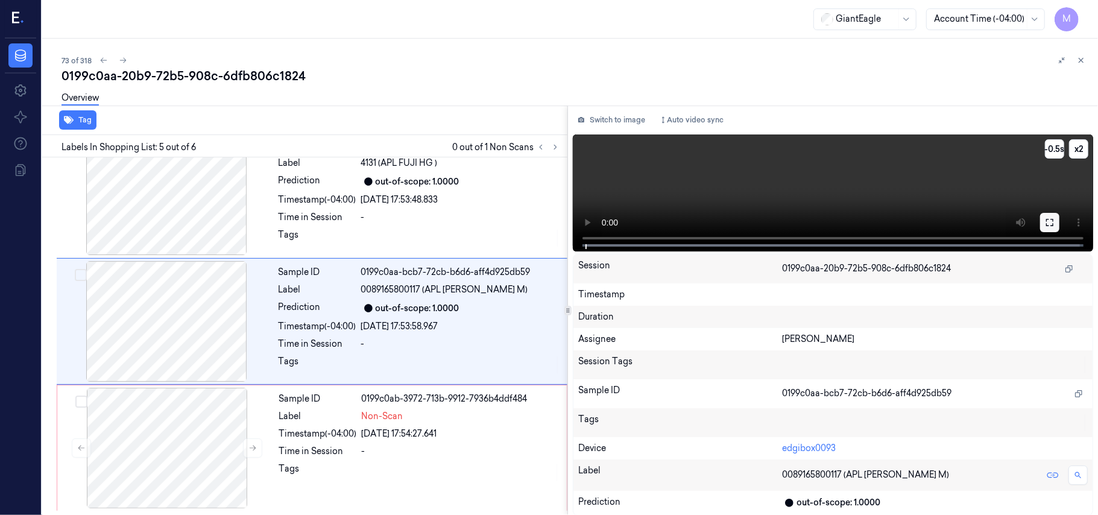
click at [1049, 222] on icon at bounding box center [1050, 223] width 10 height 10
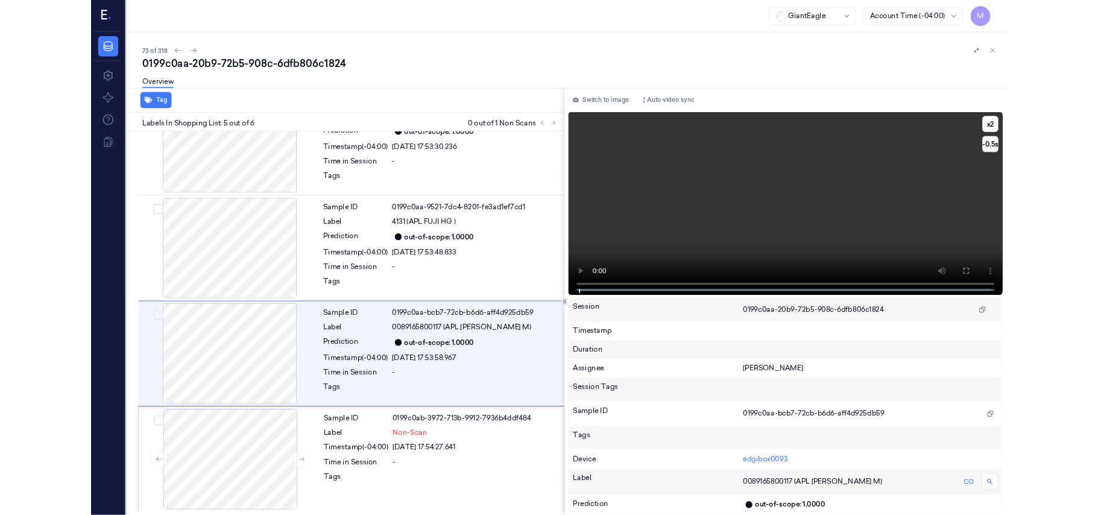
scroll to position [305, 0]
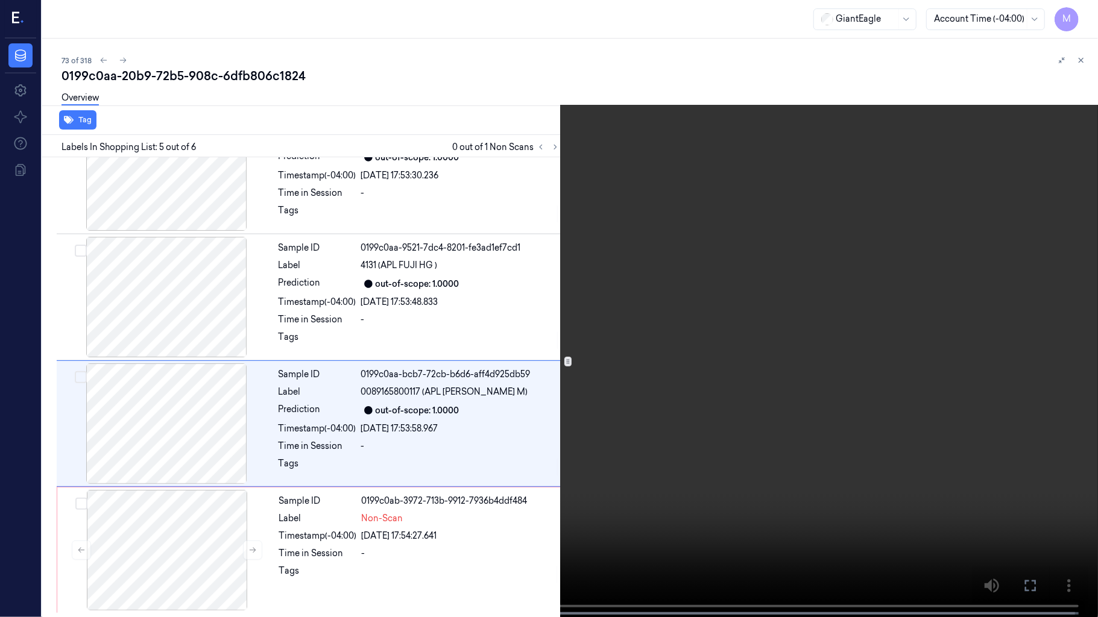
click at [775, 332] on video at bounding box center [549, 310] width 1098 height 620
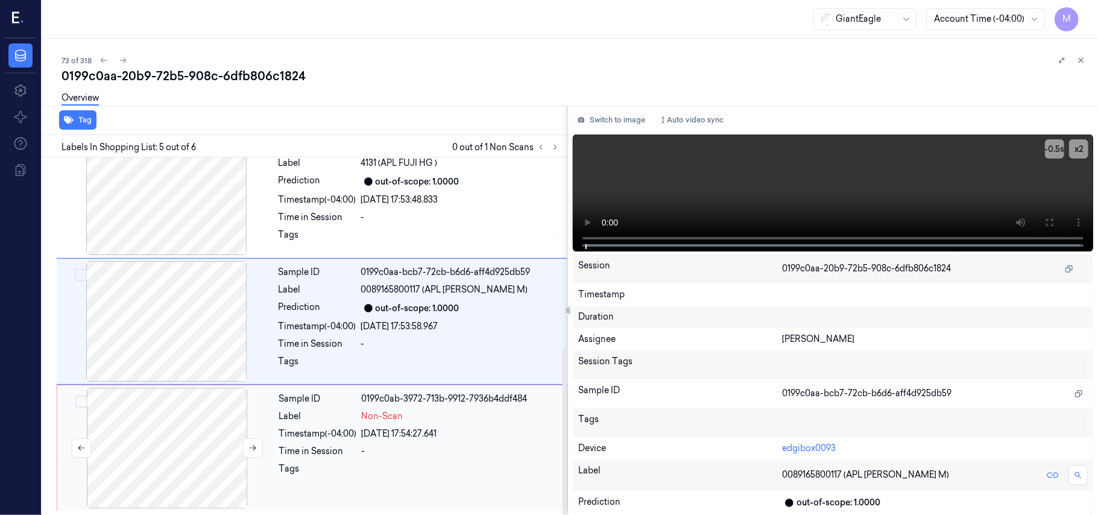
click at [209, 435] on div at bounding box center [167, 448] width 215 height 121
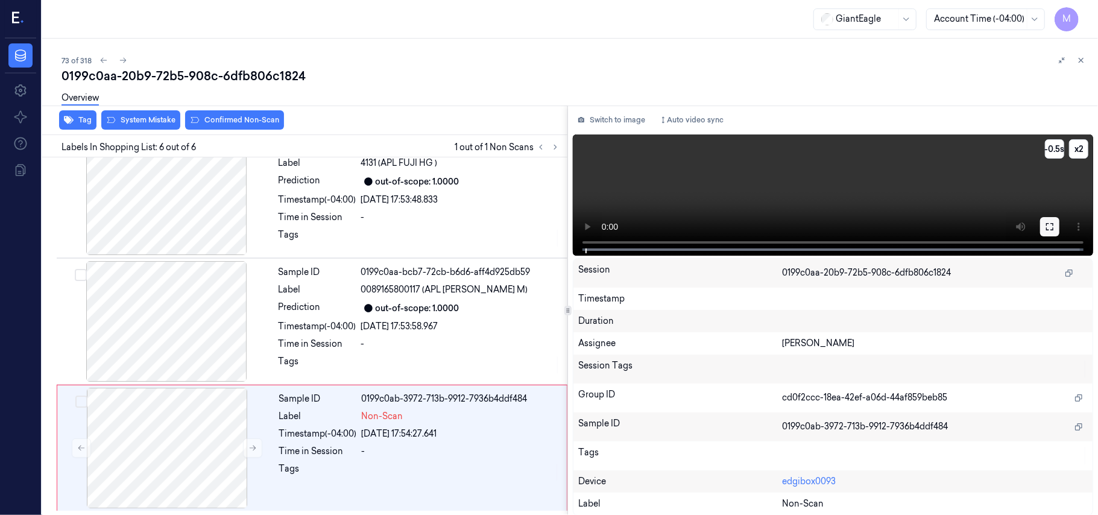
click at [1045, 232] on button at bounding box center [1049, 226] width 19 height 19
click at [18, 65] on link "Data" at bounding box center [20, 55] width 24 height 24
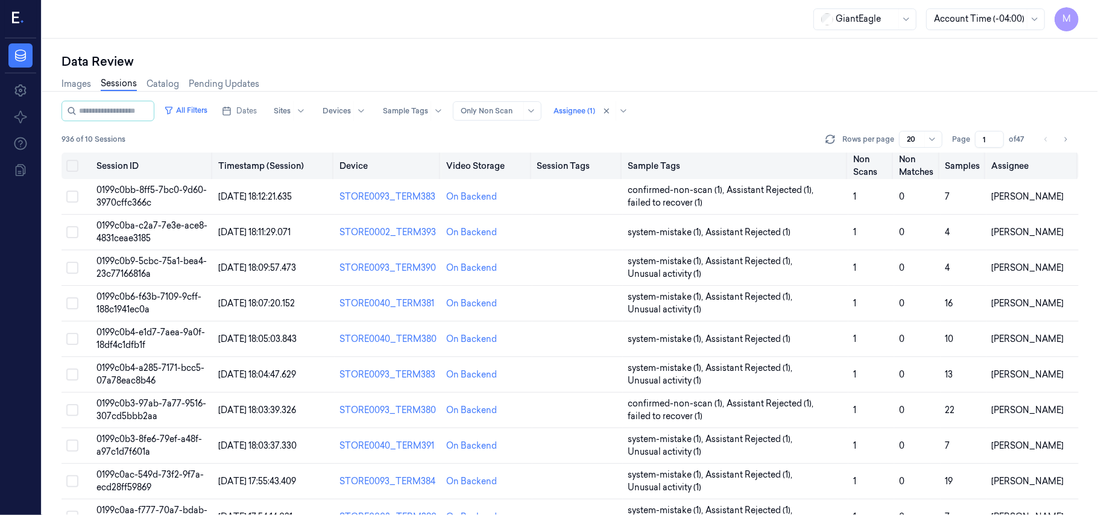
drag, startPoint x: 990, startPoint y: 143, endPoint x: 965, endPoint y: 153, distance: 27.3
click at [965, 153] on div "All Filters Dates Sites Devices Sample Tags Alert Type Only Non Scan Assignee (…" at bounding box center [569, 308] width 1017 height 415
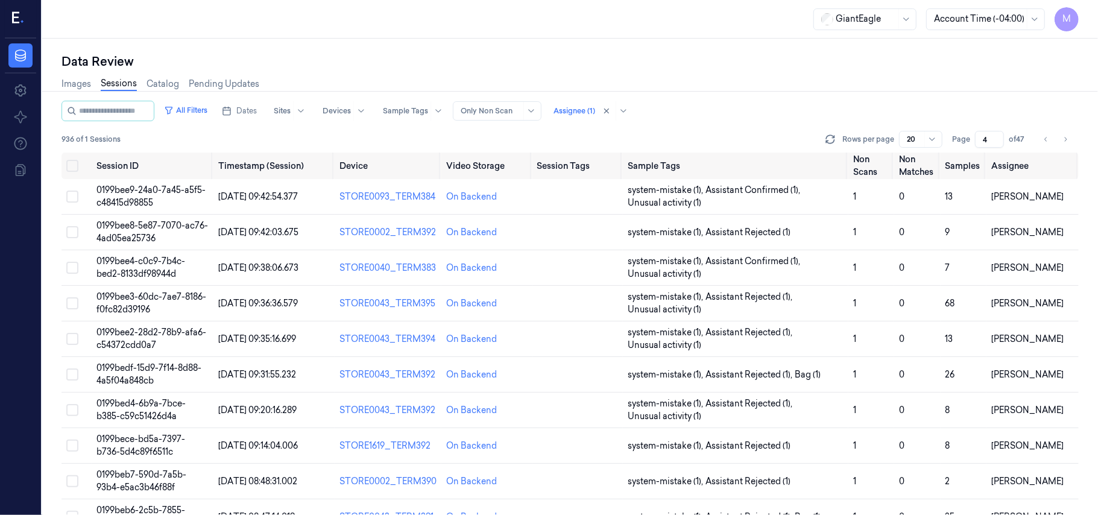
click at [946, 92] on div "Images Sessions Catalog Pending Updates" at bounding box center [569, 85] width 1017 height 31
click at [262, 115] on button "Dates" at bounding box center [239, 110] width 45 height 19
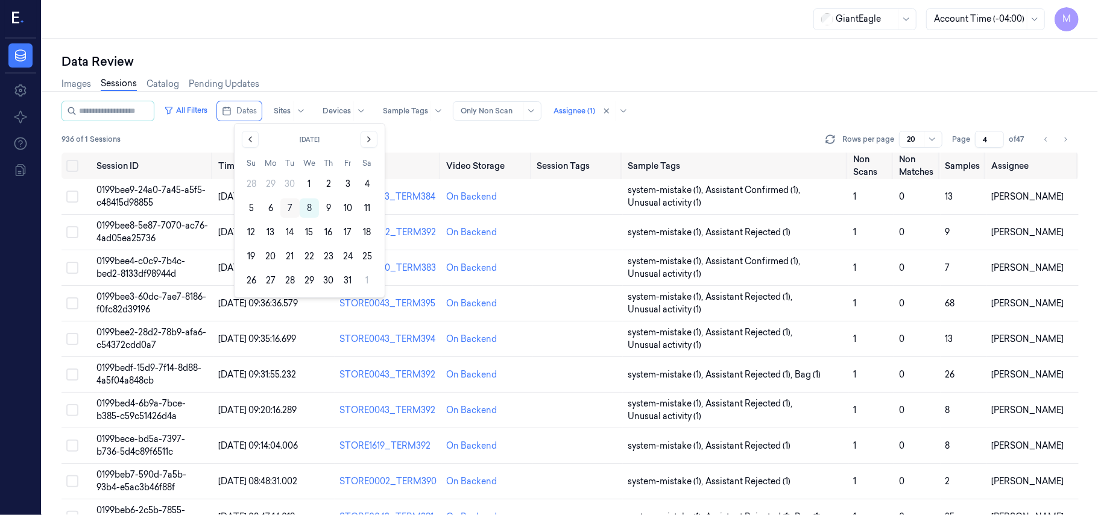
click at [293, 203] on button "7" at bounding box center [289, 207] width 19 height 19
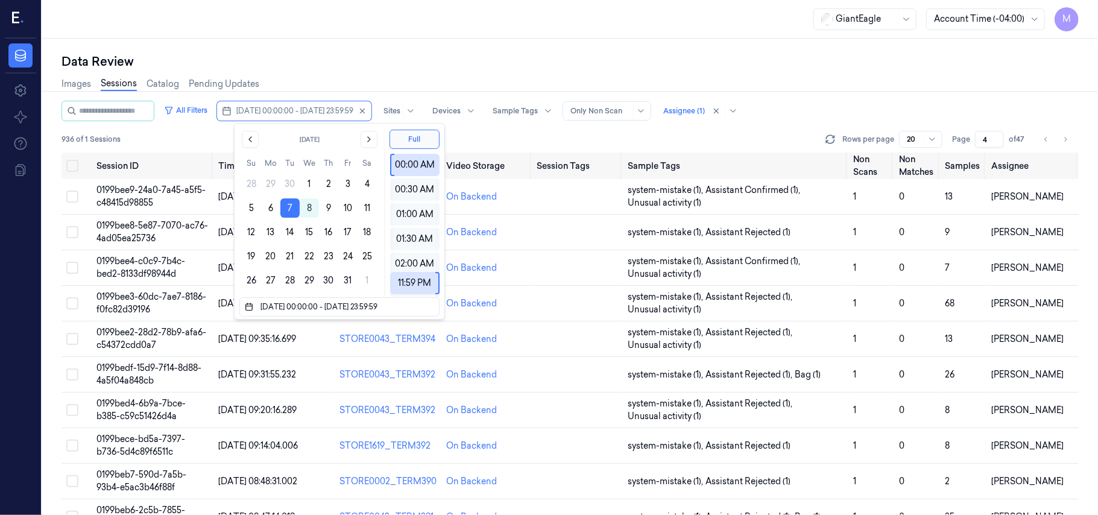
click at [338, 75] on div "Images Sessions Catalog Pending Updates" at bounding box center [569, 85] width 1017 height 31
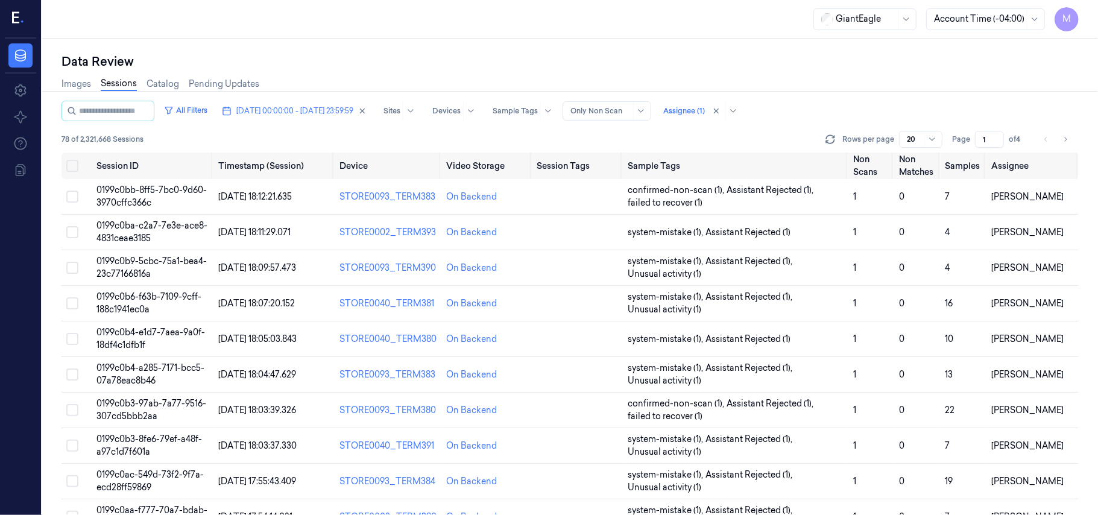
drag, startPoint x: 992, startPoint y: 134, endPoint x: 973, endPoint y: 145, distance: 22.1
click at [975, 145] on input "1" at bounding box center [989, 139] width 29 height 17
drag, startPoint x: 989, startPoint y: 137, endPoint x: 973, endPoint y: 145, distance: 17.3
click at [973, 145] on div "Page 1 of 4" at bounding box center [990, 139] width 76 height 17
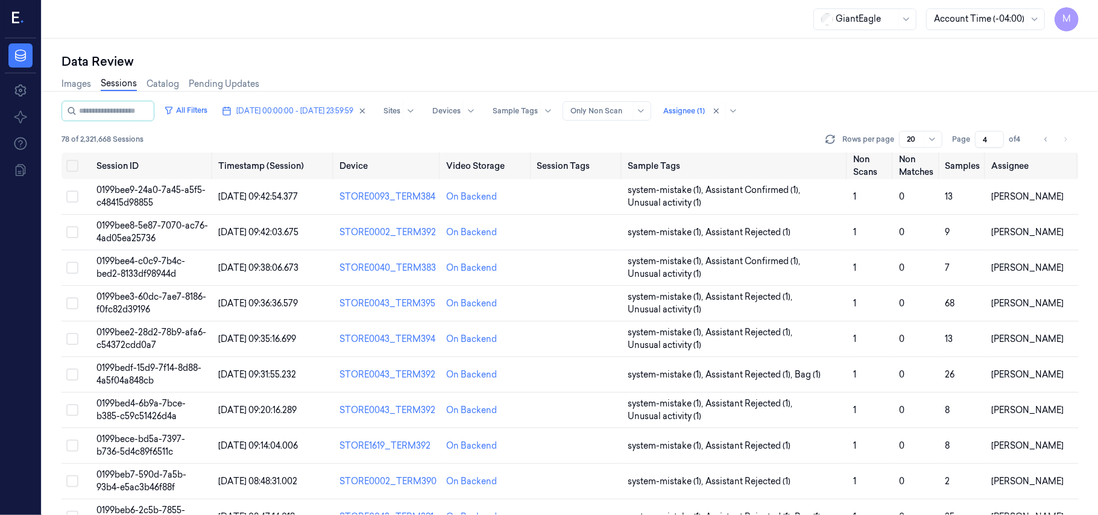
click at [946, 70] on div "Images Sessions Catalog Pending Updates" at bounding box center [569, 85] width 1017 height 31
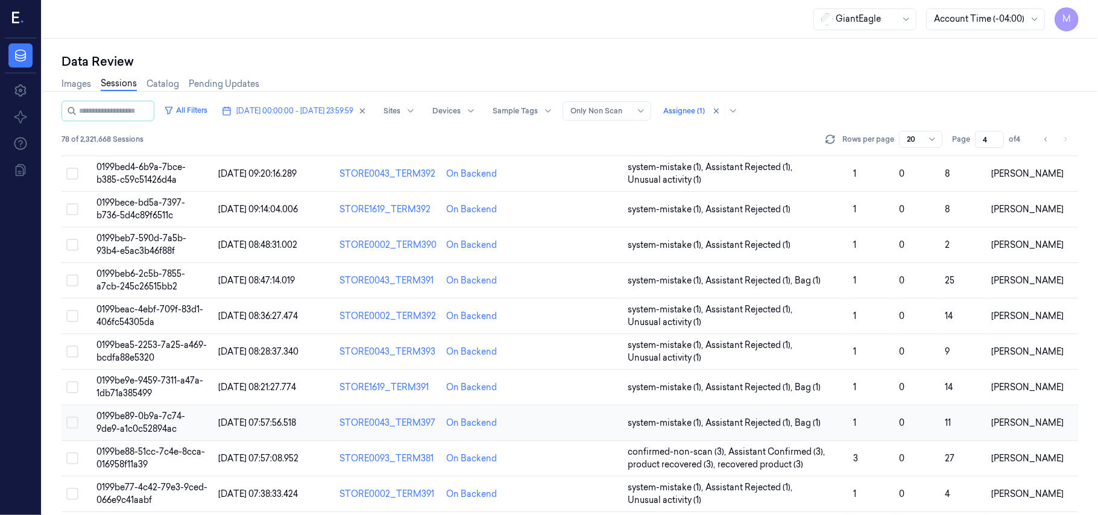
scroll to position [156, 0]
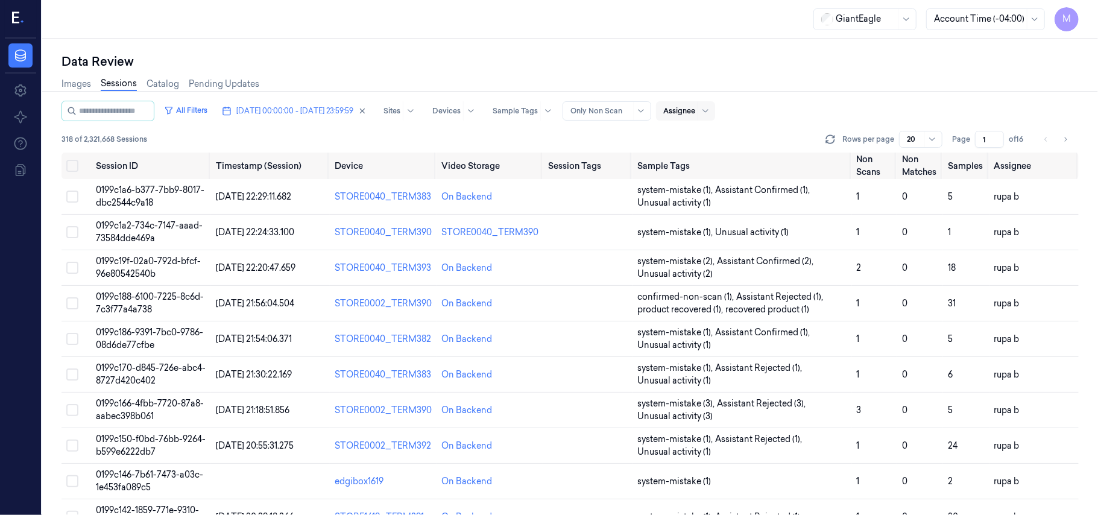
drag, startPoint x: 990, startPoint y: 142, endPoint x: 977, endPoint y: 148, distance: 13.8
click at [977, 148] on div "All Filters 07/10/2025 00:00:00 - 07/10/2025 23:59:59 Sites Devices Sample Tags…" at bounding box center [569, 127] width 1017 height 52
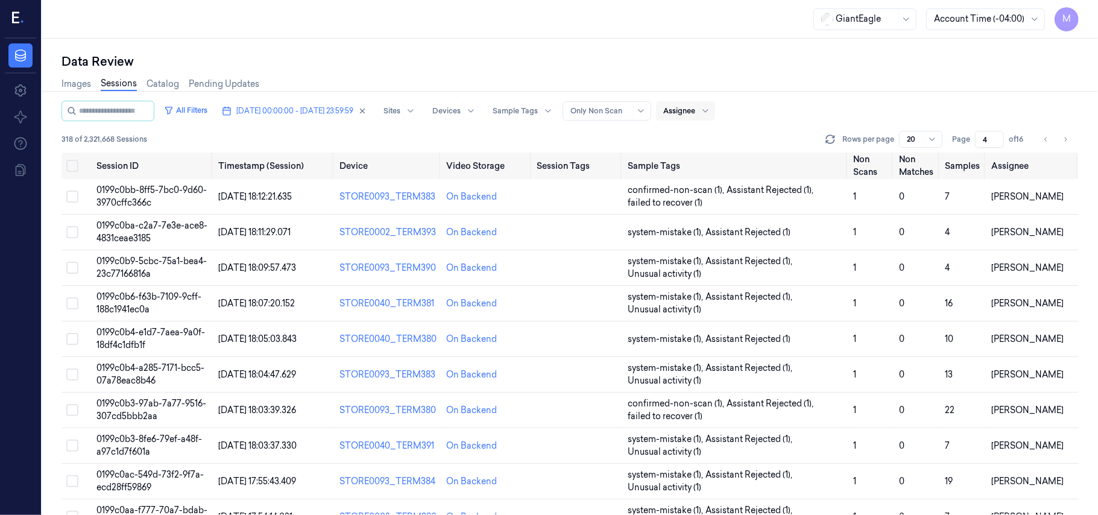
type input "4"
click at [953, 76] on div "Images Sessions Catalog Pending Updates" at bounding box center [569, 85] width 1017 height 31
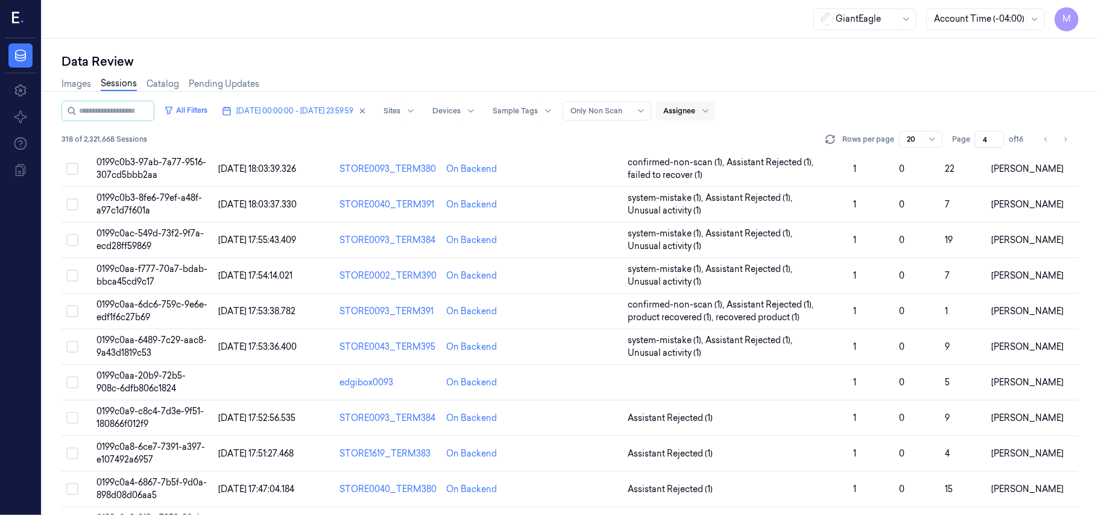
scroll to position [321, 0]
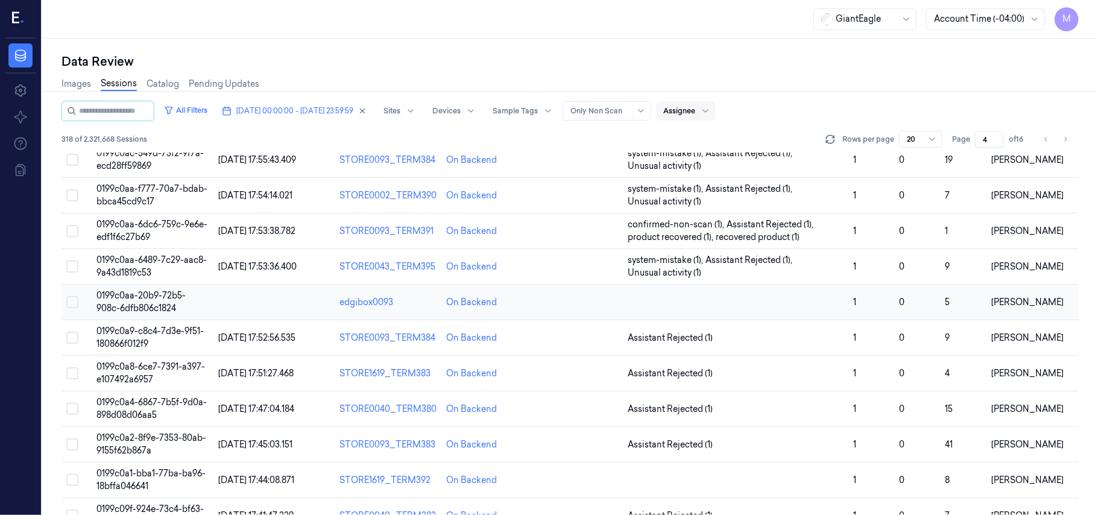
click at [112, 312] on span "0199c0aa-20b9-72b5-908c-6dfb806c1824" at bounding box center [140, 302] width 89 height 24
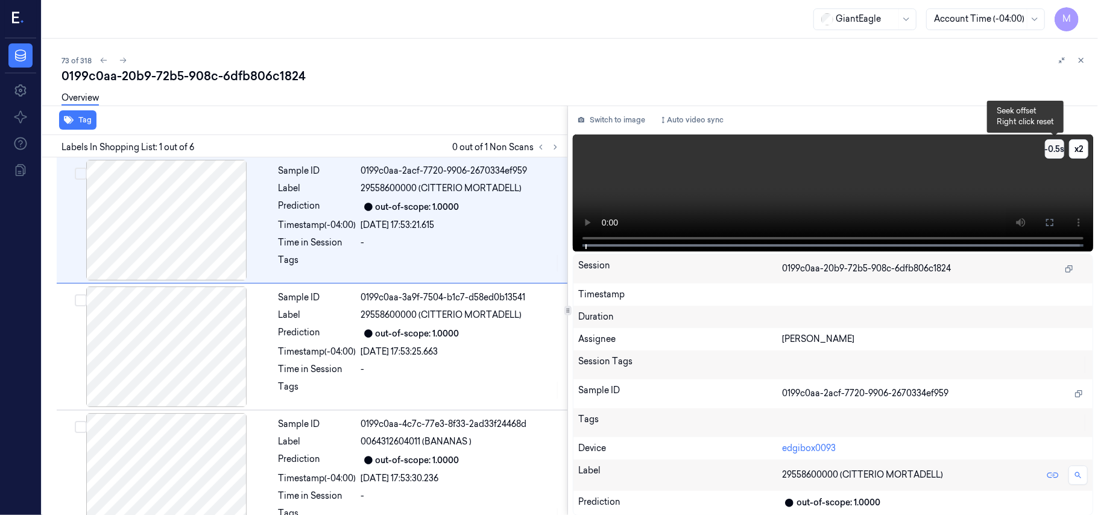
click at [1051, 150] on button "-0.5 s" at bounding box center [1054, 148] width 19 height 19
click at [1051, 150] on button "-1 s" at bounding box center [1054, 148] width 19 height 19
click at [1051, 150] on button "-1.5 s" at bounding box center [1054, 148] width 19 height 19
click at [555, 150] on icon at bounding box center [555, 147] width 8 height 8
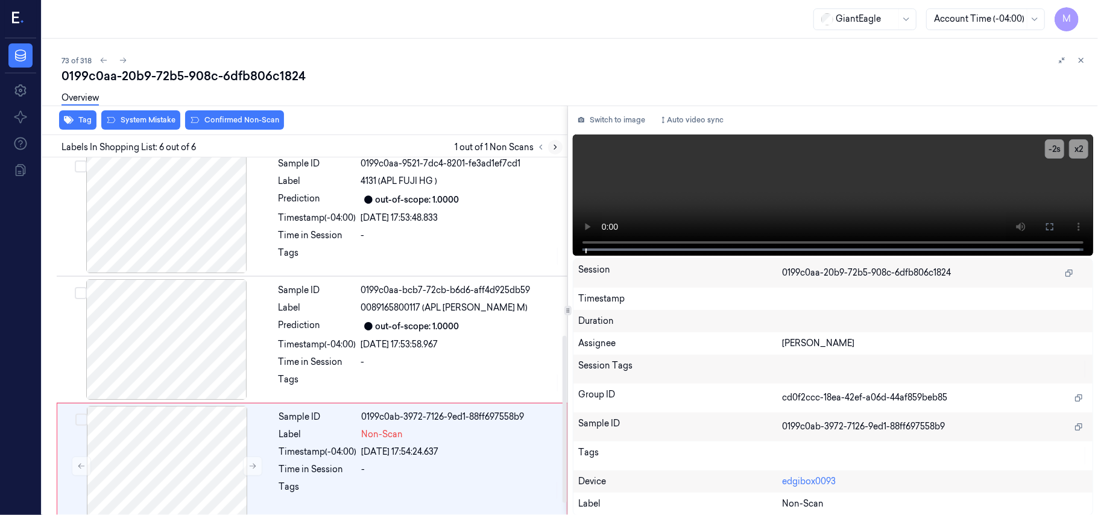
scroll to position [408, 0]
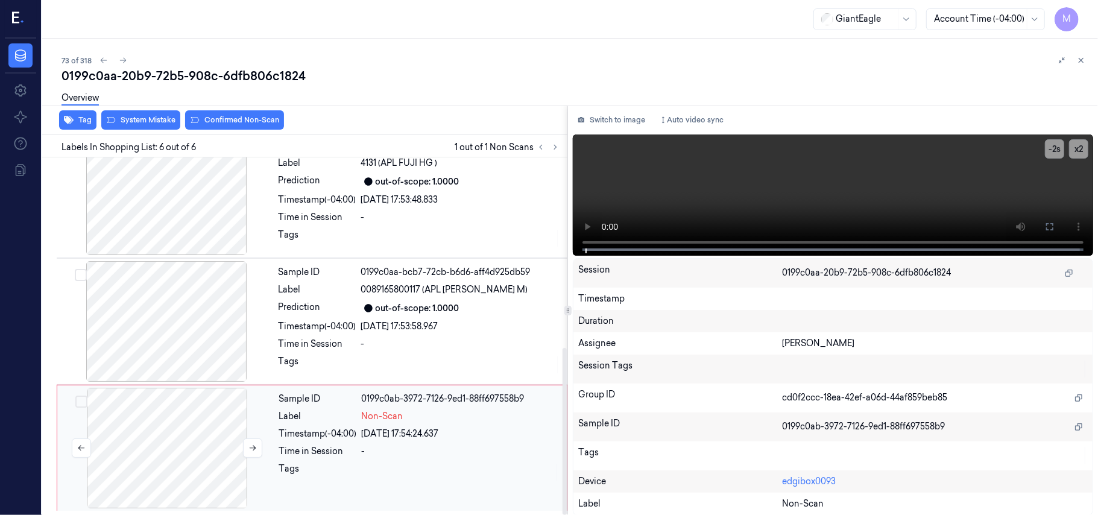
click at [189, 428] on div at bounding box center [167, 448] width 215 height 121
click at [189, 303] on div at bounding box center [166, 321] width 215 height 121
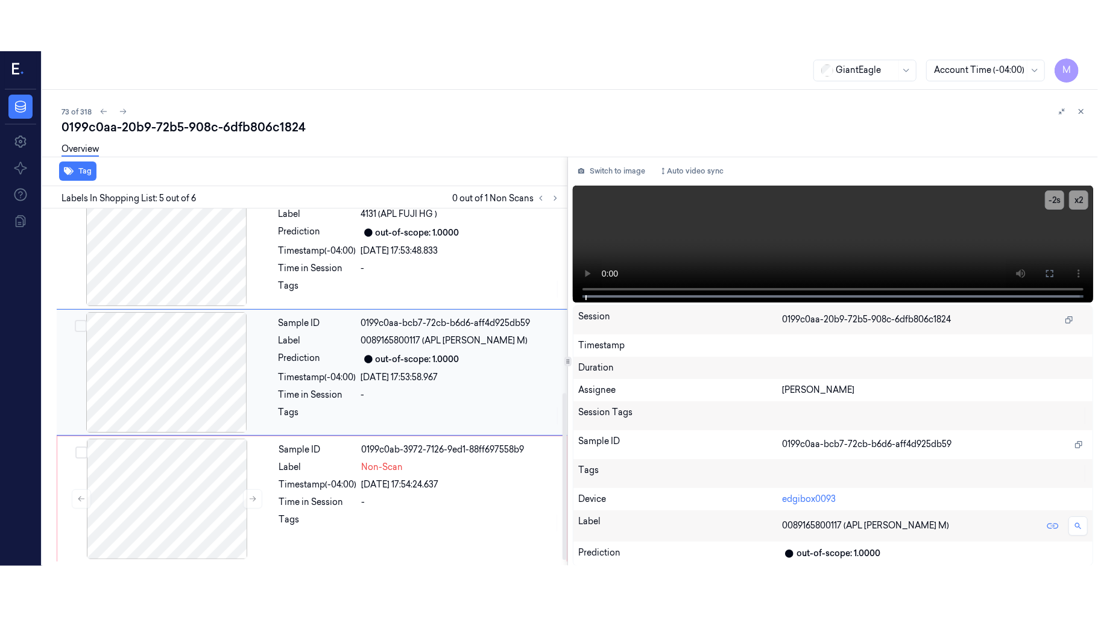
scroll to position [391, 0]
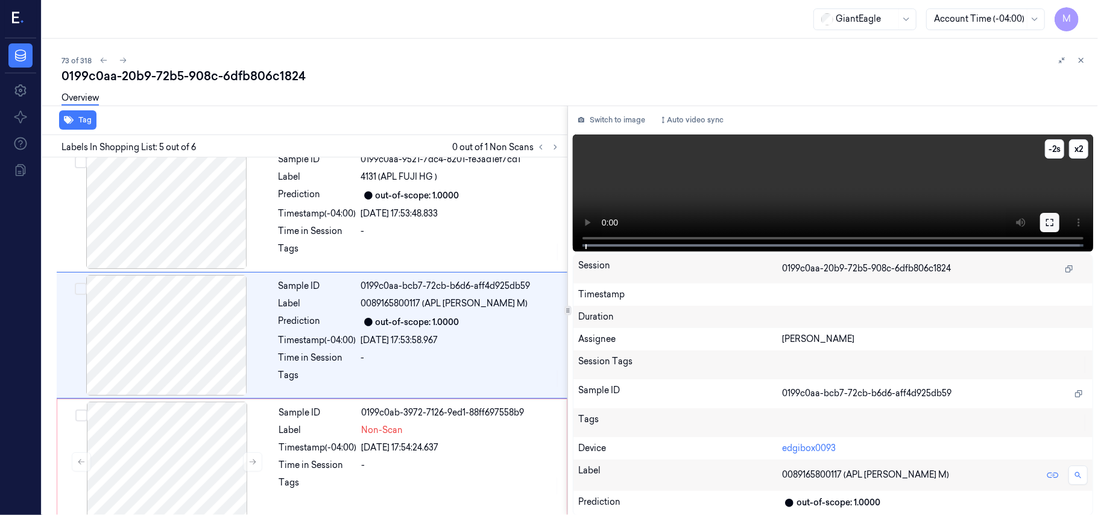
click at [1054, 225] on icon at bounding box center [1050, 223] width 10 height 10
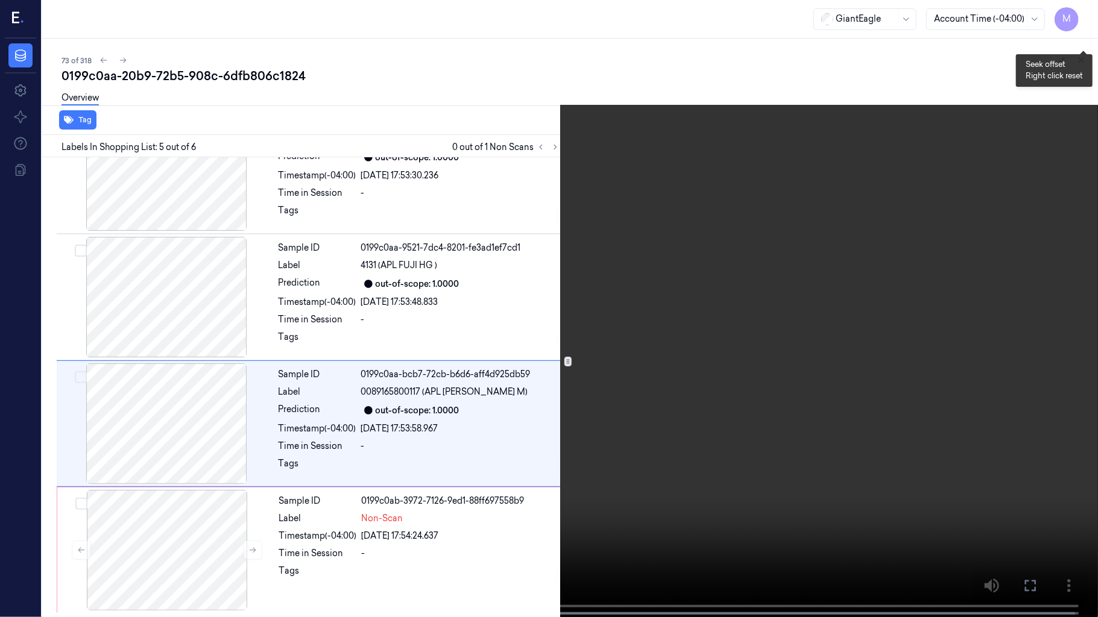
click at [1076, 40] on button "-2 s" at bounding box center [1083, 38] width 19 height 19
click at [1076, 40] on button "-3 s" at bounding box center [1083, 38] width 19 height 19
click at [956, 295] on video at bounding box center [549, 310] width 1098 height 620
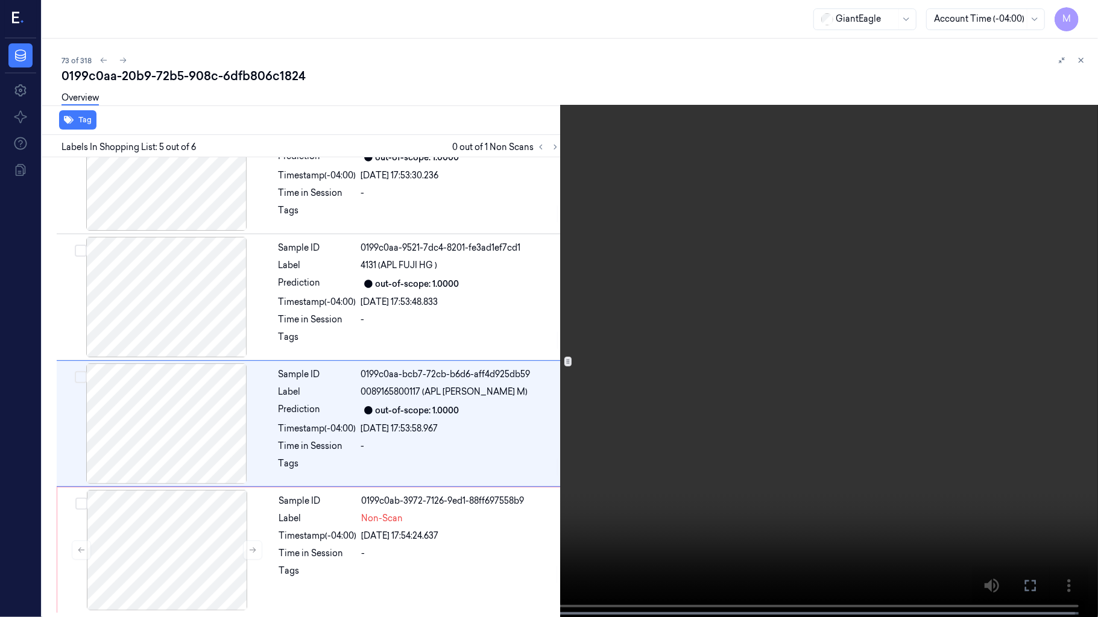
scroll to position [391, 0]
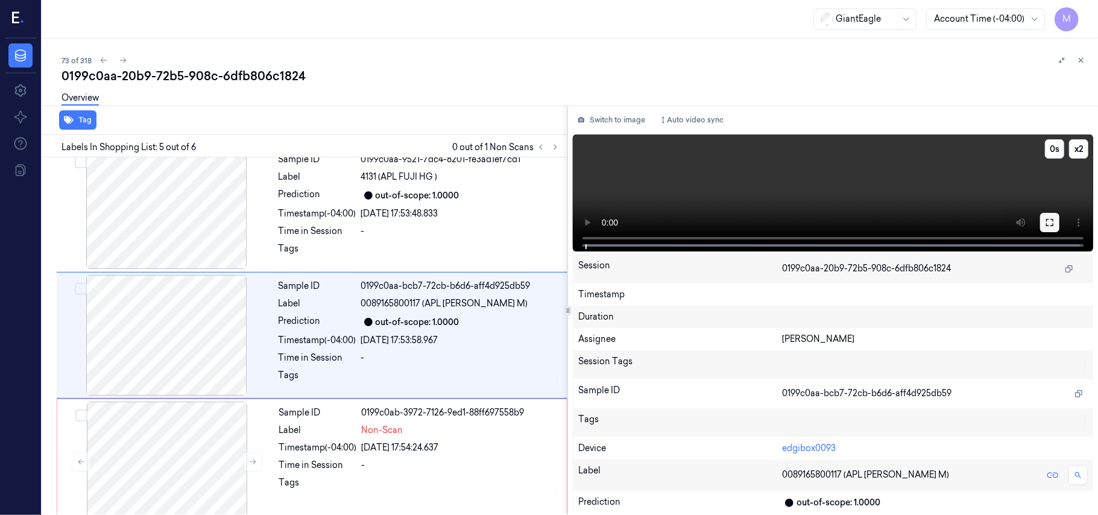
click at [1050, 227] on button at bounding box center [1049, 222] width 19 height 19
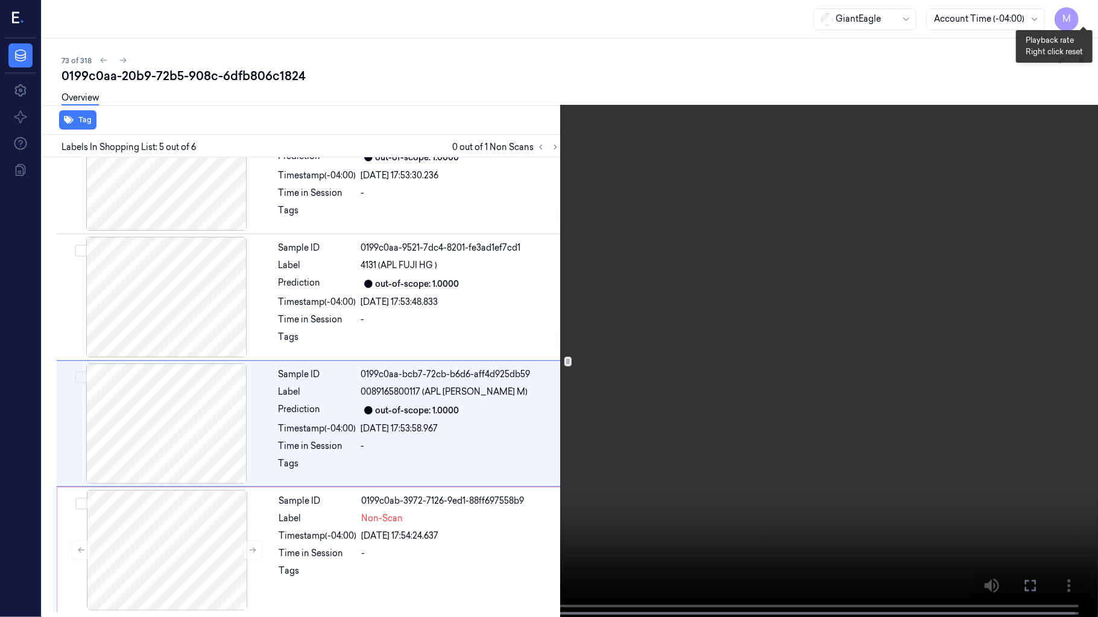
click at [1088, 15] on button "x 2" at bounding box center [1083, 14] width 19 height 19
click at [1088, 15] on button "x 4" at bounding box center [1083, 14] width 19 height 19
click at [1088, 15] on button "x 1" at bounding box center [1083, 14] width 19 height 19
click at [1088, 15] on button "x 2" at bounding box center [1083, 14] width 19 height 19
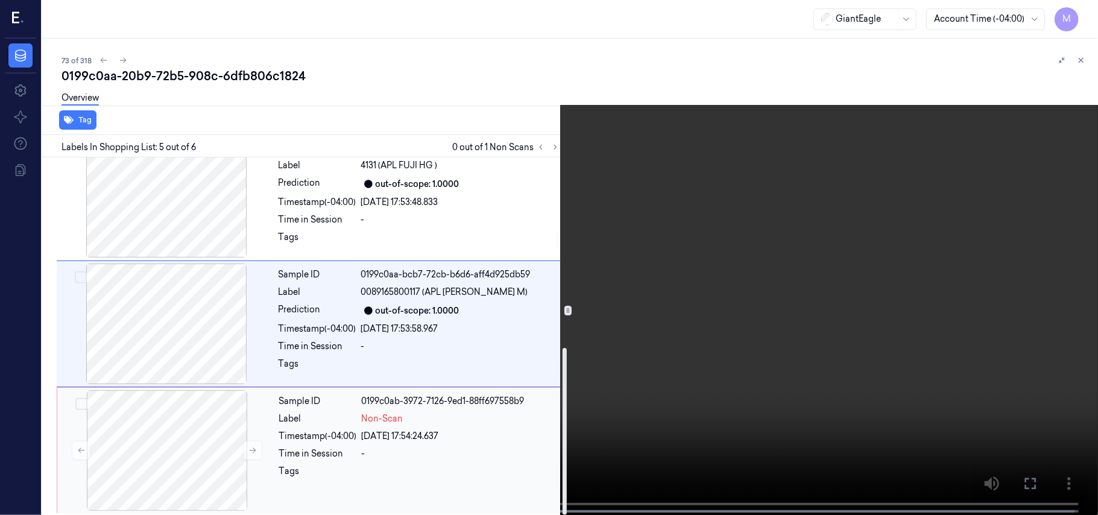
scroll to position [408, 0]
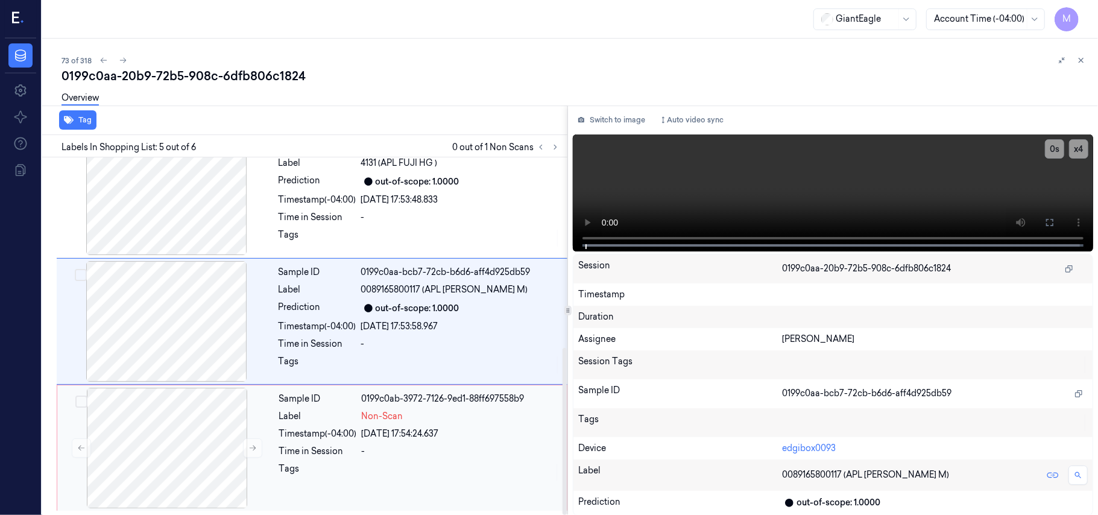
click at [342, 418] on div "Label" at bounding box center [318, 416] width 78 height 13
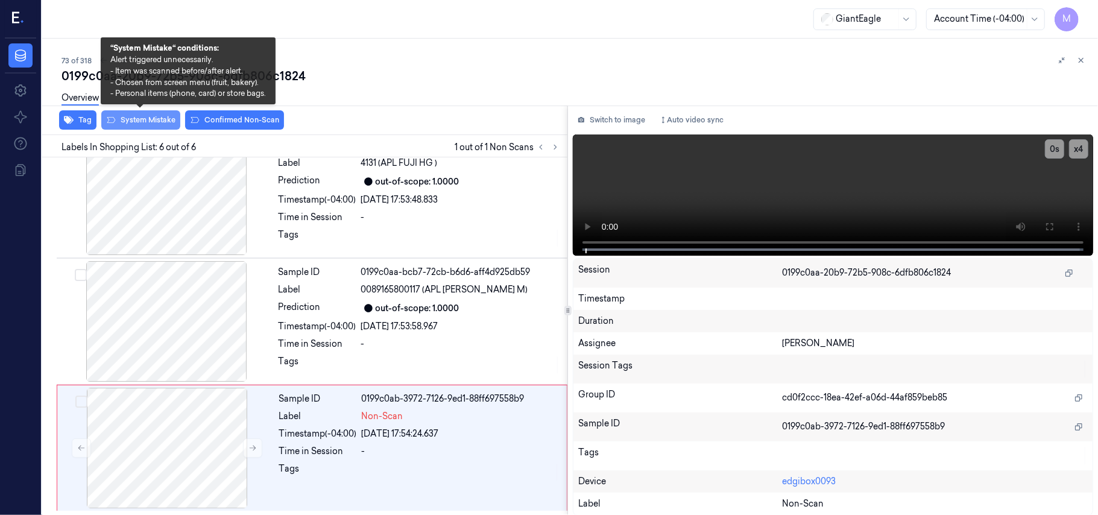
click at [143, 124] on button "System Mistake" at bounding box center [140, 119] width 79 height 19
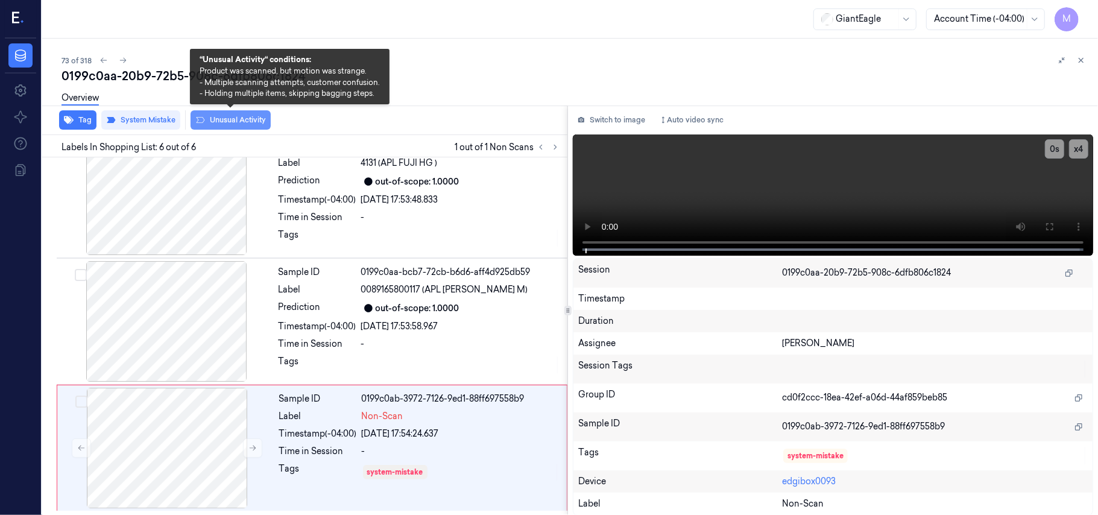
click at [230, 119] on button "Unusual Activity" at bounding box center [231, 119] width 80 height 19
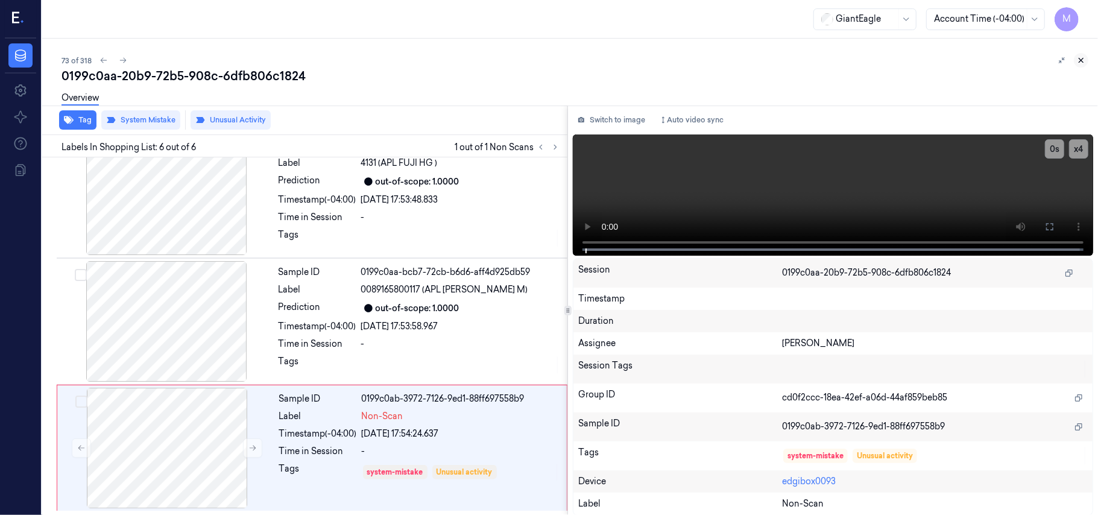
click at [1081, 58] on icon at bounding box center [1081, 60] width 8 height 8
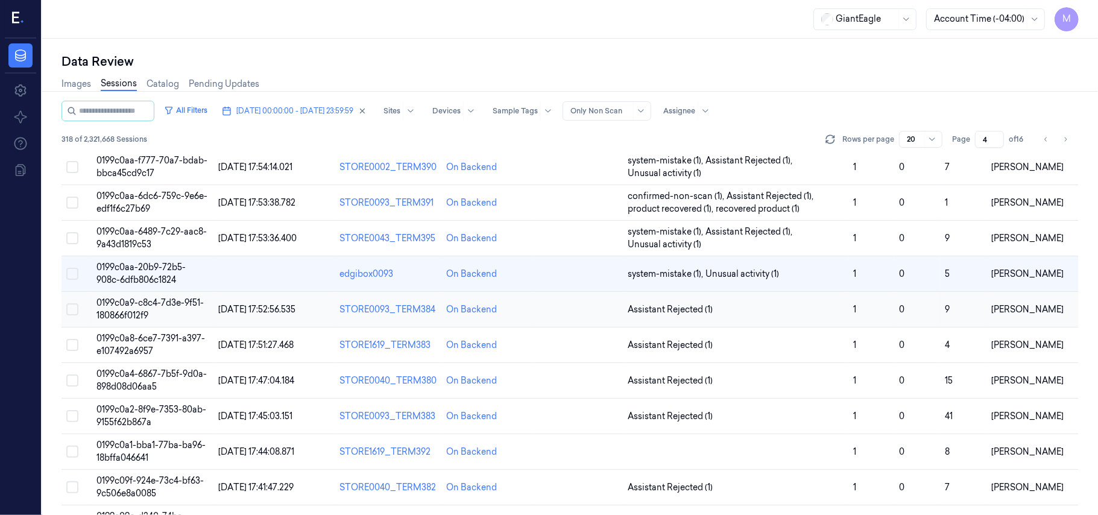
scroll to position [388, 0]
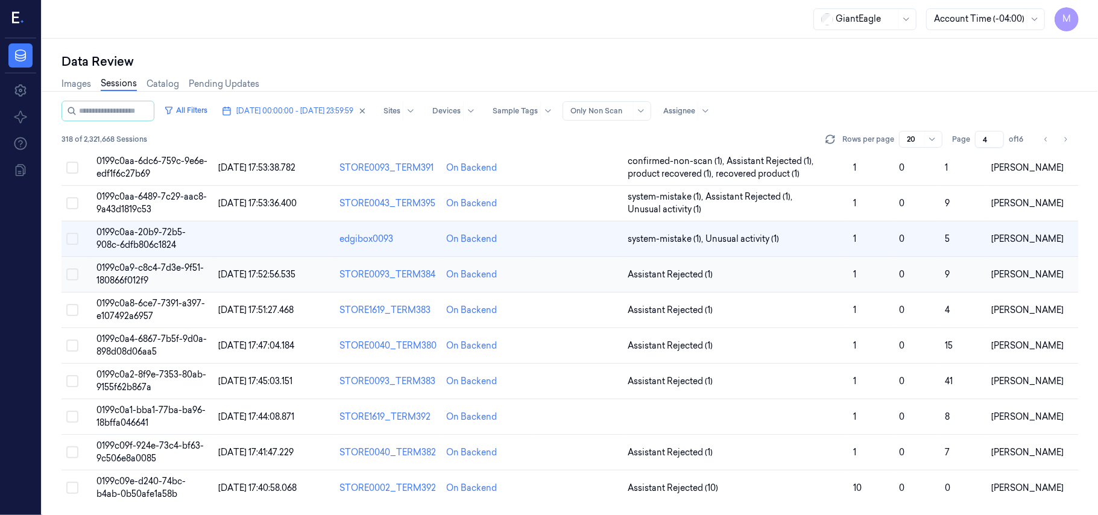
click at [145, 271] on span "0199c0a9-c8c4-7d3e-9f51-180866f012f9" at bounding box center [149, 274] width 107 height 24
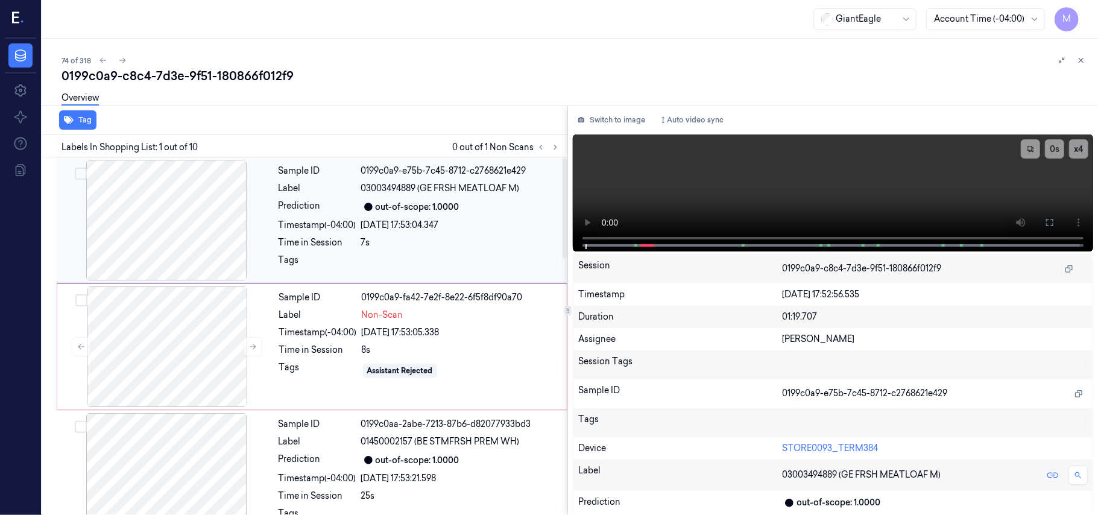
click at [175, 232] on div at bounding box center [166, 220] width 215 height 121
click at [1055, 223] on button at bounding box center [1049, 222] width 19 height 19
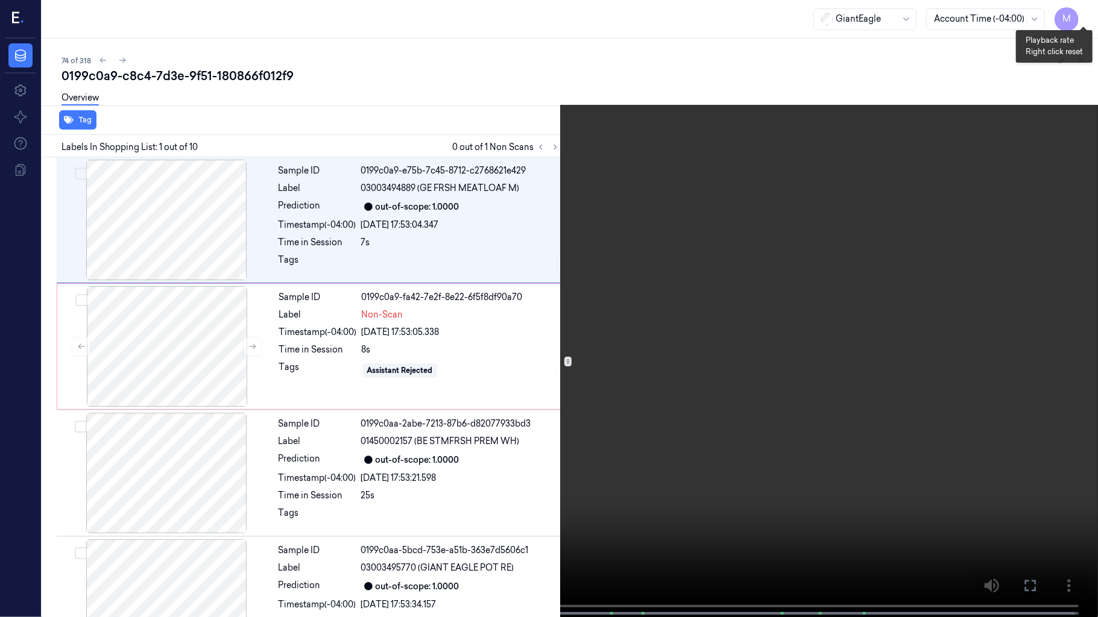
click at [1081, 8] on button "x 4" at bounding box center [1083, 14] width 19 height 19
click at [692, 223] on video at bounding box center [549, 310] width 1098 height 620
click at [1081, 13] on button "x 1" at bounding box center [1083, 14] width 19 height 19
click at [1045, 184] on video at bounding box center [549, 310] width 1098 height 620
click at [551, 374] on video at bounding box center [549, 310] width 1098 height 620
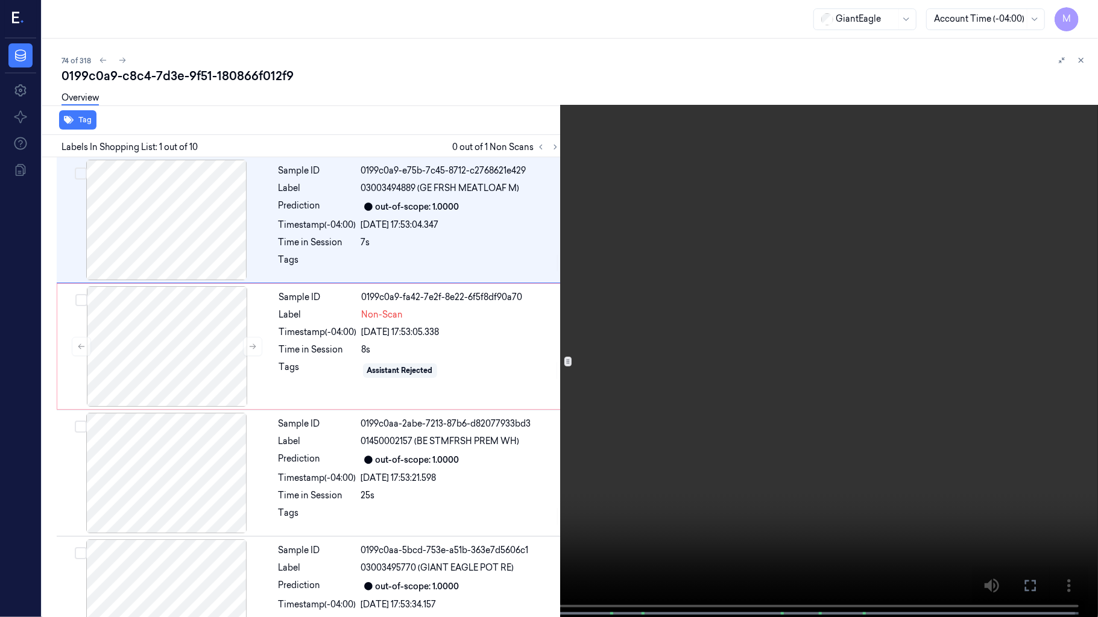
click at [551, 374] on video at bounding box center [549, 310] width 1098 height 620
click at [915, 490] on video at bounding box center [549, 310] width 1098 height 620
click at [848, 399] on video at bounding box center [549, 310] width 1098 height 620
click at [0, 0] on icon at bounding box center [0, 0] width 0 height 0
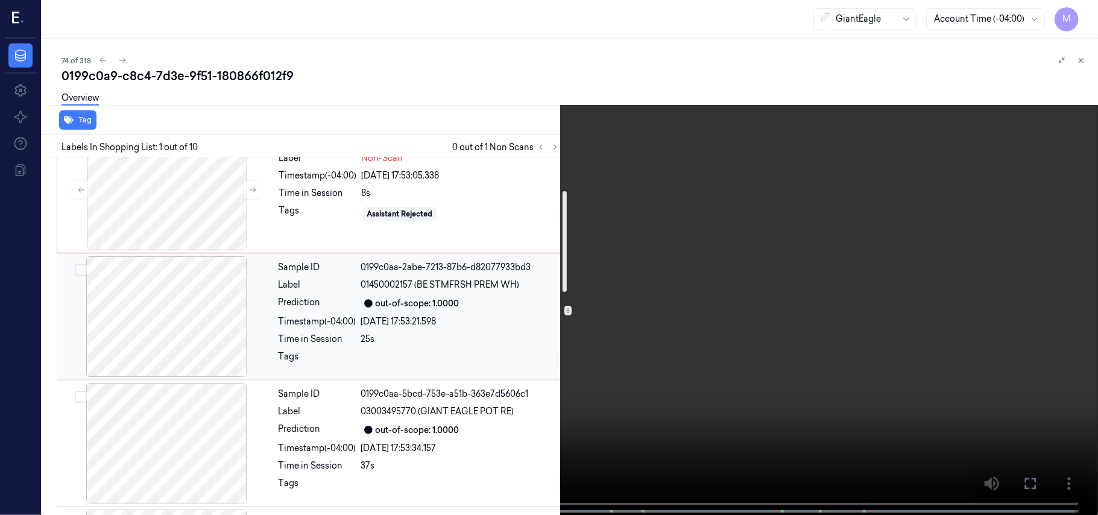
scroll to position [160, 0]
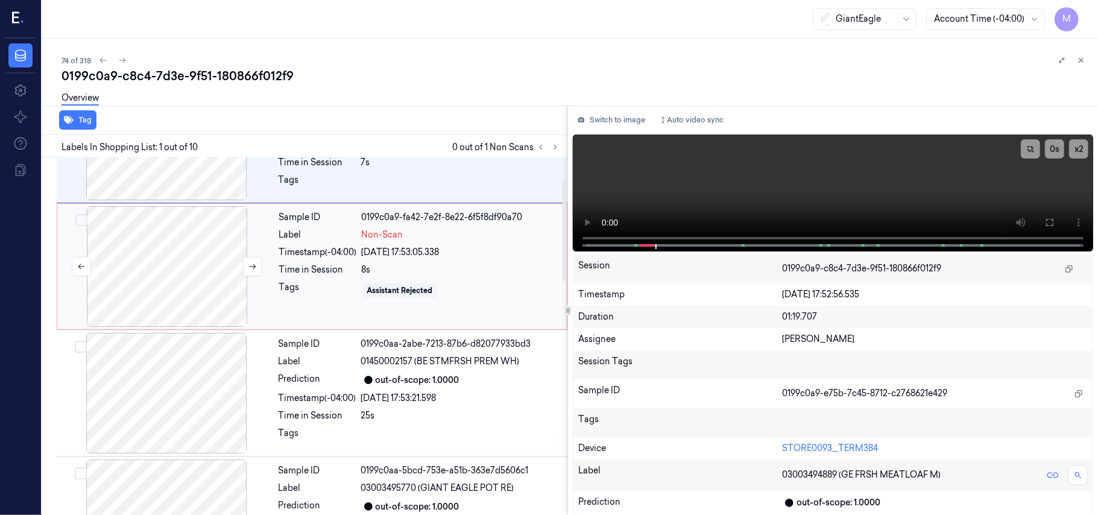
click at [157, 253] on div at bounding box center [167, 266] width 215 height 121
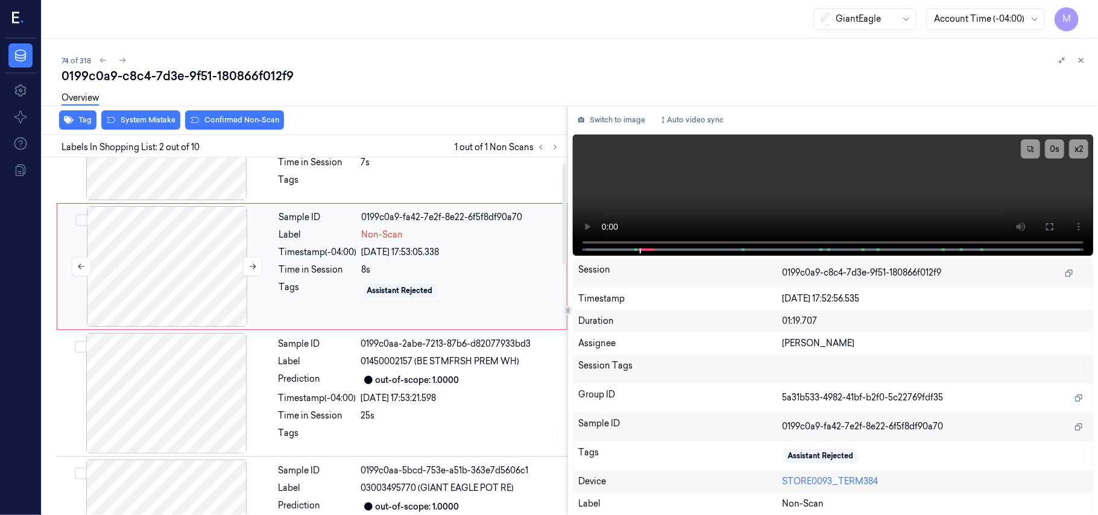
scroll to position [10, 0]
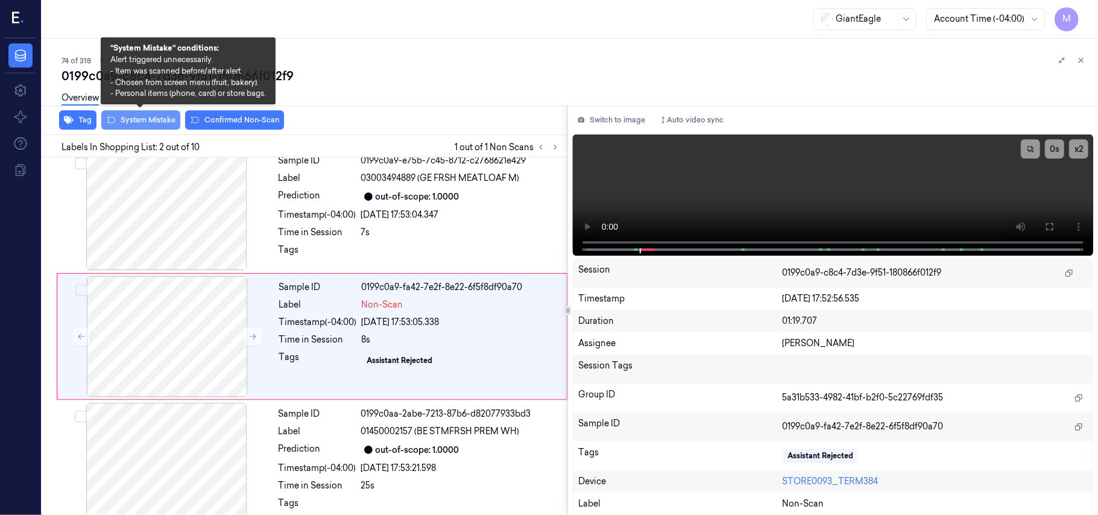
click at [151, 116] on button "System Mistake" at bounding box center [140, 119] width 79 height 19
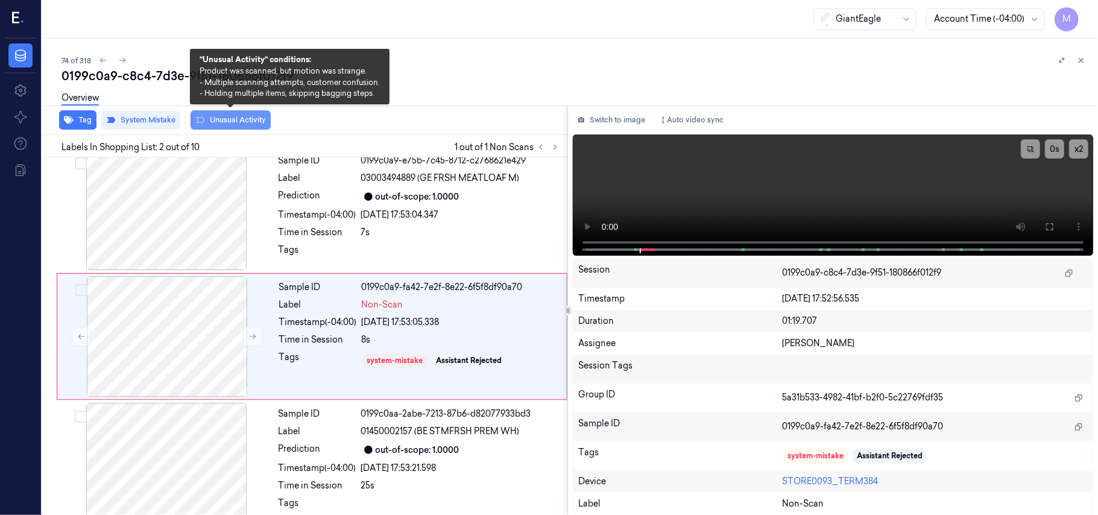
click at [234, 121] on button "Unusual Activity" at bounding box center [231, 119] width 80 height 19
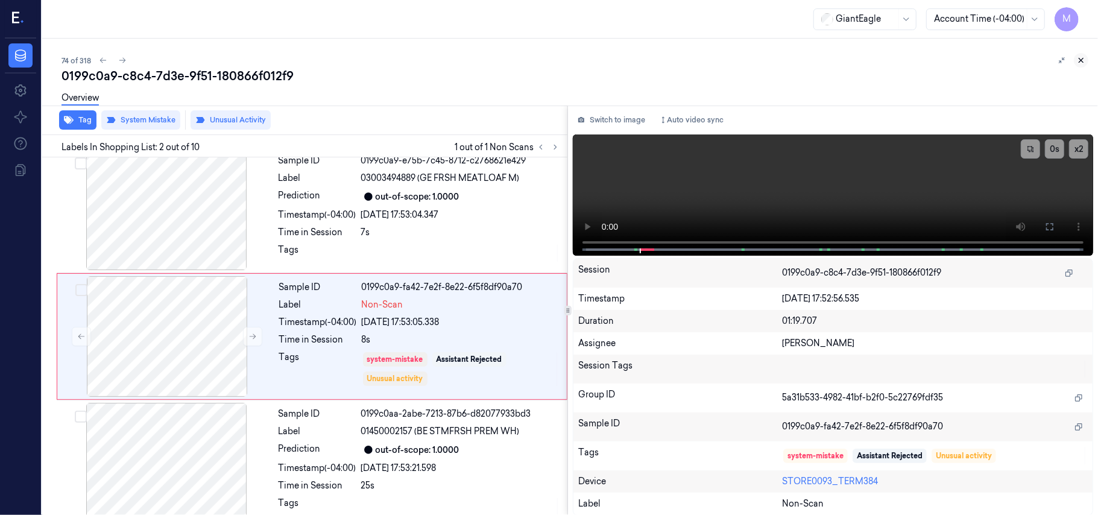
click at [1082, 58] on icon at bounding box center [1081, 60] width 8 height 8
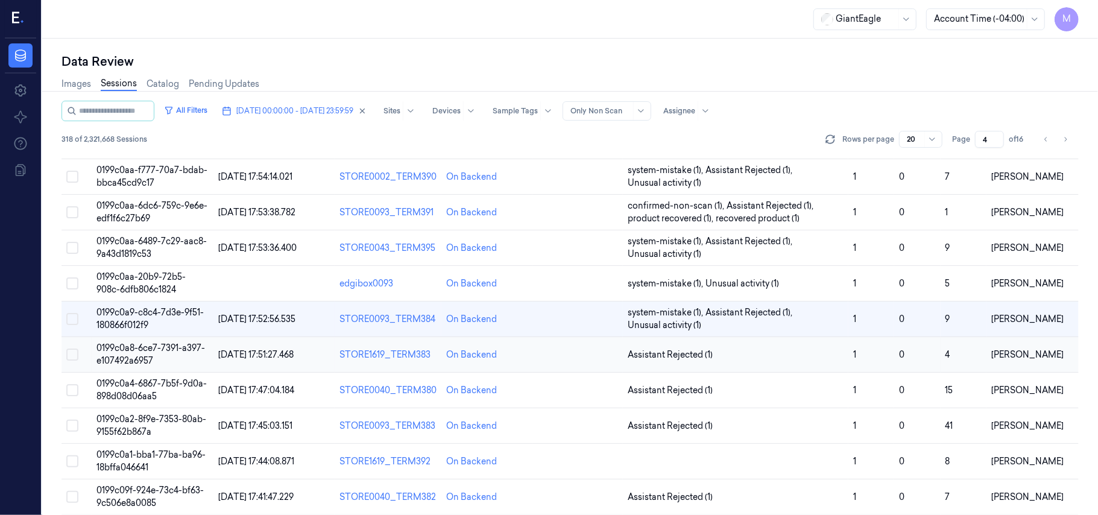
scroll to position [388, 0]
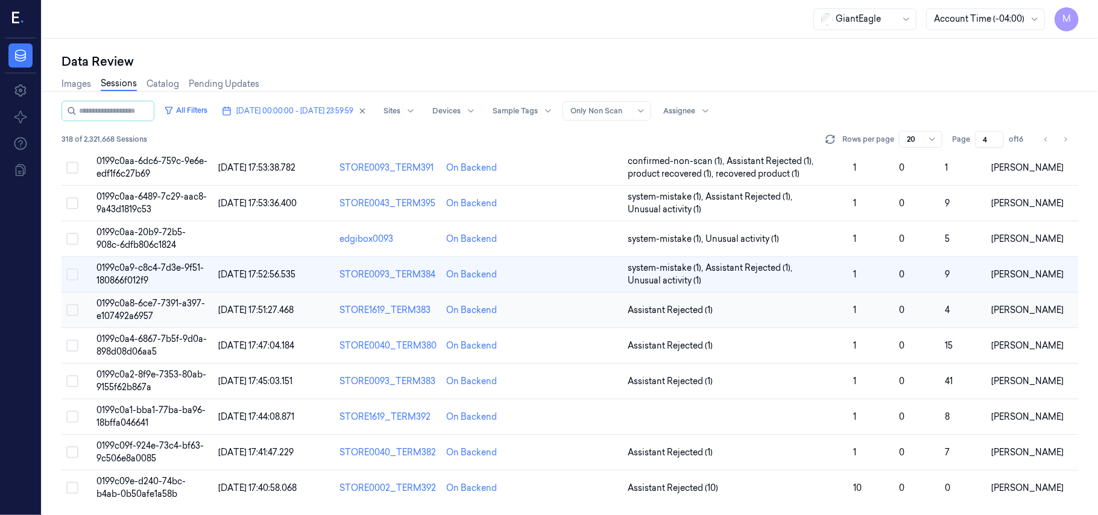
click at [157, 302] on span "0199c0a8-6ce7-7391-a397-e107492a6957" at bounding box center [150, 310] width 109 height 24
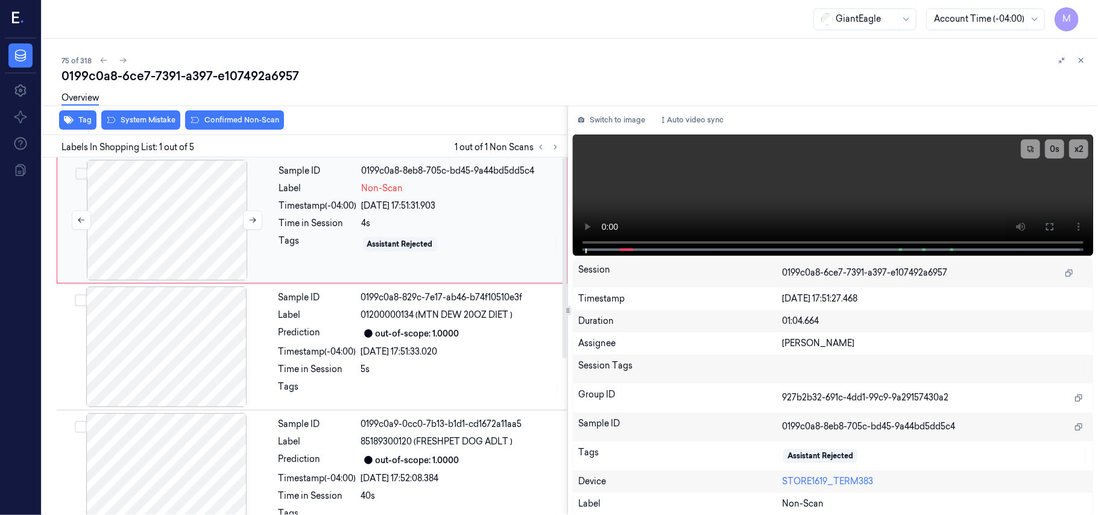
click at [200, 199] on div at bounding box center [167, 220] width 215 height 121
click at [1051, 223] on icon at bounding box center [1050, 227] width 10 height 10
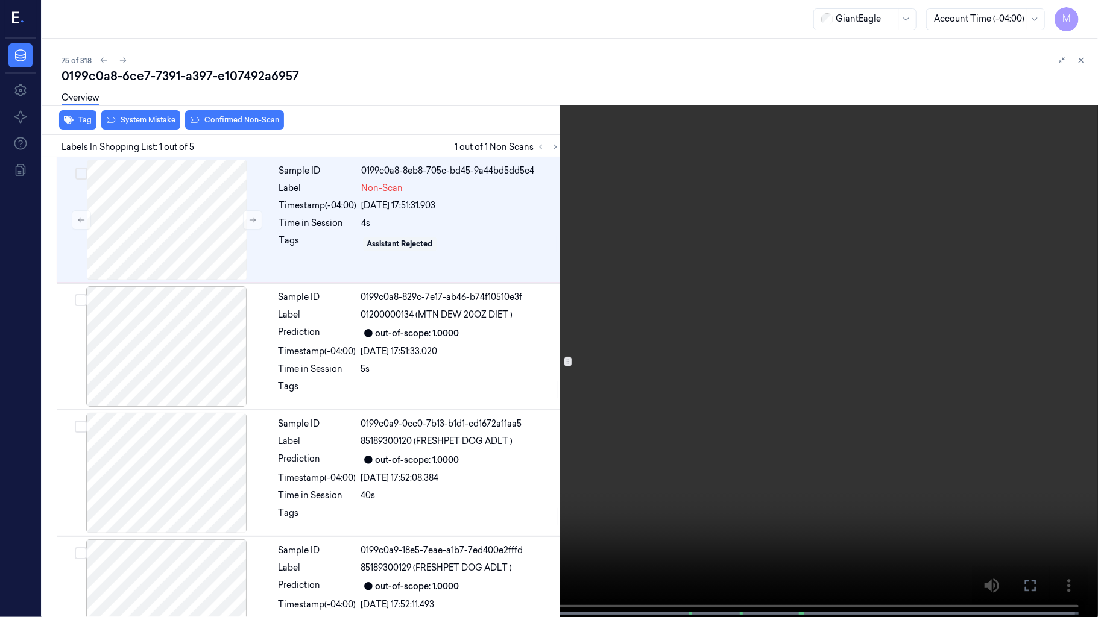
click at [760, 218] on video at bounding box center [549, 310] width 1098 height 620
click at [727, 254] on video at bounding box center [549, 310] width 1098 height 620
click at [707, 277] on video at bounding box center [549, 310] width 1098 height 620
click at [0, 0] on icon at bounding box center [0, 0] width 0 height 0
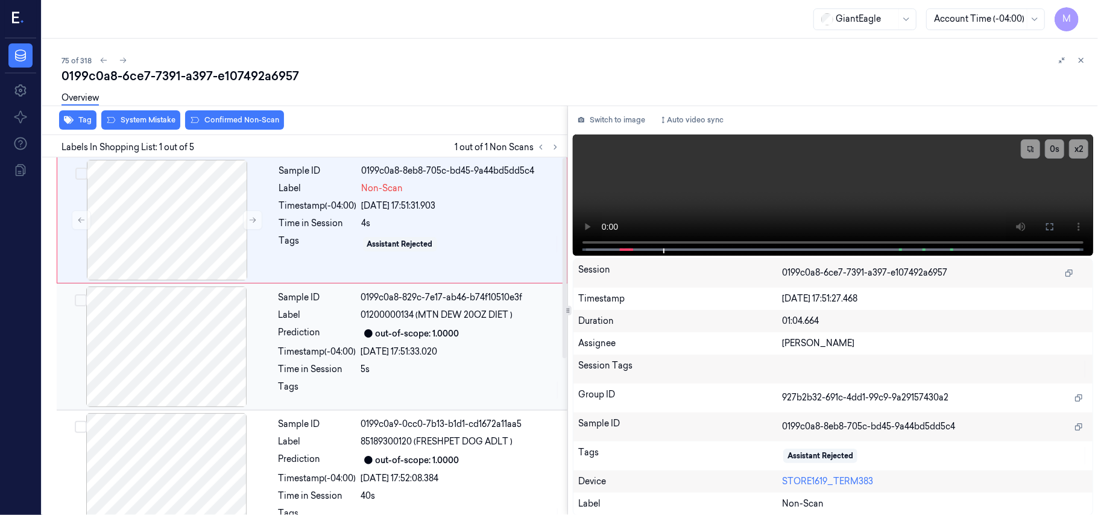
click at [397, 332] on div "out-of-scope: 1.0000" at bounding box center [418, 333] width 84 height 13
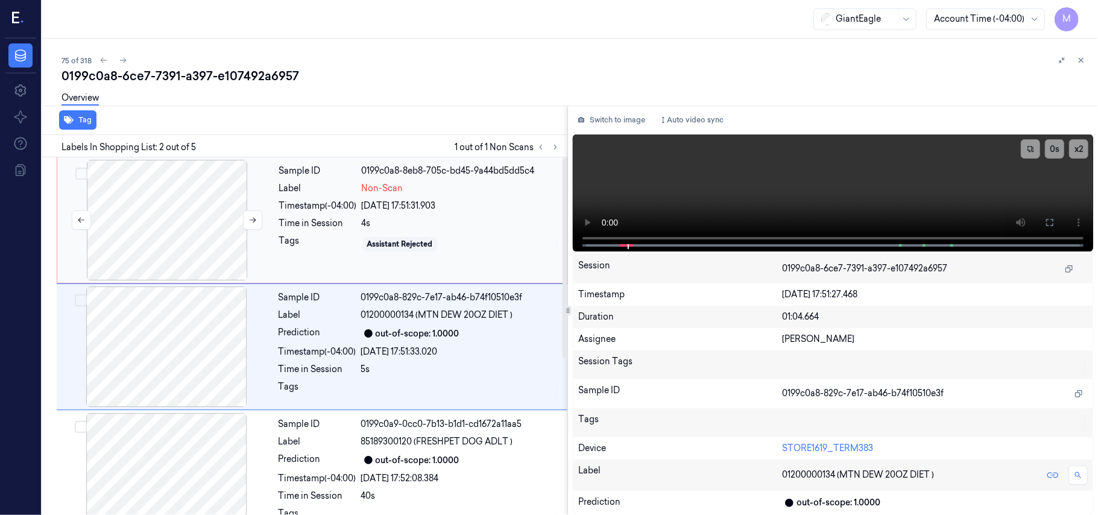
click at [184, 208] on div at bounding box center [167, 220] width 215 height 121
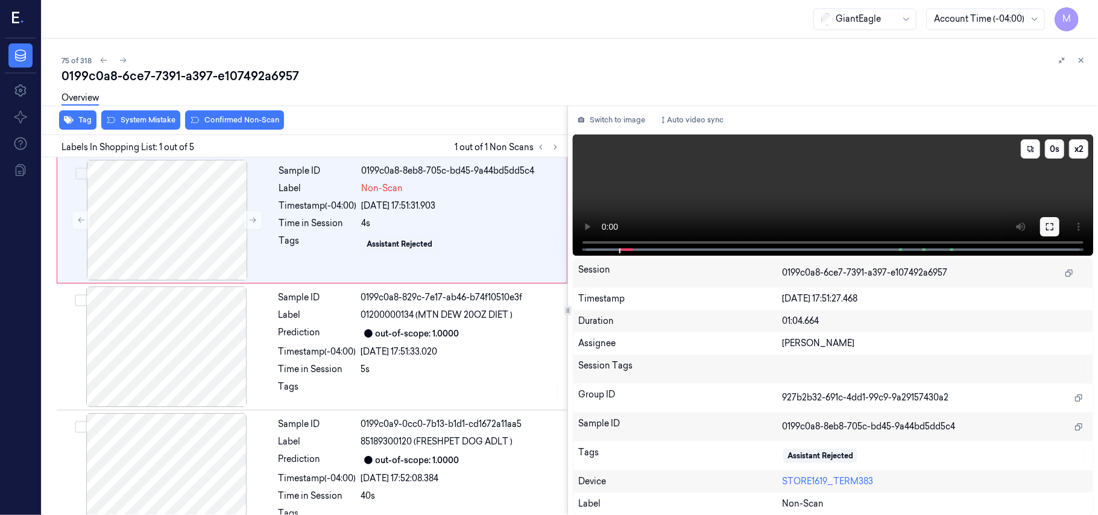
click at [1048, 223] on icon at bounding box center [1050, 227] width 10 height 10
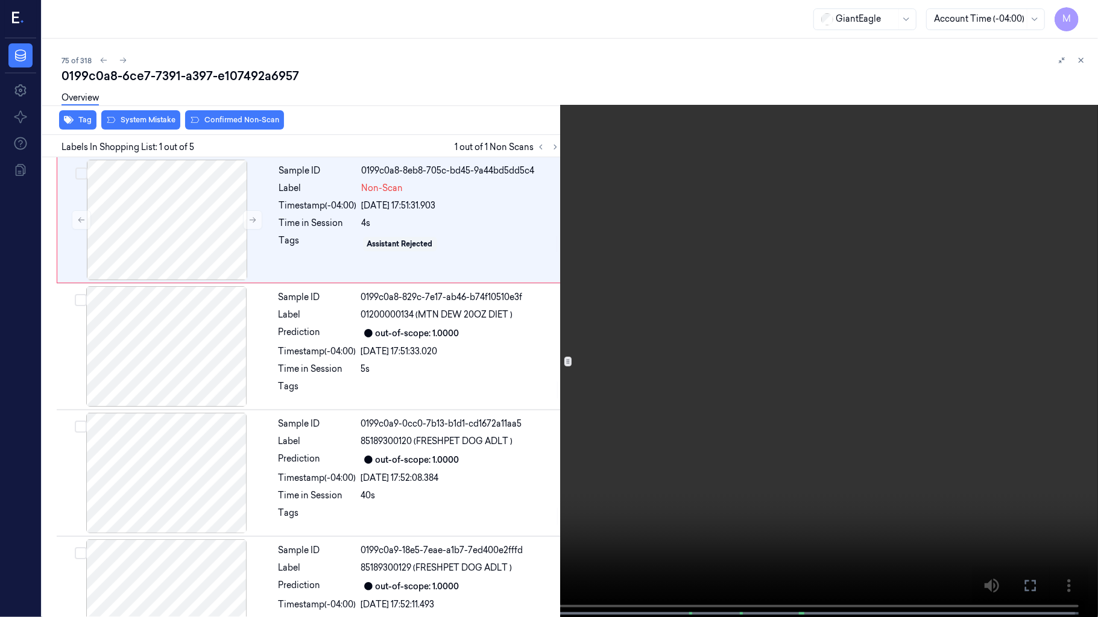
click at [619, 314] on video at bounding box center [549, 310] width 1098 height 620
click at [605, 187] on video at bounding box center [549, 310] width 1098 height 620
click at [526, 314] on video at bounding box center [549, 310] width 1098 height 620
click at [0, 0] on button at bounding box center [0, 0] width 0 height 0
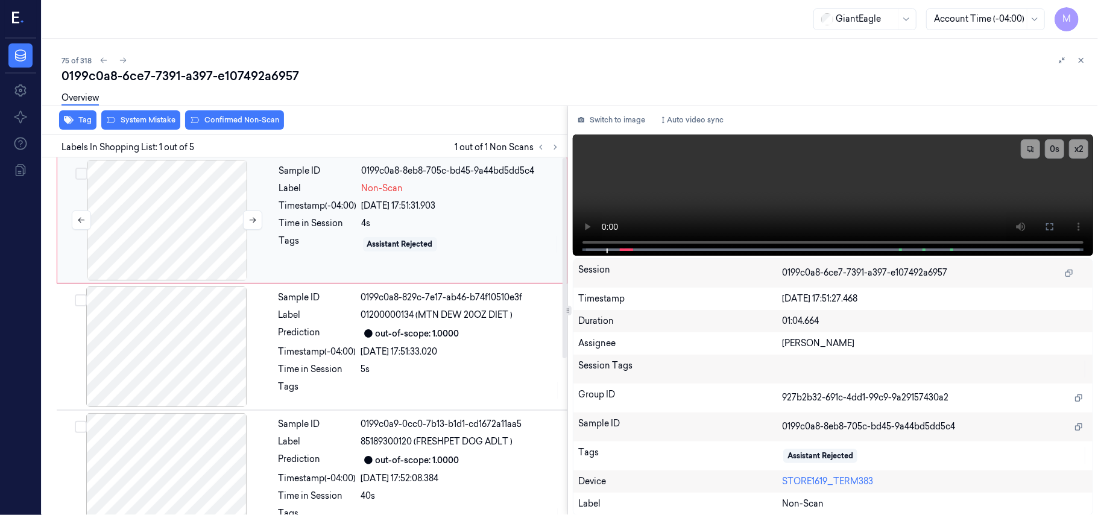
click at [147, 194] on div at bounding box center [167, 220] width 215 height 121
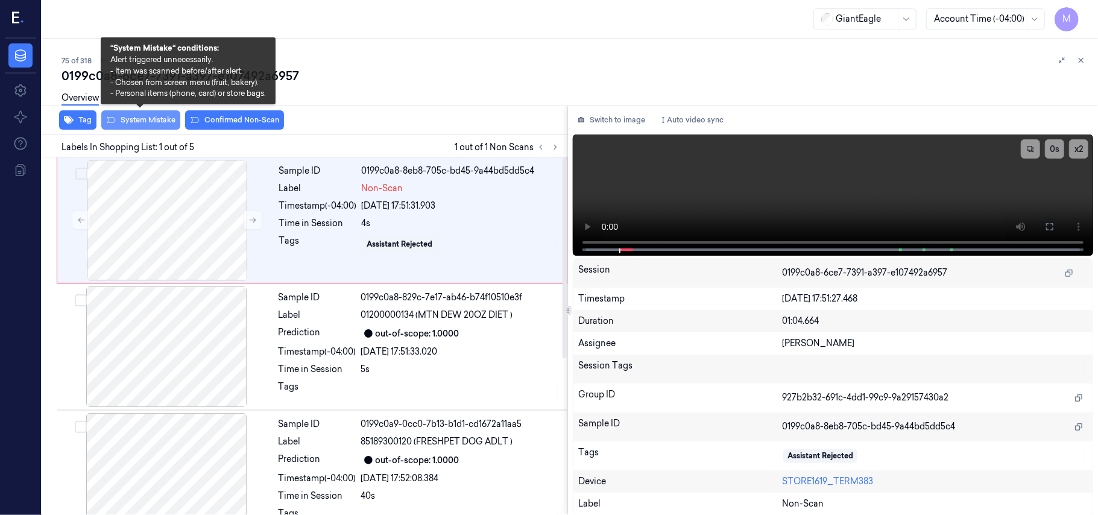
click at [148, 119] on button "System Mistake" at bounding box center [140, 119] width 79 height 19
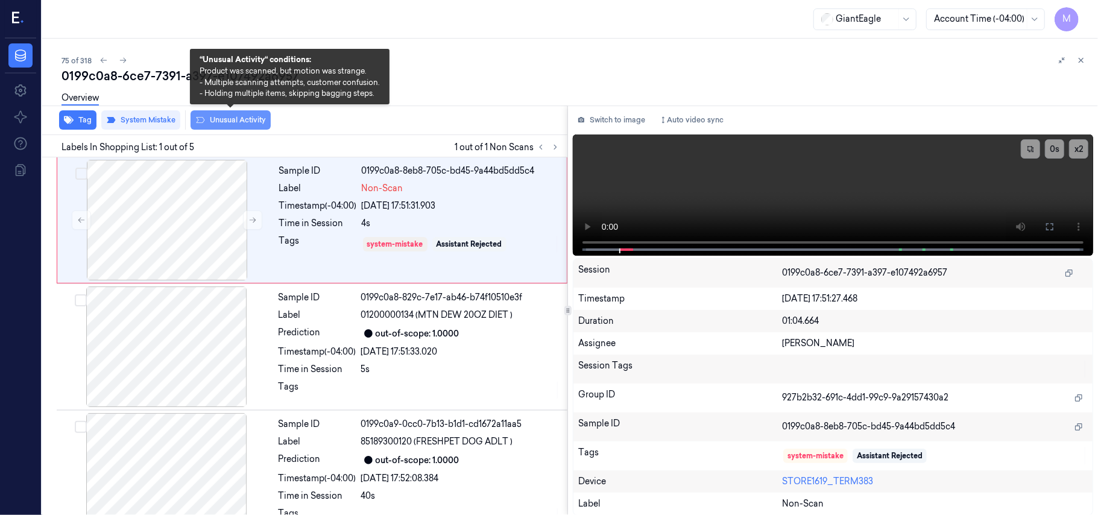
click at [232, 117] on button "Unusual Activity" at bounding box center [231, 119] width 80 height 19
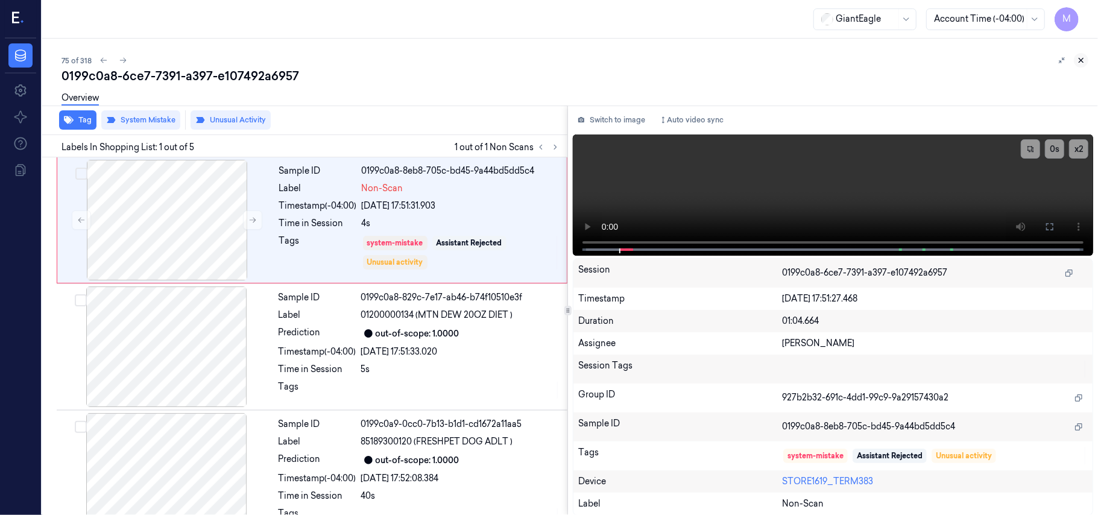
click at [1083, 63] on icon at bounding box center [1081, 60] width 8 height 8
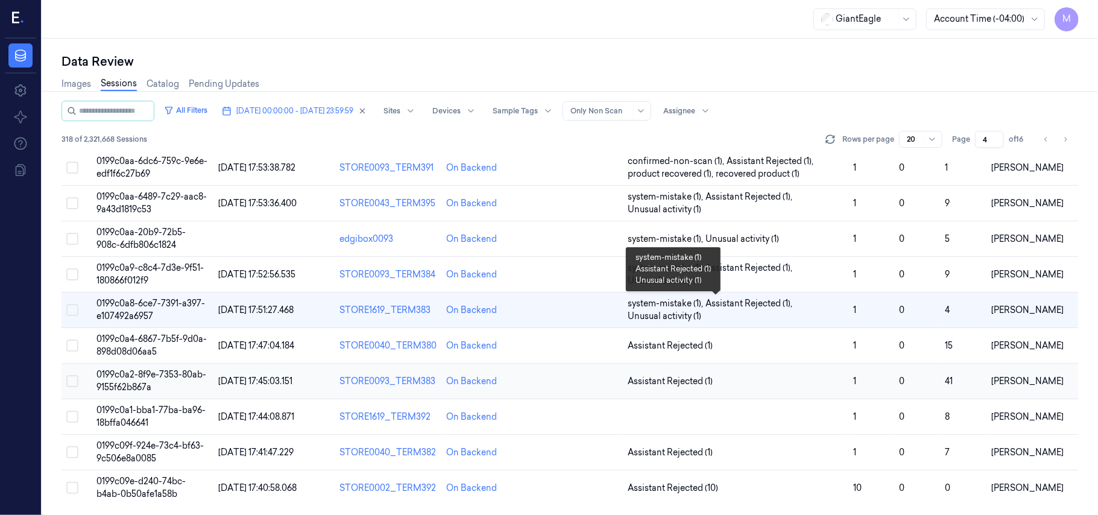
scroll to position [388, 0]
click at [152, 341] on span "0199c0a4-6867-7b5f-9d0a-898d08d06aa5" at bounding box center [151, 345] width 110 height 24
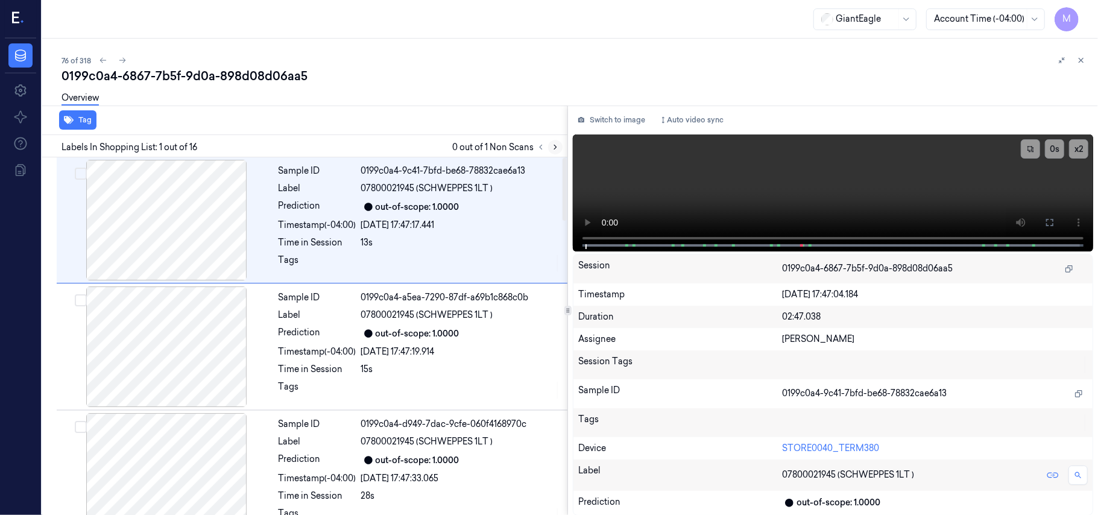
click at [555, 146] on icon at bounding box center [555, 147] width 2 height 4
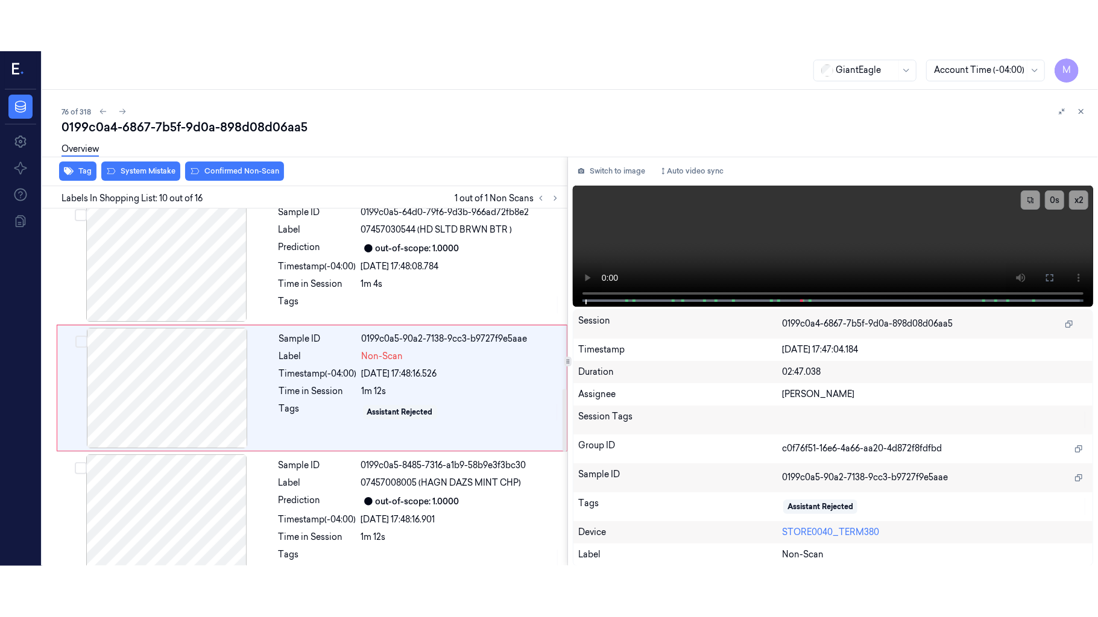
scroll to position [1026, 0]
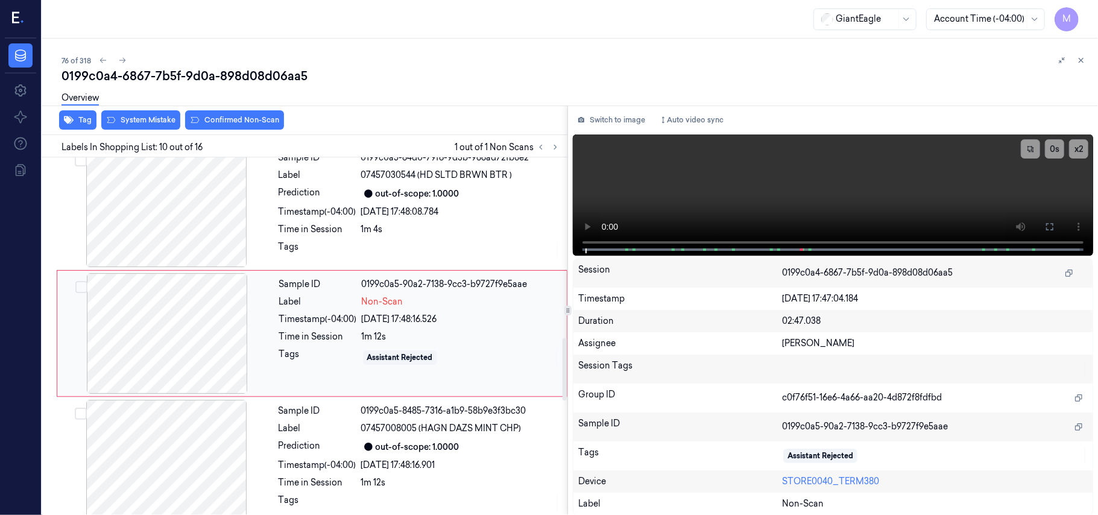
click at [177, 304] on div at bounding box center [167, 333] width 215 height 121
click at [1054, 223] on icon at bounding box center [1050, 227] width 10 height 10
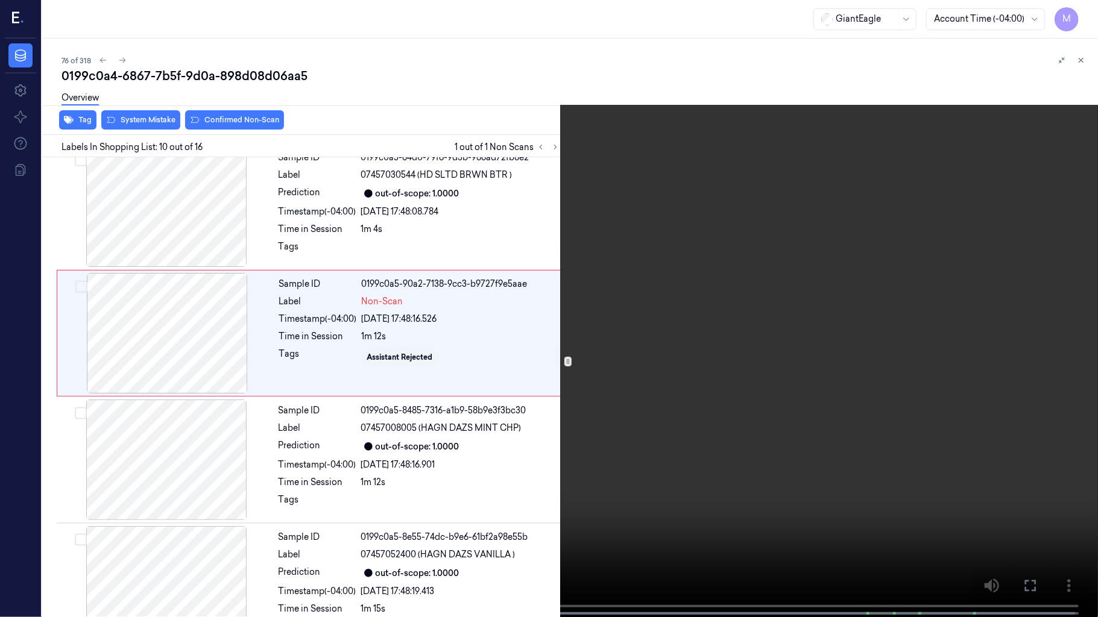
click at [667, 189] on video at bounding box center [549, 310] width 1098 height 620
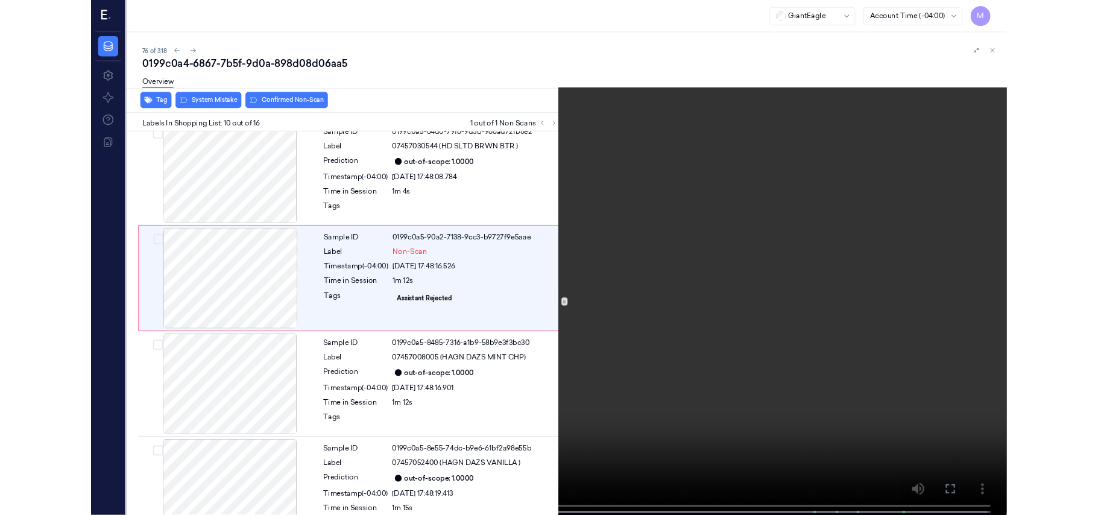
scroll to position [976, 0]
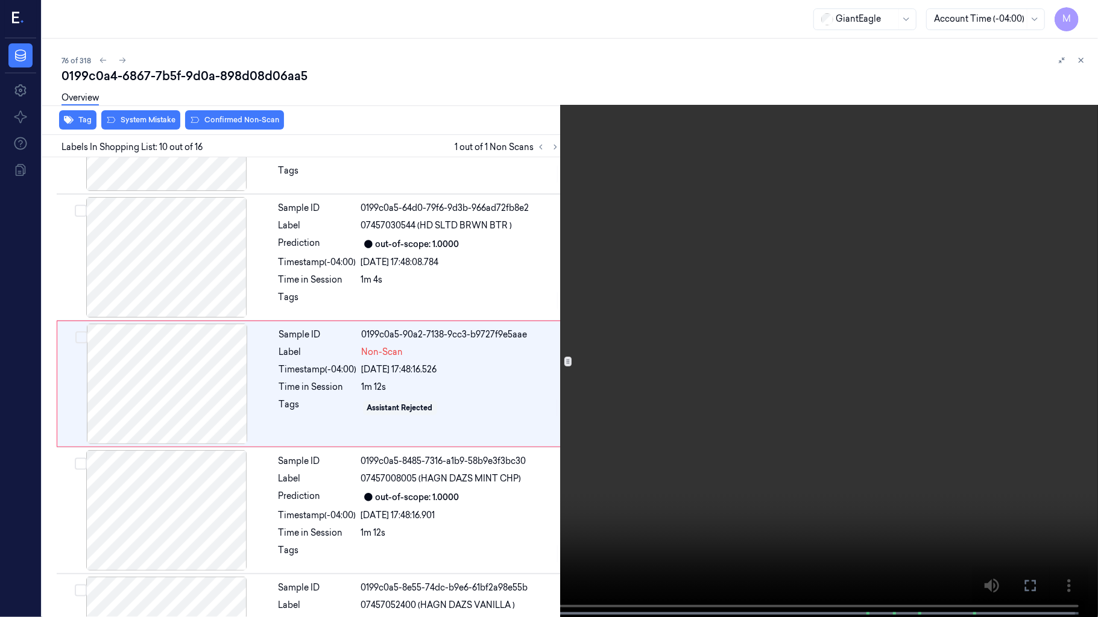
click at [748, 341] on video at bounding box center [549, 310] width 1098 height 620
click at [0, 0] on icon at bounding box center [0, 0] width 0 height 0
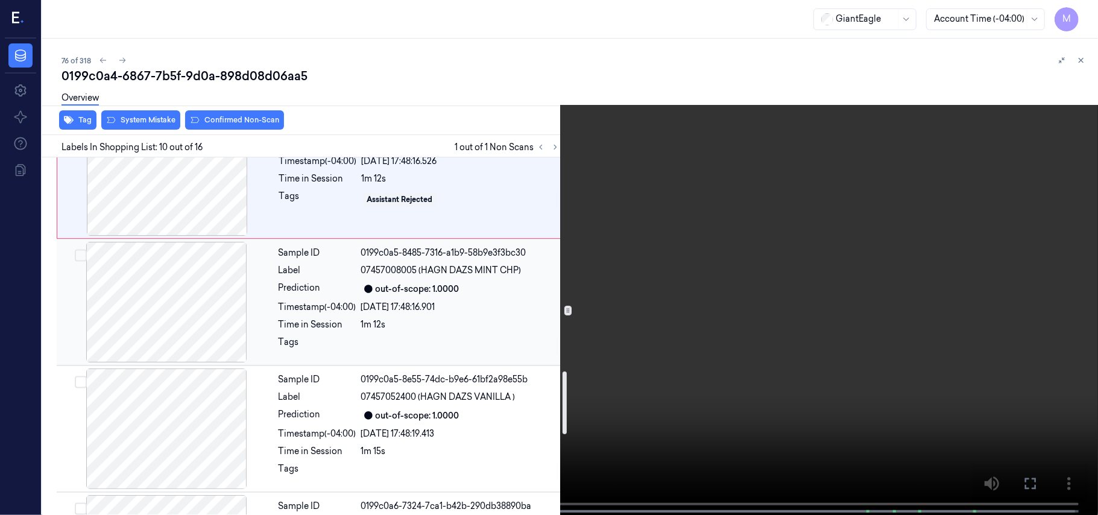
scroll to position [1217, 0]
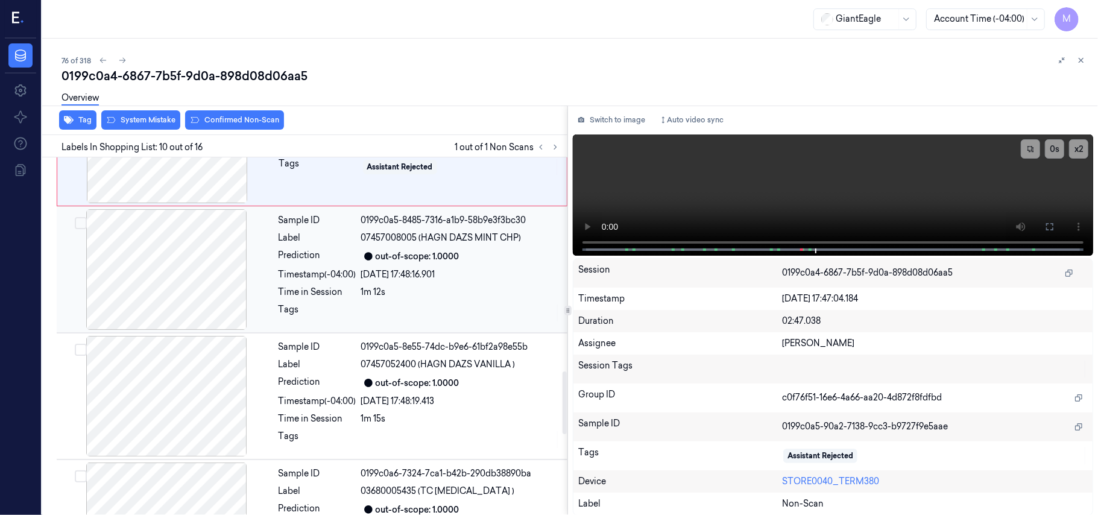
click at [418, 281] on div "07/10/2025 17:48:16.901" at bounding box center [460, 274] width 199 height 13
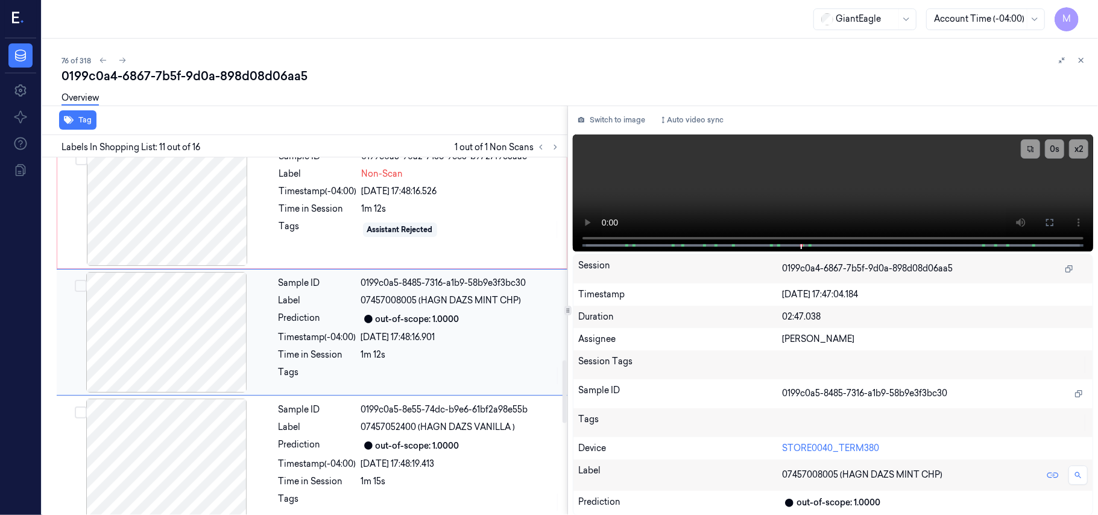
scroll to position [1153, 0]
click at [341, 232] on div "Tags" at bounding box center [318, 230] width 78 height 19
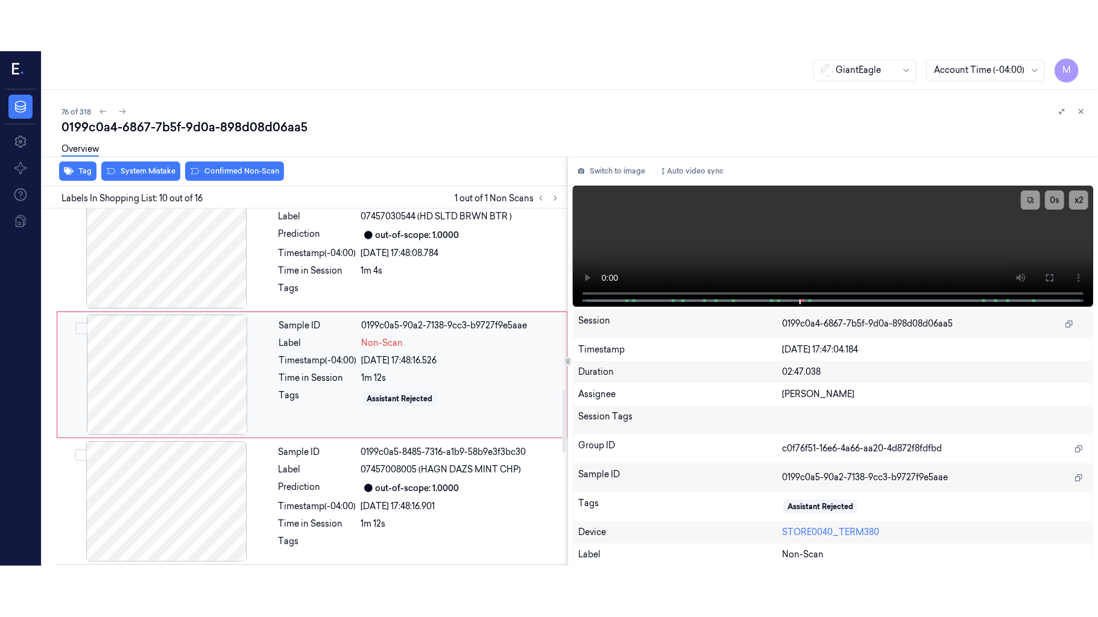
scroll to position [1026, 0]
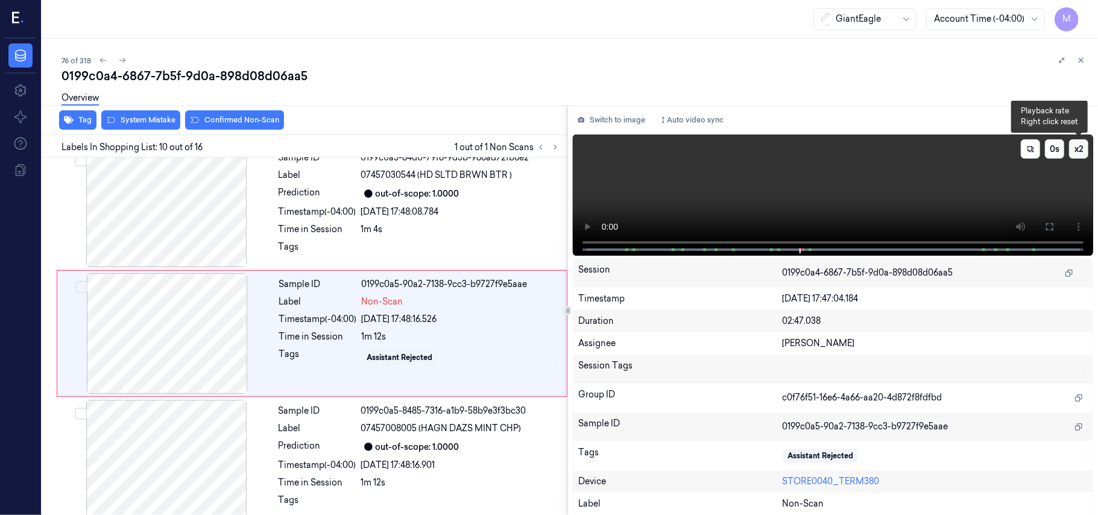
click at [1079, 150] on button "x 2" at bounding box center [1078, 148] width 19 height 19
click at [1079, 150] on button "x 4" at bounding box center [1078, 148] width 19 height 19
click at [1047, 233] on button at bounding box center [1049, 226] width 19 height 19
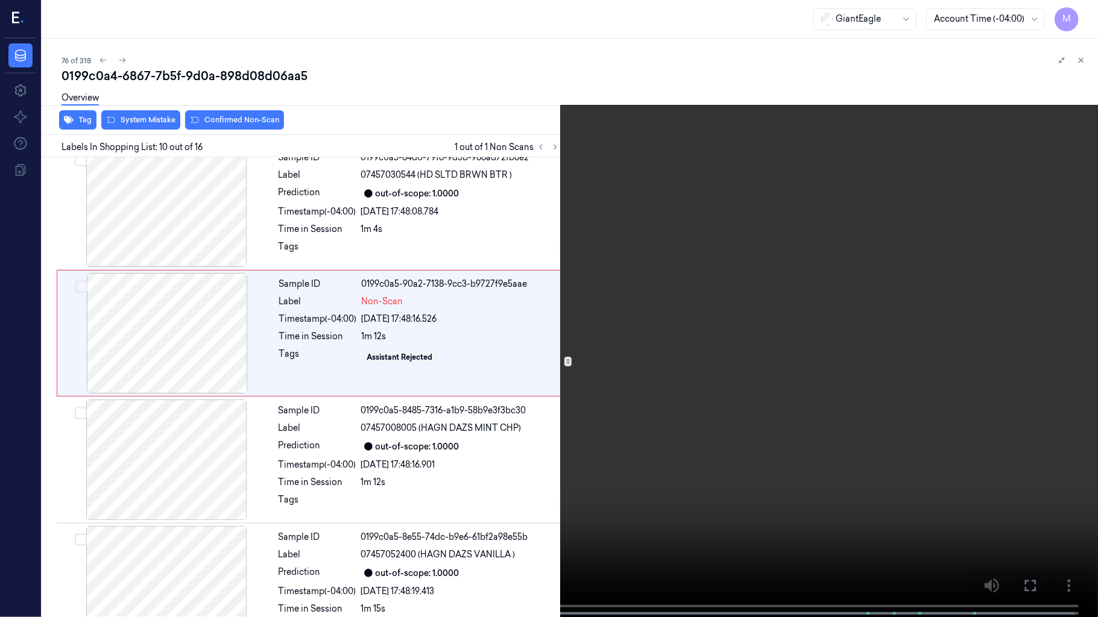
click at [711, 293] on video at bounding box center [549, 310] width 1098 height 620
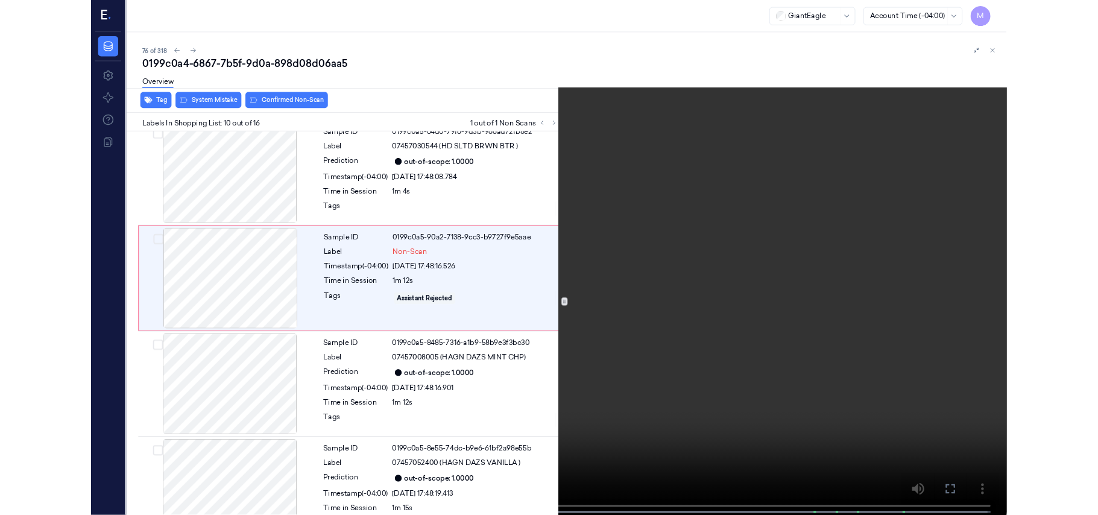
scroll to position [976, 0]
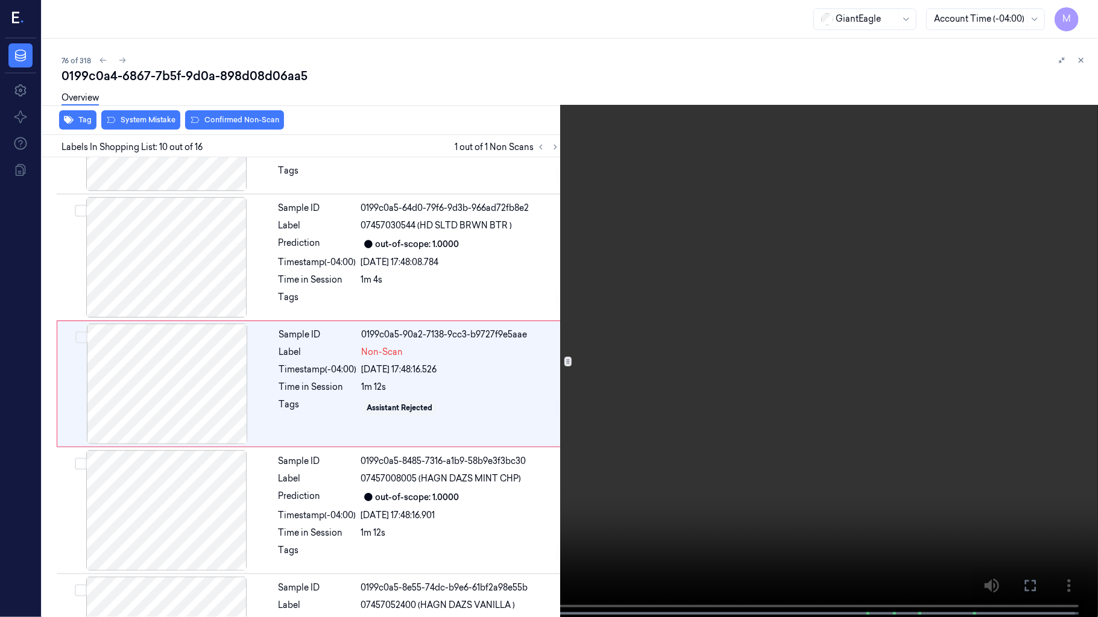
click at [711, 293] on video at bounding box center [549, 310] width 1098 height 620
click at [0, 0] on icon at bounding box center [0, 0] width 0 height 0
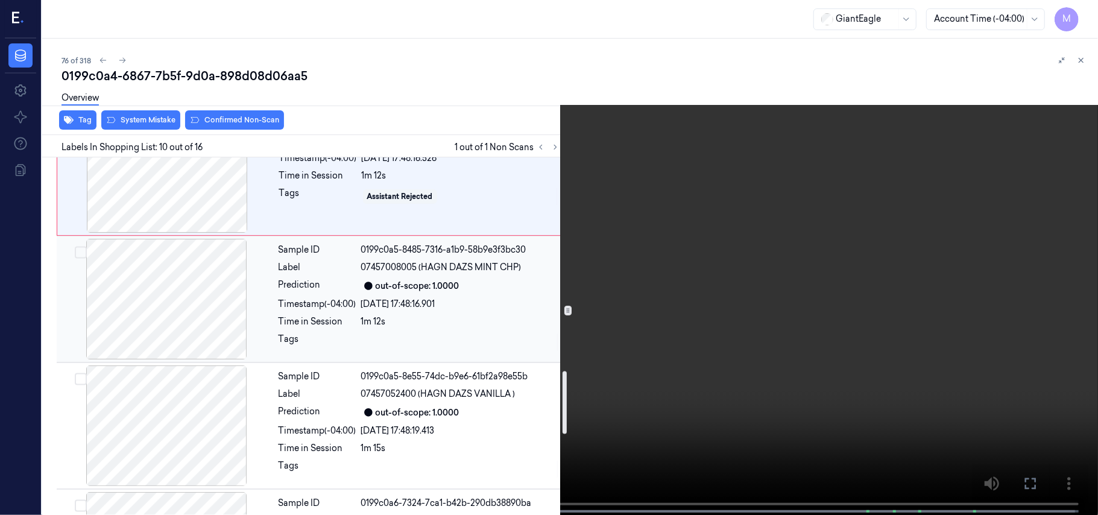
scroll to position [1217, 0]
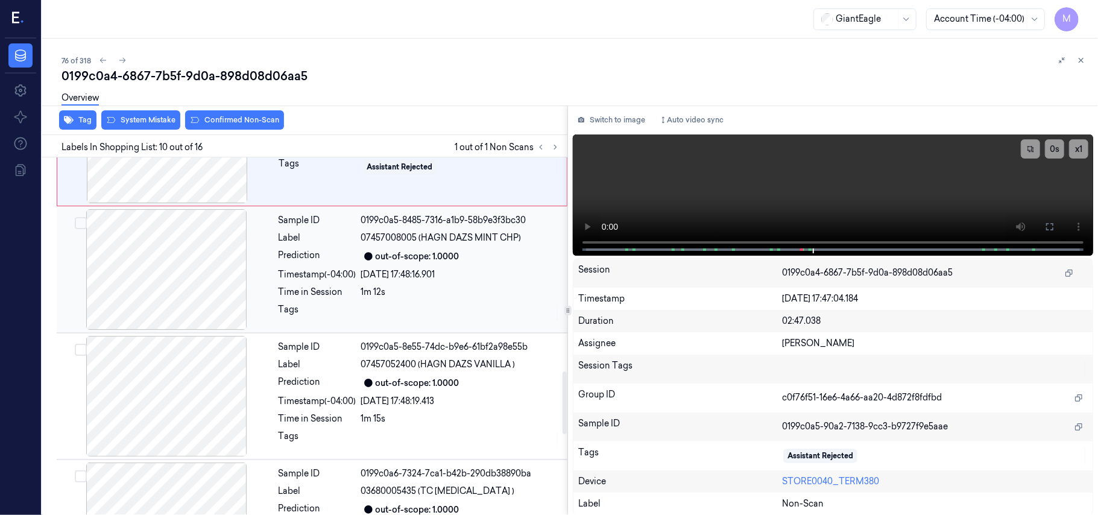
click at [438, 285] on div "Sample ID 0199c0a5-8485-7316-a1b9-58b9e3f3bc30 Label 07457008005 (HAGN DAZS MIN…" at bounding box center [419, 269] width 291 height 121
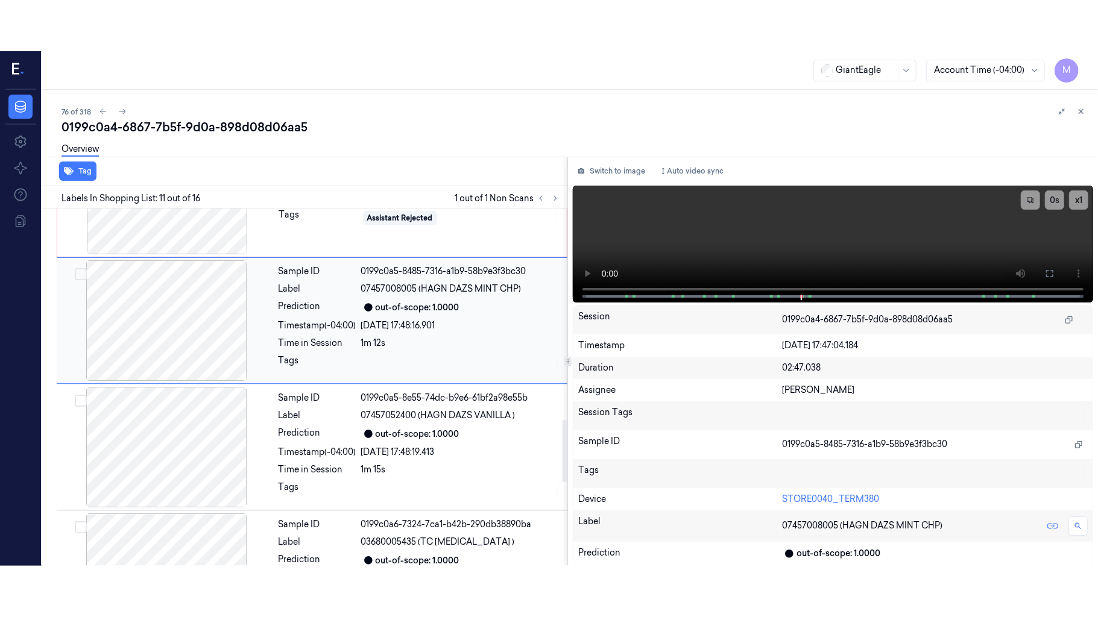
scroll to position [1153, 0]
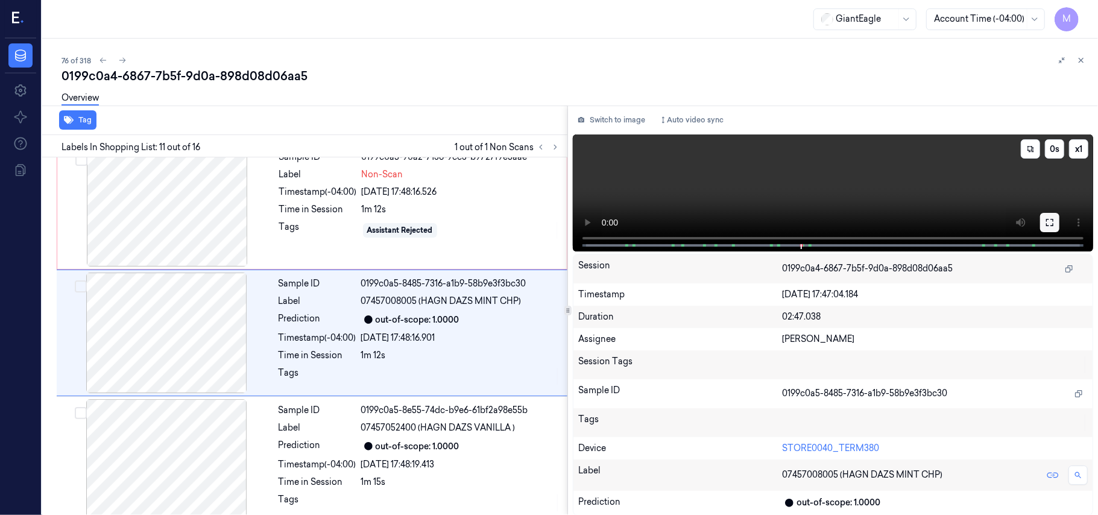
click at [1051, 220] on icon at bounding box center [1050, 223] width 10 height 10
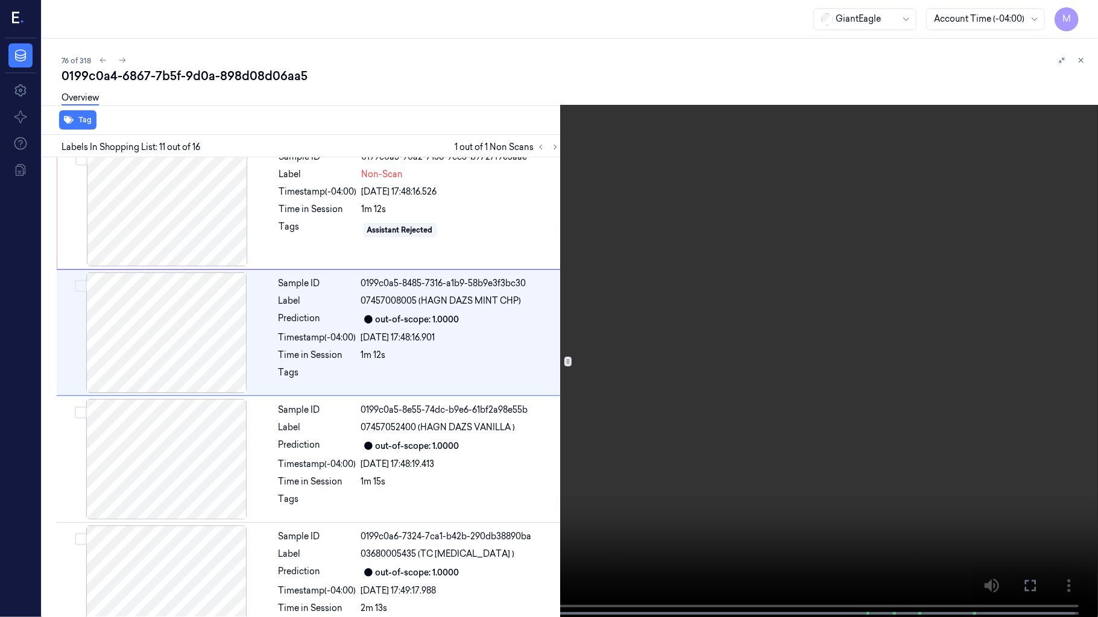
click at [745, 342] on video at bounding box center [549, 310] width 1098 height 620
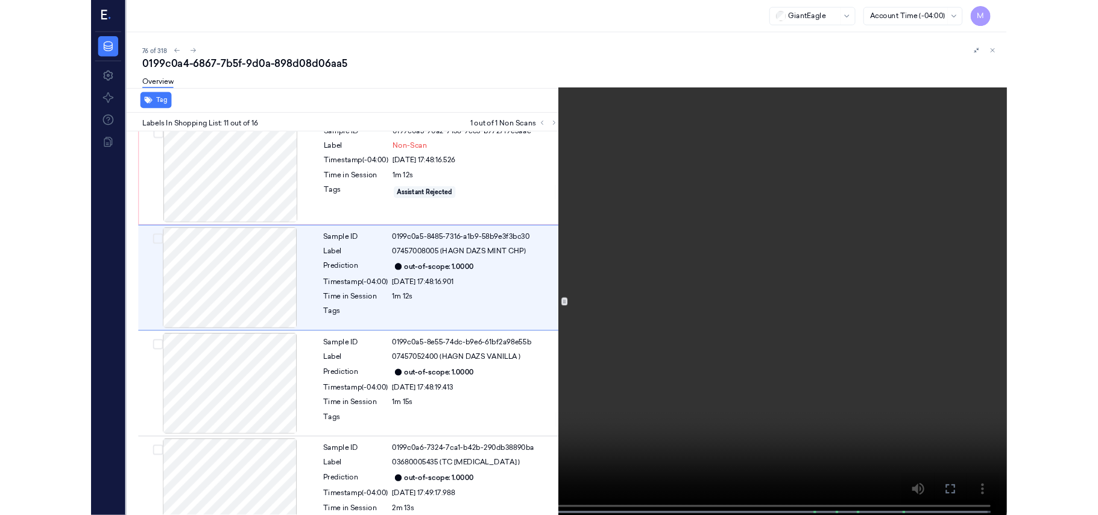
scroll to position [1103, 0]
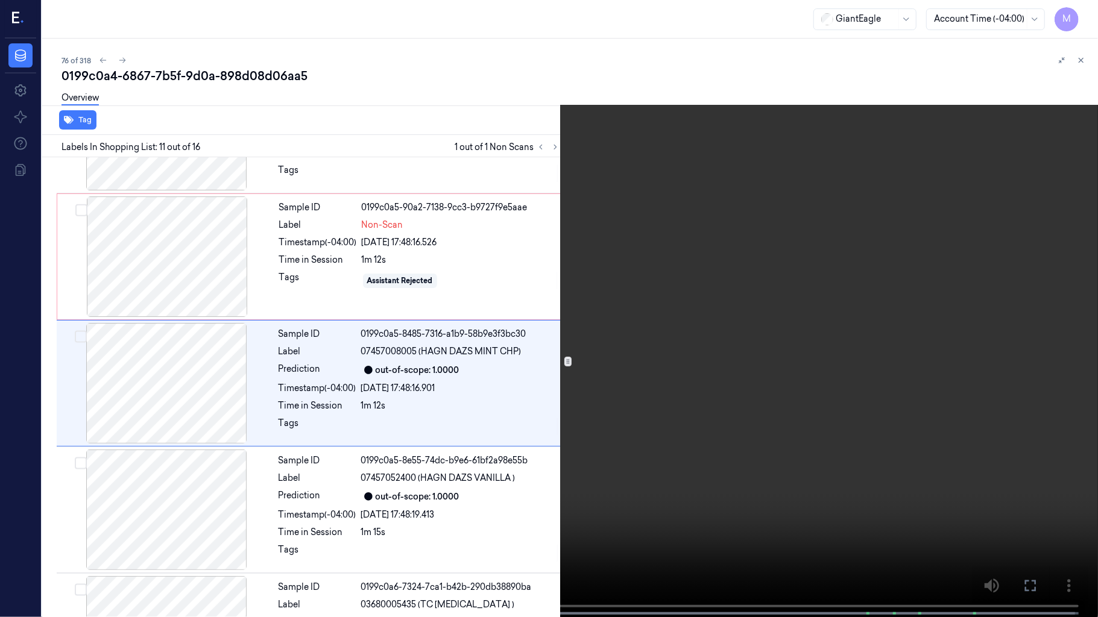
click at [745, 342] on video at bounding box center [549, 310] width 1098 height 620
click at [0, 0] on icon at bounding box center [0, 0] width 0 height 0
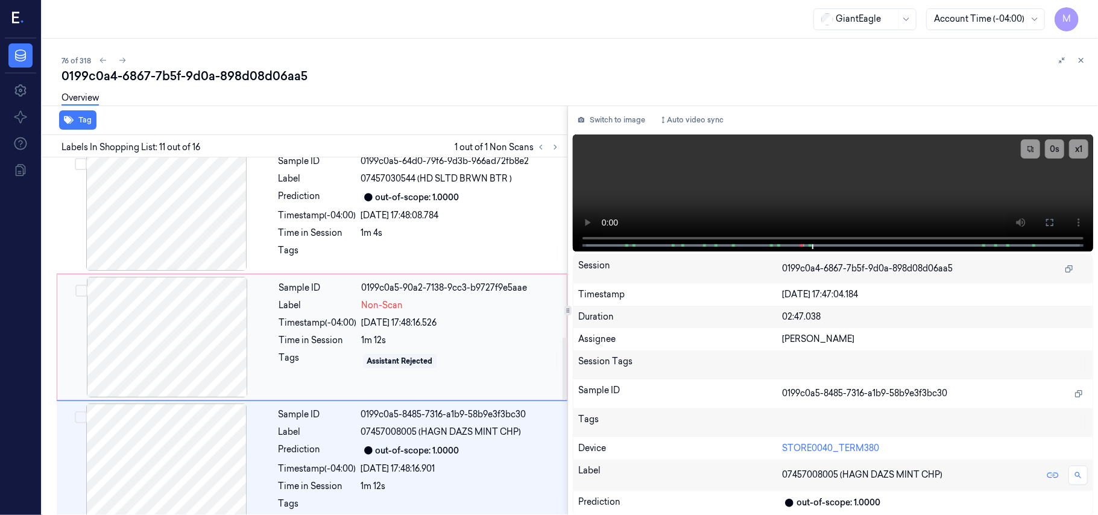
click at [180, 327] on div at bounding box center [167, 337] width 215 height 121
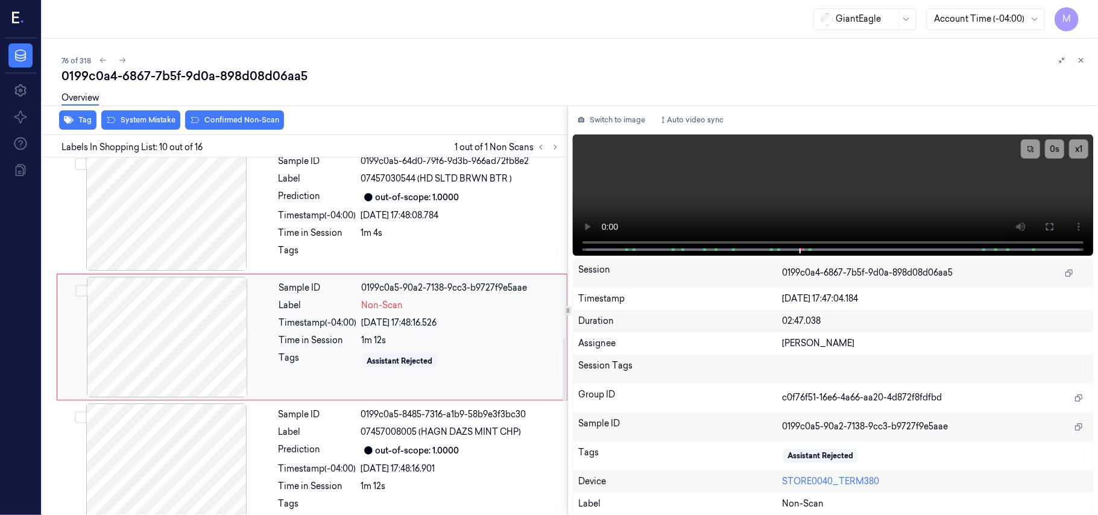
scroll to position [1026, 0]
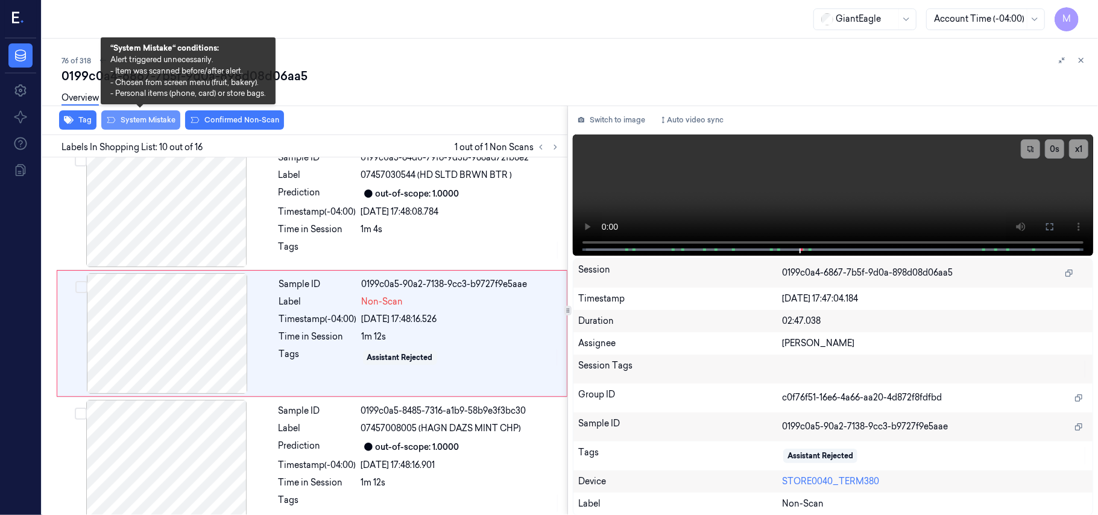
click at [158, 119] on button "System Mistake" at bounding box center [140, 119] width 79 height 19
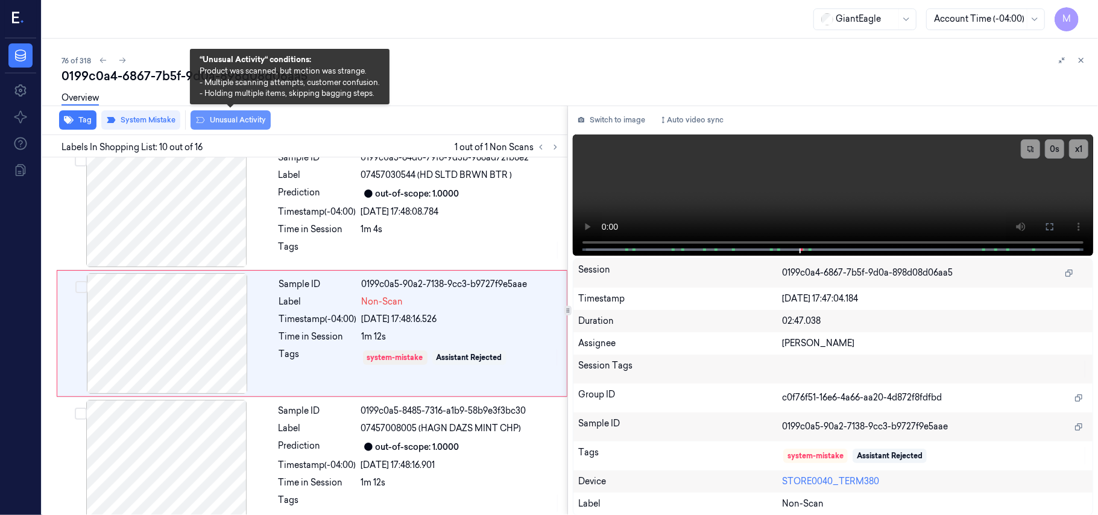
click at [238, 122] on button "Unusual Activity" at bounding box center [231, 119] width 80 height 19
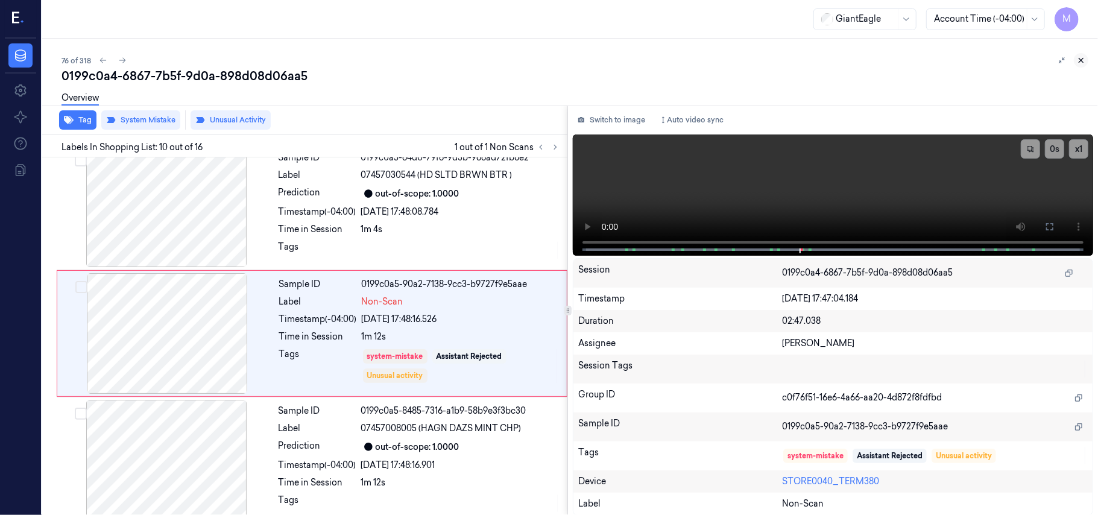
click at [1083, 61] on icon at bounding box center [1081, 60] width 8 height 8
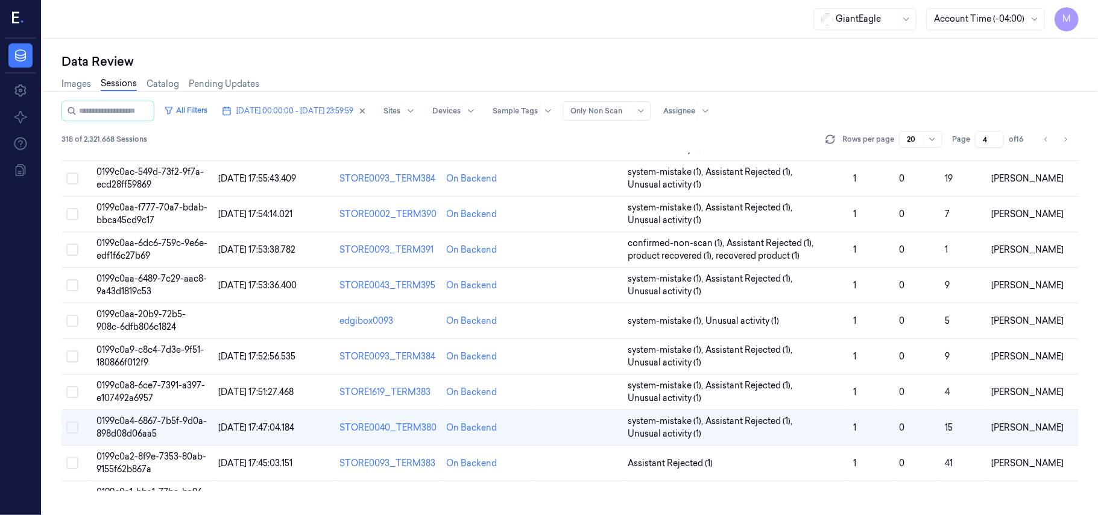
scroll to position [388, 0]
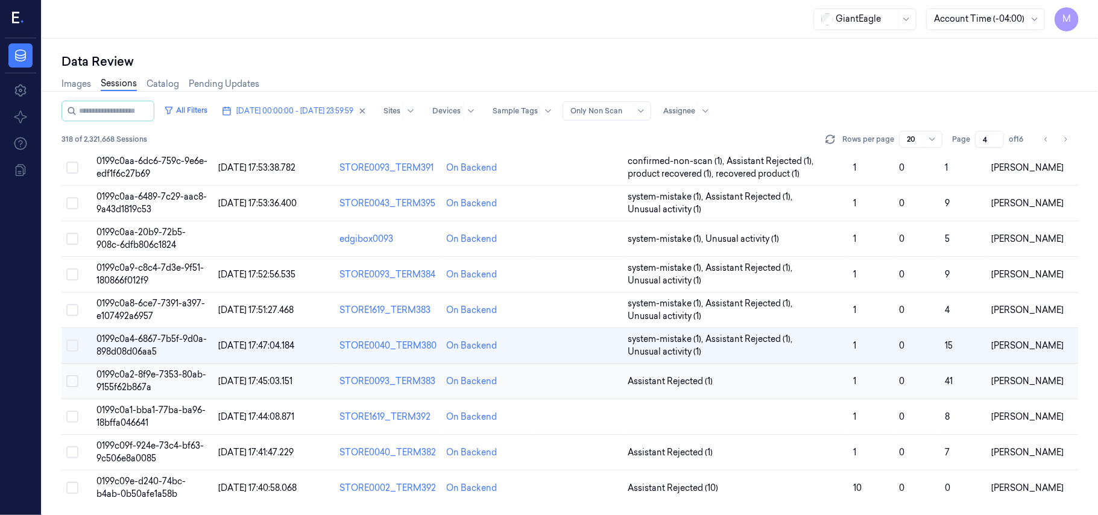
click at [145, 382] on span "0199c0a2-8f9e-7353-80ab-9155f62b867a" at bounding box center [151, 381] width 110 height 24
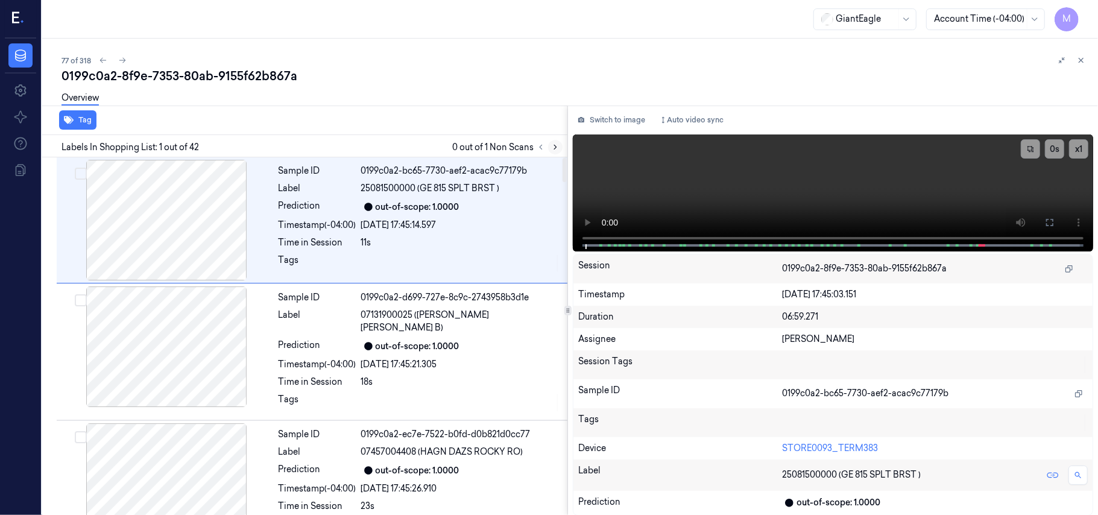
click at [555, 145] on icon at bounding box center [555, 147] width 8 height 8
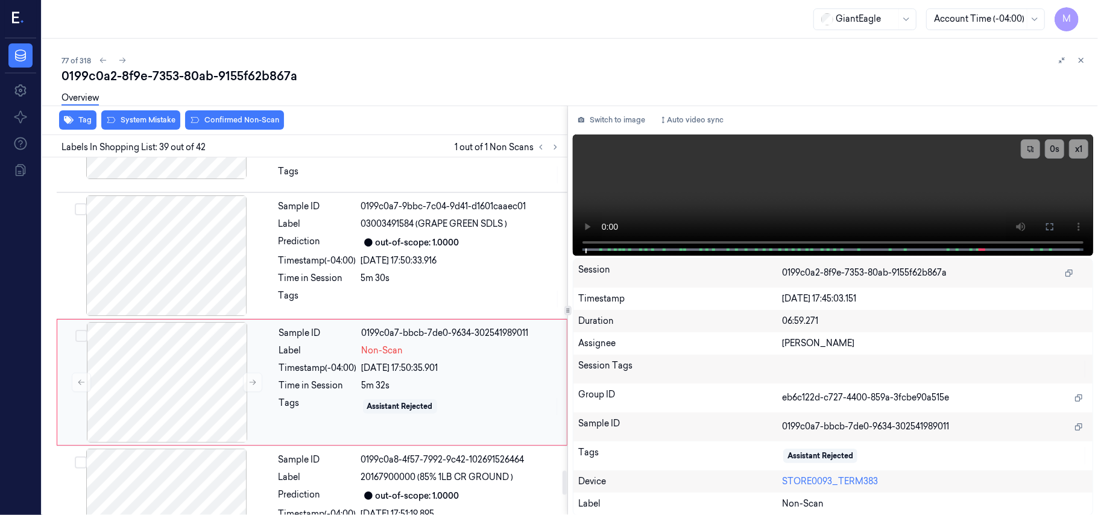
scroll to position [4710, 0]
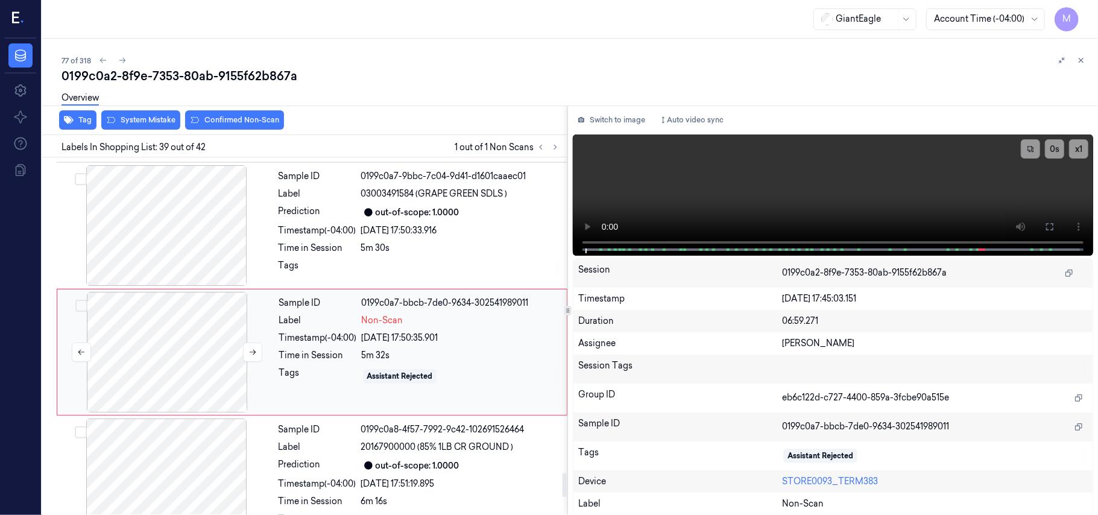
click at [186, 321] on div at bounding box center [167, 352] width 215 height 121
click at [212, 209] on div at bounding box center [166, 225] width 215 height 121
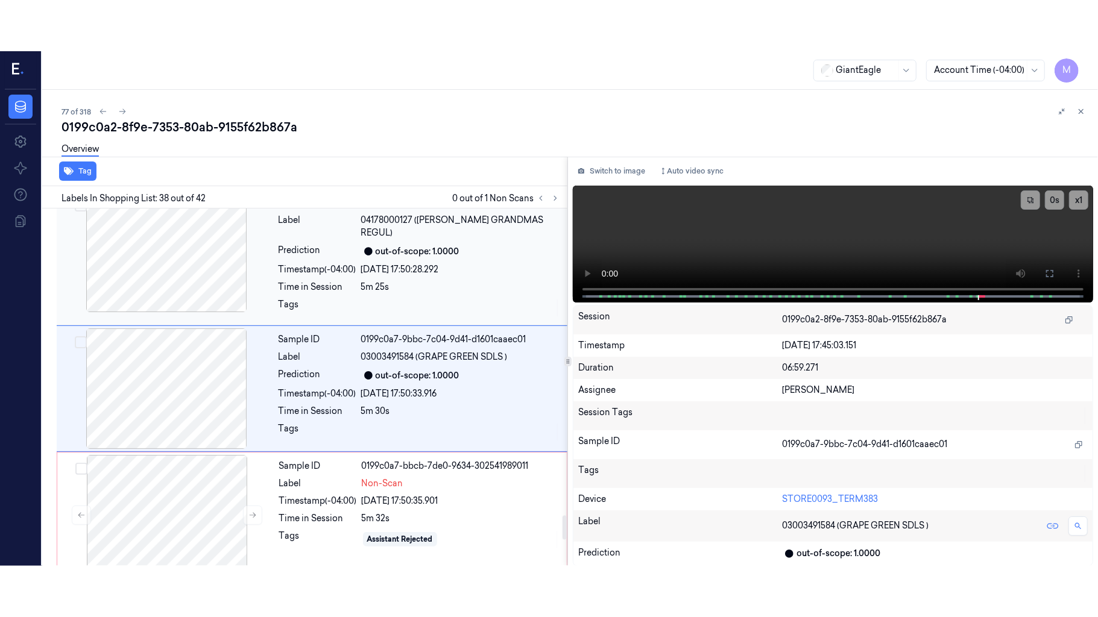
scroll to position [4583, 0]
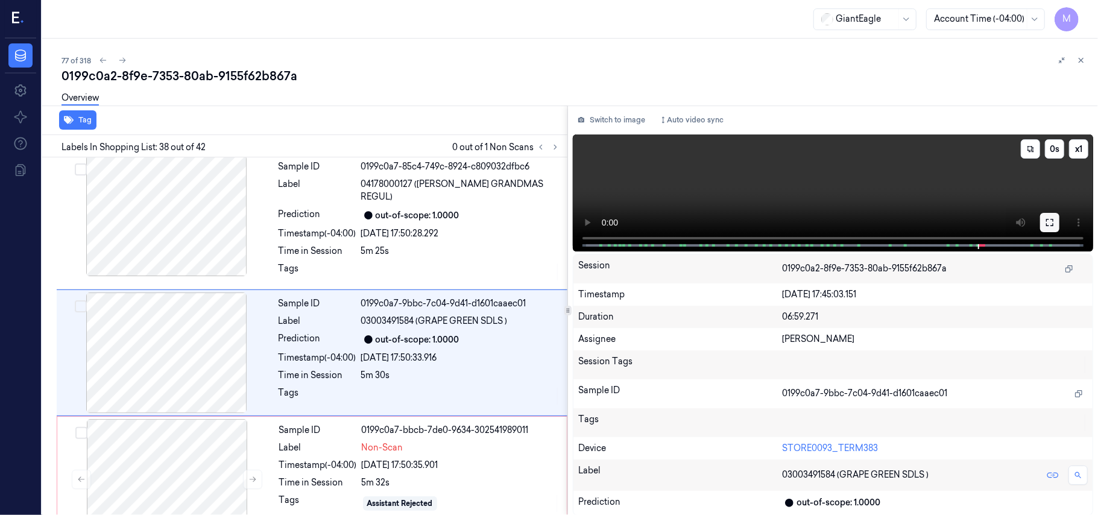
click at [1054, 222] on icon at bounding box center [1050, 223] width 10 height 10
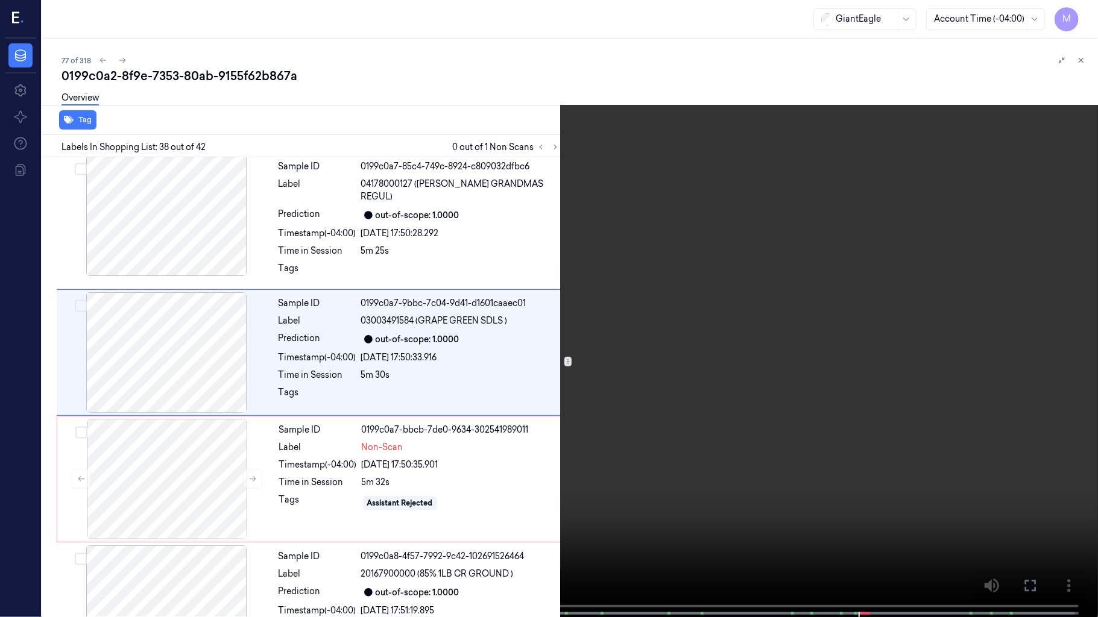
click at [635, 239] on video at bounding box center [549, 310] width 1098 height 620
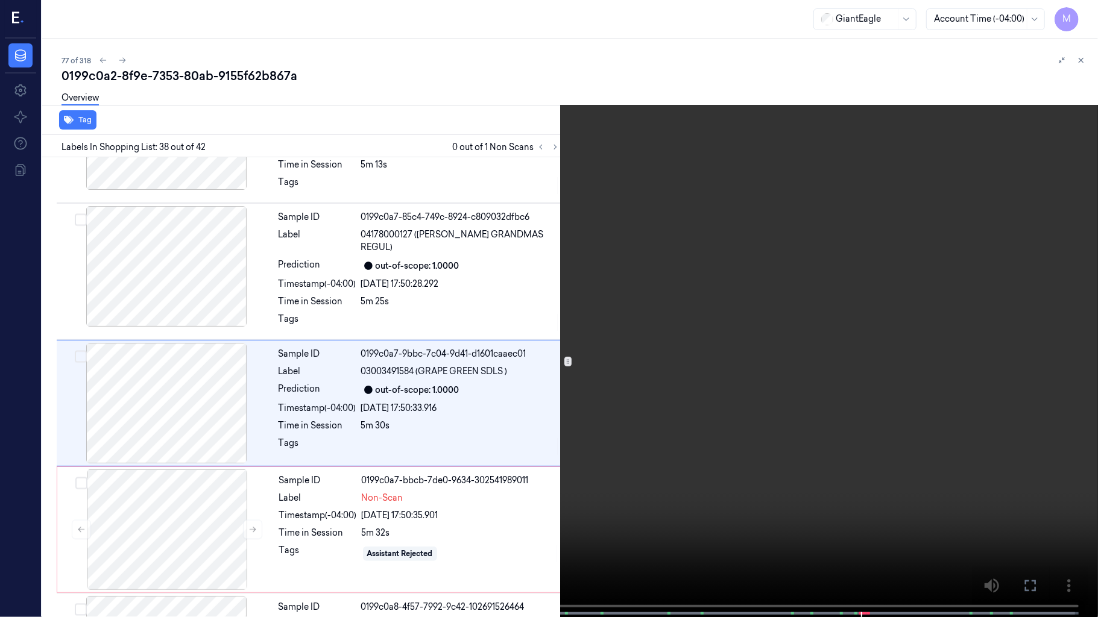
click at [873, 505] on video at bounding box center [549, 310] width 1098 height 620
click at [842, 514] on span at bounding box center [843, 614] width 2 height 6
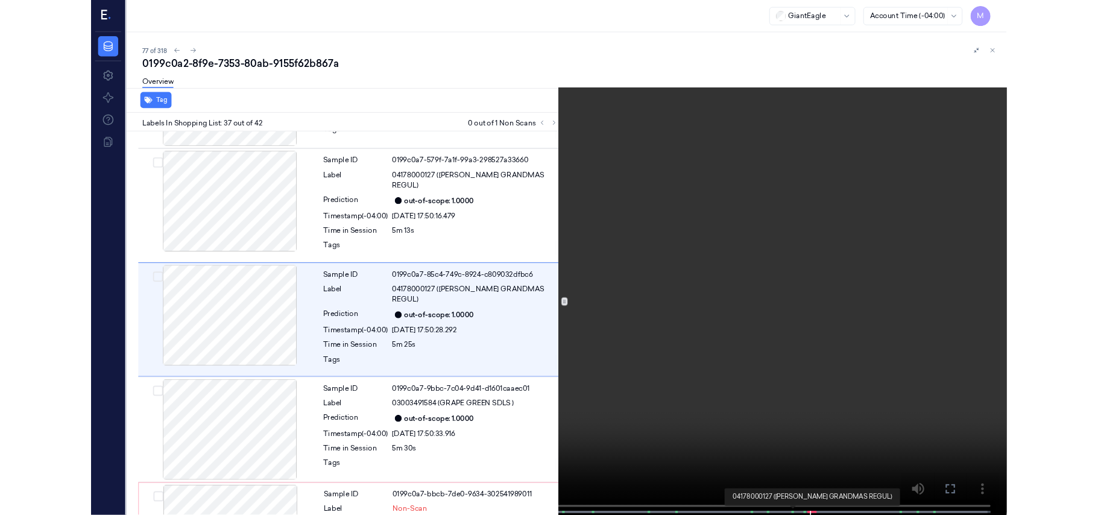
scroll to position [4405, 0]
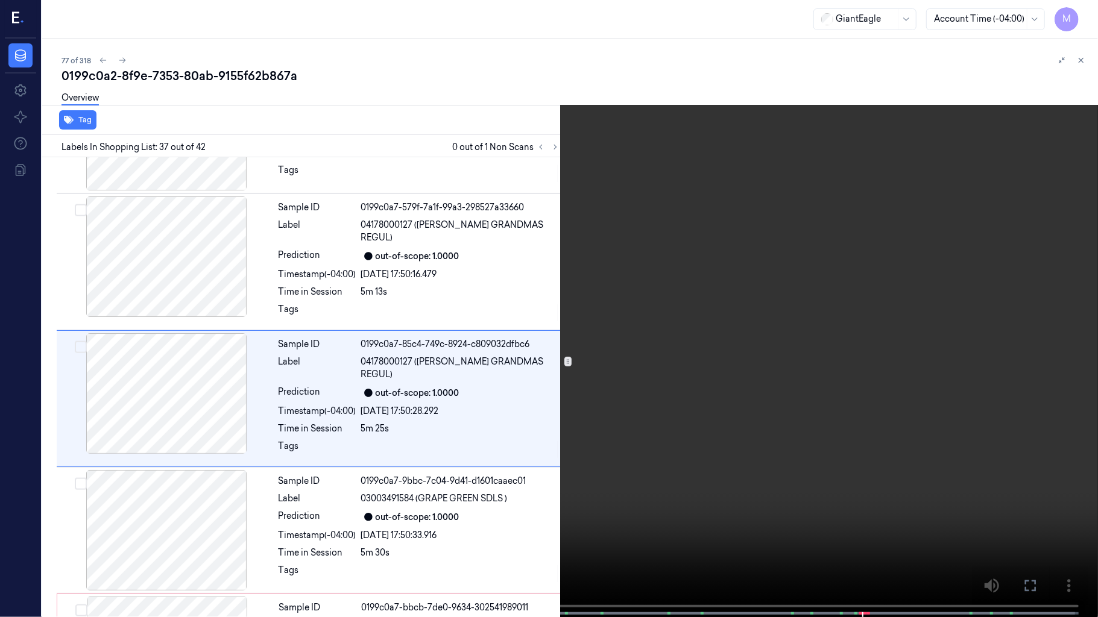
click at [827, 473] on video at bounding box center [549, 310] width 1098 height 620
click at [866, 503] on video at bounding box center [549, 310] width 1098 height 620
click at [0, 0] on icon at bounding box center [0, 0] width 0 height 0
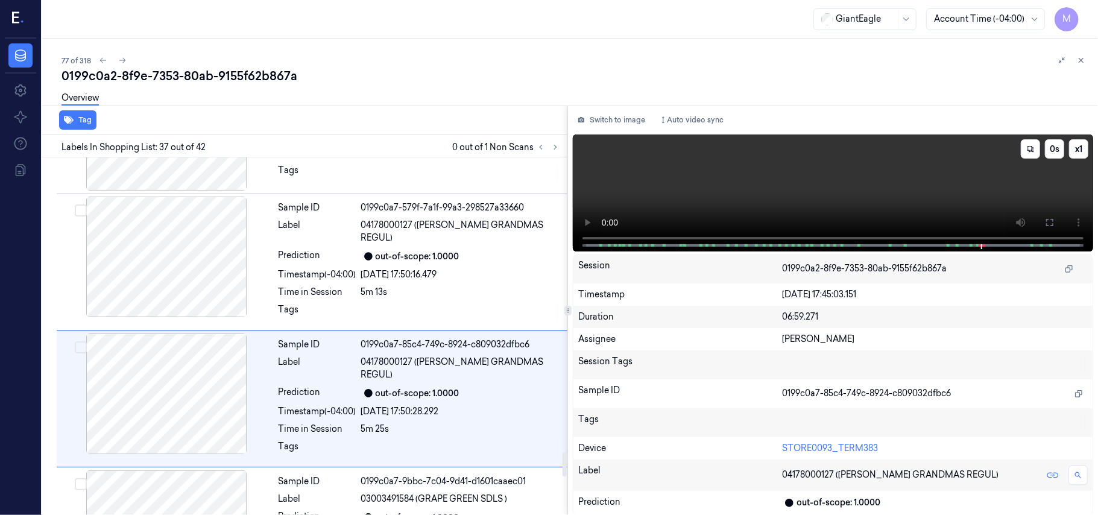
click at [944, 187] on video at bounding box center [833, 192] width 520 height 117
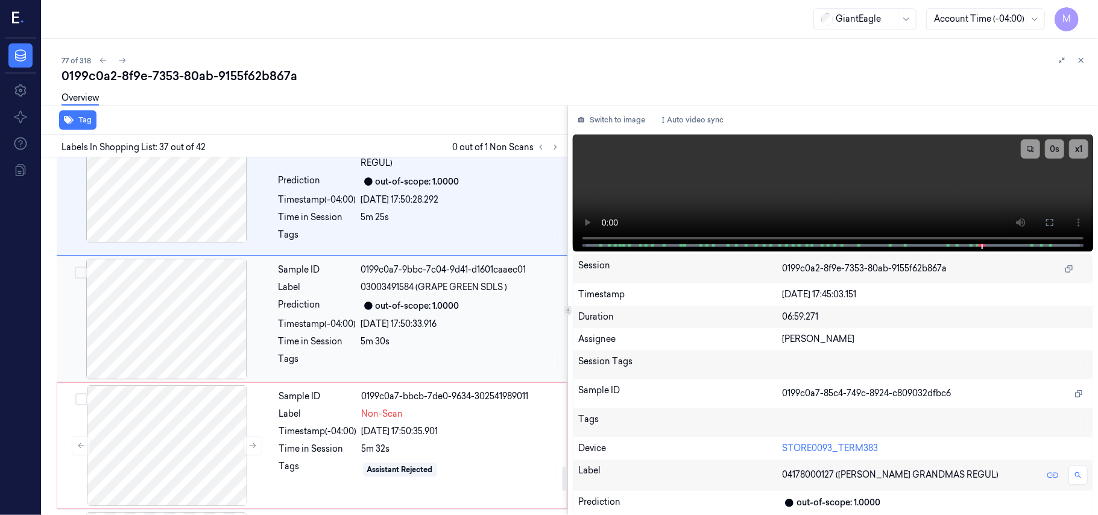
click at [476, 297] on div "Sample ID 0199c0a7-9bbc-7c04-9d41-d1601caaec01 Label 03003491584 (GRAPE GREEN S…" at bounding box center [419, 319] width 291 height 121
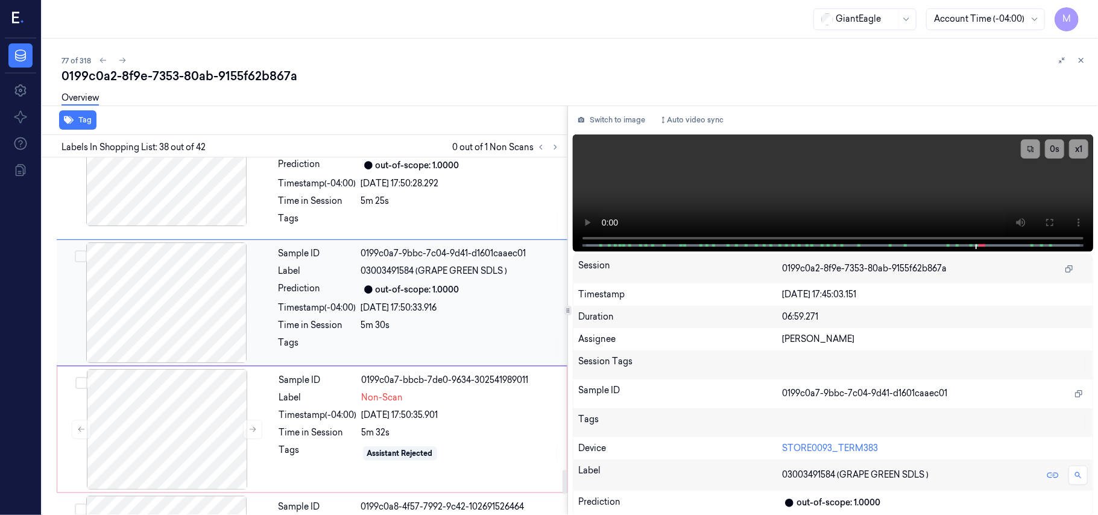
scroll to position [4663, 0]
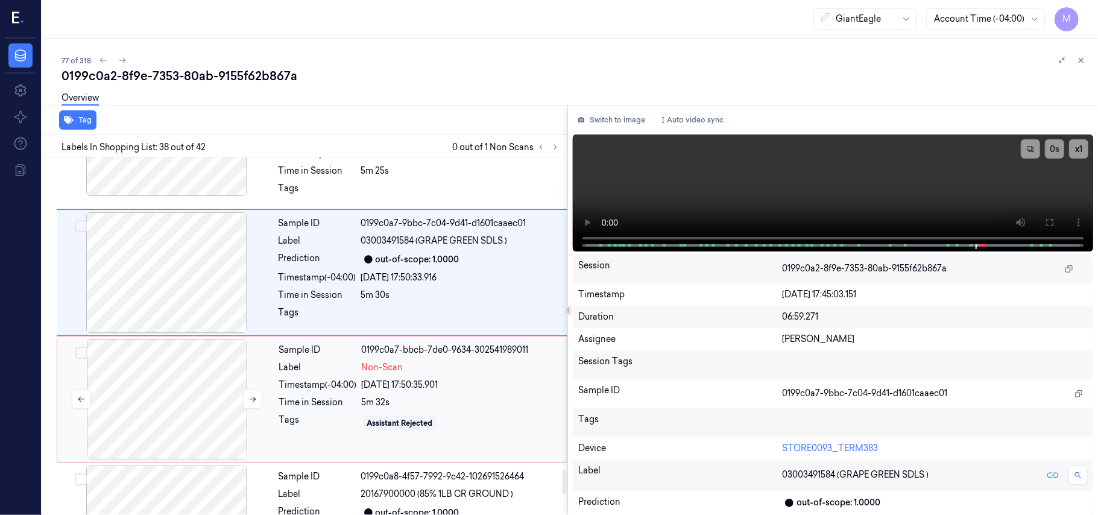
click at [192, 353] on div at bounding box center [167, 399] width 215 height 121
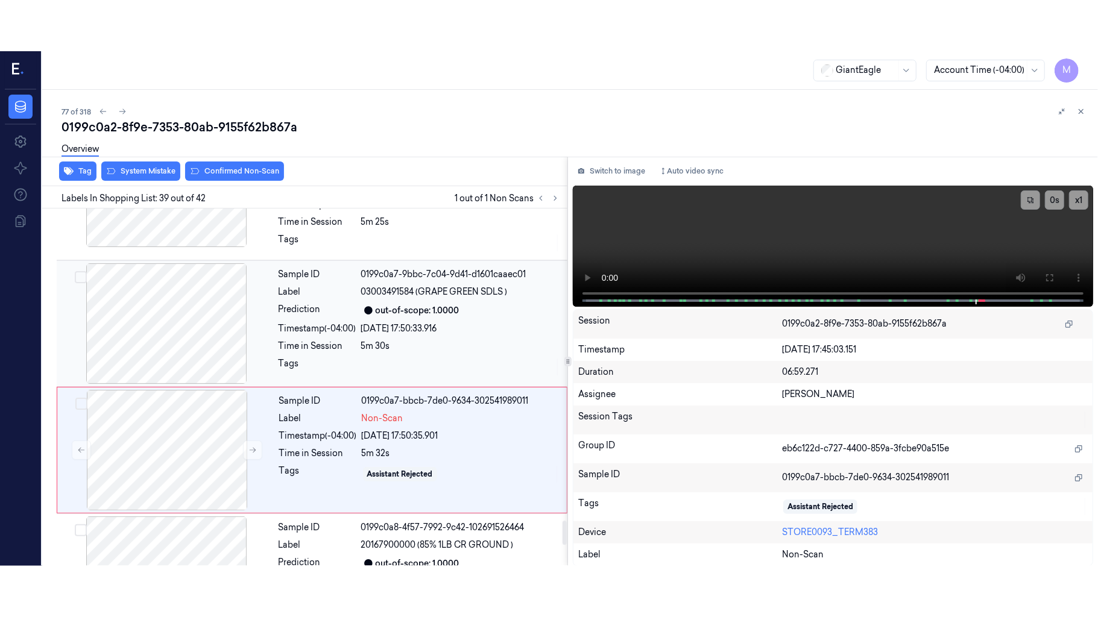
scroll to position [4710, 0]
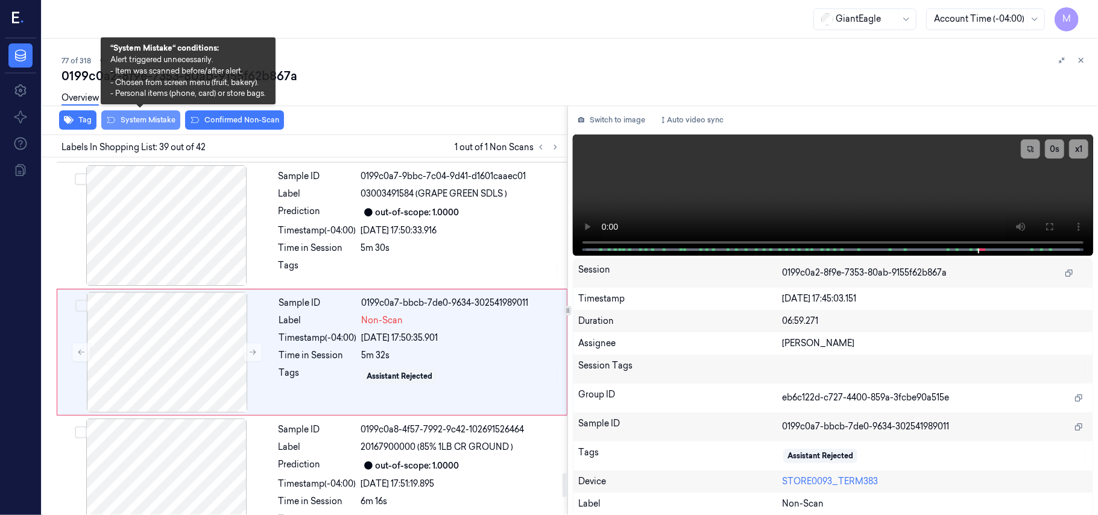
click at [143, 115] on button "System Mistake" at bounding box center [140, 119] width 79 height 19
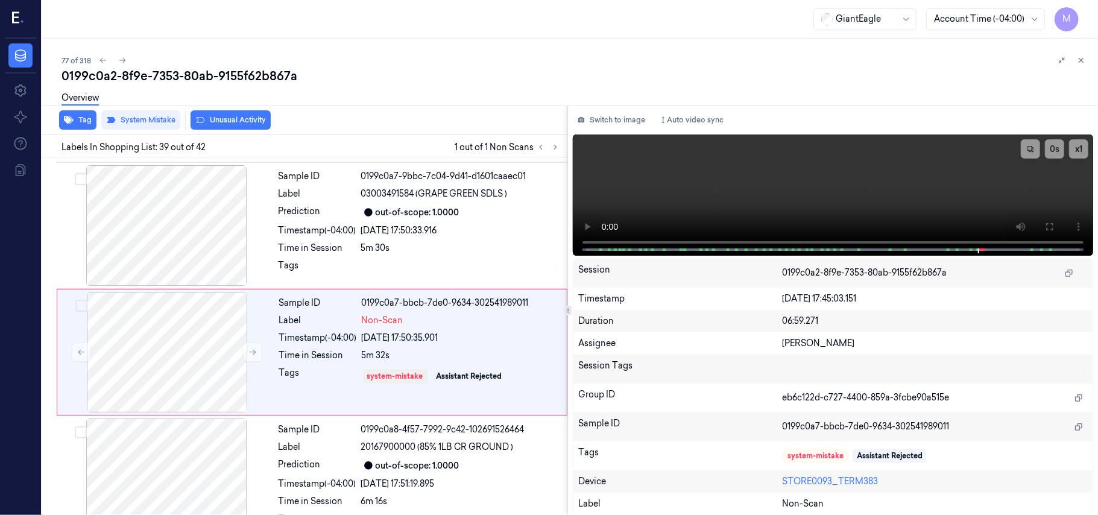
click at [228, 119] on button "Unusual Activity" at bounding box center [231, 119] width 80 height 19
click at [1048, 224] on icon at bounding box center [1050, 227] width 10 height 10
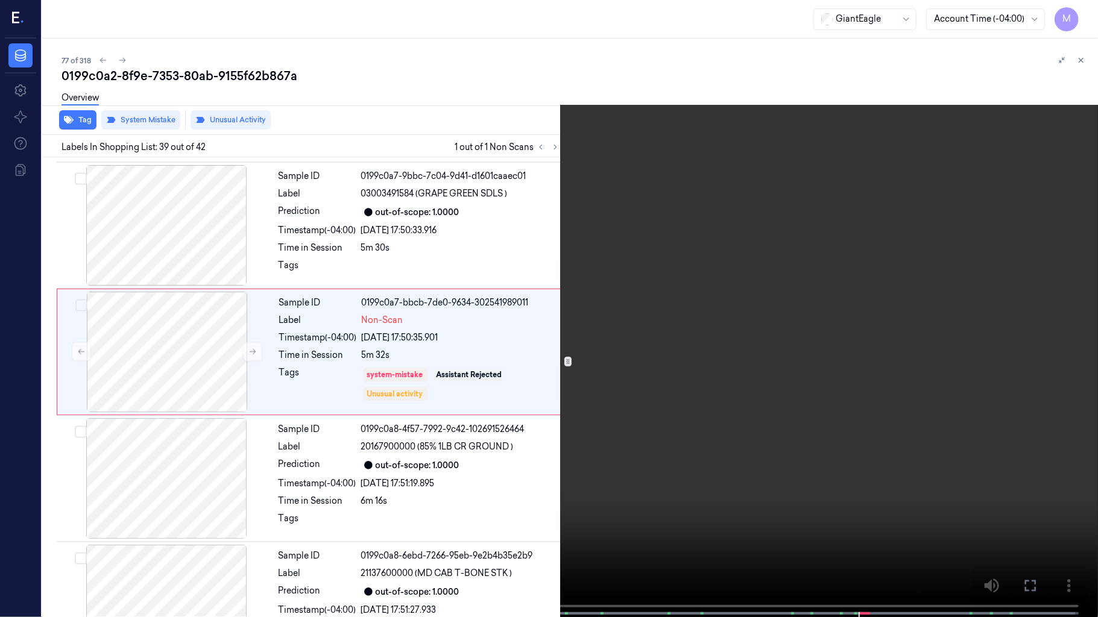
click at [871, 374] on video at bounding box center [549, 310] width 1098 height 620
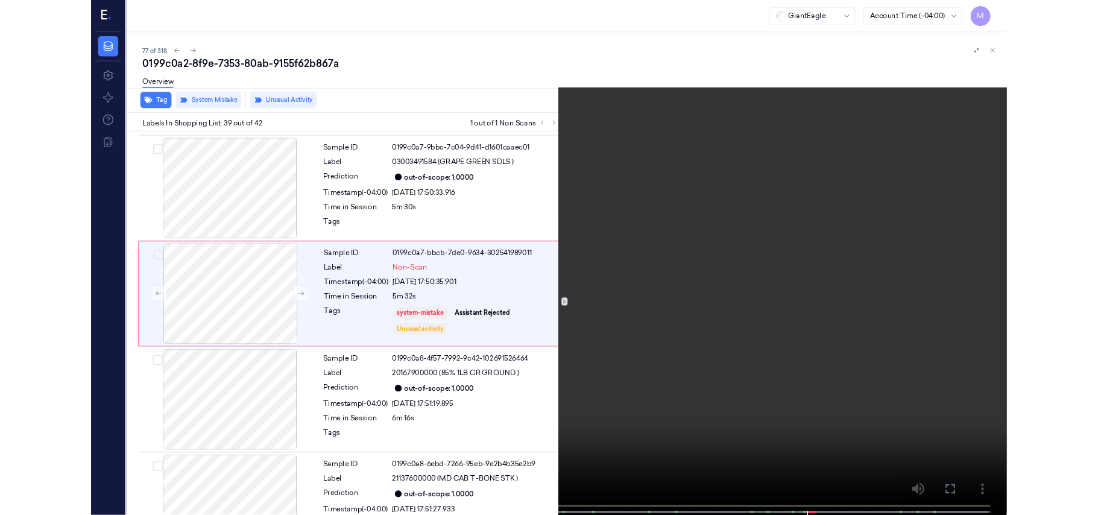
scroll to position [4659, 0]
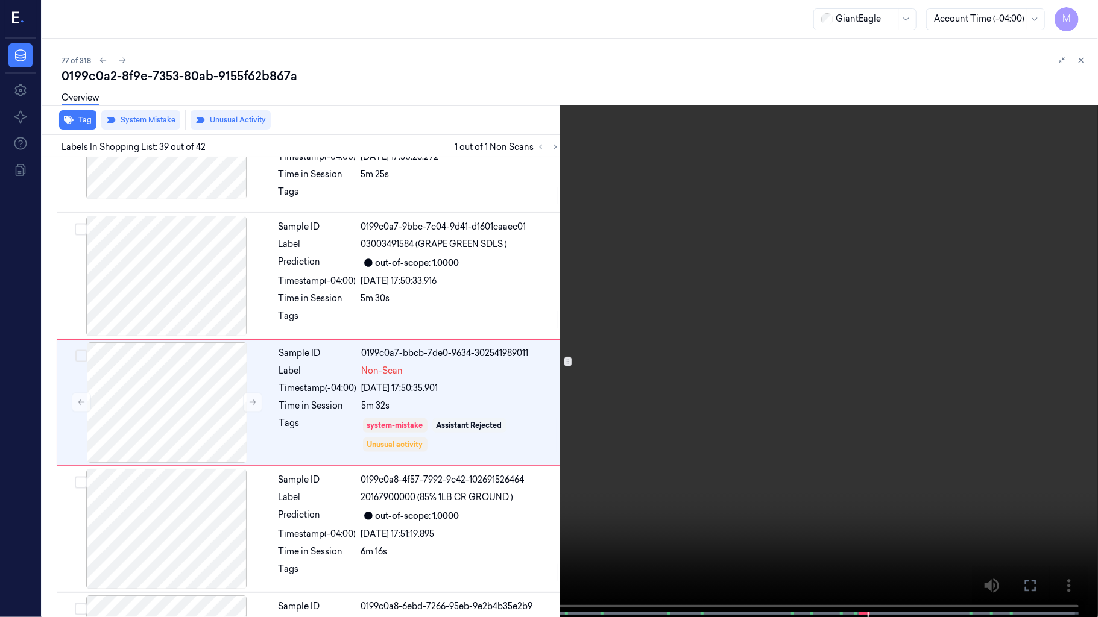
click at [871, 374] on video at bounding box center [549, 310] width 1098 height 620
click at [0, 0] on icon at bounding box center [0, 0] width 0 height 0
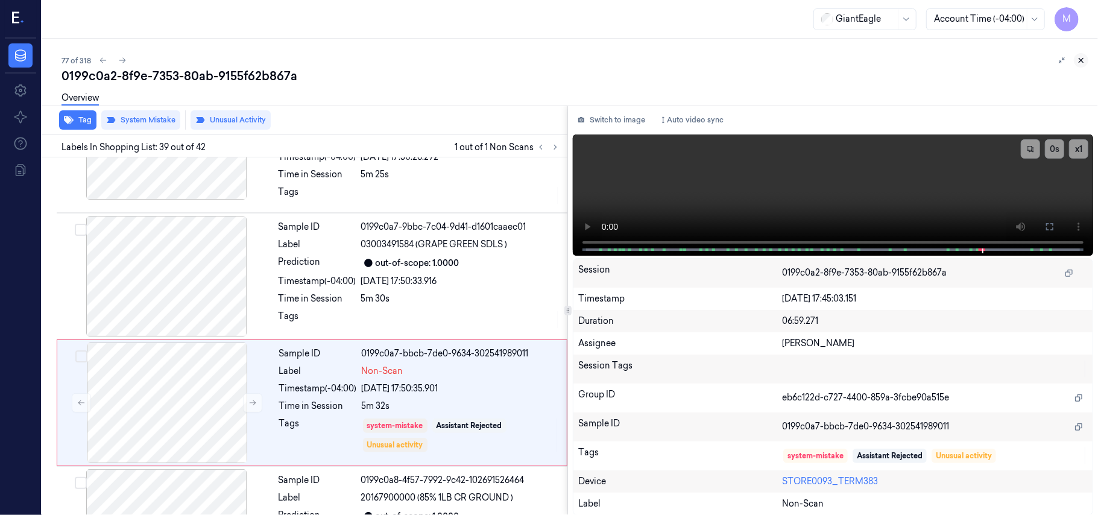
click at [1081, 58] on icon at bounding box center [1081, 60] width 8 height 8
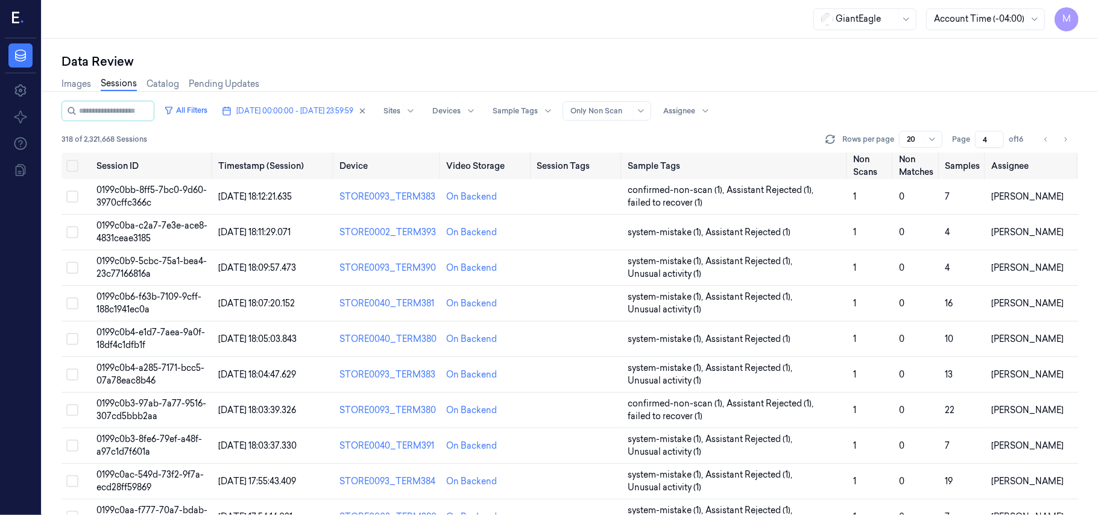
scroll to position [388, 0]
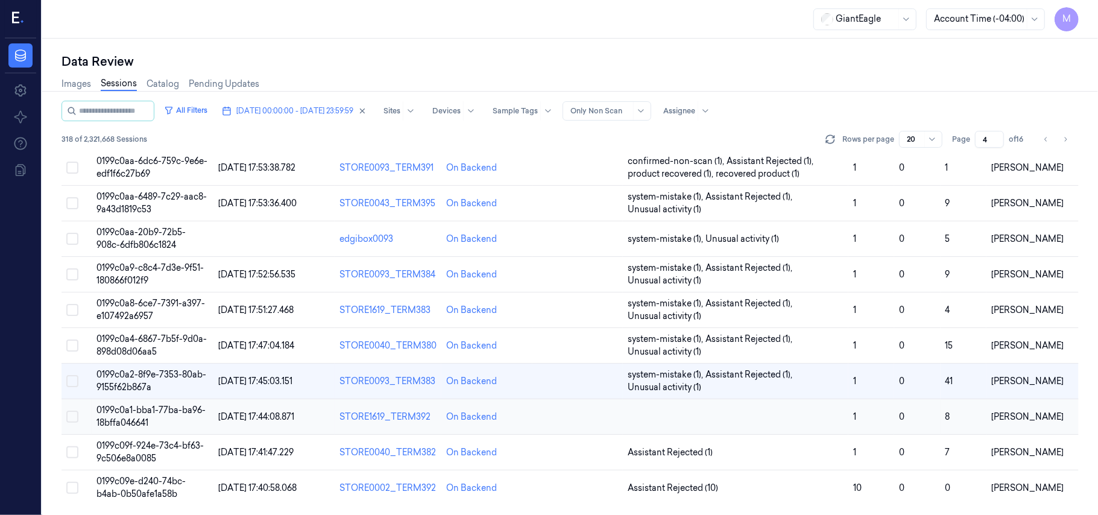
click at [136, 415] on td "0199c0a1-bba1-77ba-ba96-18bffa046641" at bounding box center [153, 417] width 122 height 36
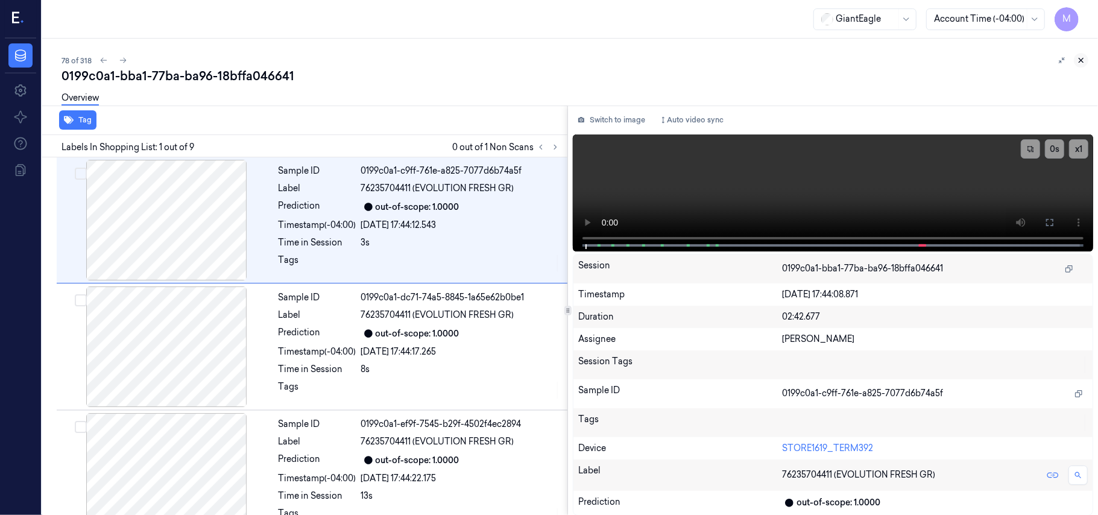
click at [1082, 59] on icon at bounding box center [1081, 60] width 4 height 4
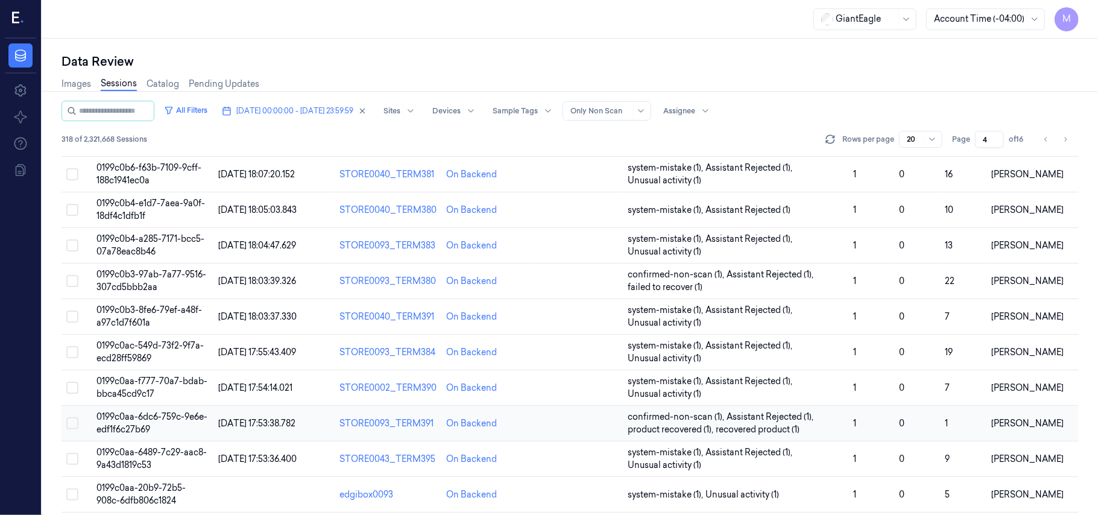
scroll to position [388, 0]
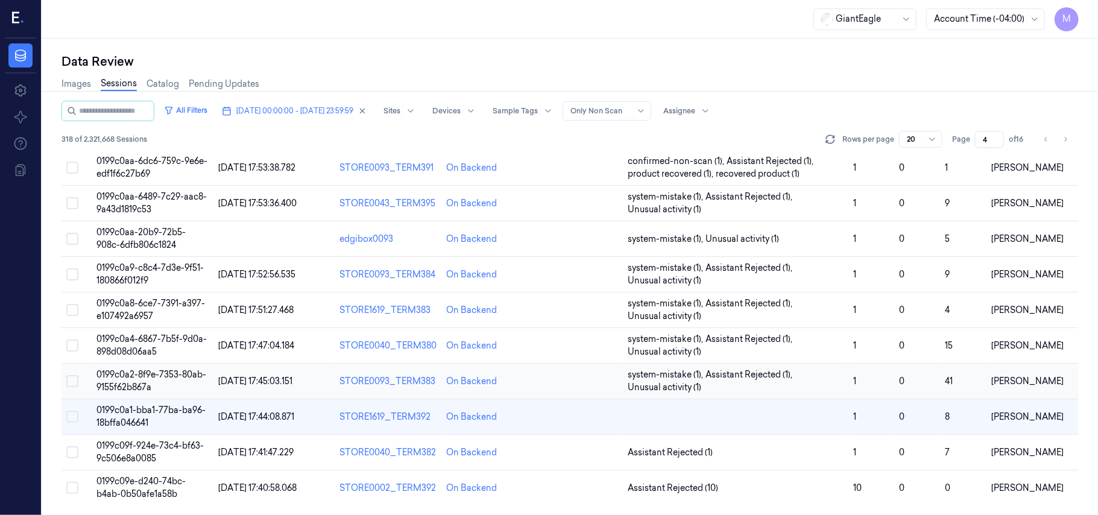
click at [162, 374] on span "0199c0a2-8f9e-7353-80ab-9155f62b867a" at bounding box center [151, 381] width 110 height 24
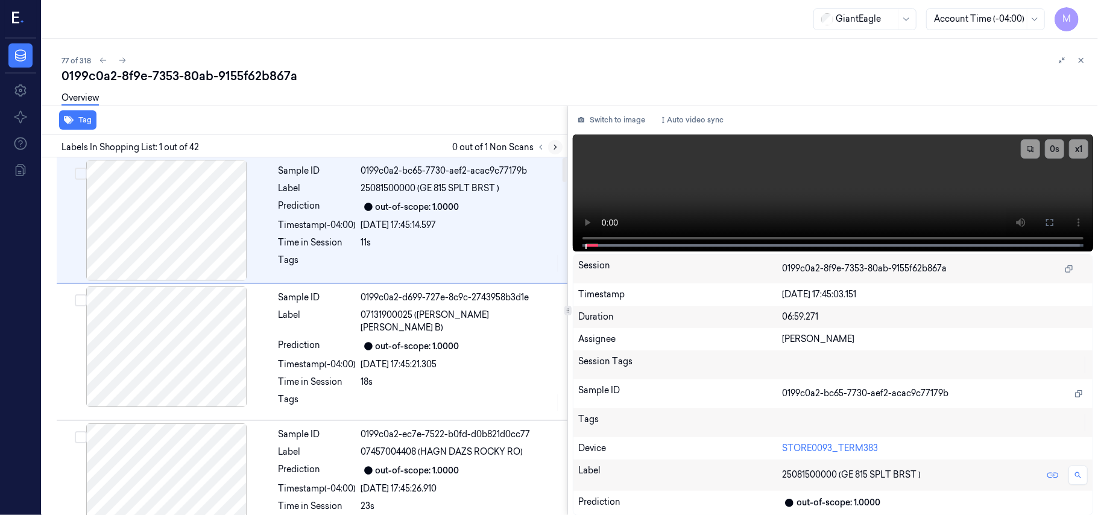
click at [555, 145] on icon at bounding box center [555, 147] width 2 height 4
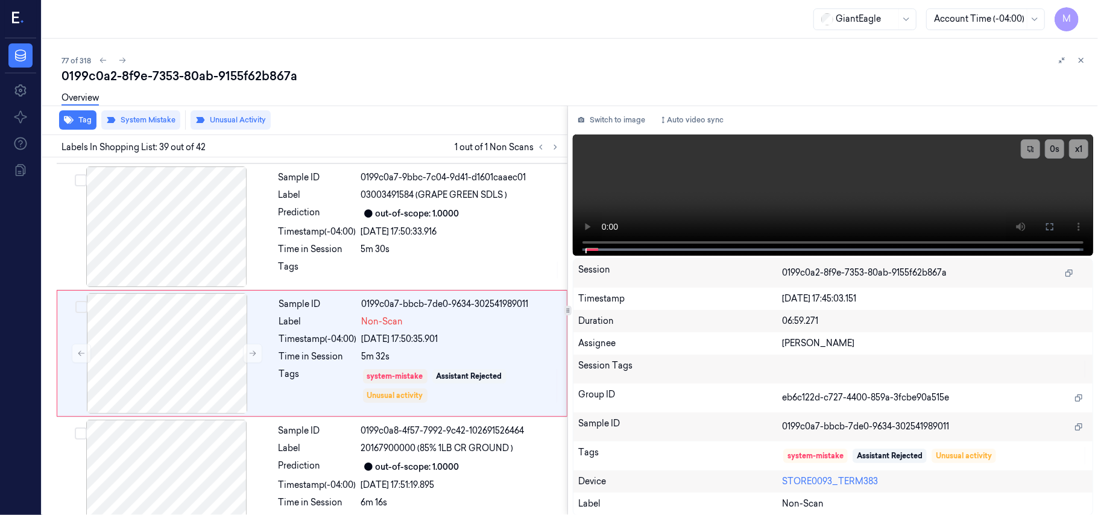
scroll to position [4710, 0]
click at [1082, 61] on icon at bounding box center [1081, 60] width 4 height 4
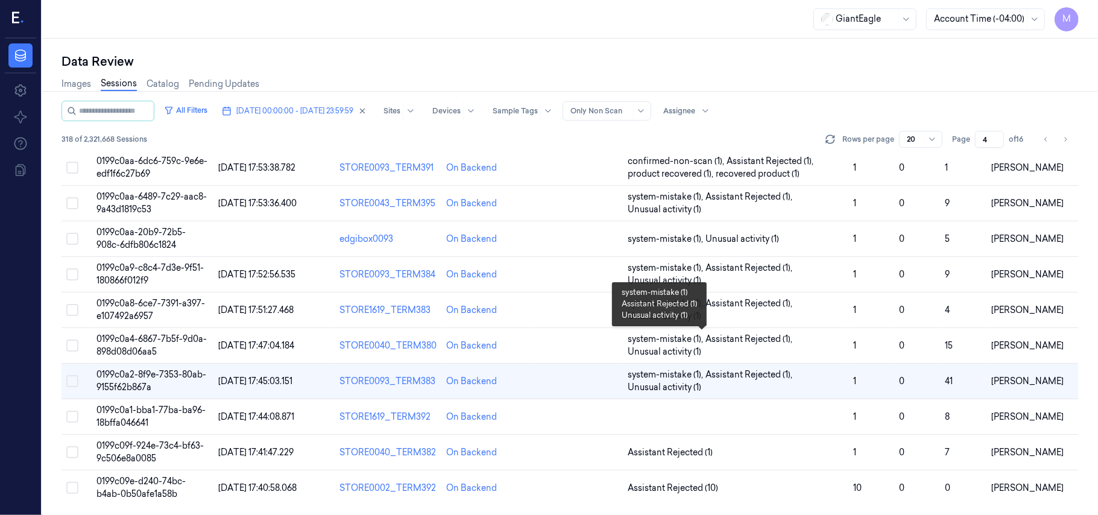
scroll to position [388, 0]
click at [143, 418] on span "0199c0a1-bba1-77ba-ba96-18bffa046641" at bounding box center [150, 417] width 109 height 24
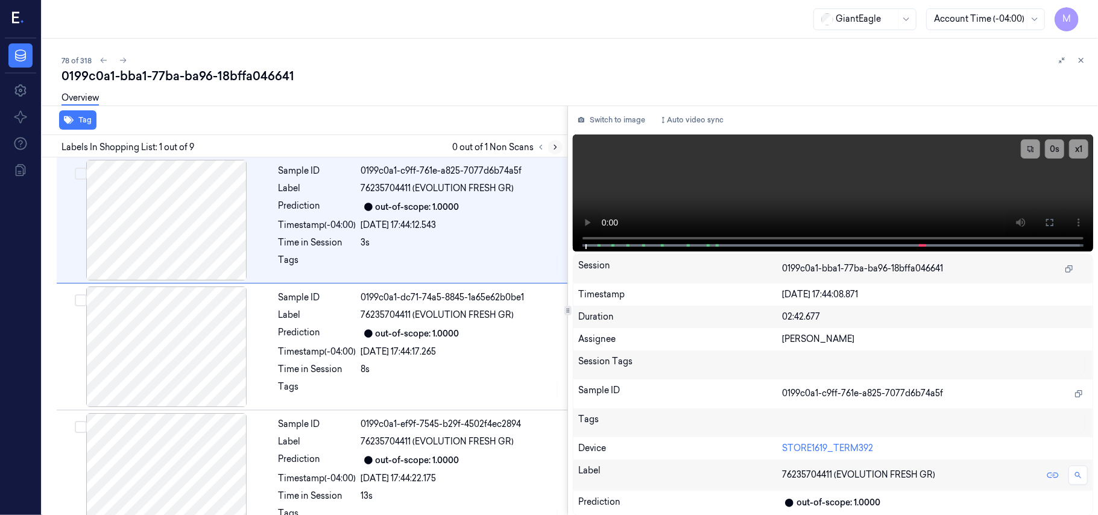
click at [558, 148] on icon at bounding box center [555, 147] width 8 height 8
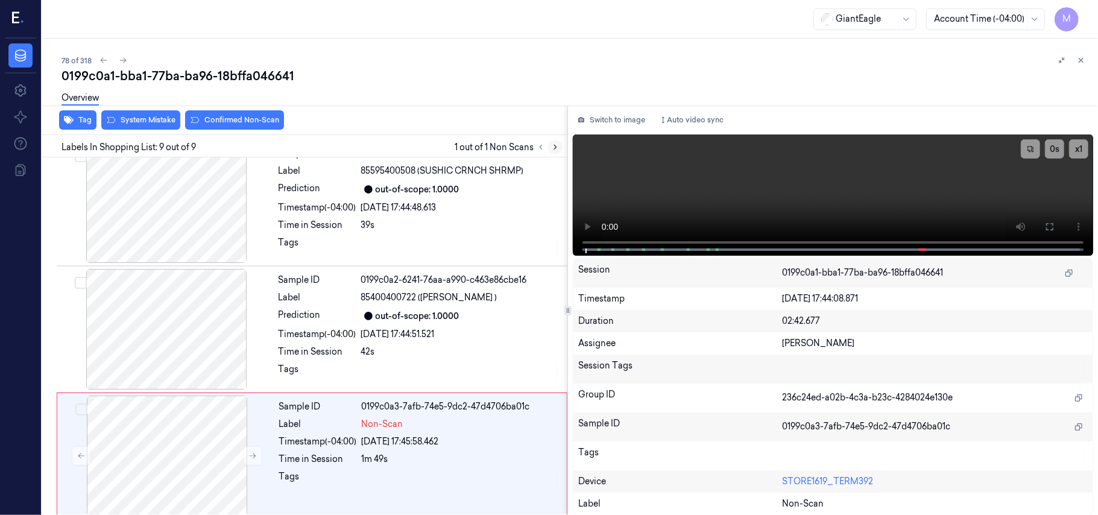
scroll to position [789, 0]
click at [478, 307] on div "out-of-scope: 1.0000" at bounding box center [460, 314] width 199 height 14
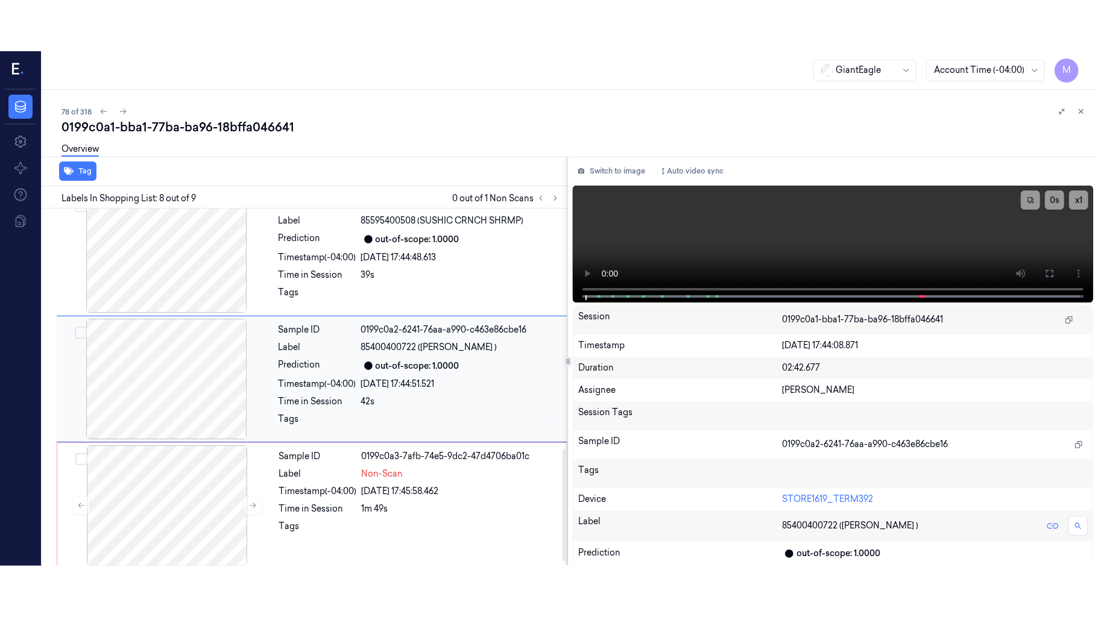
scroll to position [772, 0]
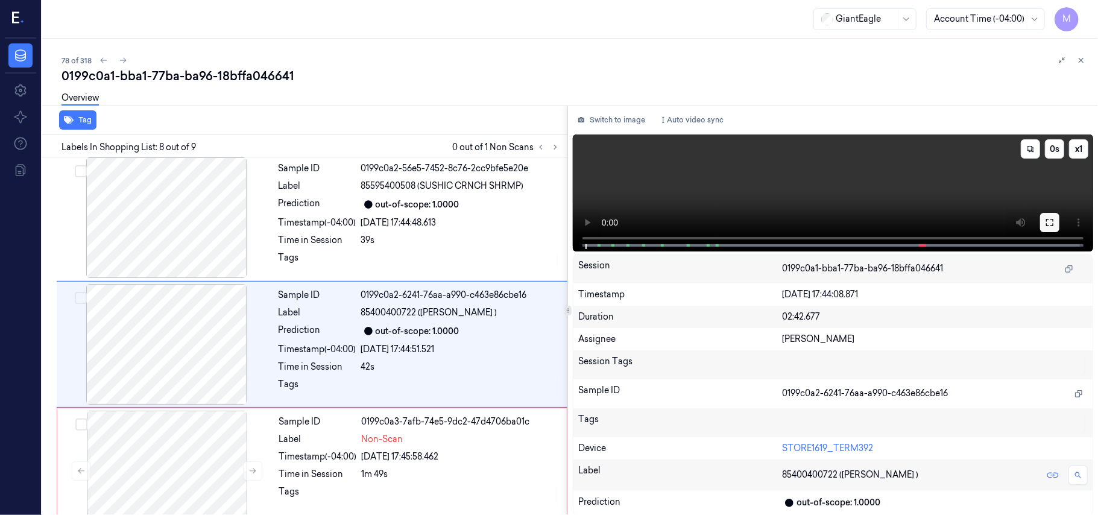
click at [1043, 222] on button at bounding box center [1049, 222] width 19 height 19
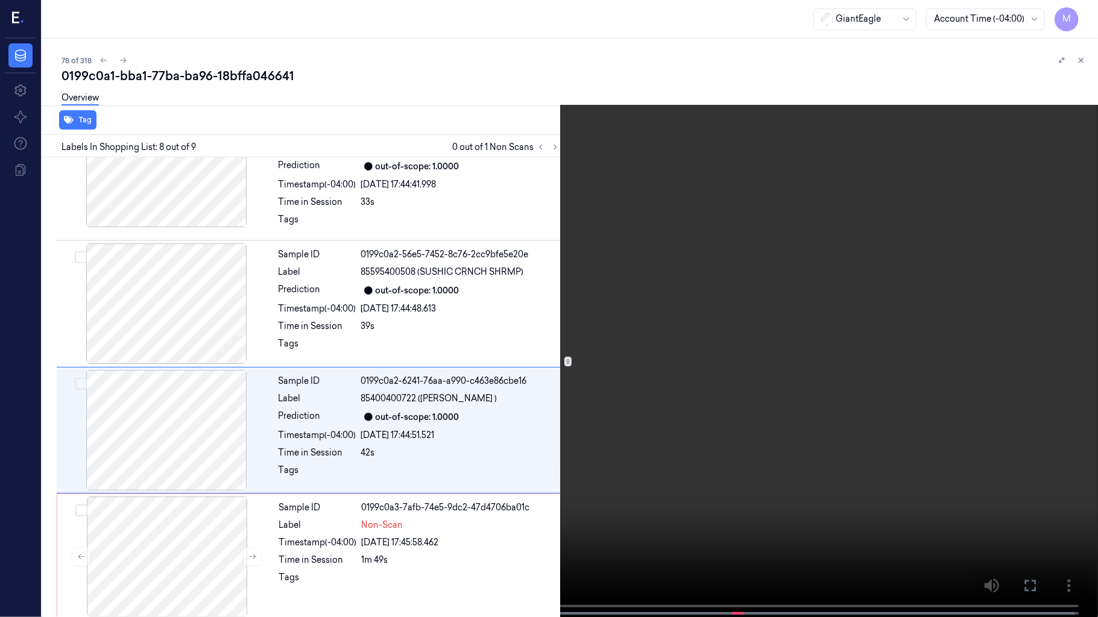
click at [790, 324] on video at bounding box center [549, 310] width 1098 height 620
click at [793, 300] on video at bounding box center [549, 310] width 1098 height 620
click at [0, 0] on button at bounding box center [0, 0] width 0 height 0
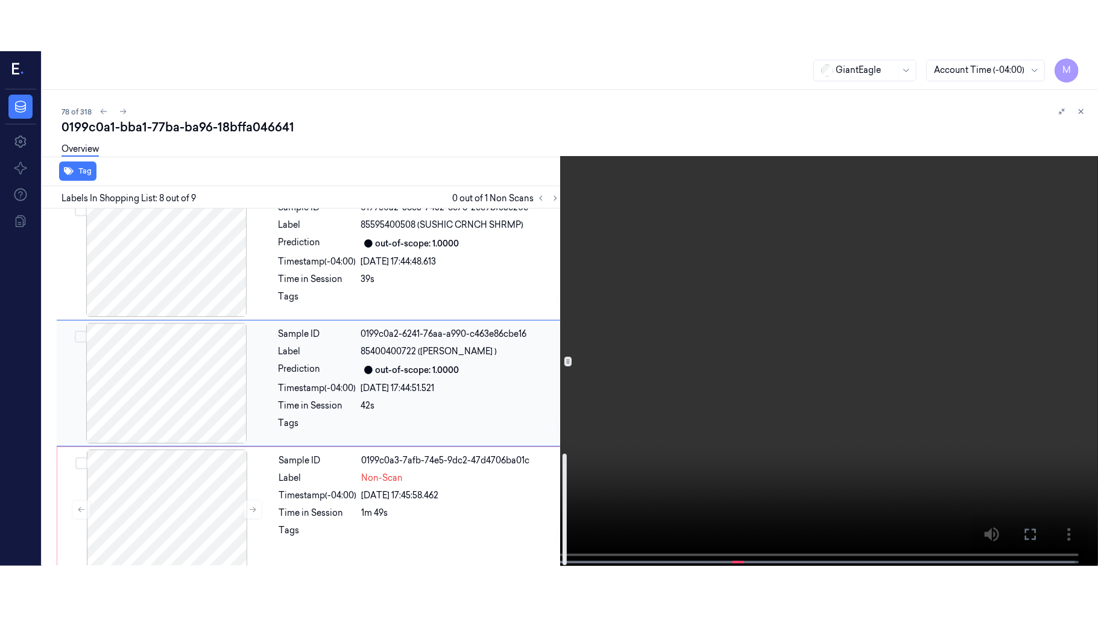
scroll to position [789, 0]
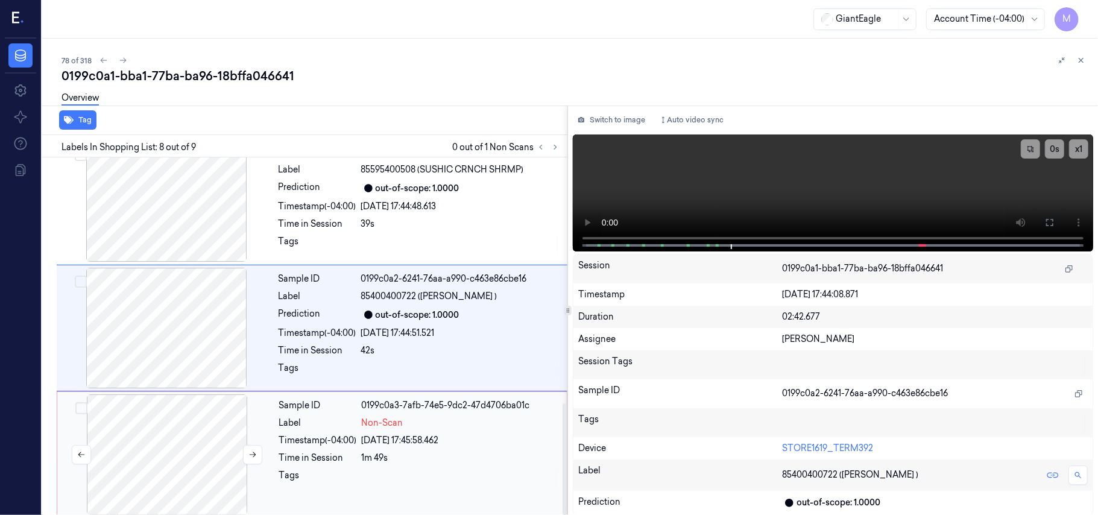
click at [167, 427] on div at bounding box center [167, 454] width 215 height 121
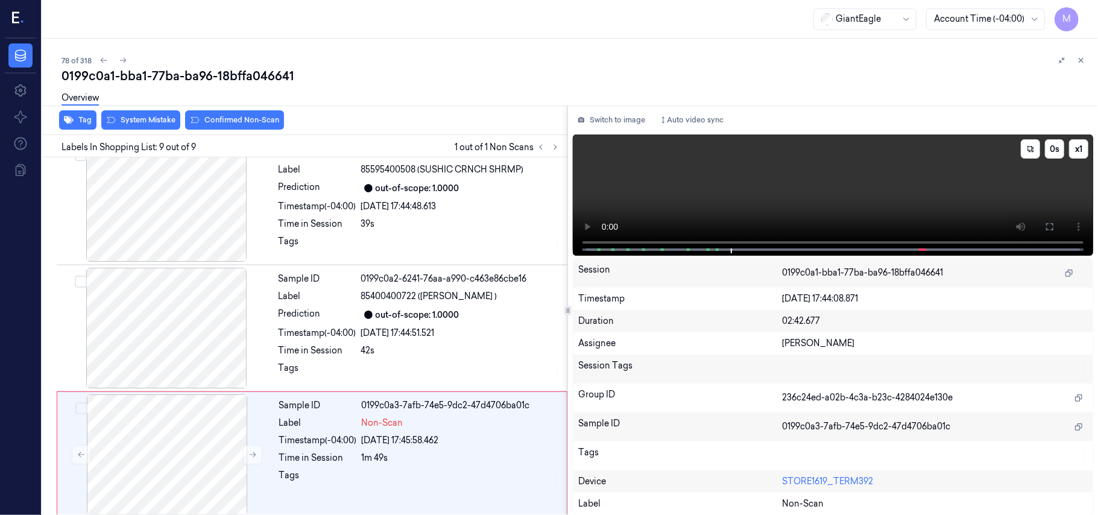
click at [973, 177] on video at bounding box center [833, 194] width 520 height 121
click at [1049, 218] on button at bounding box center [1049, 226] width 19 height 19
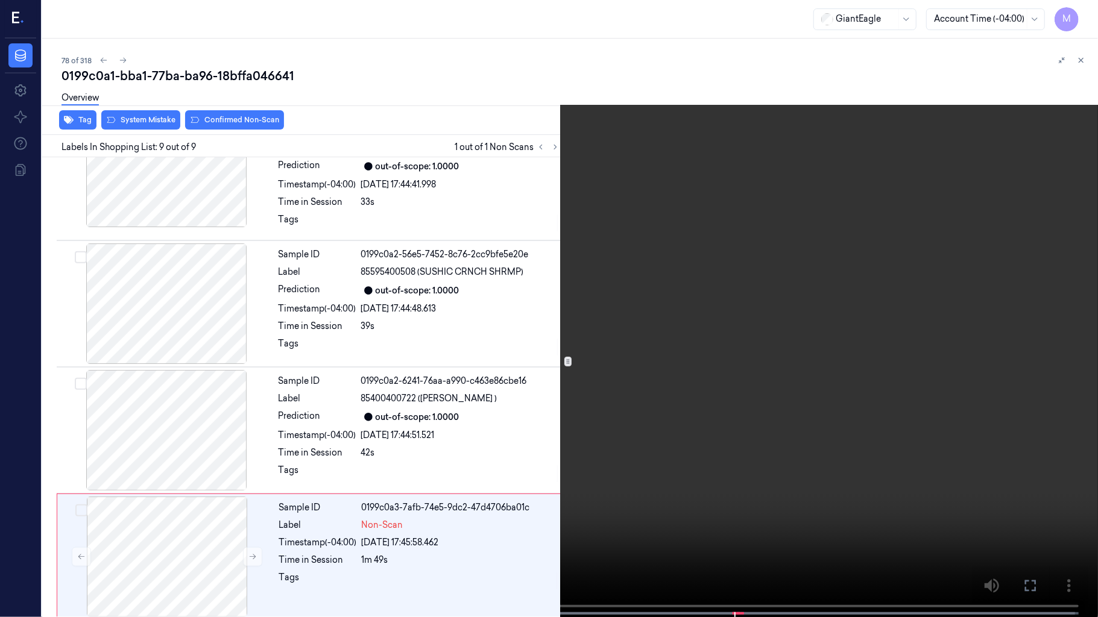
click at [828, 294] on video at bounding box center [549, 310] width 1098 height 620
click at [584, 180] on video at bounding box center [549, 310] width 1098 height 620
click at [1086, 17] on button "x 1" at bounding box center [1083, 14] width 19 height 19
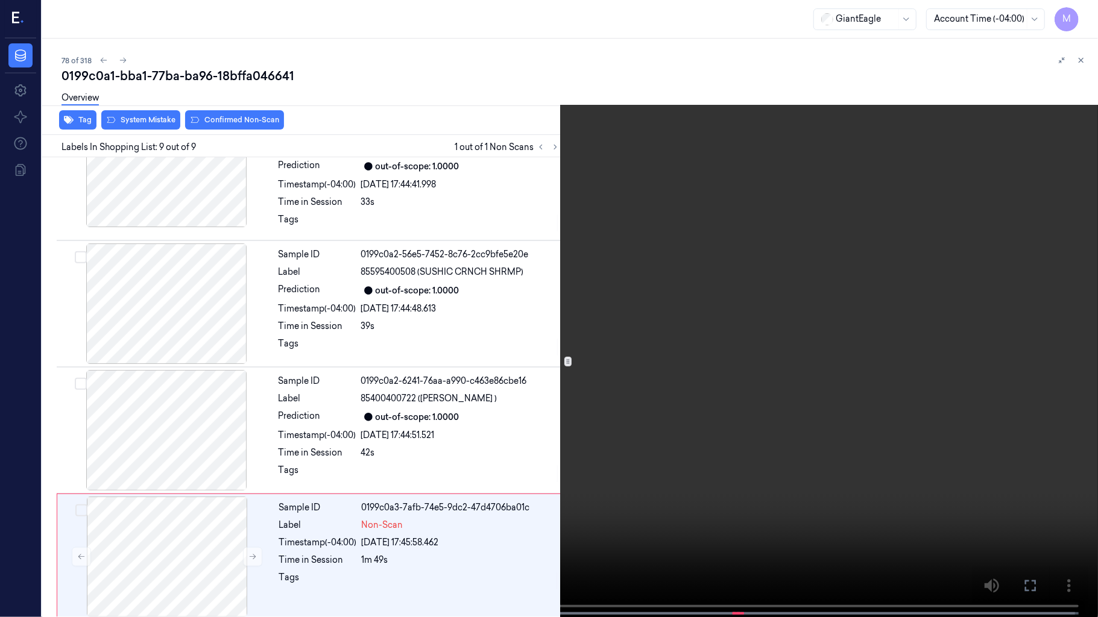
click at [992, 42] on video at bounding box center [549, 310] width 1098 height 620
click at [0, 0] on icon at bounding box center [0, 0] width 0 height 0
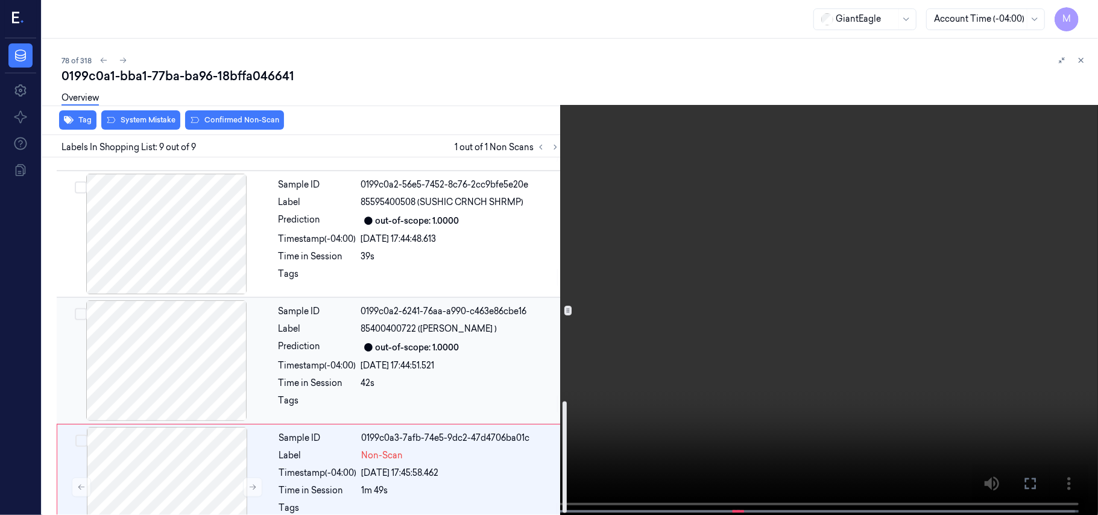
scroll to position [789, 0]
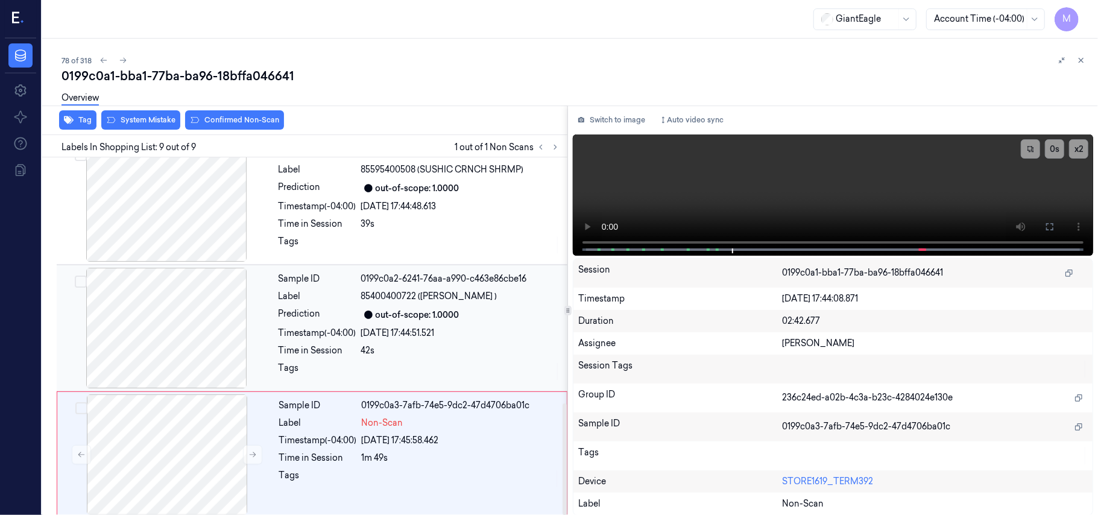
click at [361, 275] on div "Sample ID 0199c0a2-6241-76aa-a990-c463e86cbe16" at bounding box center [420, 279] width 282 height 13
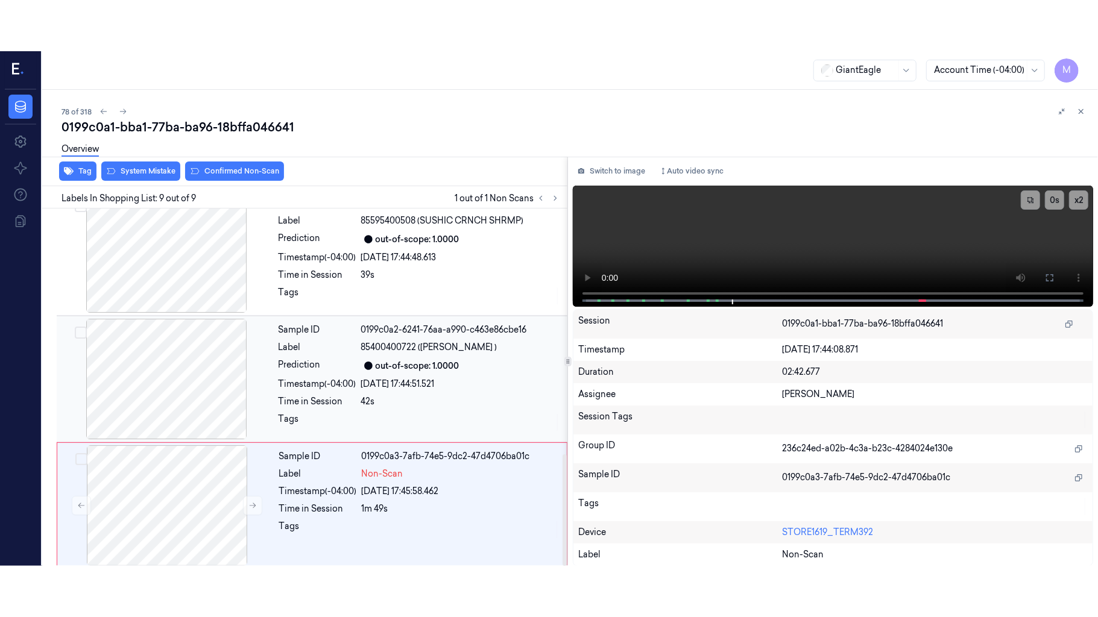
scroll to position [772, 0]
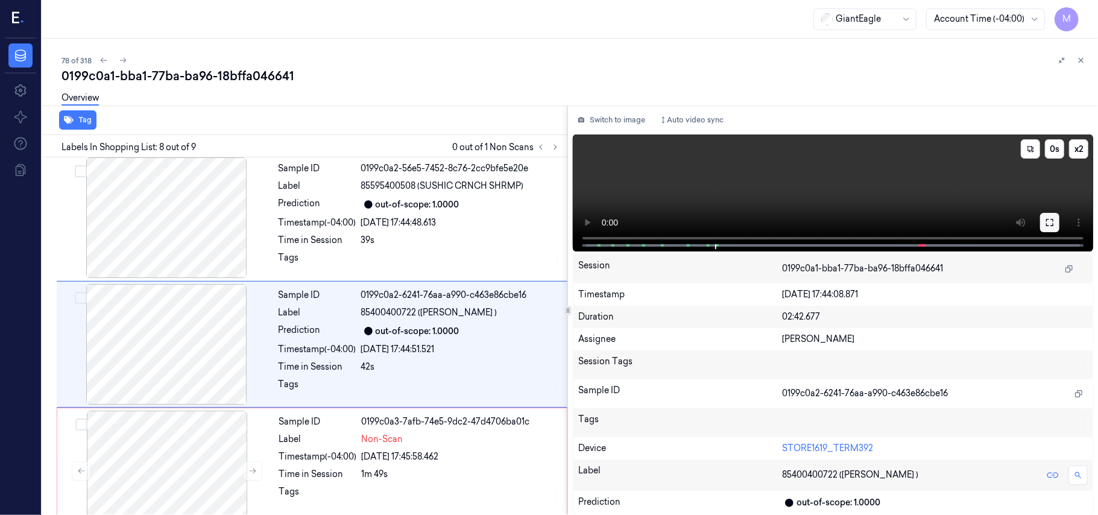
click at [1049, 222] on icon at bounding box center [1050, 223] width 10 height 10
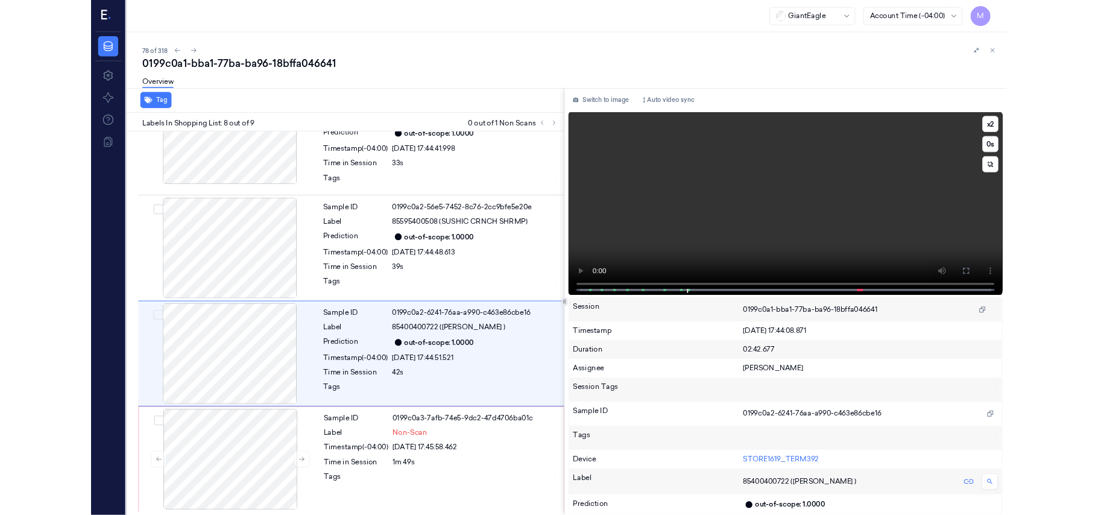
scroll to position [686, 0]
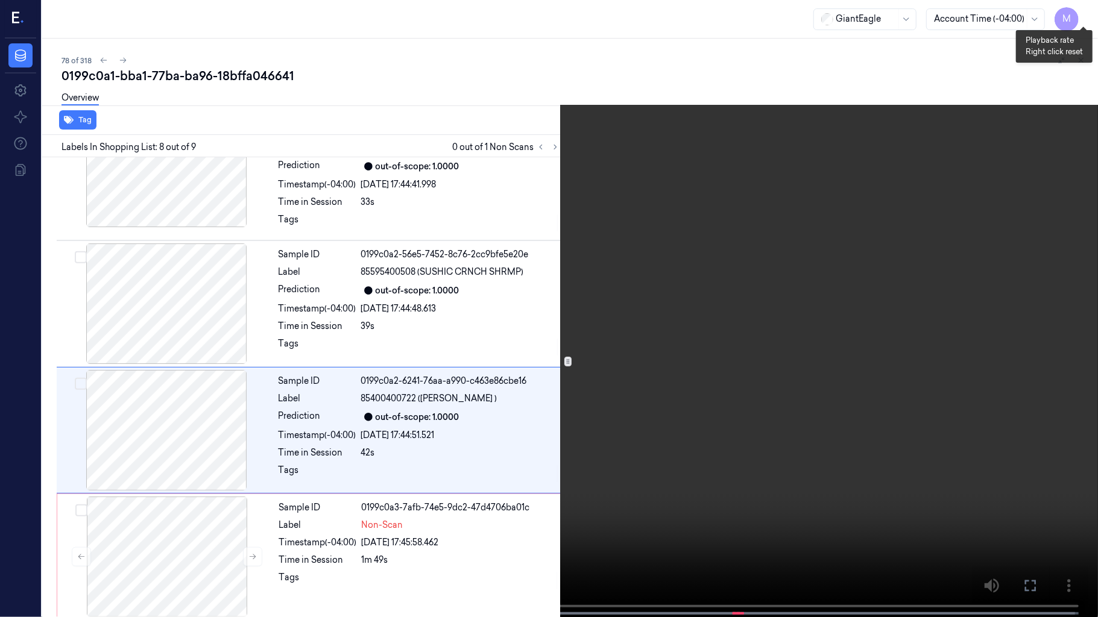
click at [1079, 10] on button "x 2" at bounding box center [1083, 14] width 19 height 19
click at [791, 177] on video at bounding box center [549, 310] width 1098 height 620
click at [664, 314] on video at bounding box center [549, 310] width 1098 height 620
click at [0, 0] on button at bounding box center [0, 0] width 0 height 0
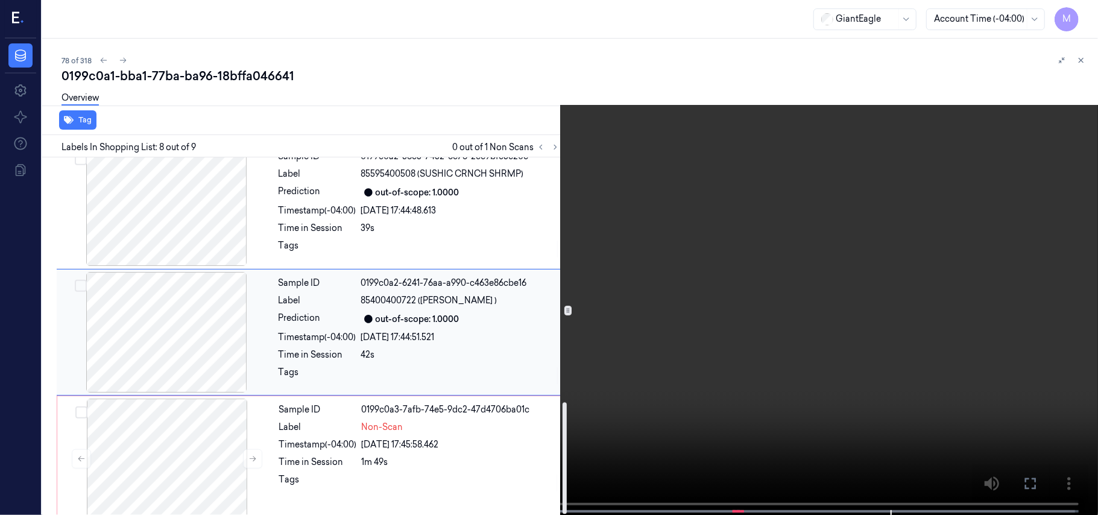
scroll to position [789, 0]
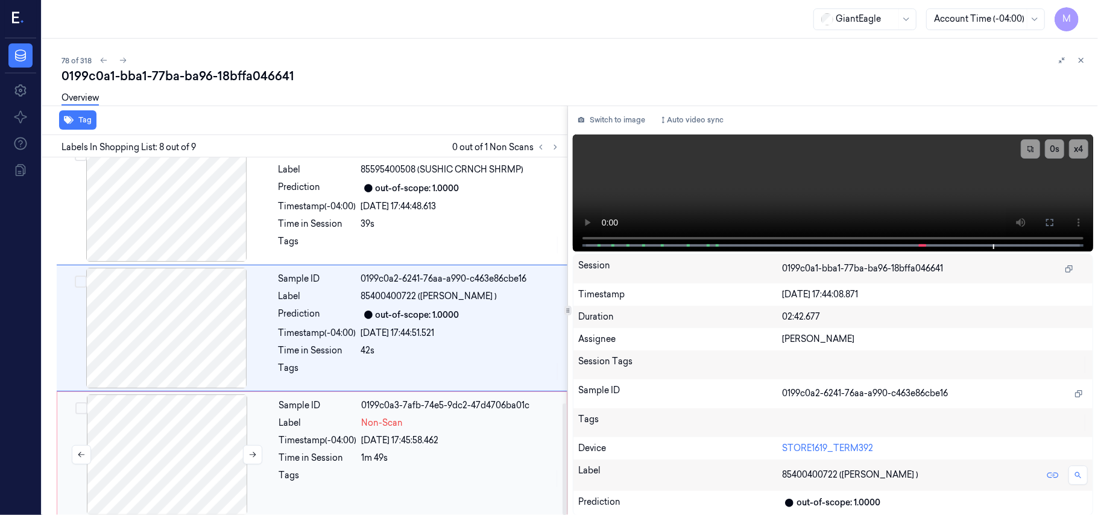
click at [160, 412] on div at bounding box center [167, 454] width 215 height 121
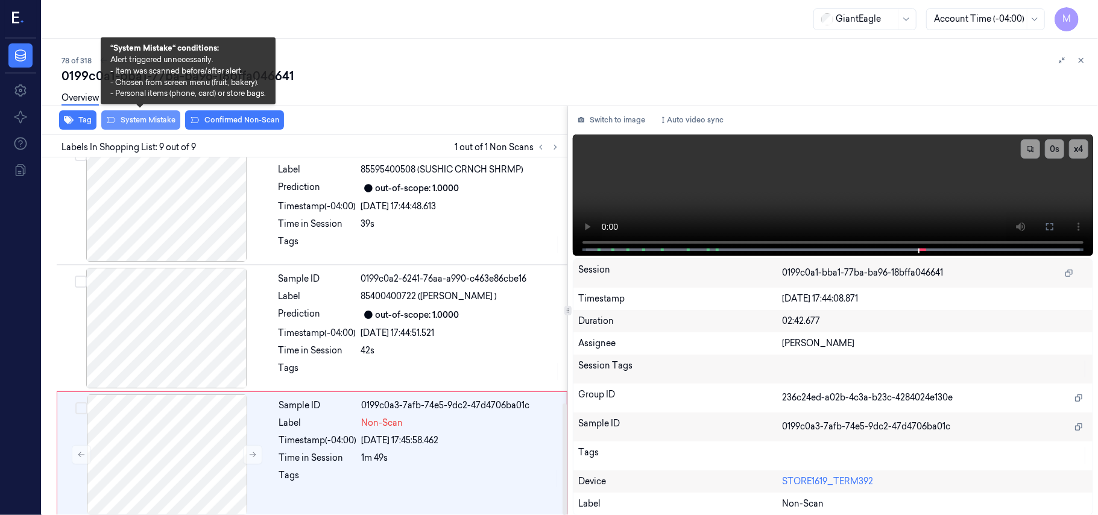
click at [143, 116] on button "System Mistake" at bounding box center [140, 119] width 79 height 19
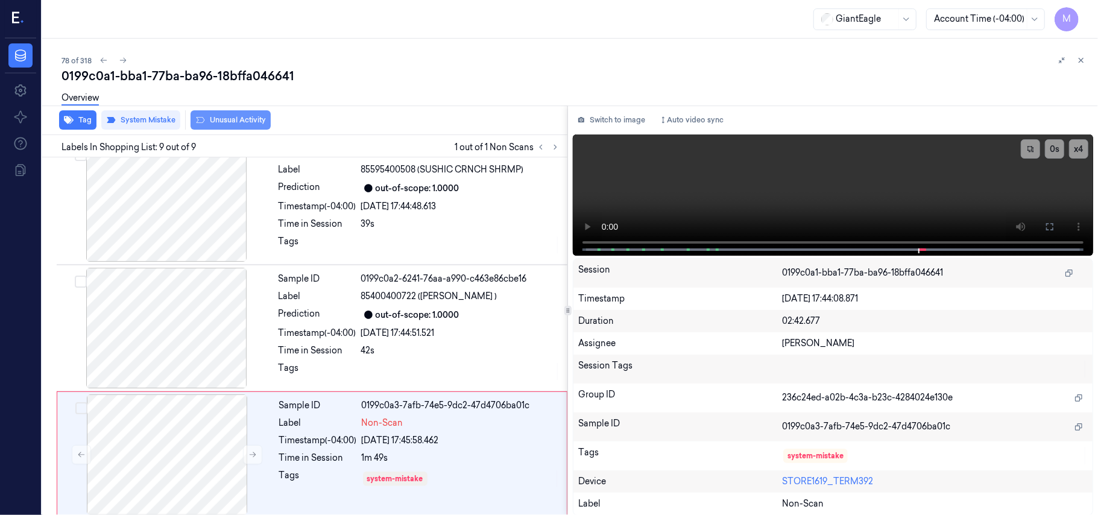
click at [230, 118] on button "Unusual Activity" at bounding box center [231, 119] width 80 height 19
click at [1083, 58] on icon at bounding box center [1081, 60] width 4 height 4
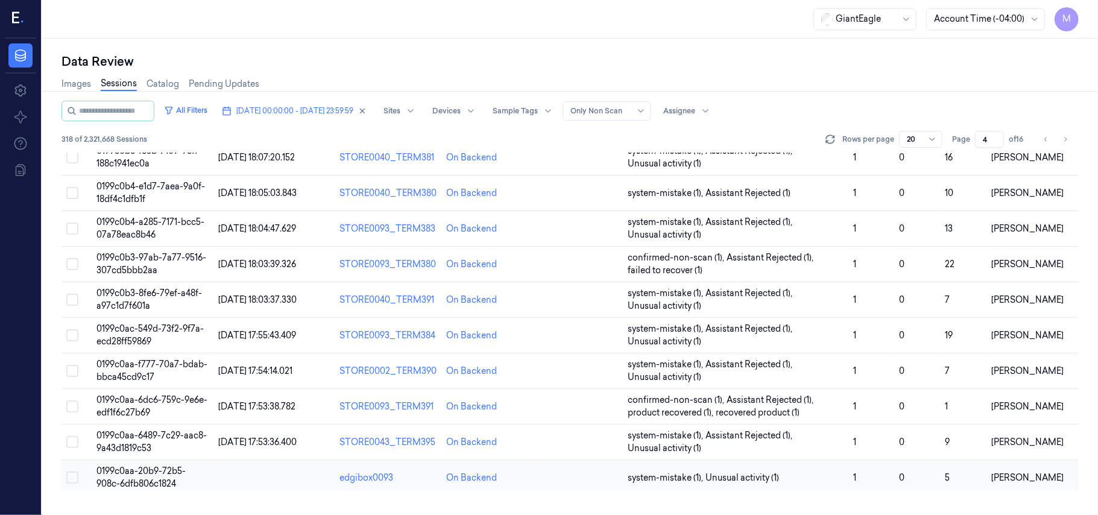
scroll to position [388, 0]
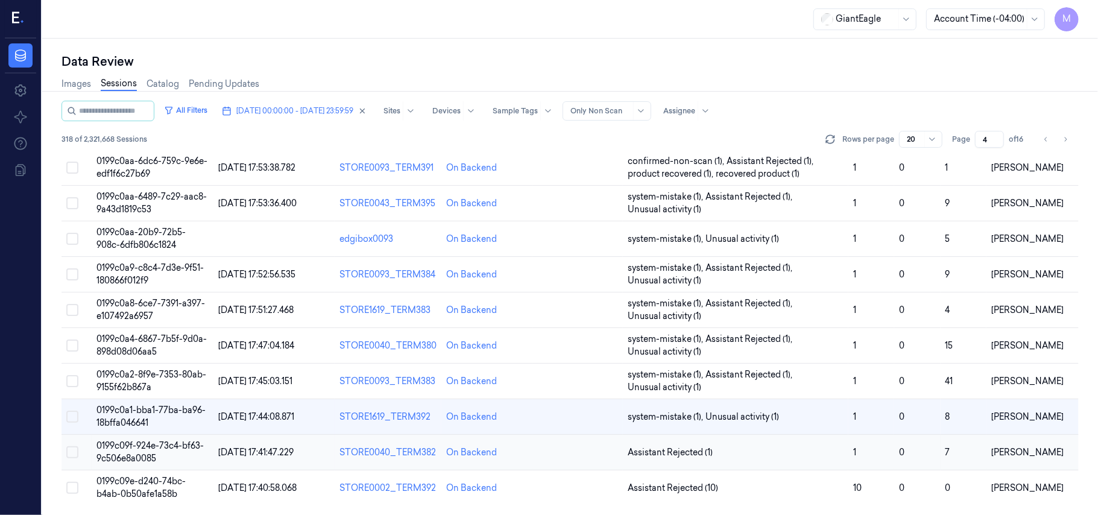
click at [153, 449] on span "0199c09f-924e-73c4-bf63-9c506e8a0085" at bounding box center [149, 452] width 107 height 24
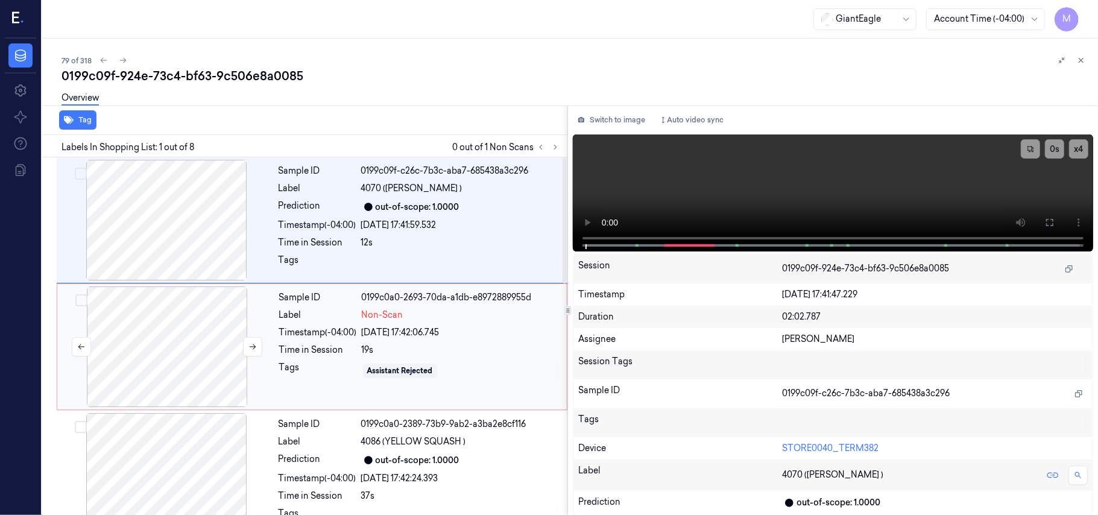
click at [186, 329] on div at bounding box center [167, 346] width 215 height 121
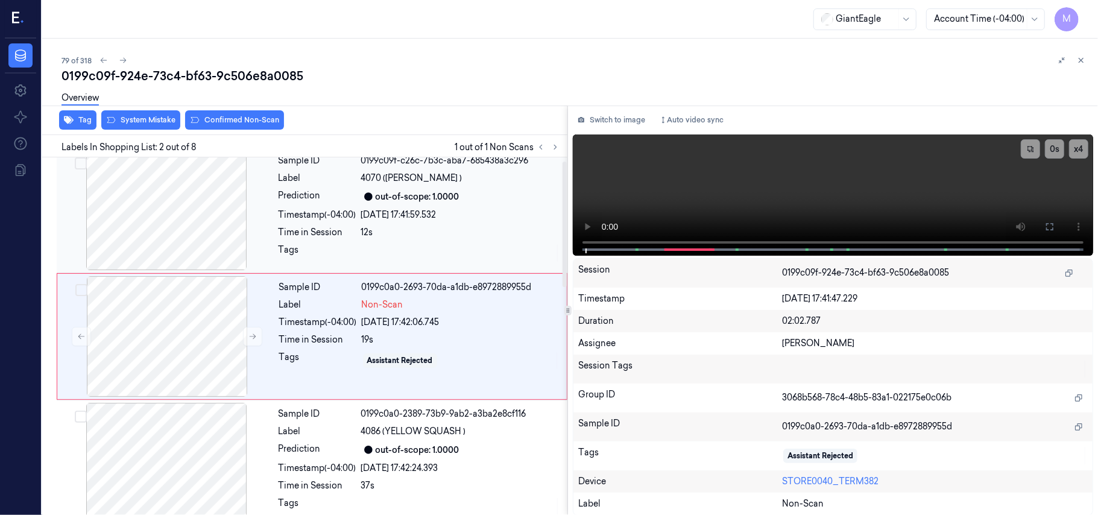
click at [189, 228] on div at bounding box center [166, 210] width 215 height 121
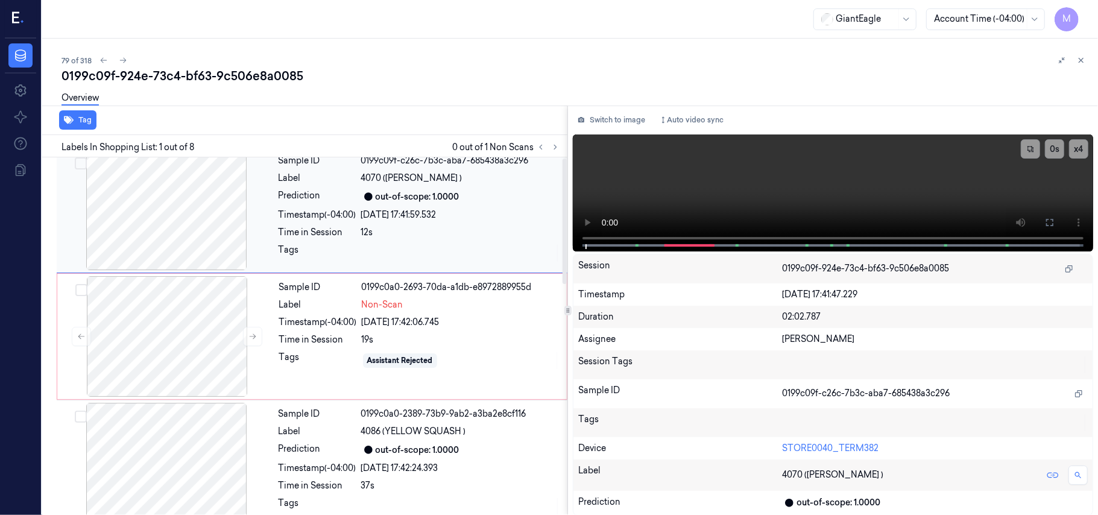
scroll to position [0, 0]
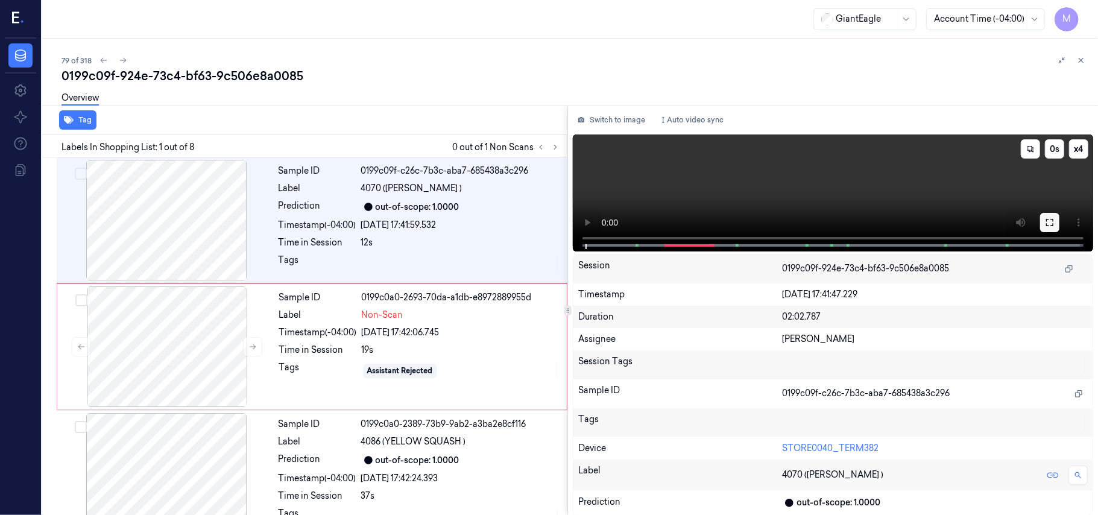
click at [1051, 222] on icon at bounding box center [1050, 223] width 10 height 10
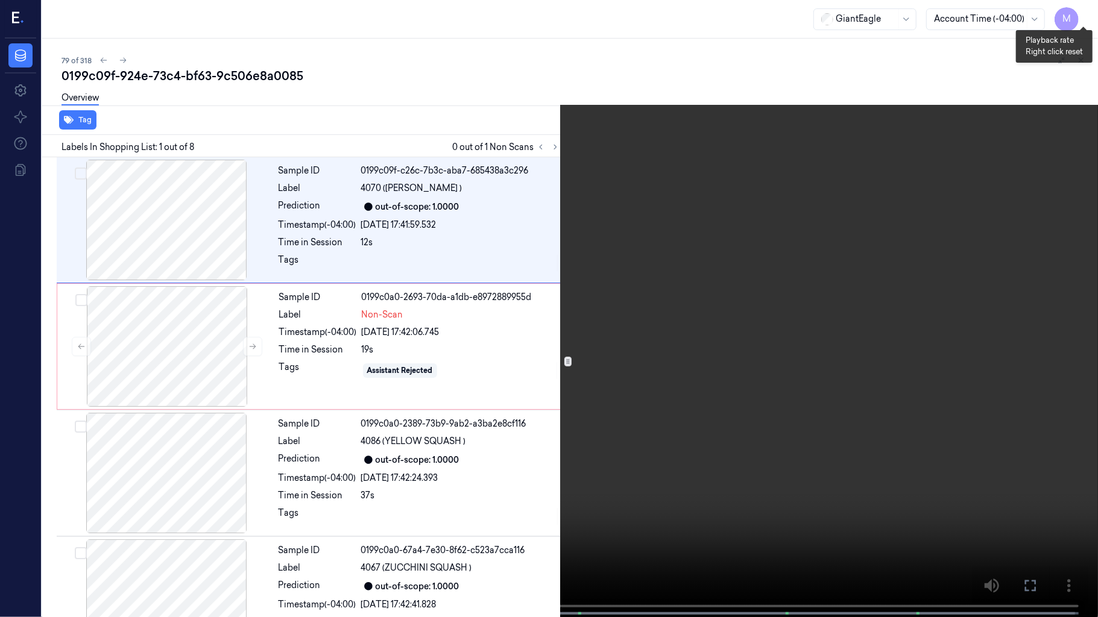
click at [1086, 8] on button "x 4" at bounding box center [1083, 14] width 19 height 19
click at [594, 264] on video at bounding box center [549, 310] width 1098 height 620
click at [594, 237] on video at bounding box center [549, 310] width 1098 height 620
click at [0, 0] on icon at bounding box center [0, 0] width 0 height 0
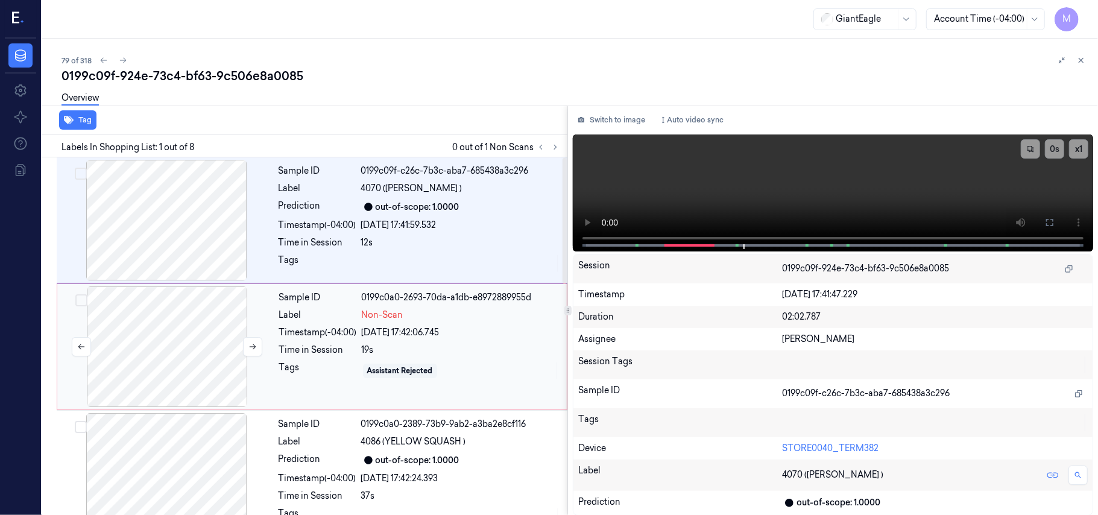
click at [198, 326] on div at bounding box center [167, 346] width 215 height 121
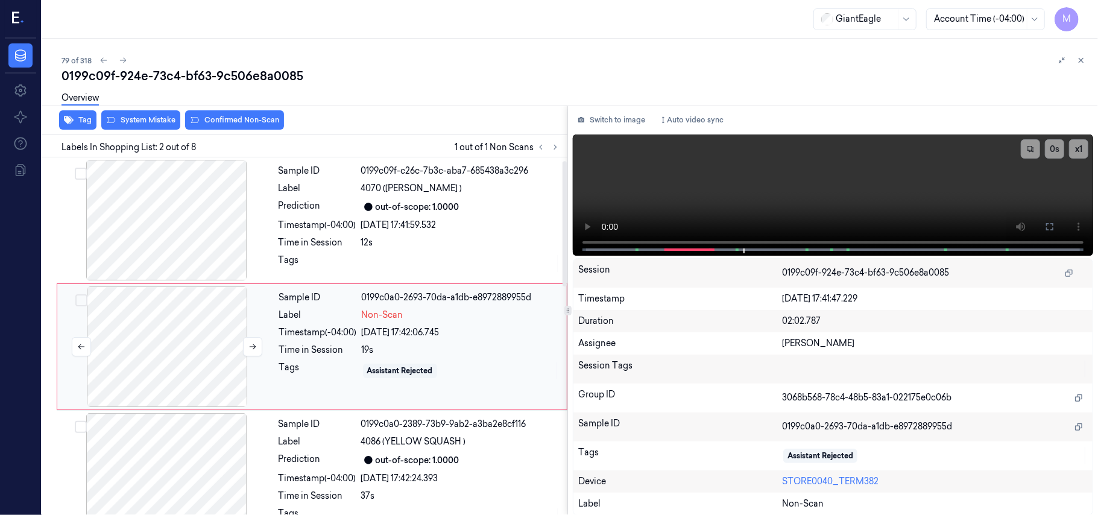
scroll to position [10, 0]
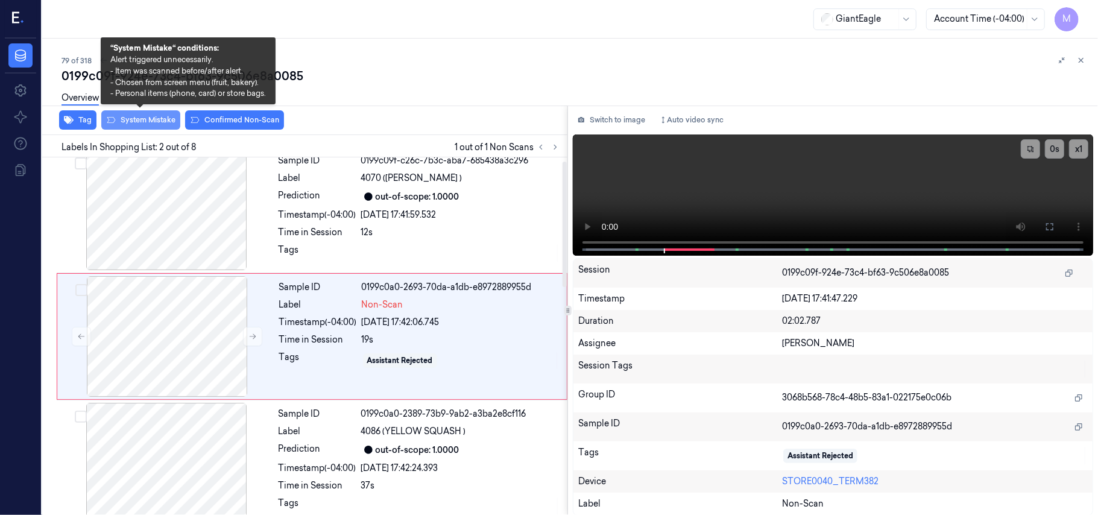
click at [155, 117] on button "System Mistake" at bounding box center [140, 119] width 79 height 19
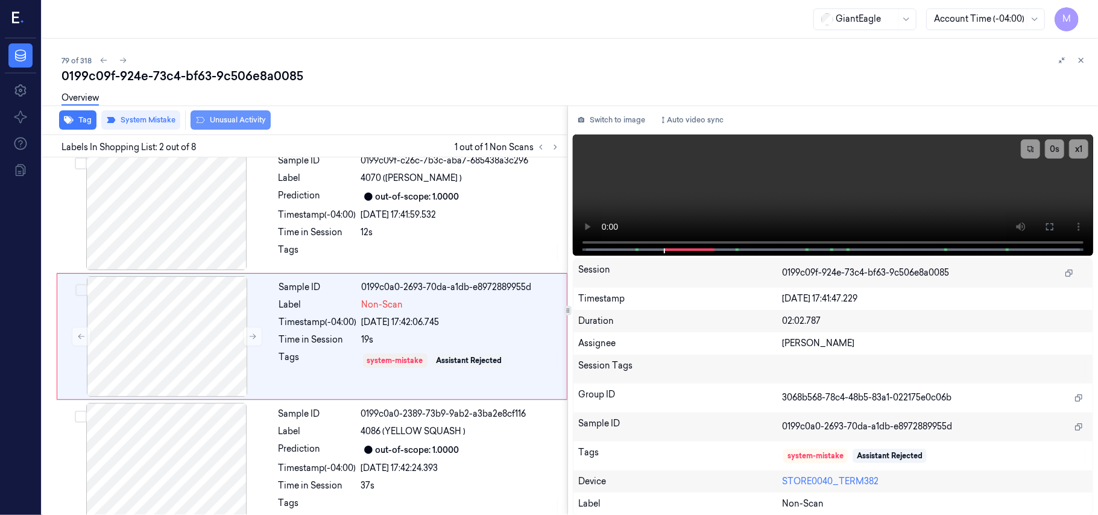
click at [251, 116] on button "Unusual Activity" at bounding box center [231, 119] width 80 height 19
click at [1080, 61] on icon at bounding box center [1081, 60] width 8 height 8
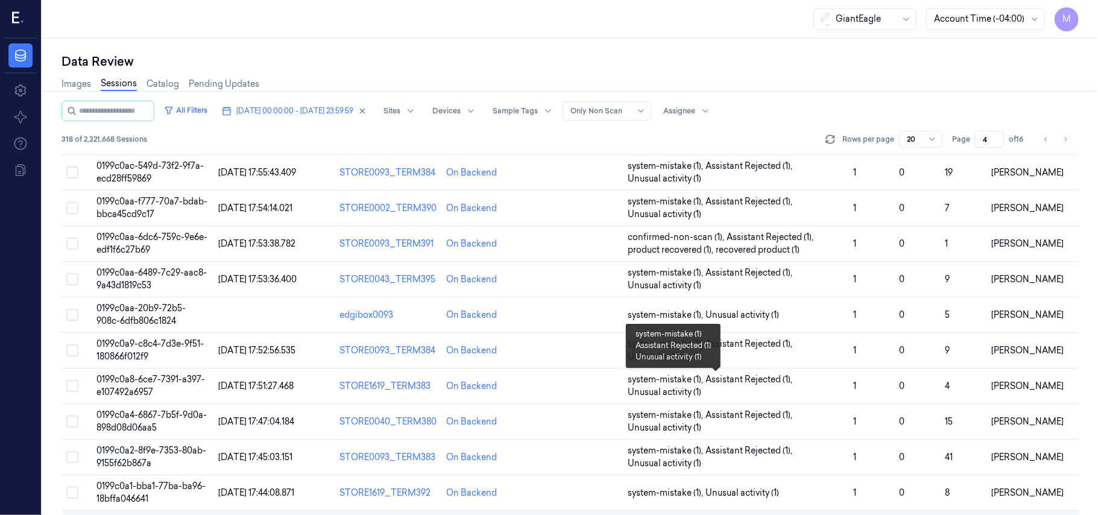
scroll to position [388, 0]
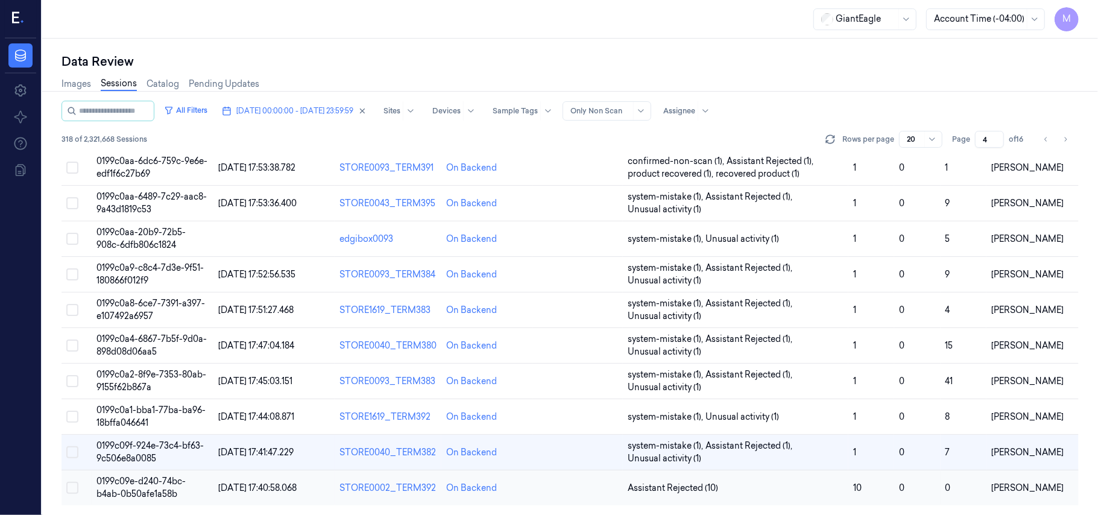
click at [134, 490] on span "0199c09e-d240-74bc-b4ab-0b50afe1a58b" at bounding box center [140, 488] width 89 height 24
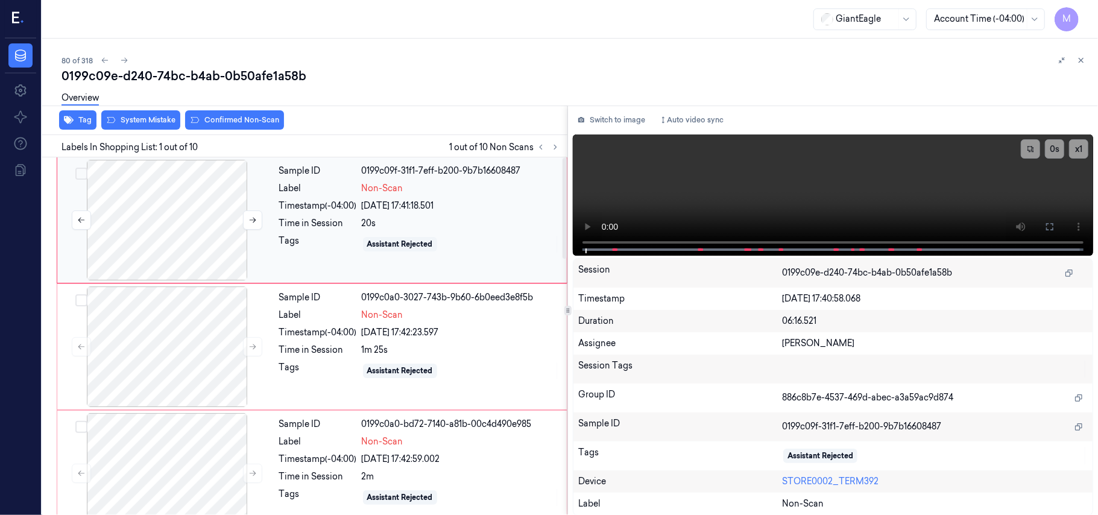
click at [192, 215] on div at bounding box center [167, 220] width 215 height 121
click at [1047, 230] on icon at bounding box center [1050, 227] width 10 height 10
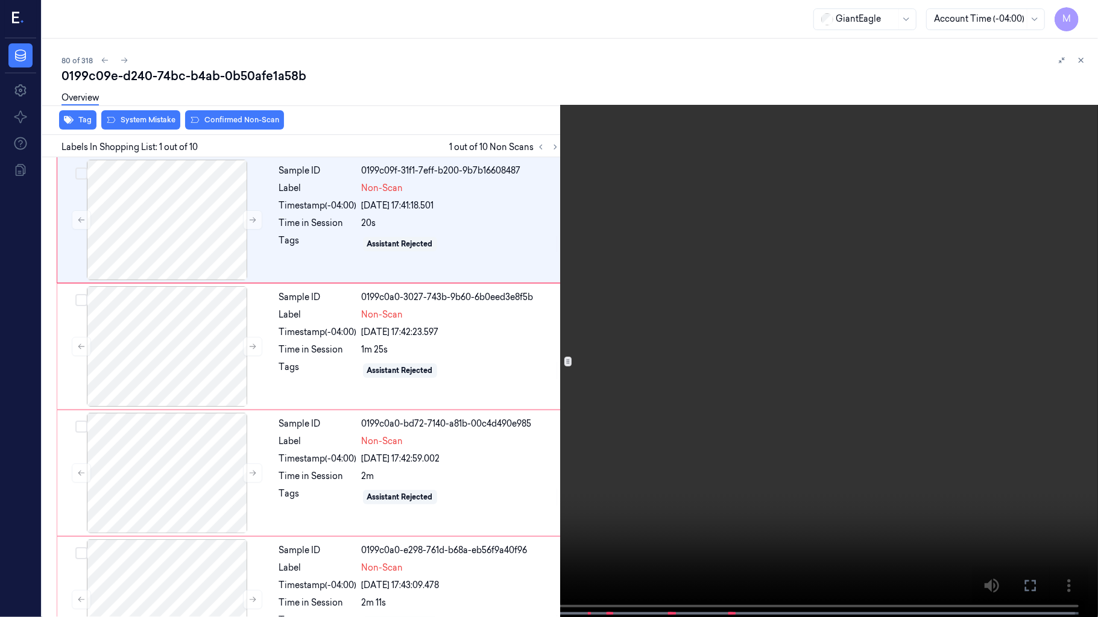
click at [777, 184] on video at bounding box center [549, 310] width 1098 height 620
click at [802, 280] on video at bounding box center [549, 310] width 1098 height 620
click at [0, 0] on icon at bounding box center [0, 0] width 0 height 0
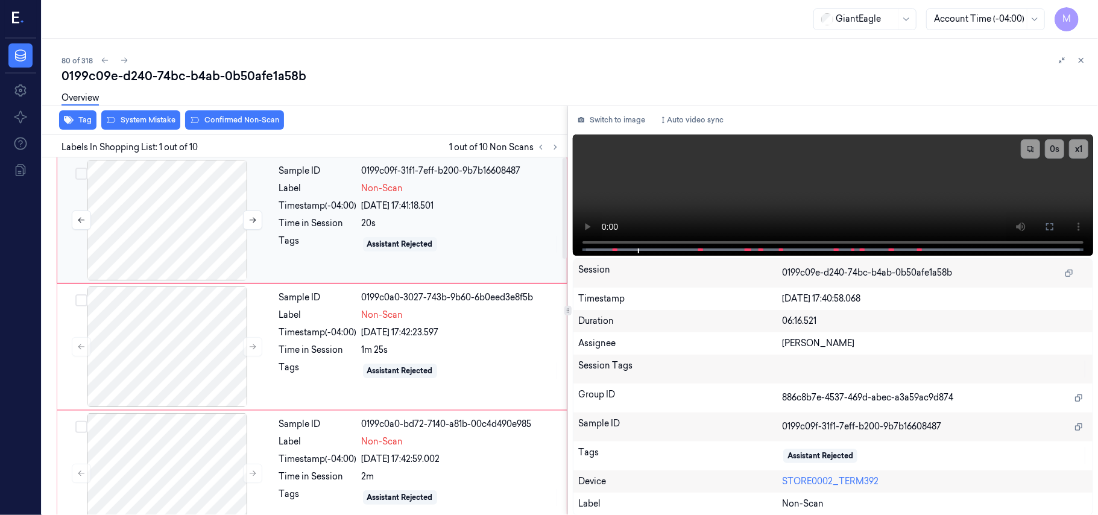
click at [192, 194] on div at bounding box center [167, 220] width 215 height 121
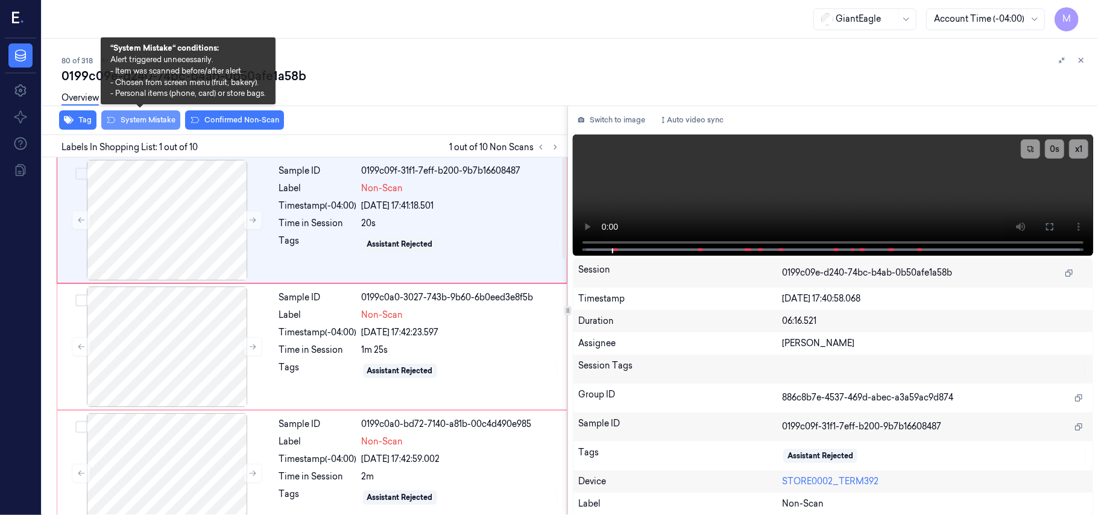
click at [155, 116] on button "System Mistake" at bounding box center [140, 119] width 79 height 19
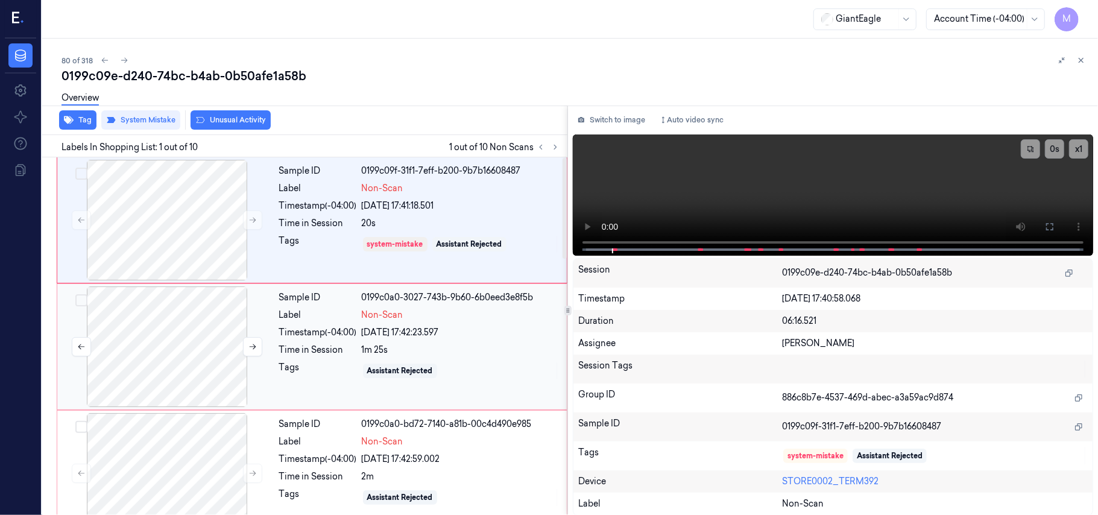
click at [189, 314] on div at bounding box center [167, 346] width 215 height 121
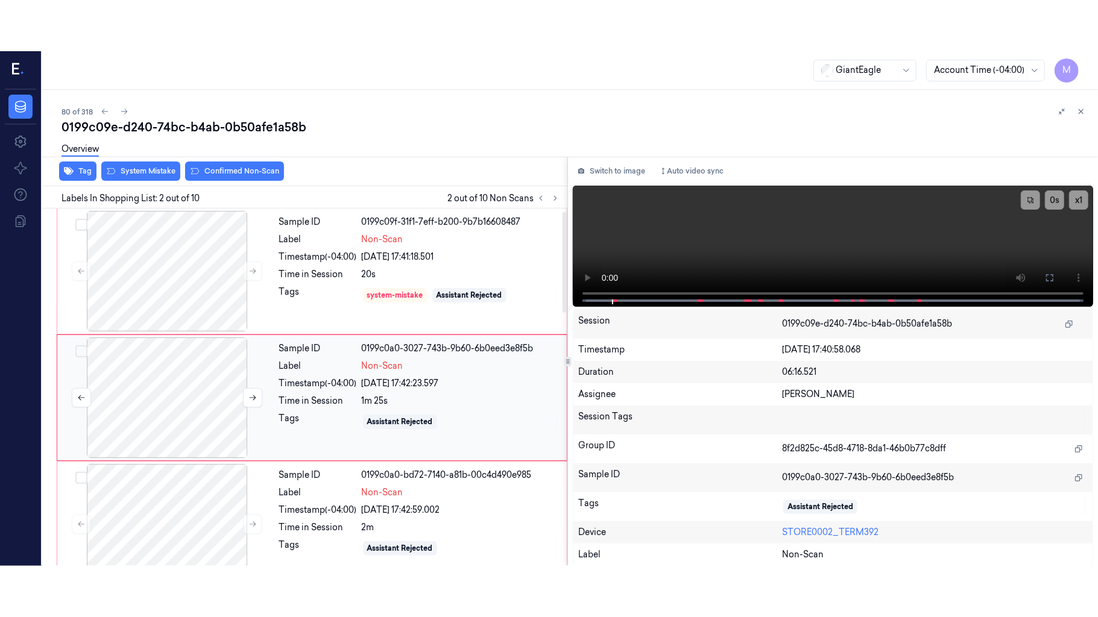
scroll to position [10, 0]
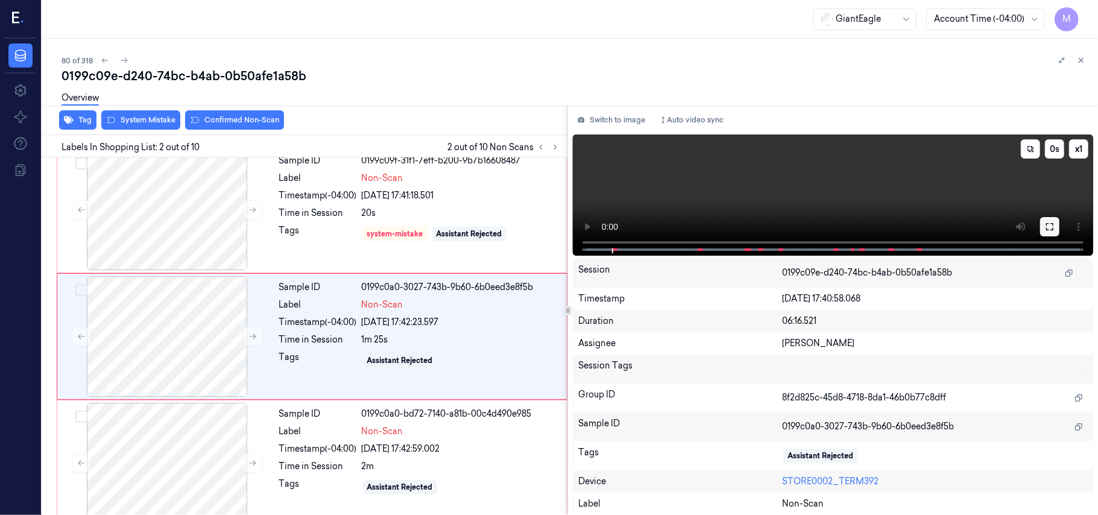
click at [1050, 225] on icon at bounding box center [1050, 227] width 10 height 10
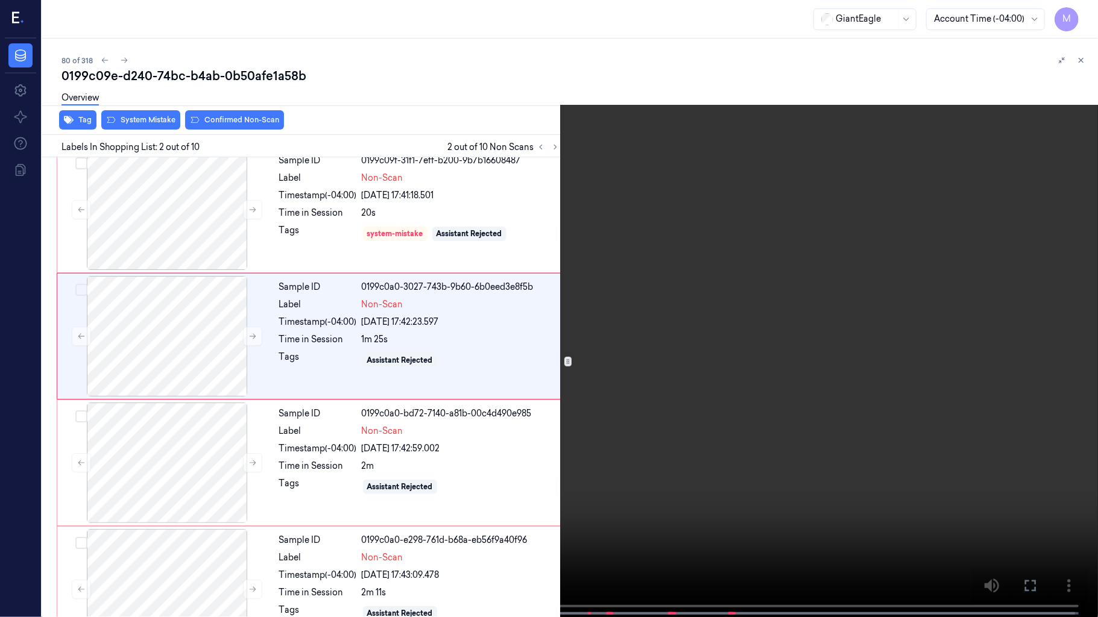
click at [437, 314] on video at bounding box center [549, 310] width 1098 height 620
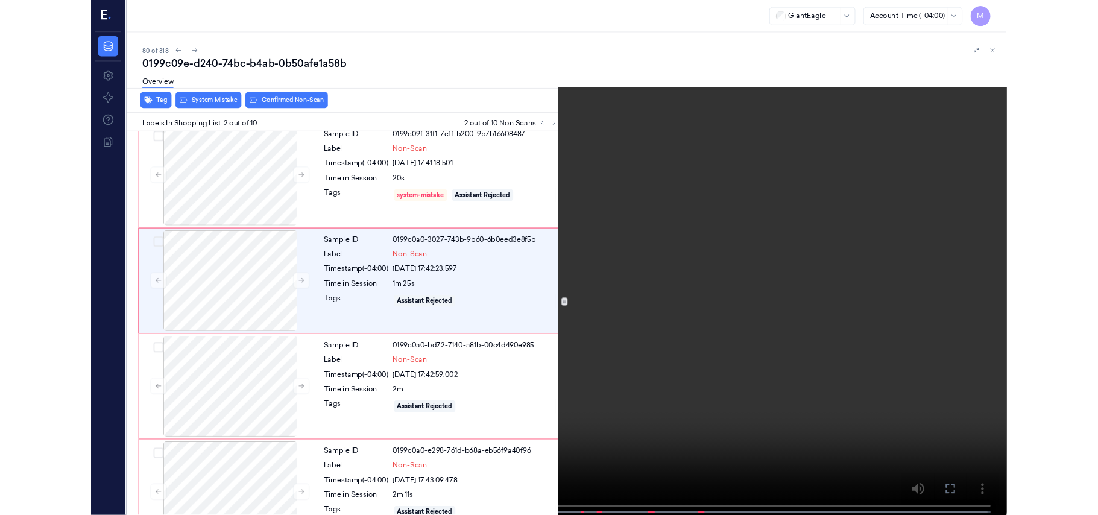
scroll to position [0, 0]
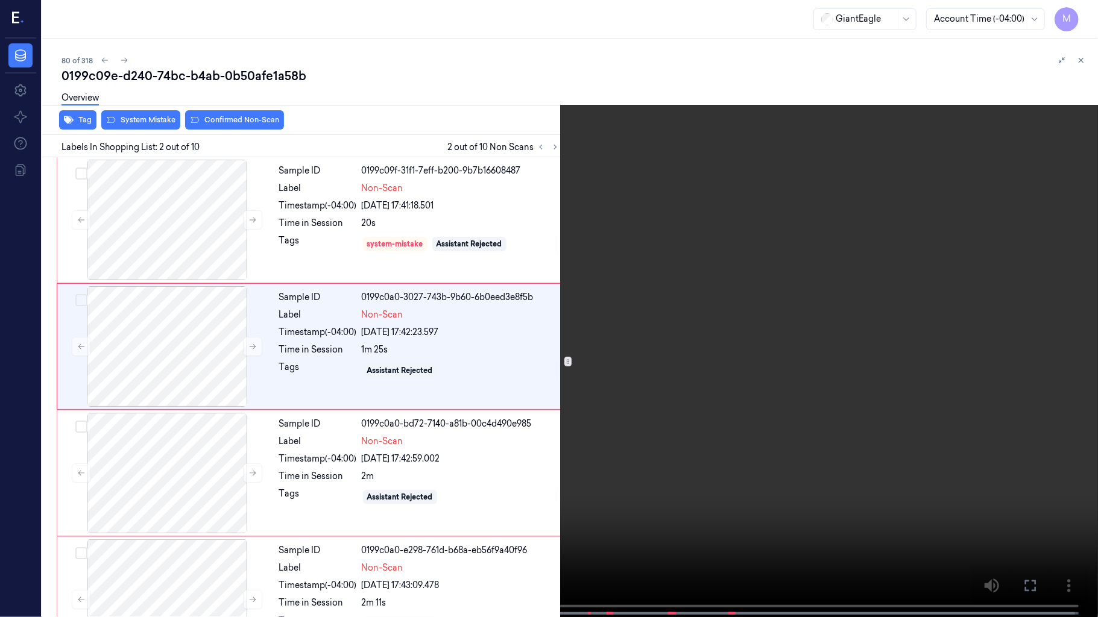
click at [456, 324] on video at bounding box center [549, 310] width 1098 height 620
drag, startPoint x: 1026, startPoint y: 581, endPoint x: 1027, endPoint y: 511, distance: 69.9
click at [0, 0] on icon at bounding box center [0, 0] width 0 height 0
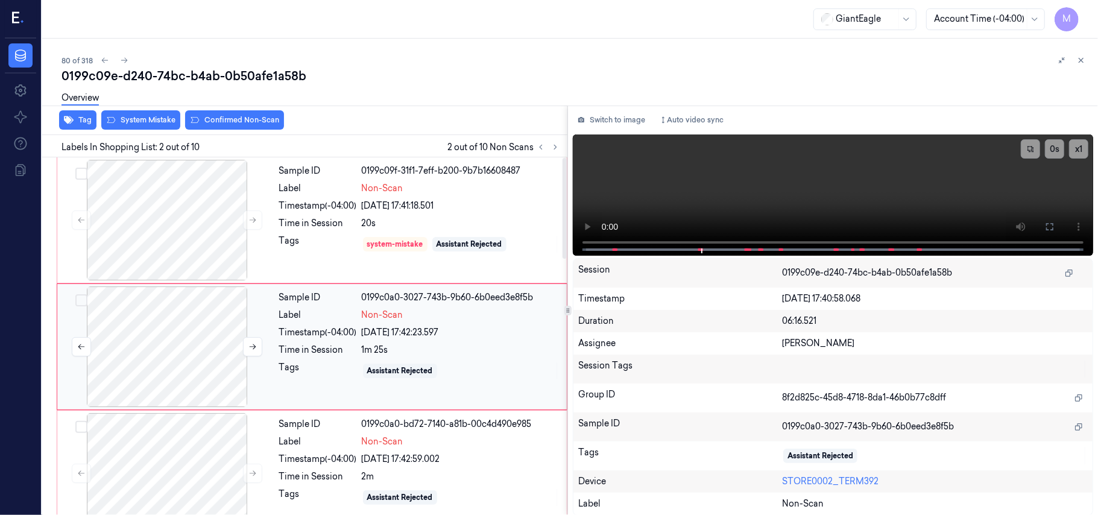
click at [181, 353] on div at bounding box center [167, 346] width 215 height 121
click at [625, 119] on button "Switch to image" at bounding box center [611, 119] width 77 height 19
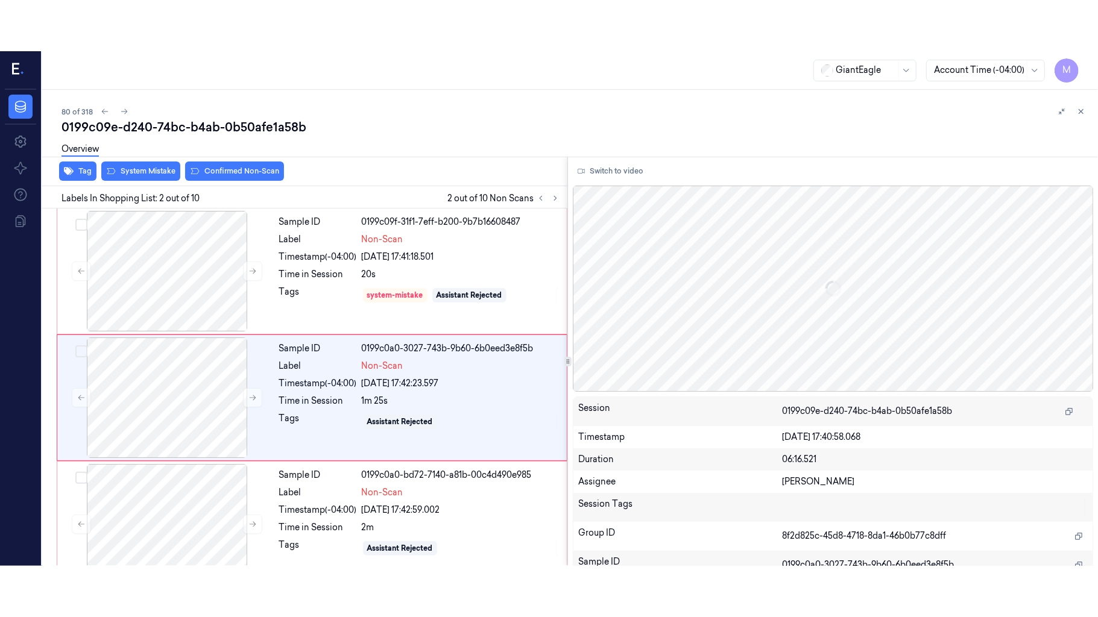
scroll to position [10, 0]
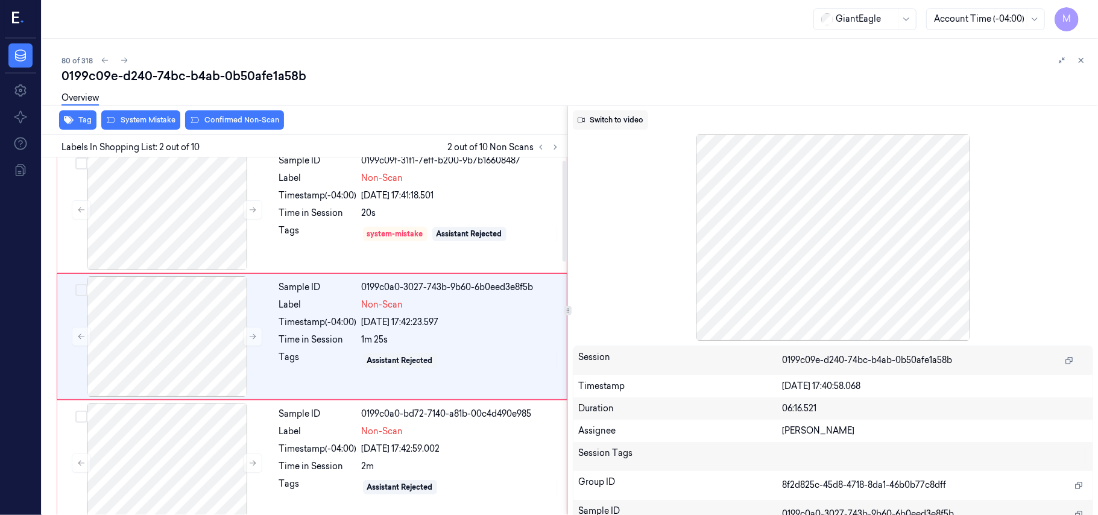
click at [615, 118] on button "Switch to video" at bounding box center [610, 119] width 75 height 19
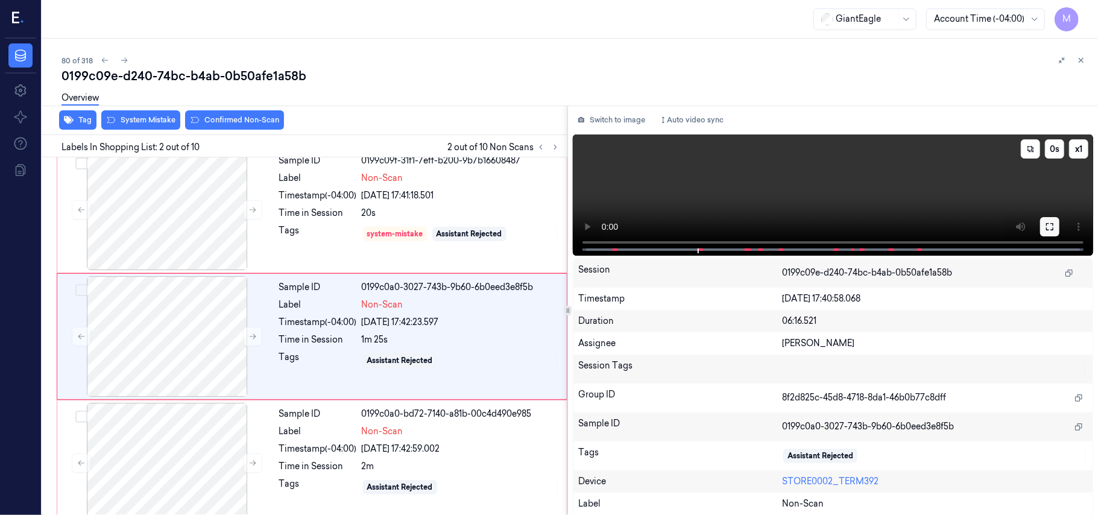
click at [1052, 222] on icon at bounding box center [1050, 227] width 10 height 10
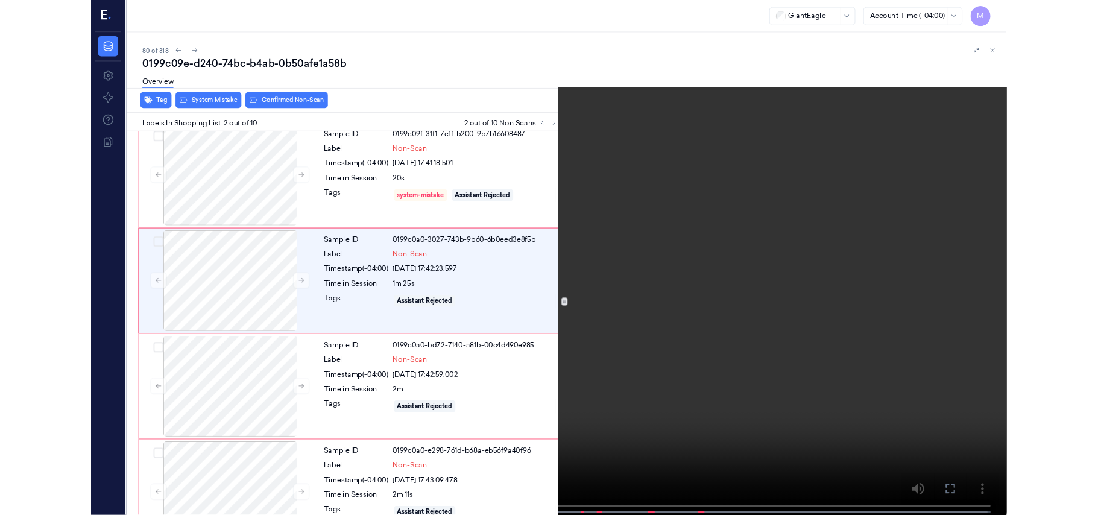
scroll to position [0, 0]
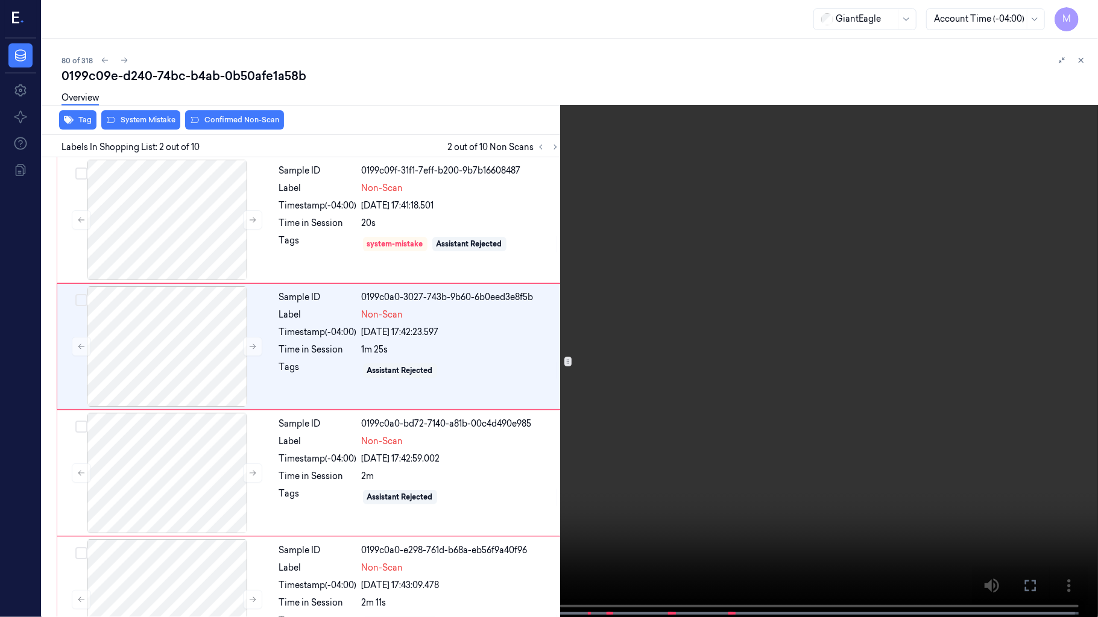
click at [508, 386] on video at bounding box center [549, 310] width 1098 height 620
click at [0, 0] on button at bounding box center [0, 0] width 0 height 0
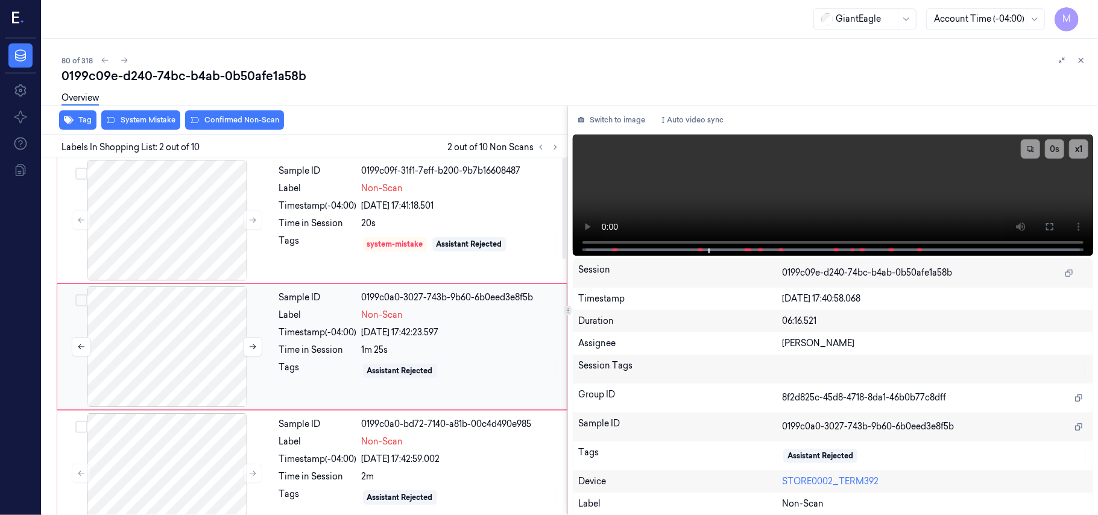
click at [179, 340] on div at bounding box center [167, 346] width 215 height 121
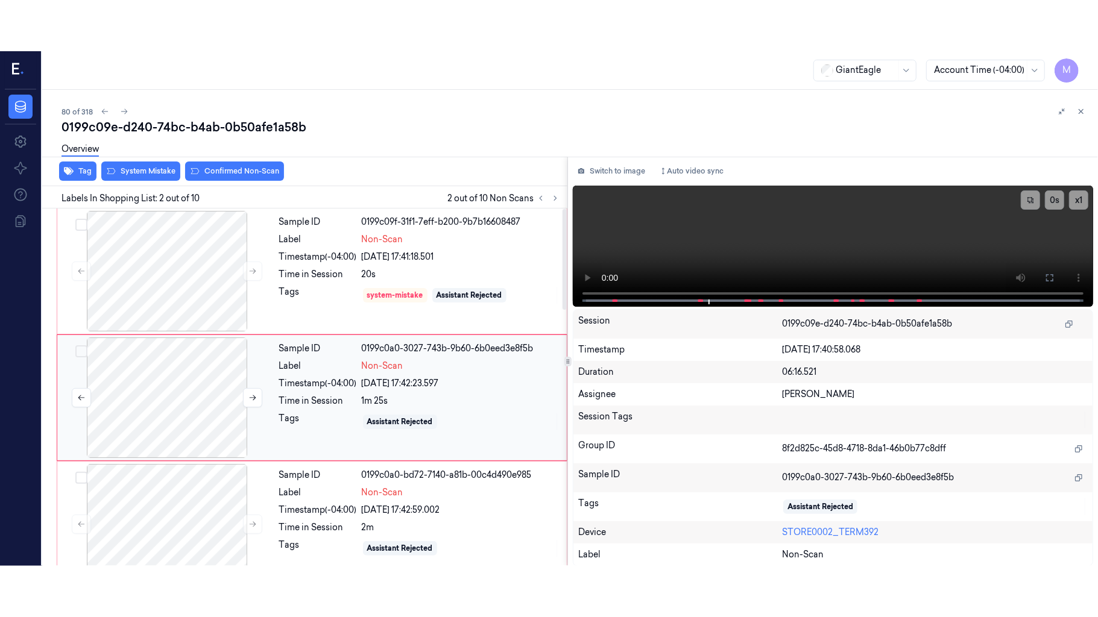
scroll to position [10, 0]
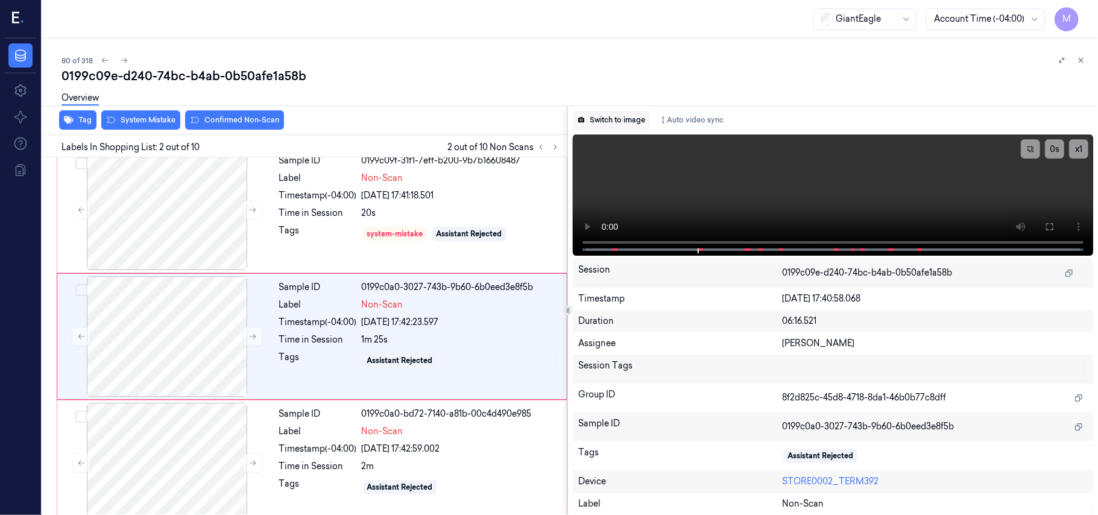
click at [626, 121] on button "Switch to image" at bounding box center [611, 119] width 77 height 19
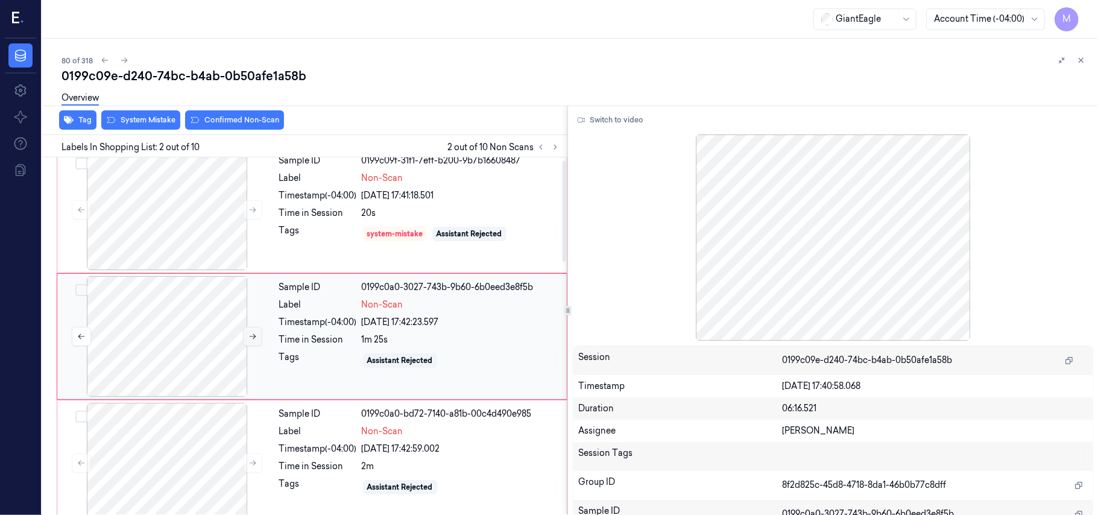
click at [249, 336] on icon at bounding box center [252, 336] width 8 height 8
click at [616, 121] on button "Switch to video" at bounding box center [610, 119] width 75 height 19
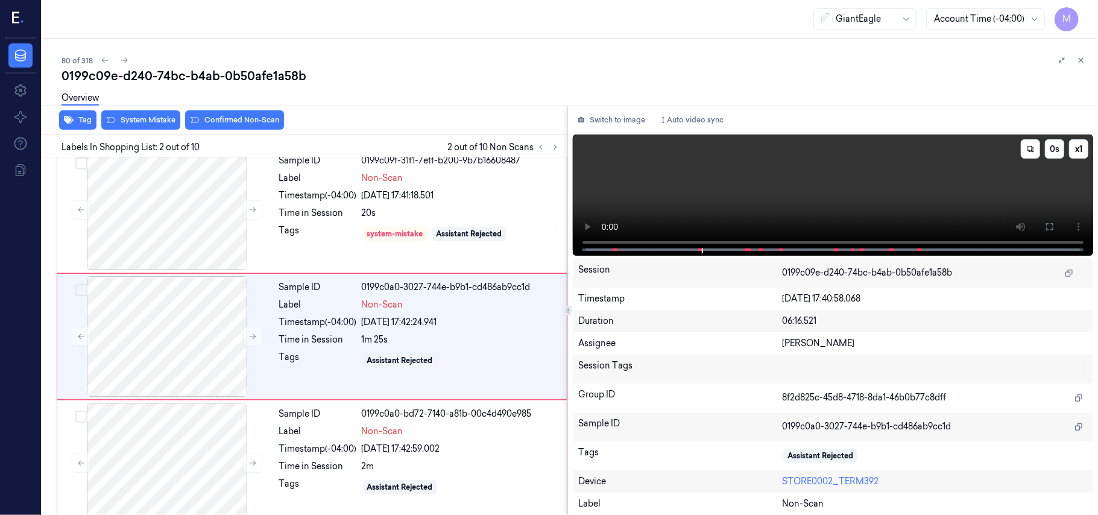
click at [782, 193] on video at bounding box center [833, 194] width 520 height 121
click at [1045, 227] on icon at bounding box center [1050, 227] width 10 height 10
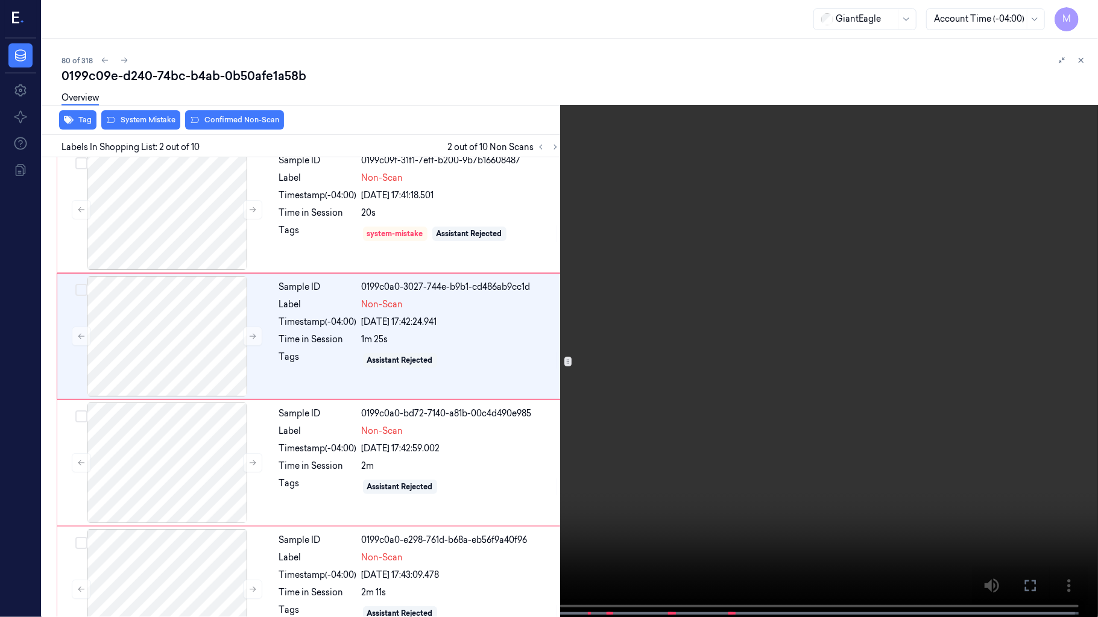
click at [810, 345] on video at bounding box center [549, 310] width 1098 height 620
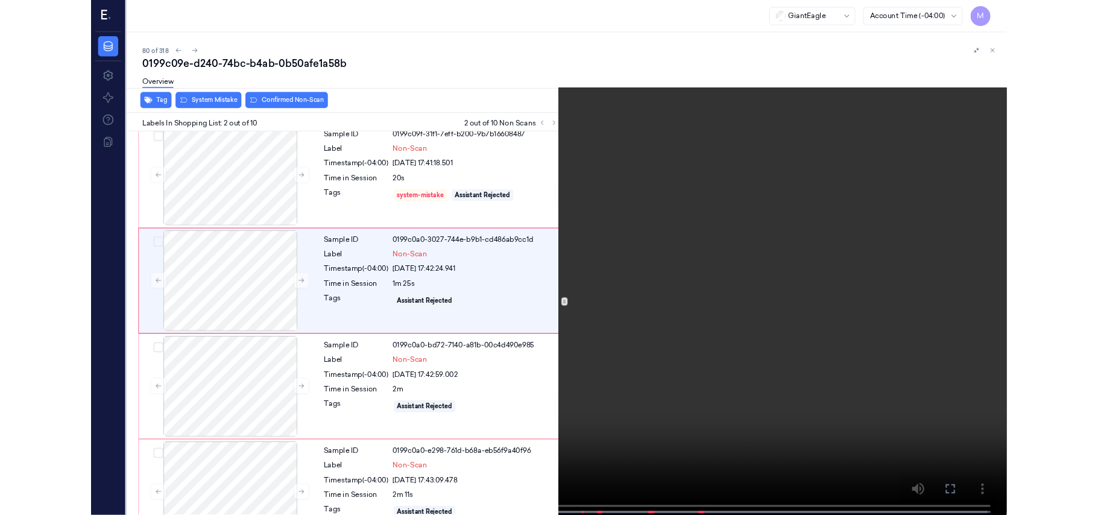
scroll to position [0, 0]
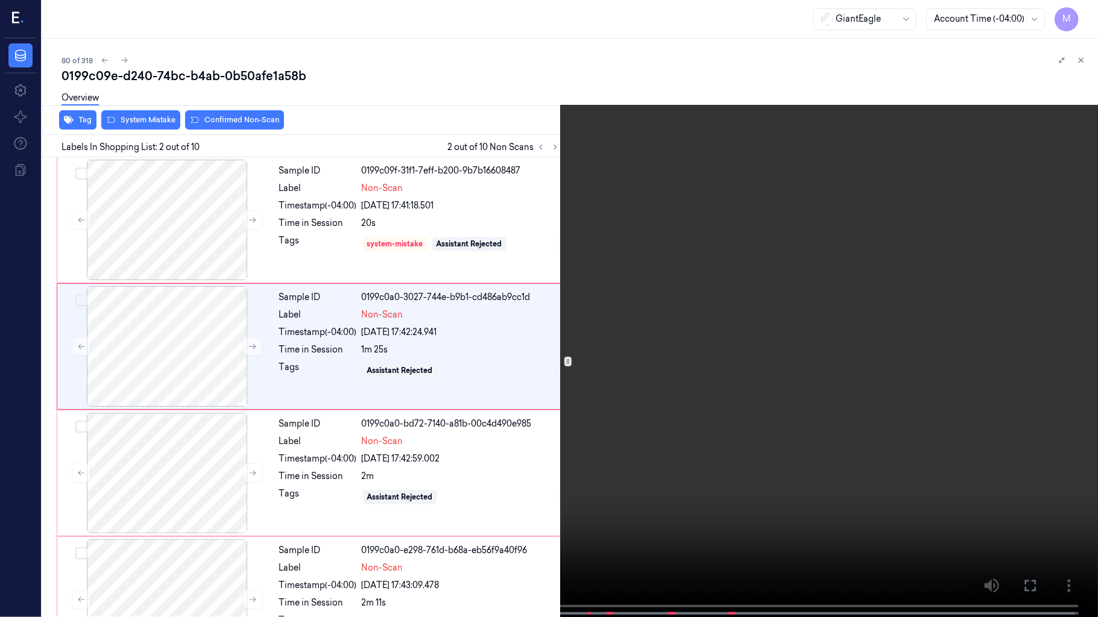
click at [474, 201] on video at bounding box center [549, 310] width 1098 height 620
click at [0, 0] on icon at bounding box center [0, 0] width 0 height 0
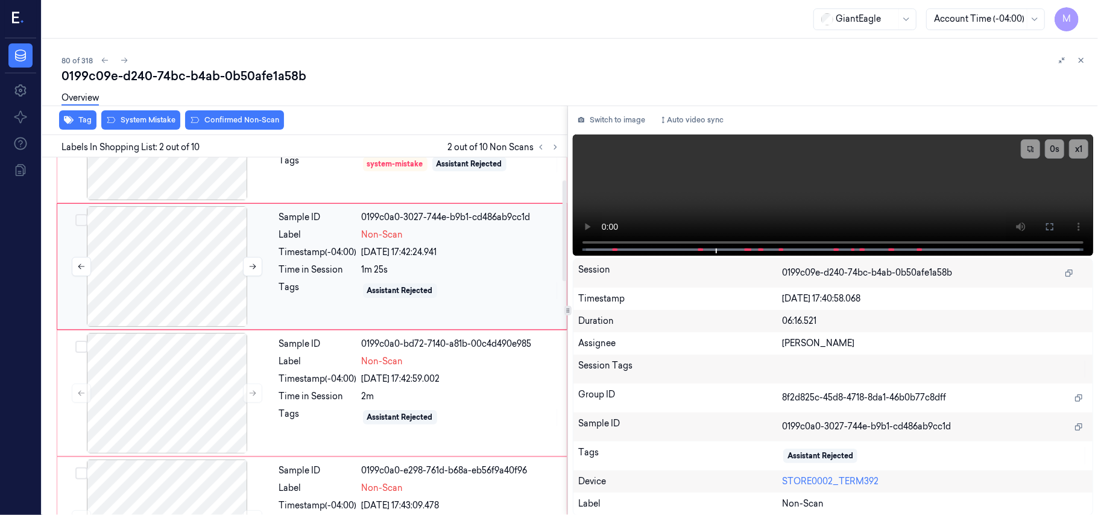
click at [172, 266] on div at bounding box center [167, 266] width 215 height 121
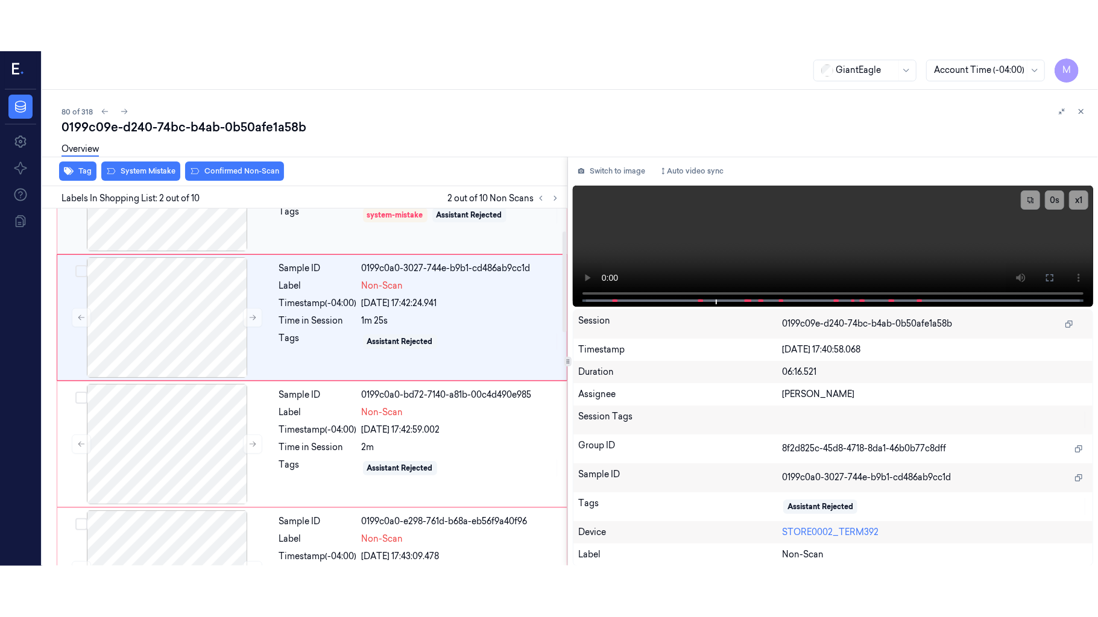
scroll to position [10, 0]
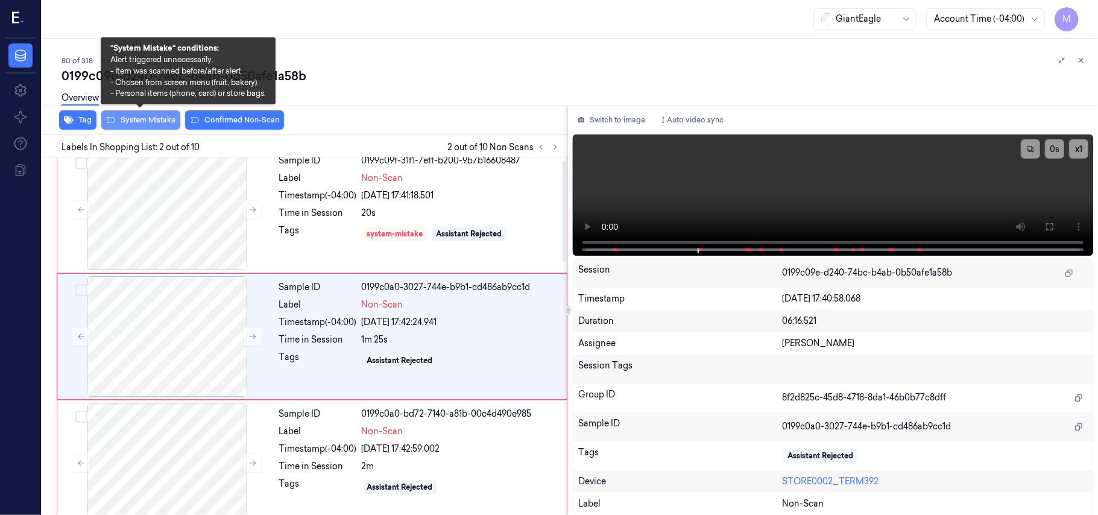
click at [151, 123] on button "System Mistake" at bounding box center [140, 119] width 79 height 19
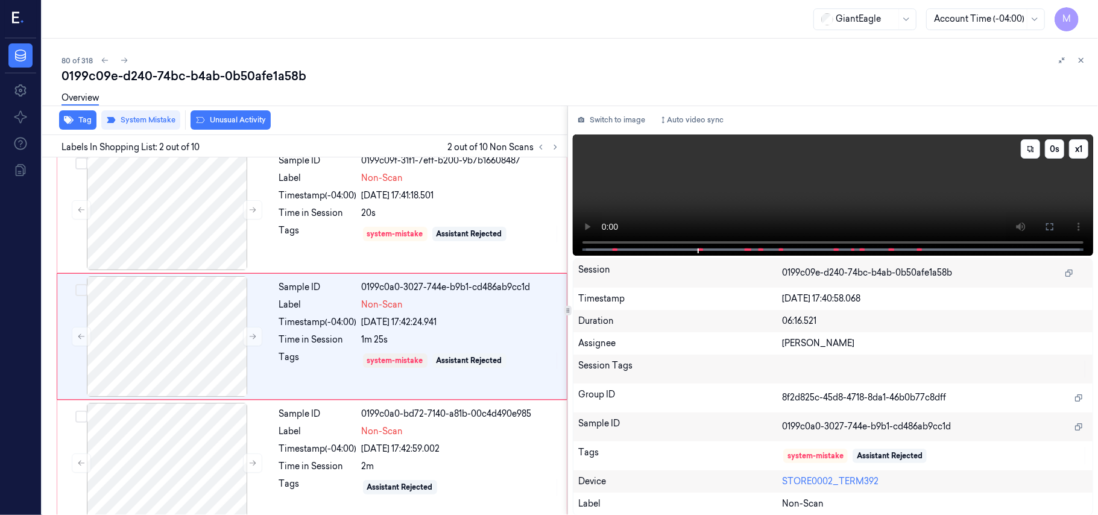
click at [929, 180] on video at bounding box center [833, 194] width 520 height 121
click at [1049, 224] on icon at bounding box center [1050, 227] width 10 height 10
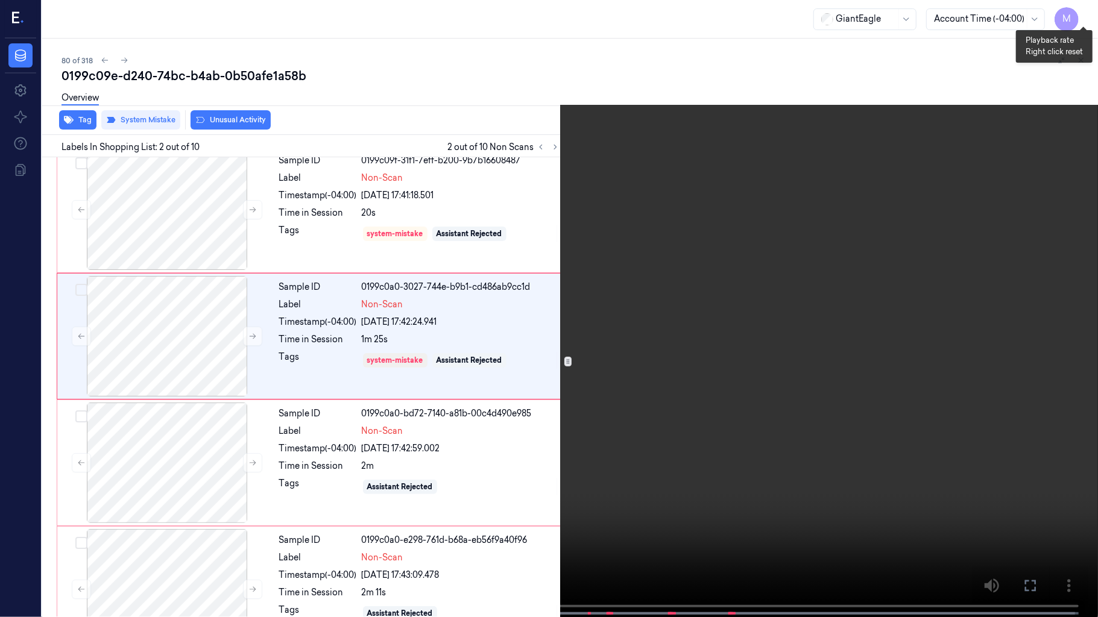
click at [1081, 14] on button "x 1" at bounding box center [1083, 14] width 19 height 19
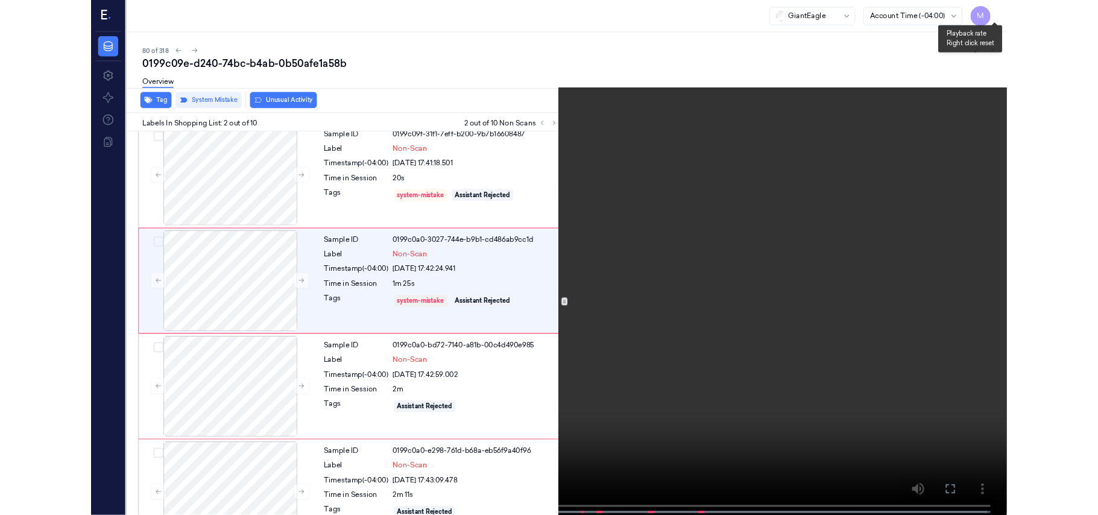
scroll to position [0, 0]
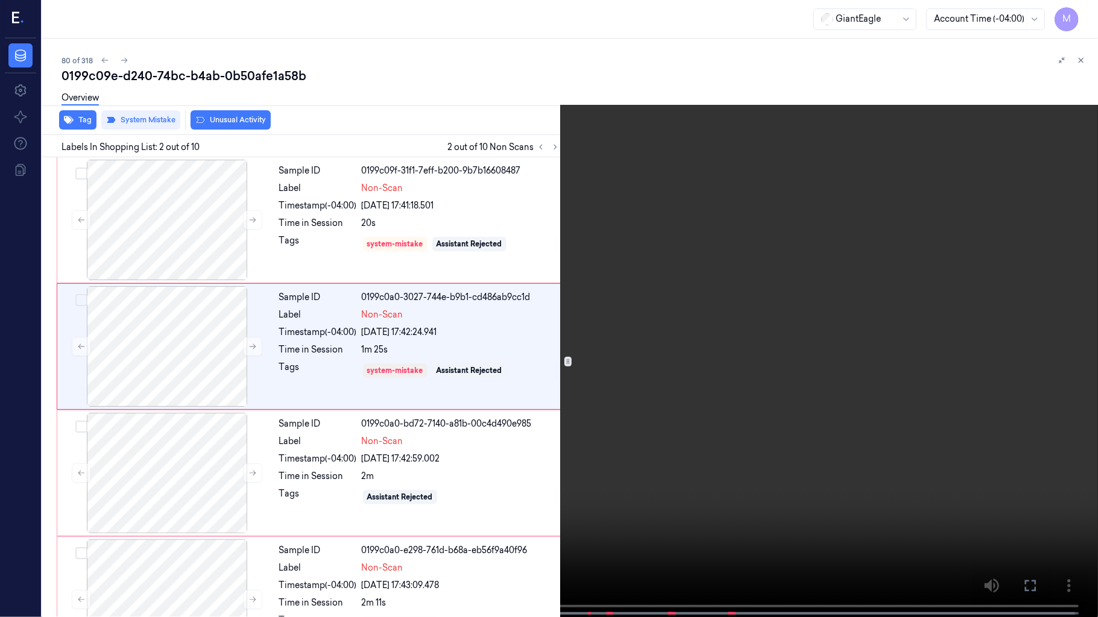
click at [838, 206] on video at bounding box center [549, 310] width 1098 height 620
click at [1081, 15] on button "x 2" at bounding box center [1083, 14] width 19 height 19
click at [1081, 15] on button "x 4" at bounding box center [1083, 14] width 19 height 19
click at [955, 215] on video at bounding box center [549, 310] width 1098 height 620
click at [853, 225] on video at bounding box center [549, 310] width 1098 height 620
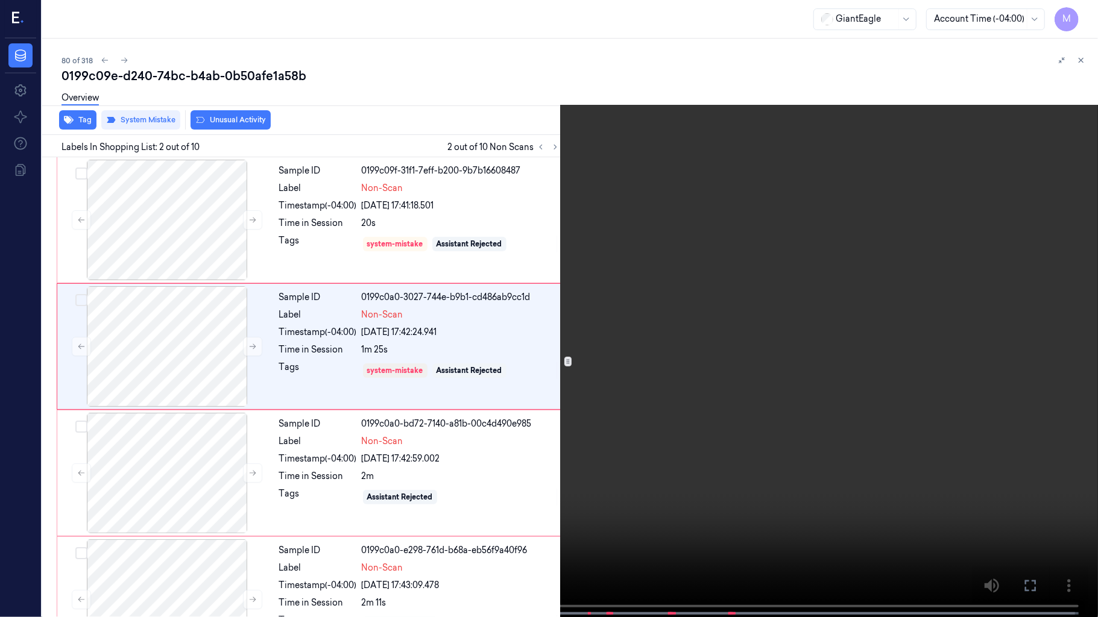
click at [645, 234] on video at bounding box center [549, 310] width 1098 height 620
click at [635, 309] on video at bounding box center [549, 310] width 1098 height 620
click at [0, 0] on button at bounding box center [0, 0] width 0 height 0
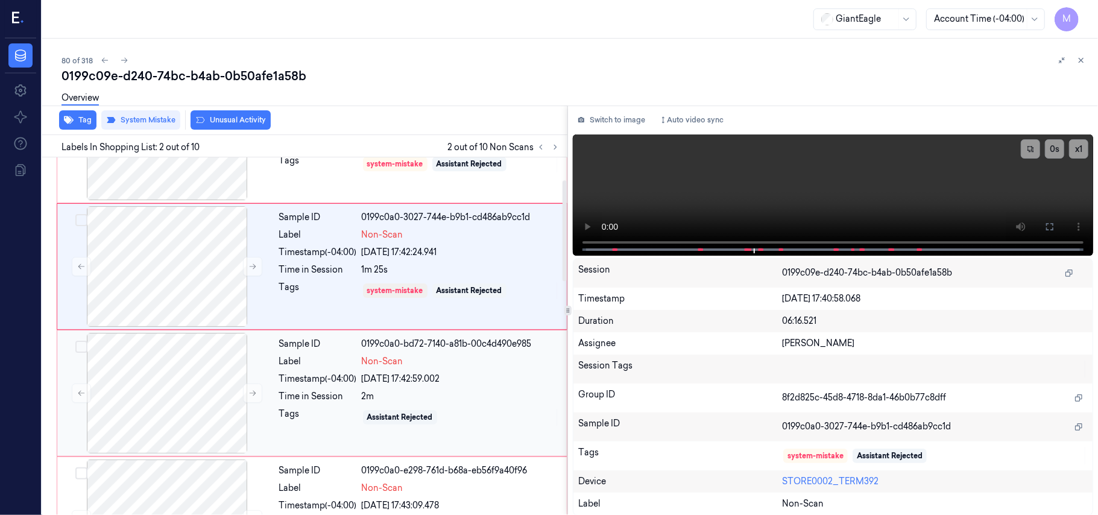
click at [381, 371] on div "Sample ID 0199c0a0-bd72-7140-a81b-00c4d490e985 Label Non-Scan Timestamp (-04:00…" at bounding box center [419, 393] width 290 height 121
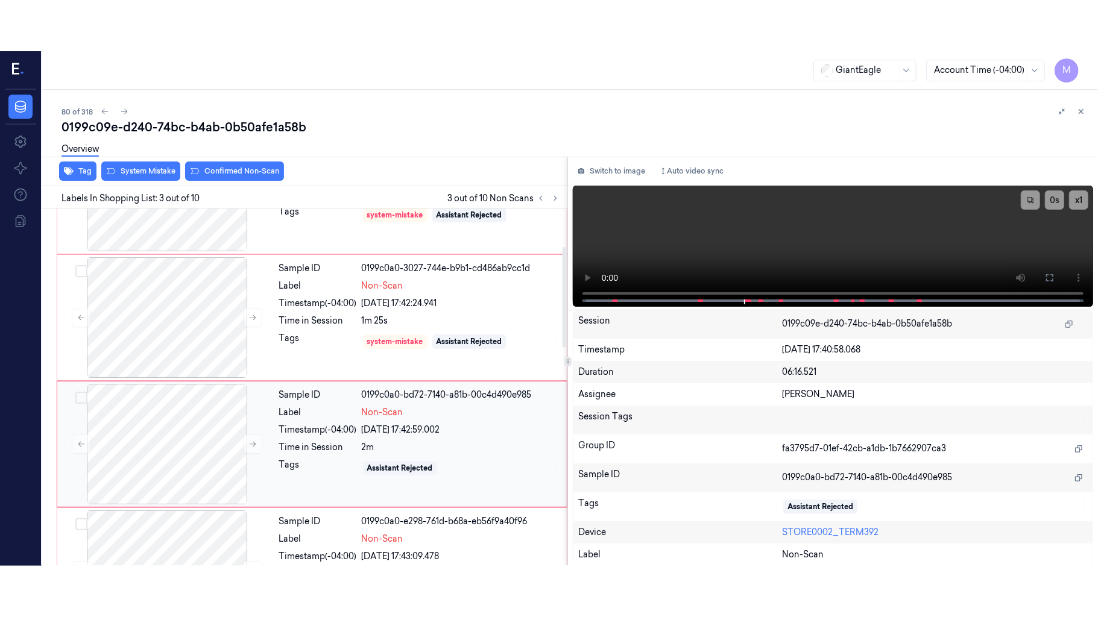
scroll to position [137, 0]
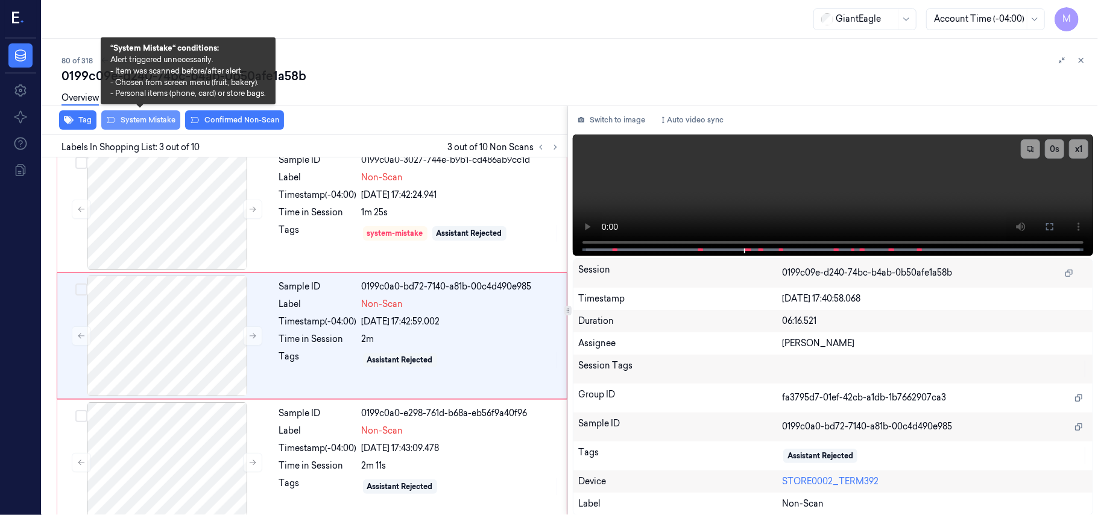
click at [155, 124] on button "System Mistake" at bounding box center [140, 119] width 79 height 19
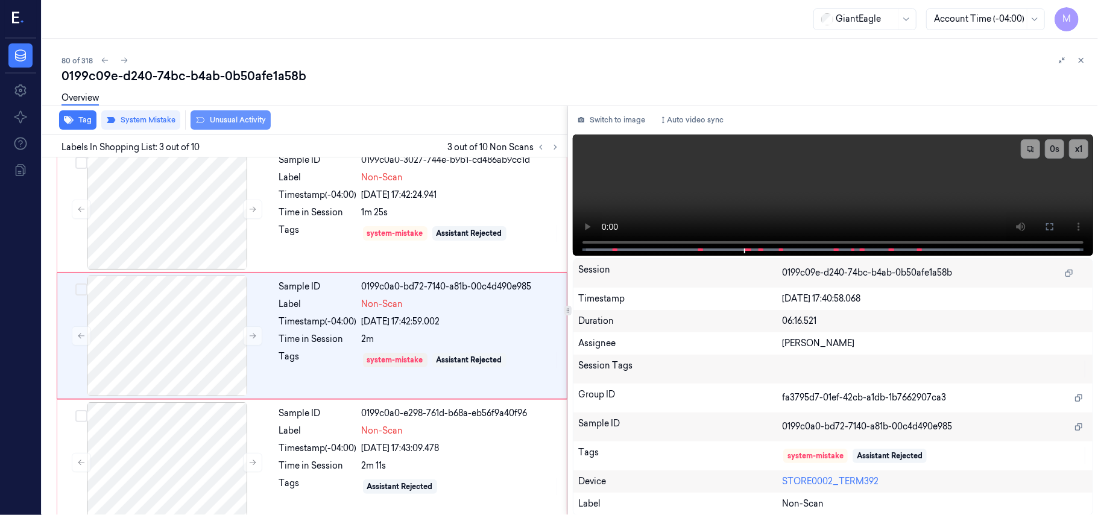
click at [239, 122] on button "Unusual Activity" at bounding box center [231, 119] width 80 height 19
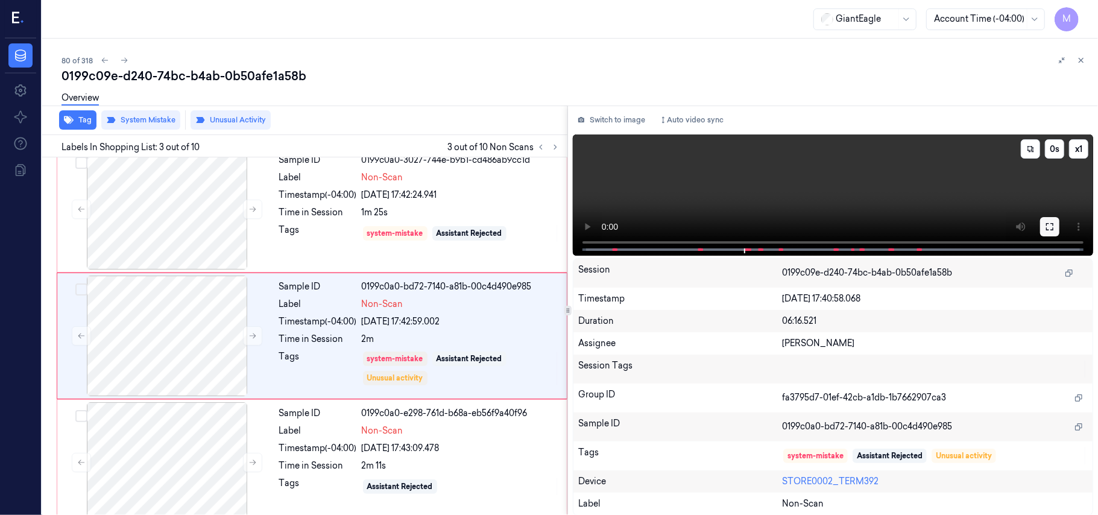
click at [1048, 227] on icon at bounding box center [1050, 227] width 10 height 10
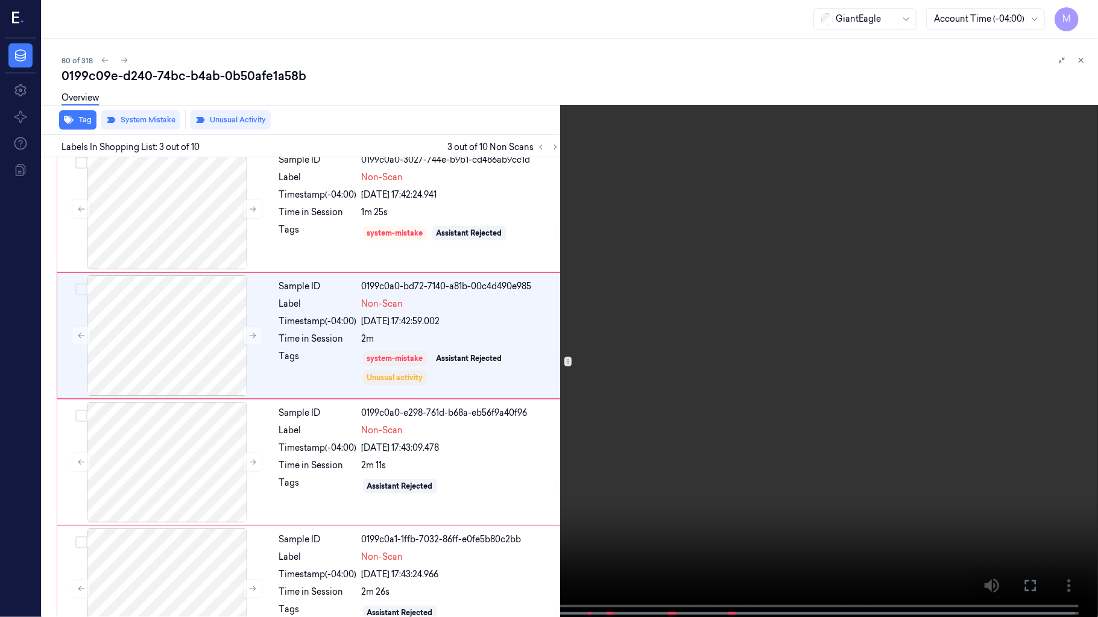
click at [732, 401] on video at bounding box center [549, 310] width 1098 height 620
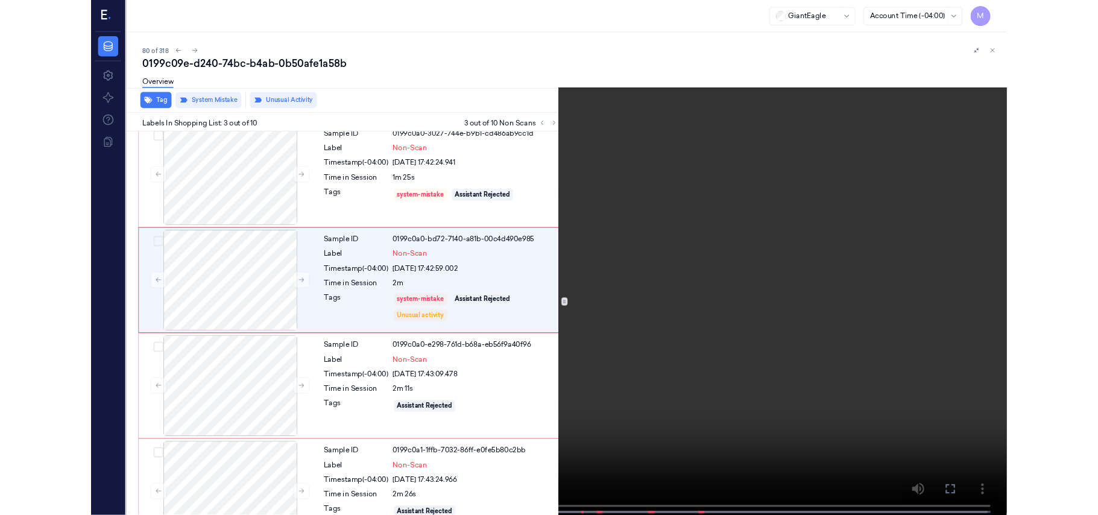
scroll to position [87, 0]
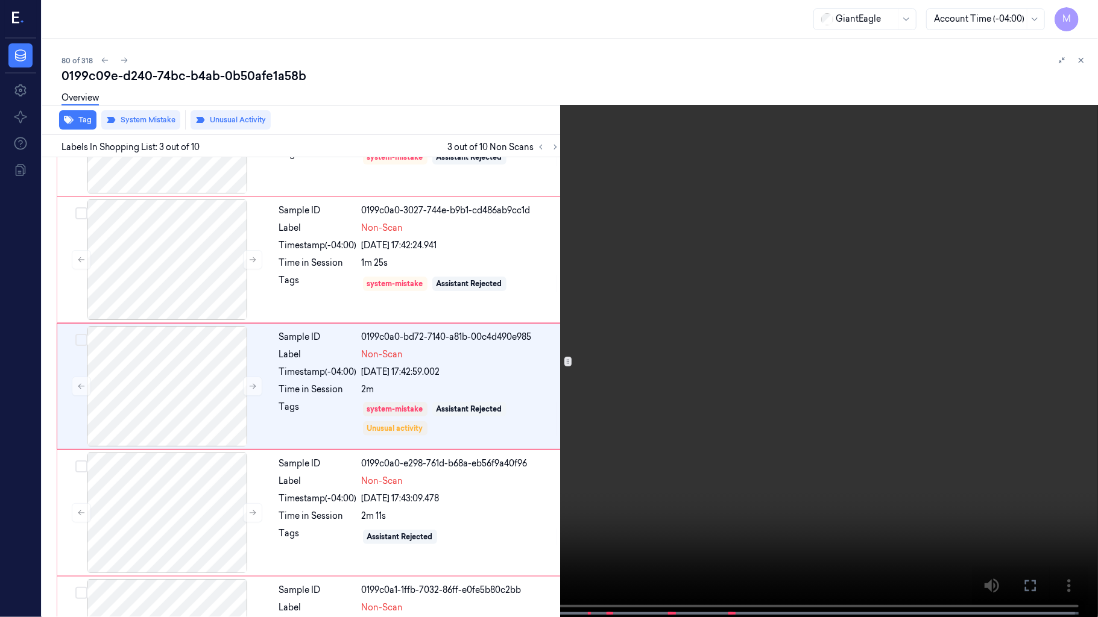
click at [708, 406] on video at bounding box center [549, 310] width 1098 height 620
click at [652, 348] on video at bounding box center [549, 310] width 1098 height 620
click at [722, 348] on video at bounding box center [549, 310] width 1098 height 620
click at [0, 0] on icon at bounding box center [0, 0] width 0 height 0
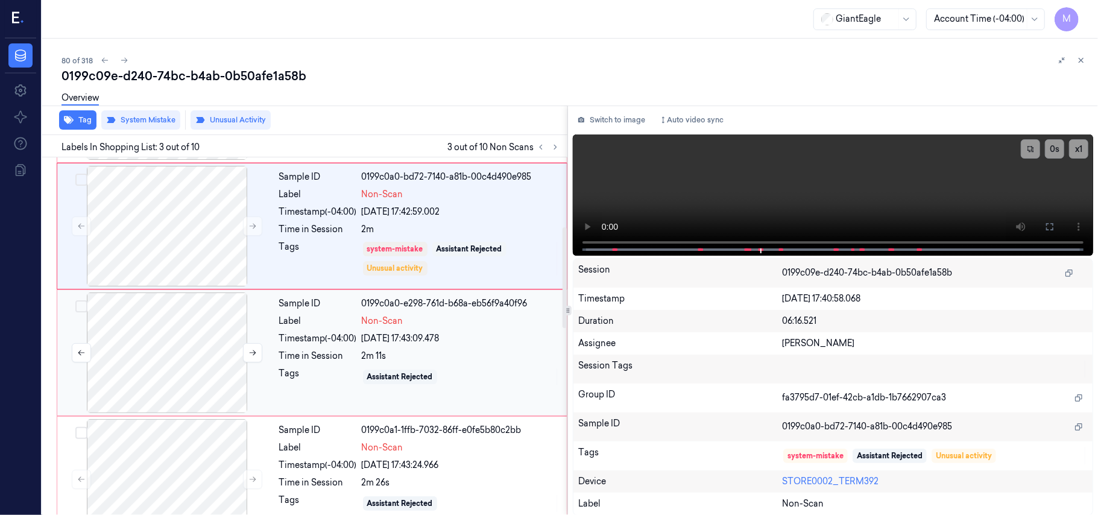
click at [177, 311] on div at bounding box center [167, 352] width 215 height 121
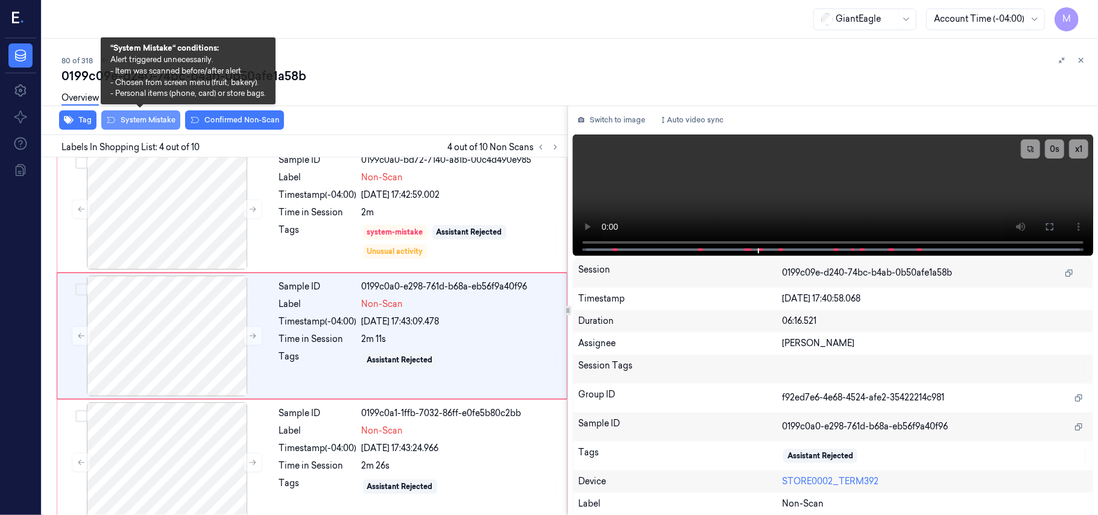
click at [155, 117] on button "System Mistake" at bounding box center [140, 119] width 79 height 19
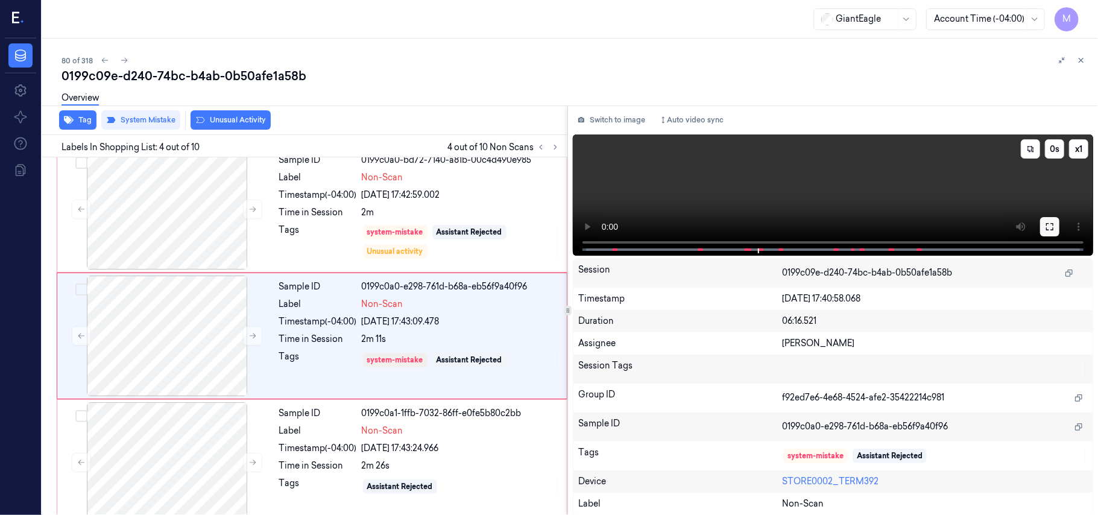
click at [1054, 222] on icon at bounding box center [1050, 227] width 10 height 10
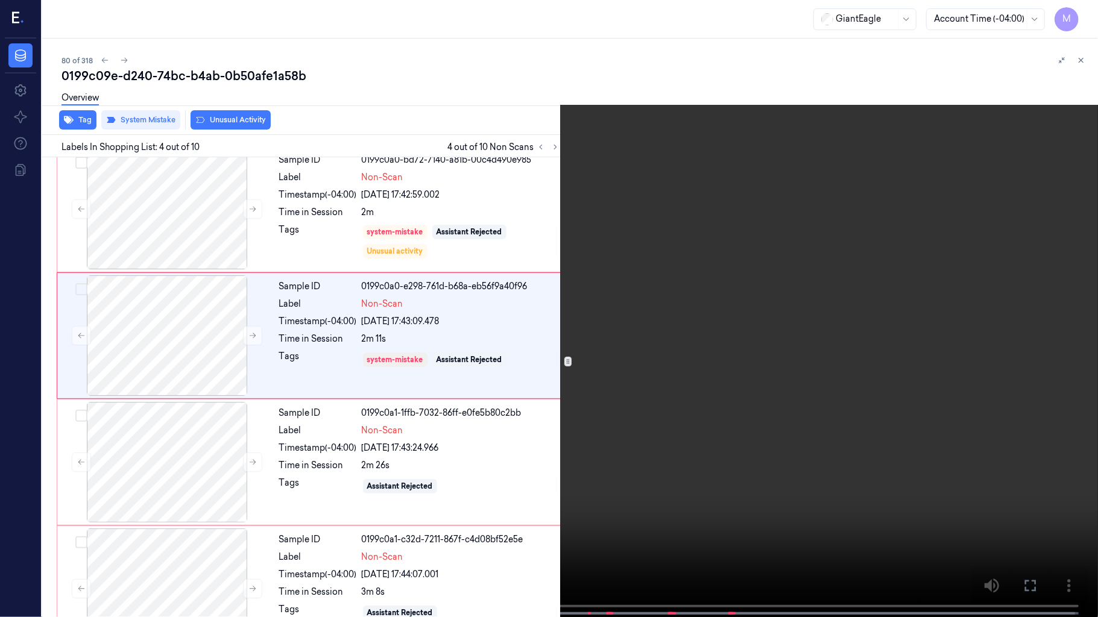
click at [895, 327] on video at bounding box center [549, 310] width 1098 height 620
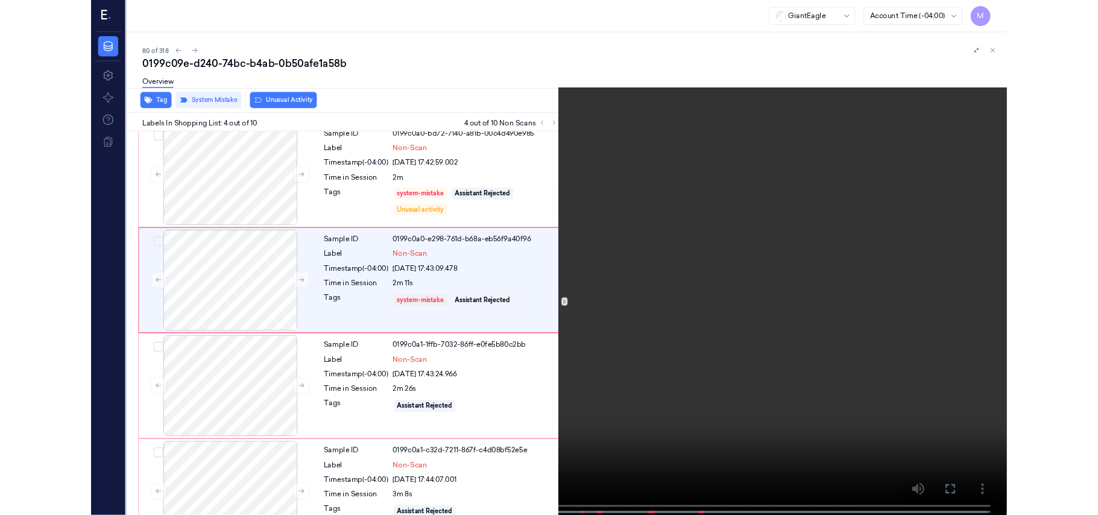
scroll to position [213, 0]
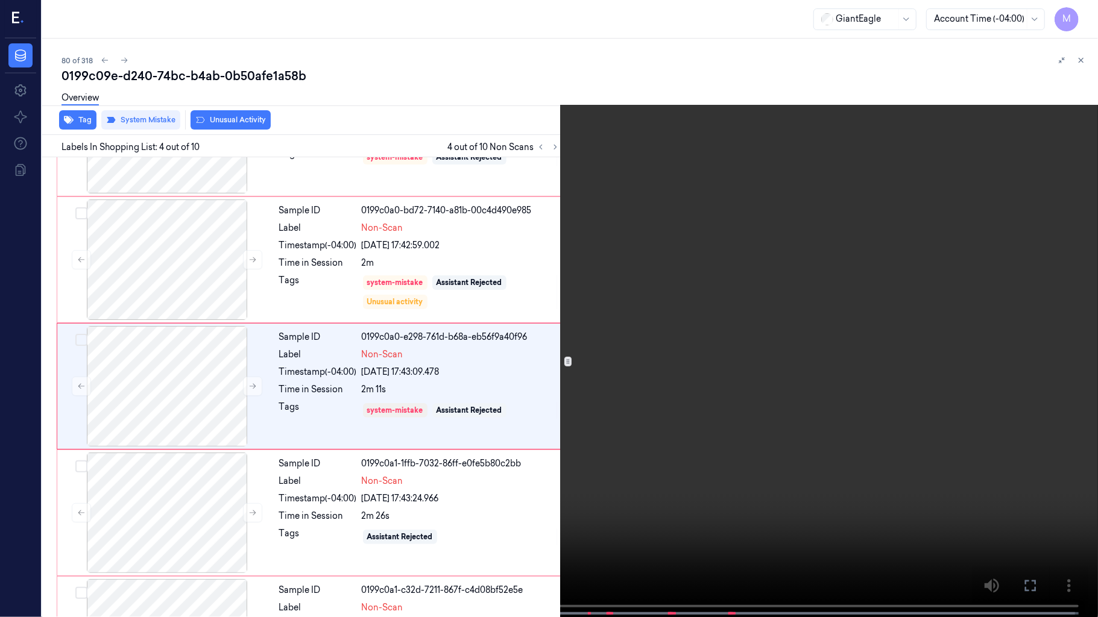
click at [895, 327] on video at bounding box center [549, 310] width 1098 height 620
click at [0, 0] on icon at bounding box center [0, 0] width 0 height 0
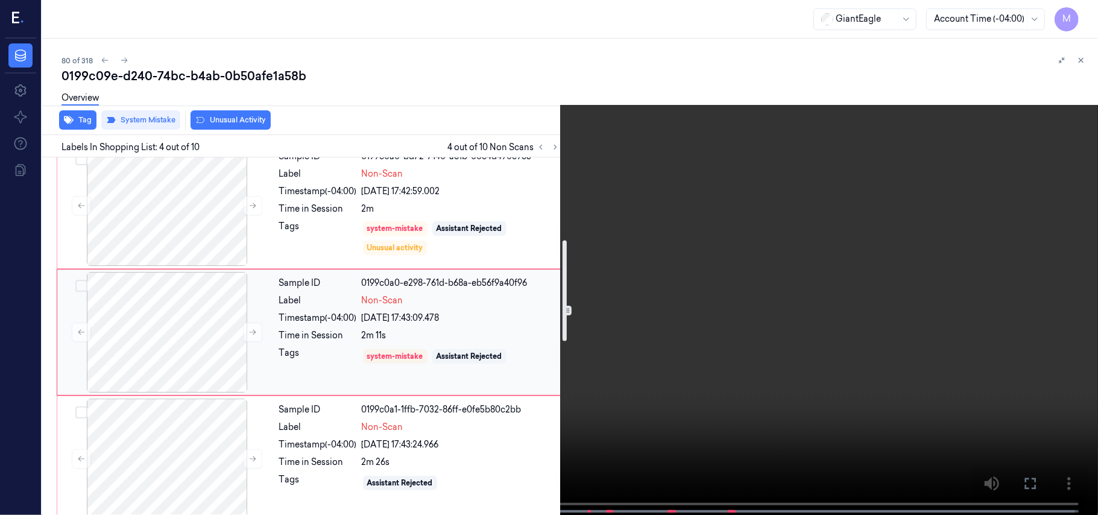
scroll to position [294, 0]
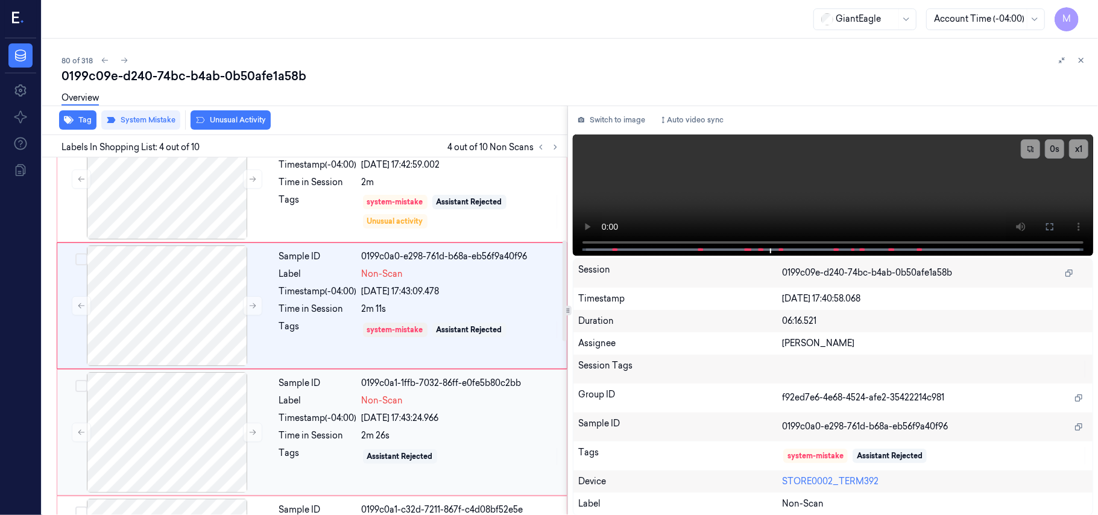
click at [338, 411] on div "Sample ID 0199c0a1-1ffb-7032-86ff-e0fe5b80c2bb Label Non-Scan Timestamp (-04:00…" at bounding box center [419, 432] width 290 height 121
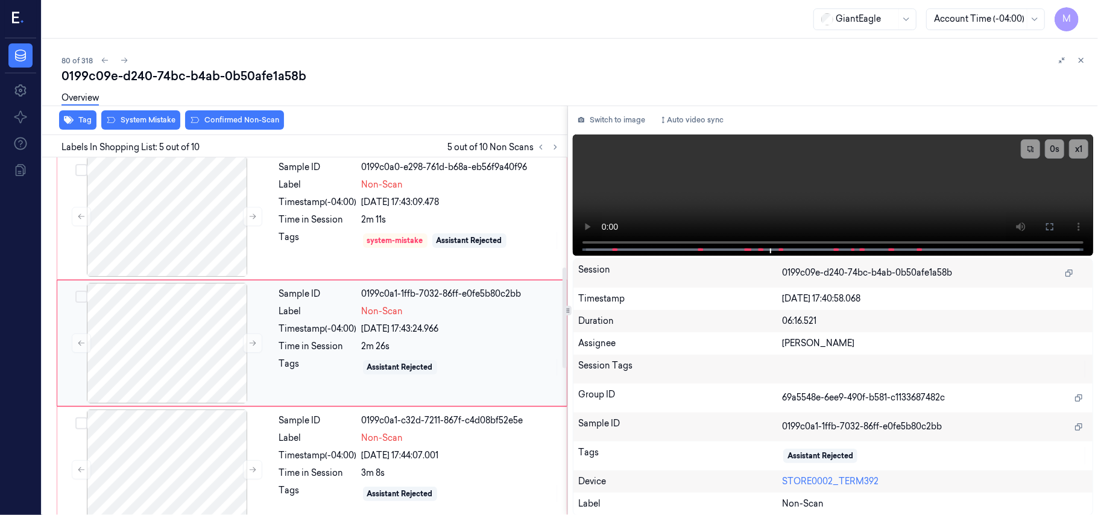
scroll to position [391, 0]
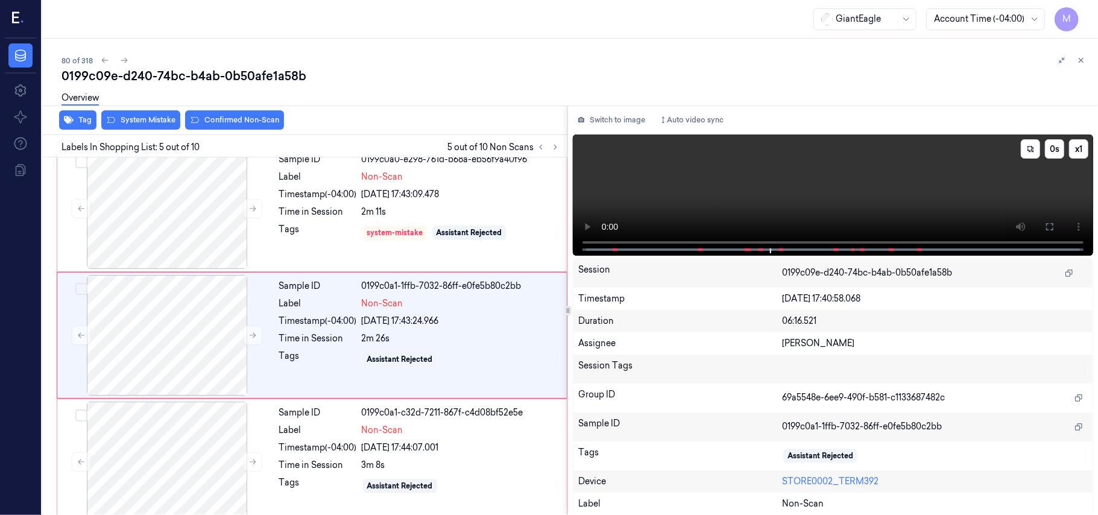
click at [842, 198] on video at bounding box center [833, 194] width 520 height 121
click at [193, 339] on div at bounding box center [167, 335] width 215 height 121
click at [626, 124] on button "Switch to image" at bounding box center [611, 119] width 77 height 19
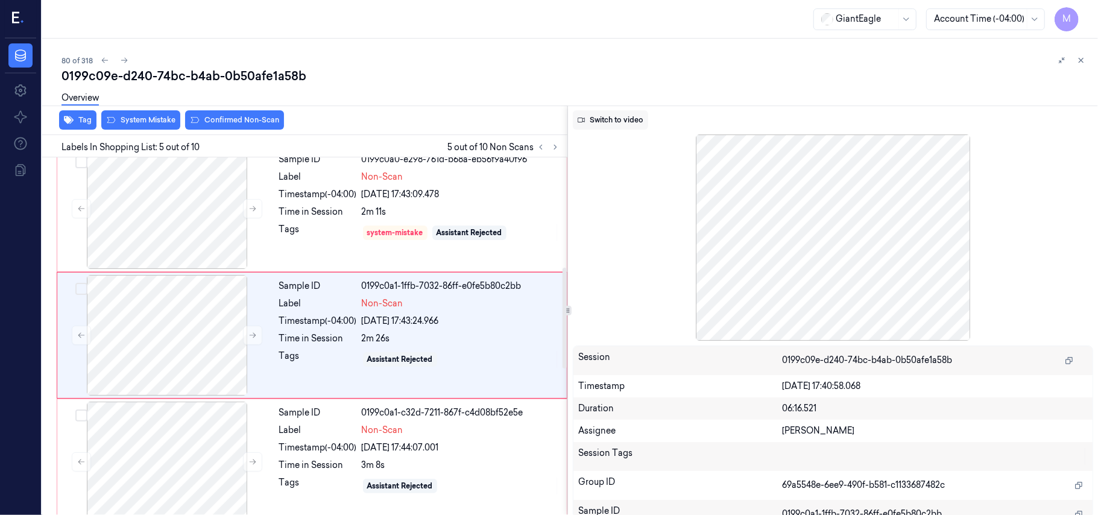
click at [620, 119] on button "Switch to video" at bounding box center [610, 119] width 75 height 19
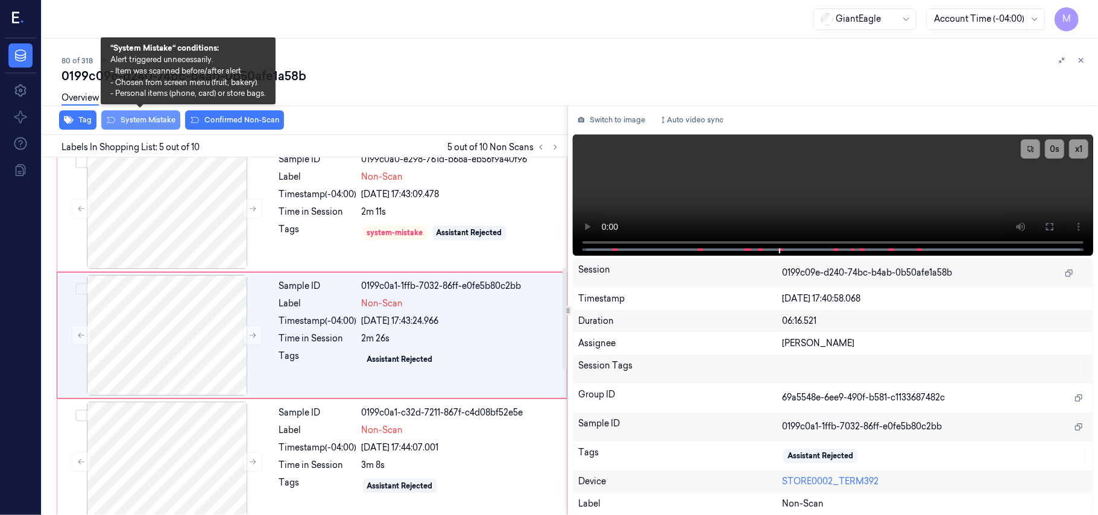
click at [143, 122] on button "System Mistake" at bounding box center [140, 119] width 79 height 19
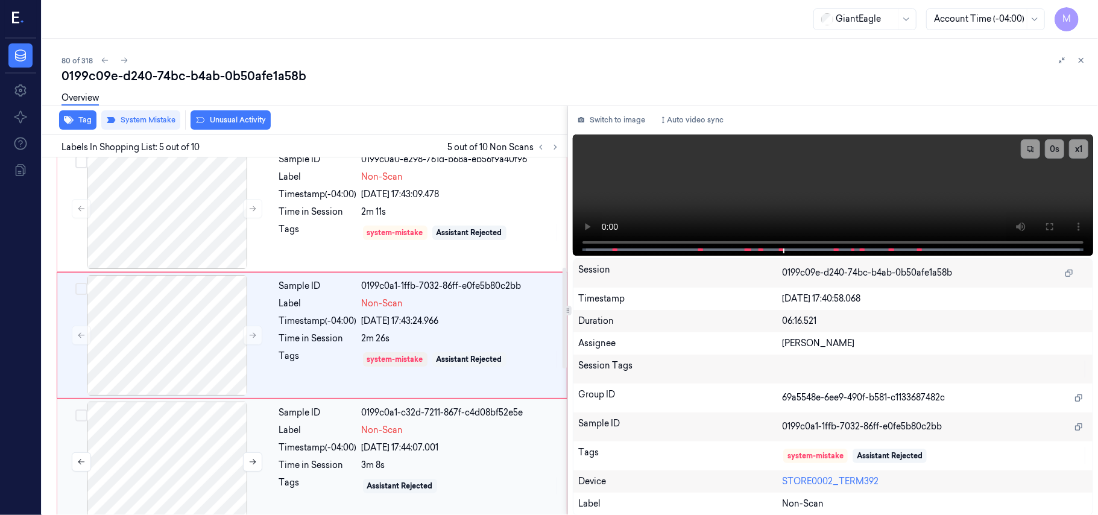
click at [203, 447] on div at bounding box center [167, 462] width 215 height 121
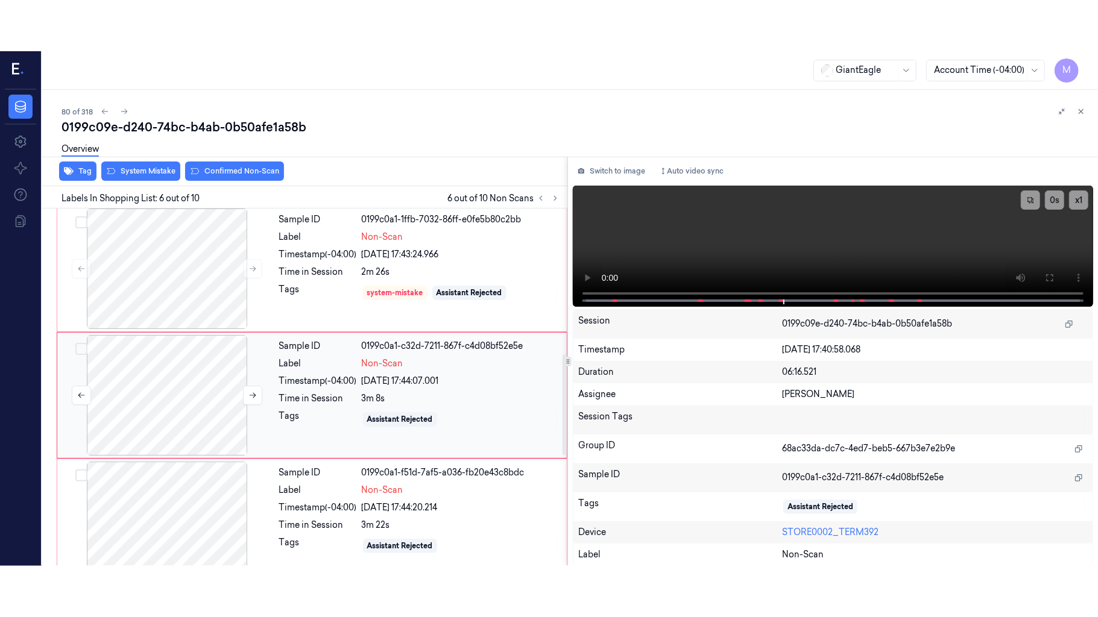
scroll to position [519, 0]
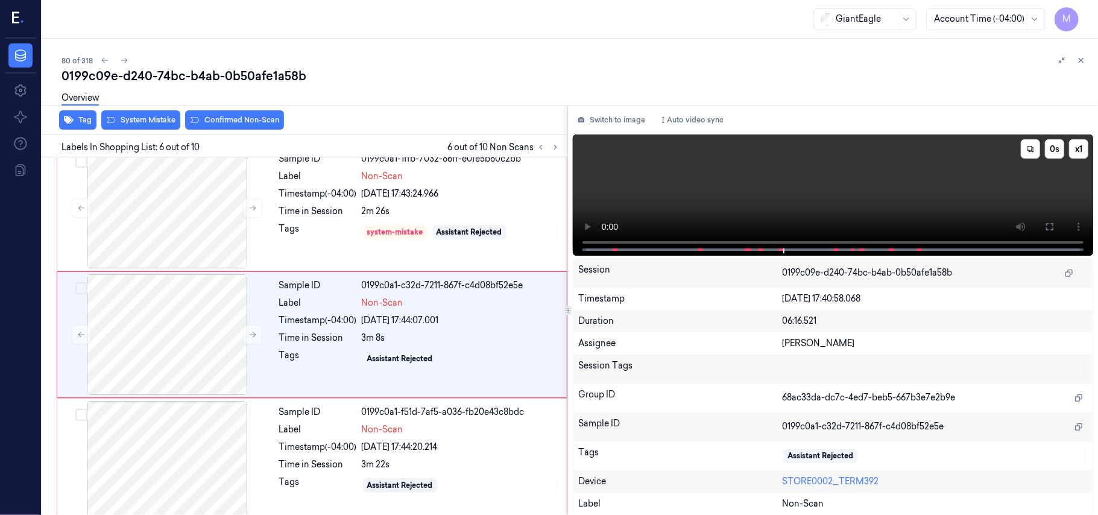
click at [948, 194] on video at bounding box center [833, 194] width 520 height 121
click at [1044, 221] on button at bounding box center [1049, 226] width 19 height 19
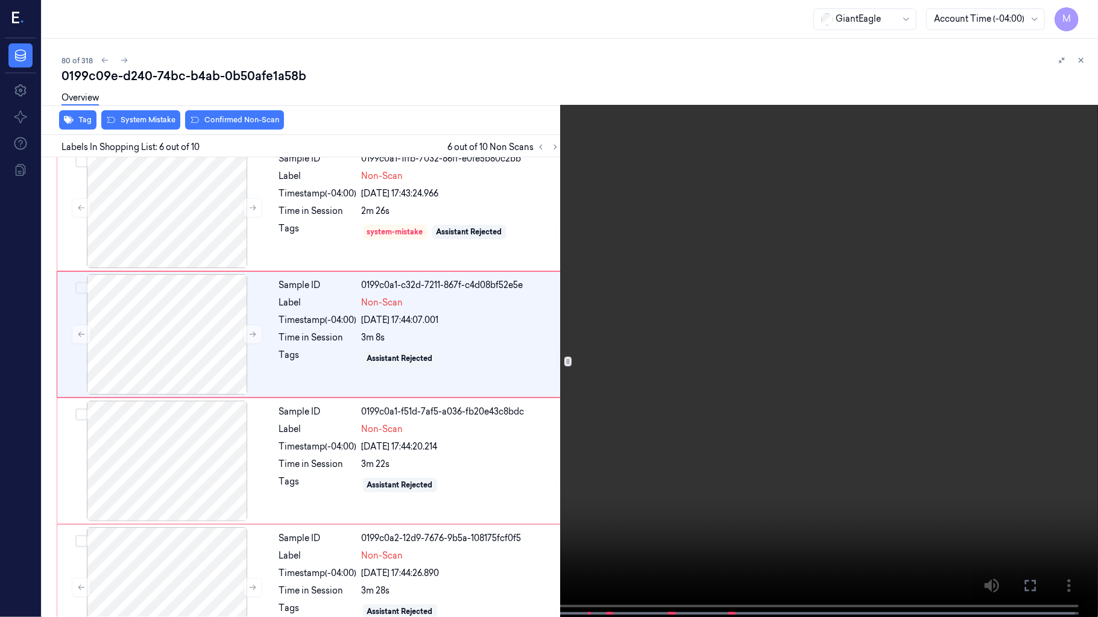
click at [801, 347] on video at bounding box center [549, 310] width 1098 height 620
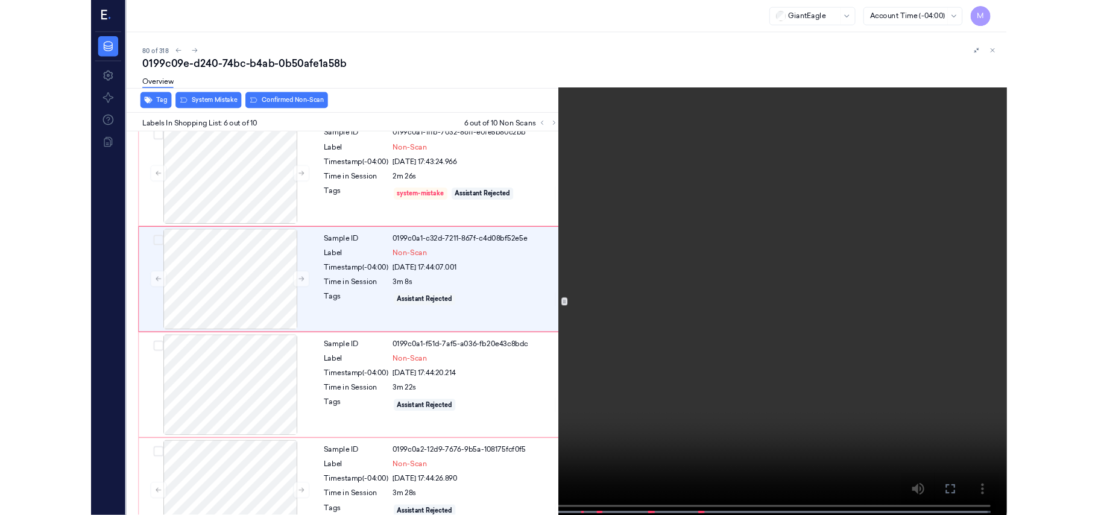
scroll to position [468, 0]
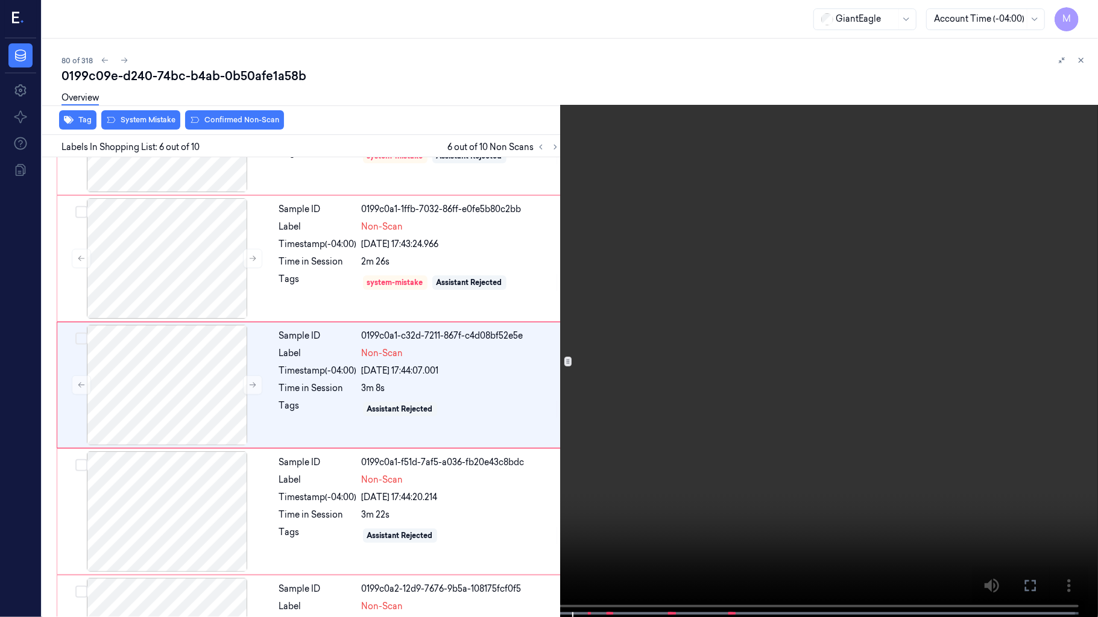
click at [762, 362] on video at bounding box center [549, 310] width 1098 height 620
click at [773, 385] on video at bounding box center [549, 310] width 1098 height 620
click at [554, 514] on span at bounding box center [555, 614] width 2 height 6
click at [604, 348] on video at bounding box center [549, 310] width 1098 height 620
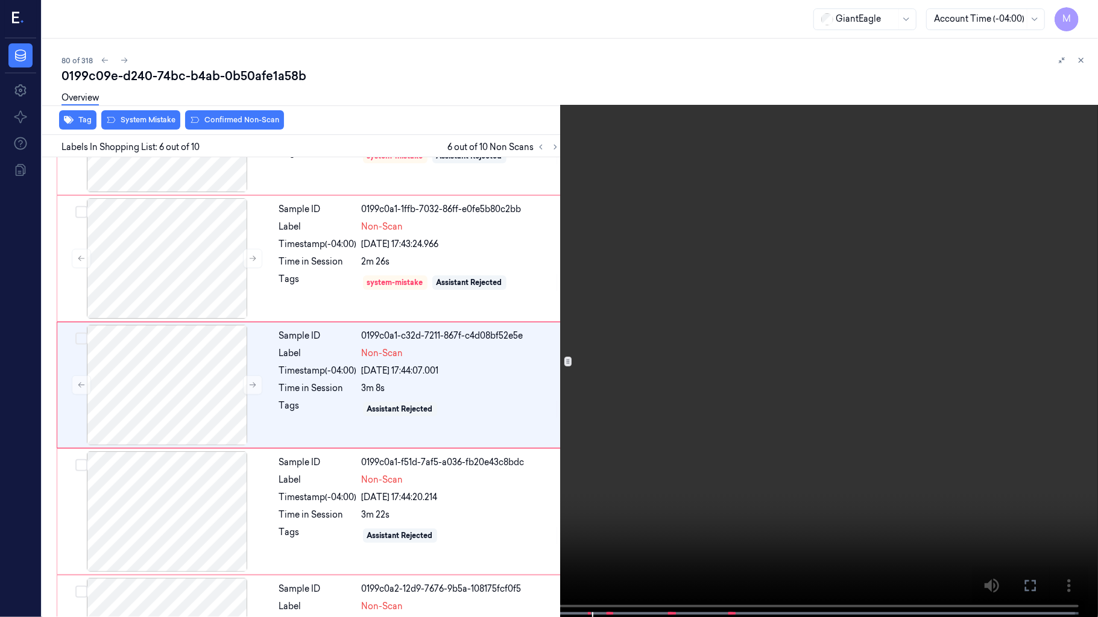
click at [701, 314] on video at bounding box center [549, 310] width 1098 height 620
click at [0, 0] on icon at bounding box center [0, 0] width 0 height 0
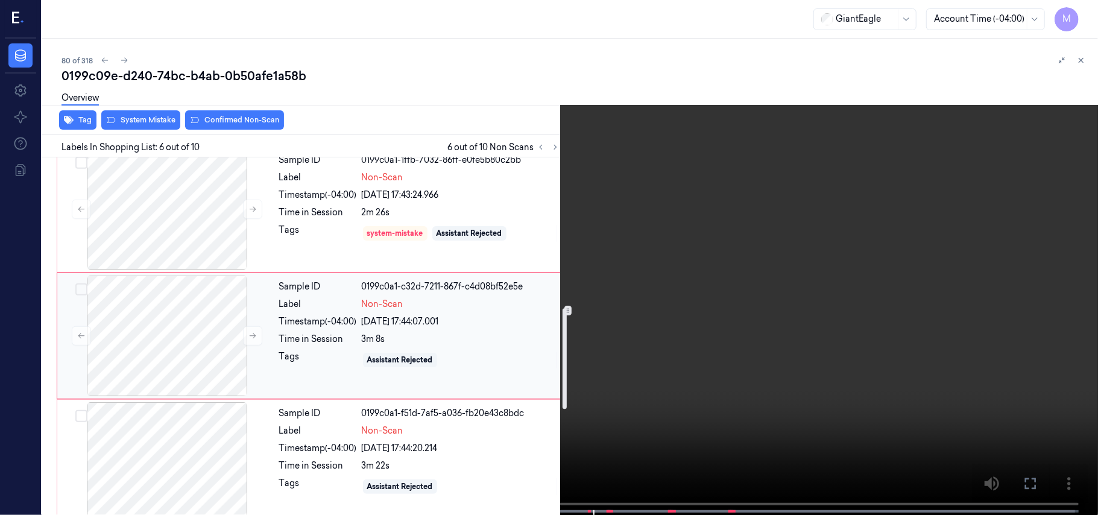
scroll to position [548, 0]
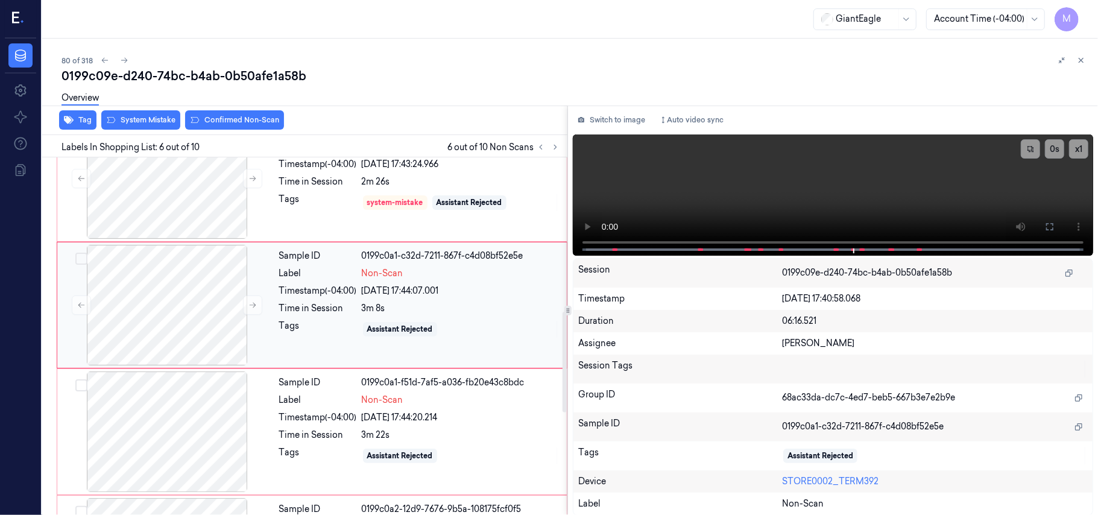
click at [449, 310] on div "3m 8s" at bounding box center [461, 308] width 198 height 13
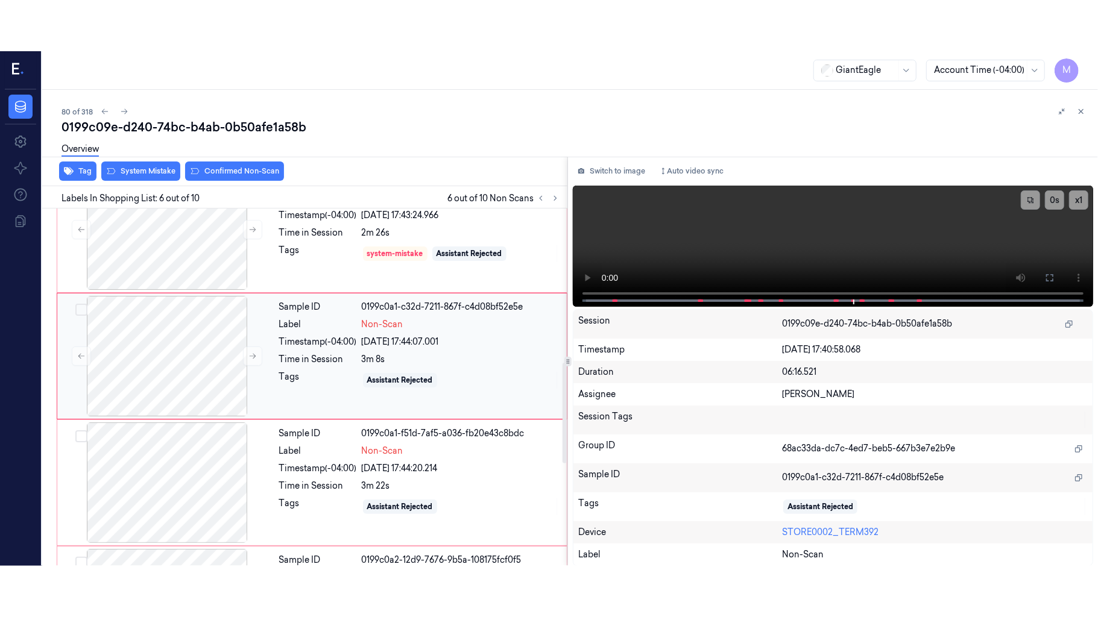
scroll to position [519, 0]
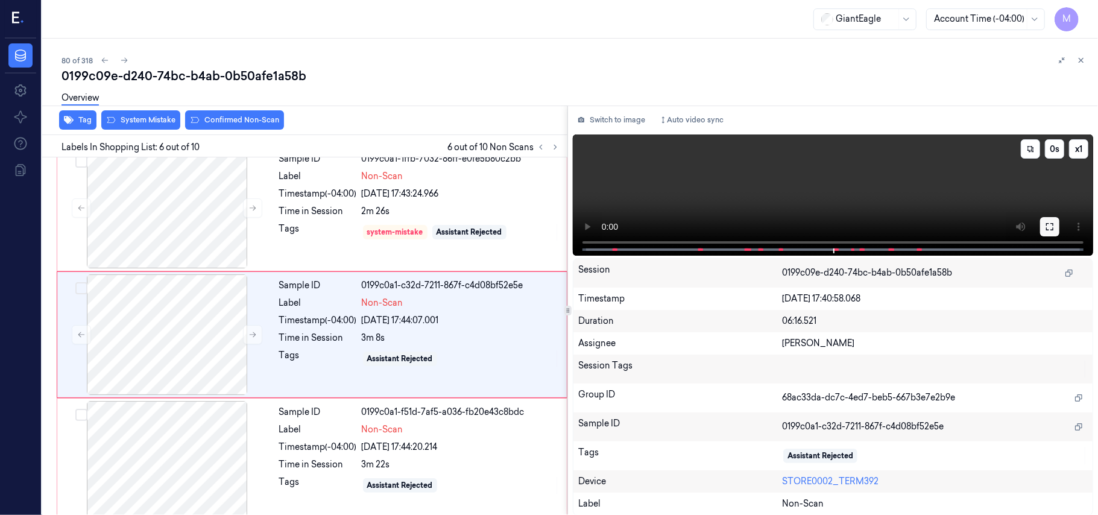
click at [1049, 225] on icon at bounding box center [1050, 227] width 10 height 10
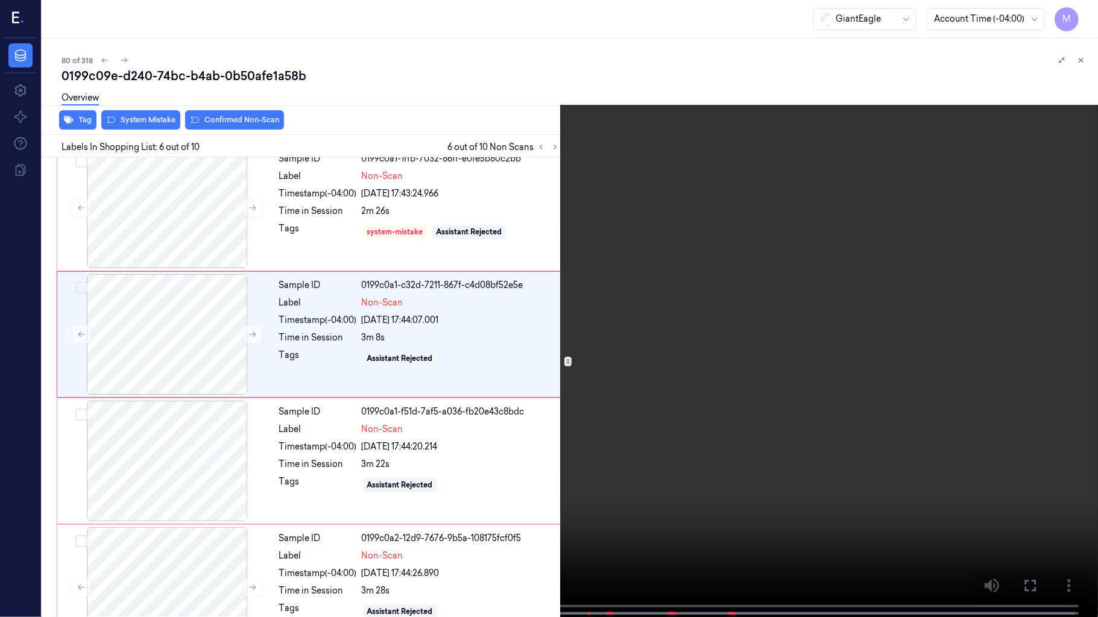
click at [723, 312] on video at bounding box center [549, 310] width 1098 height 620
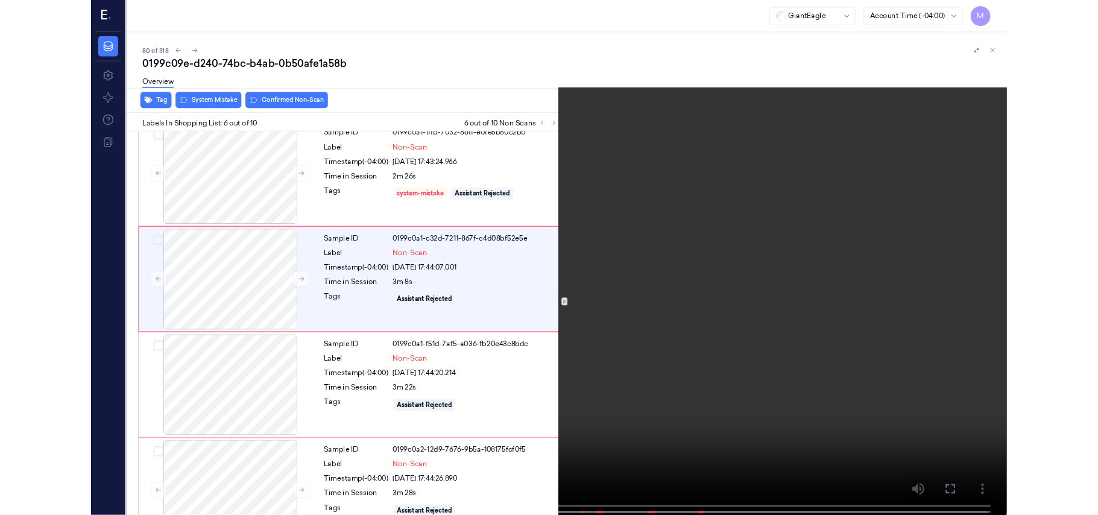
scroll to position [468, 0]
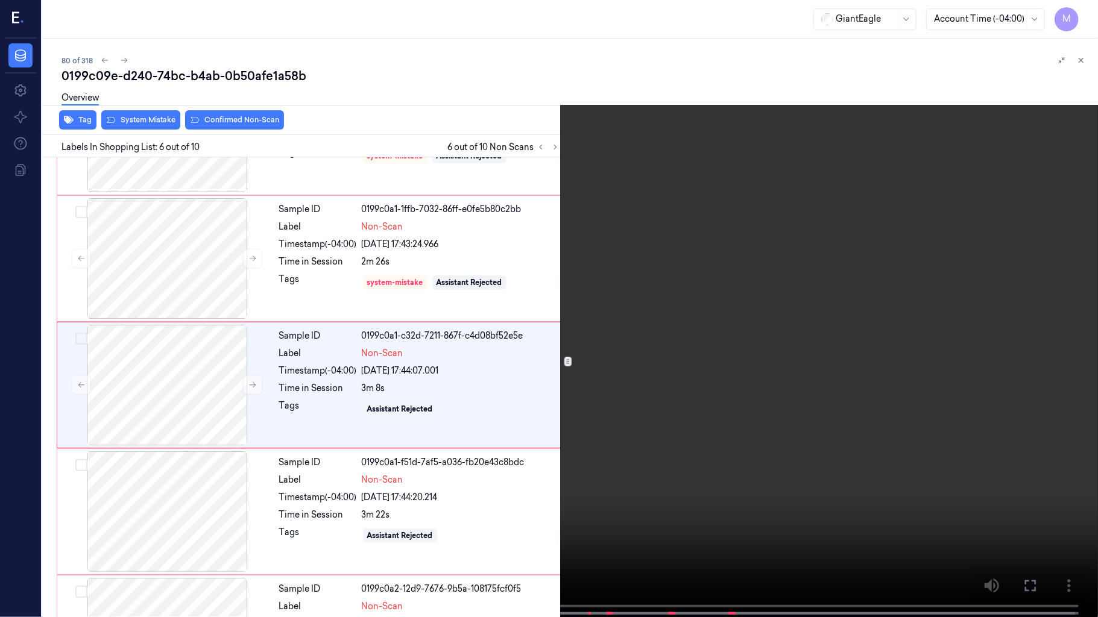
click at [723, 312] on video at bounding box center [549, 310] width 1098 height 620
click at [536, 452] on video at bounding box center [549, 310] width 1098 height 620
click at [537, 451] on video at bounding box center [549, 310] width 1098 height 620
click at [485, 399] on video at bounding box center [549, 310] width 1098 height 620
click at [556, 364] on video at bounding box center [549, 310] width 1098 height 620
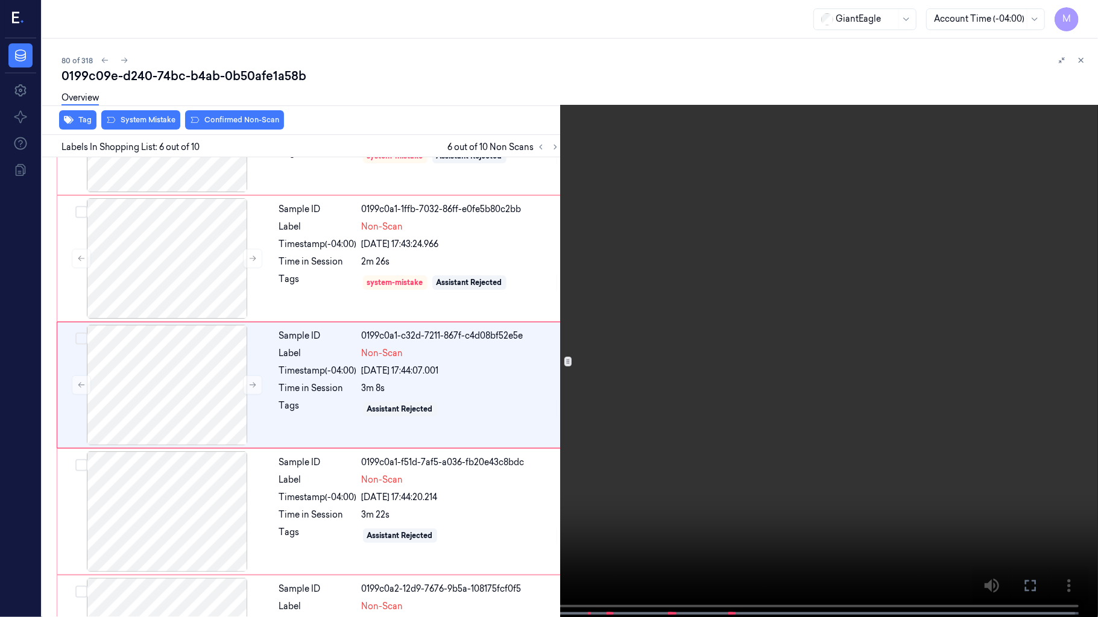
click at [423, 409] on video at bounding box center [549, 310] width 1098 height 620
click at [427, 406] on video at bounding box center [549, 310] width 1098 height 620
click at [0, 0] on button at bounding box center [0, 0] width 0 height 0
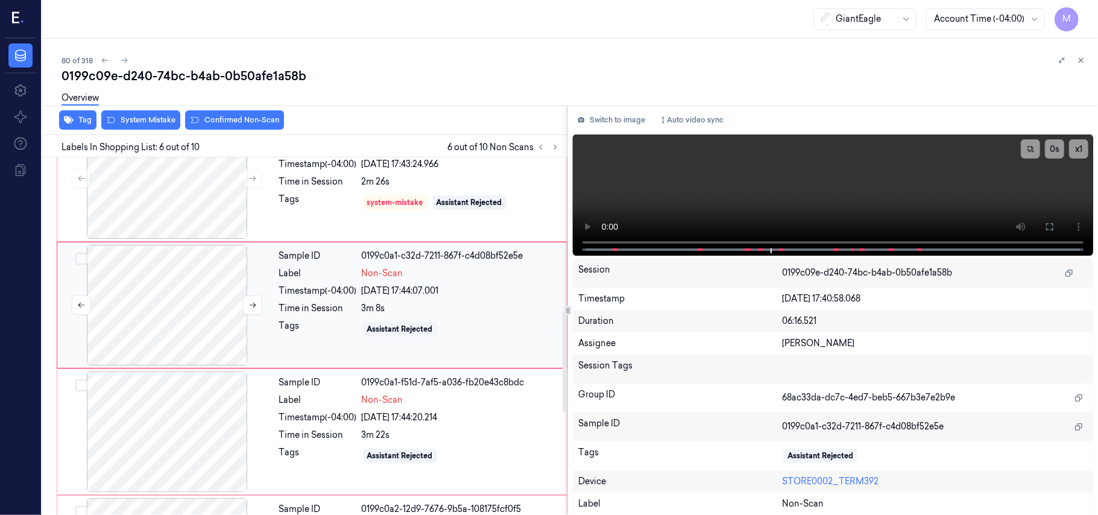
click at [194, 297] on div at bounding box center [167, 305] width 215 height 121
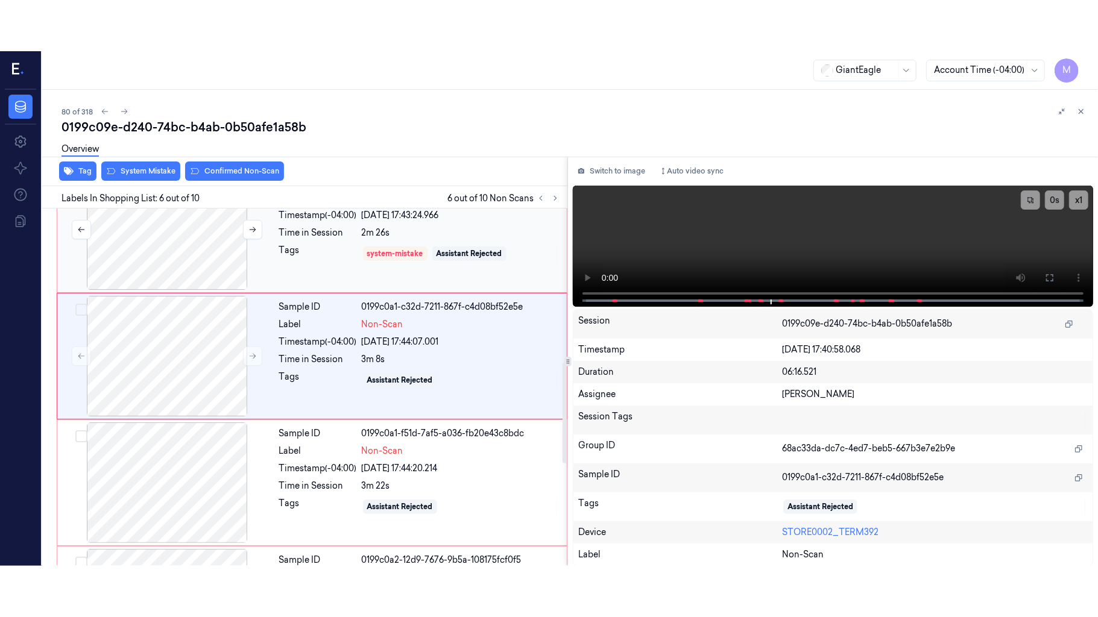
scroll to position [519, 0]
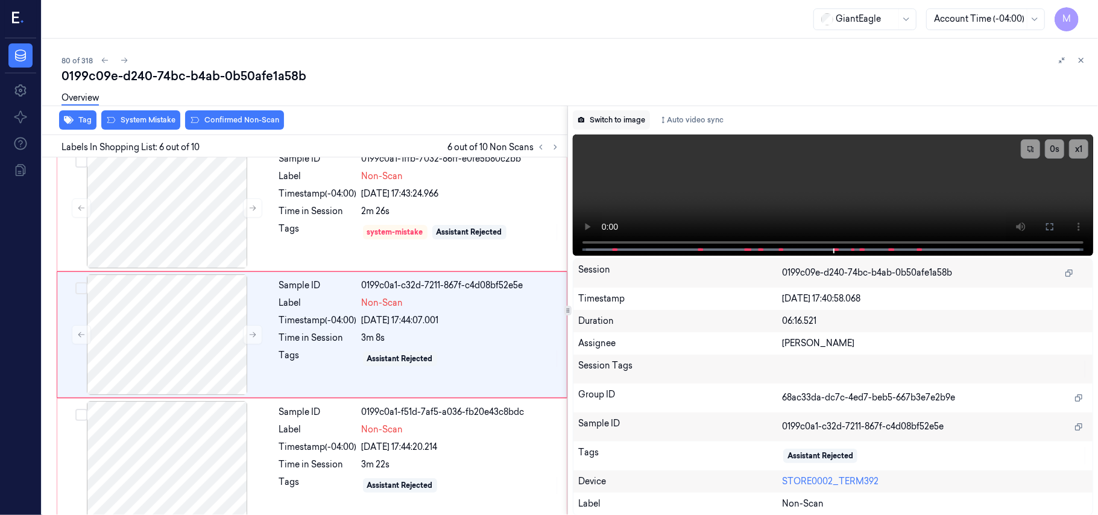
click at [634, 118] on button "Switch to image" at bounding box center [611, 119] width 77 height 19
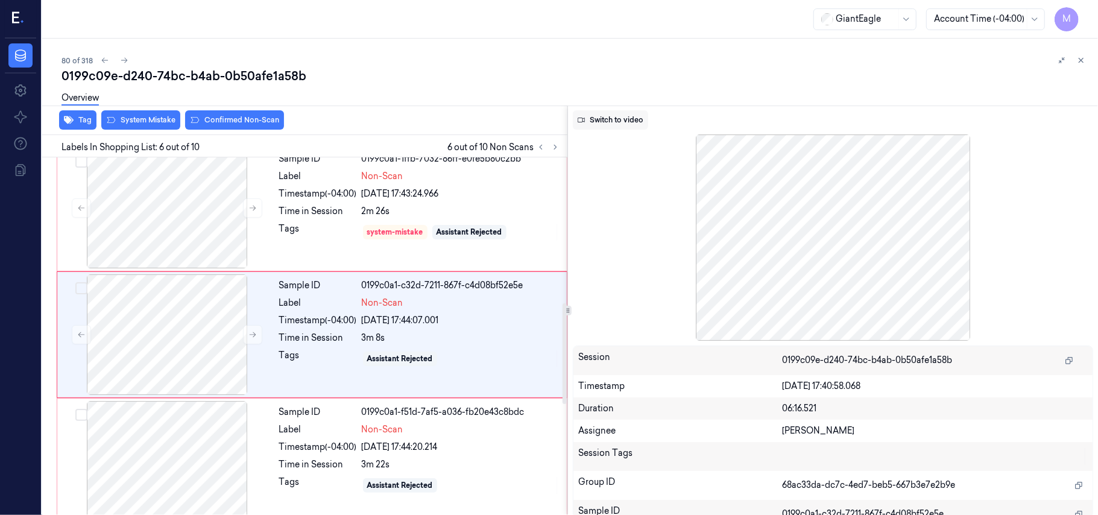
click at [621, 122] on button "Switch to video" at bounding box center [610, 119] width 75 height 19
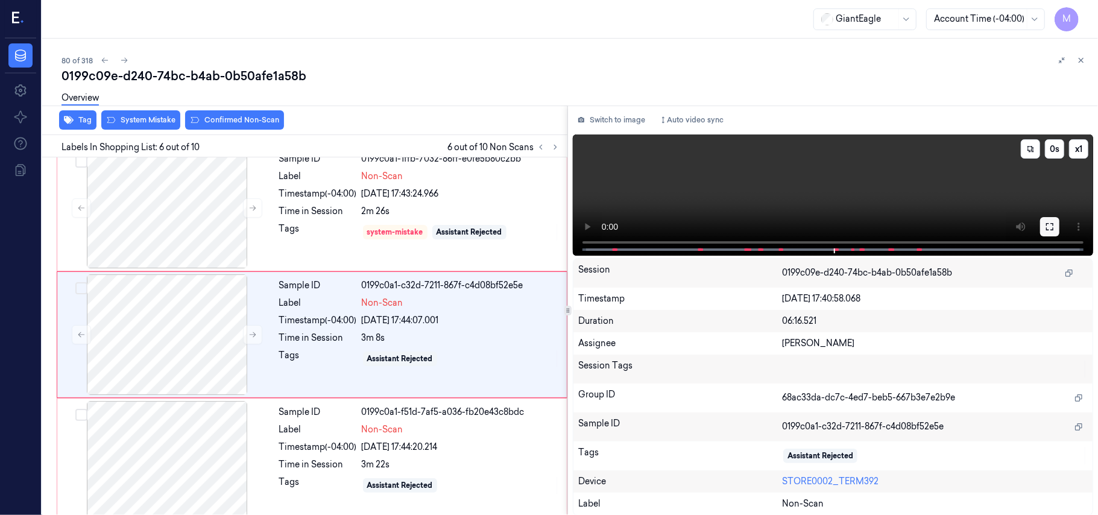
click at [1047, 220] on button at bounding box center [1049, 226] width 19 height 19
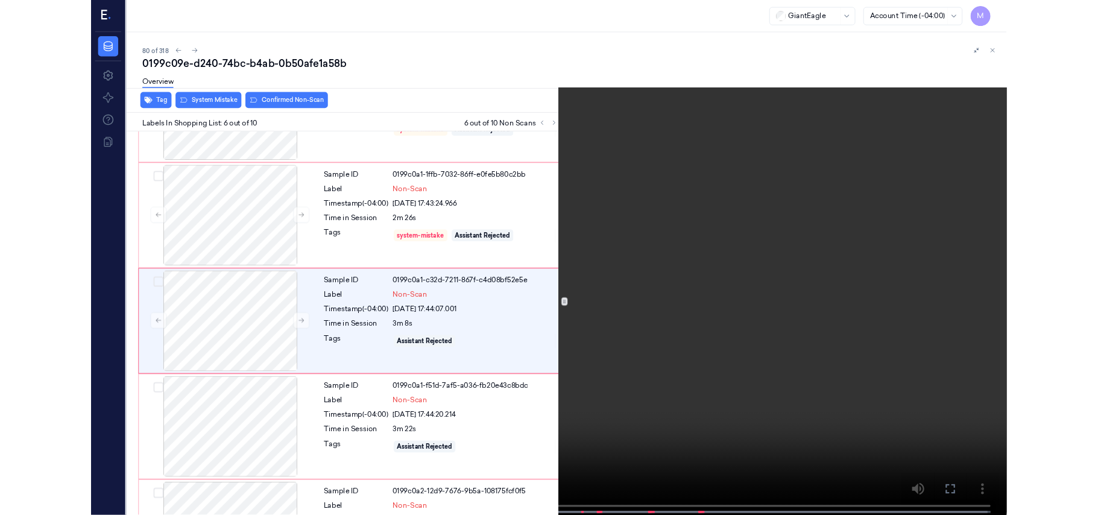
scroll to position [468, 0]
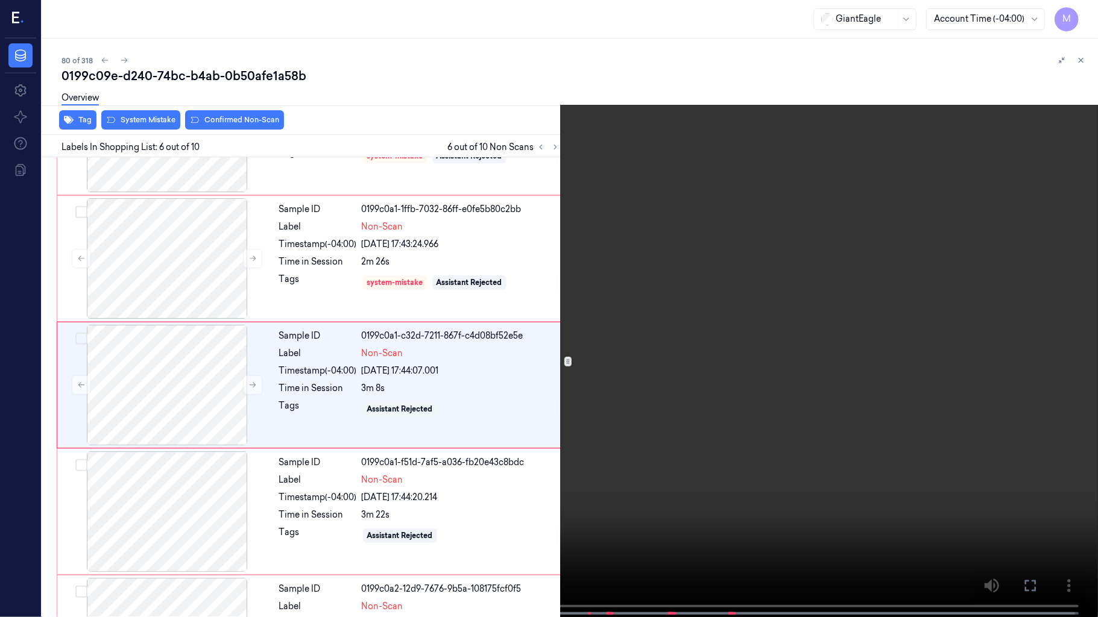
click at [502, 427] on video at bounding box center [549, 310] width 1098 height 620
click at [420, 485] on video at bounding box center [549, 310] width 1098 height 620
click at [0, 0] on icon at bounding box center [0, 0] width 0 height 0
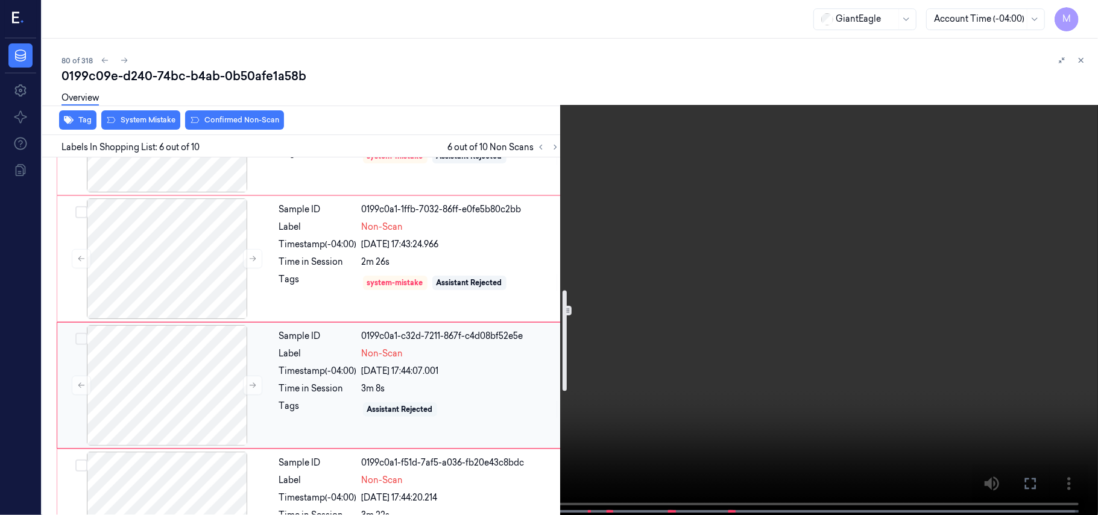
scroll to position [548, 0]
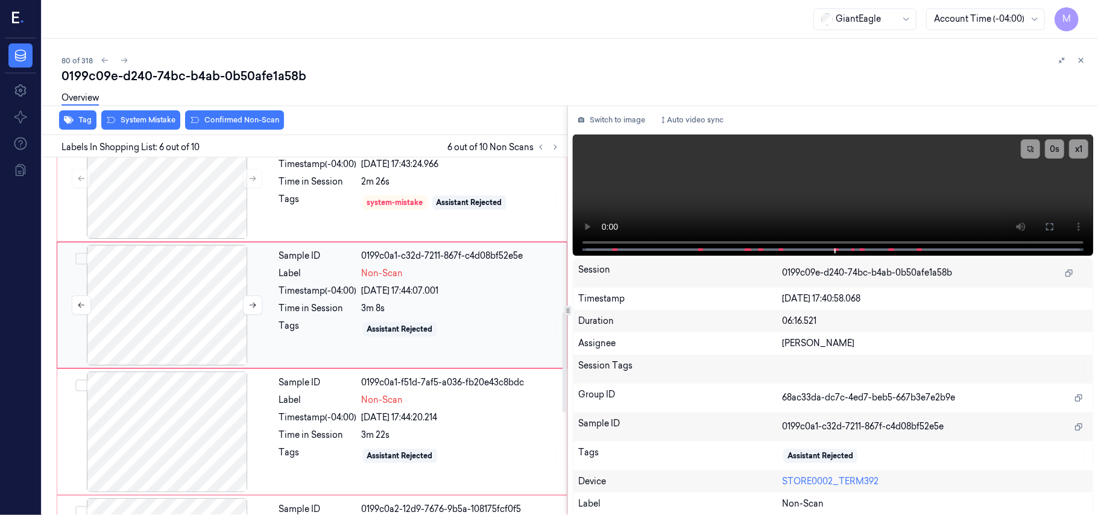
click at [164, 278] on div at bounding box center [167, 305] width 215 height 121
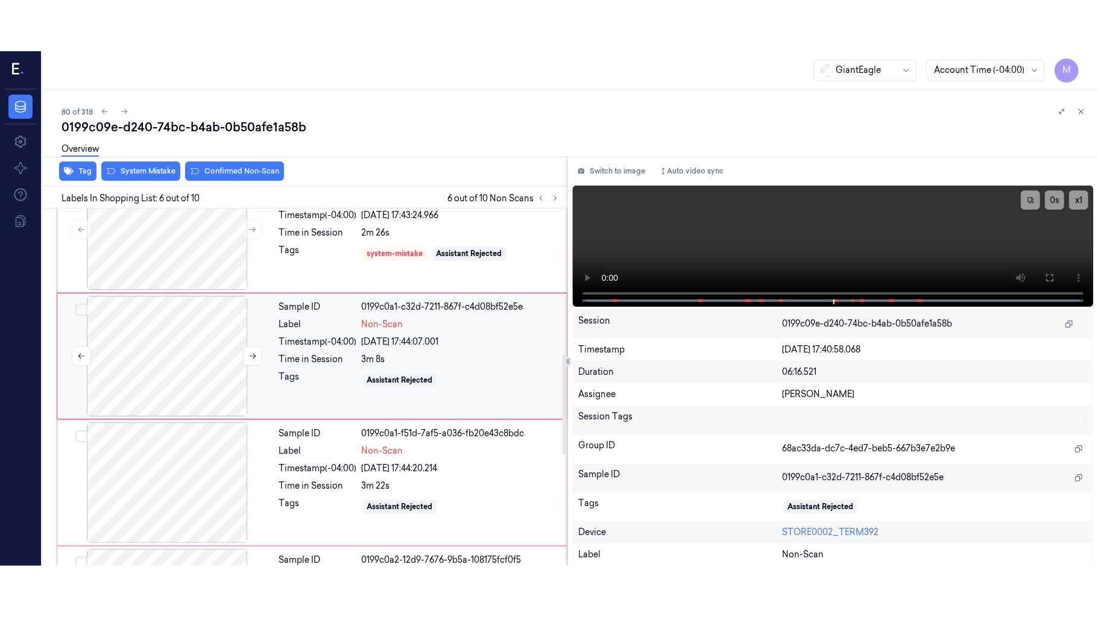
scroll to position [519, 0]
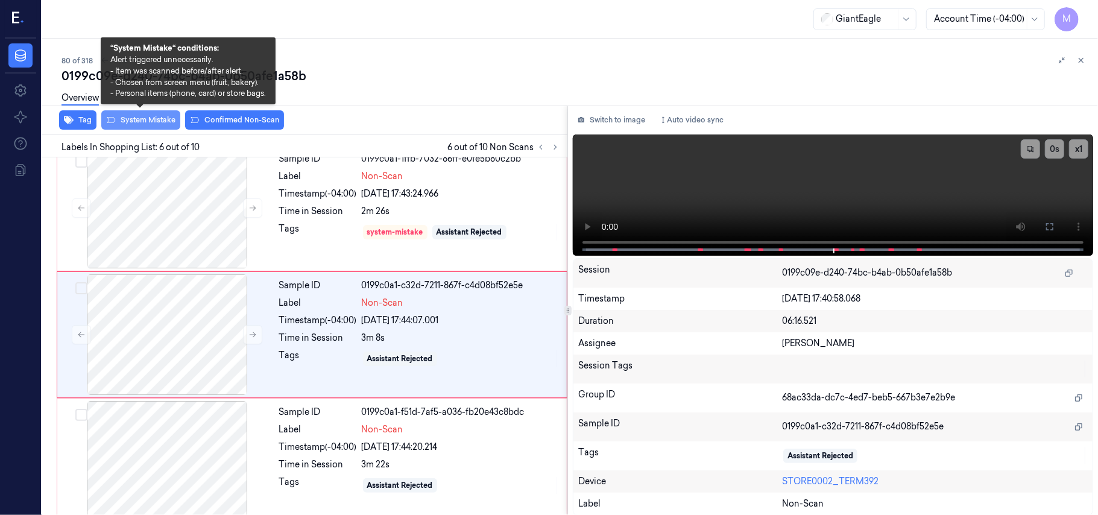
click at [141, 119] on button "System Mistake" at bounding box center [140, 119] width 79 height 19
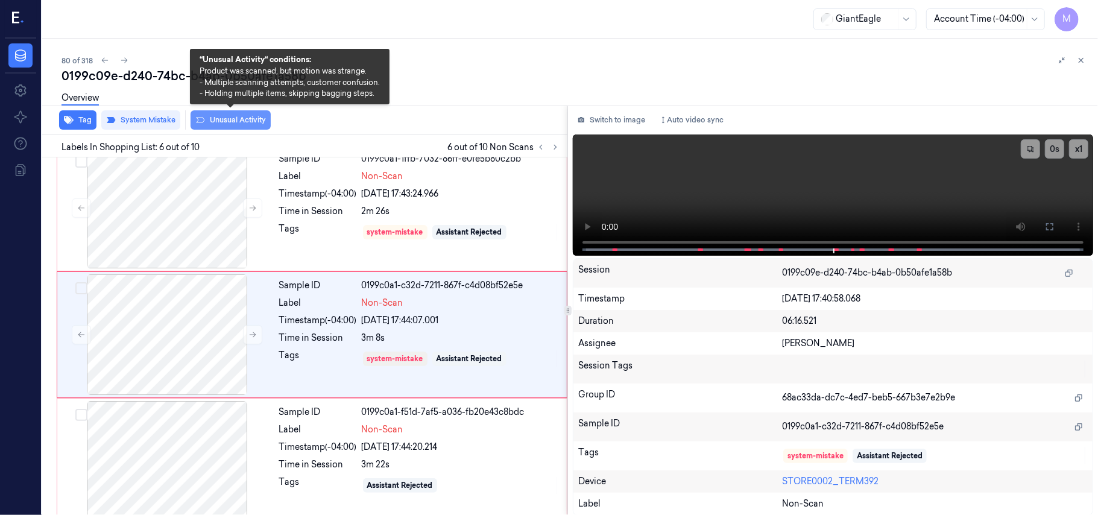
click at [227, 121] on button "Unusual Activity" at bounding box center [231, 119] width 80 height 19
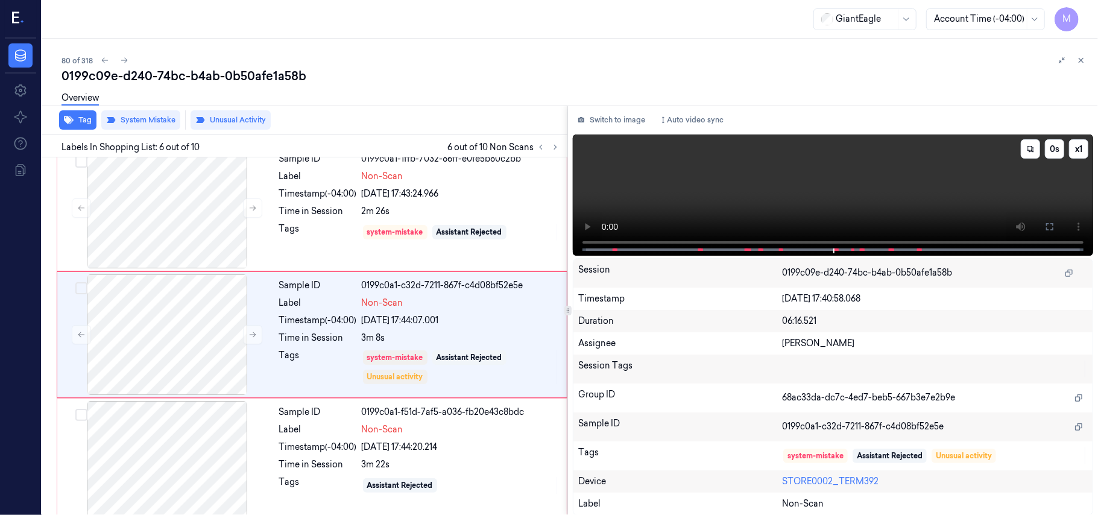
drag, startPoint x: 1047, startPoint y: 223, endPoint x: 1027, endPoint y: 314, distance: 93.2
click at [1048, 223] on icon at bounding box center [1050, 227] width 10 height 10
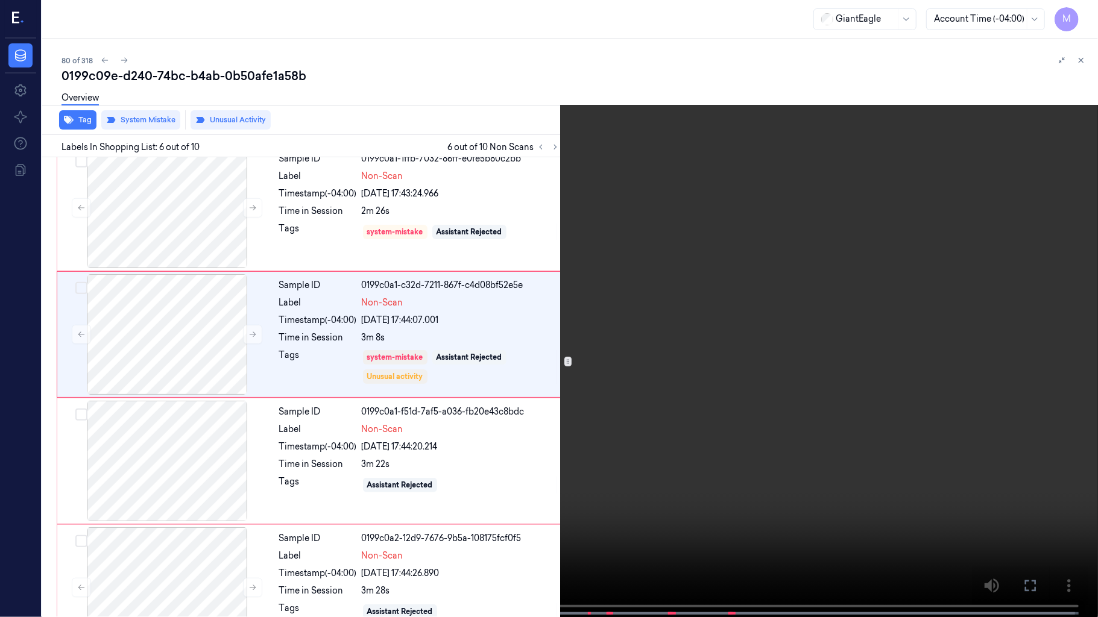
click at [818, 322] on video at bounding box center [549, 310] width 1098 height 620
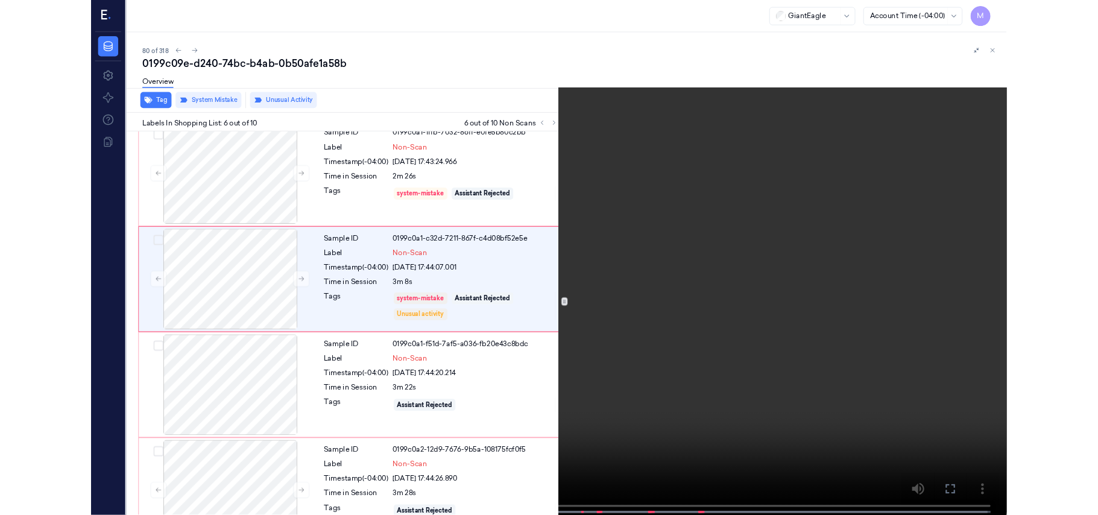
scroll to position [468, 0]
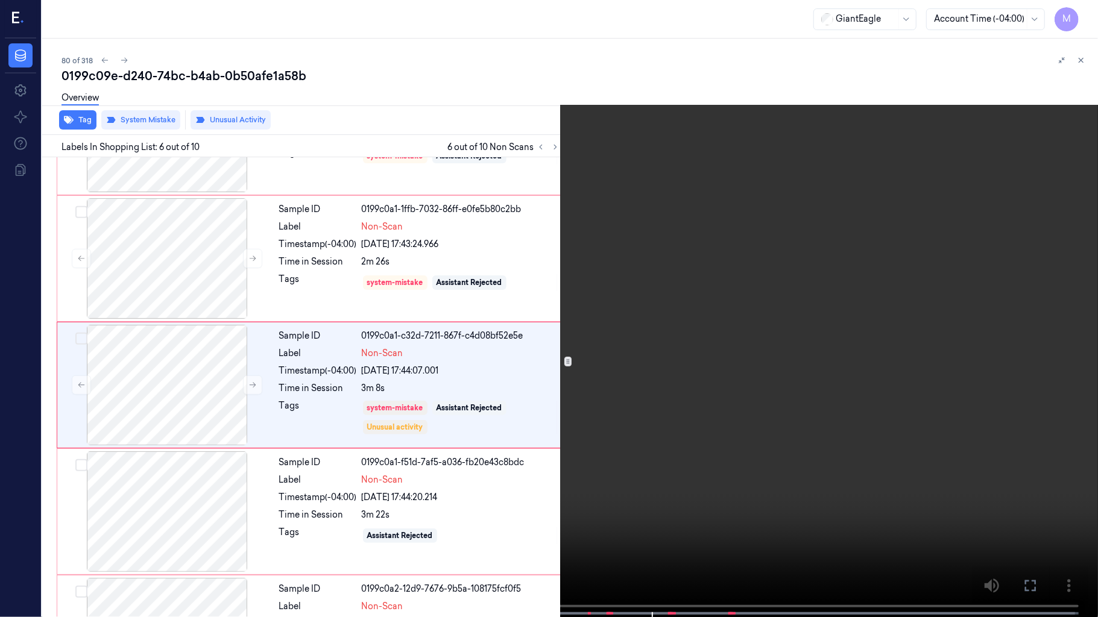
click at [689, 310] on video at bounding box center [549, 310] width 1098 height 620
click at [0, 0] on icon at bounding box center [0, 0] width 0 height 0
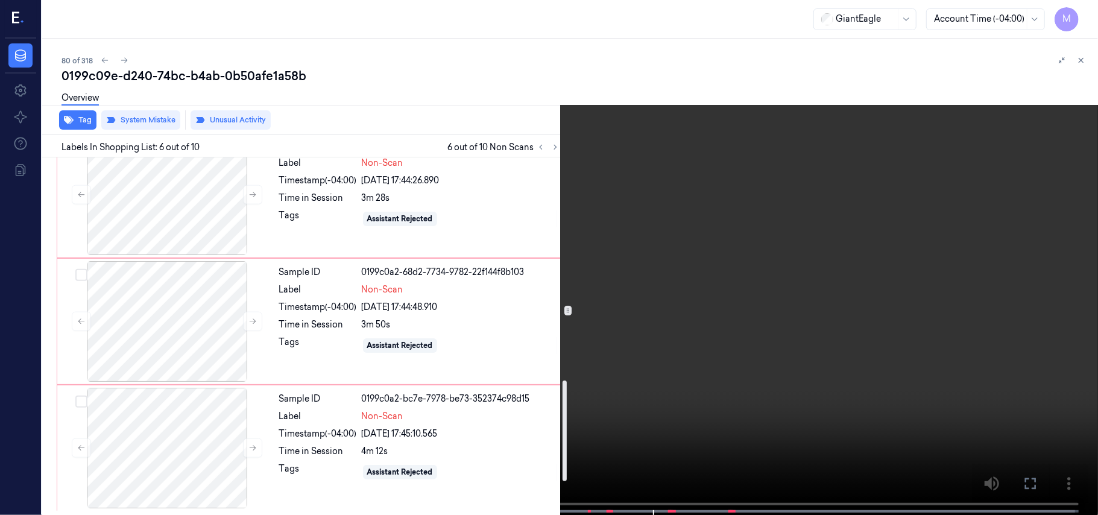
scroll to position [915, 0]
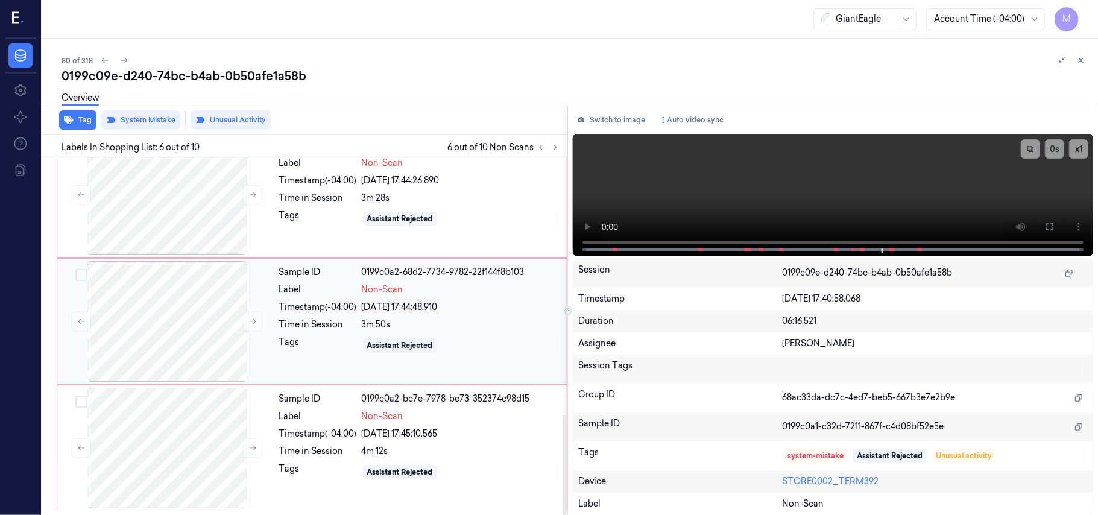
click at [351, 305] on div "Timestamp (-04:00)" at bounding box center [318, 307] width 78 height 13
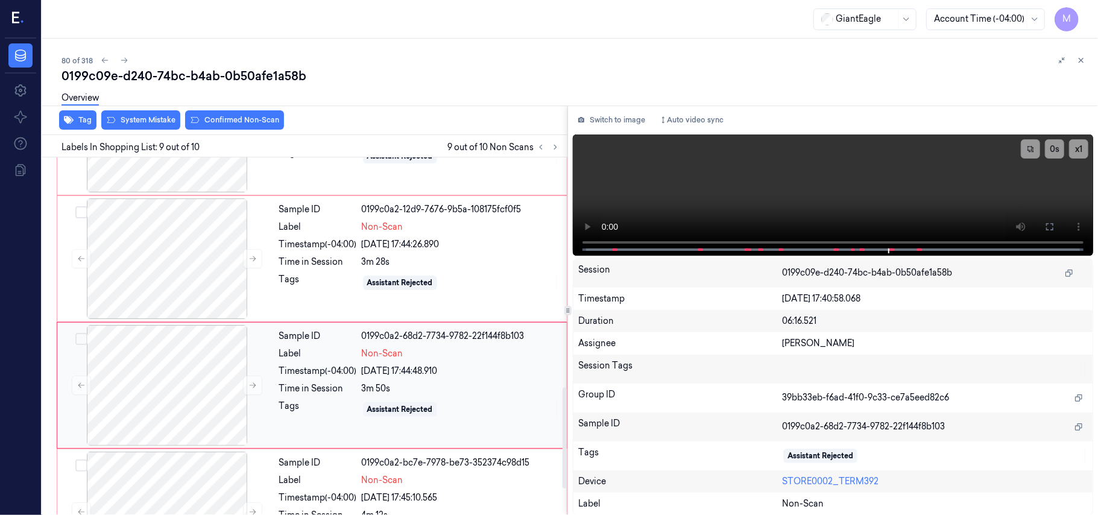
scroll to position [819, 0]
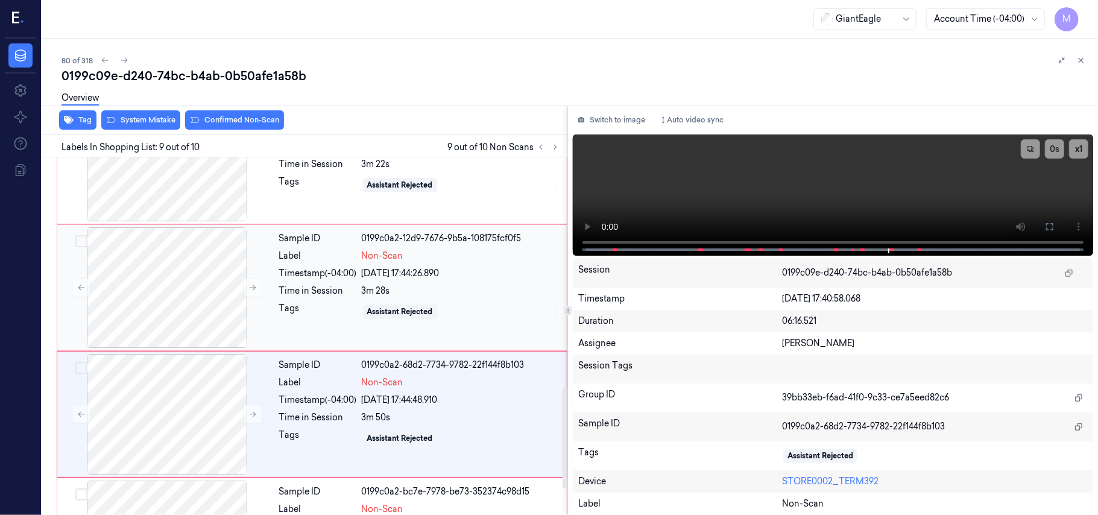
click at [417, 279] on div "07/10/2025 17:44:26.890" at bounding box center [461, 273] width 198 height 13
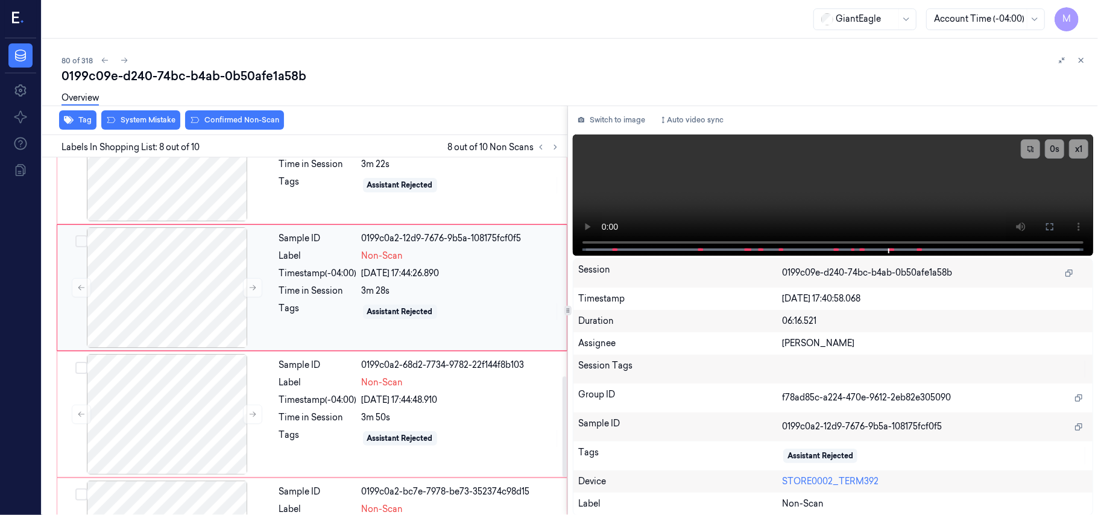
scroll to position [772, 0]
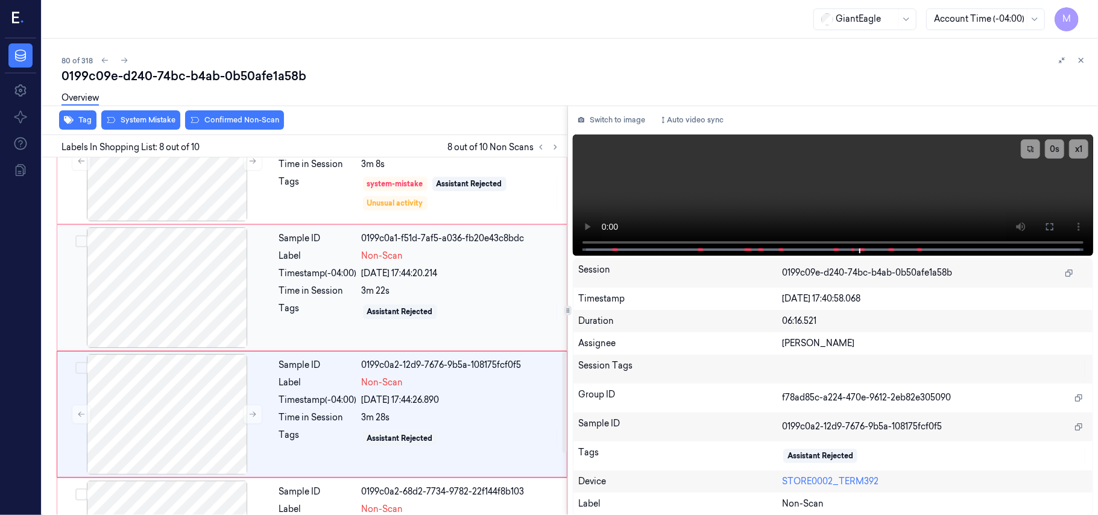
click at [174, 259] on div at bounding box center [167, 287] width 215 height 121
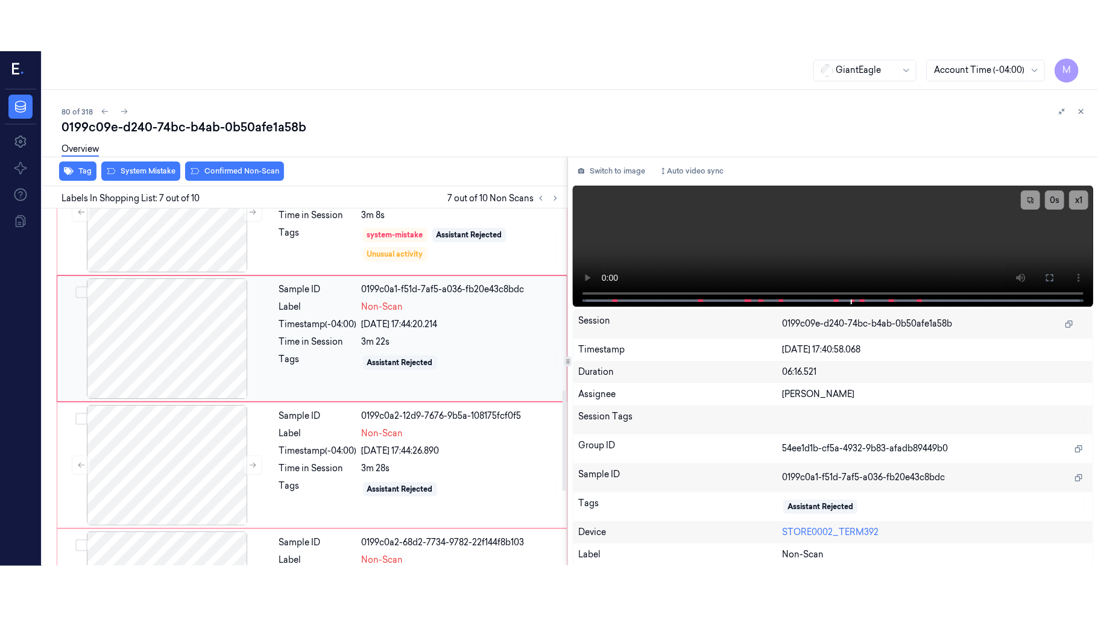
scroll to position [645, 0]
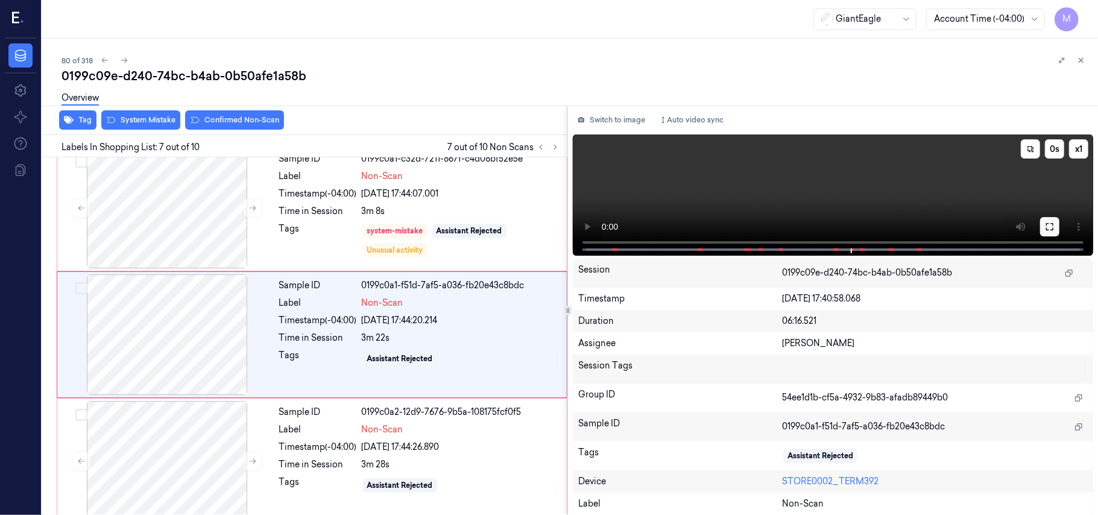
click at [1050, 225] on icon at bounding box center [1050, 227] width 10 height 10
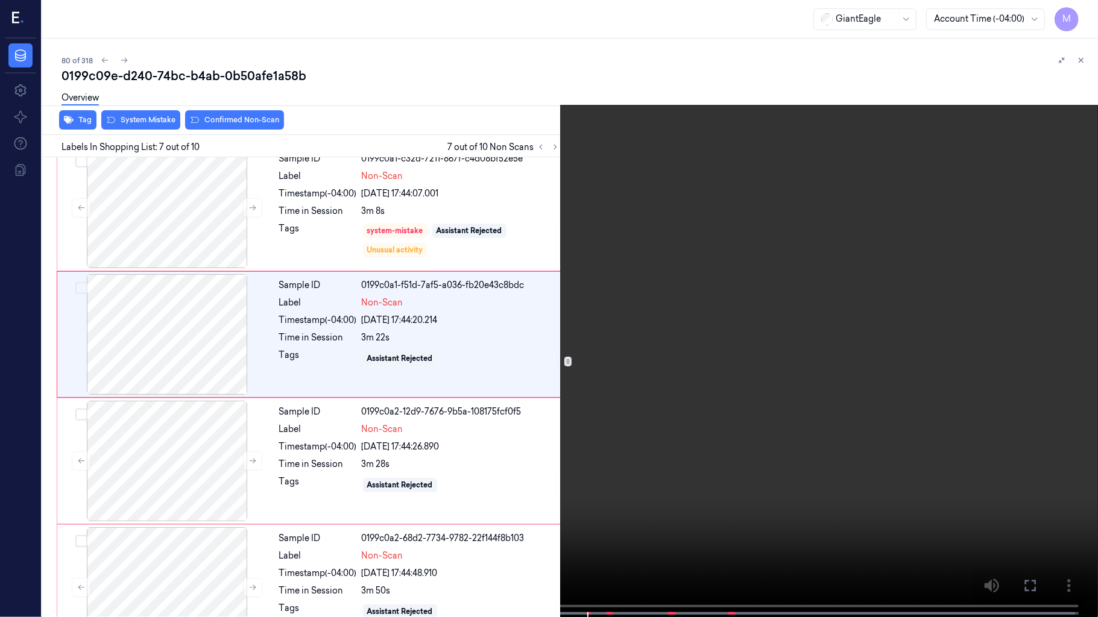
click at [681, 326] on video at bounding box center [549, 310] width 1098 height 620
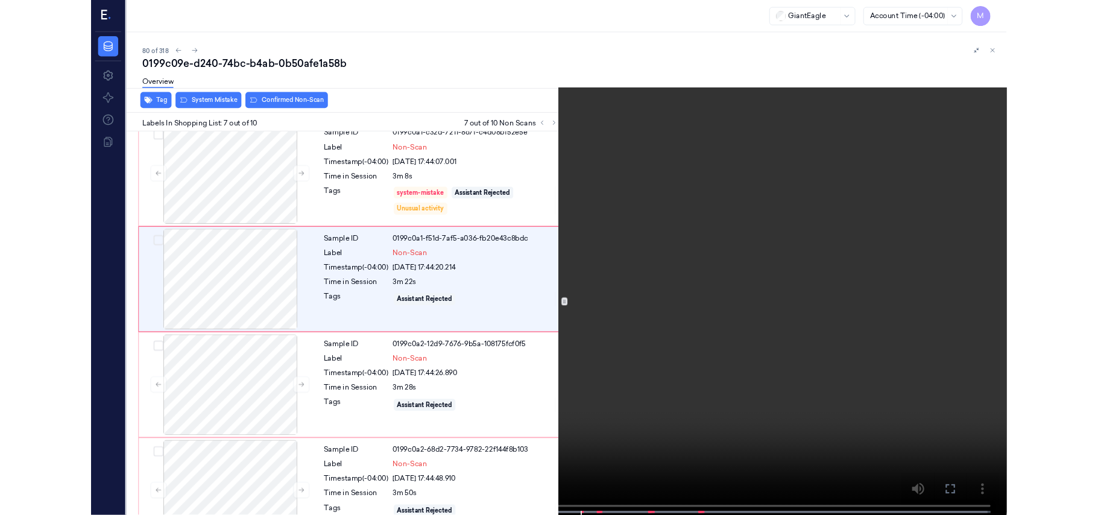
scroll to position [594, 0]
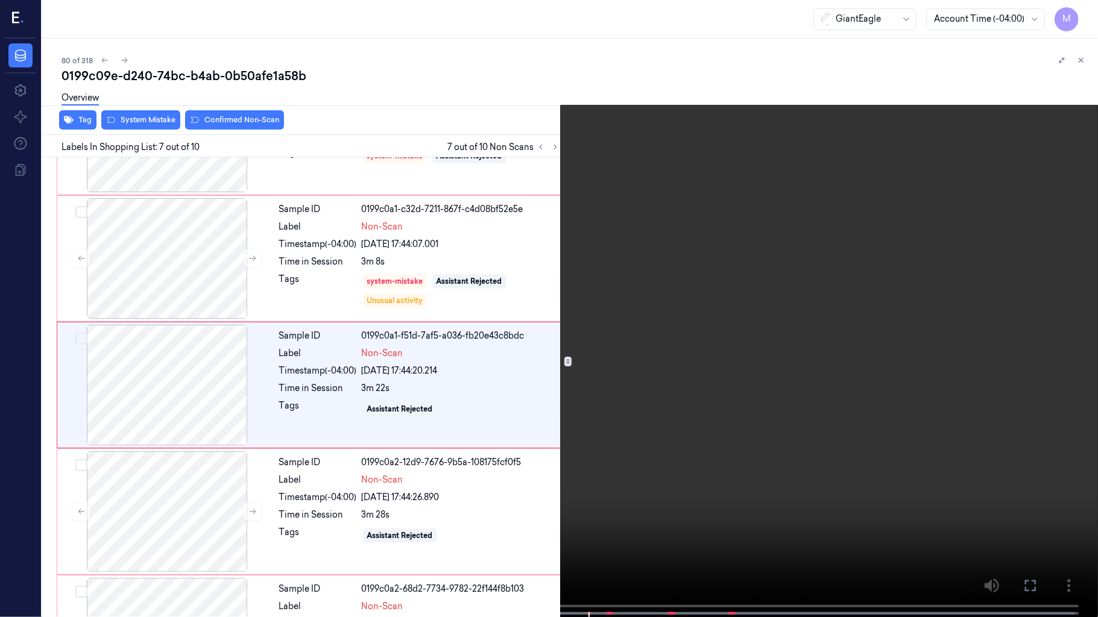
click at [681, 326] on video at bounding box center [549, 310] width 1098 height 620
click at [0, 0] on icon at bounding box center [0, 0] width 0 height 0
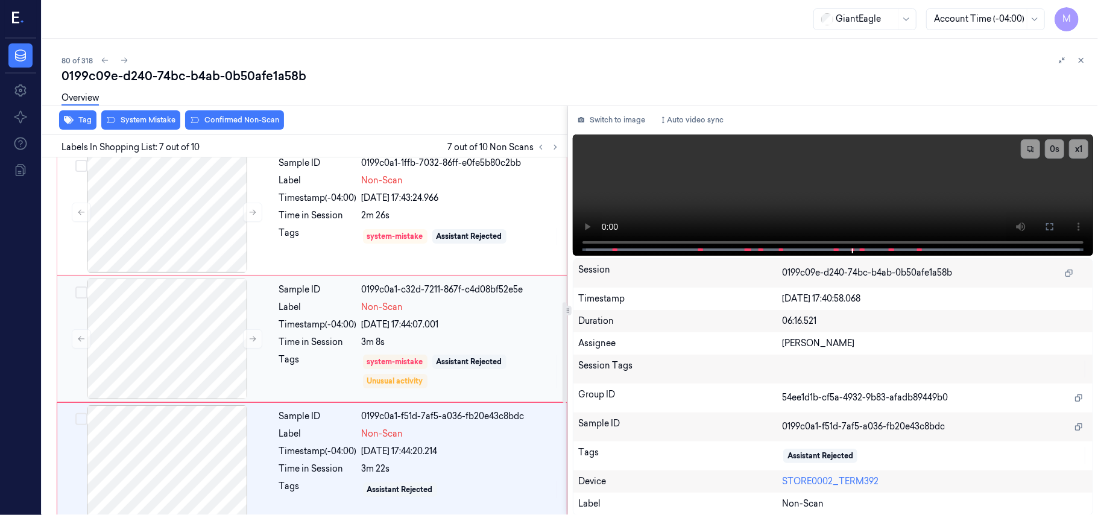
click at [319, 320] on div "Timestamp (-04:00)" at bounding box center [318, 324] width 78 height 13
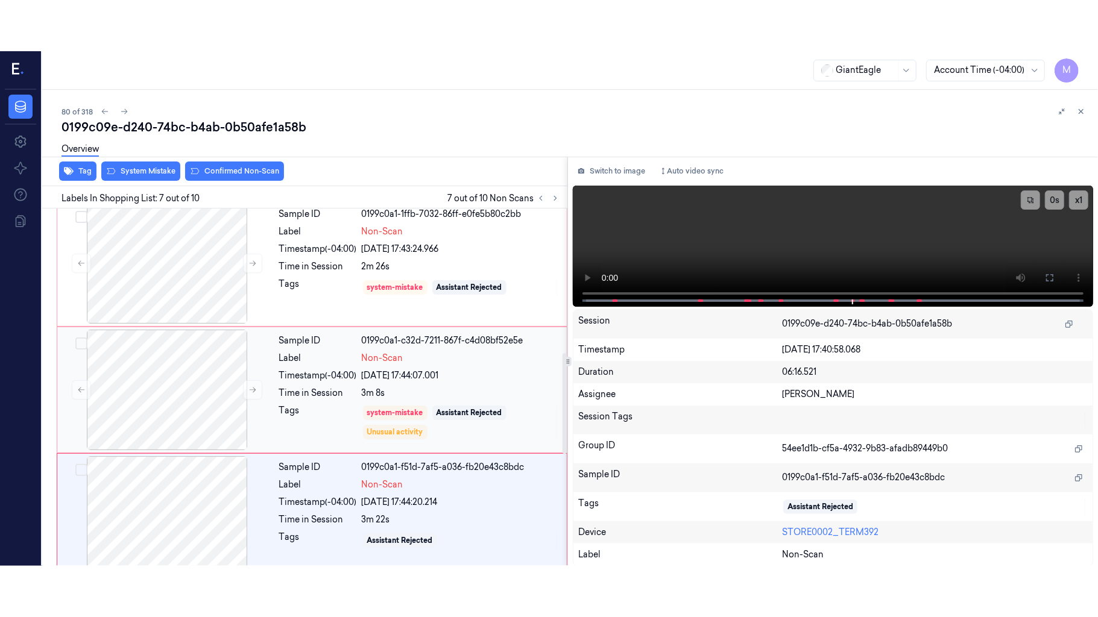
scroll to position [519, 0]
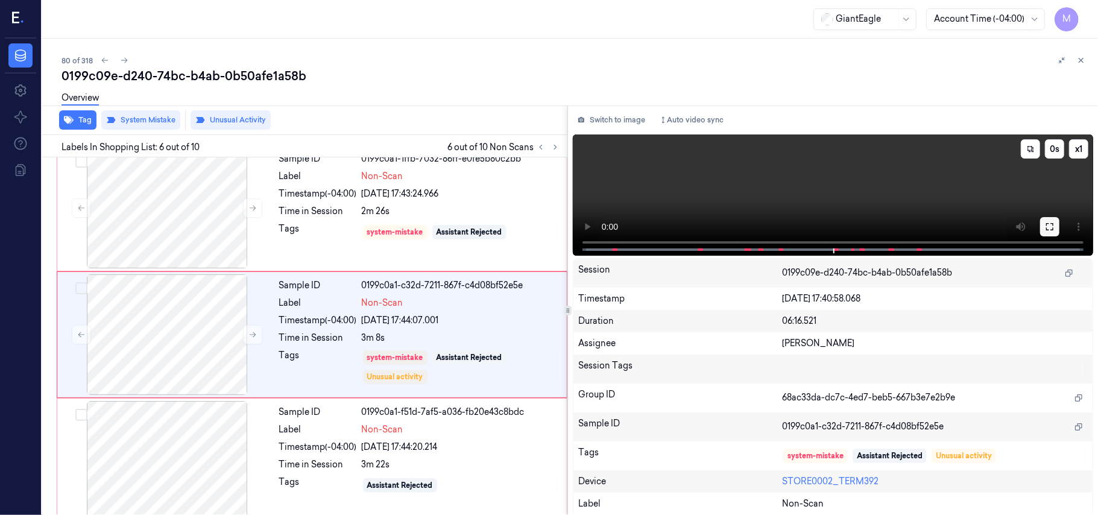
click at [1047, 225] on icon at bounding box center [1050, 227] width 10 height 10
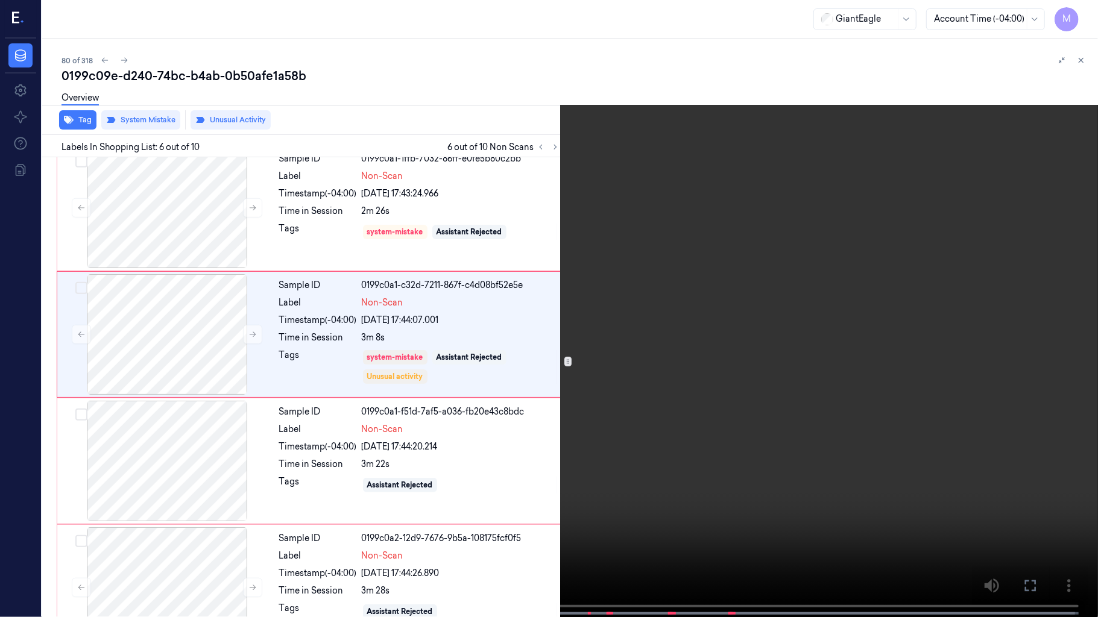
click at [591, 288] on video at bounding box center [549, 310] width 1098 height 620
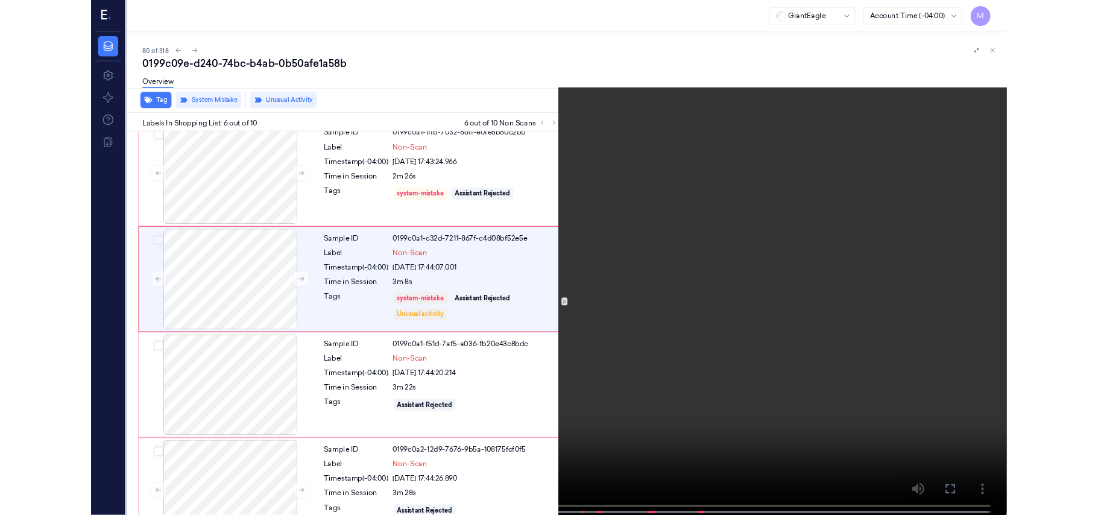
scroll to position [468, 0]
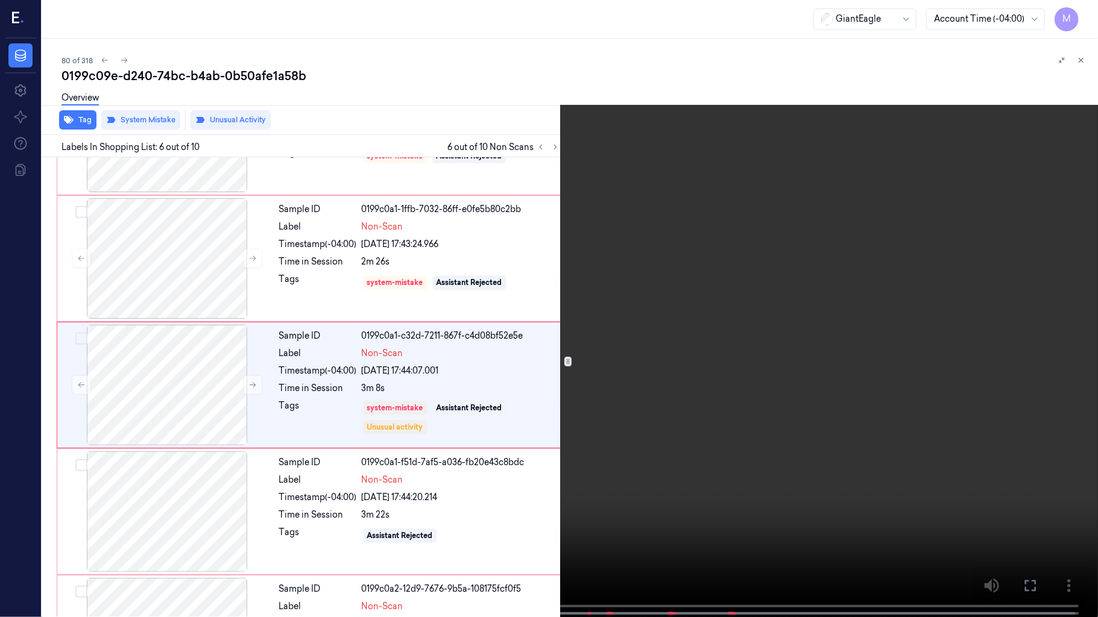
click at [591, 288] on video at bounding box center [549, 310] width 1098 height 620
click at [652, 399] on video at bounding box center [549, 310] width 1098 height 620
click at [696, 420] on video at bounding box center [549, 310] width 1098 height 620
click at [0, 0] on button at bounding box center [0, 0] width 0 height 0
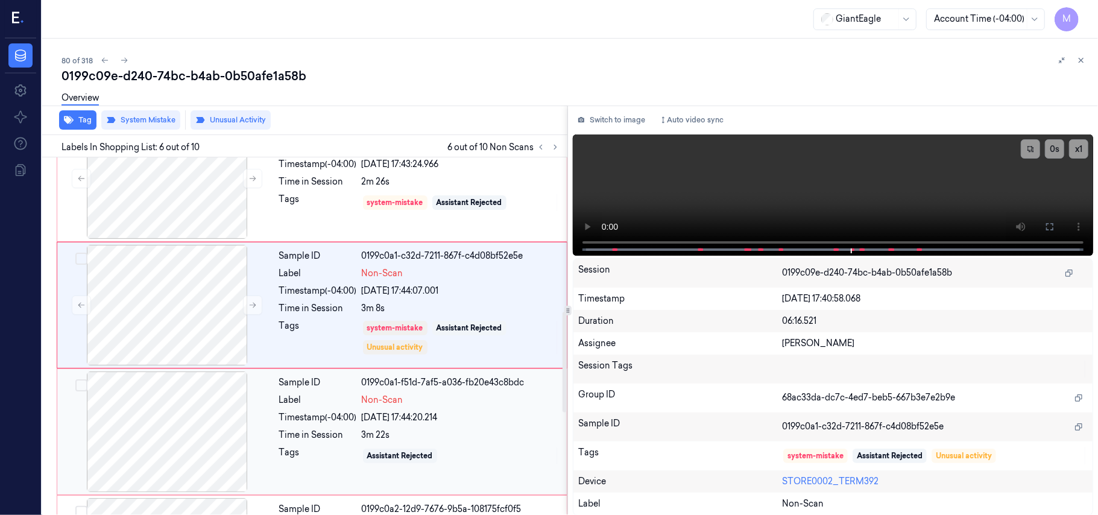
click at [184, 417] on div at bounding box center [167, 431] width 215 height 121
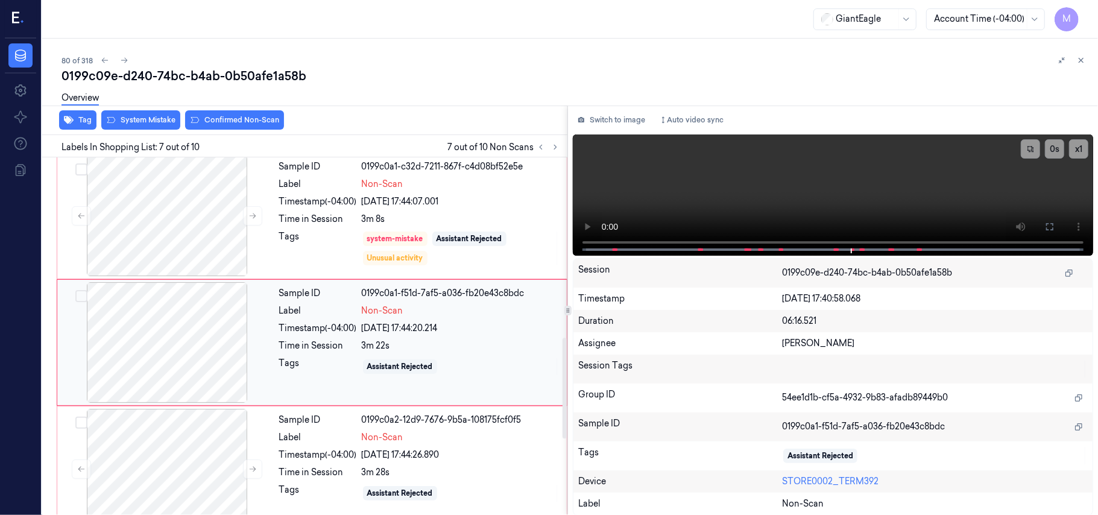
scroll to position [645, 0]
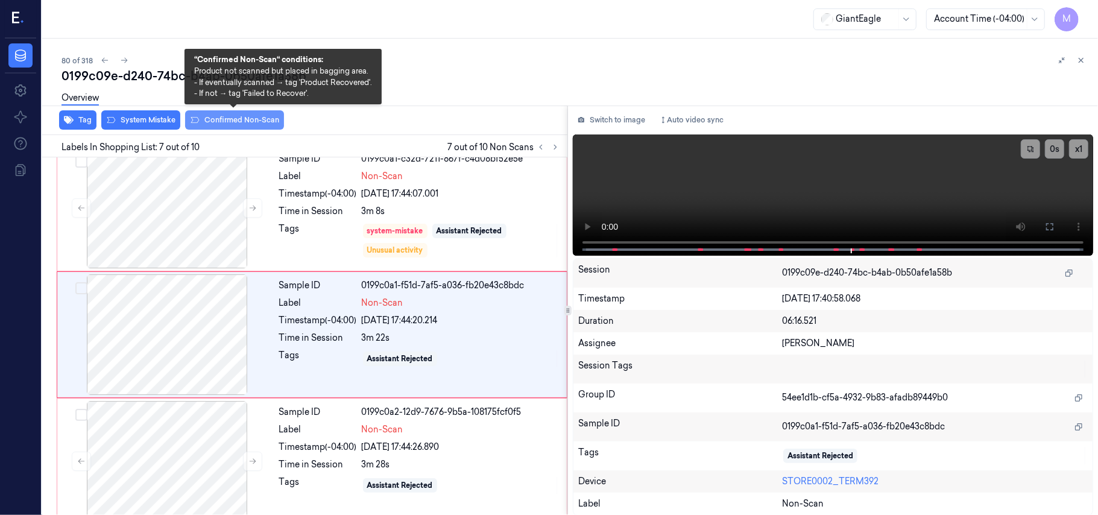
click at [227, 119] on button "Confirmed Non-Scan" at bounding box center [234, 119] width 99 height 19
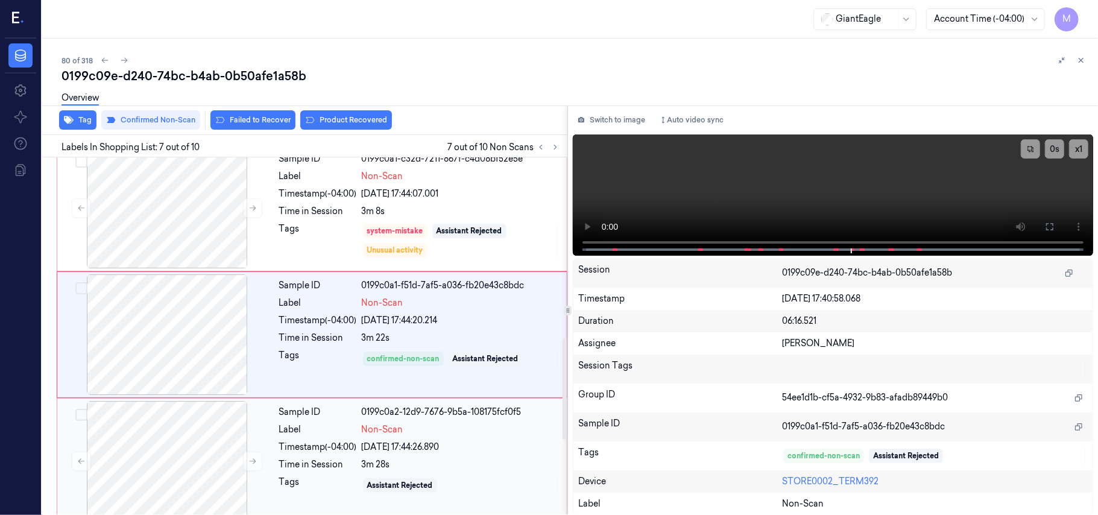
click at [377, 423] on div "Sample ID 0199c0a2-12d9-7676-9b5a-108175fcf0f5 Label Non-Scan Timestamp (-04:00…" at bounding box center [419, 461] width 290 height 121
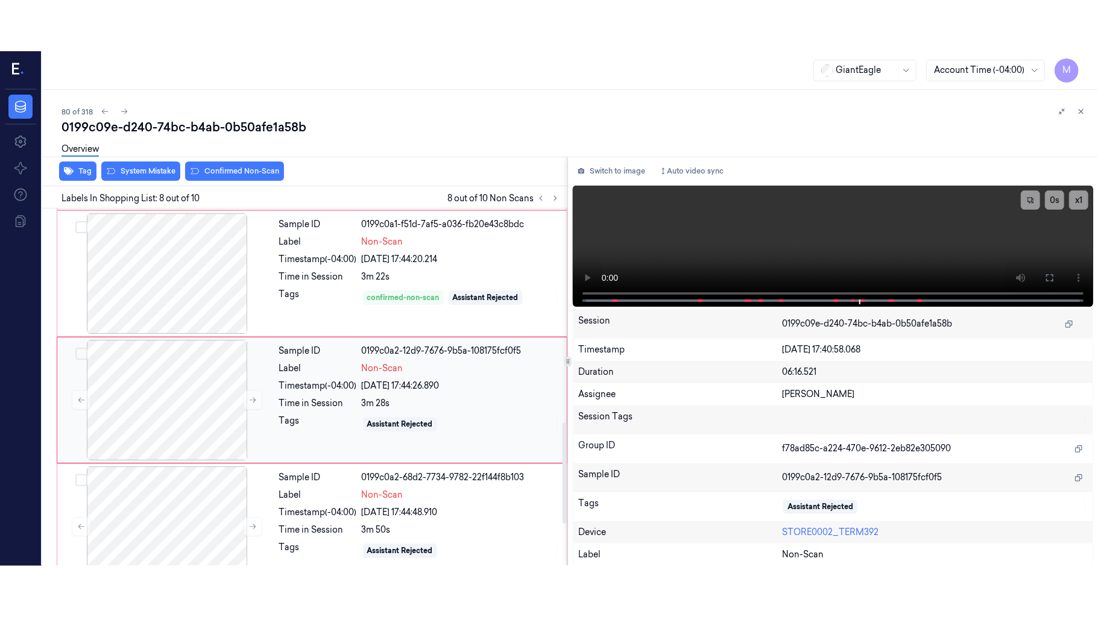
scroll to position [772, 0]
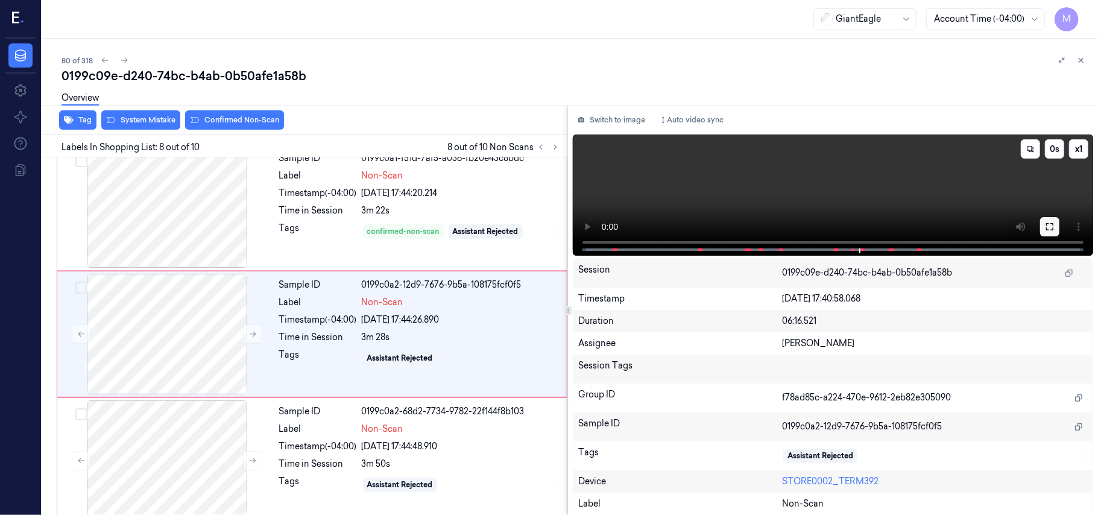
click at [1047, 225] on icon at bounding box center [1050, 227] width 10 height 10
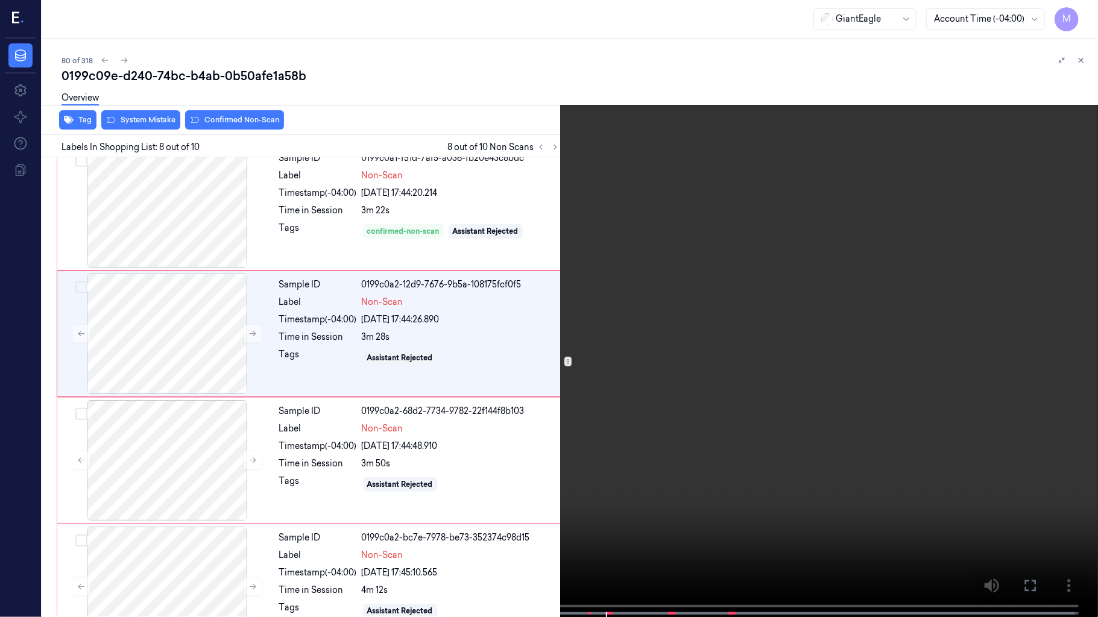
click at [643, 355] on video at bounding box center [549, 310] width 1098 height 620
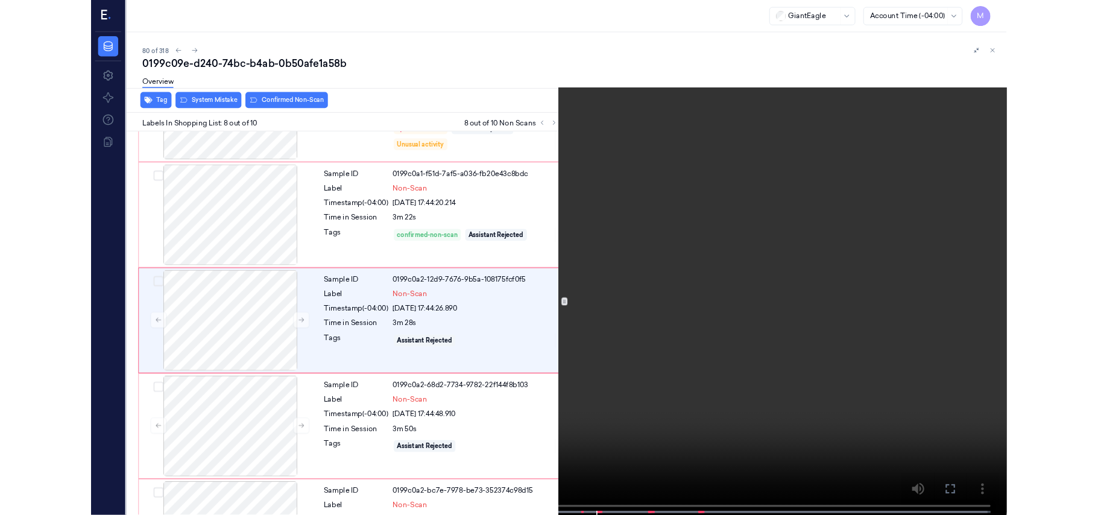
scroll to position [722, 0]
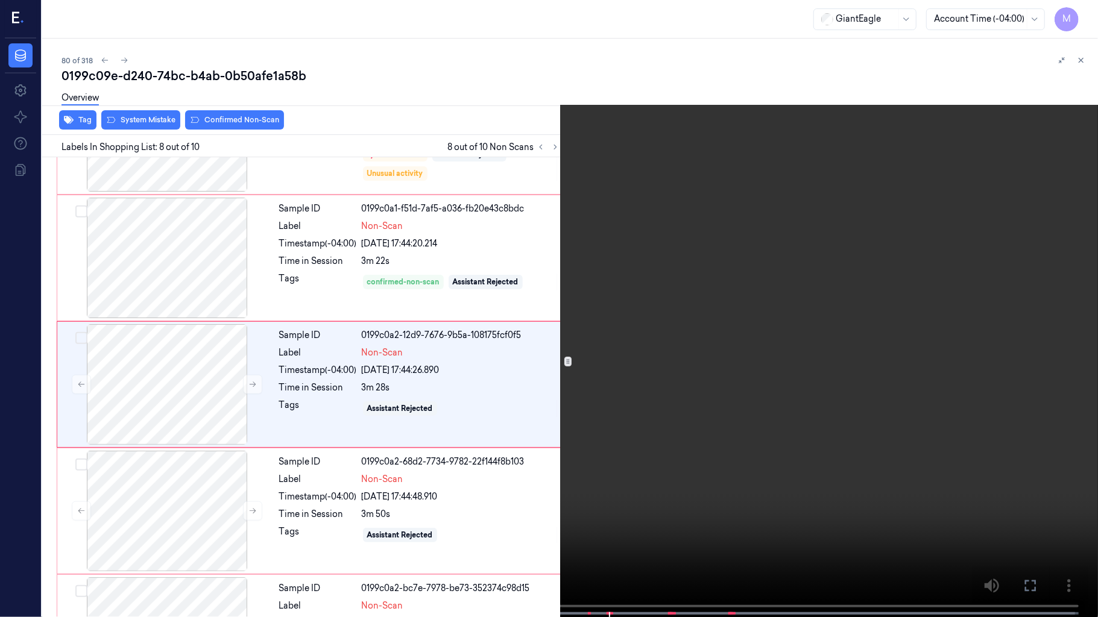
click at [605, 514] on video at bounding box center [549, 310] width 1098 height 620
click at [614, 398] on video at bounding box center [549, 310] width 1098 height 620
click at [660, 394] on video at bounding box center [549, 310] width 1098 height 620
click at [0, 0] on icon at bounding box center [0, 0] width 0 height 0
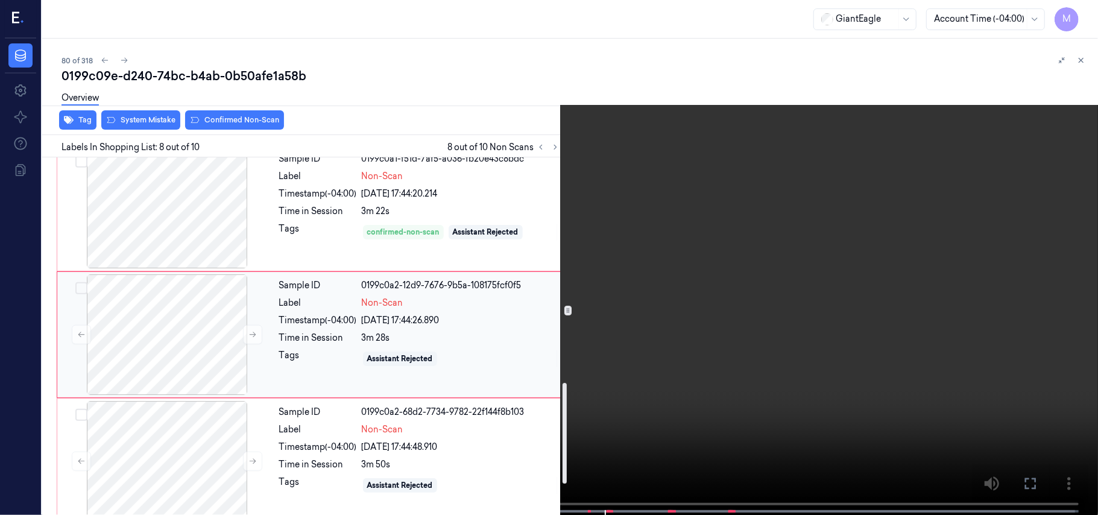
scroll to position [802, 0]
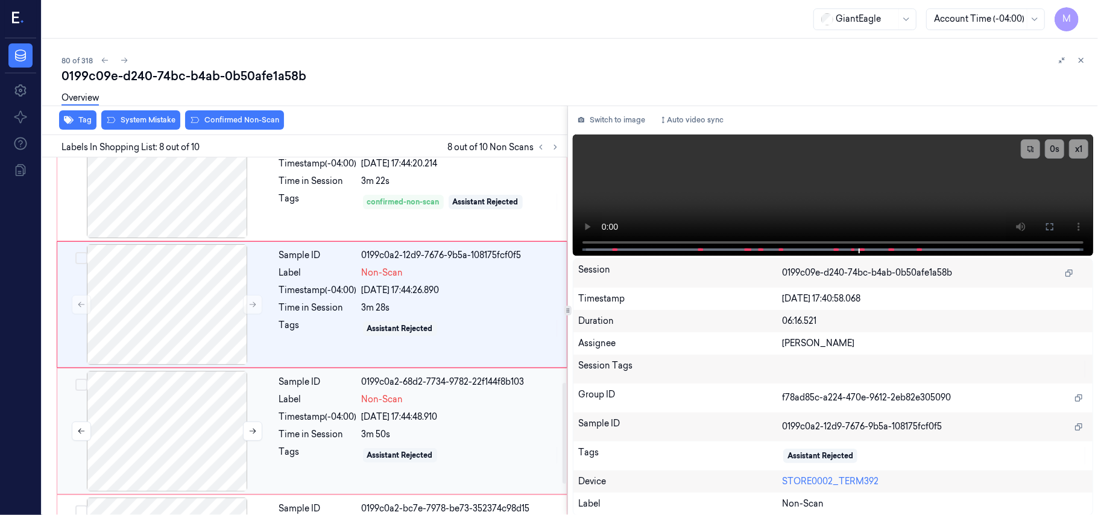
click at [179, 400] on div at bounding box center [167, 431] width 215 height 121
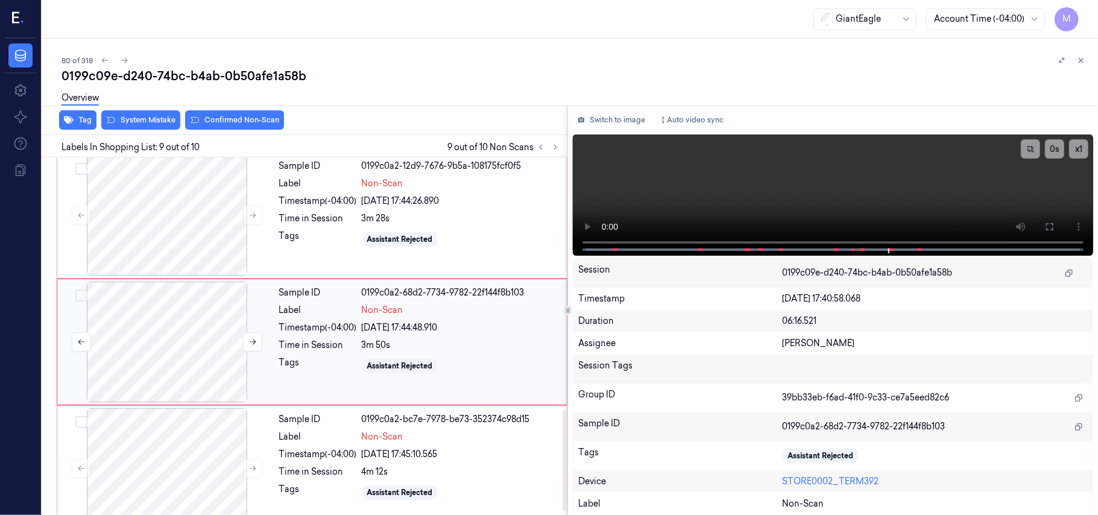
scroll to position [900, 0]
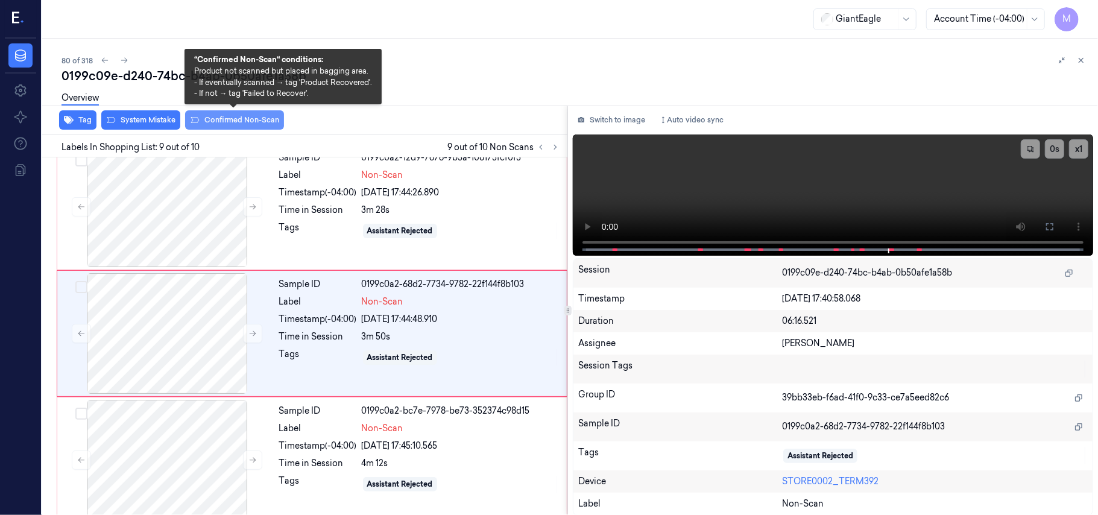
click at [227, 119] on button "Confirmed Non-Scan" at bounding box center [234, 119] width 99 height 19
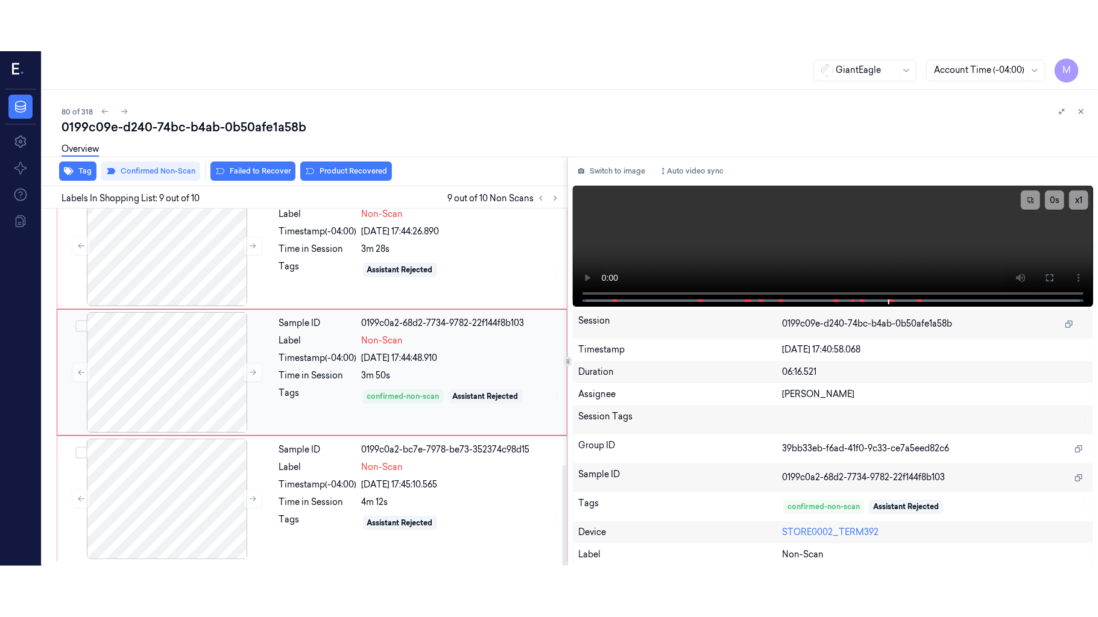
scroll to position [915, 0]
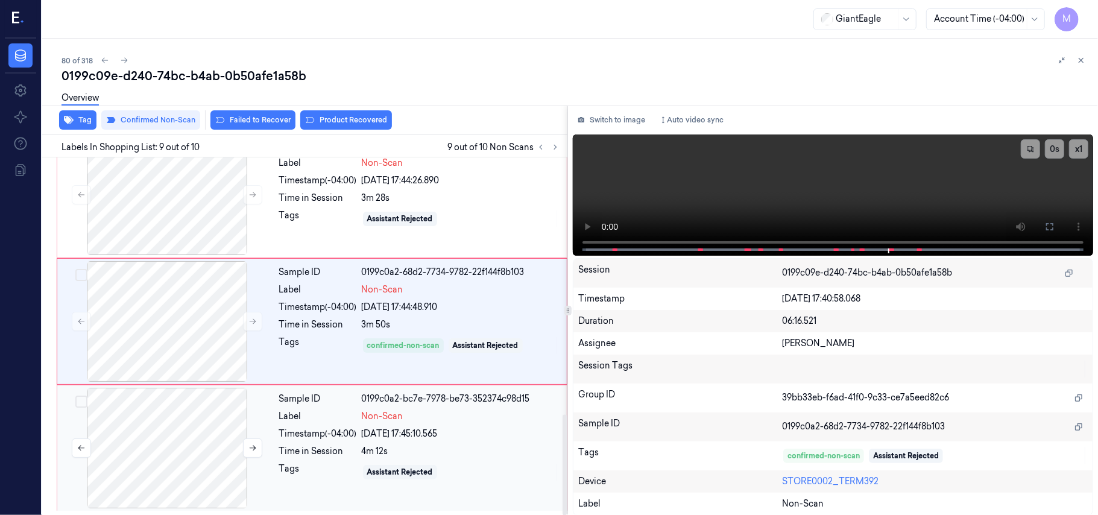
click at [198, 428] on div at bounding box center [167, 448] width 215 height 121
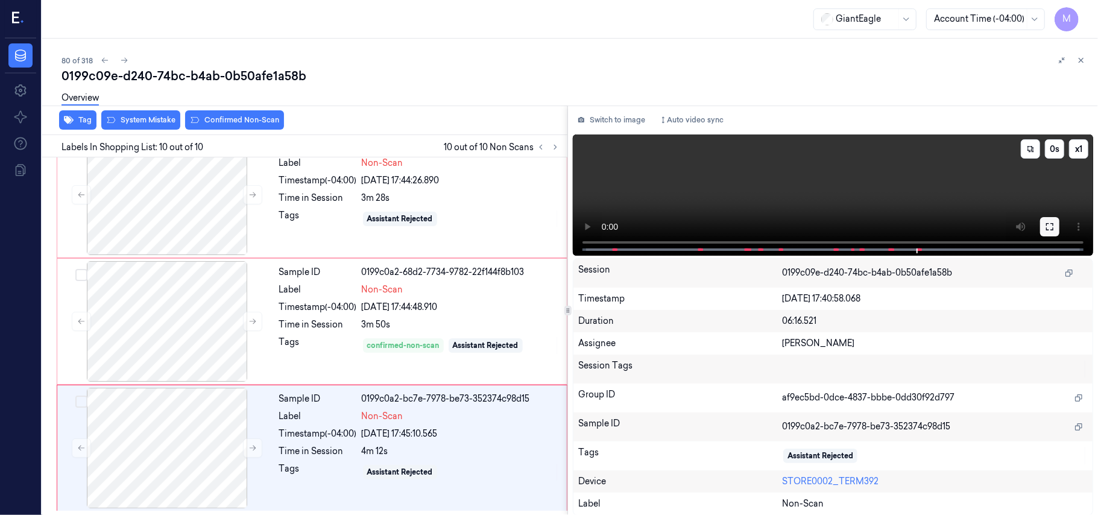
click at [1053, 228] on icon at bounding box center [1049, 226] width 7 height 7
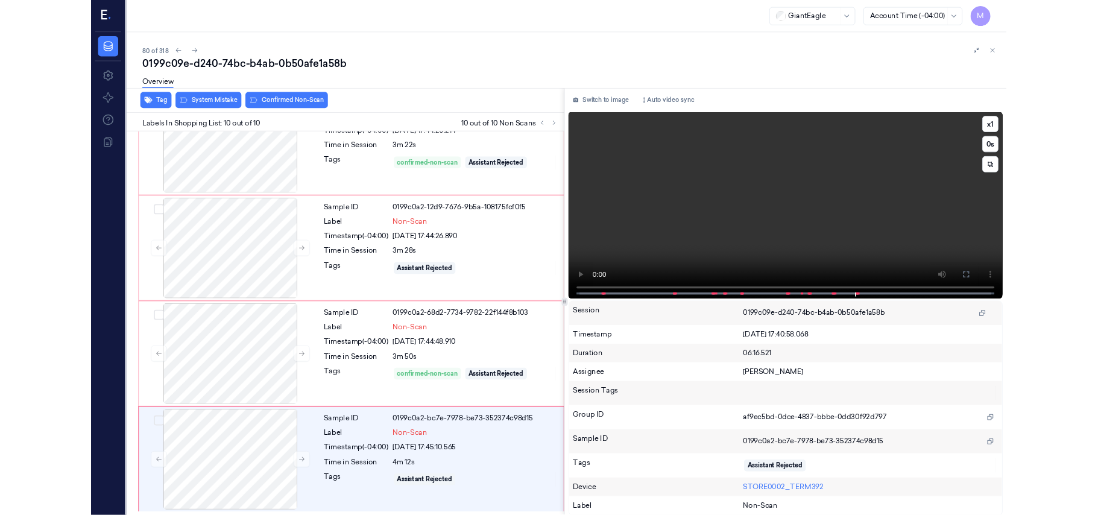
scroll to position [813, 0]
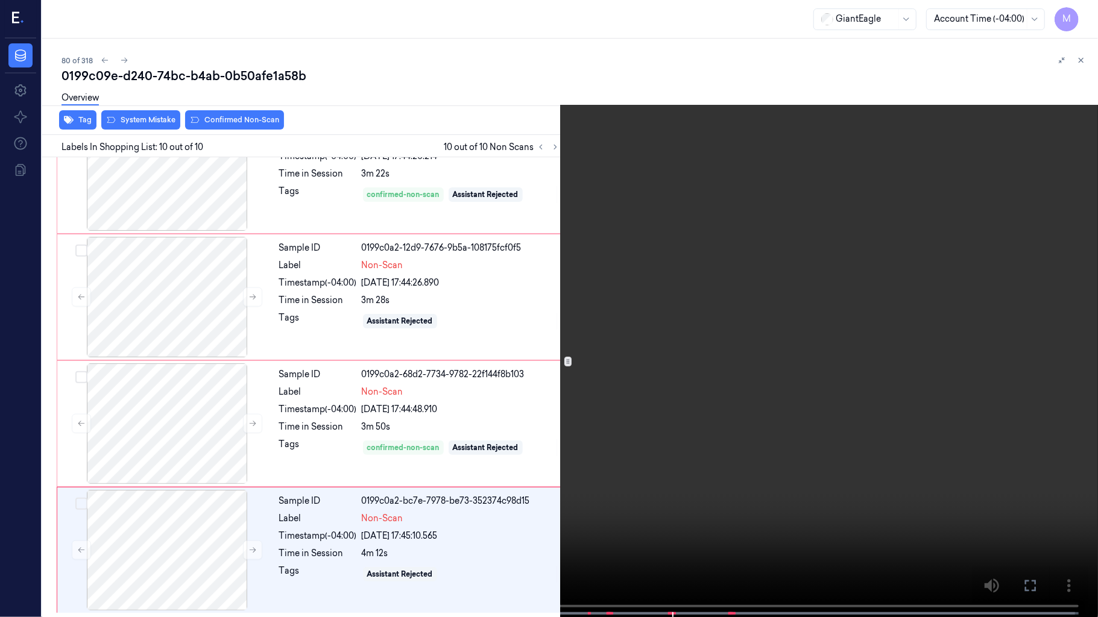
click at [642, 394] on video at bounding box center [549, 310] width 1098 height 620
click at [772, 485] on video at bounding box center [549, 310] width 1098 height 620
click at [0, 0] on icon at bounding box center [0, 0] width 0 height 0
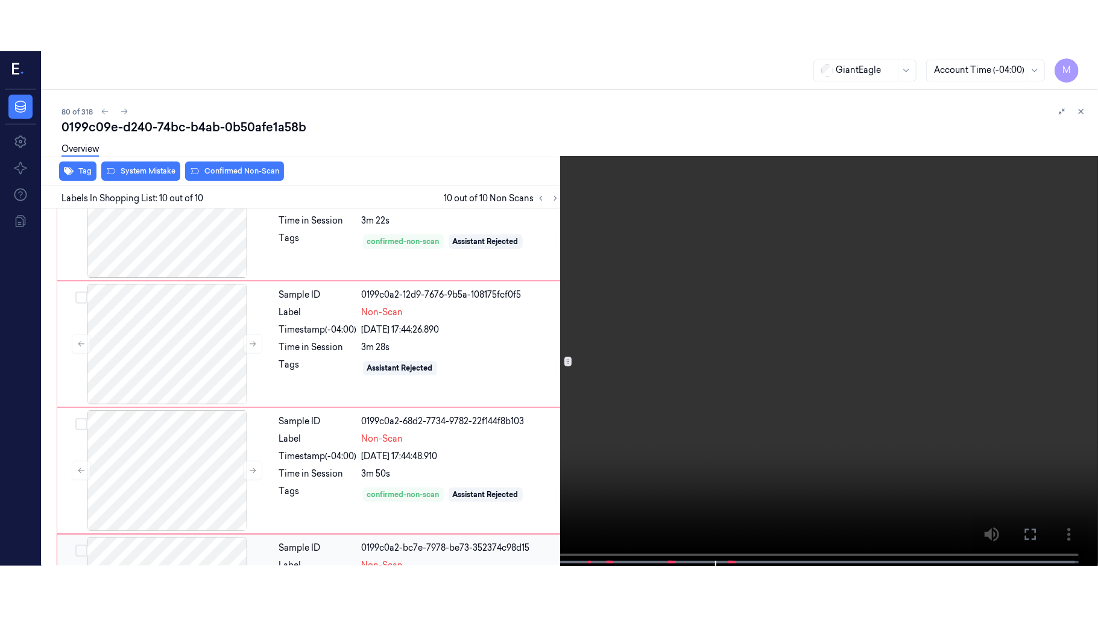
scroll to position [915, 0]
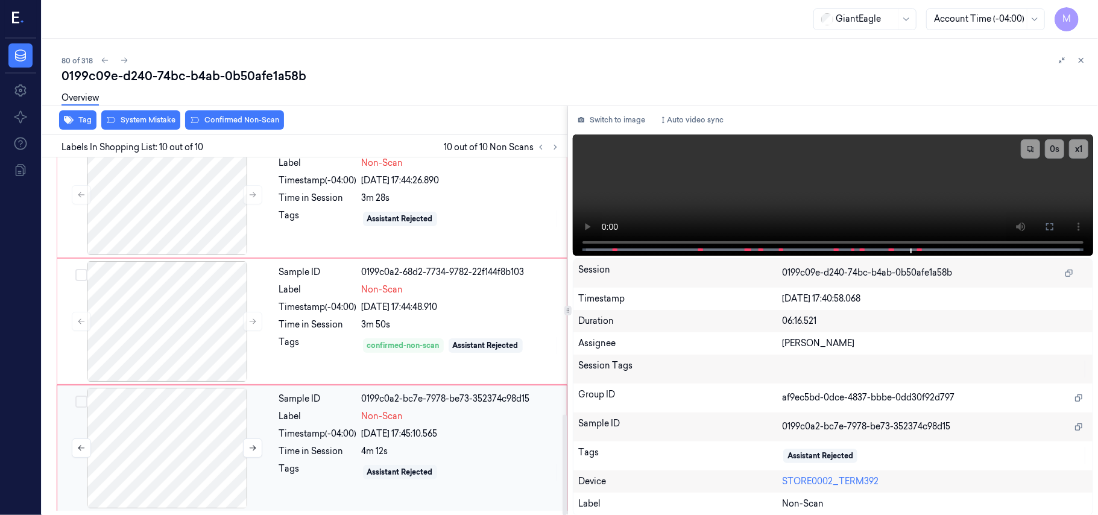
click at [221, 416] on div at bounding box center [167, 448] width 215 height 121
click at [625, 116] on button "Switch to image" at bounding box center [611, 119] width 77 height 19
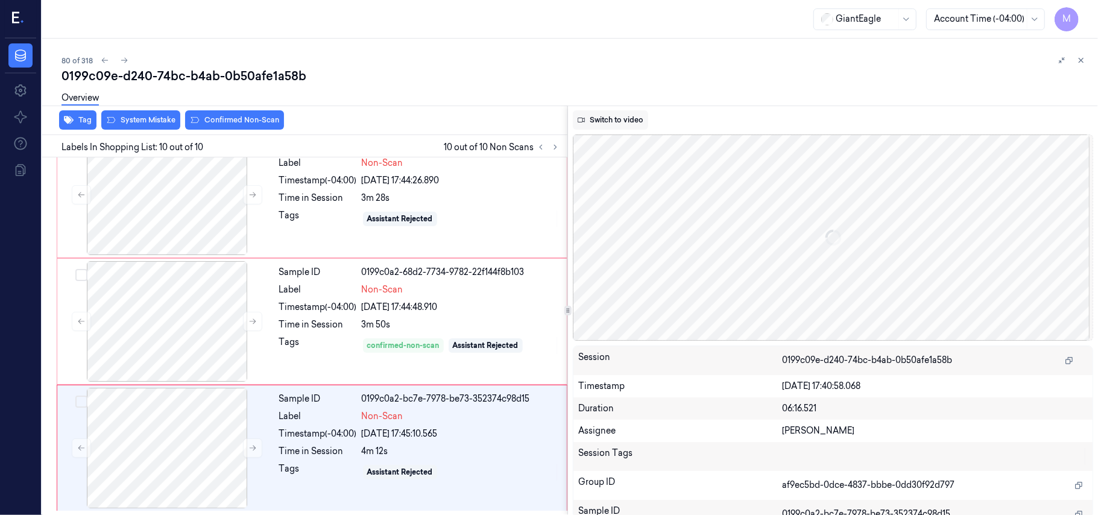
click at [618, 115] on button "Switch to video" at bounding box center [610, 119] width 75 height 19
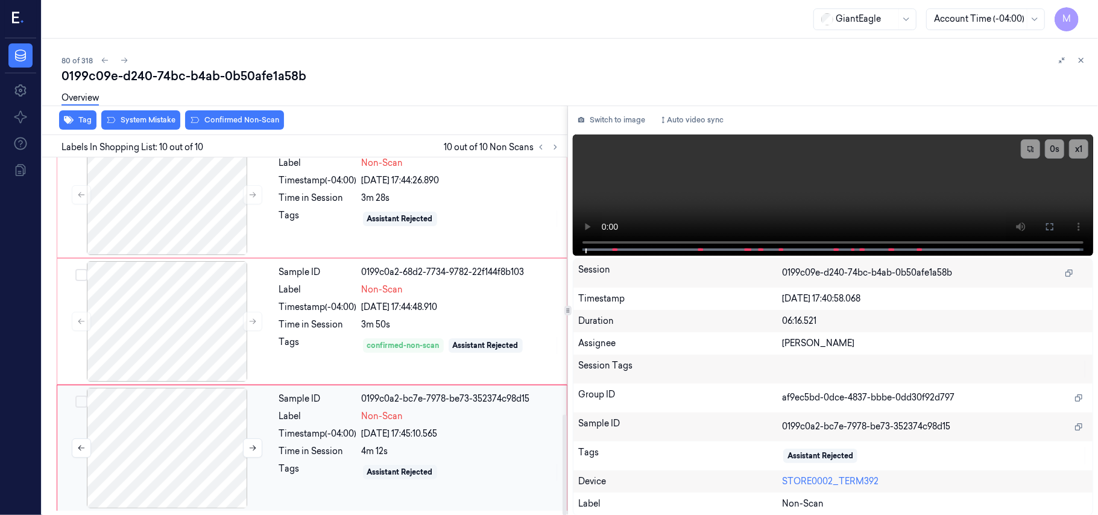
click at [186, 438] on div at bounding box center [167, 448] width 215 height 121
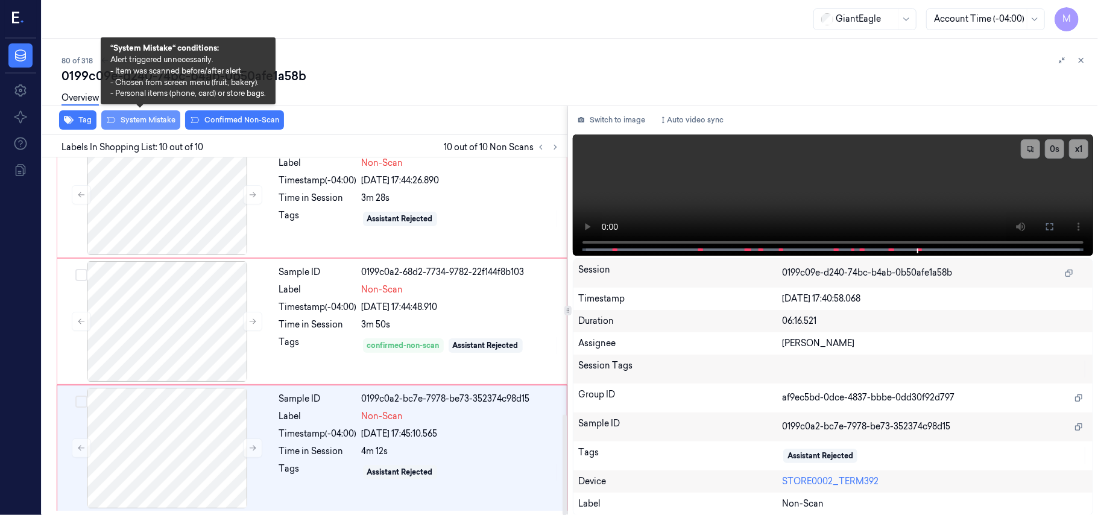
click at [157, 122] on button "System Mistake" at bounding box center [140, 119] width 79 height 19
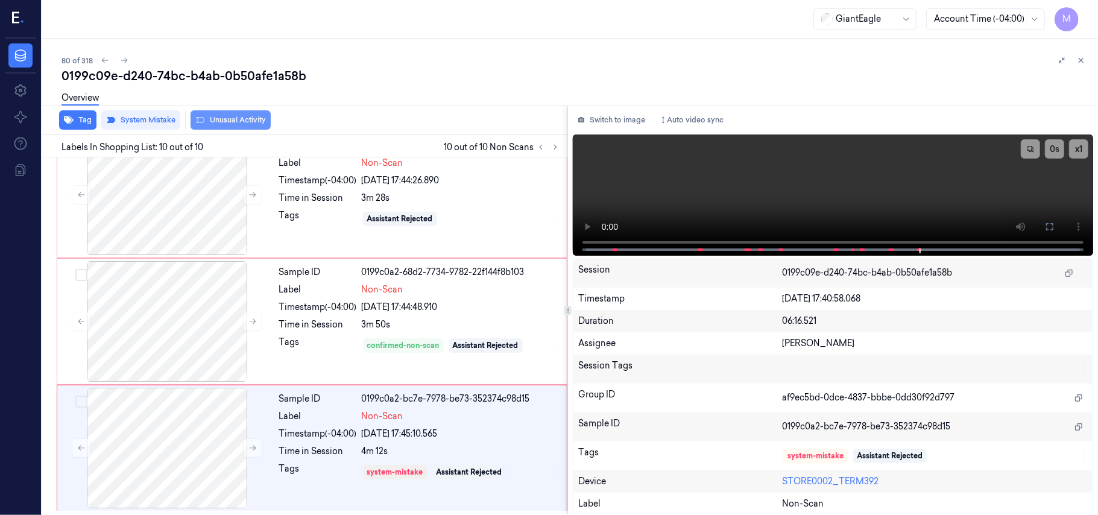
click at [234, 122] on button "Unusual Activity" at bounding box center [231, 119] width 80 height 19
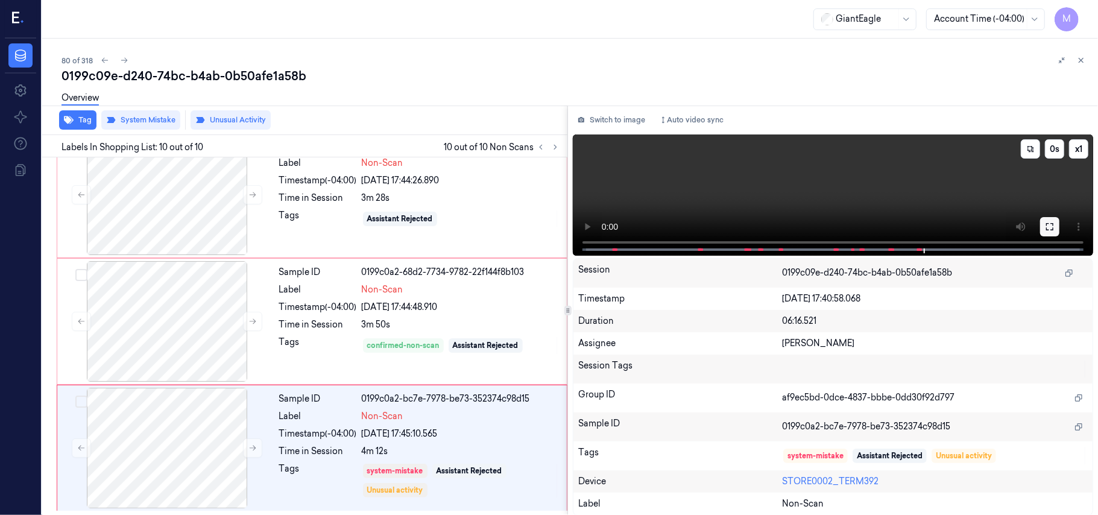
click at [1050, 225] on icon at bounding box center [1050, 227] width 10 height 10
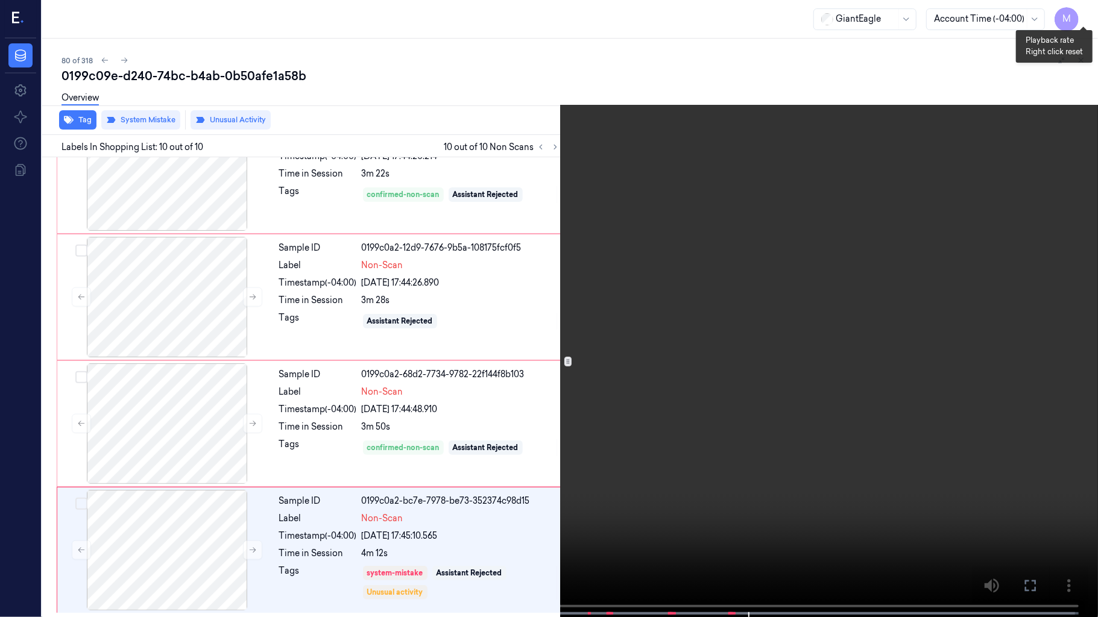
click at [1084, 14] on button "x 1" at bounding box center [1083, 14] width 19 height 19
click at [1084, 14] on button "x 2" at bounding box center [1083, 14] width 19 height 19
click at [927, 327] on video at bounding box center [549, 310] width 1098 height 620
click at [848, 319] on video at bounding box center [549, 310] width 1098 height 620
click at [0, 0] on icon at bounding box center [0, 0] width 0 height 0
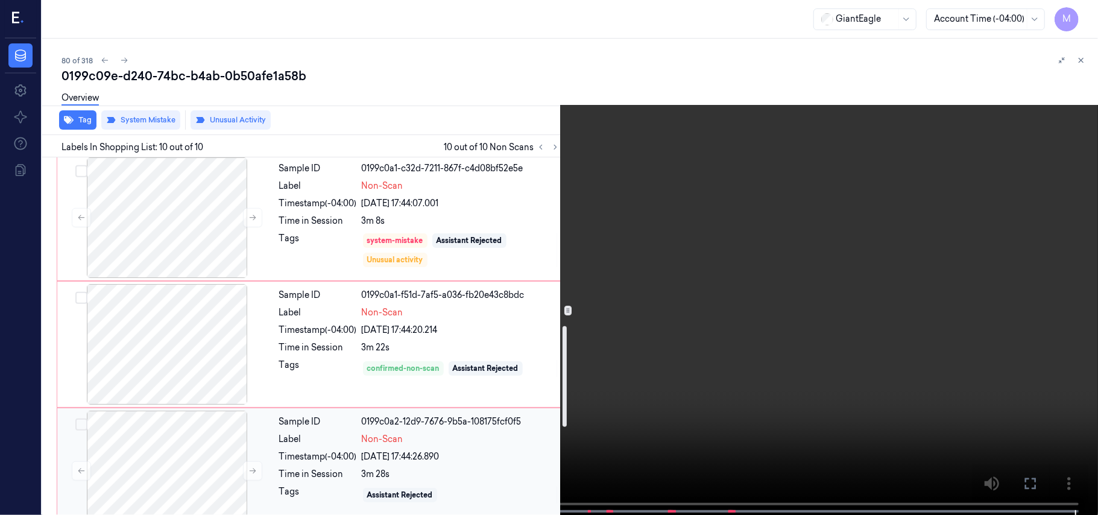
scroll to position [594, 0]
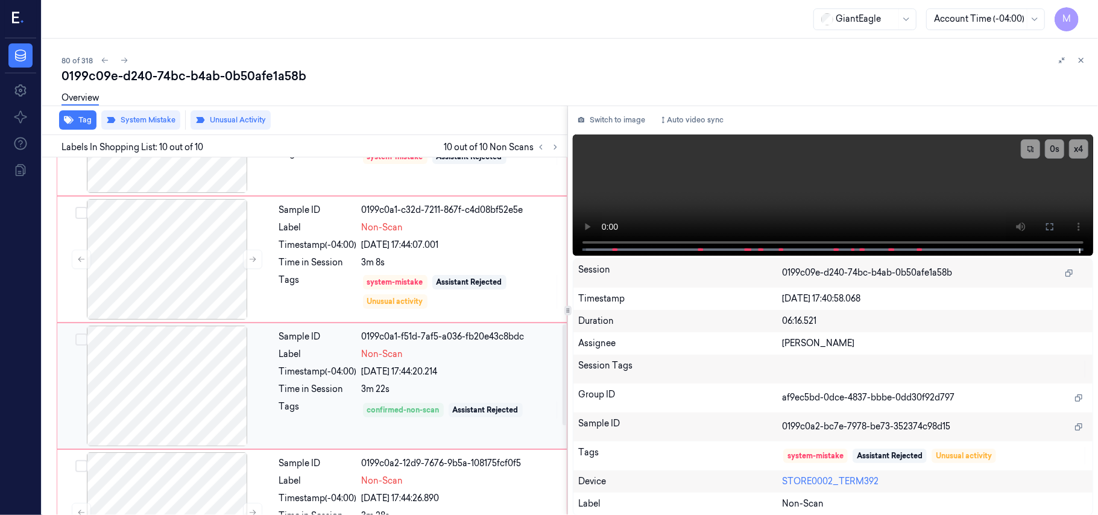
click at [409, 361] on div "Non-Scan" at bounding box center [461, 354] width 198 height 13
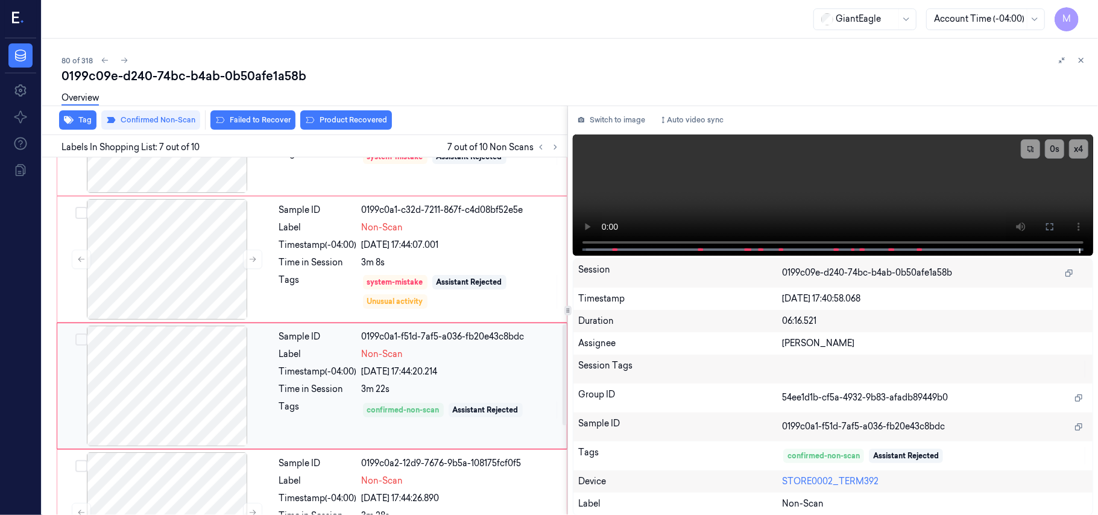
scroll to position [645, 0]
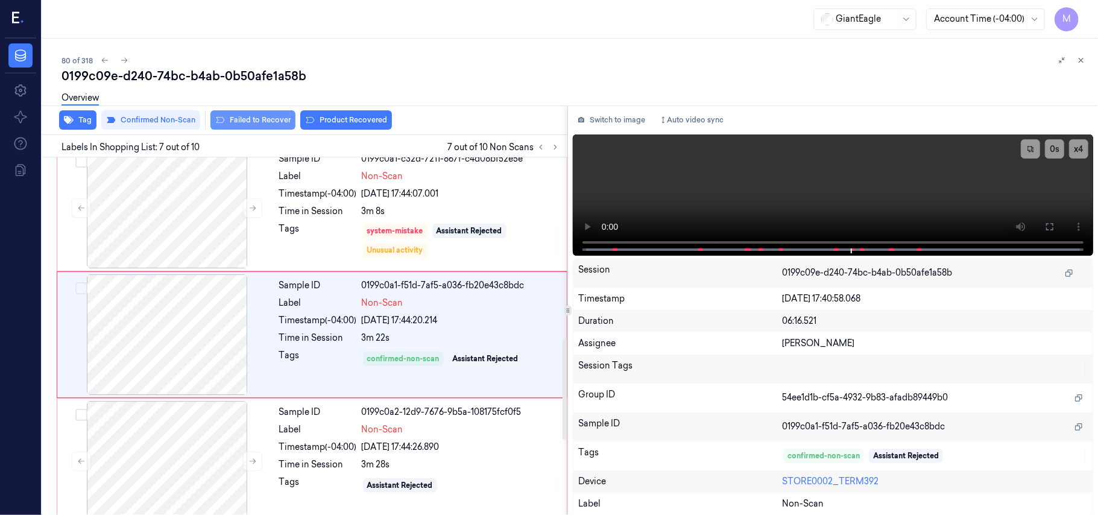
click at [261, 119] on button "Failed to Recover" at bounding box center [252, 119] width 85 height 19
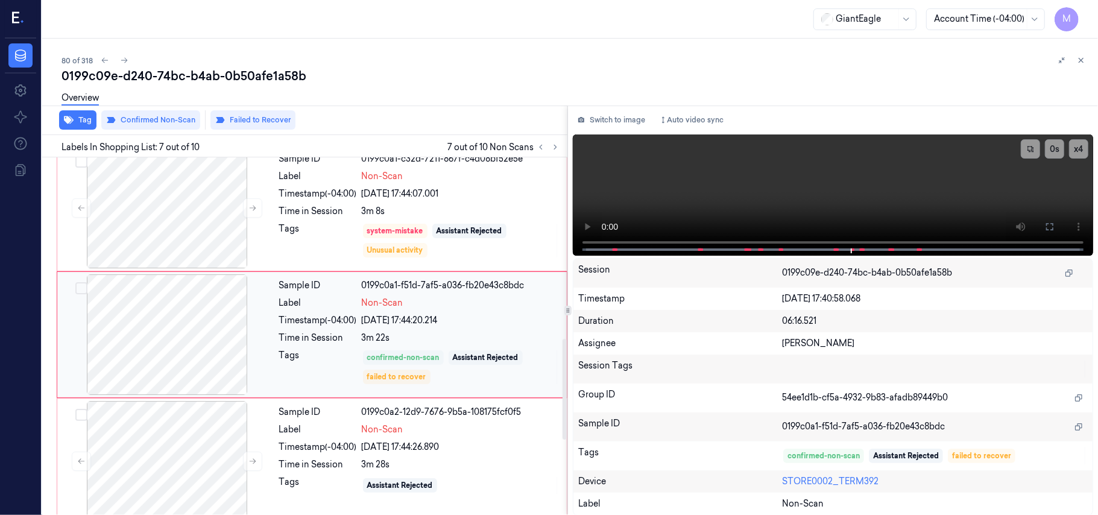
scroll to position [726, 0]
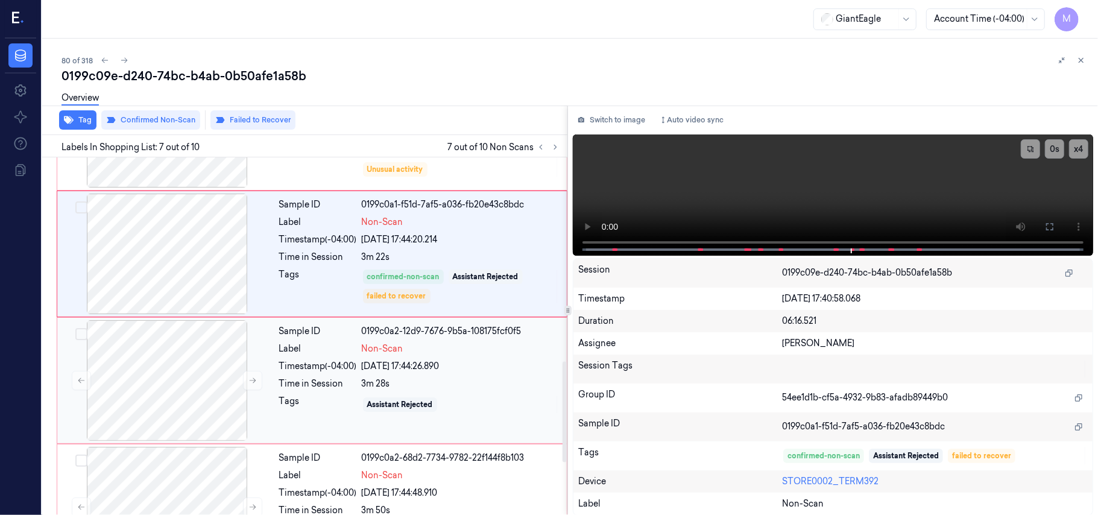
click at [361, 355] on div "Label Non-Scan" at bounding box center [419, 348] width 280 height 13
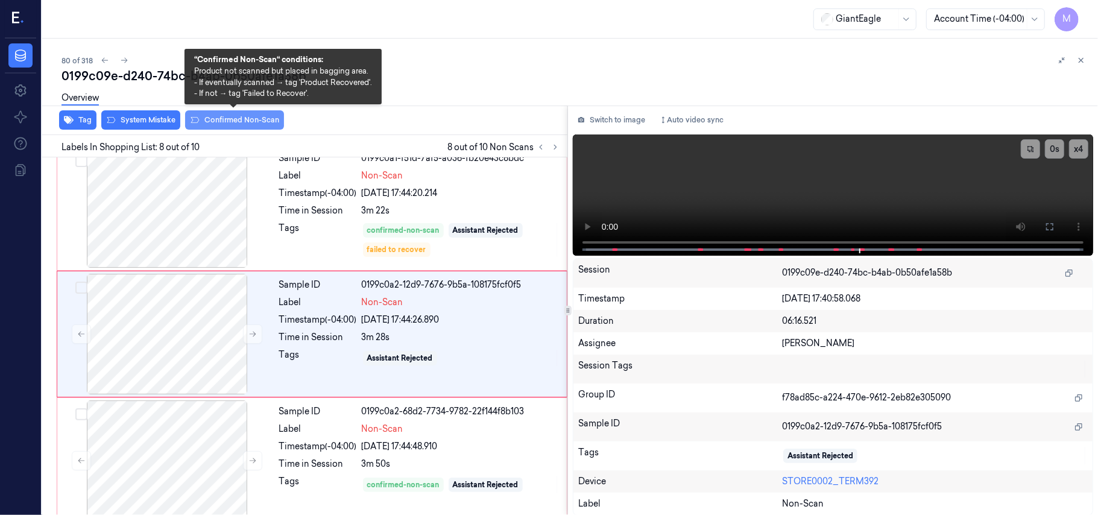
click at [225, 121] on button "Confirmed Non-Scan" at bounding box center [234, 119] width 99 height 19
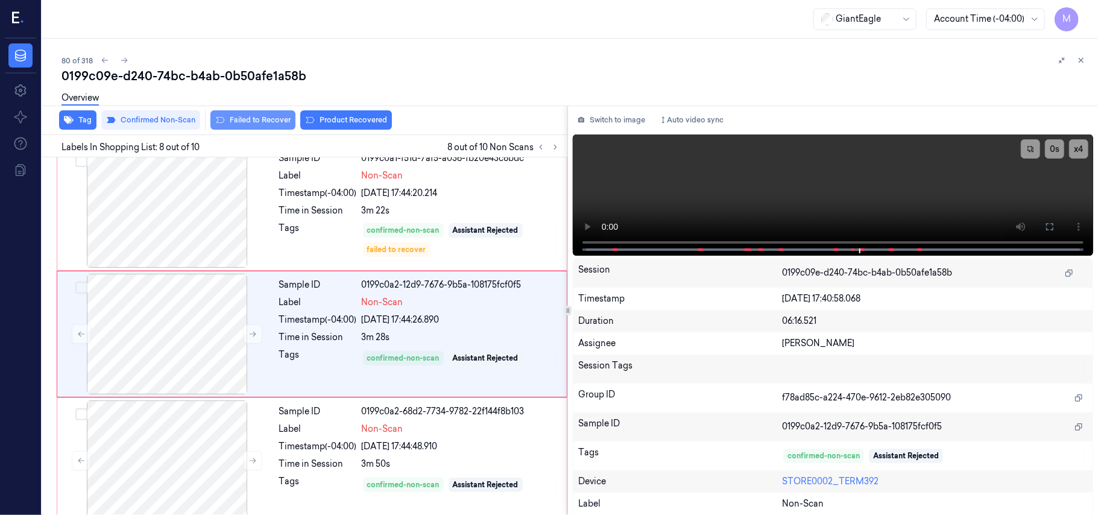
click at [264, 121] on button "Failed to Recover" at bounding box center [252, 119] width 85 height 19
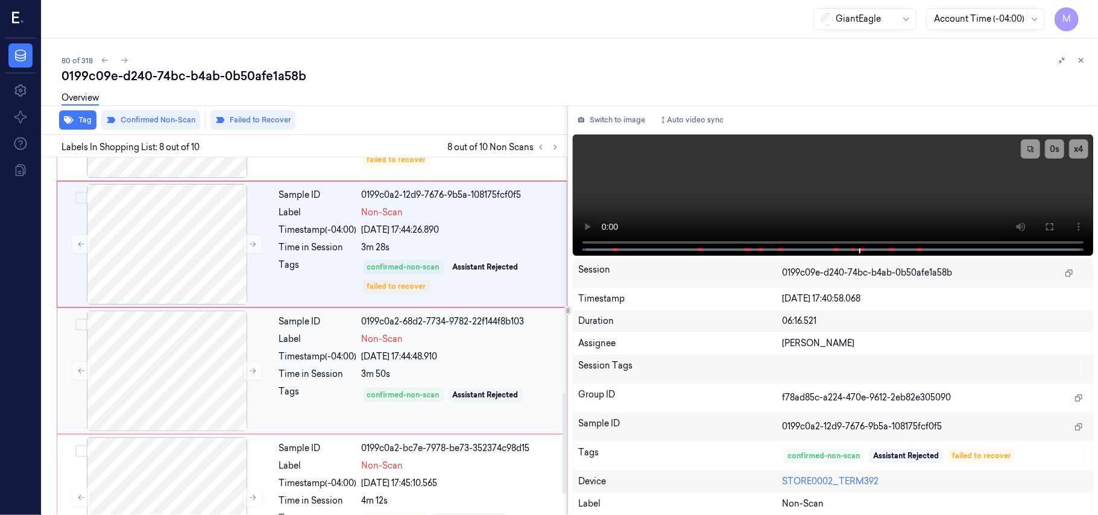
scroll to position [835, 0]
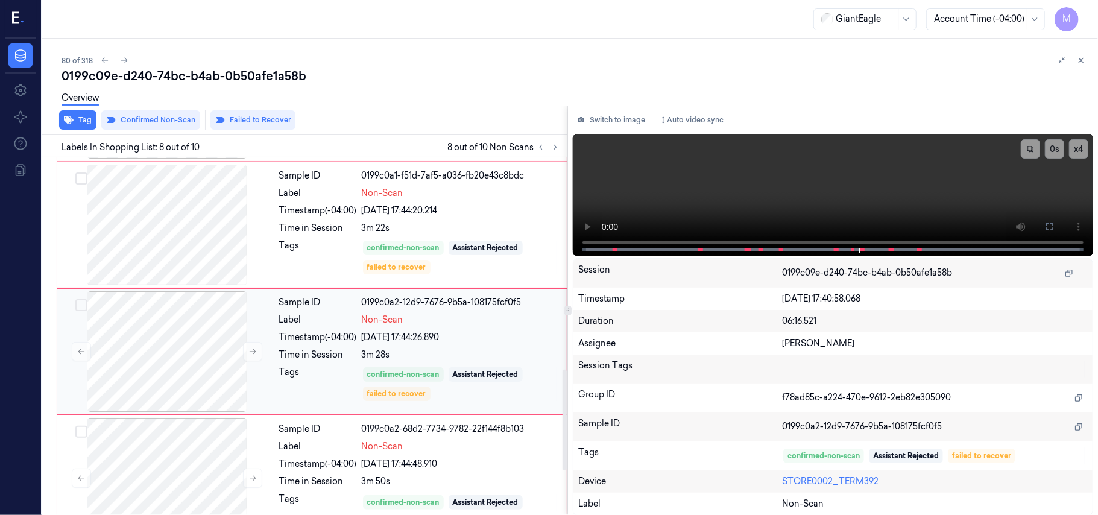
click at [400, 334] on div "07/10/2025 17:44:26.890" at bounding box center [461, 337] width 198 height 13
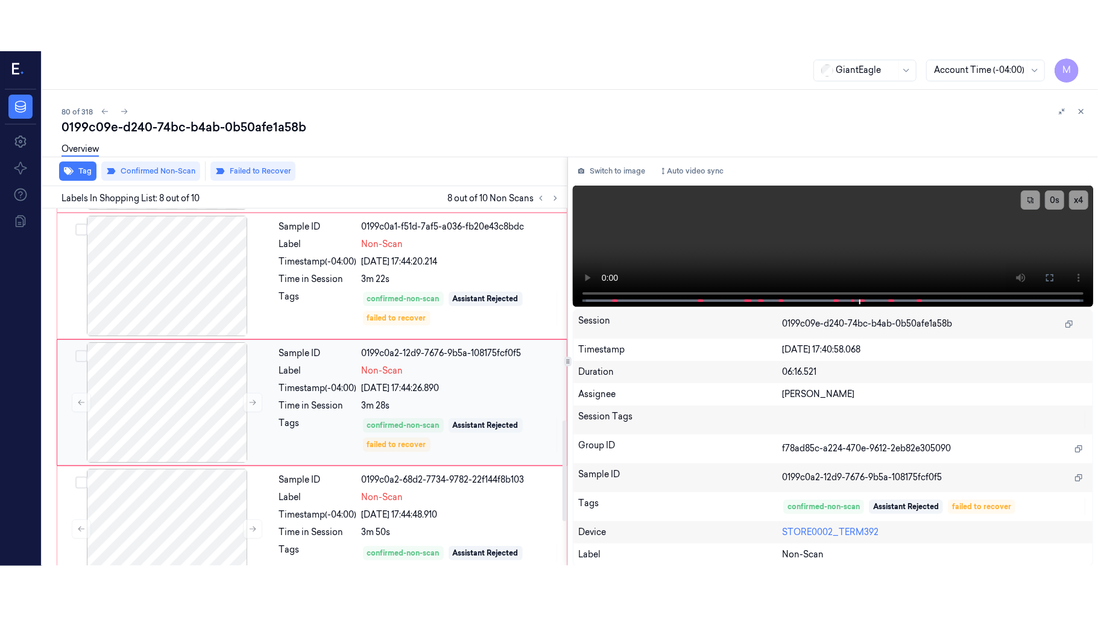
scroll to position [772, 0]
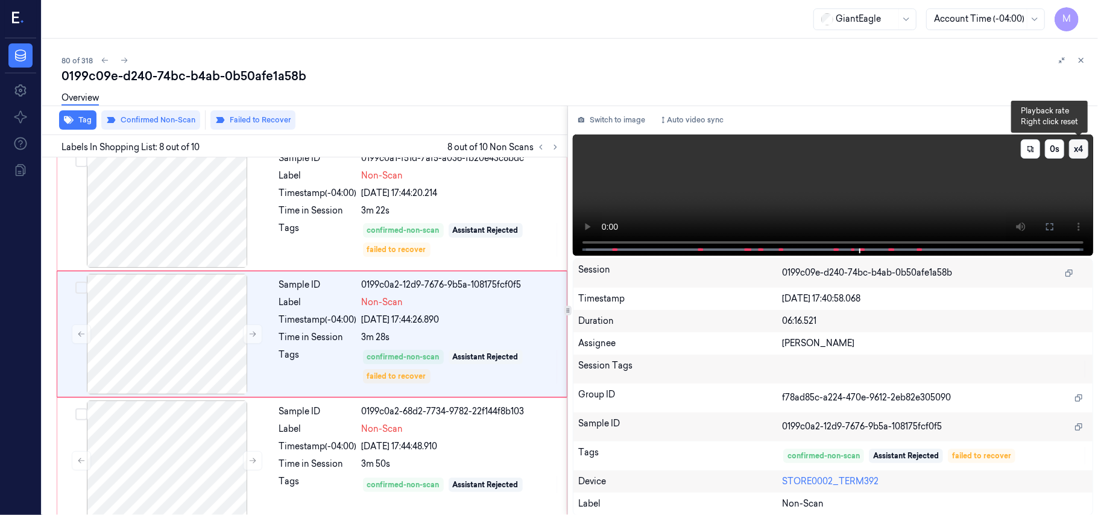
click at [1080, 143] on button "x 4" at bounding box center [1078, 148] width 19 height 19
click at [1048, 223] on icon at bounding box center [1050, 227] width 10 height 10
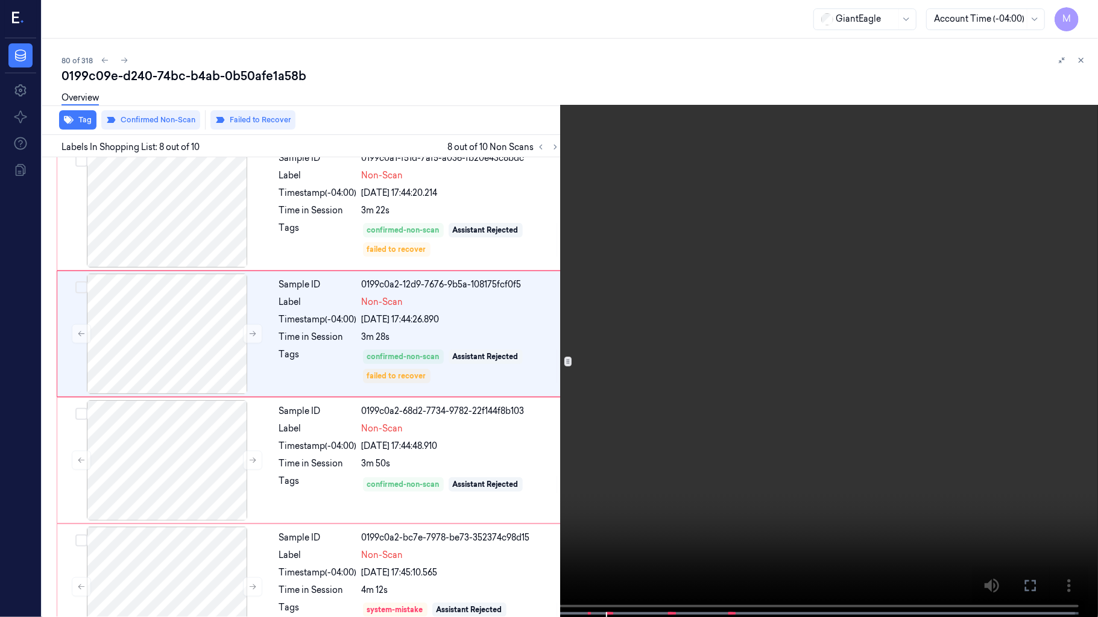
click at [0, 0] on icon at bounding box center [0, 0] width 0 height 0
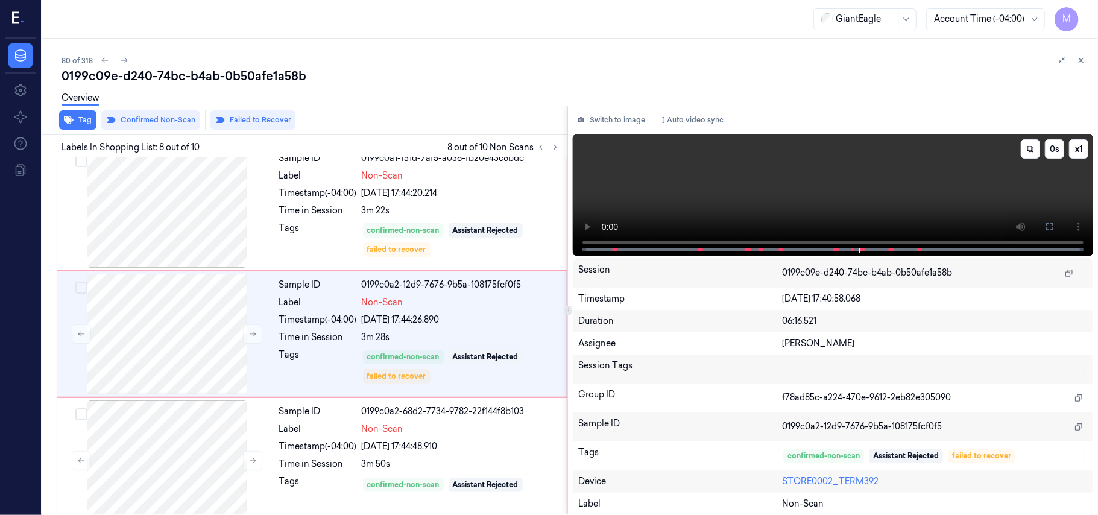
click at [871, 174] on video at bounding box center [833, 194] width 520 height 121
click at [1052, 229] on icon at bounding box center [1049, 226] width 7 height 7
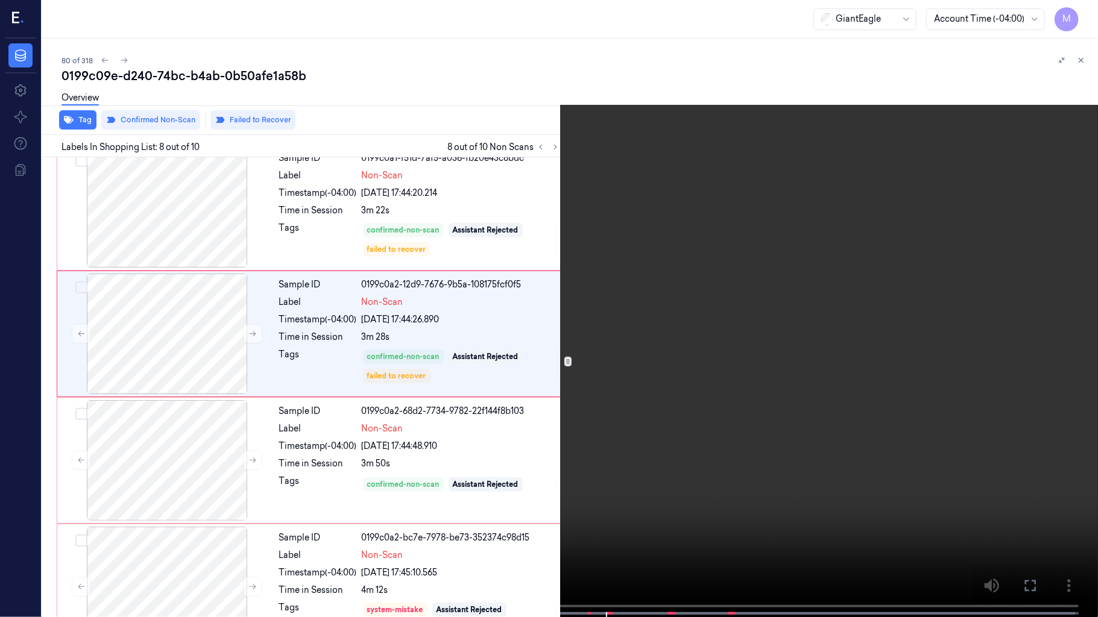
click at [796, 286] on video at bounding box center [549, 310] width 1098 height 620
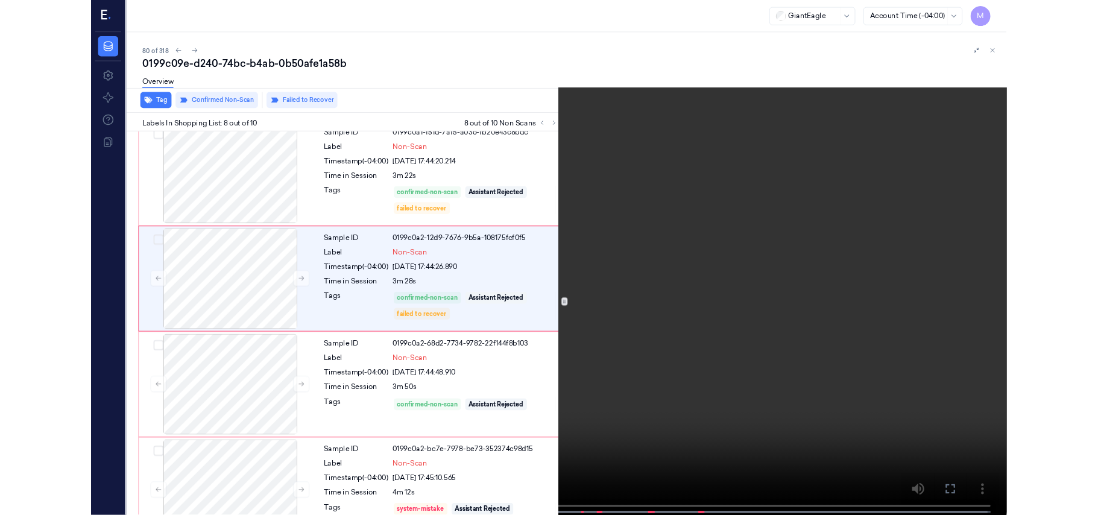
scroll to position [722, 0]
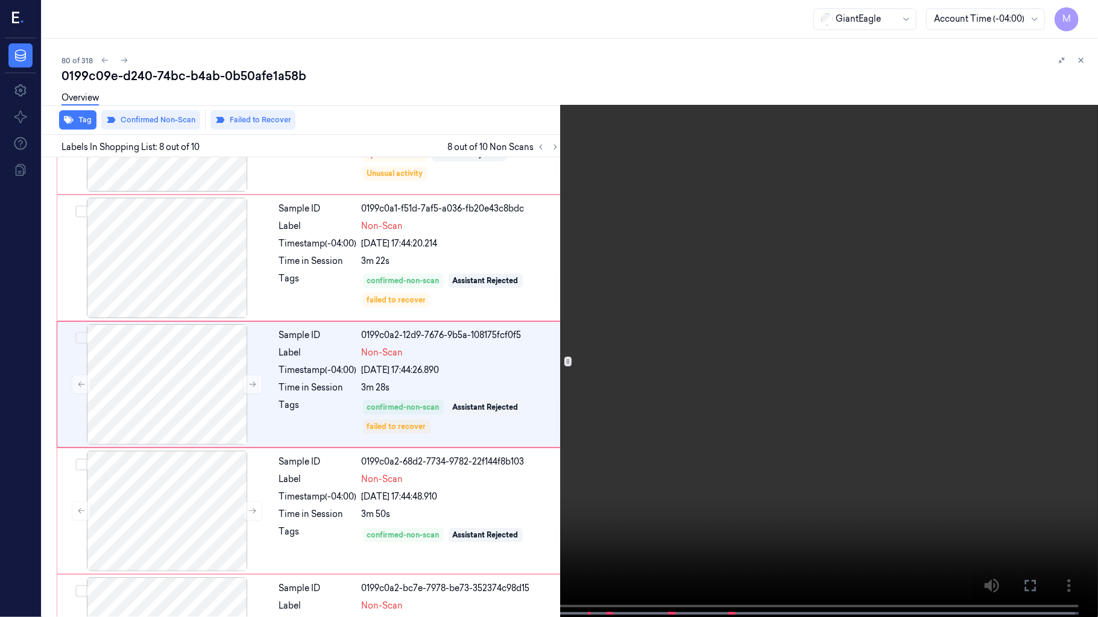
click at [796, 286] on video at bounding box center [549, 310] width 1098 height 620
click at [852, 297] on video at bounding box center [549, 310] width 1098 height 620
click at [0, 0] on icon at bounding box center [0, 0] width 0 height 0
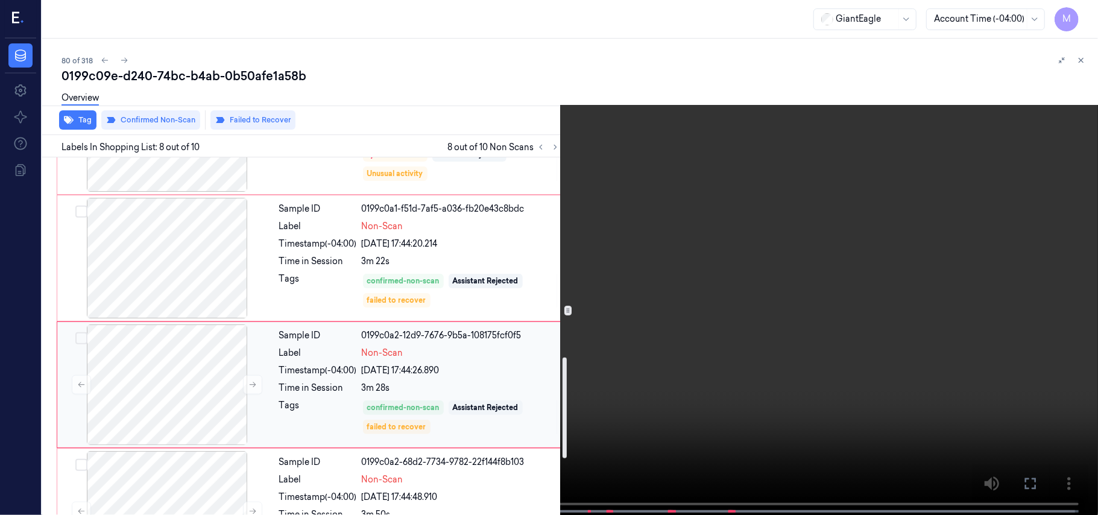
scroll to position [642, 0]
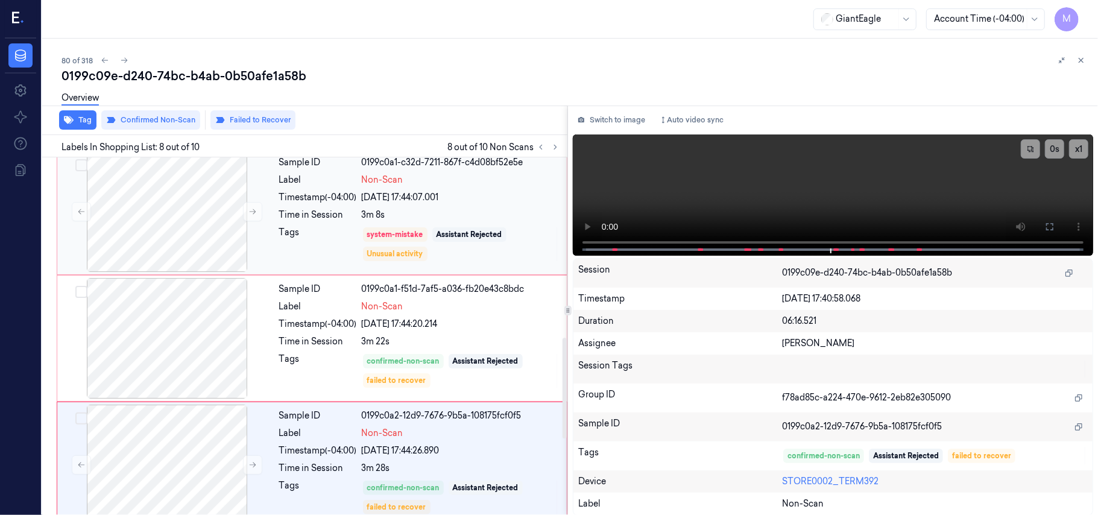
click at [445, 189] on div "Sample ID 0199c0a1-c32d-7211-867f-c4d08bf52e5e Label Non-Scan Timestamp (-04:00…" at bounding box center [419, 211] width 290 height 121
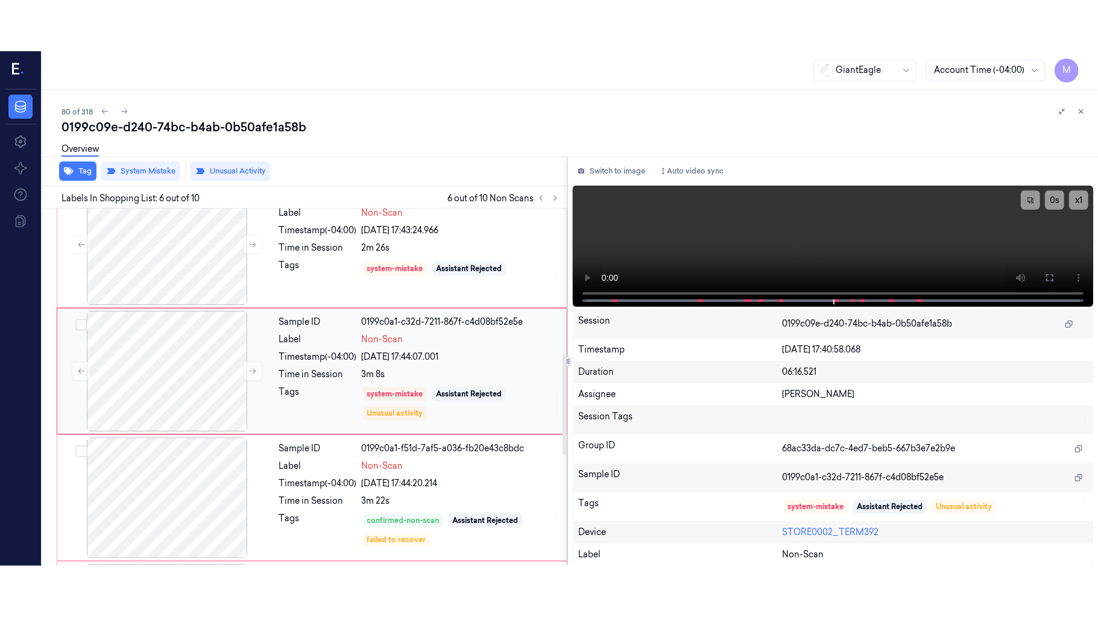
scroll to position [519, 0]
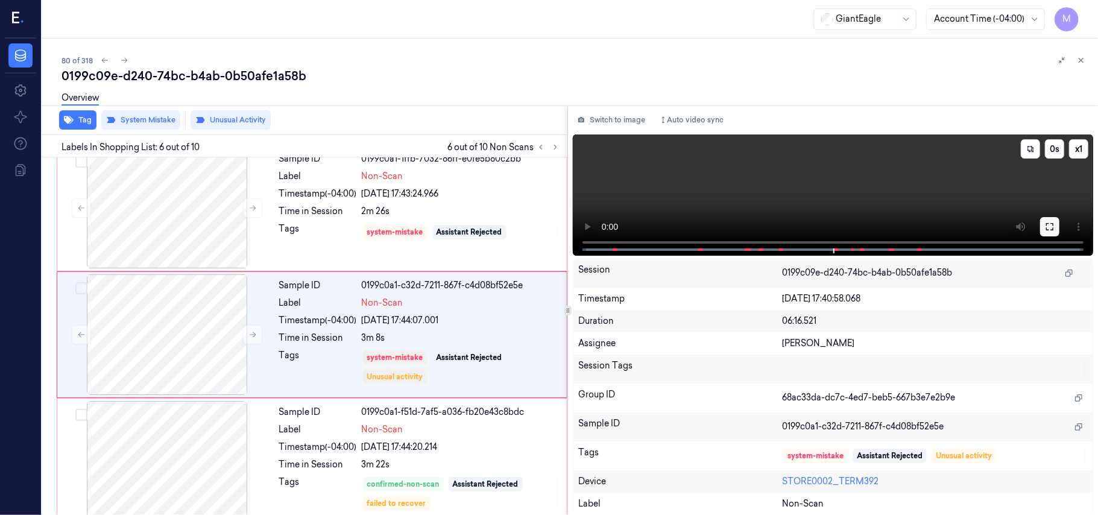
click at [1049, 228] on icon at bounding box center [1050, 227] width 10 height 10
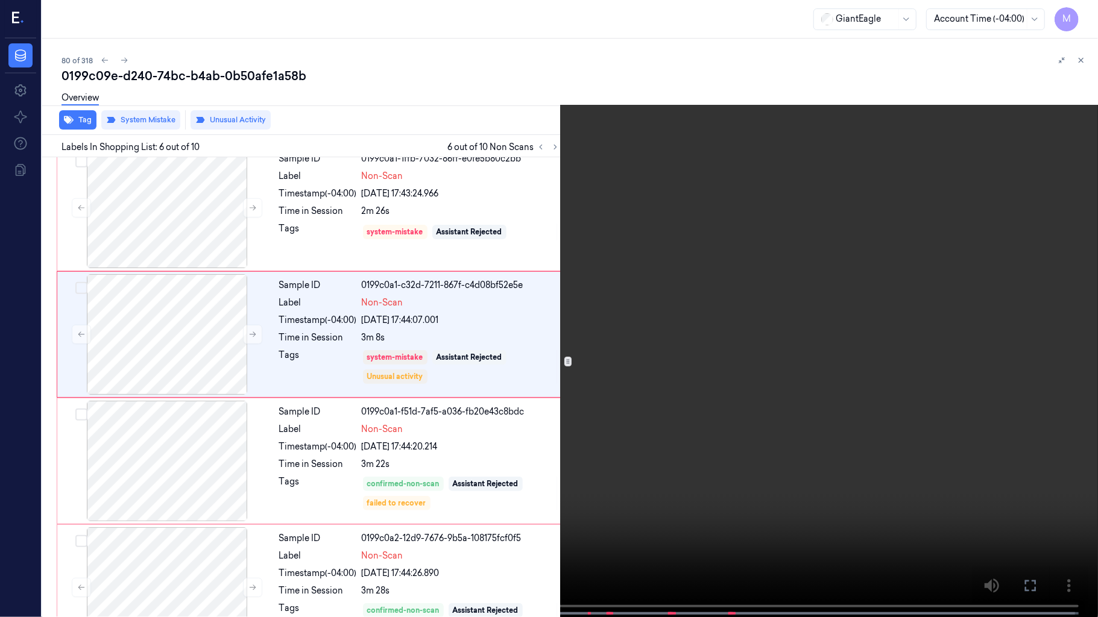
click at [739, 305] on video at bounding box center [549, 310] width 1098 height 620
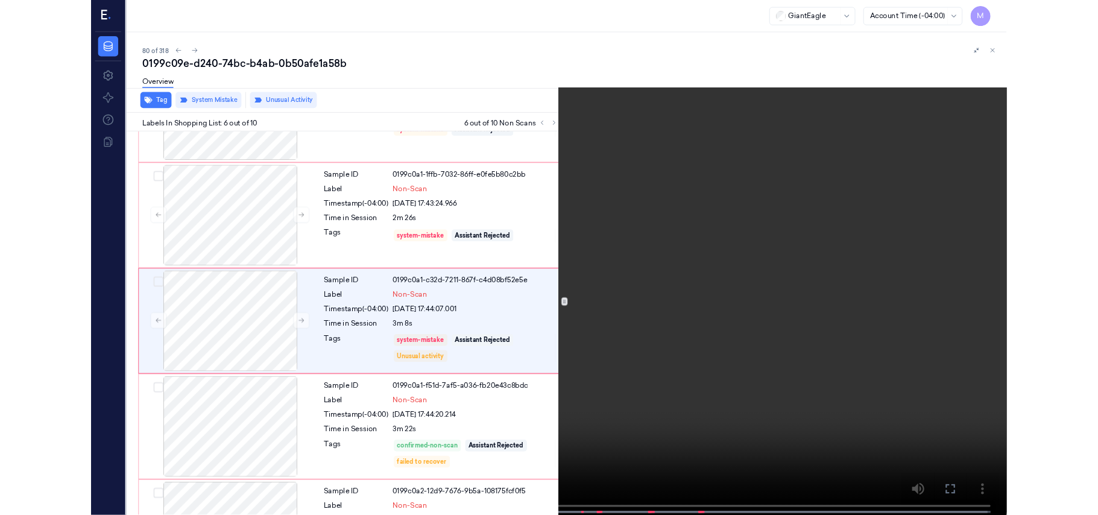
scroll to position [468, 0]
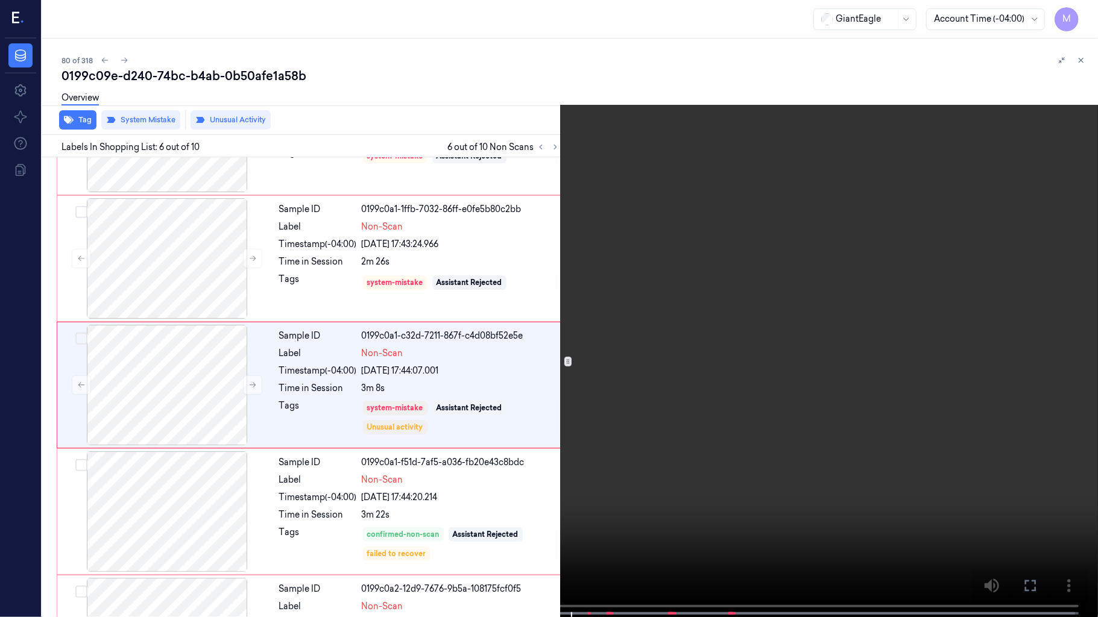
click at [726, 341] on video at bounding box center [549, 310] width 1098 height 620
click at [0, 0] on icon at bounding box center [0, 0] width 0 height 0
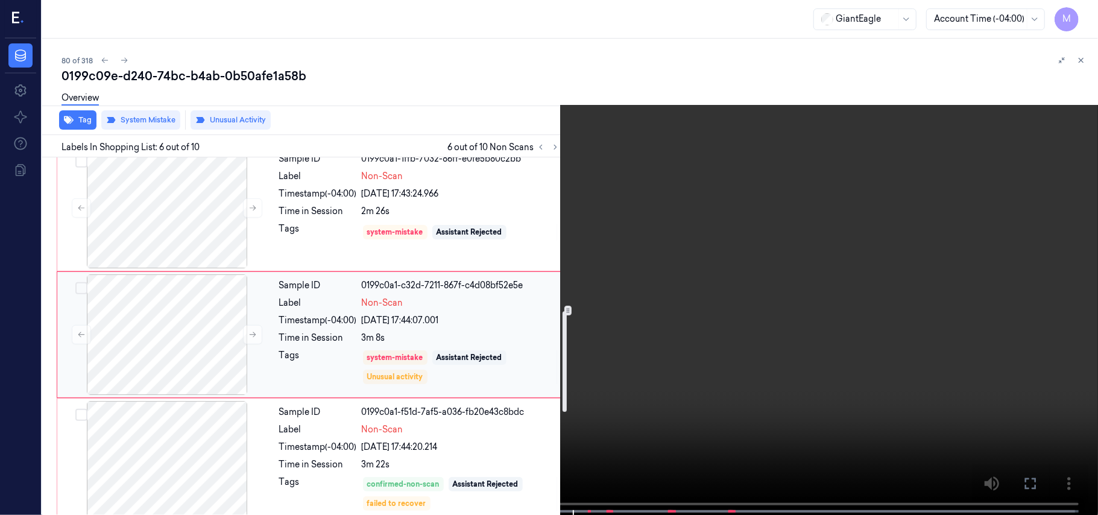
scroll to position [548, 0]
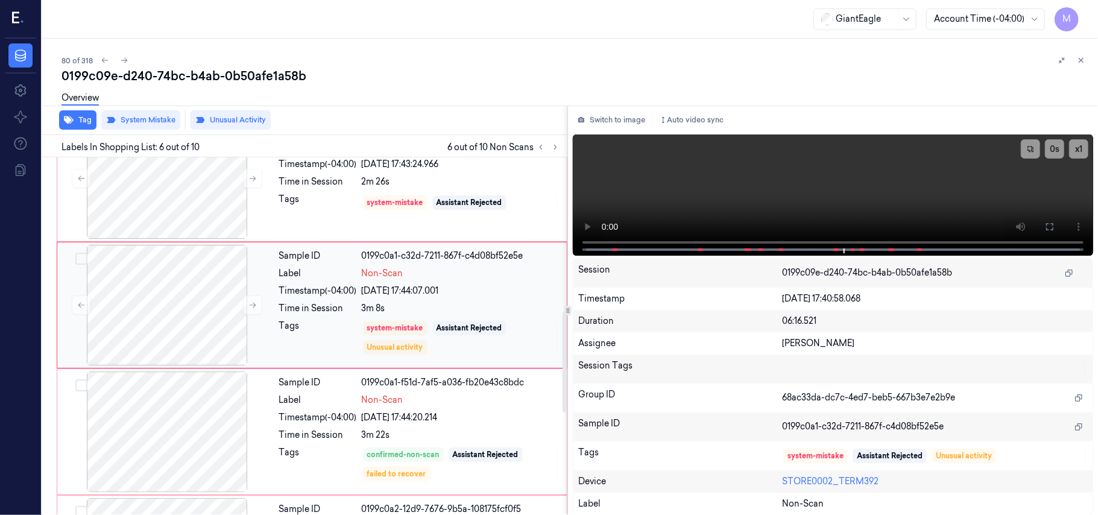
click at [350, 307] on div "Time in Session" at bounding box center [318, 308] width 78 height 13
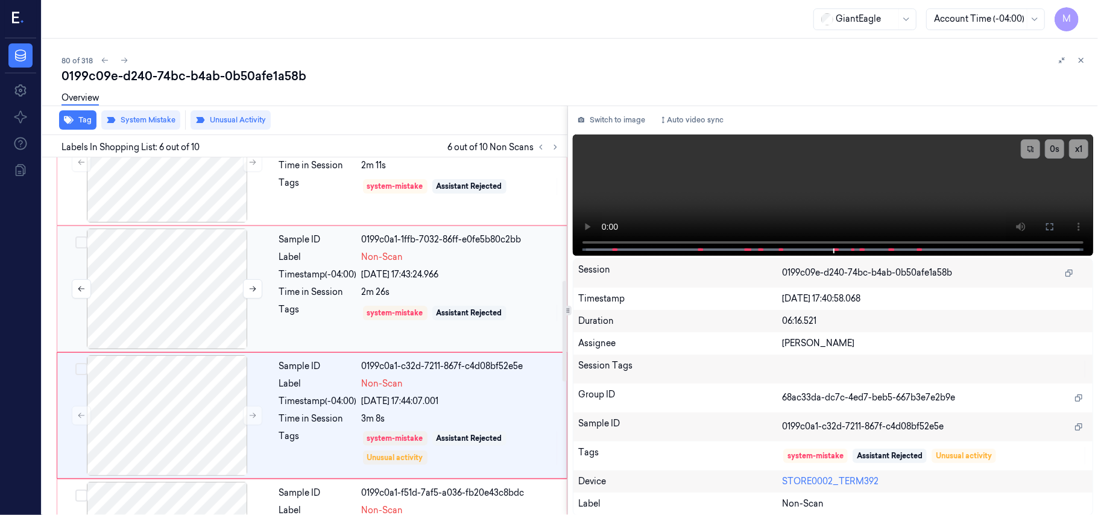
click at [189, 292] on div at bounding box center [167, 289] width 215 height 121
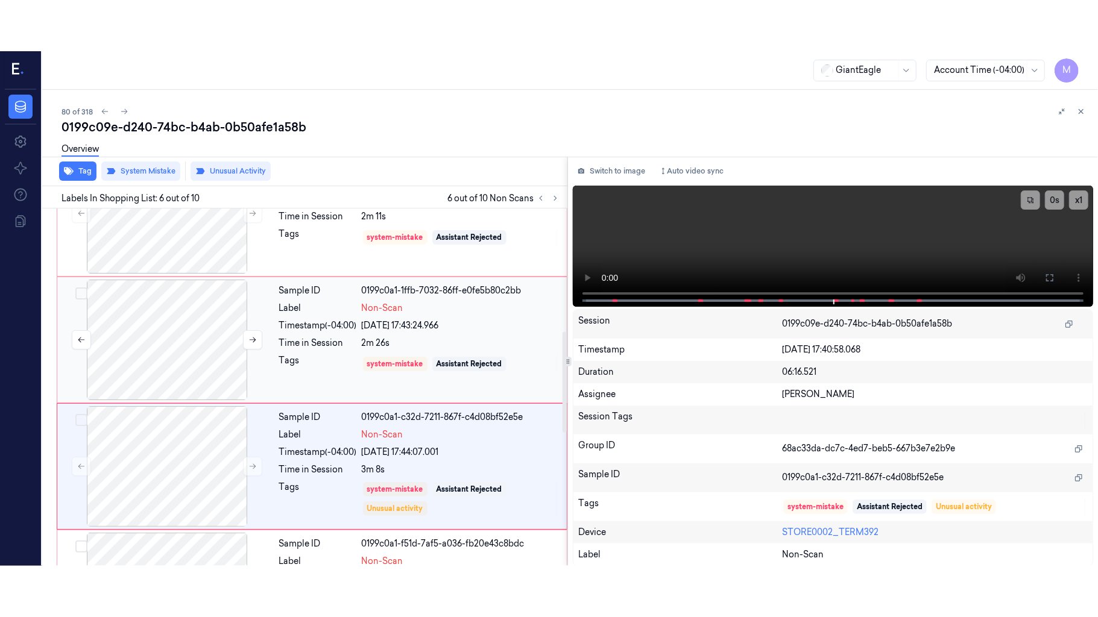
scroll to position [391, 0]
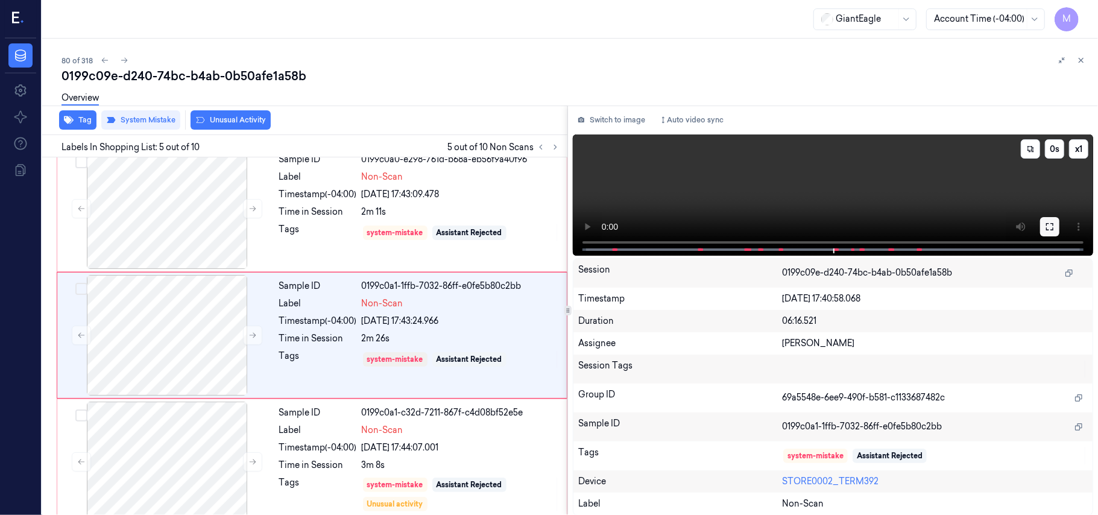
click at [1047, 227] on icon at bounding box center [1050, 227] width 10 height 10
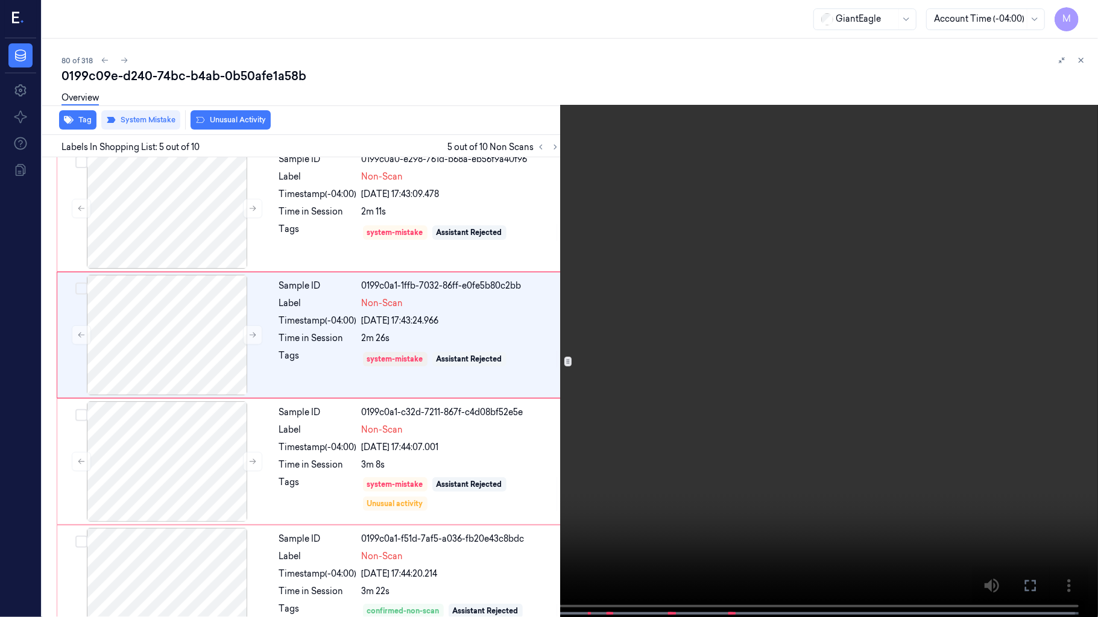
click at [646, 262] on video at bounding box center [549, 310] width 1098 height 620
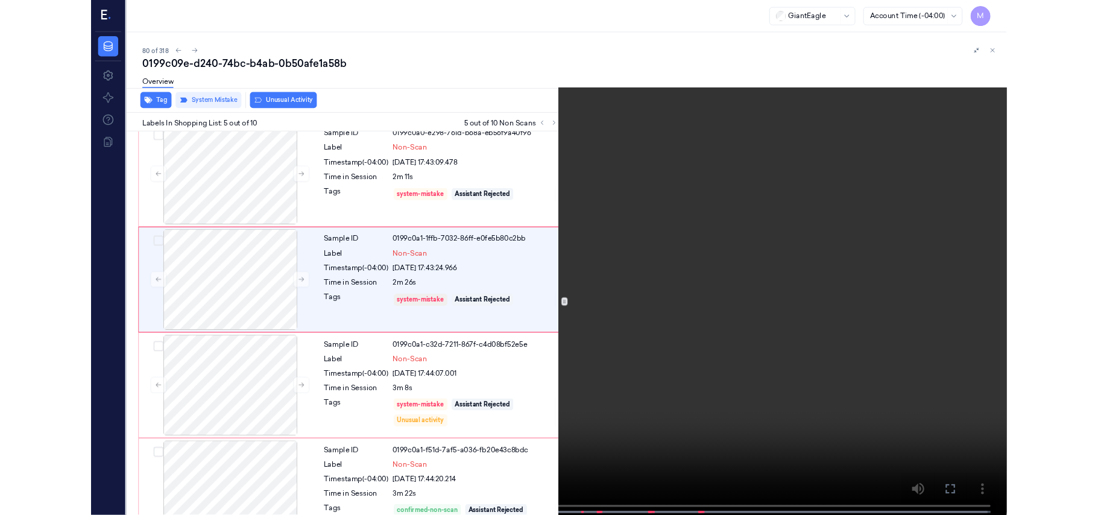
scroll to position [341, 0]
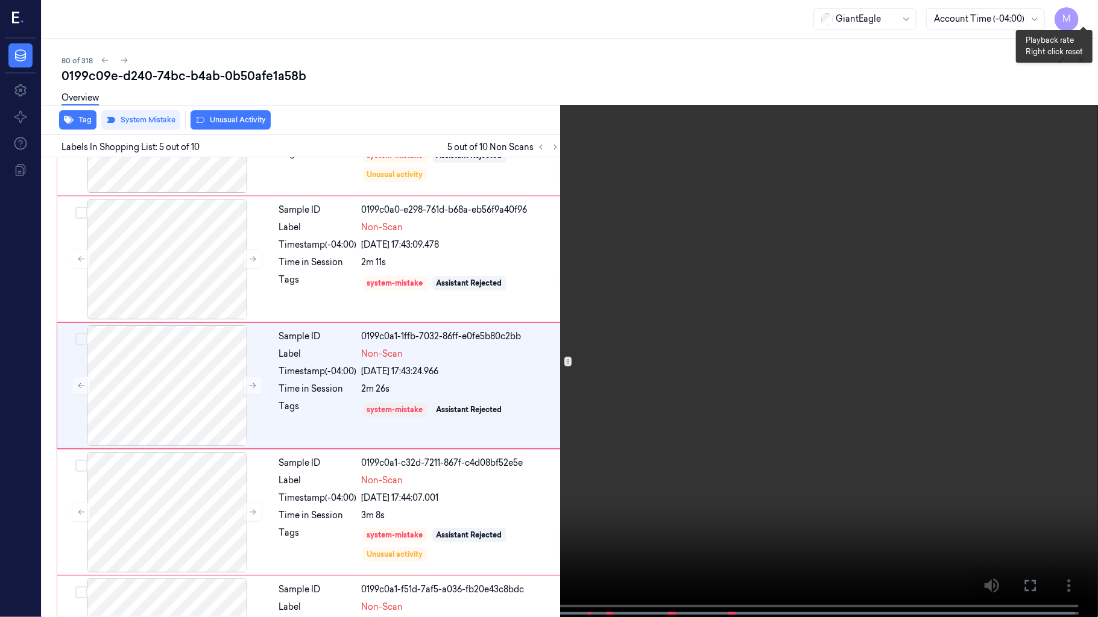
click at [1083, 11] on button "x 1" at bounding box center [1083, 14] width 19 height 19
click at [1097, 282] on video at bounding box center [549, 310] width 1098 height 620
click at [1045, 399] on video at bounding box center [549, 310] width 1098 height 620
click at [0, 0] on icon at bounding box center [0, 0] width 0 height 0
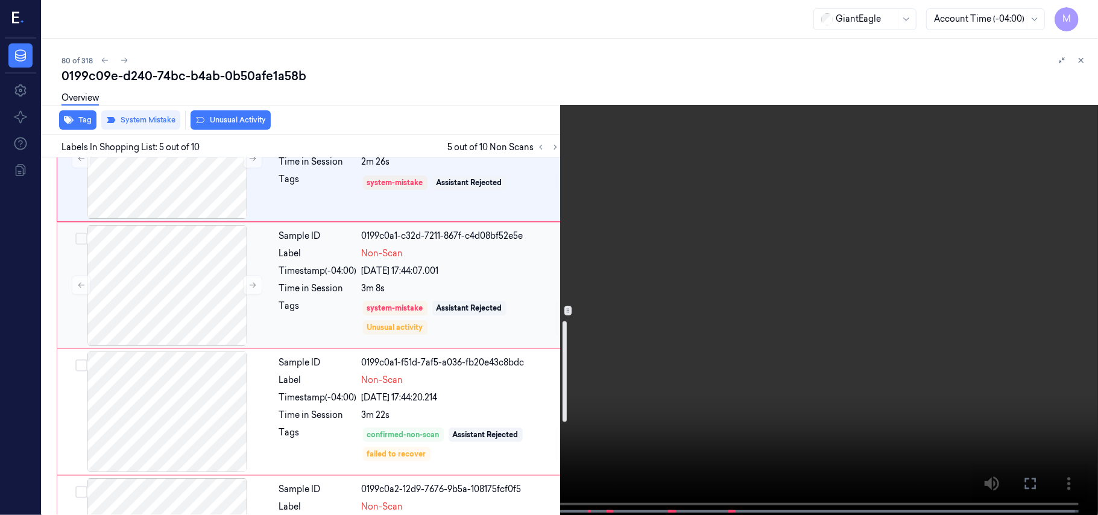
scroll to position [582, 0]
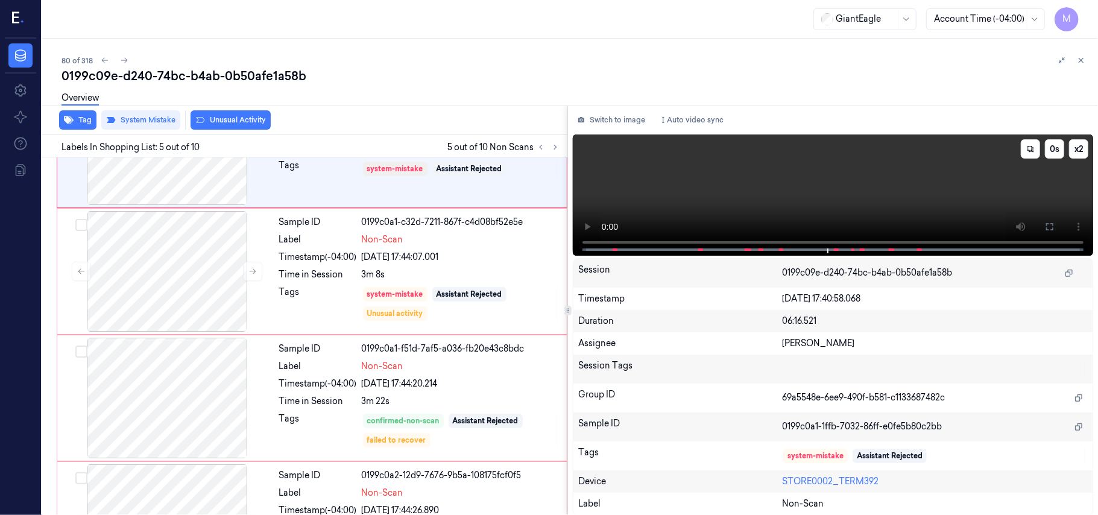
click at [806, 197] on video at bounding box center [833, 194] width 520 height 121
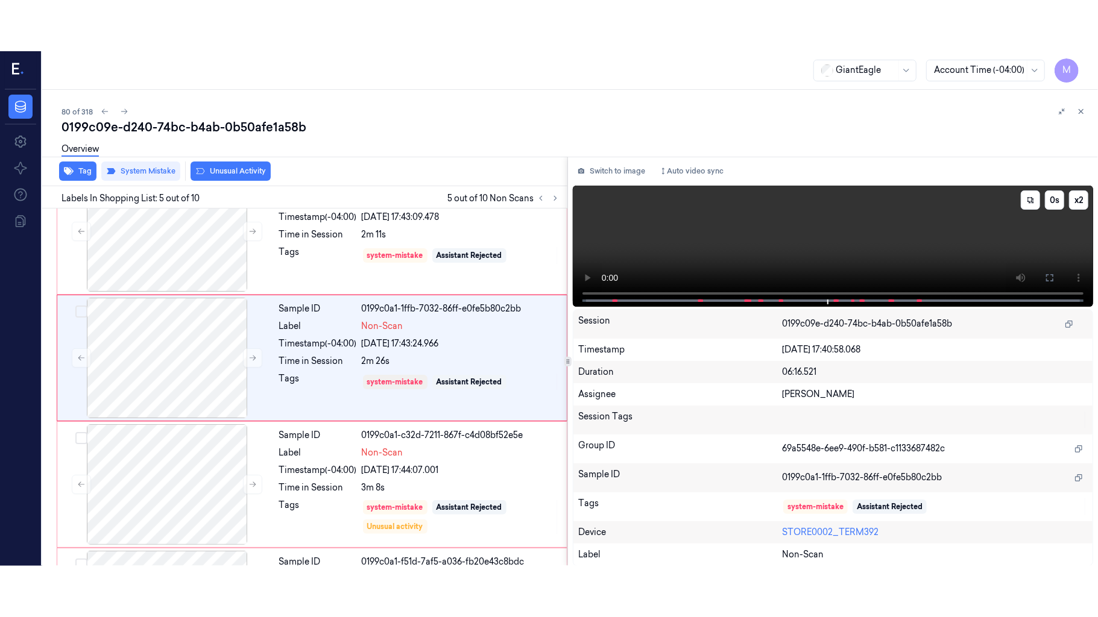
scroll to position [391, 0]
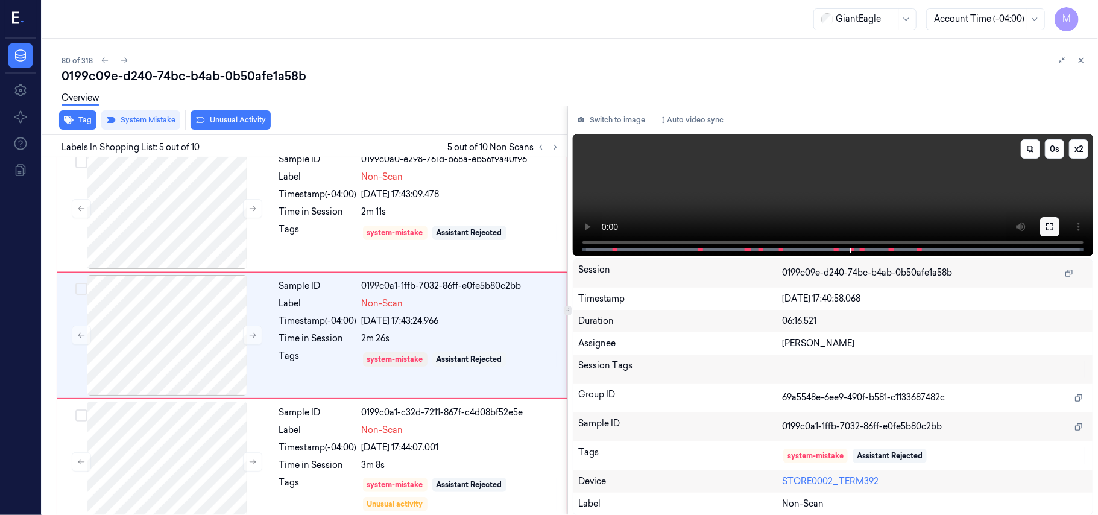
click at [1042, 222] on button at bounding box center [1049, 226] width 19 height 19
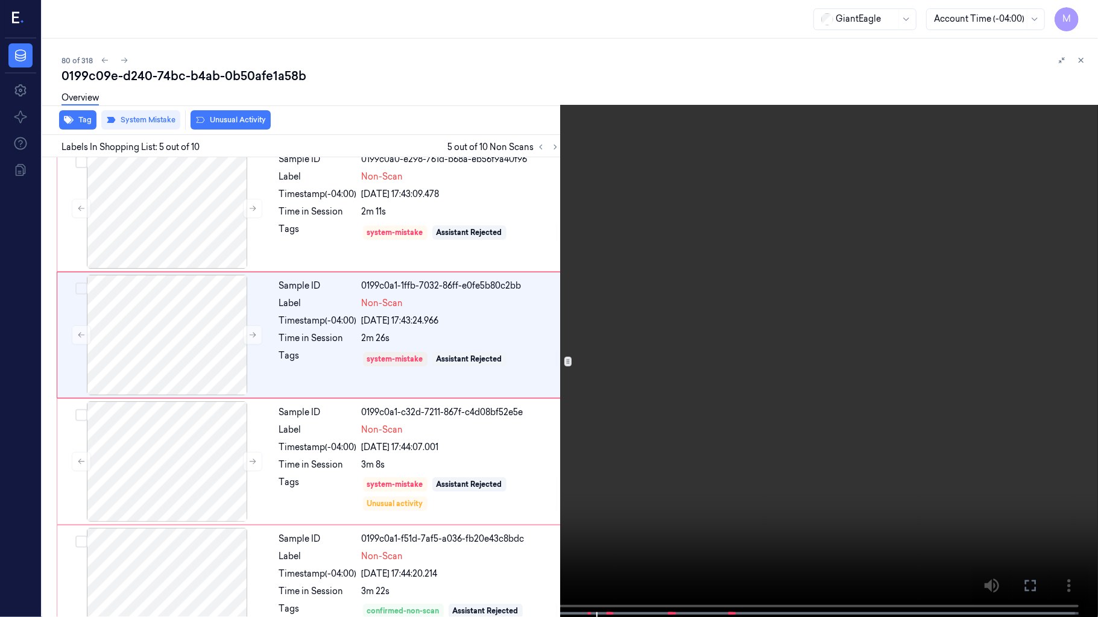
click at [903, 386] on video at bounding box center [549, 310] width 1098 height 620
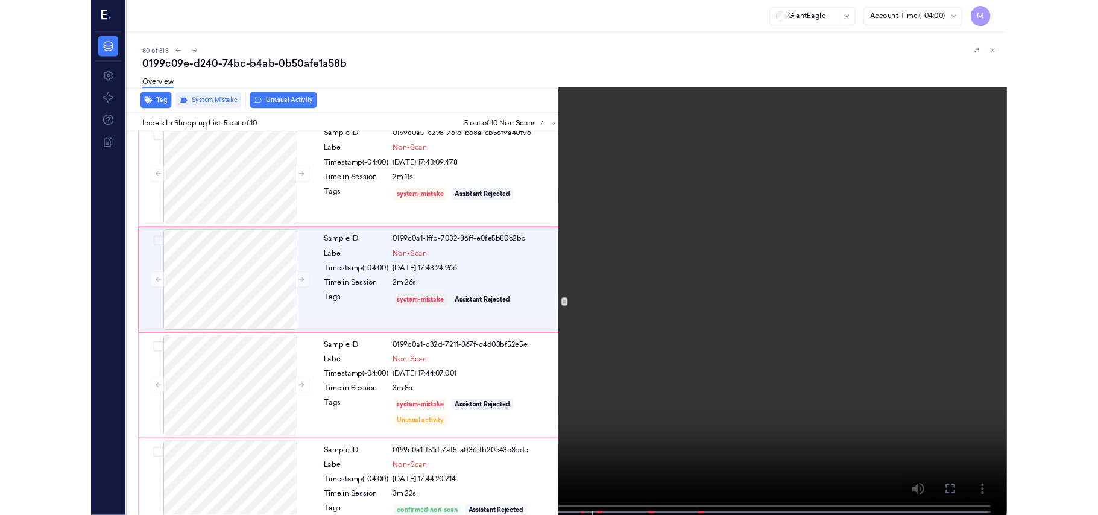
scroll to position [341, 0]
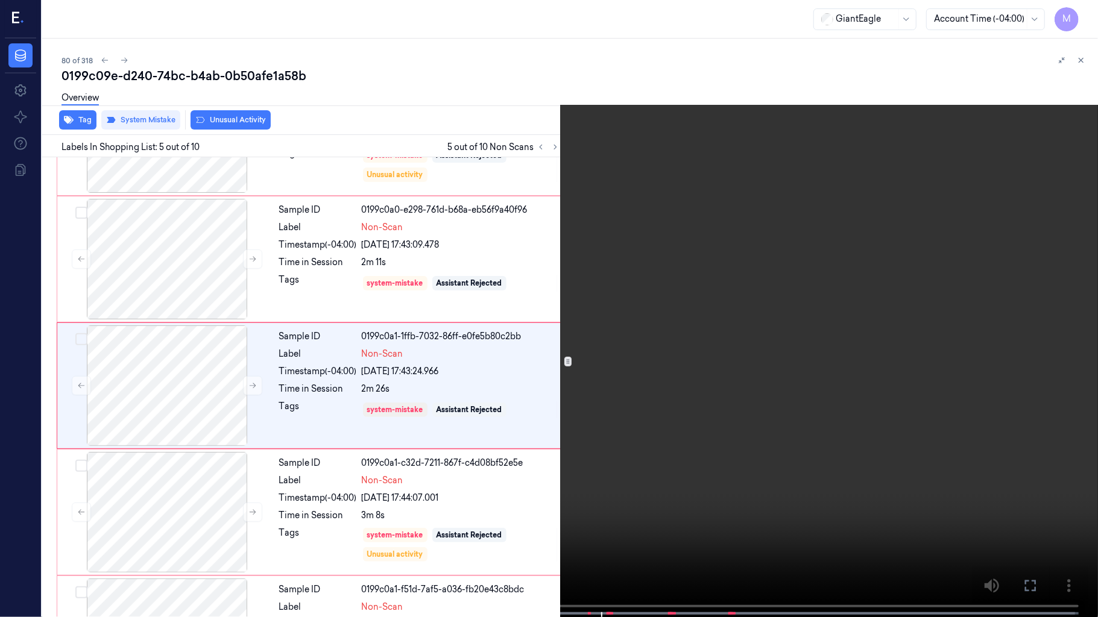
click at [0, 0] on icon at bounding box center [0, 0] width 0 height 0
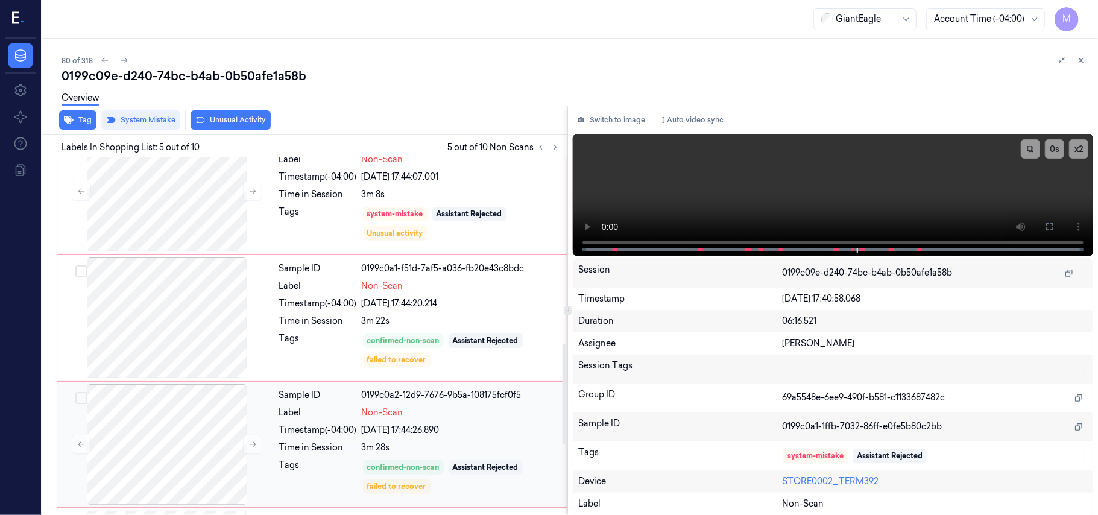
click at [306, 430] on div "Timestamp (-04:00)" at bounding box center [318, 430] width 78 height 13
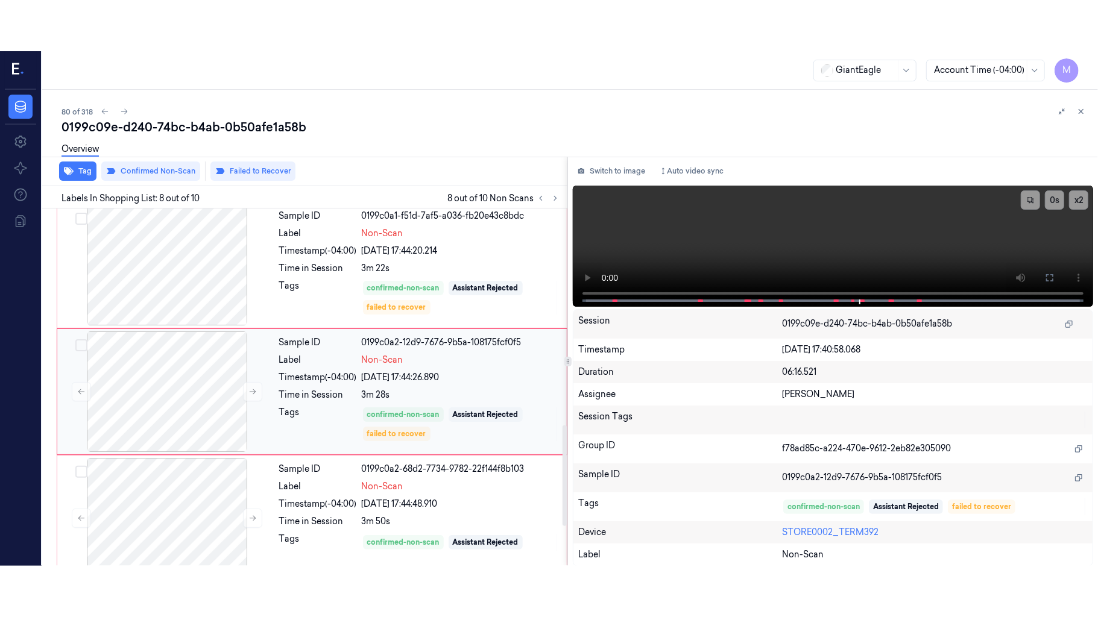
scroll to position [772, 0]
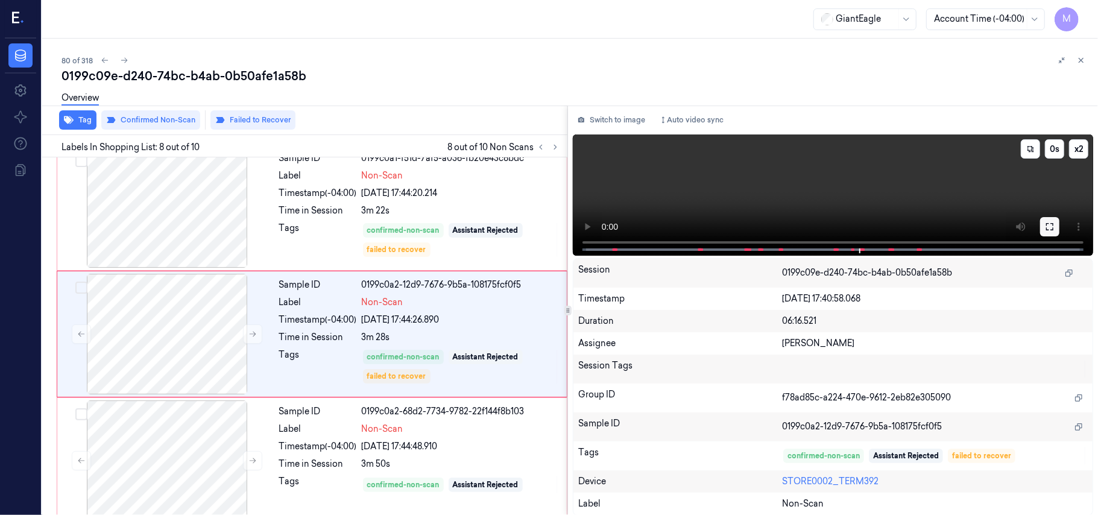
click at [1051, 223] on icon at bounding box center [1050, 227] width 10 height 10
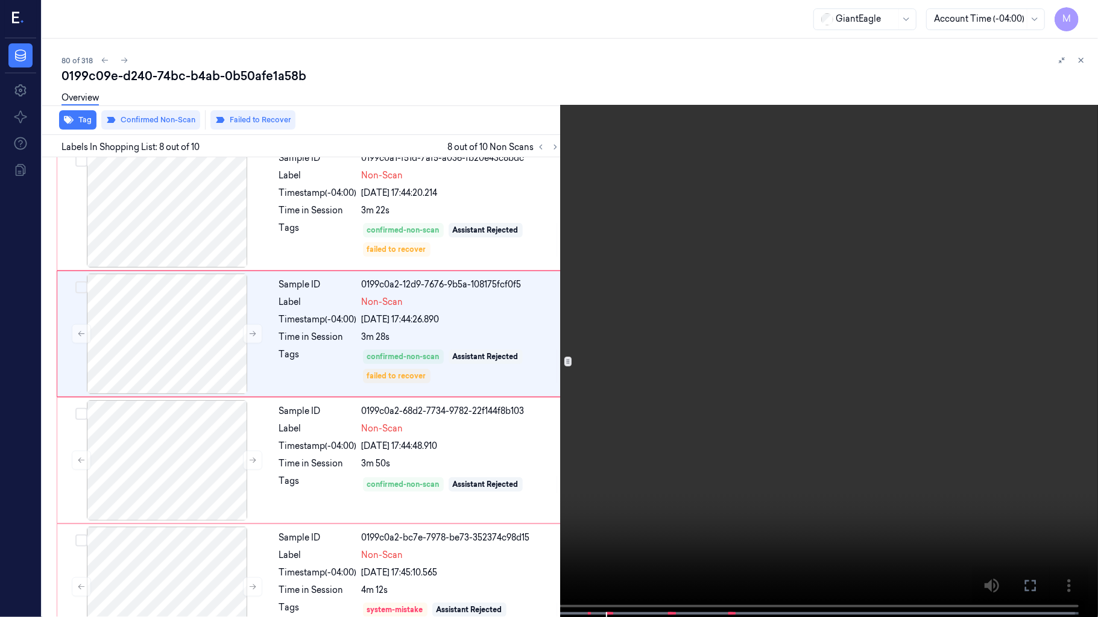
click at [842, 276] on video at bounding box center [549, 310] width 1098 height 620
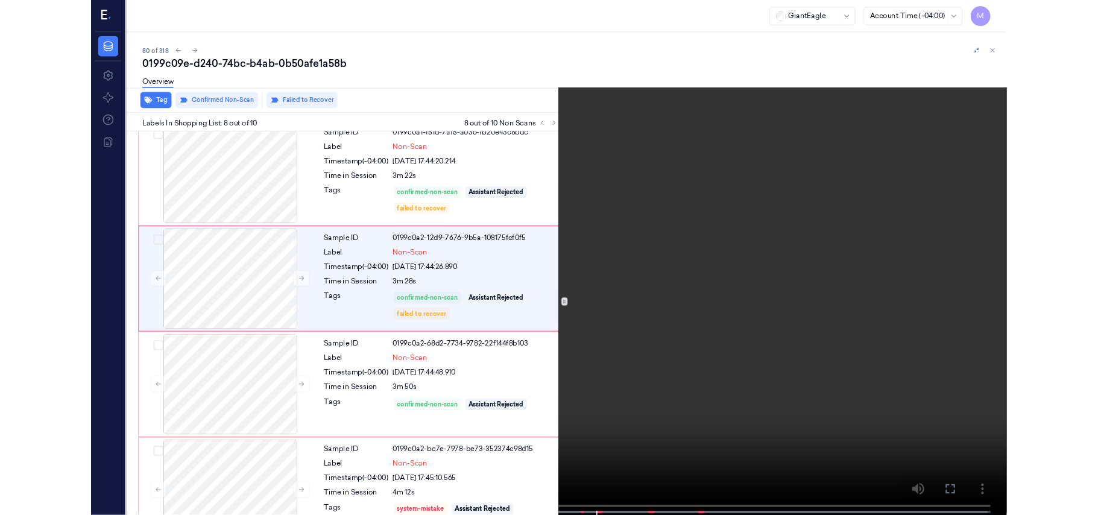
scroll to position [722, 0]
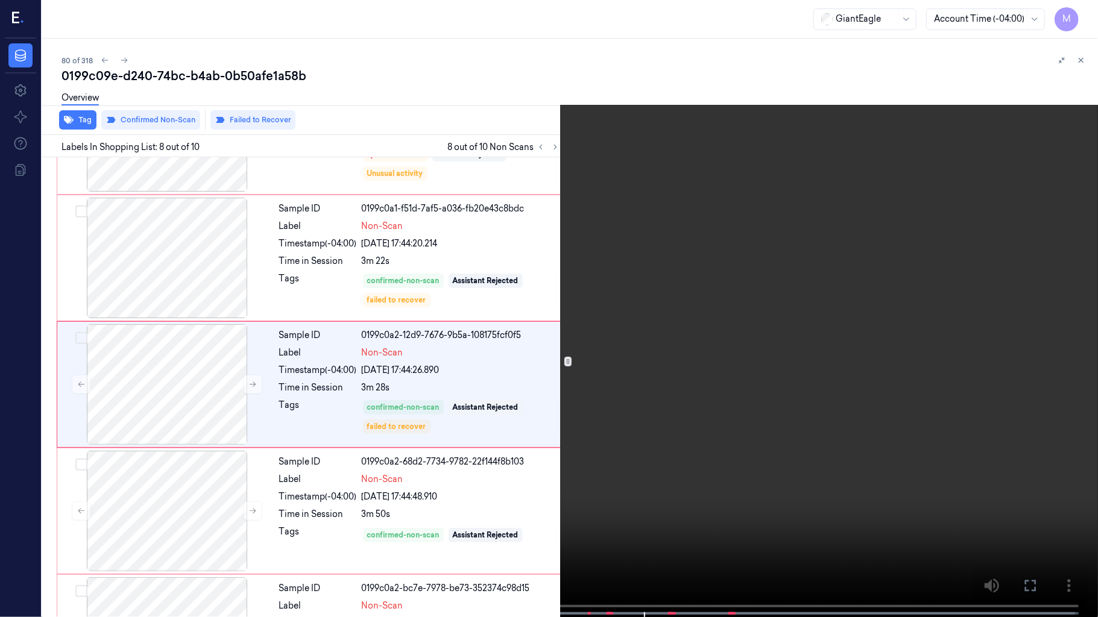
click at [809, 290] on video at bounding box center [549, 310] width 1098 height 620
click at [772, 336] on video at bounding box center [549, 310] width 1098 height 620
click at [795, 345] on video at bounding box center [549, 310] width 1098 height 620
click at [0, 0] on icon at bounding box center [0, 0] width 0 height 0
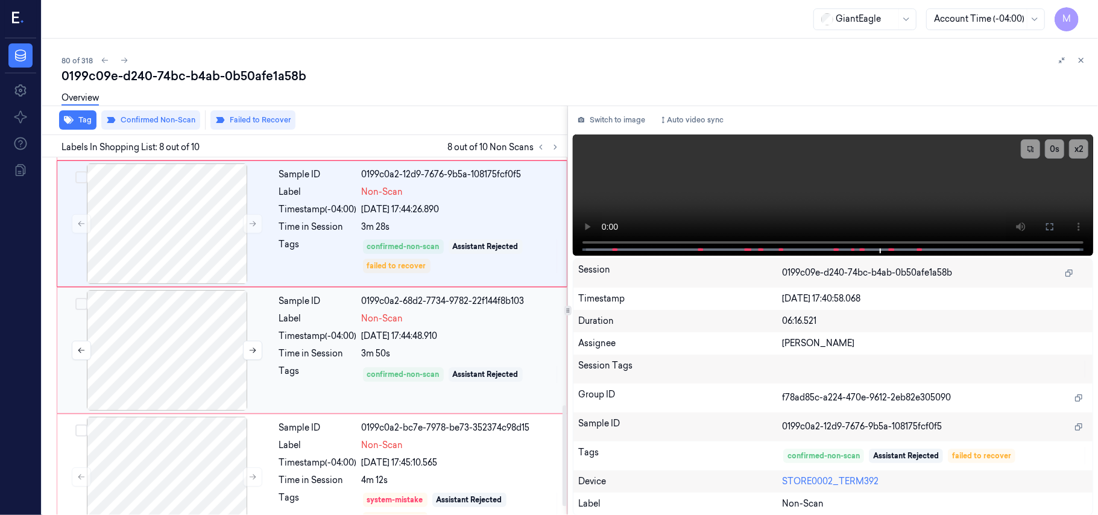
click at [175, 330] on div at bounding box center [167, 350] width 215 height 121
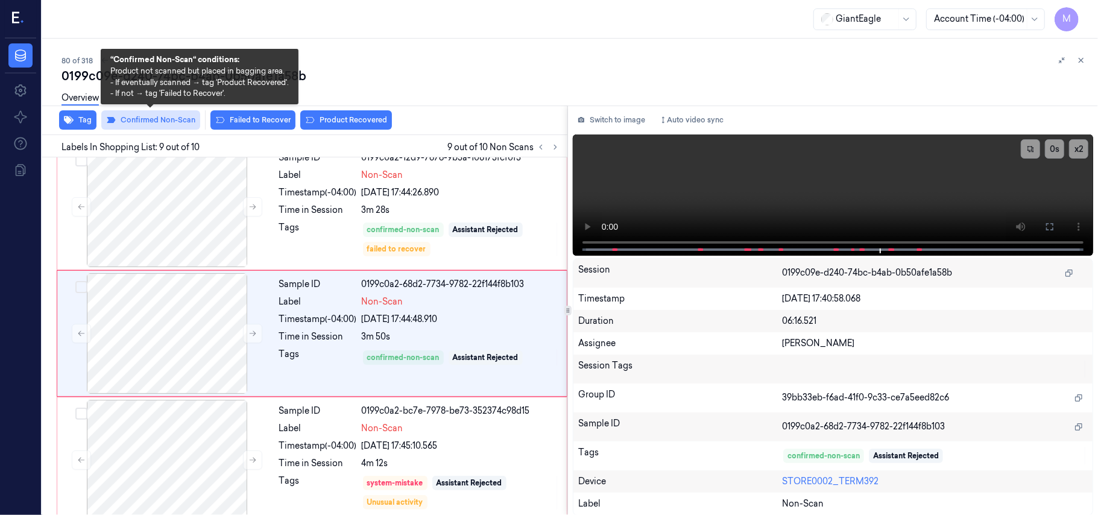
click at [172, 117] on button "Confirmed Non-Scan" at bounding box center [150, 119] width 99 height 19
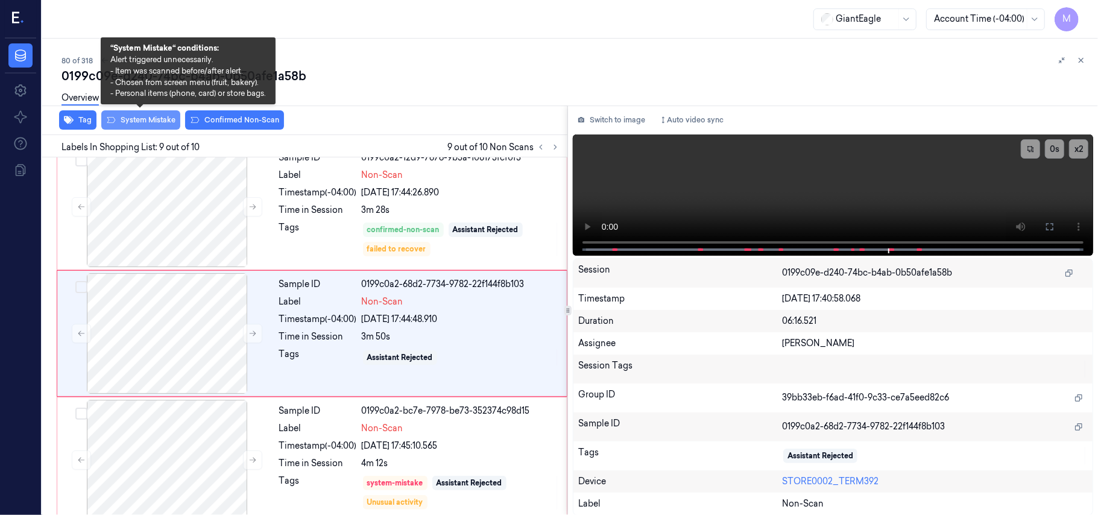
click at [133, 118] on button "System Mistake" at bounding box center [140, 119] width 79 height 19
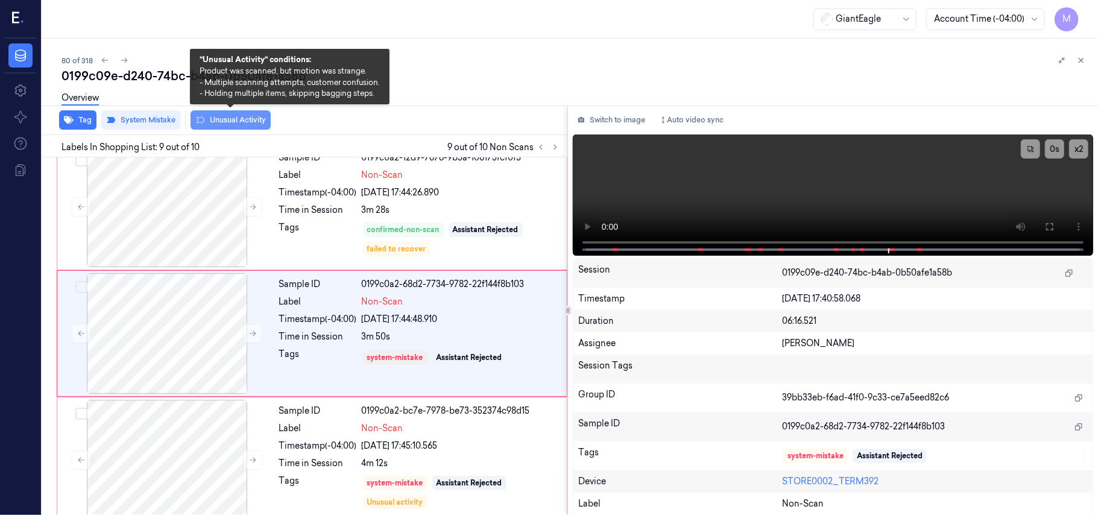
click at [233, 119] on button "Unusual Activity" at bounding box center [231, 119] width 80 height 19
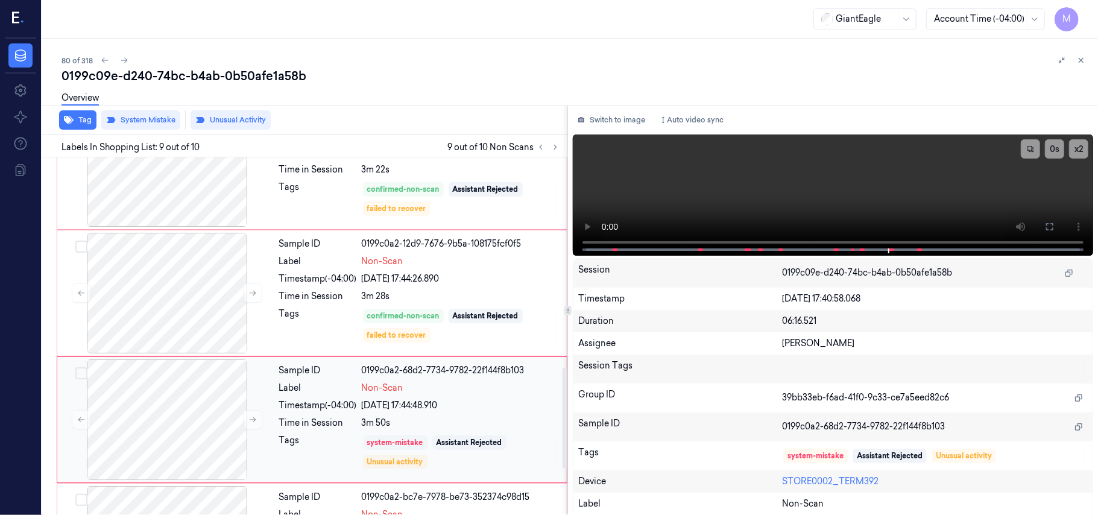
scroll to position [739, 0]
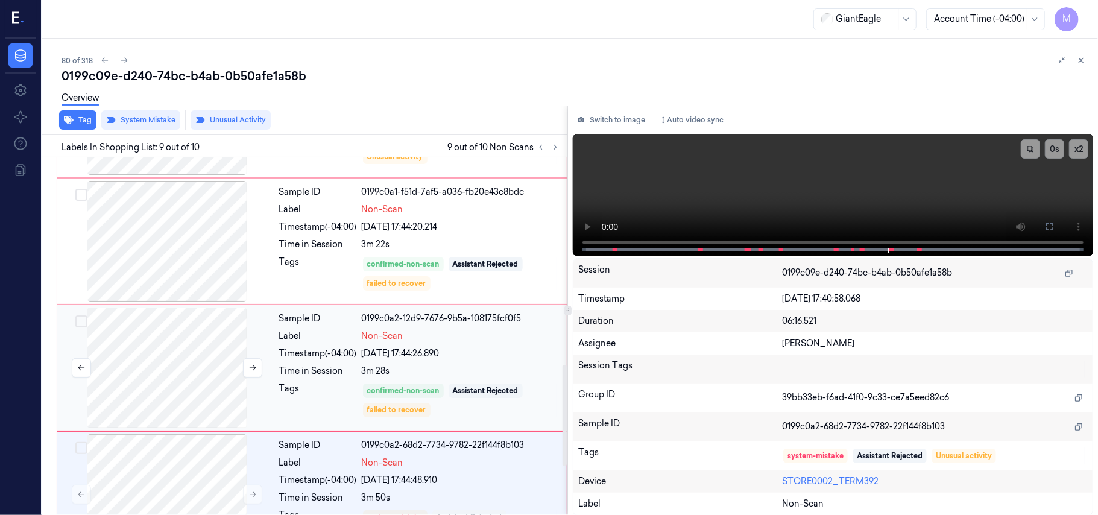
click at [181, 353] on div at bounding box center [167, 367] width 215 height 121
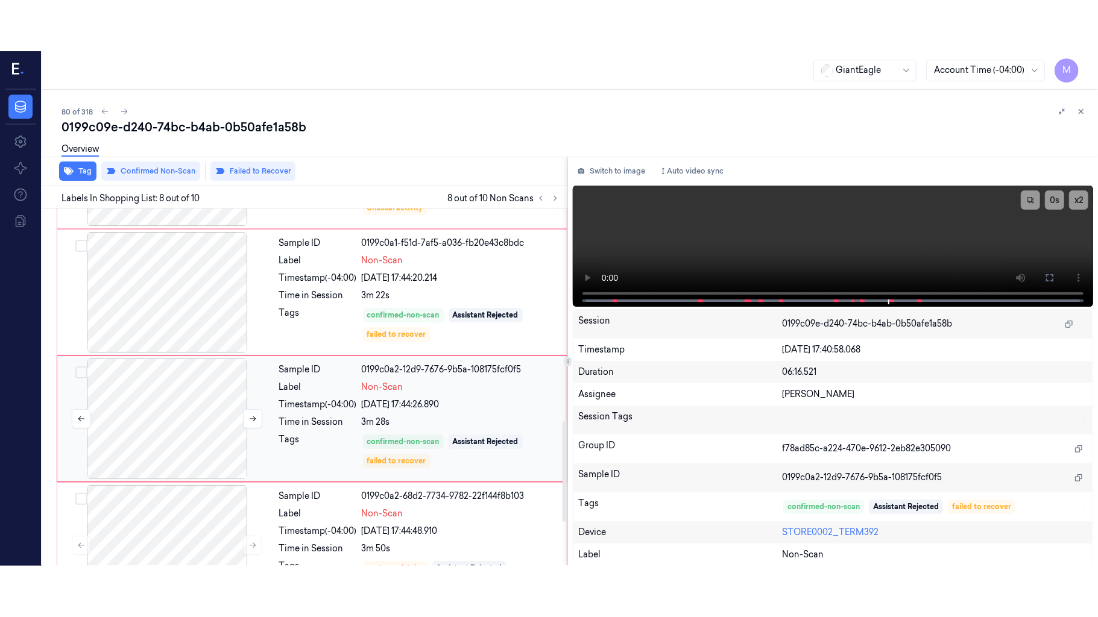
scroll to position [772, 0]
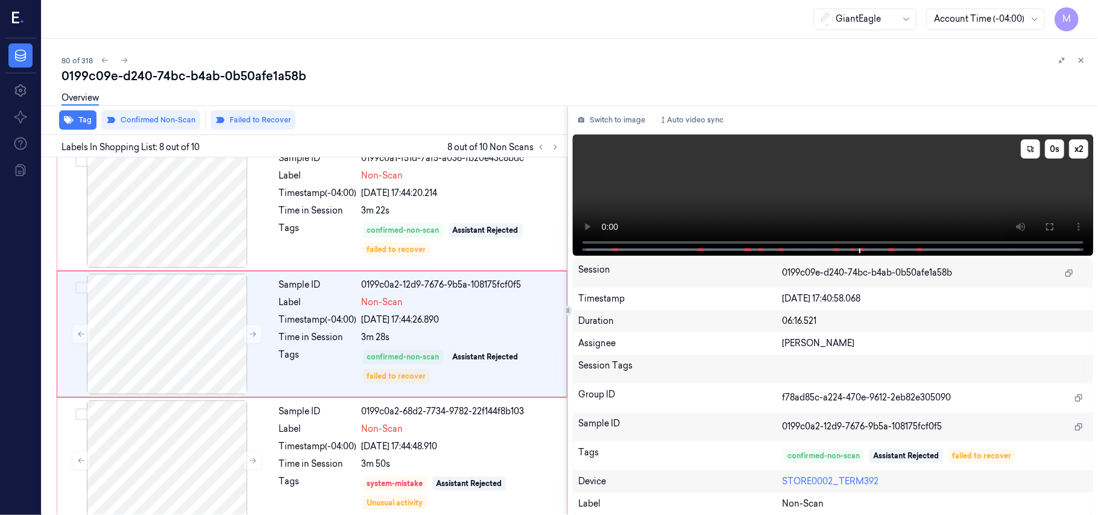
drag, startPoint x: 1043, startPoint y: 225, endPoint x: 1044, endPoint y: 295, distance: 69.9
click at [1044, 225] on button at bounding box center [1049, 226] width 19 height 19
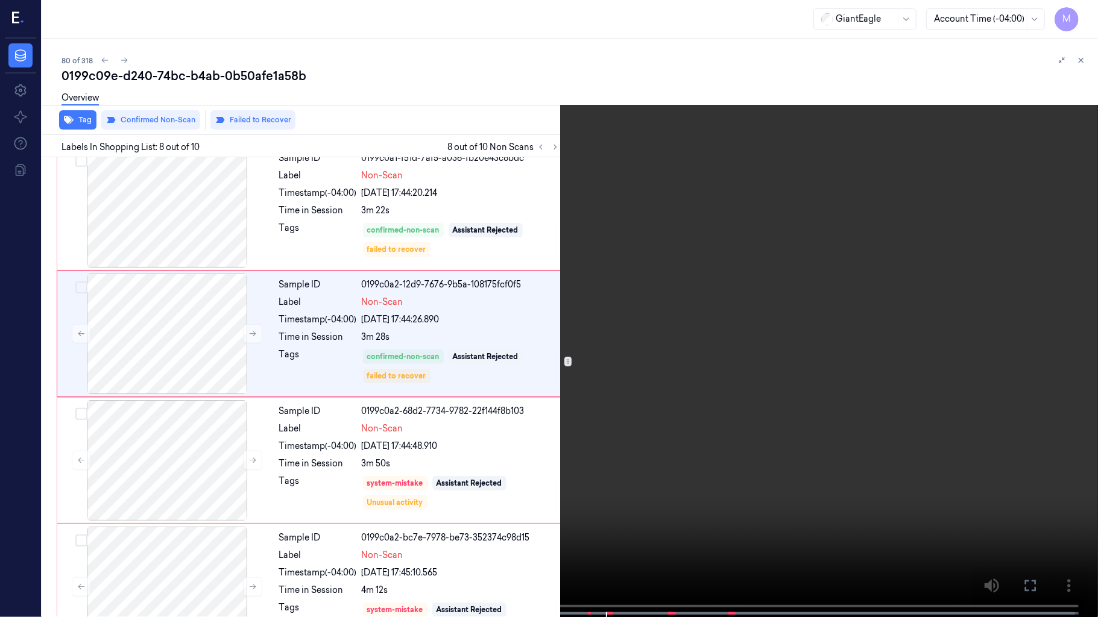
click at [855, 316] on video at bounding box center [549, 310] width 1098 height 620
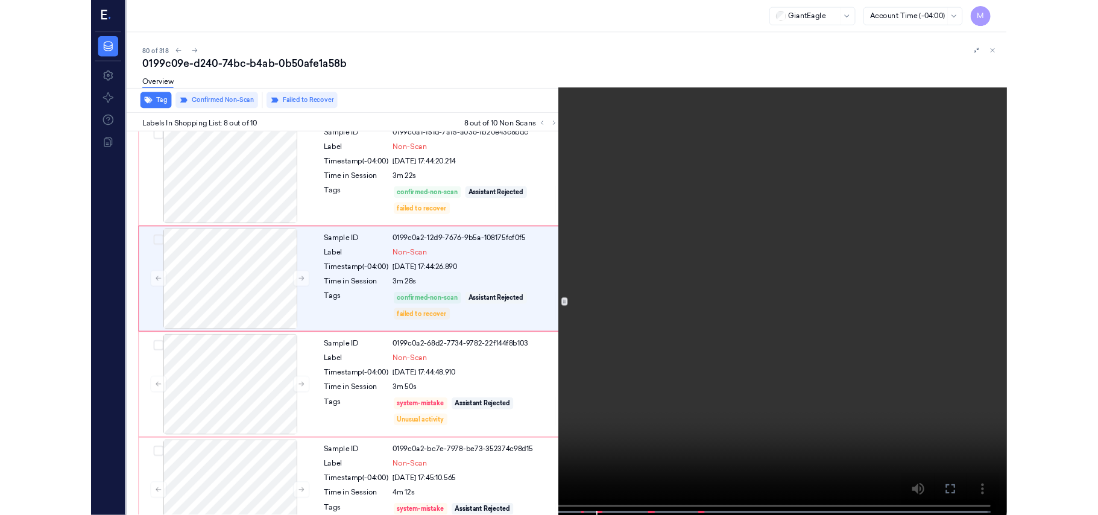
scroll to position [722, 0]
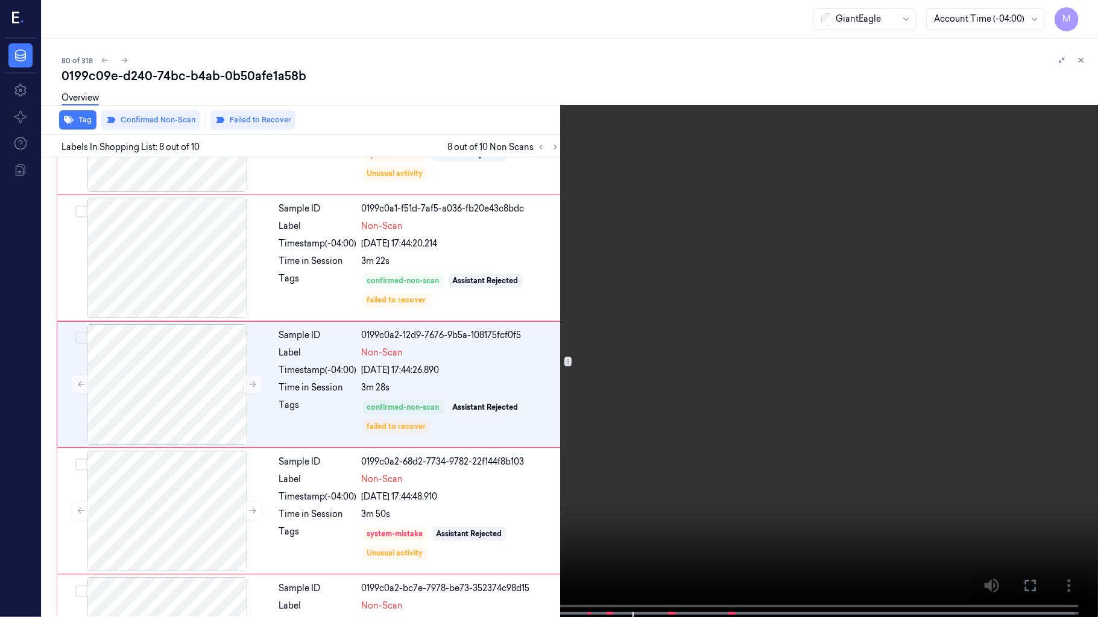
click at [855, 316] on video at bounding box center [549, 310] width 1098 height 620
click at [835, 302] on video at bounding box center [549, 310] width 1098 height 620
click at [607, 339] on video at bounding box center [549, 310] width 1098 height 620
click at [607, 340] on video at bounding box center [549, 310] width 1098 height 620
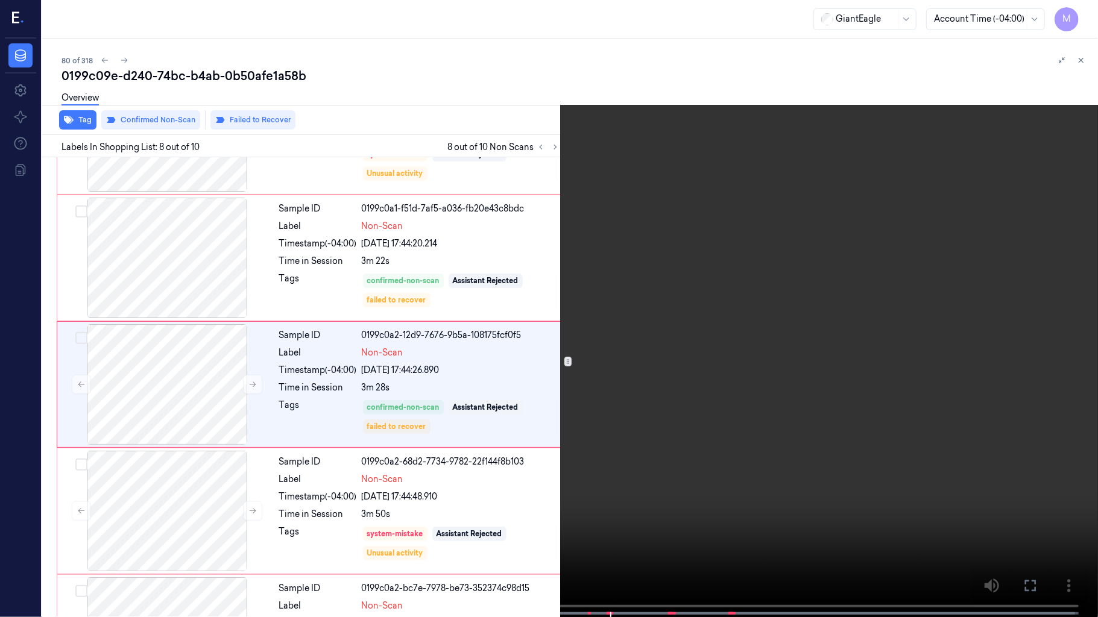
click at [0, 0] on icon at bounding box center [0, 0] width 0 height 0
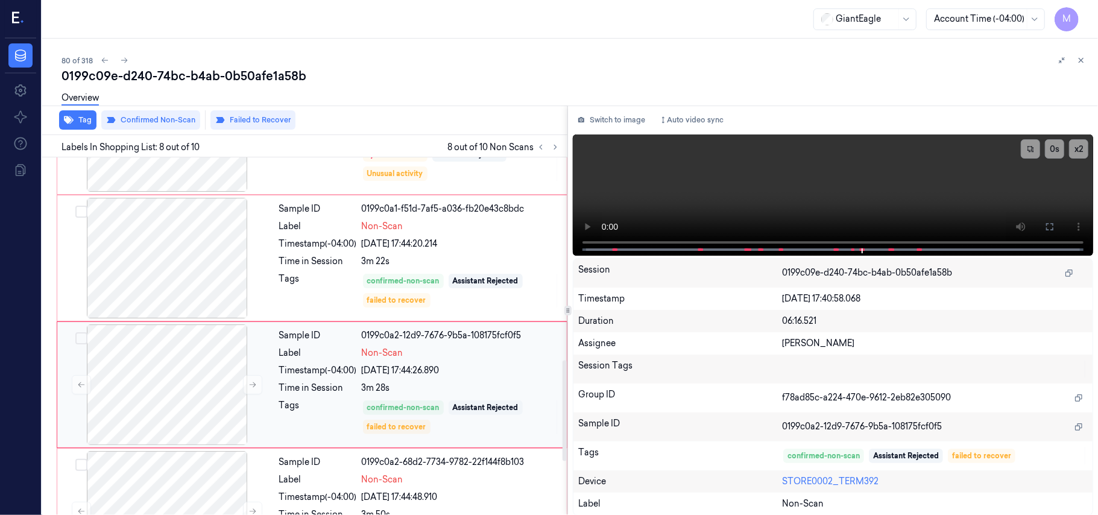
click at [426, 370] on div "07/10/2025 17:44:26.890" at bounding box center [461, 370] width 198 height 13
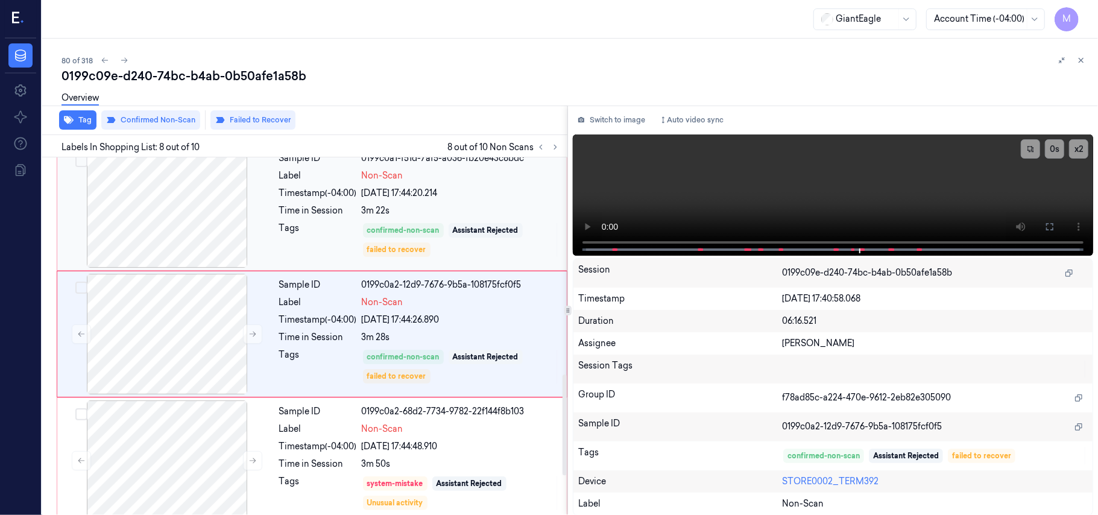
click at [314, 232] on div "Tags" at bounding box center [318, 240] width 78 height 36
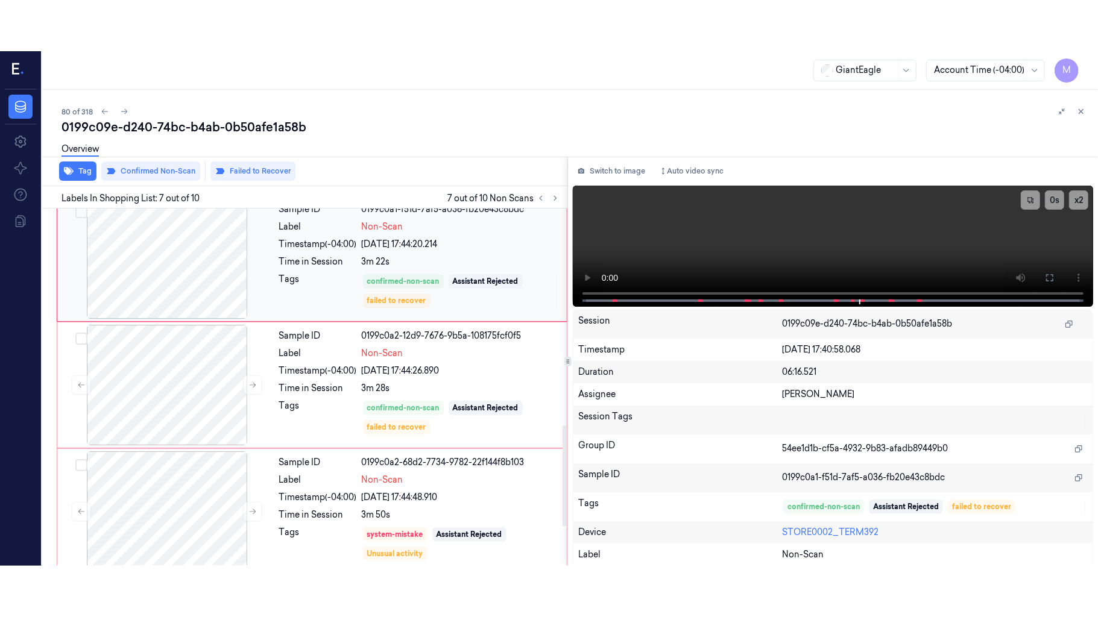
scroll to position [645, 0]
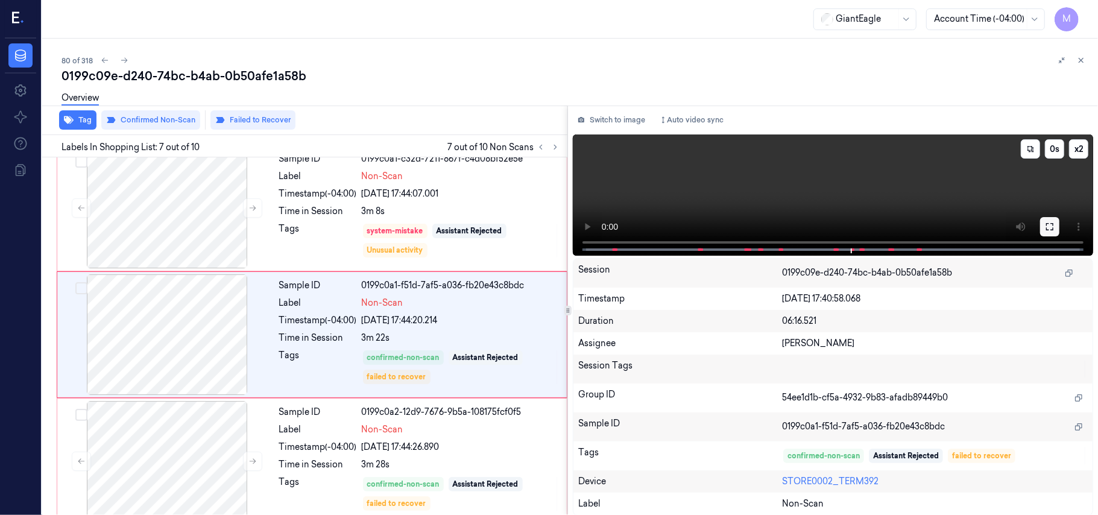
click at [1049, 223] on icon at bounding box center [1049, 226] width 7 height 7
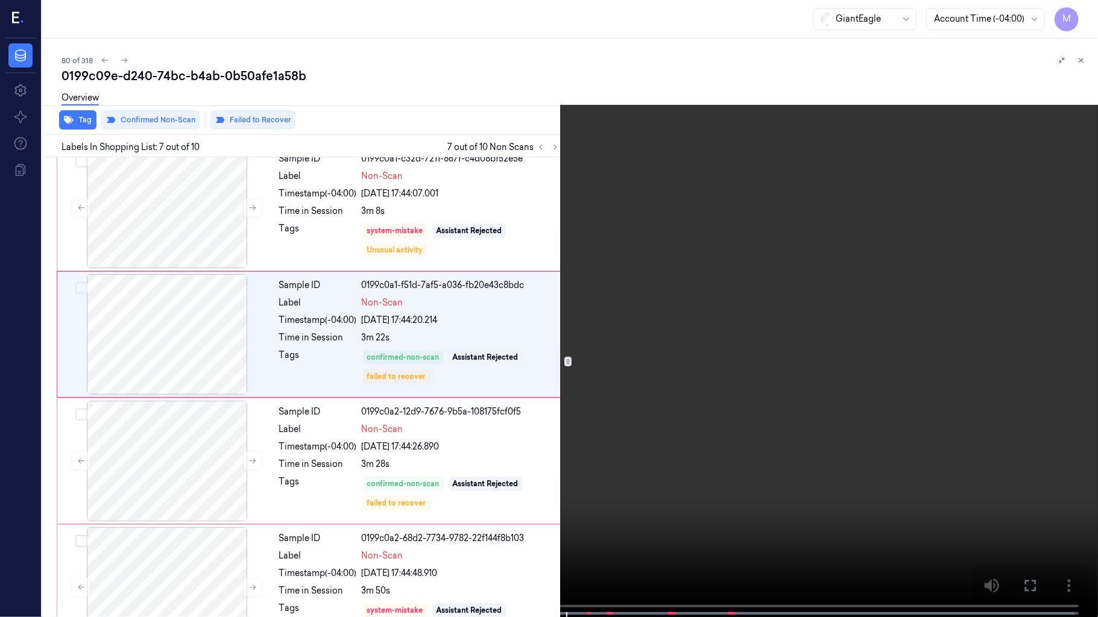
click at [660, 416] on video at bounding box center [549, 310] width 1098 height 620
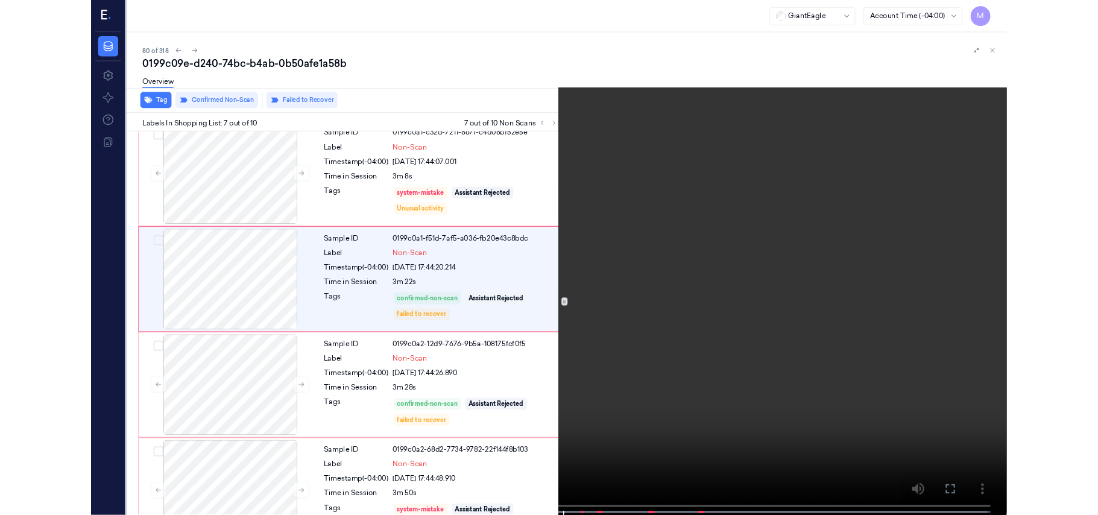
scroll to position [594, 0]
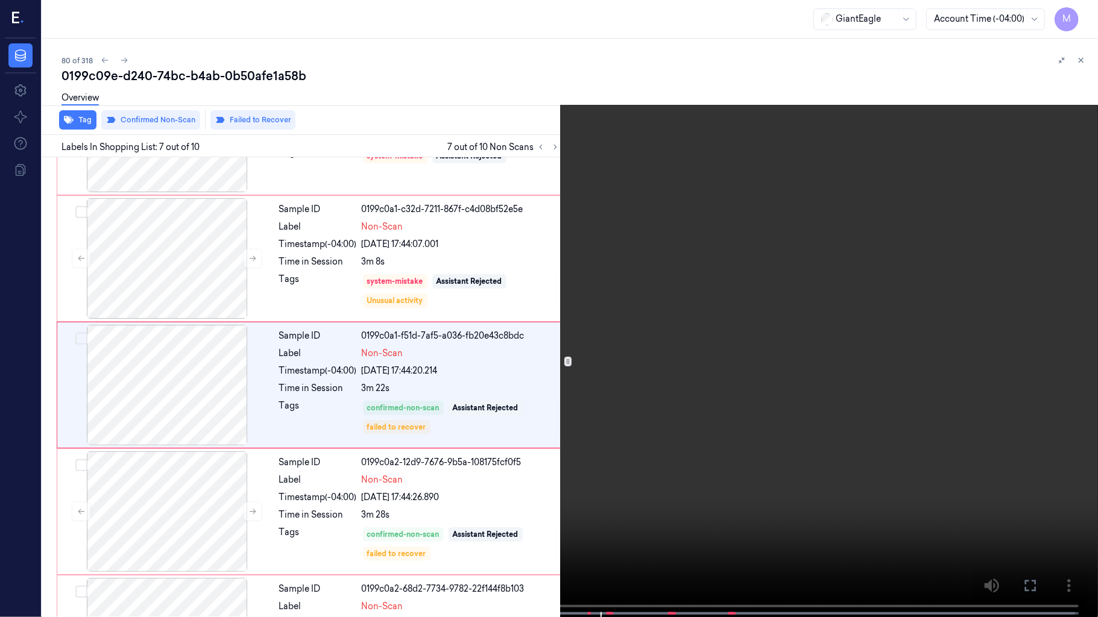
click at [660, 416] on video at bounding box center [549, 310] width 1098 height 620
click at [0, 0] on icon at bounding box center [0, 0] width 0 height 0
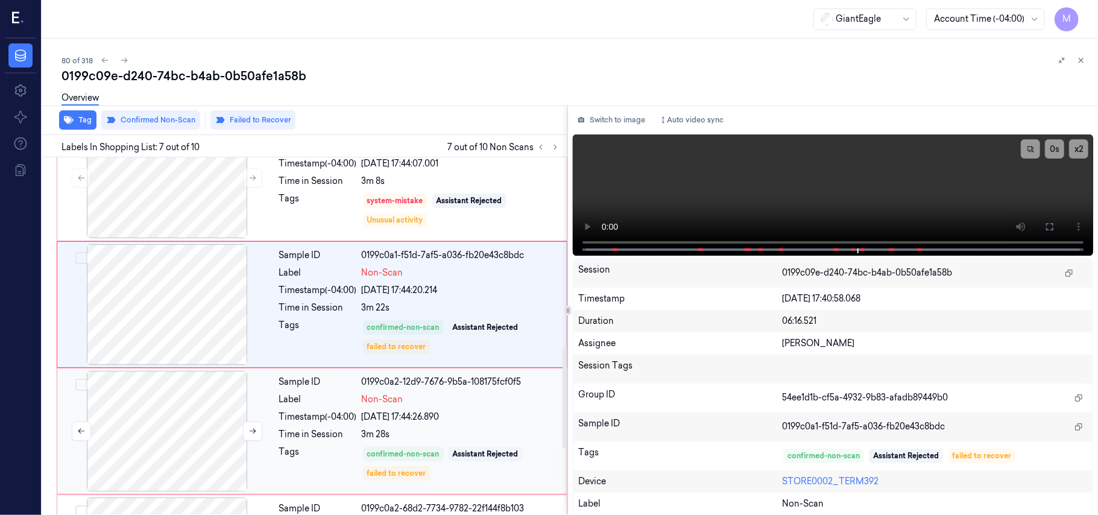
click at [193, 400] on div at bounding box center [167, 431] width 215 height 121
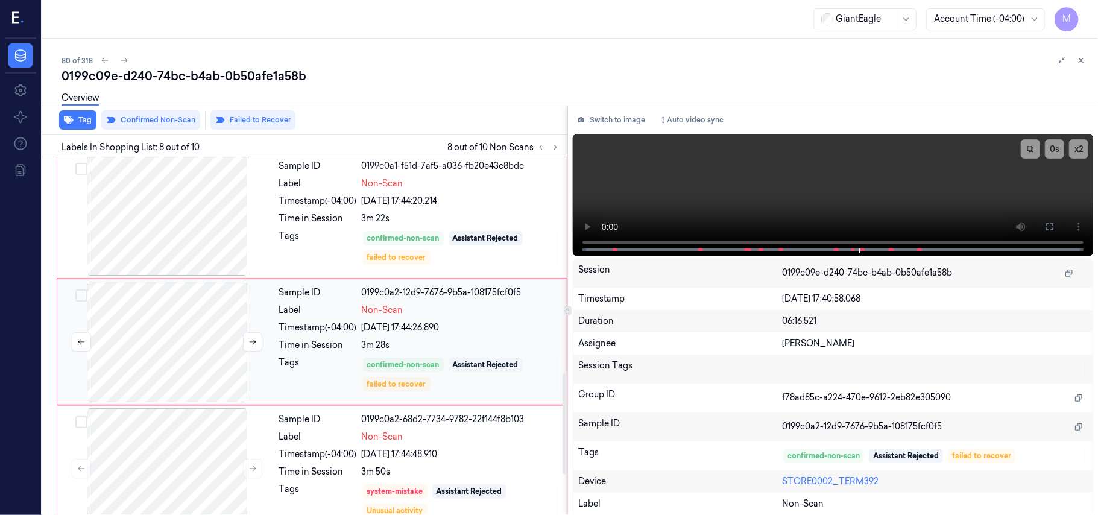
scroll to position [772, 0]
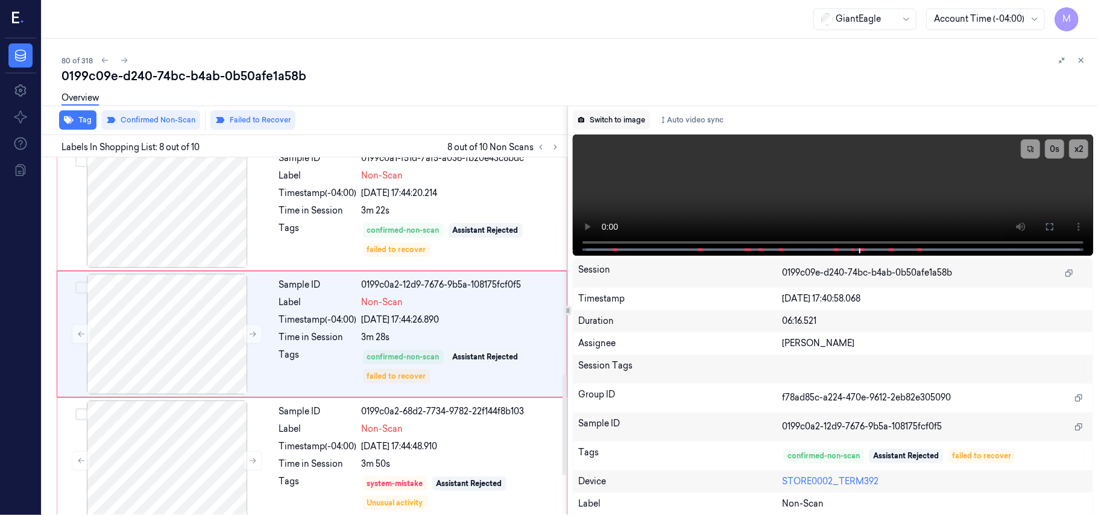
click at [616, 121] on button "Switch to image" at bounding box center [611, 119] width 77 height 19
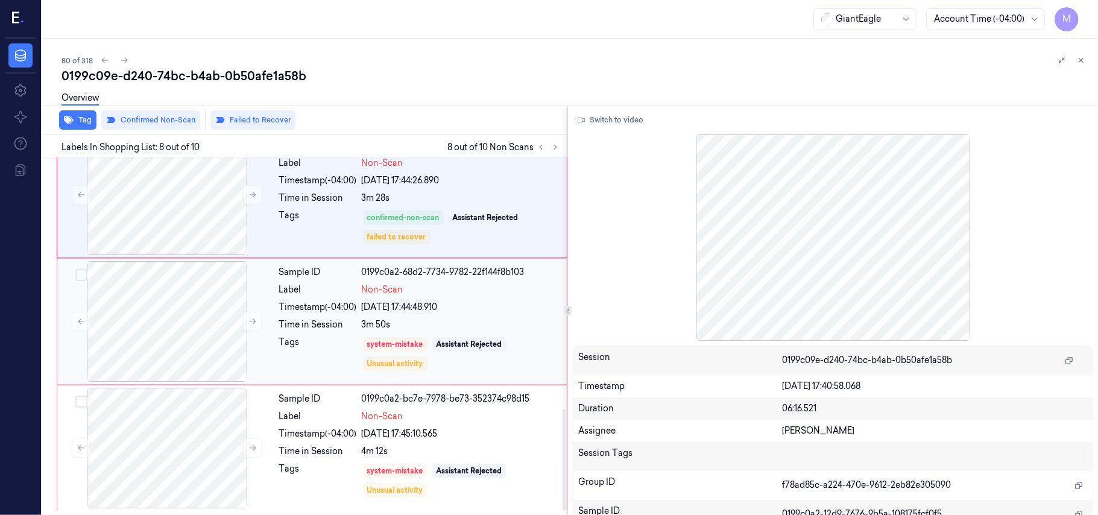
scroll to position [835, 0]
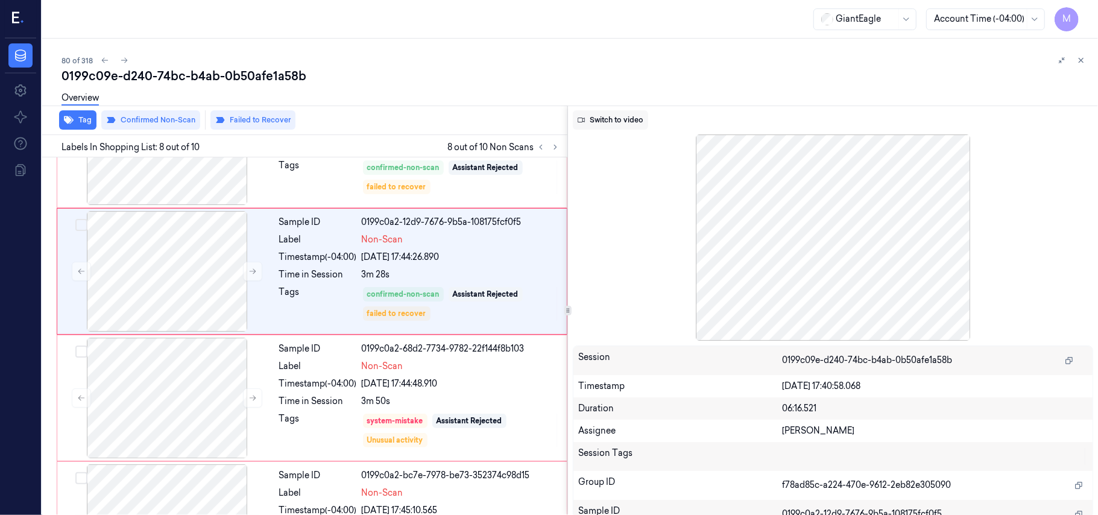
click at [627, 115] on button "Switch to video" at bounding box center [610, 119] width 75 height 19
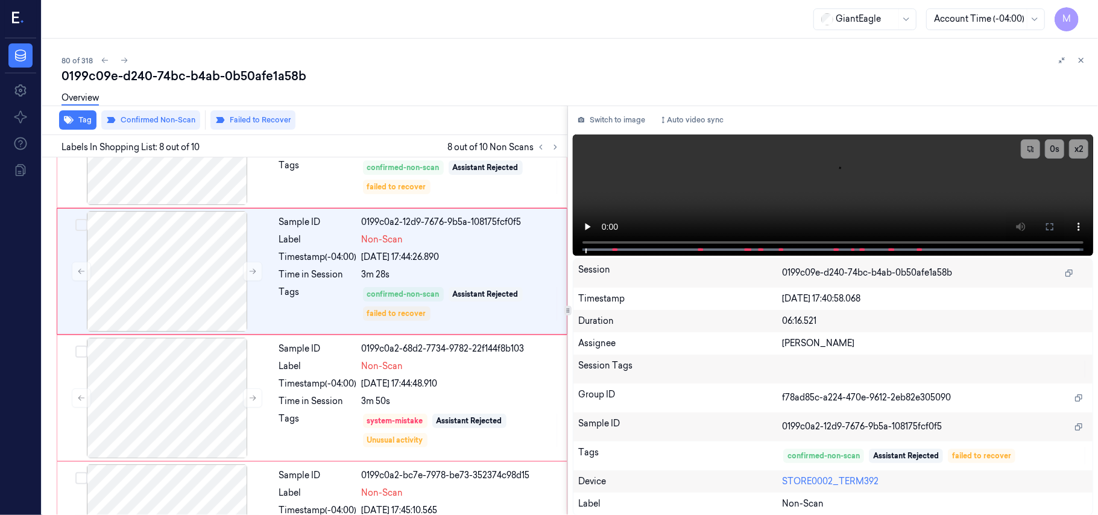
scroll to position [772, 0]
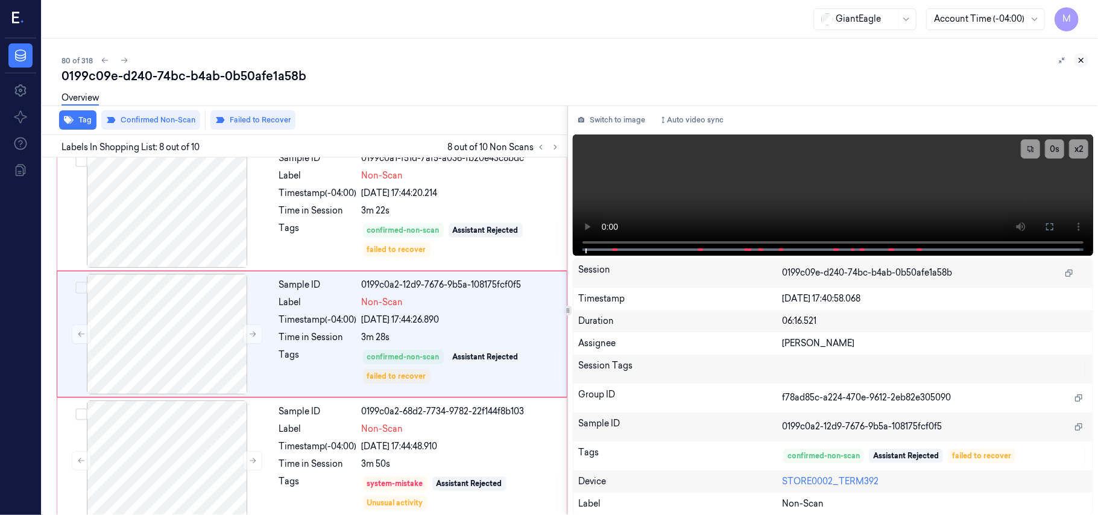
click at [1081, 60] on icon at bounding box center [1081, 60] width 4 height 4
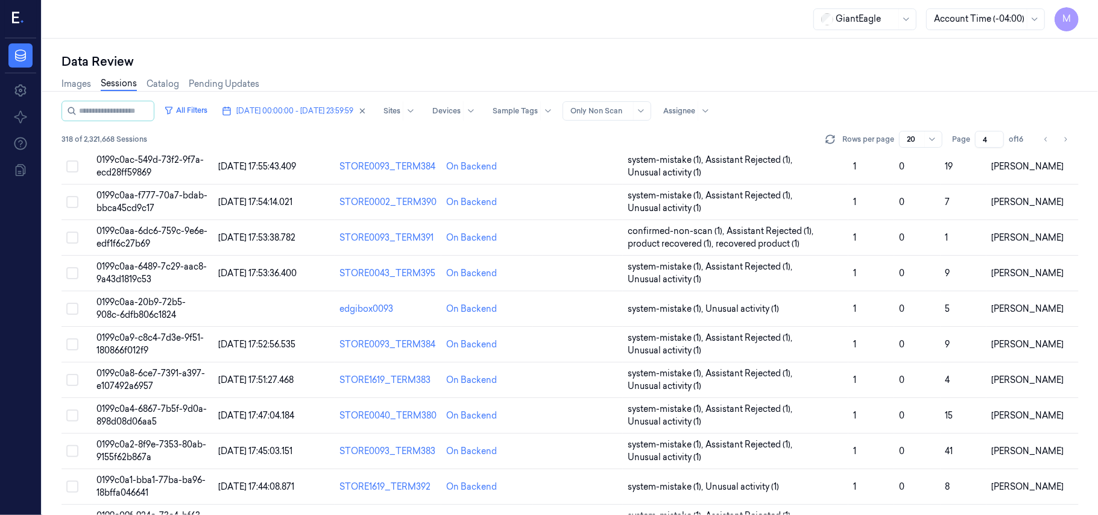
scroll to position [401, 0]
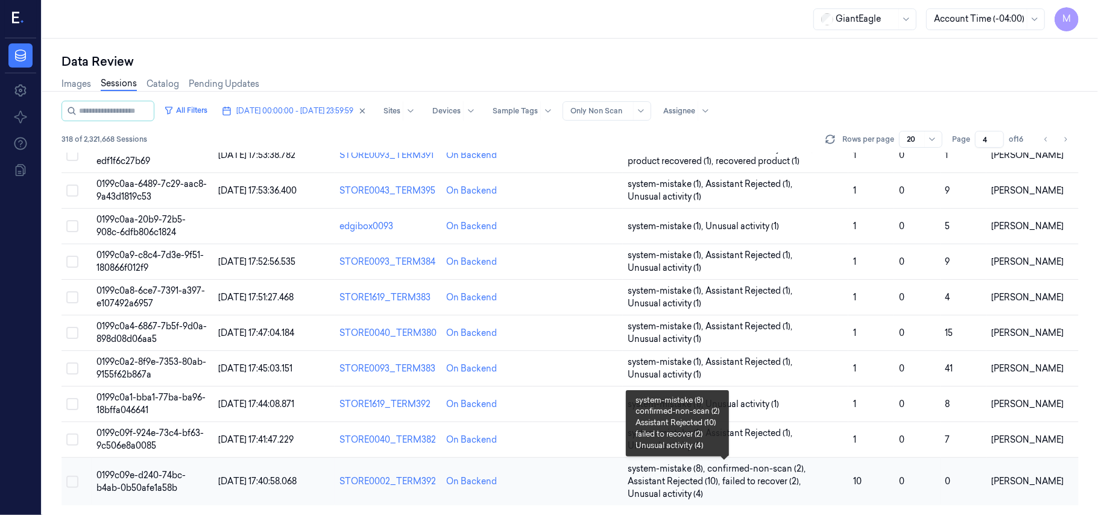
click at [680, 482] on span "Assistant Rejected (10) ," at bounding box center [675, 481] width 95 height 13
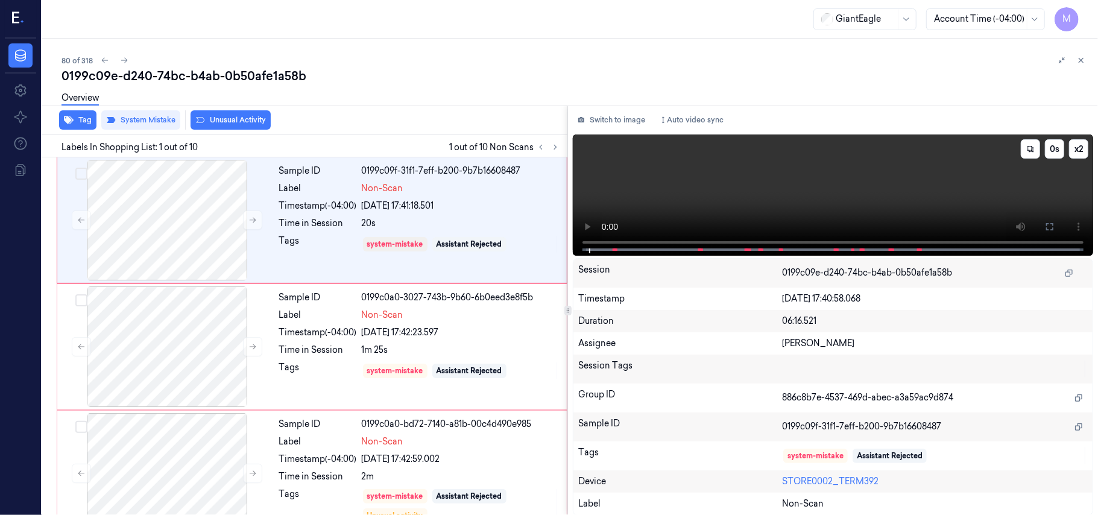
click at [929, 189] on video at bounding box center [833, 194] width 520 height 121
click at [1045, 225] on icon at bounding box center [1050, 227] width 10 height 10
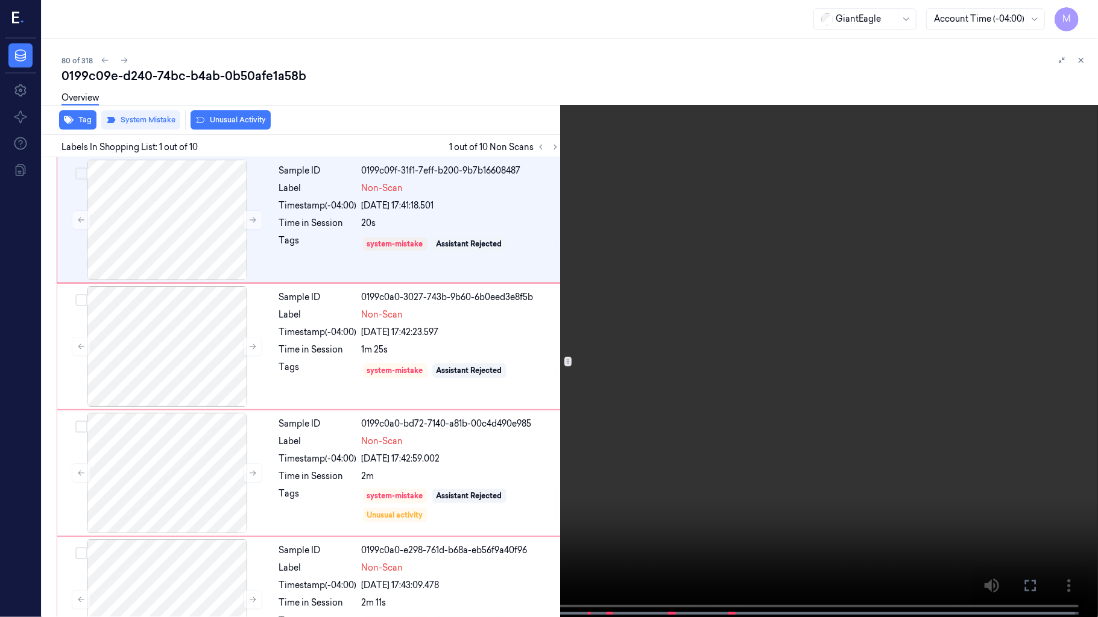
click at [845, 324] on video at bounding box center [549, 310] width 1098 height 620
click at [753, 334] on video at bounding box center [549, 310] width 1098 height 620
click at [649, 398] on video at bounding box center [549, 310] width 1098 height 620
click at [531, 310] on video at bounding box center [549, 310] width 1098 height 620
click at [0, 0] on icon at bounding box center [0, 0] width 0 height 0
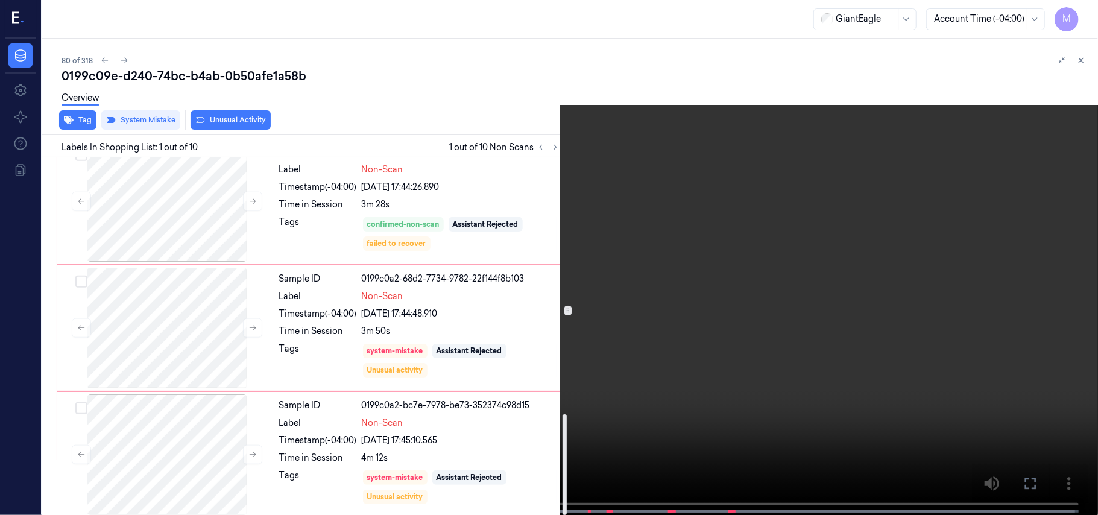
scroll to position [915, 0]
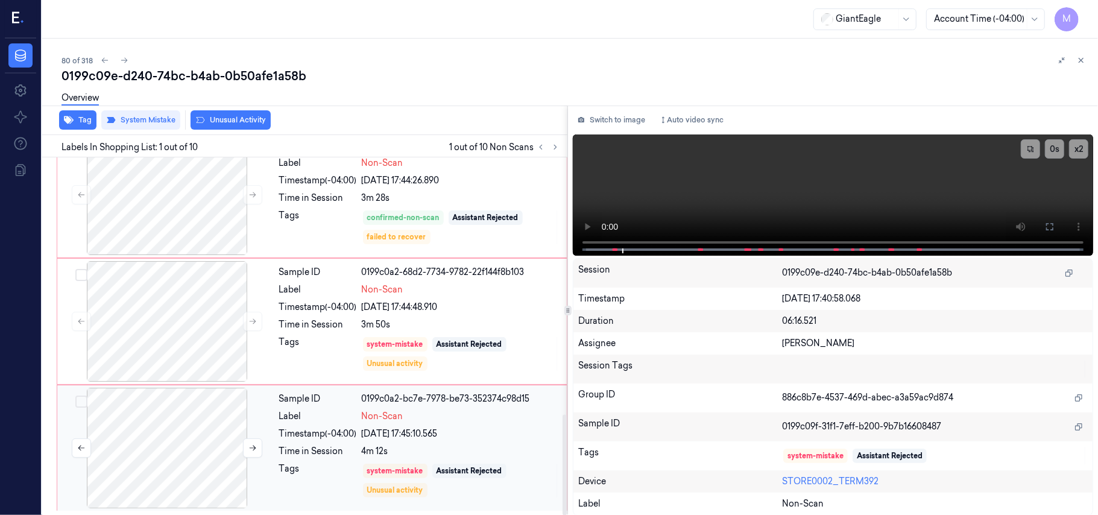
click at [193, 418] on div at bounding box center [167, 448] width 215 height 121
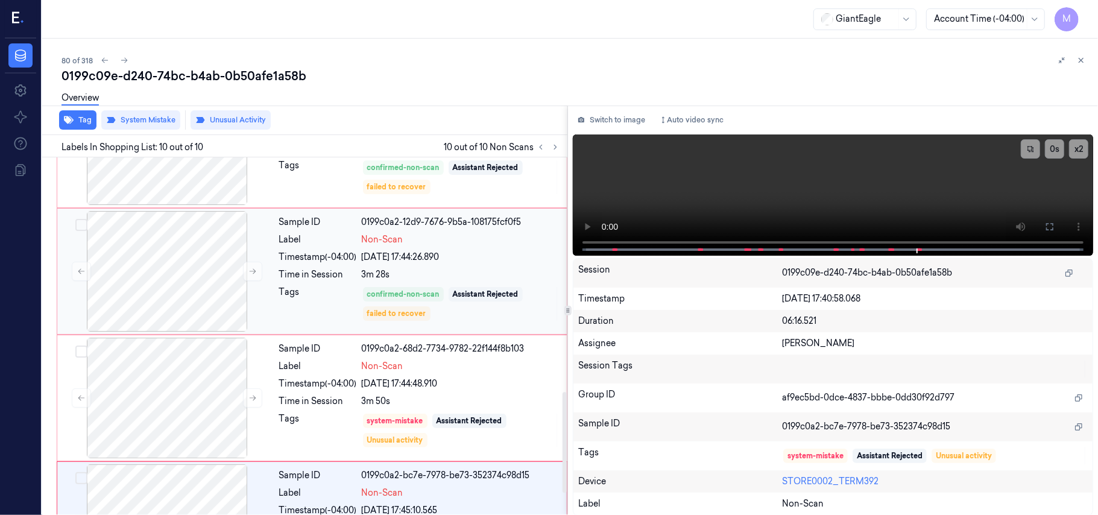
scroll to position [755, 0]
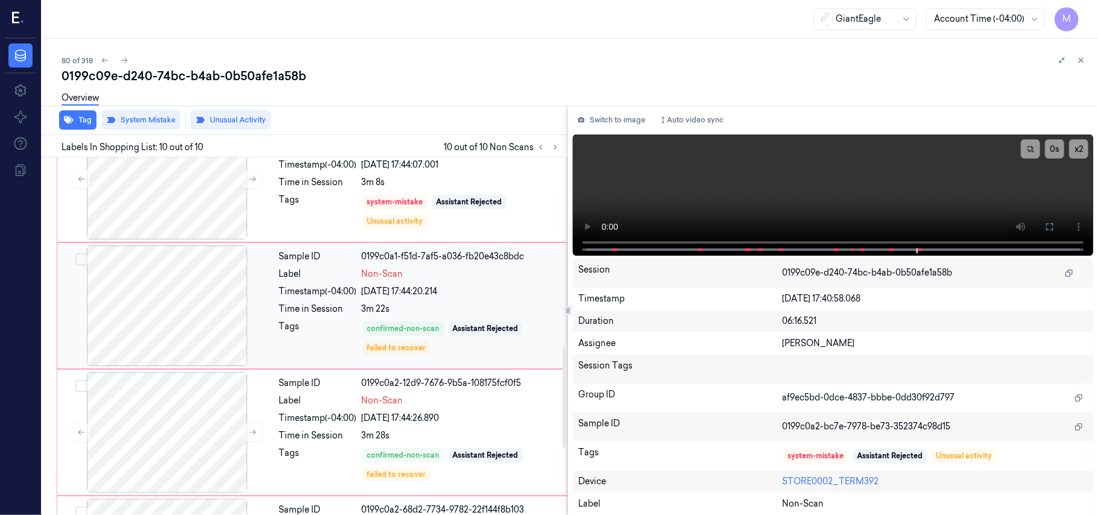
click at [177, 265] on div at bounding box center [167, 305] width 215 height 121
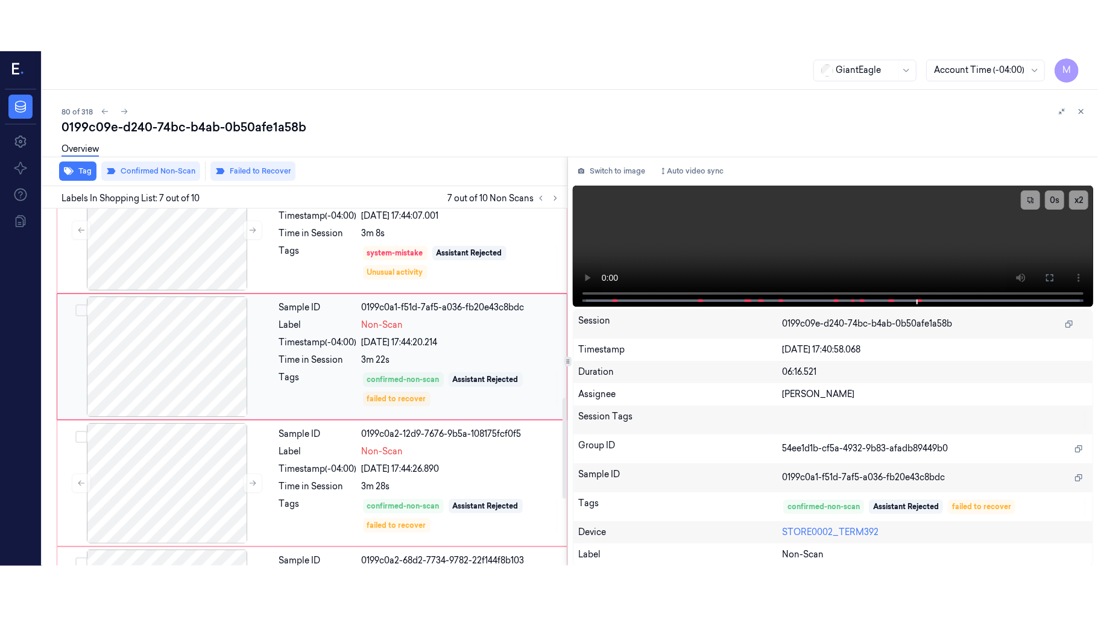
scroll to position [645, 0]
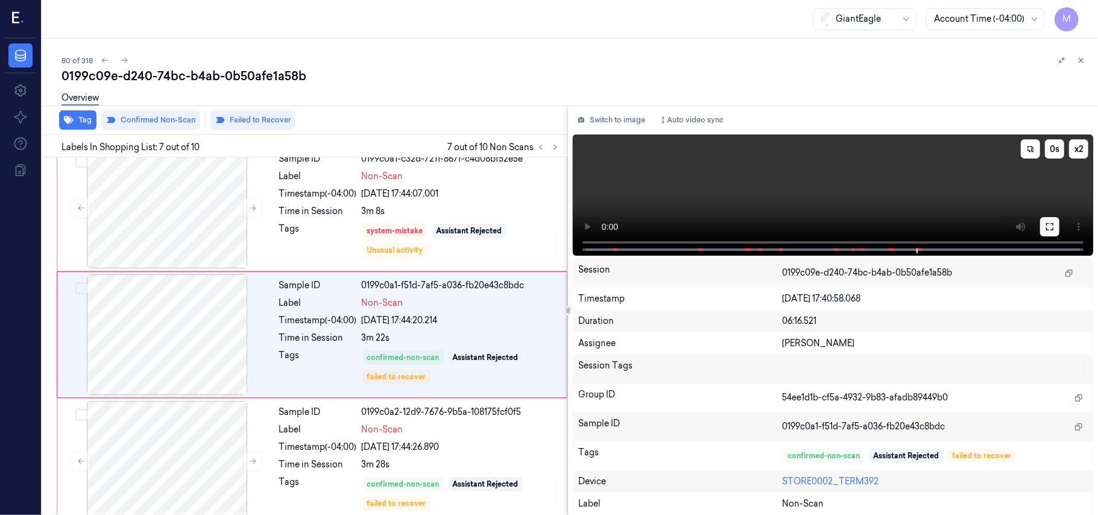
click at [1049, 230] on icon at bounding box center [1050, 227] width 10 height 10
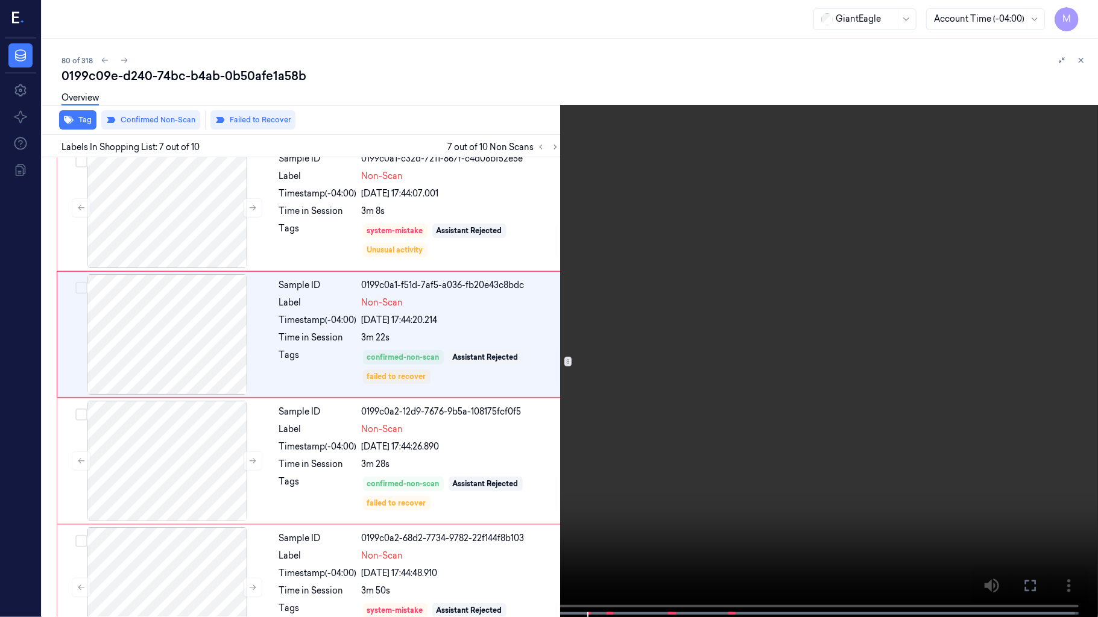
click at [584, 330] on video at bounding box center [549, 310] width 1098 height 620
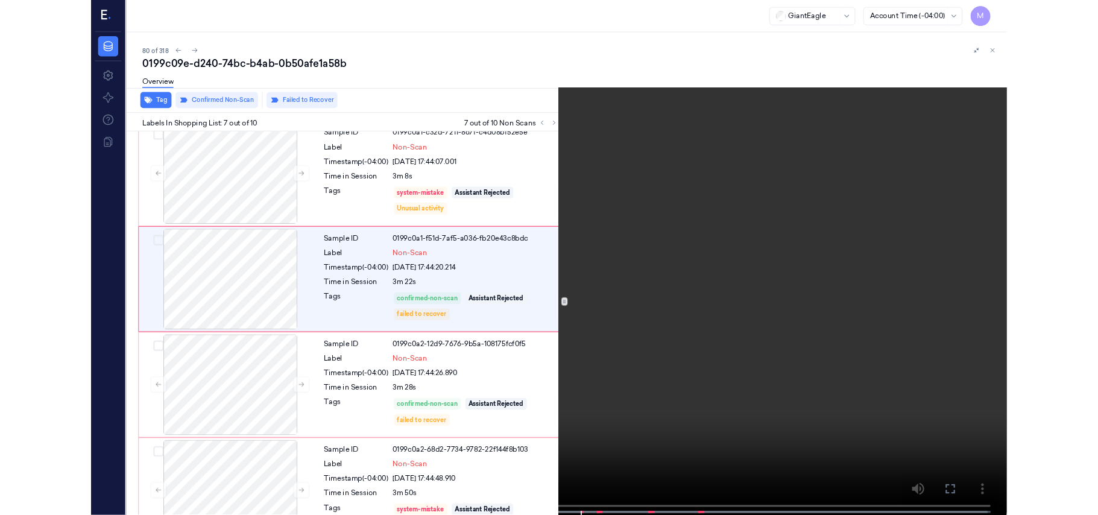
scroll to position [594, 0]
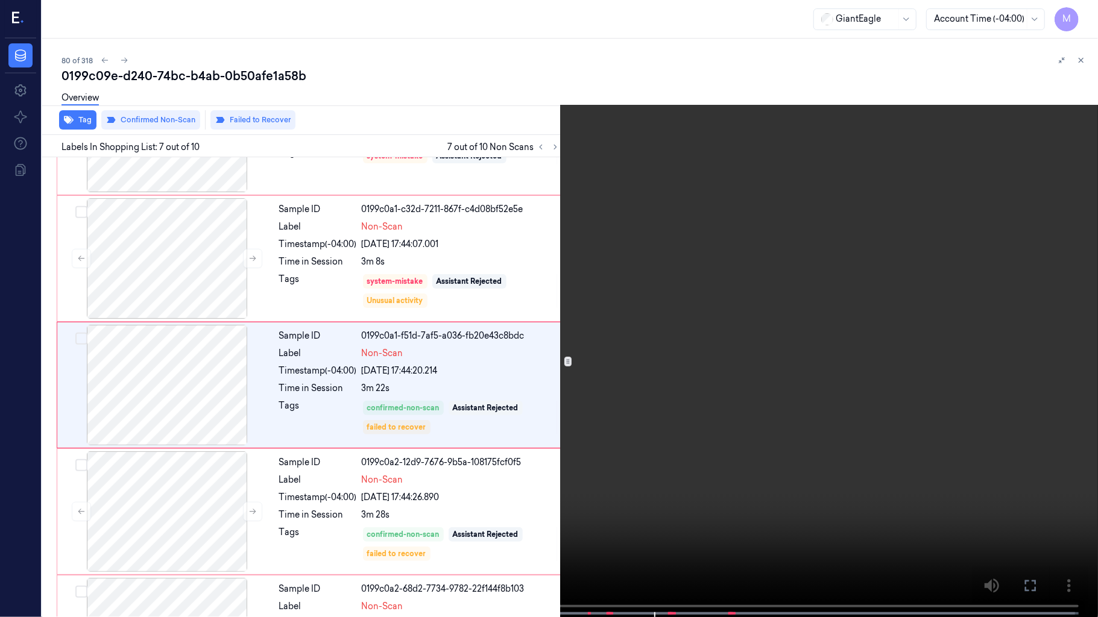
click at [584, 330] on video at bounding box center [549, 310] width 1098 height 620
click at [0, 0] on icon at bounding box center [0, 0] width 0 height 0
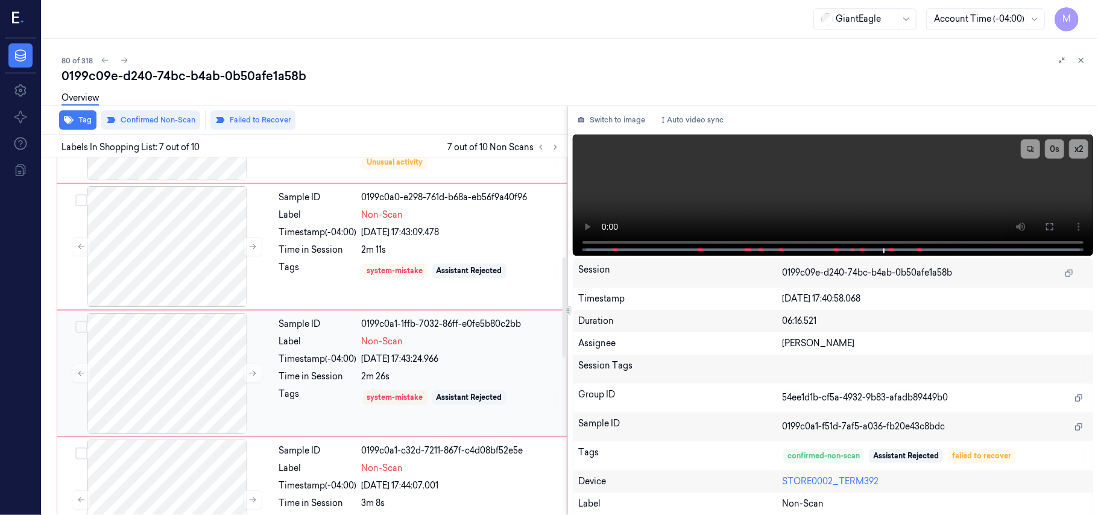
click at [399, 351] on div "Sample ID 0199c0a1-1ffb-7032-86ff-e0fe5b80c2bb Label Non-Scan Timestamp (-04:00…" at bounding box center [419, 373] width 290 height 121
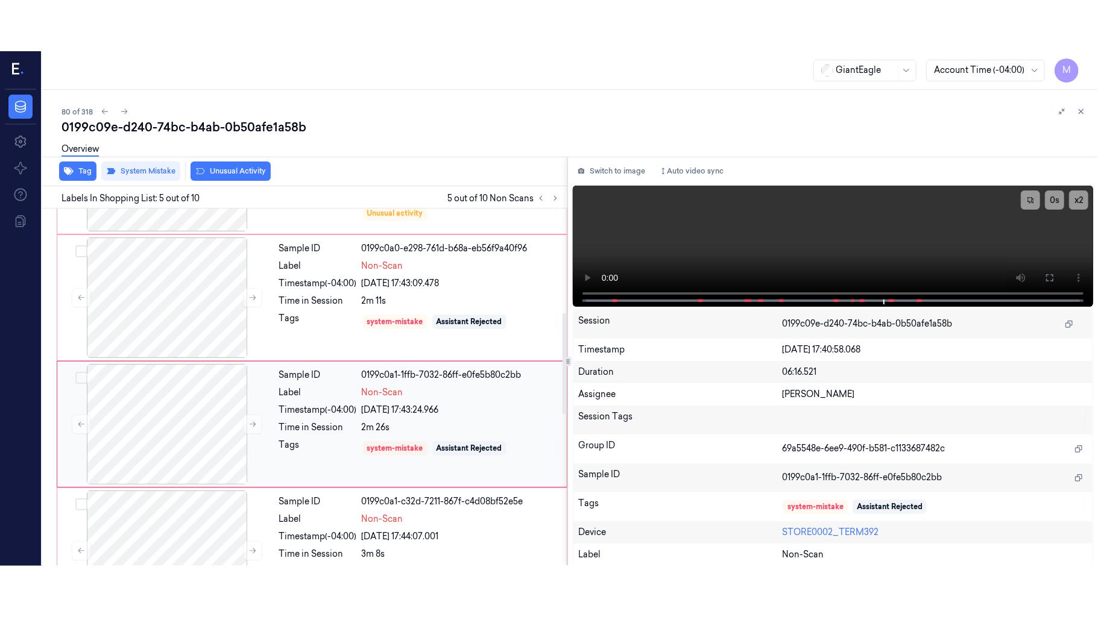
scroll to position [391, 0]
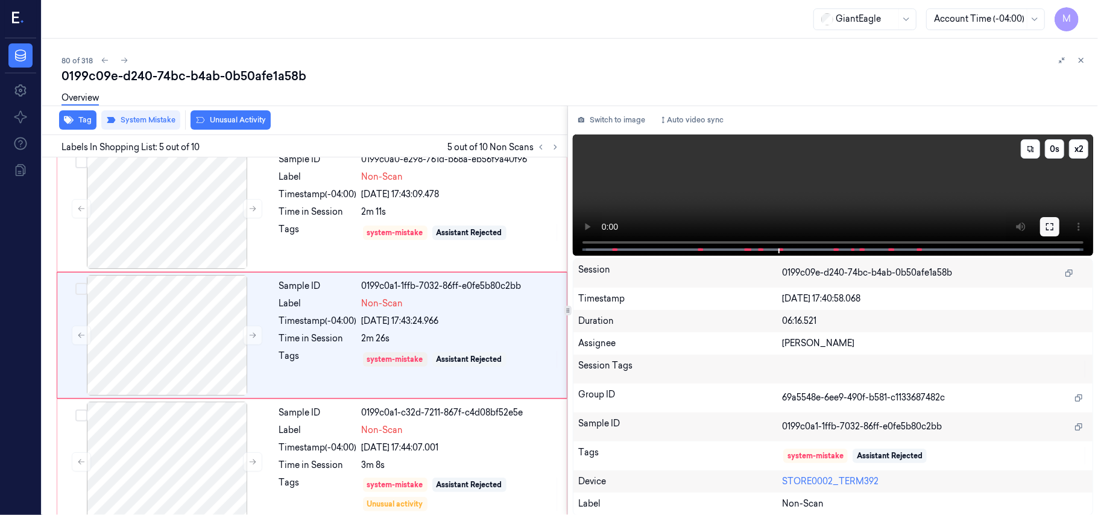
click at [1048, 223] on icon at bounding box center [1049, 226] width 7 height 7
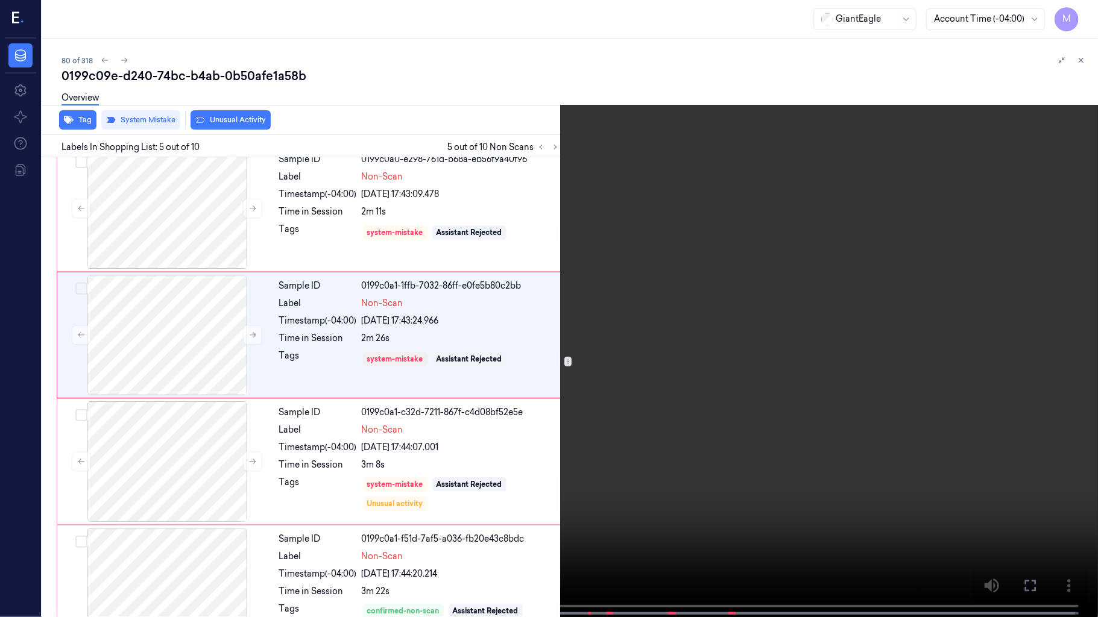
click at [898, 263] on video at bounding box center [549, 310] width 1098 height 620
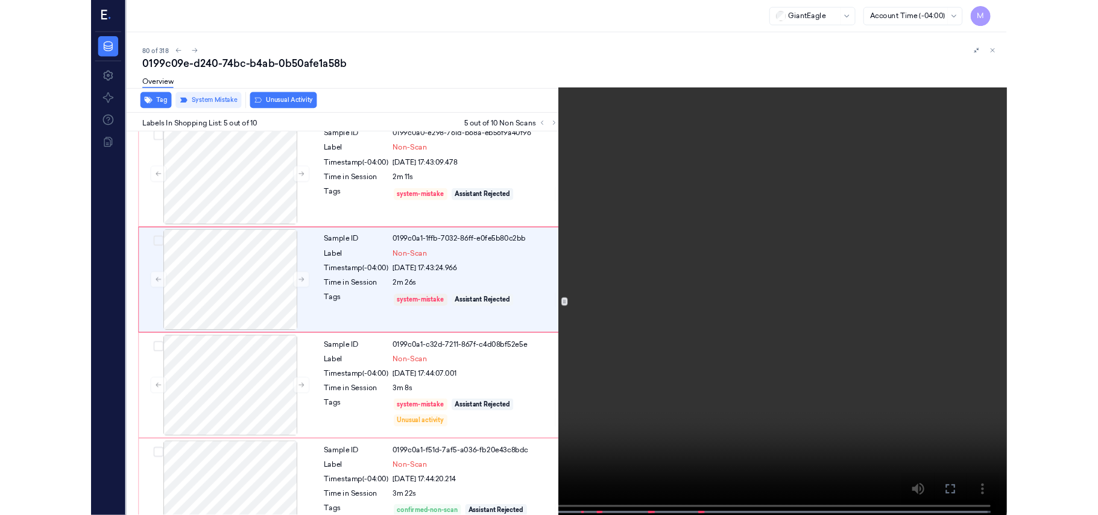
scroll to position [341, 0]
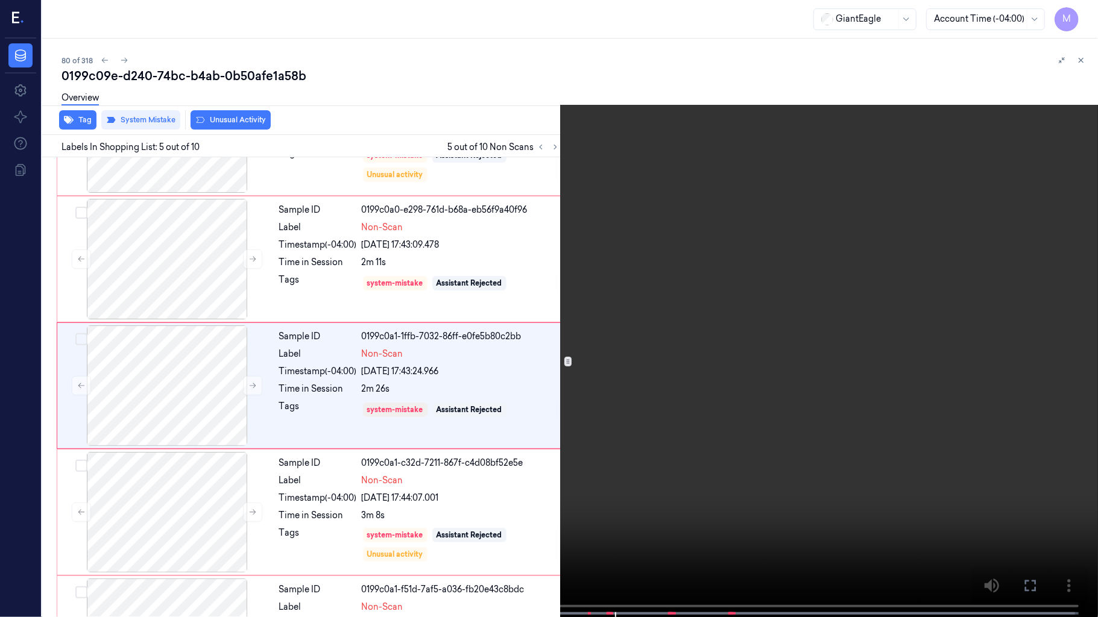
click at [616, 184] on video at bounding box center [549, 310] width 1098 height 620
click at [0, 0] on icon at bounding box center [0, 0] width 0 height 0
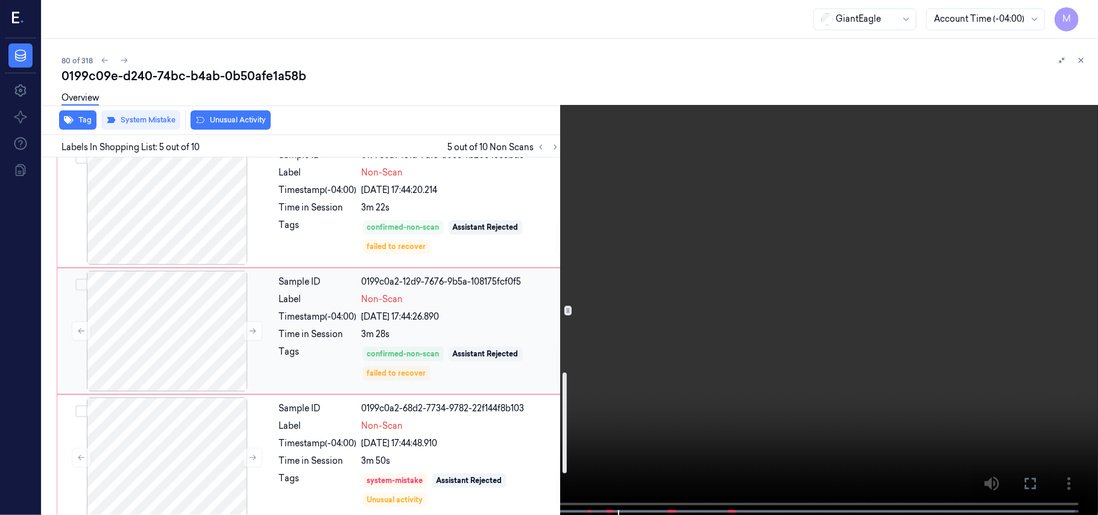
scroll to position [743, 0]
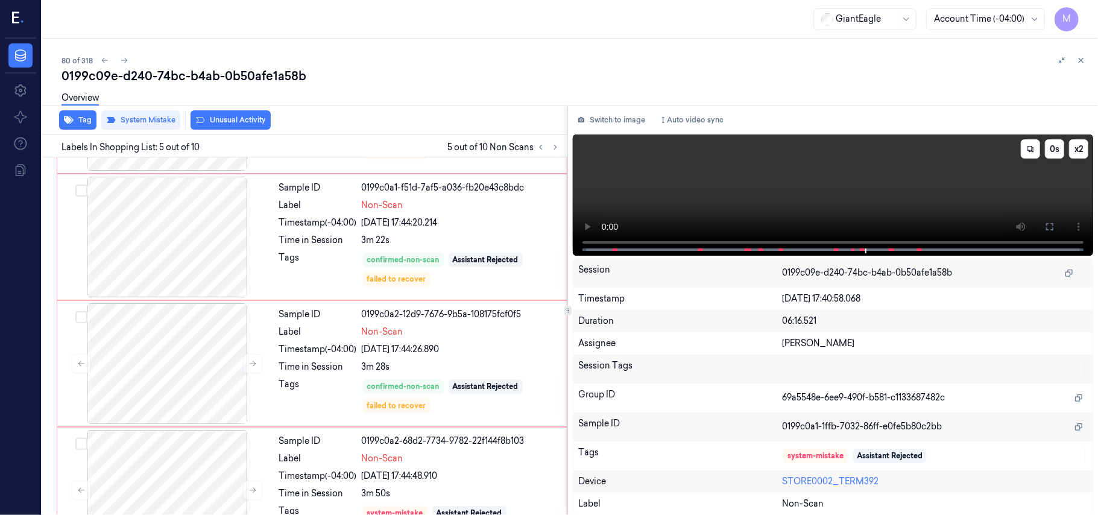
click at [951, 203] on video at bounding box center [833, 194] width 520 height 121
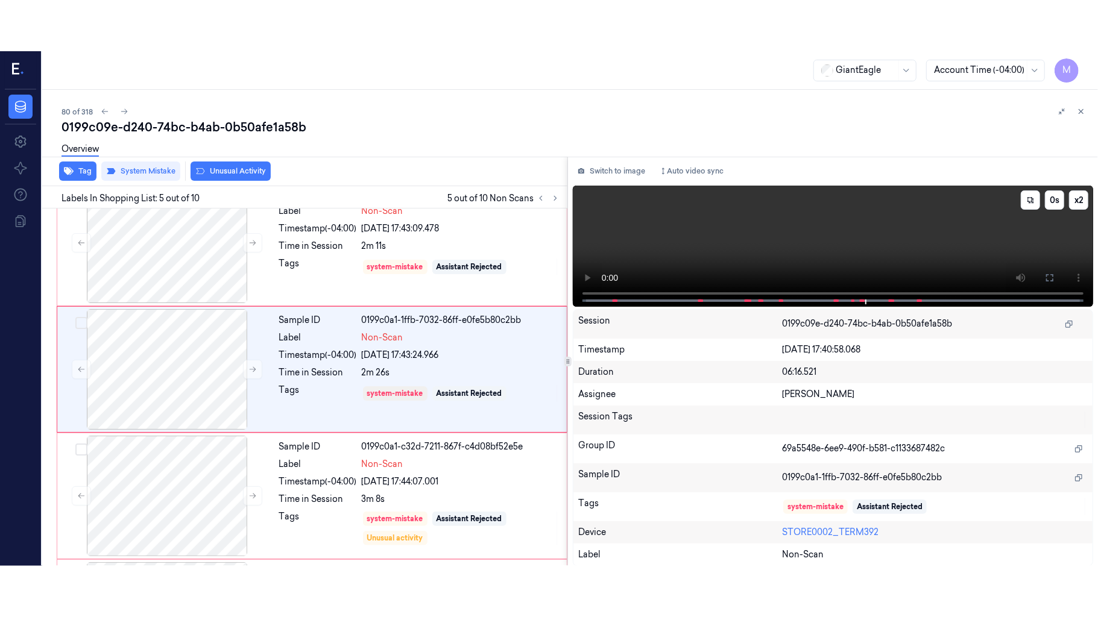
scroll to position [391, 0]
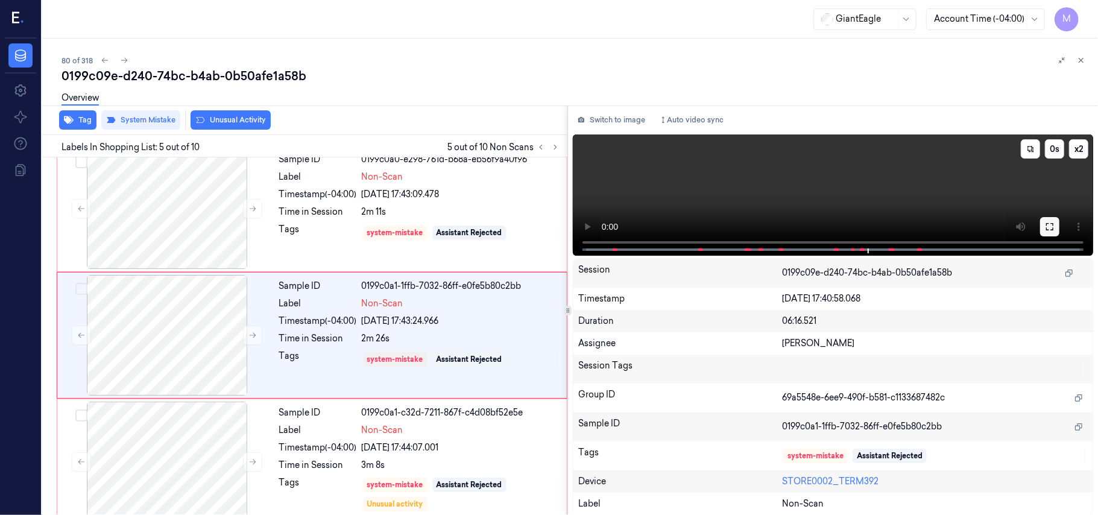
click at [1049, 225] on icon at bounding box center [1050, 227] width 10 height 10
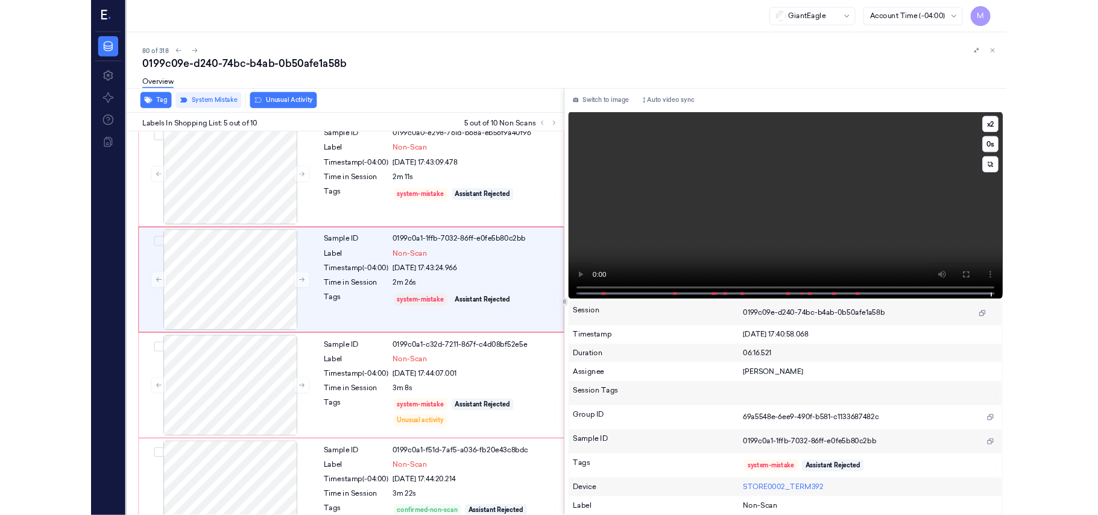
scroll to position [341, 0]
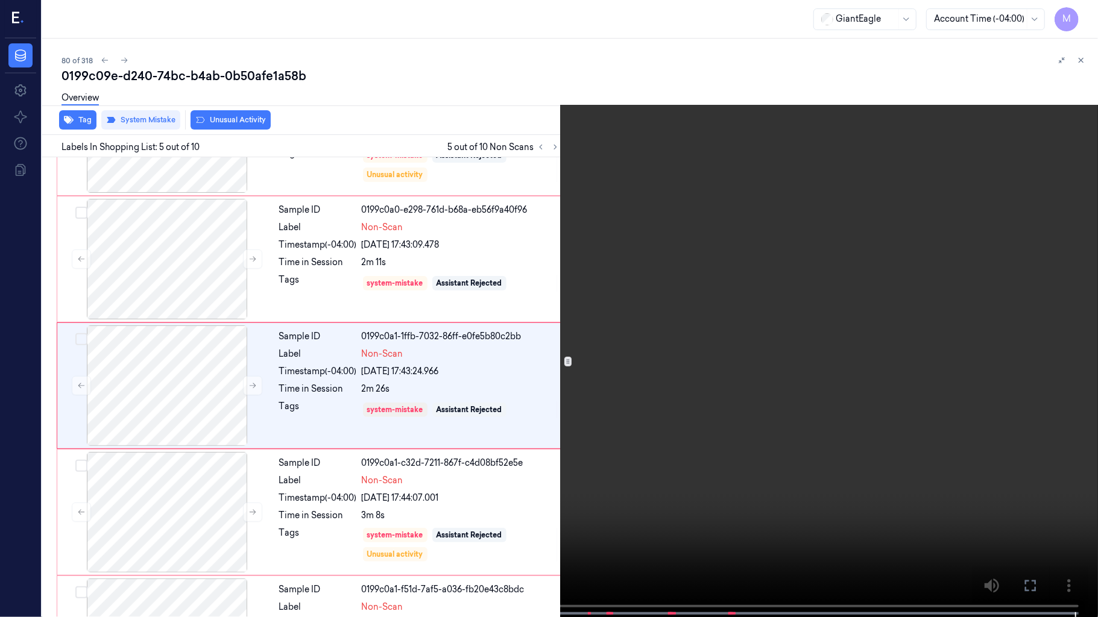
click at [0, 0] on icon at bounding box center [0, 0] width 0 height 0
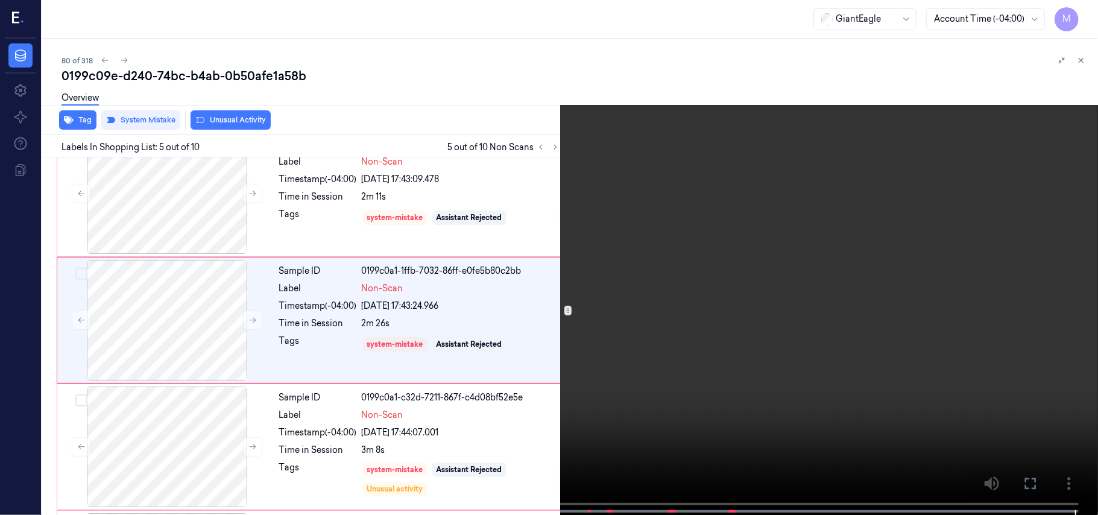
scroll to position [391, 0]
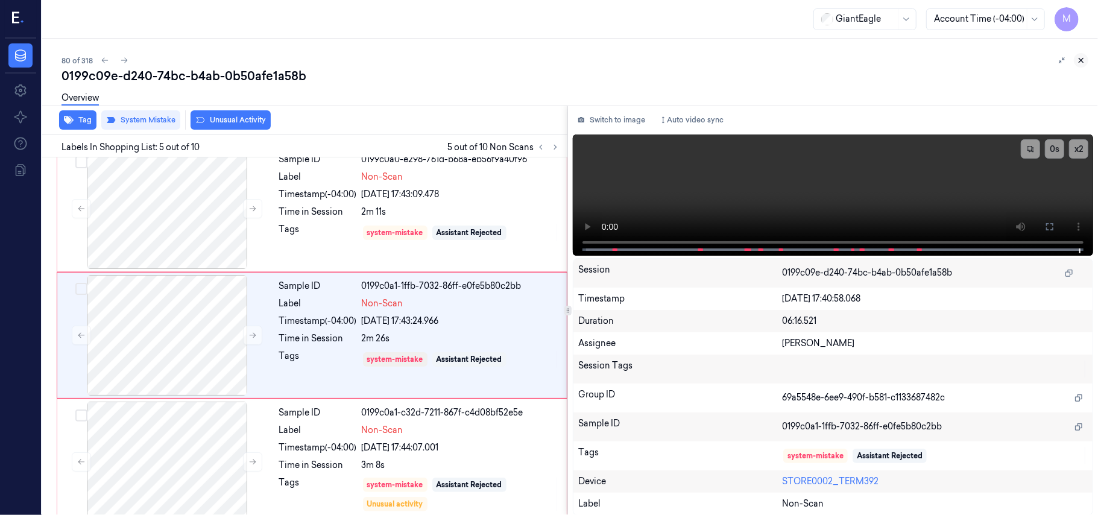
click at [1079, 59] on icon at bounding box center [1081, 60] width 8 height 8
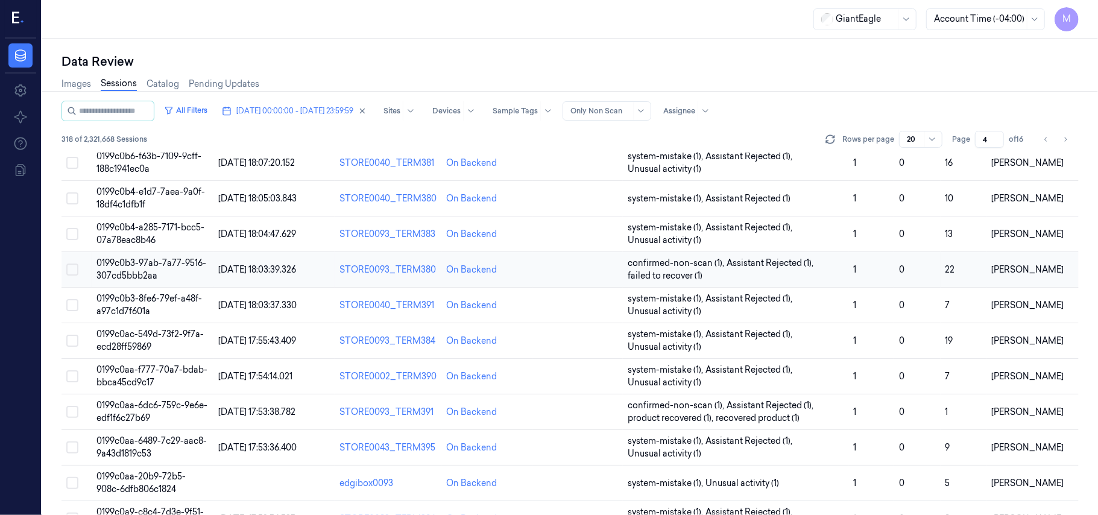
scroll to position [321, 0]
